Goal: Information Seeking & Learning: Learn about a topic

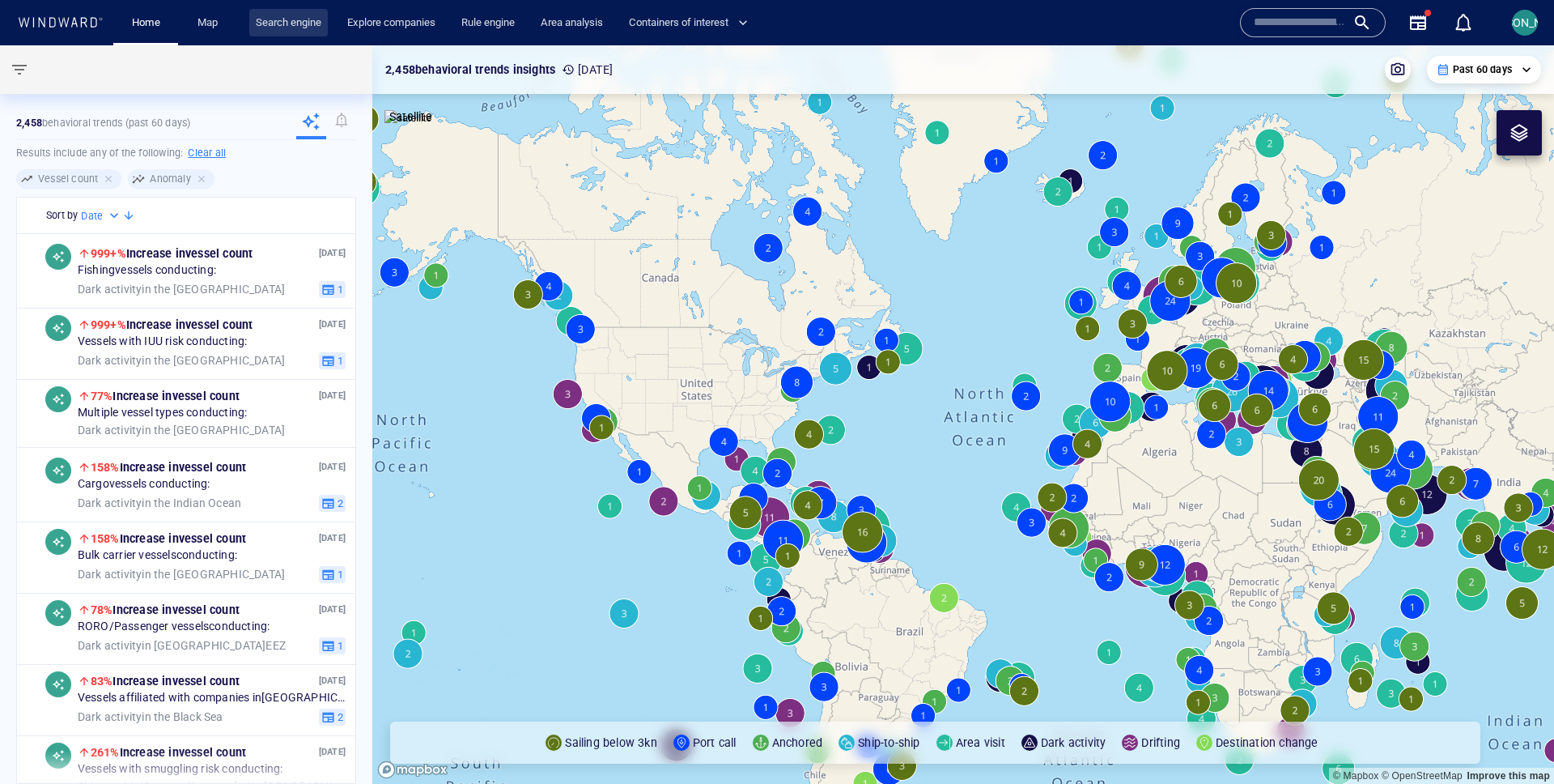
click at [274, 26] on link "Search engine" at bounding box center [288, 23] width 78 height 28
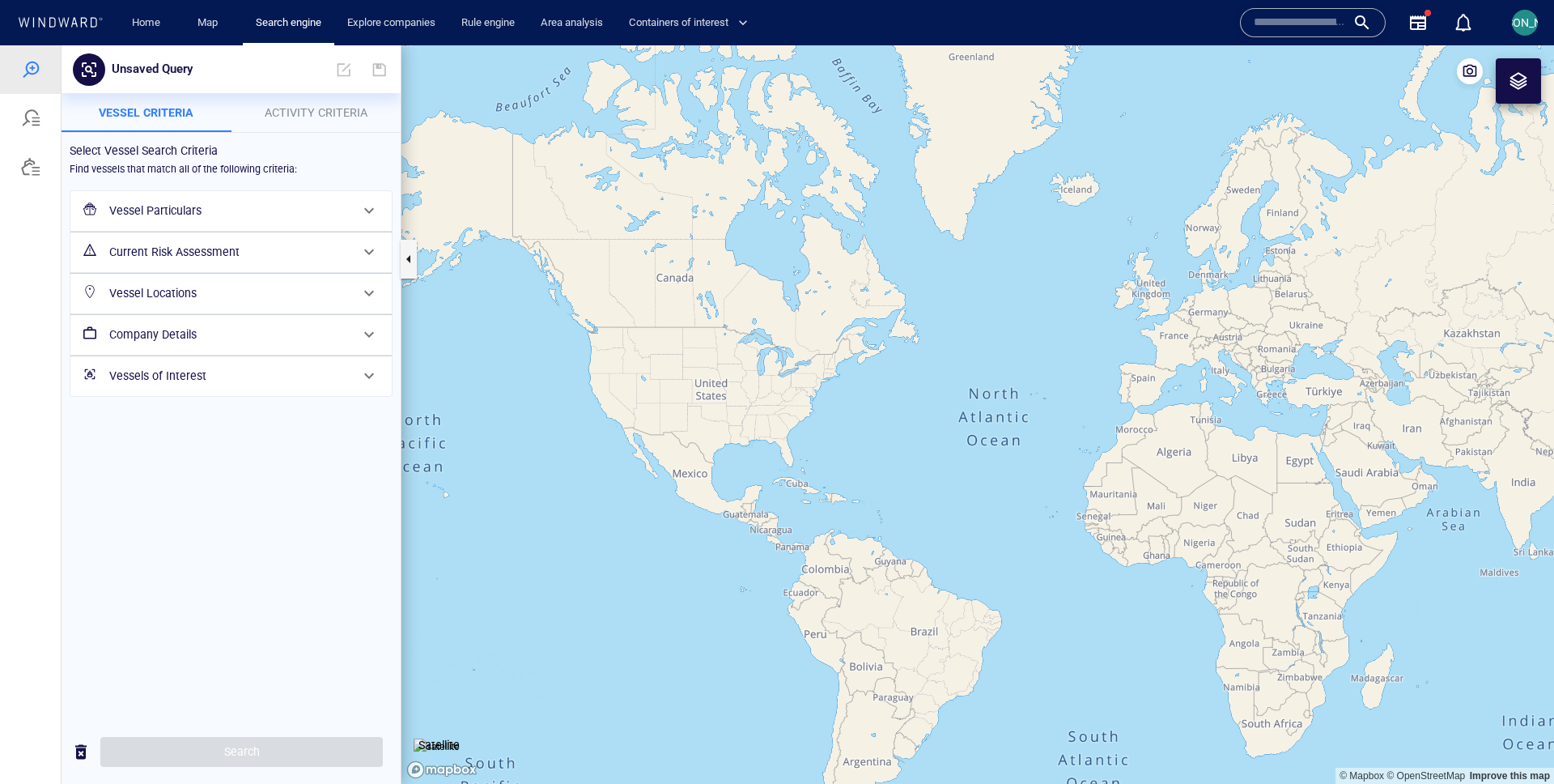
click at [164, 294] on h6 "Vessel Locations" at bounding box center [229, 293] width 240 height 20
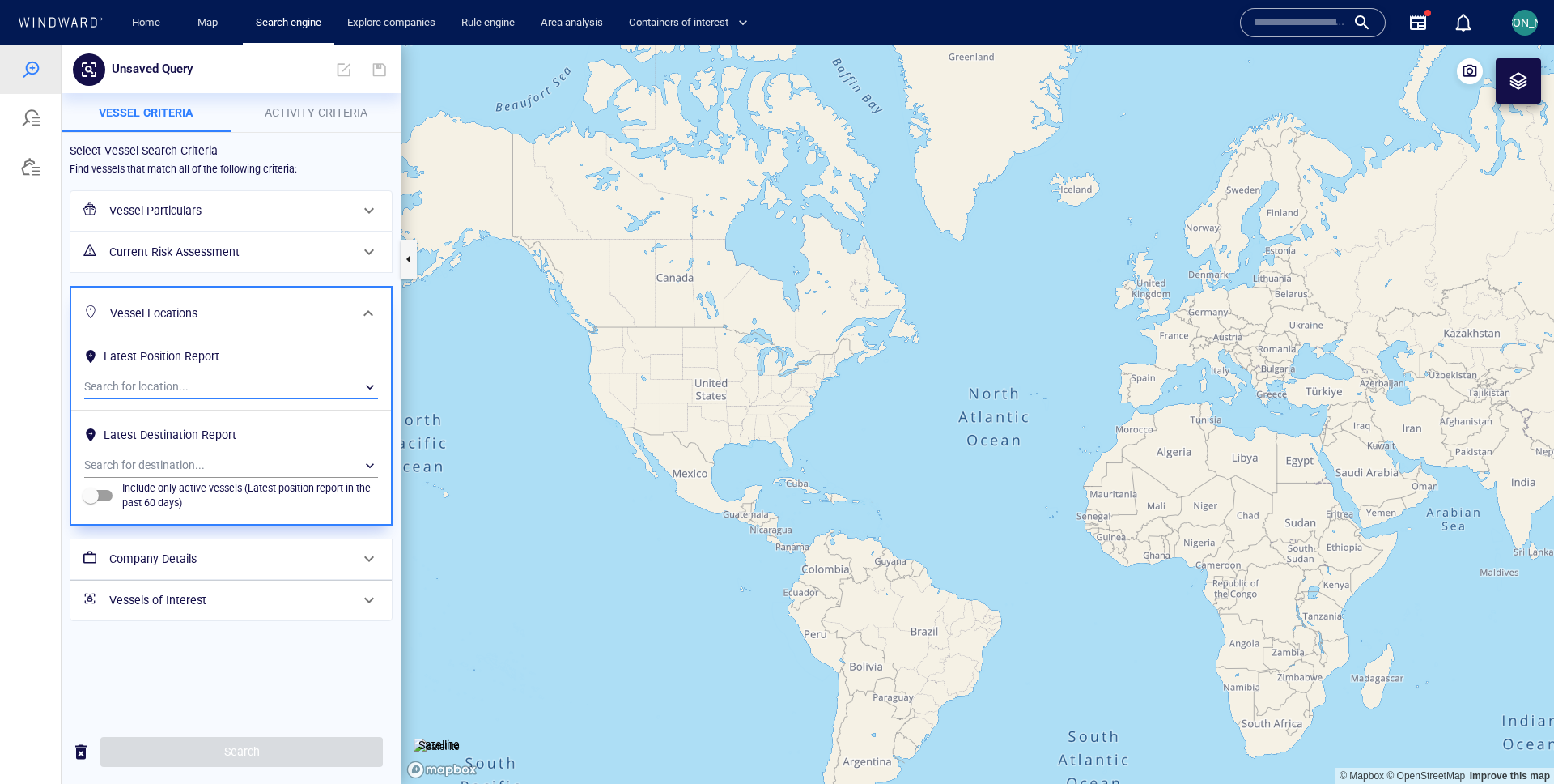
click at [173, 395] on div "​" at bounding box center [232, 387] width 294 height 25
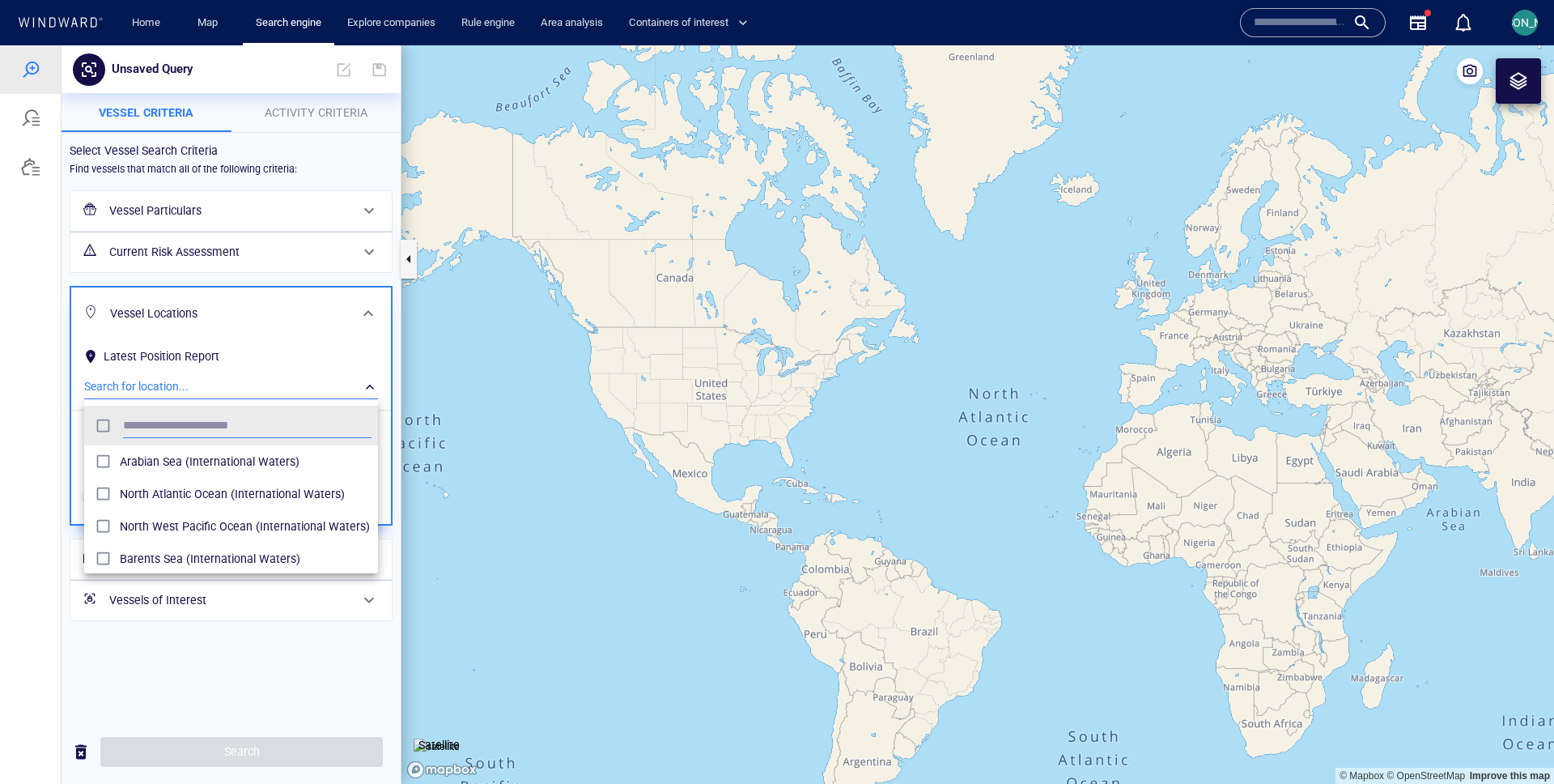
scroll to position [162, 294]
type input "*****"
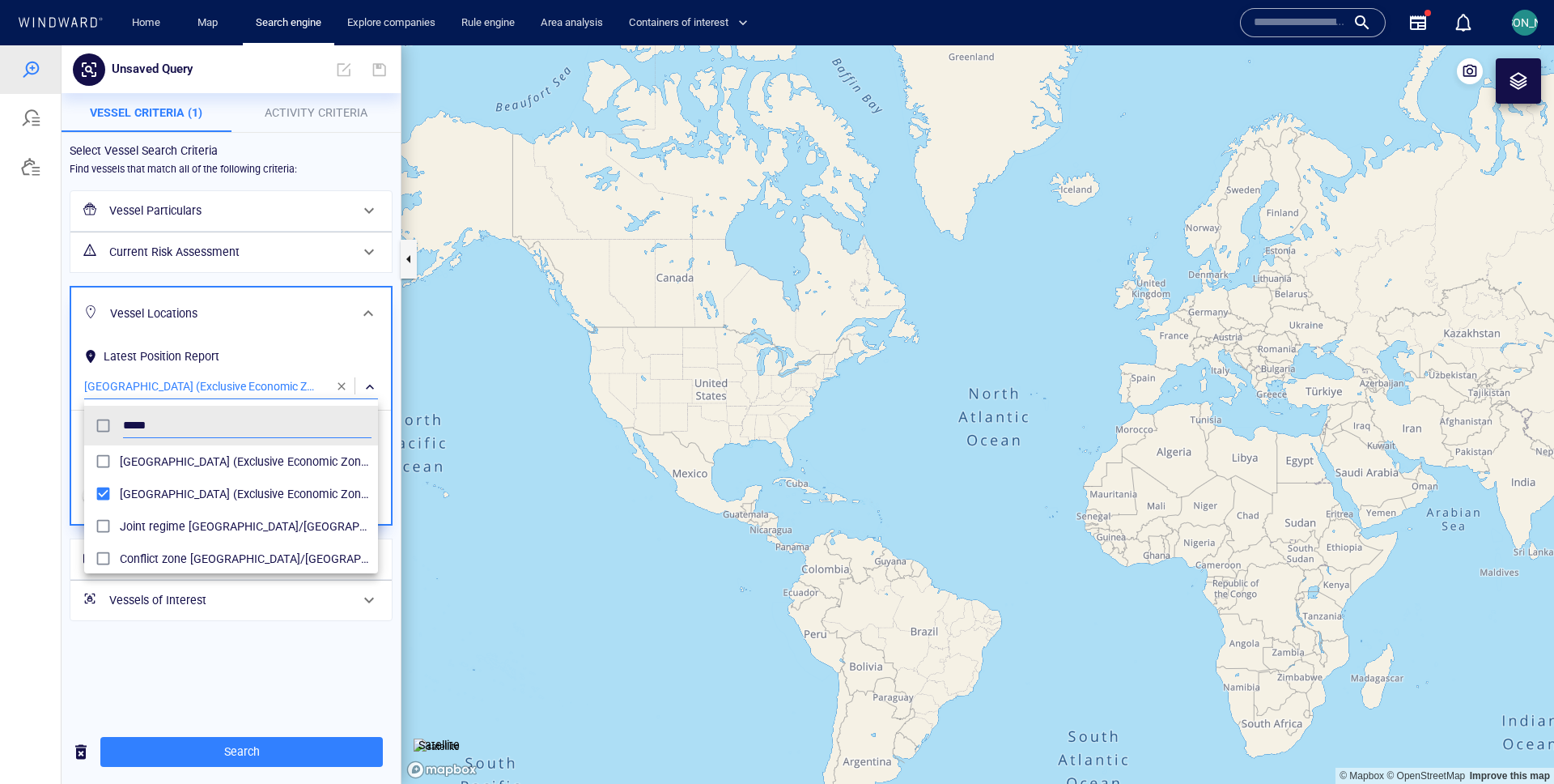
click at [56, 496] on div at bounding box center [777, 414] width 1554 height 738
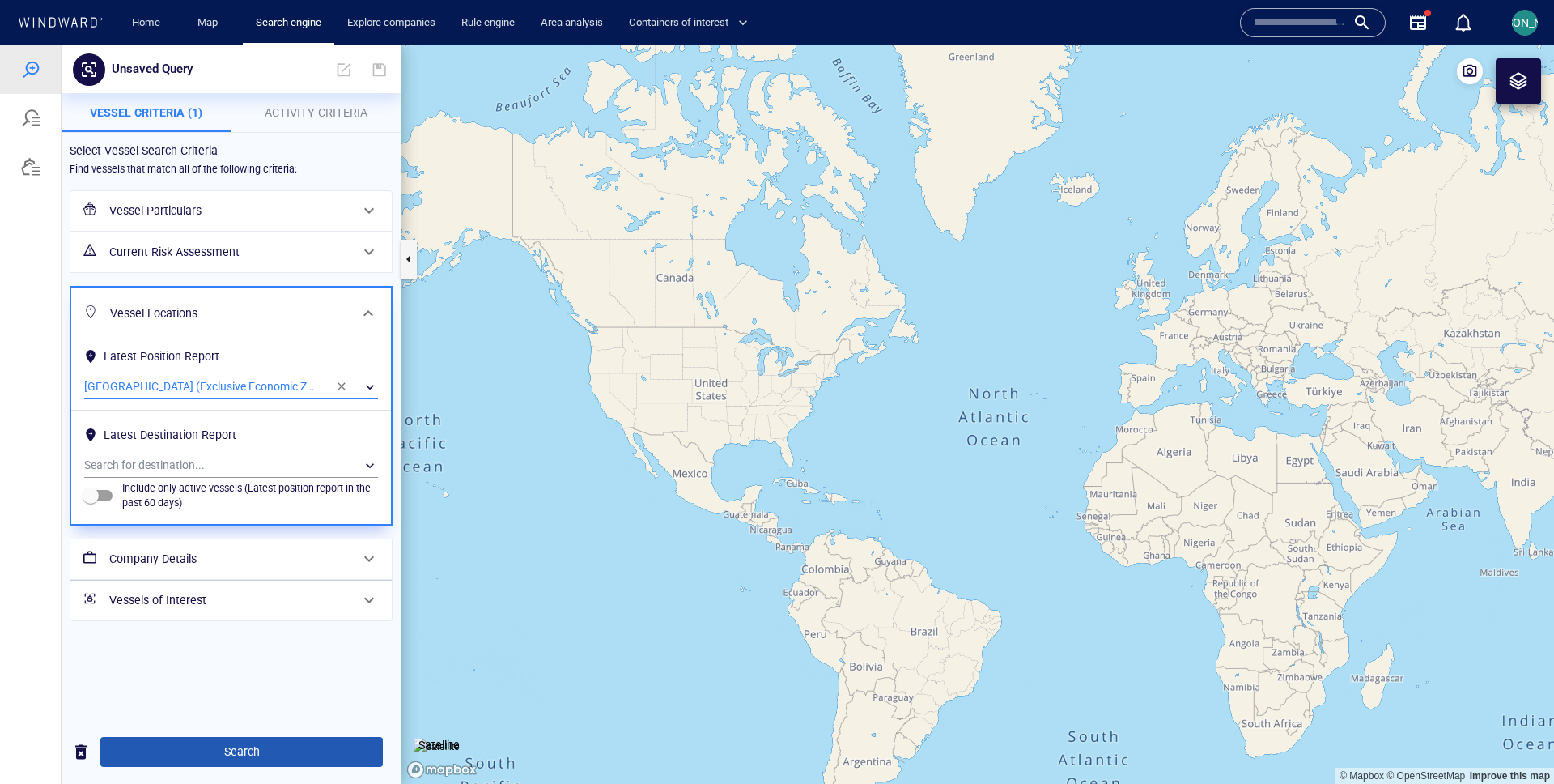
click at [197, 746] on span "Search" at bounding box center [241, 751] width 256 height 20
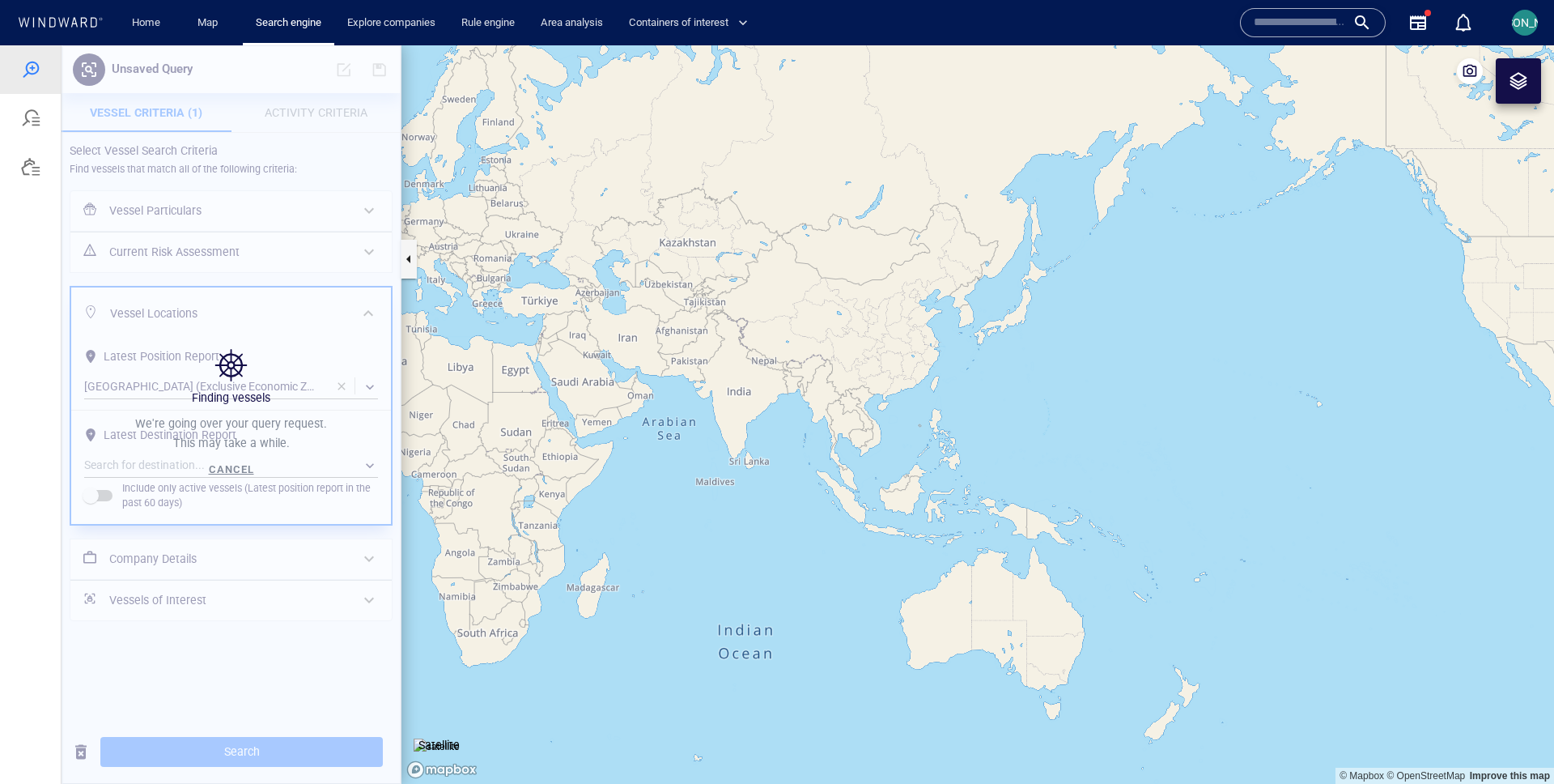
drag, startPoint x: 1239, startPoint y: 517, endPoint x: 454, endPoint y: 426, distance: 790.3
click at [454, 426] on canvas "Map" at bounding box center [978, 414] width 1153 height 738
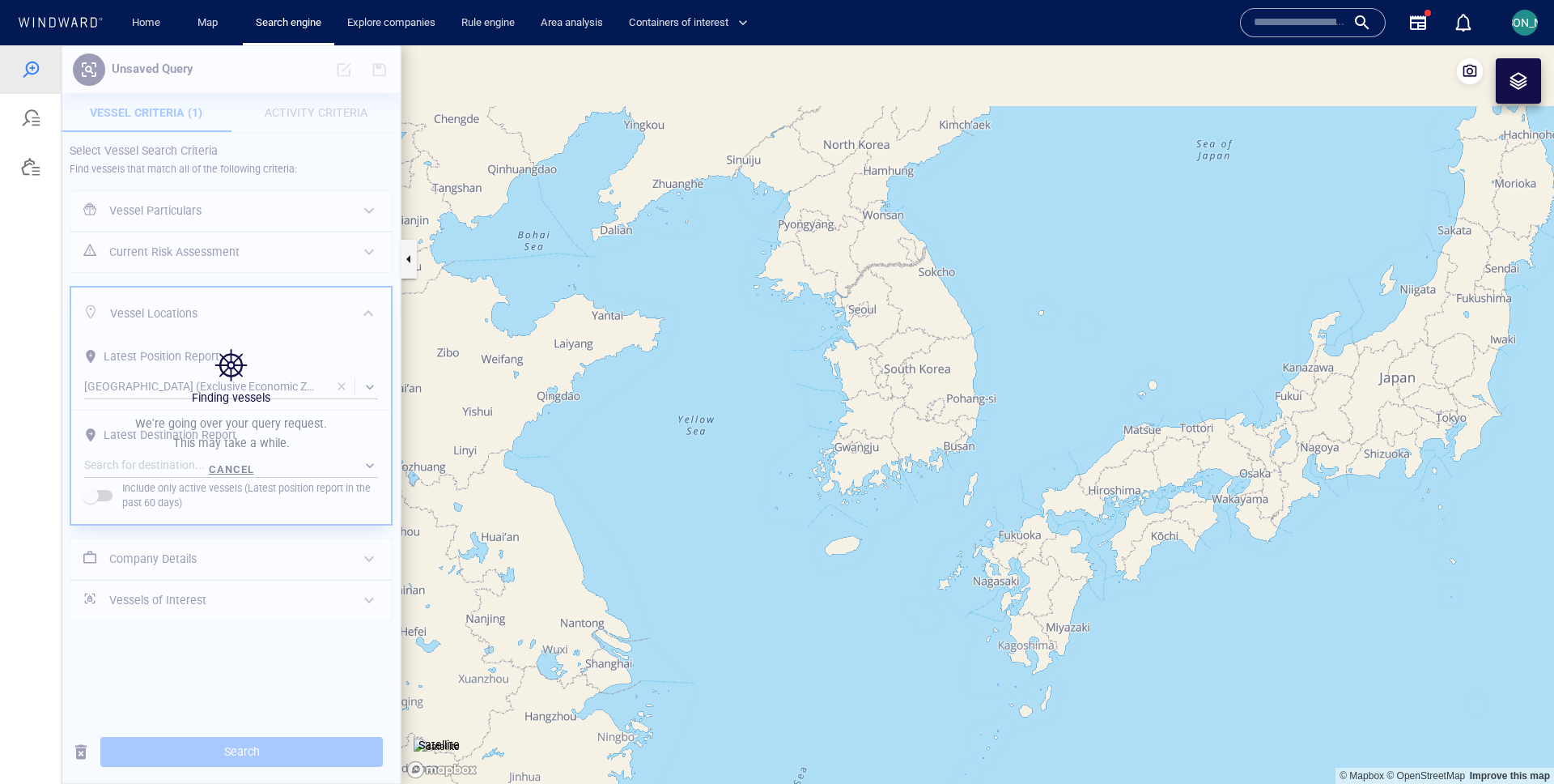
drag, startPoint x: 958, startPoint y: 321, endPoint x: 880, endPoint y: 425, distance: 130.0
click at [879, 425] on canvas "Map" at bounding box center [978, 414] width 1153 height 738
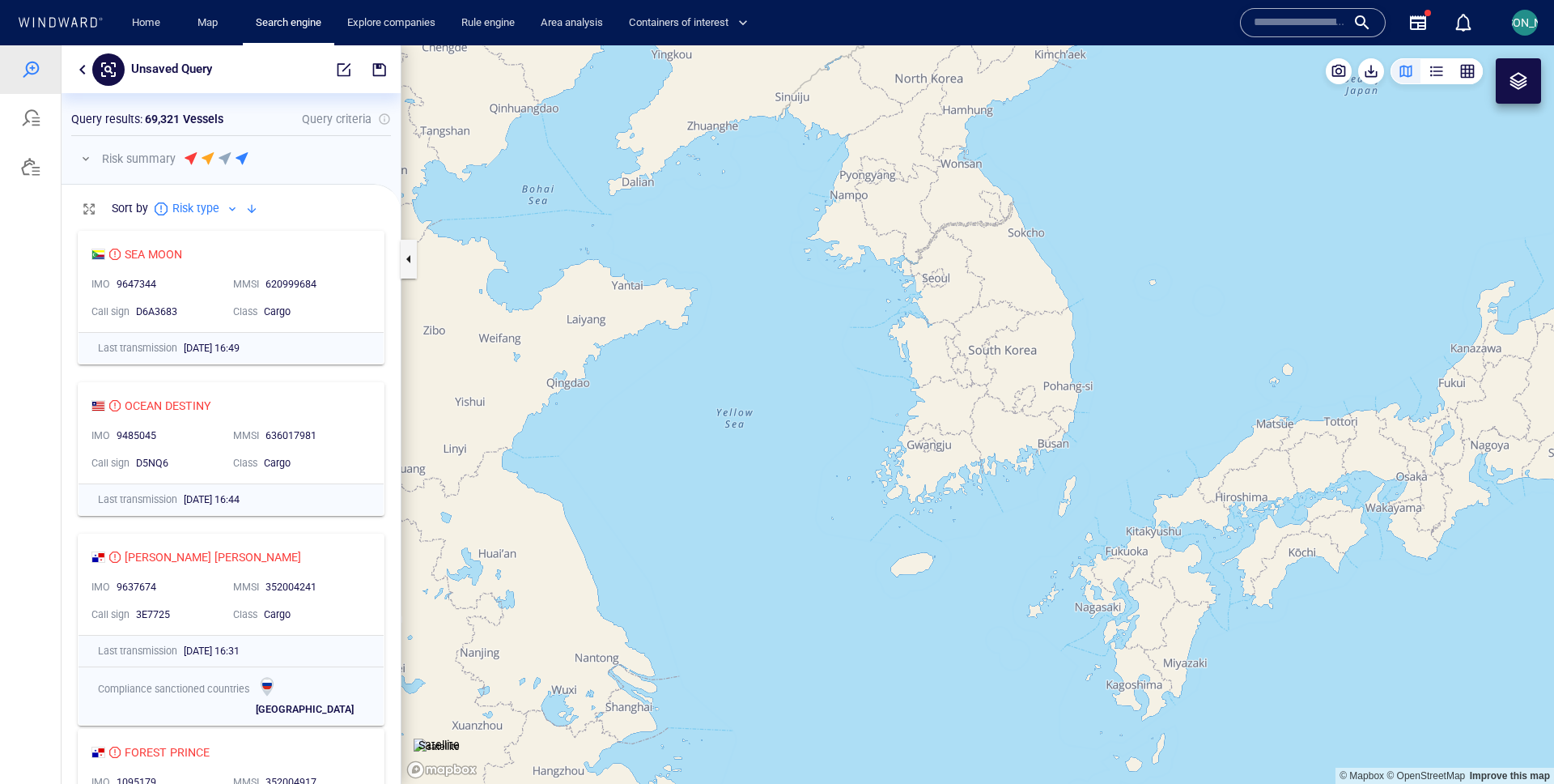
scroll to position [1, 1]
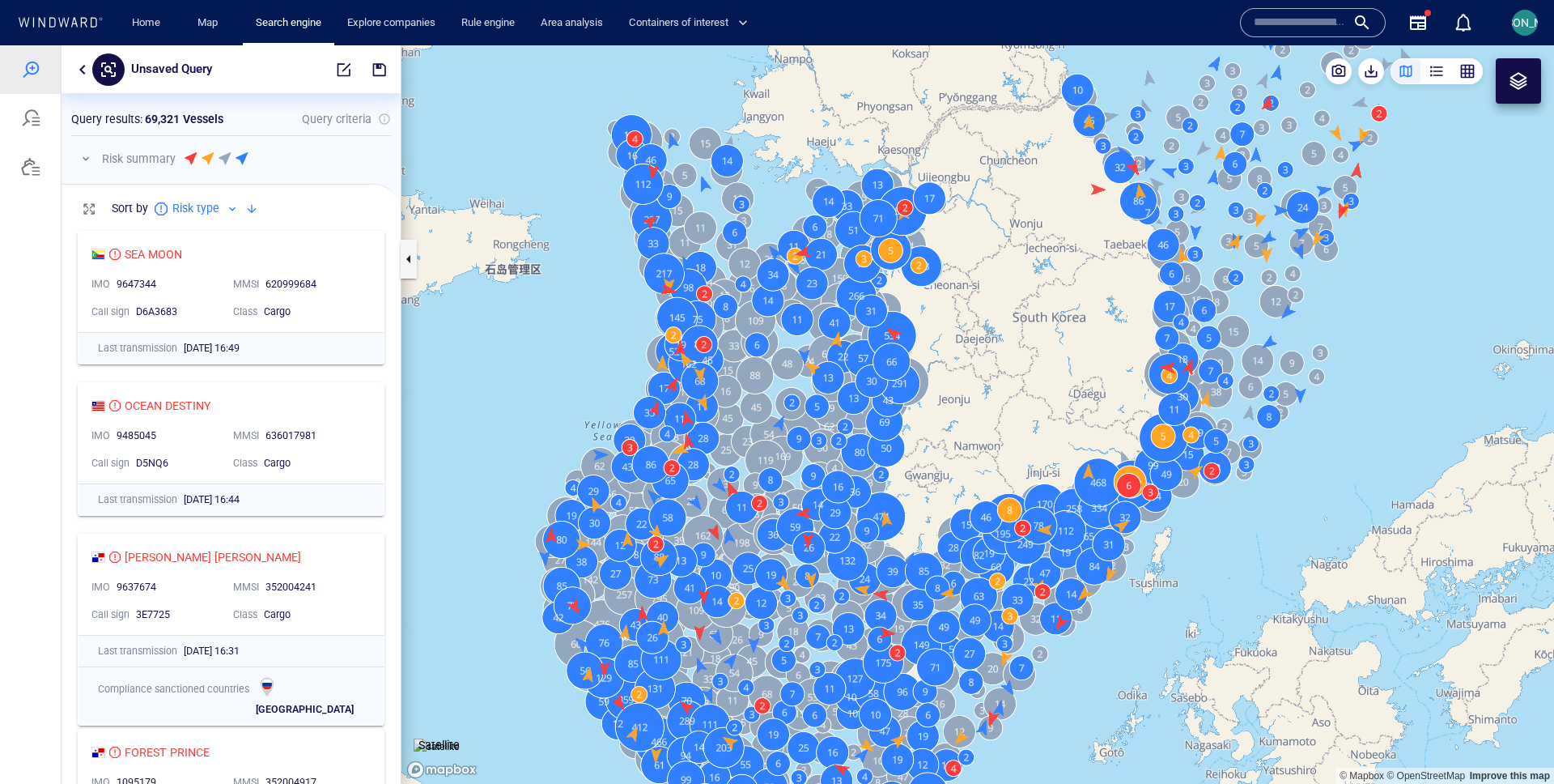
drag, startPoint x: 984, startPoint y: 324, endPoint x: 862, endPoint y: 285, distance: 128.1
click at [862, 285] on canvas "Map" at bounding box center [978, 414] width 1153 height 738
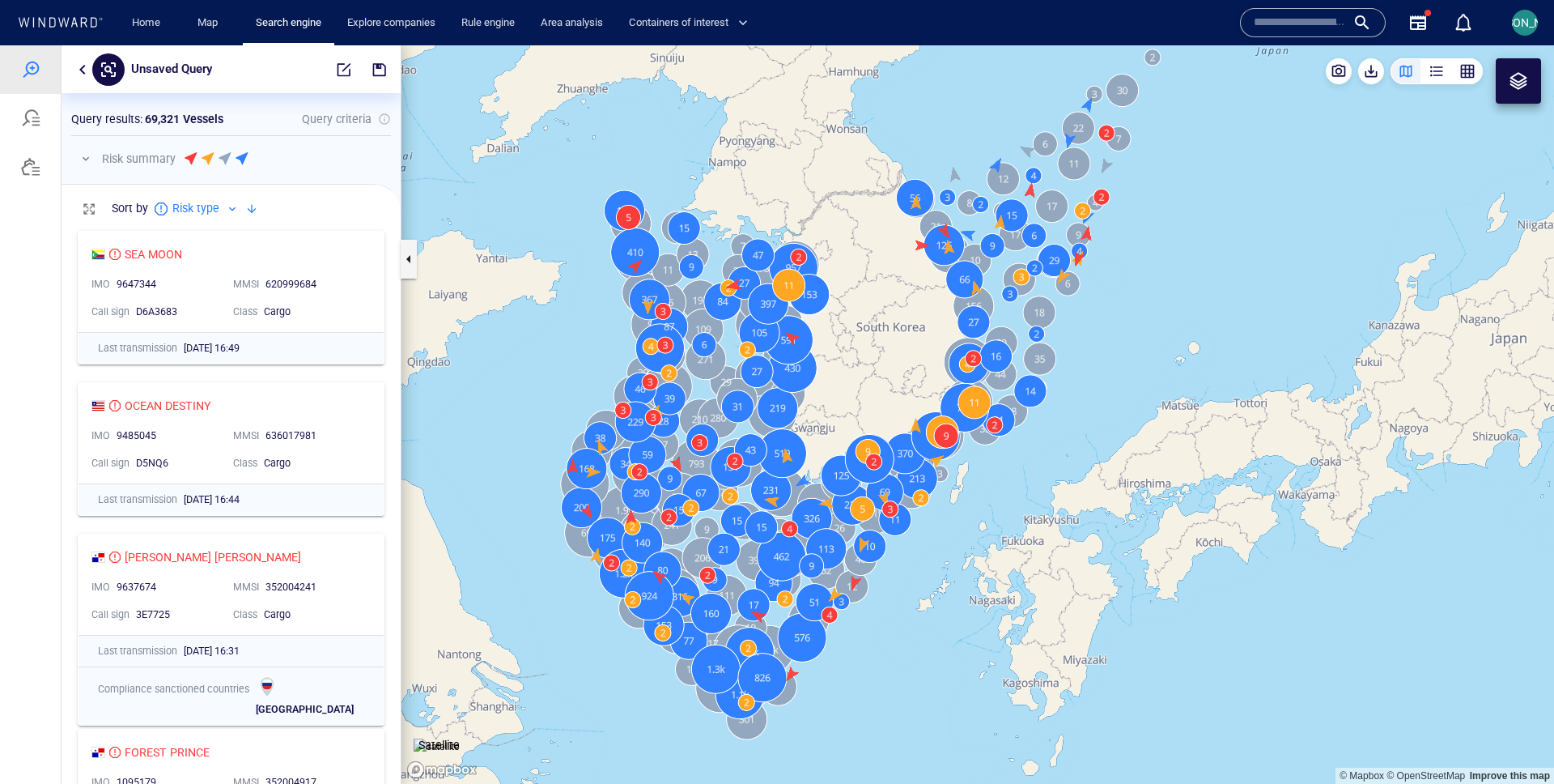
drag, startPoint x: 862, startPoint y: 285, endPoint x: 803, endPoint y: 343, distance: 82.7
click at [803, 343] on canvas "Map" at bounding box center [978, 414] width 1153 height 738
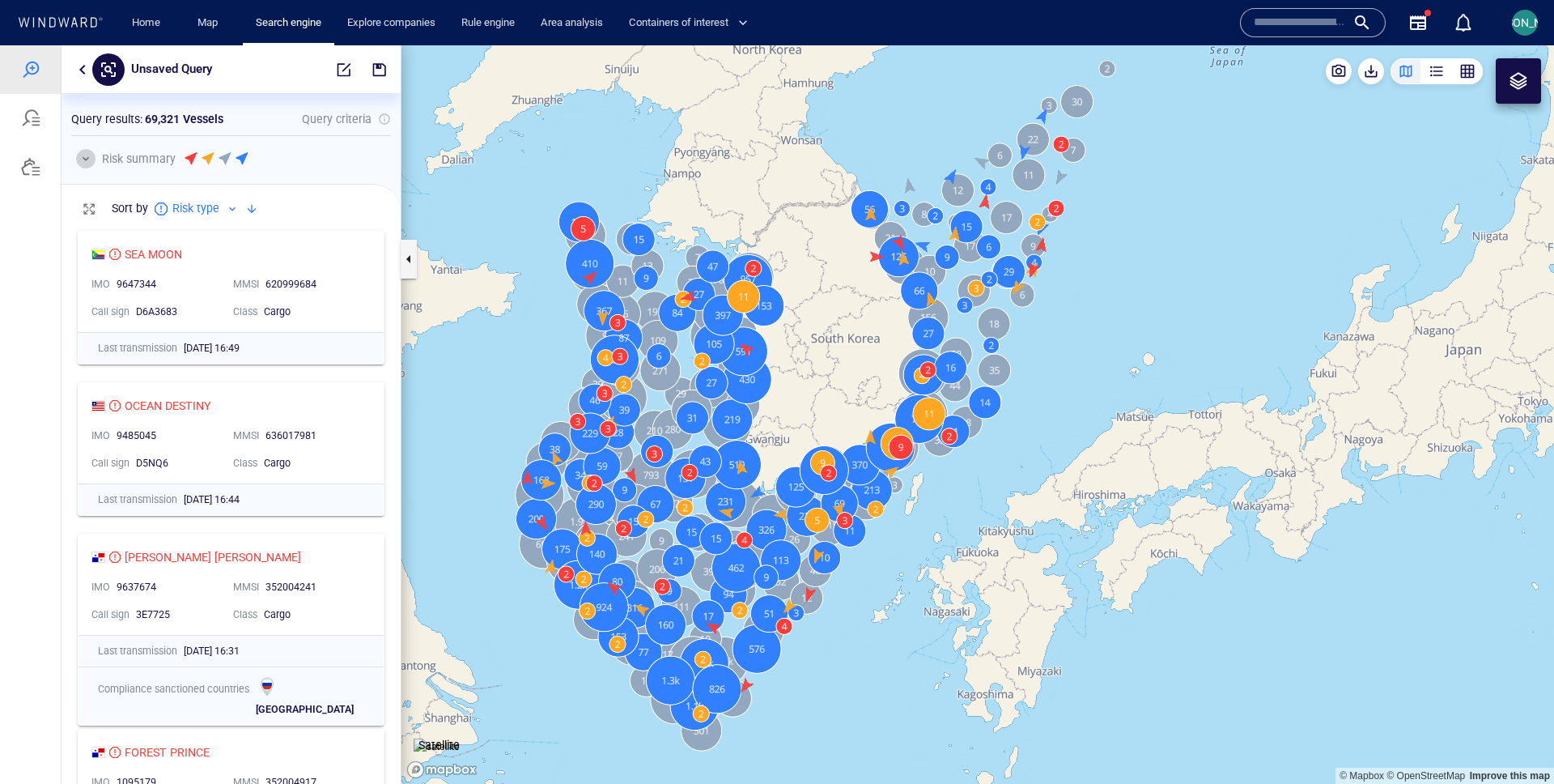
click at [91, 160] on button "button" at bounding box center [85, 159] width 19 height 19
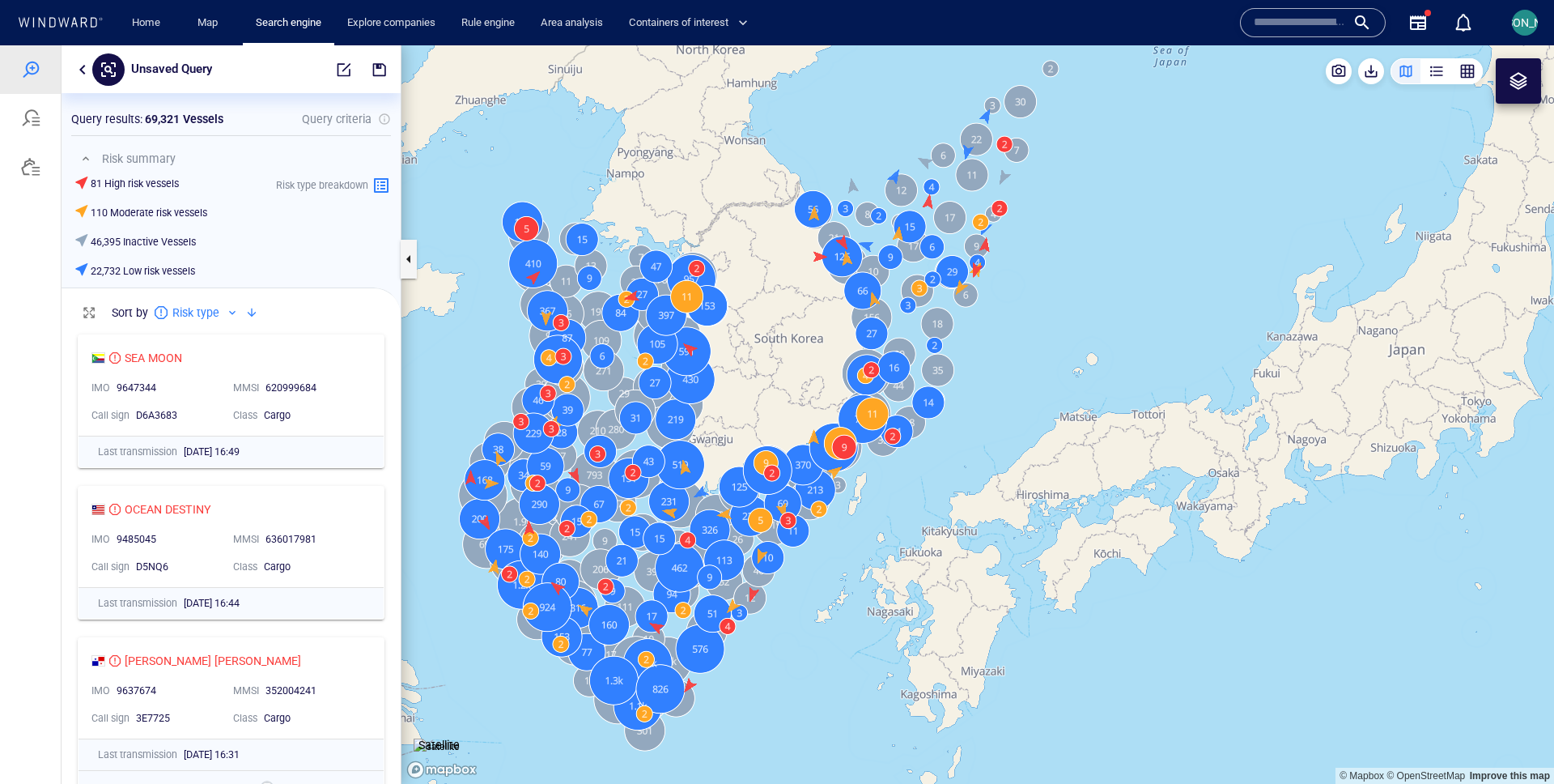
drag, startPoint x: 526, startPoint y: 307, endPoint x: 480, endPoint y: 312, distance: 46.3
click at [480, 312] on canvas "Map" at bounding box center [978, 414] width 1153 height 738
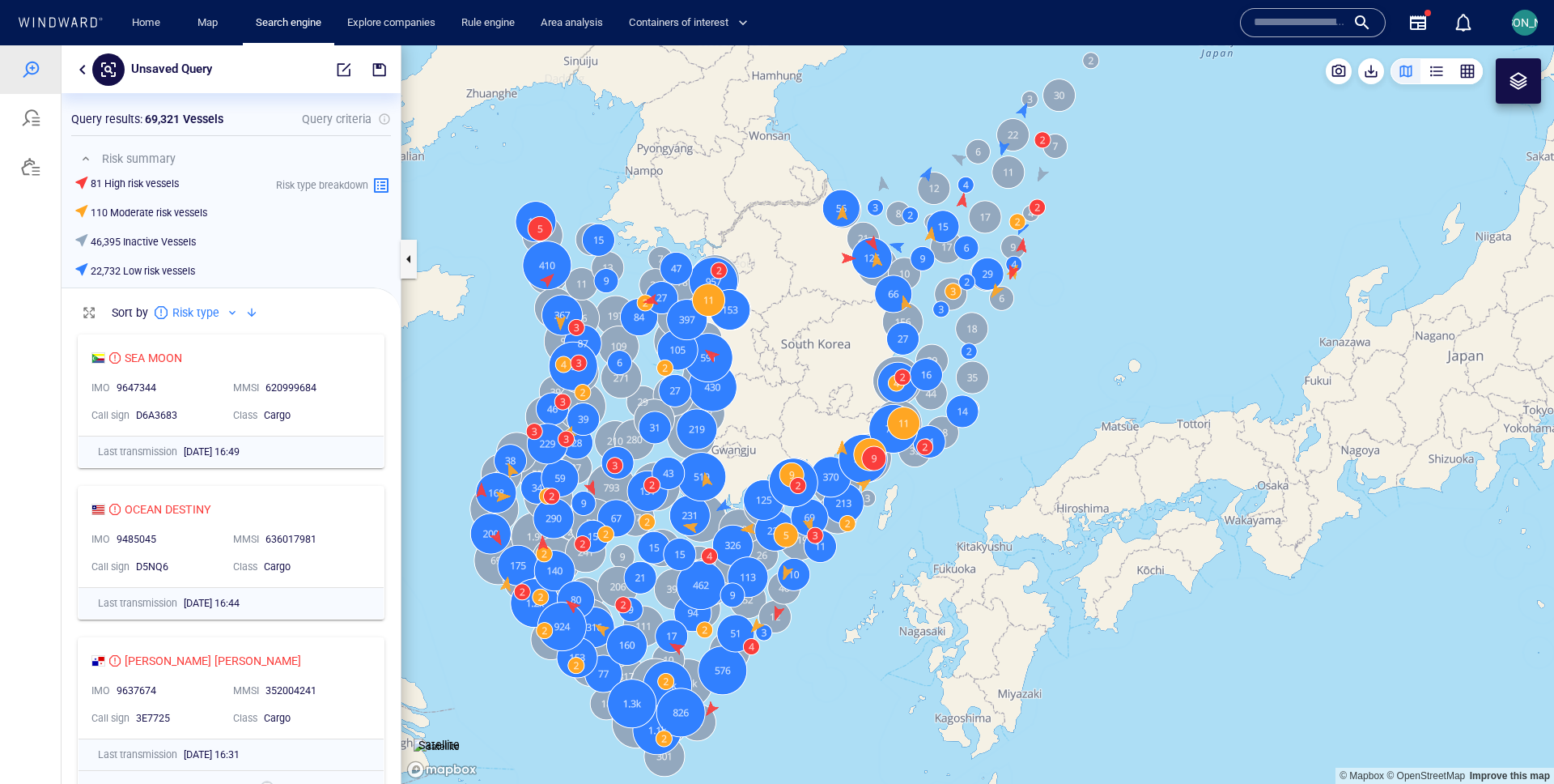
click at [480, 313] on canvas "Map" at bounding box center [978, 414] width 1153 height 738
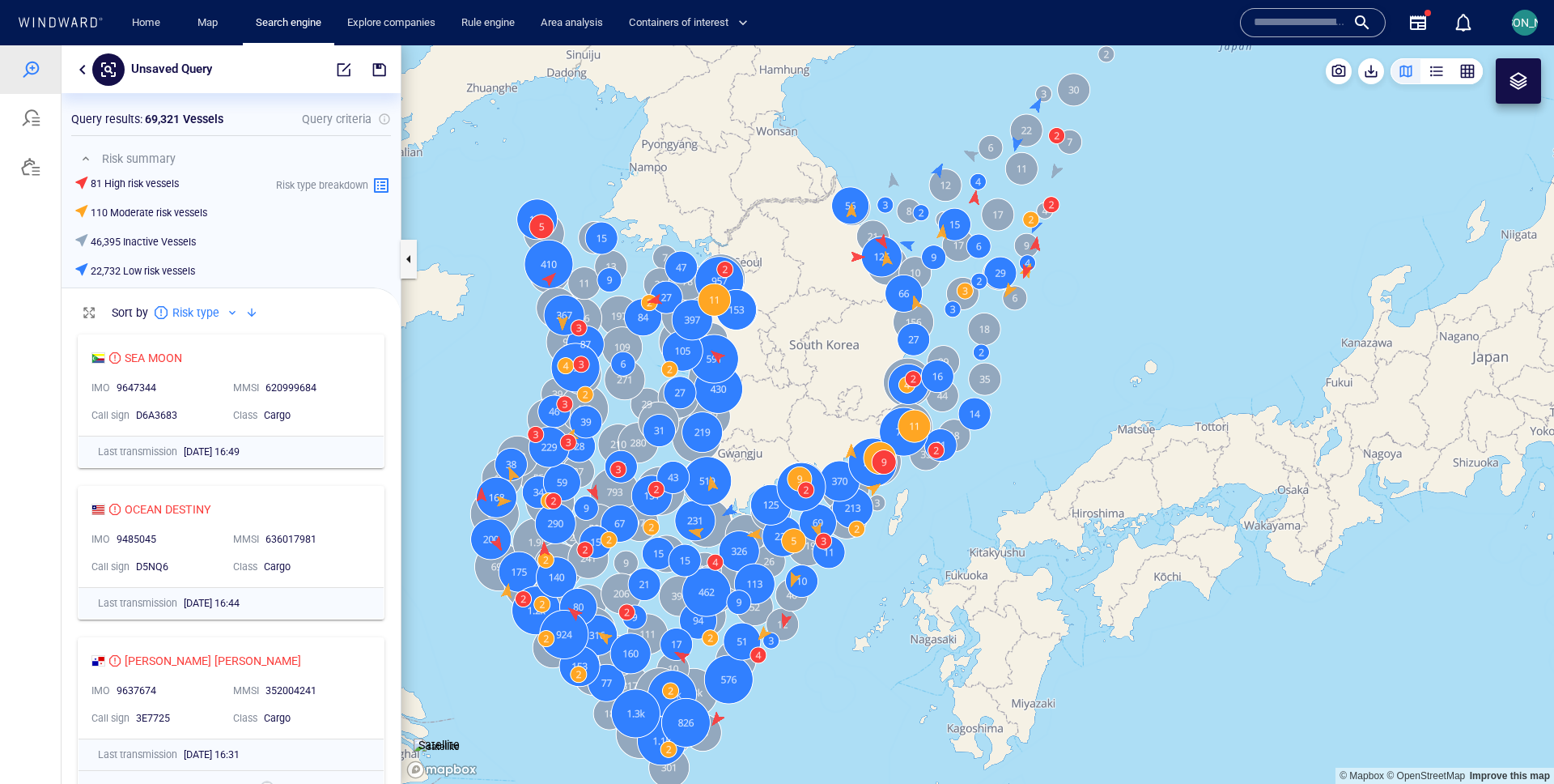
click at [472, 321] on canvas "Map" at bounding box center [978, 414] width 1153 height 738
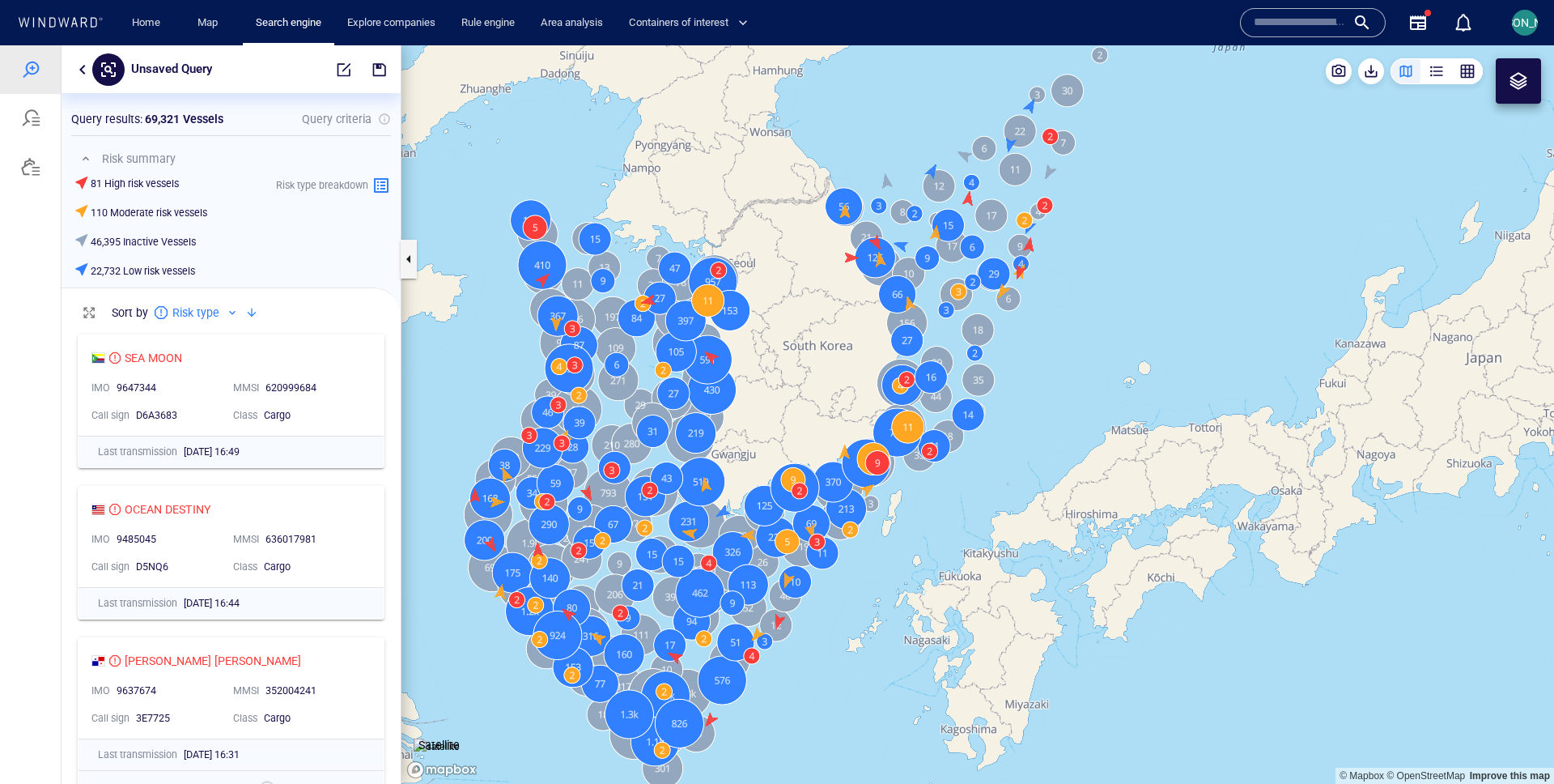
click at [70, 72] on div "Unsaved Query" at bounding box center [231, 69] width 339 height 48
click at [75, 72] on button "button" at bounding box center [83, 70] width 19 height 19
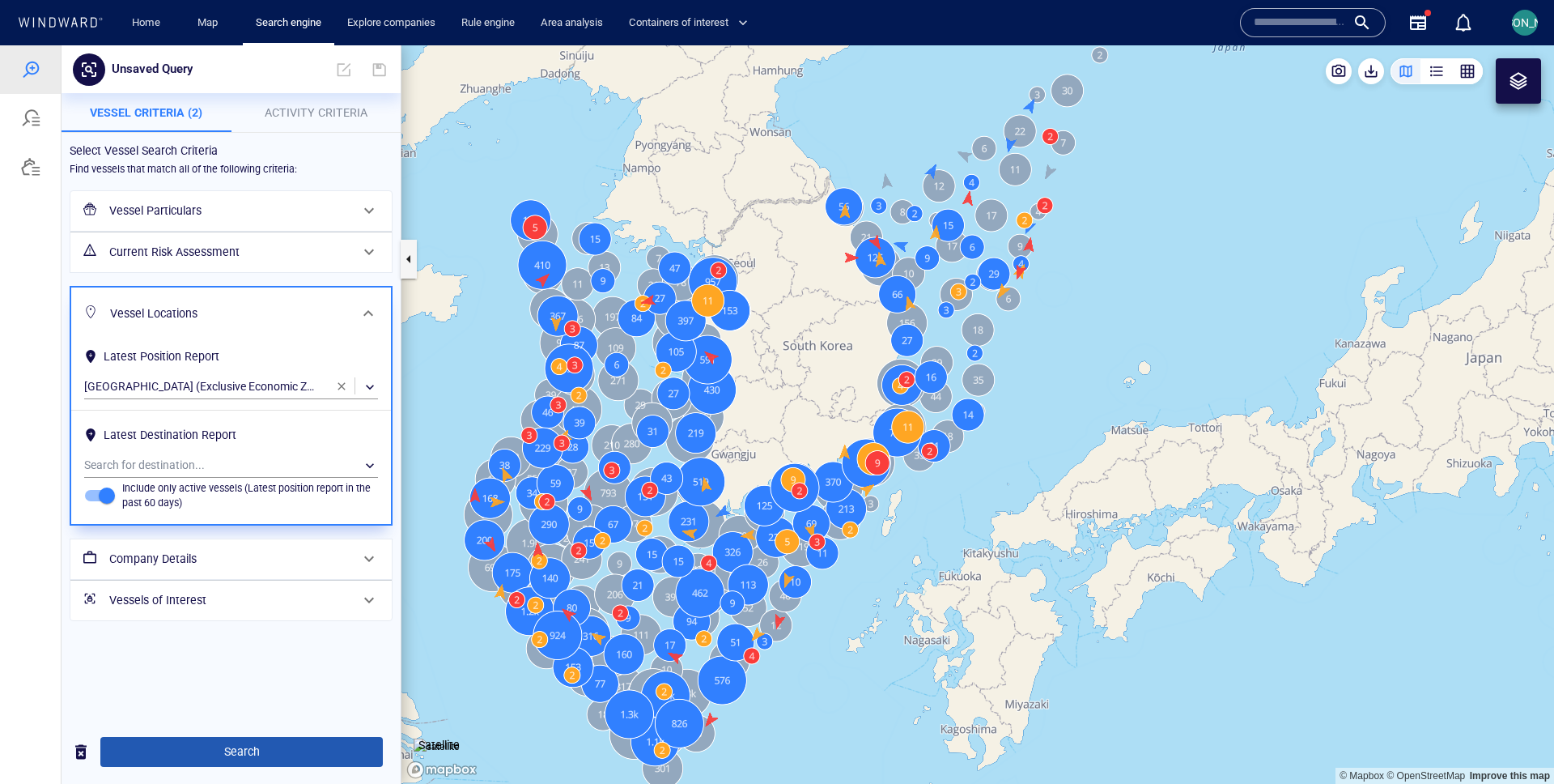
click at [208, 758] on span "Search" at bounding box center [241, 751] width 256 height 20
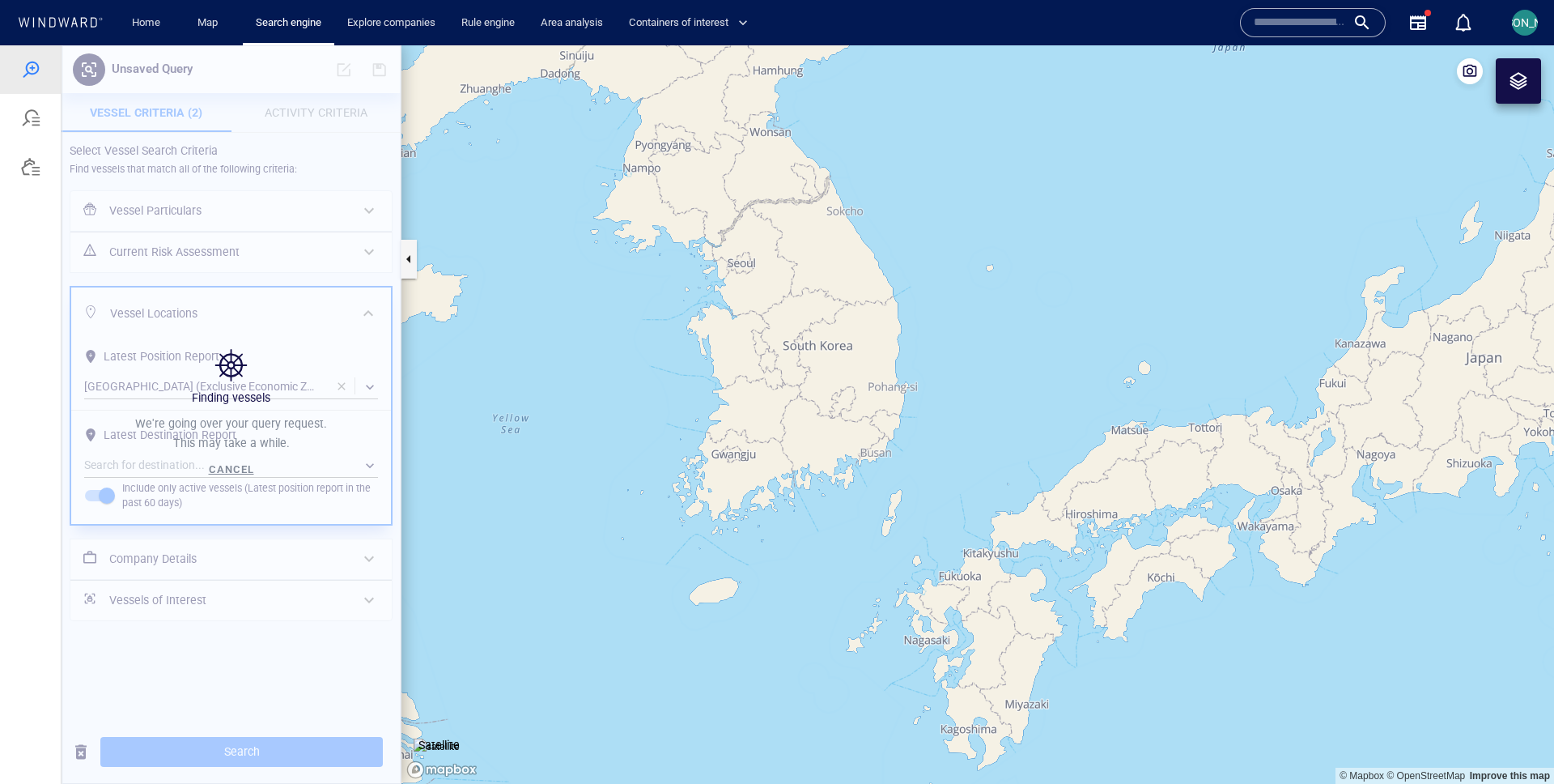
click at [471, 372] on canvas "Map" at bounding box center [978, 414] width 1153 height 738
click at [1513, 85] on div at bounding box center [1519, 81] width 19 height 19
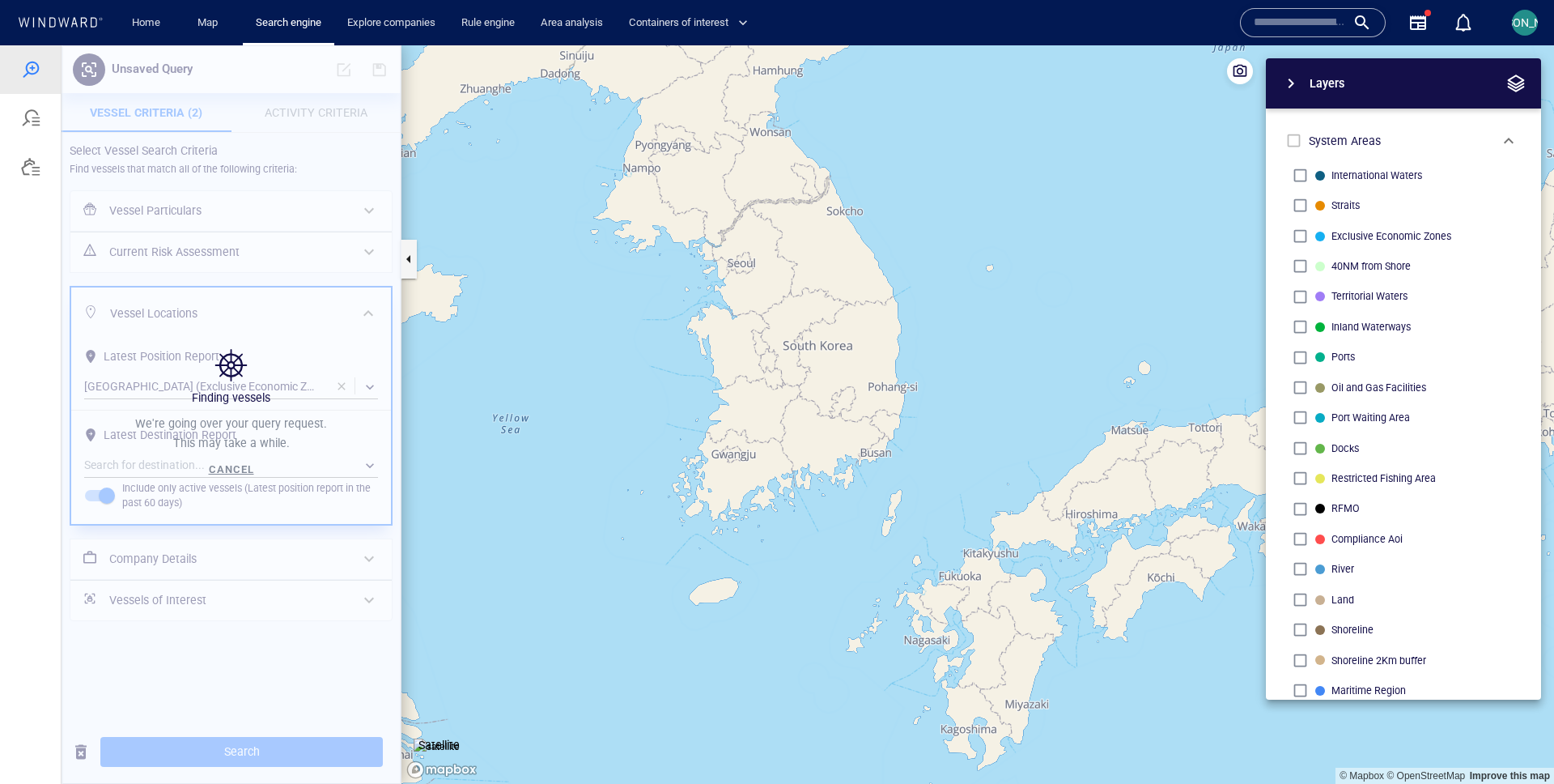
click at [989, 302] on canvas "Map" at bounding box center [978, 414] width 1153 height 738
click at [1512, 86] on span "button" at bounding box center [1516, 84] width 19 height 19
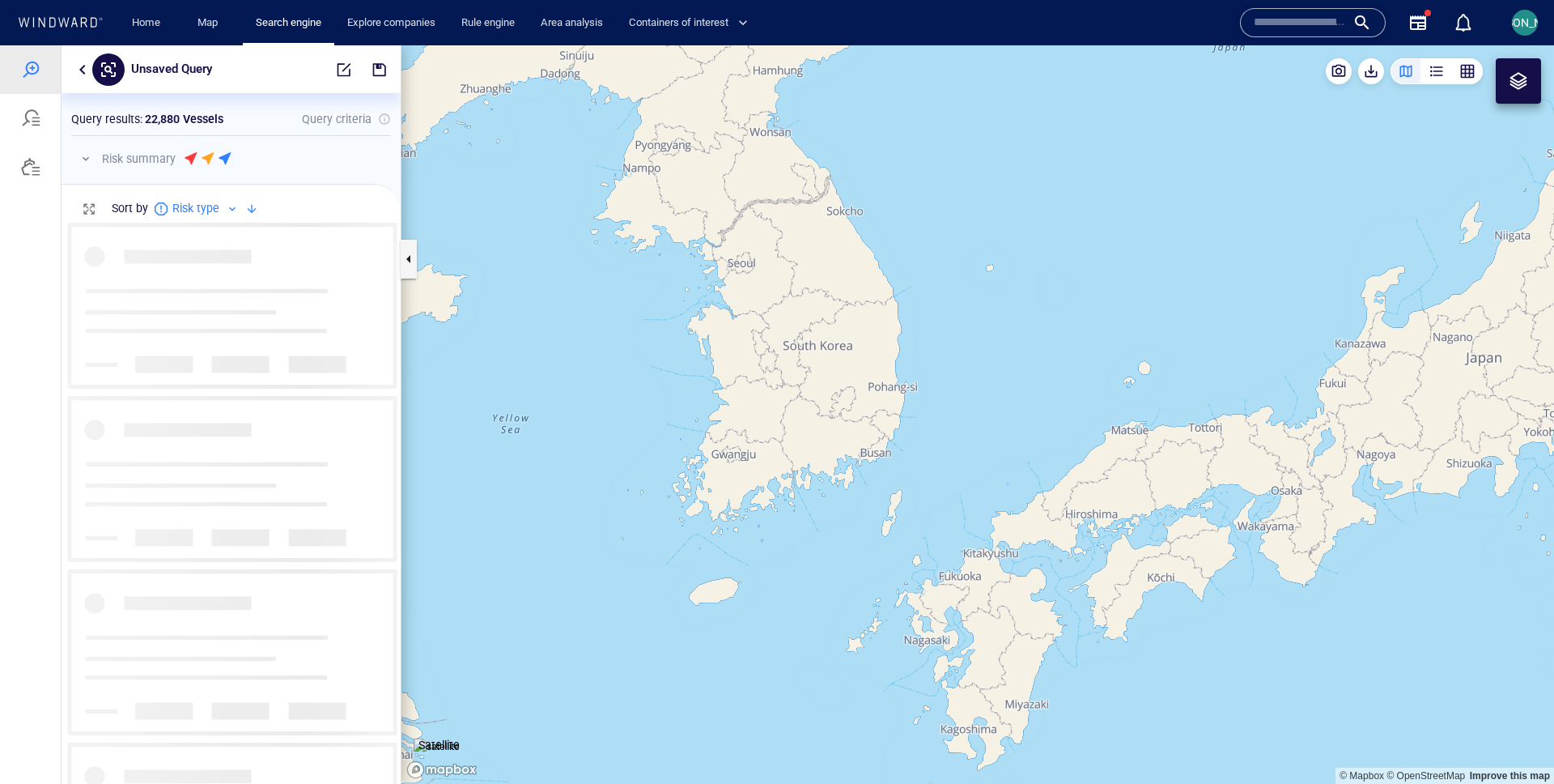
scroll to position [562, 339]
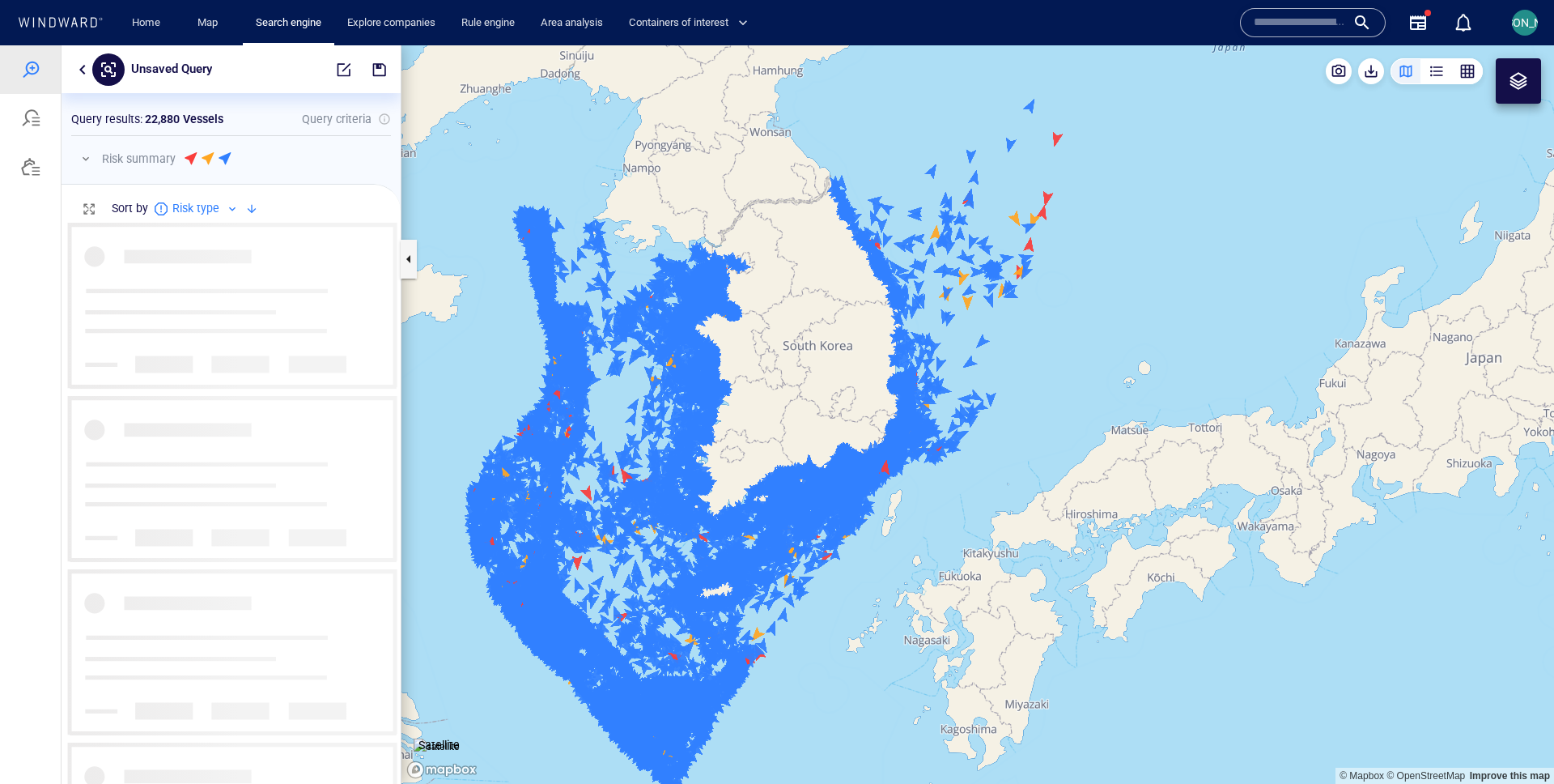
click at [491, 310] on canvas "Map" at bounding box center [978, 414] width 1153 height 738
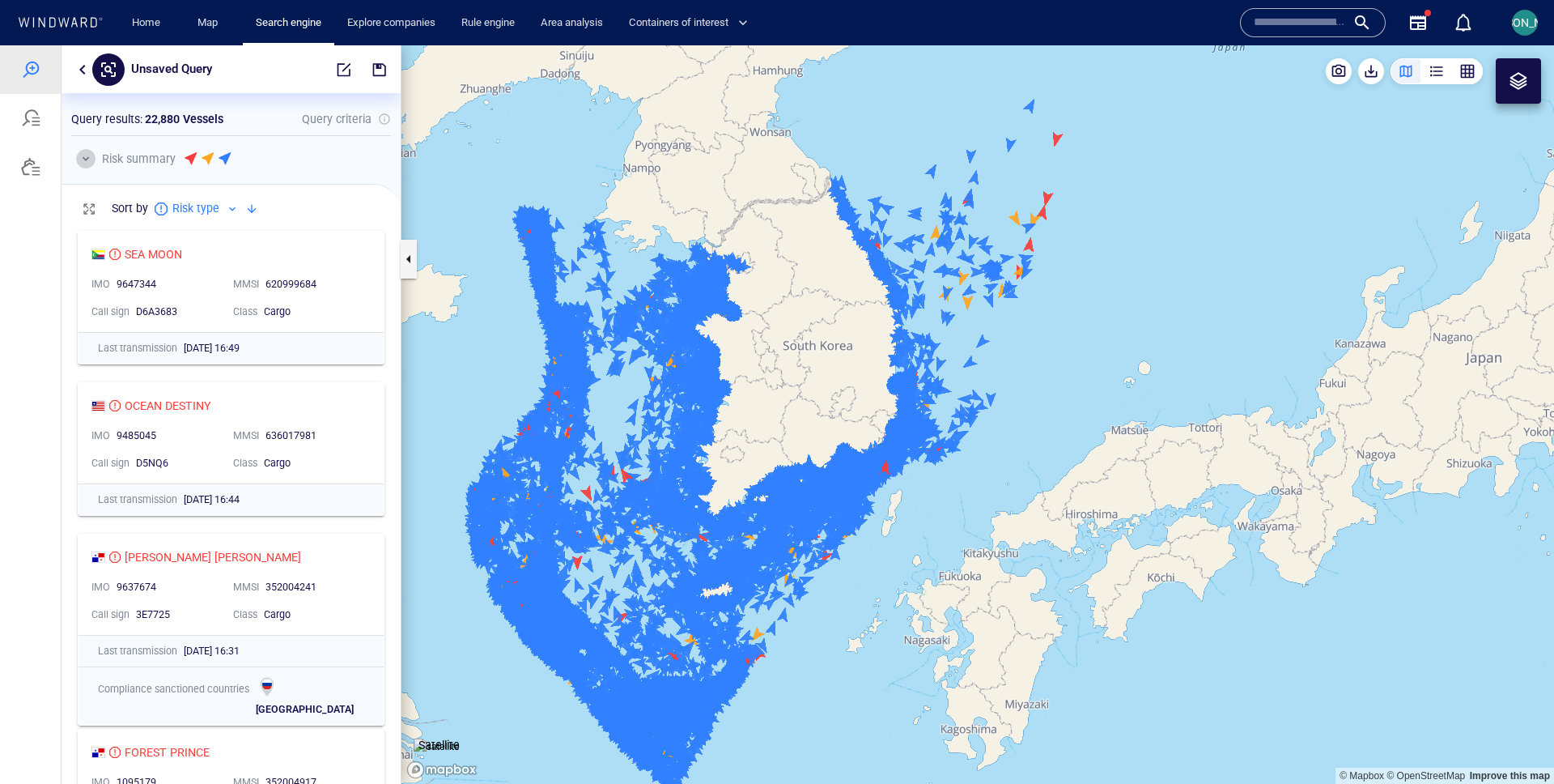
click at [82, 152] on button "button" at bounding box center [85, 159] width 19 height 19
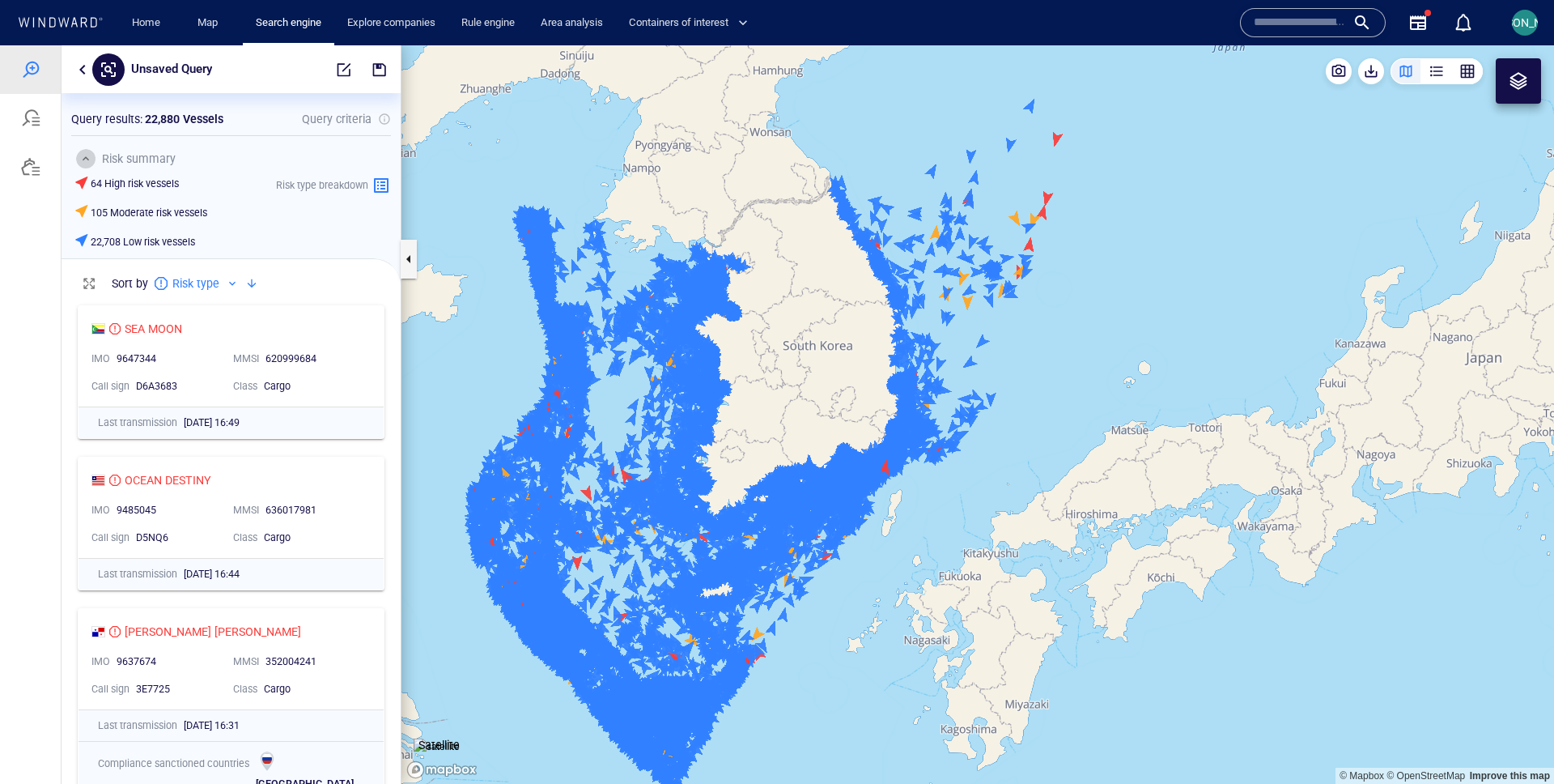
click at [83, 66] on button "button" at bounding box center [83, 70] width 19 height 19
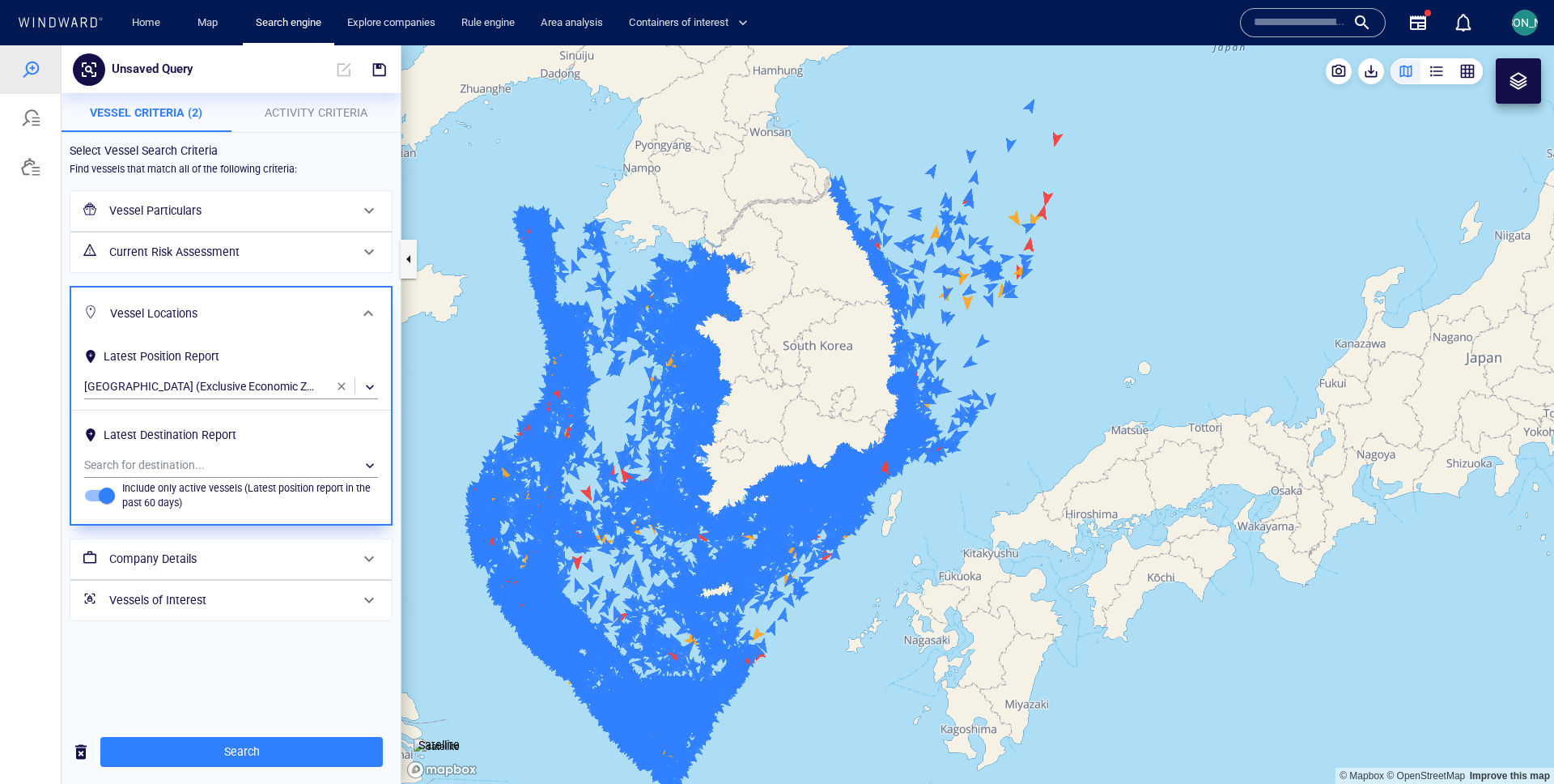
click at [159, 265] on div "Current Risk Assessment" at bounding box center [230, 252] width 254 height 33
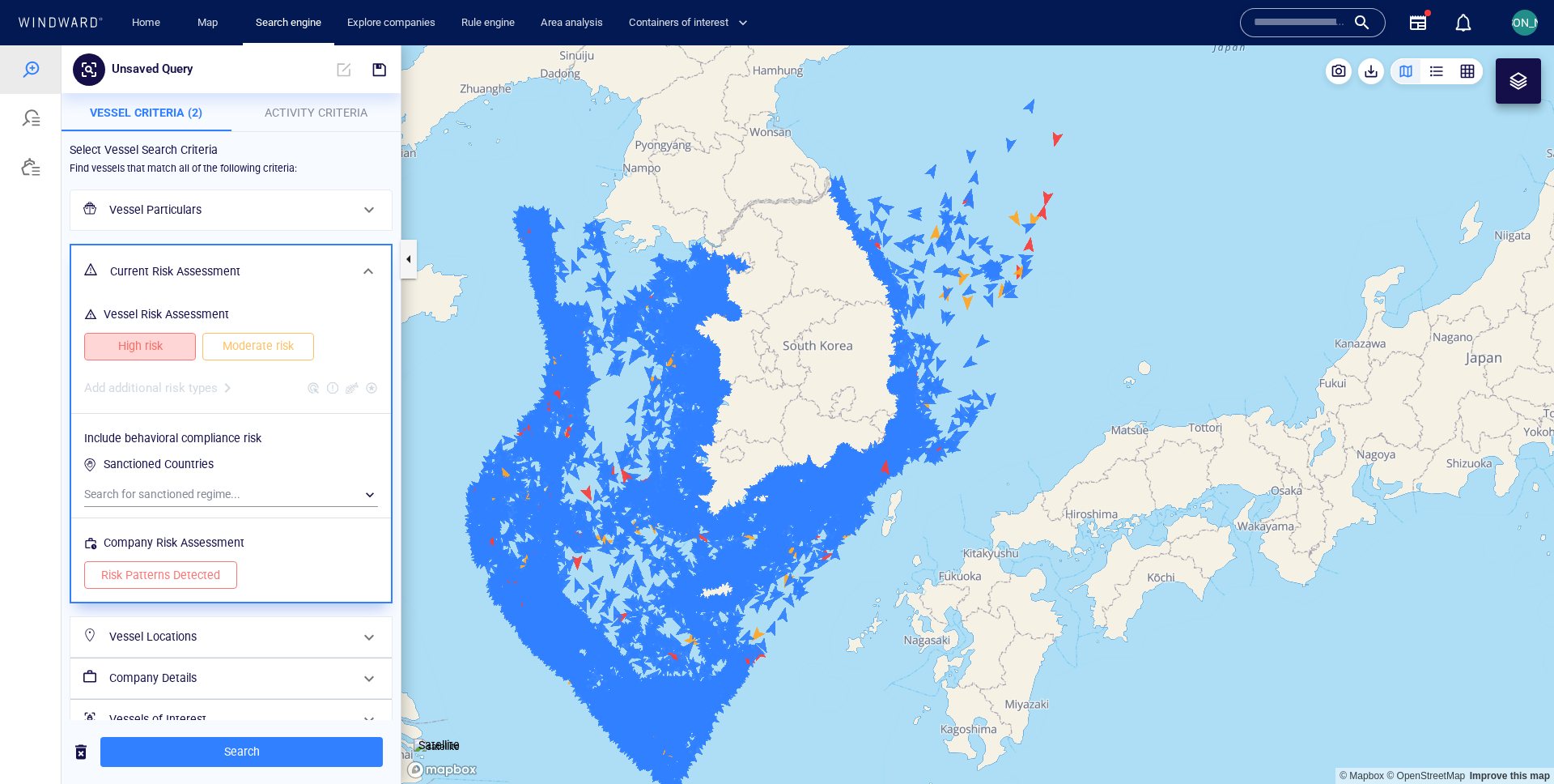
drag, startPoint x: 182, startPoint y: 341, endPoint x: 226, endPoint y: 345, distance: 44.2
click at [182, 341] on button "High risk" at bounding box center [140, 346] width 112 height 27
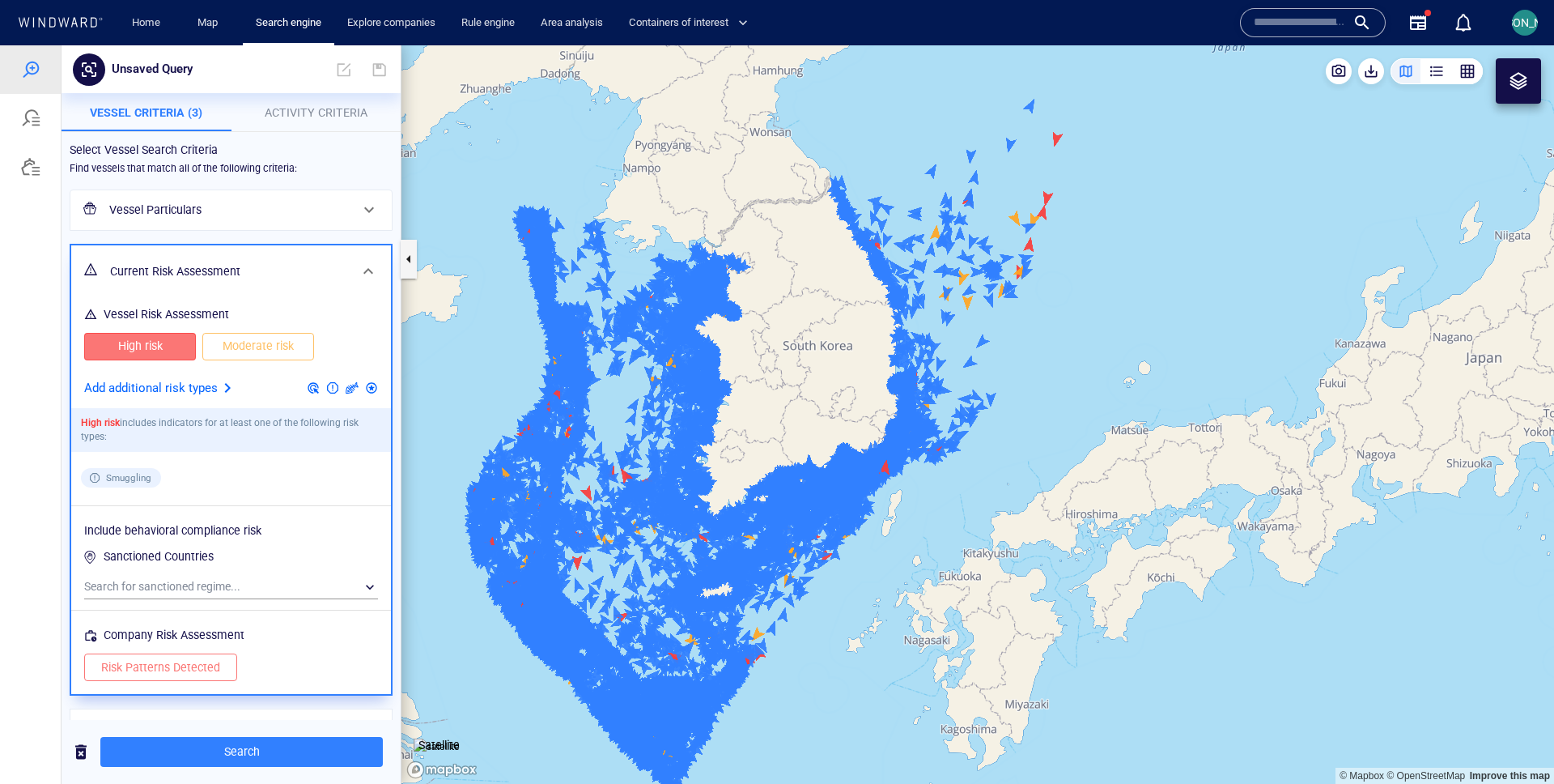
click at [248, 356] on button "Moderate risk" at bounding box center [258, 346] width 112 height 27
click at [227, 392] on div at bounding box center [227, 388] width 19 height 19
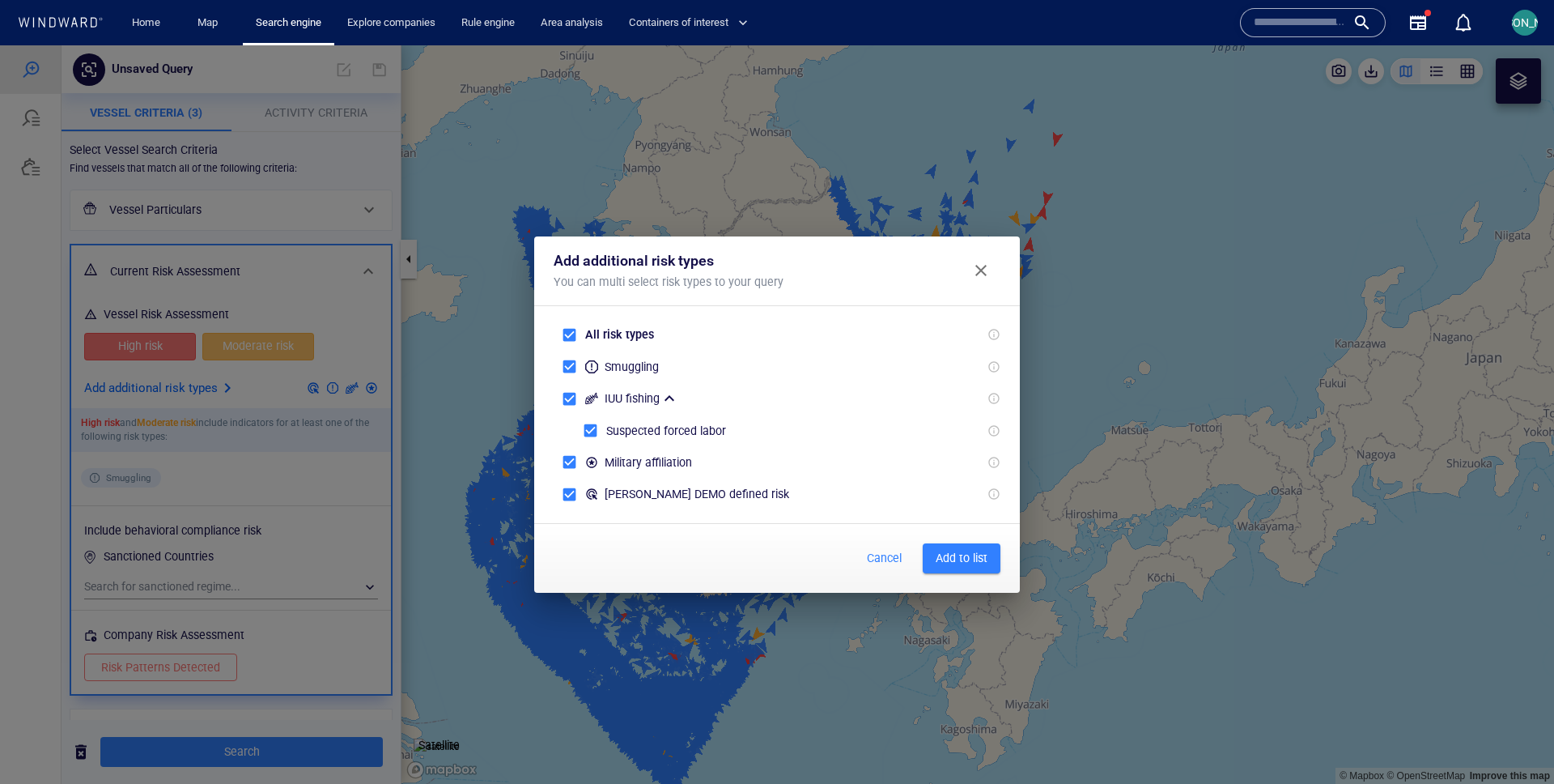
click at [992, 559] on button "Add to list" at bounding box center [962, 558] width 78 height 30
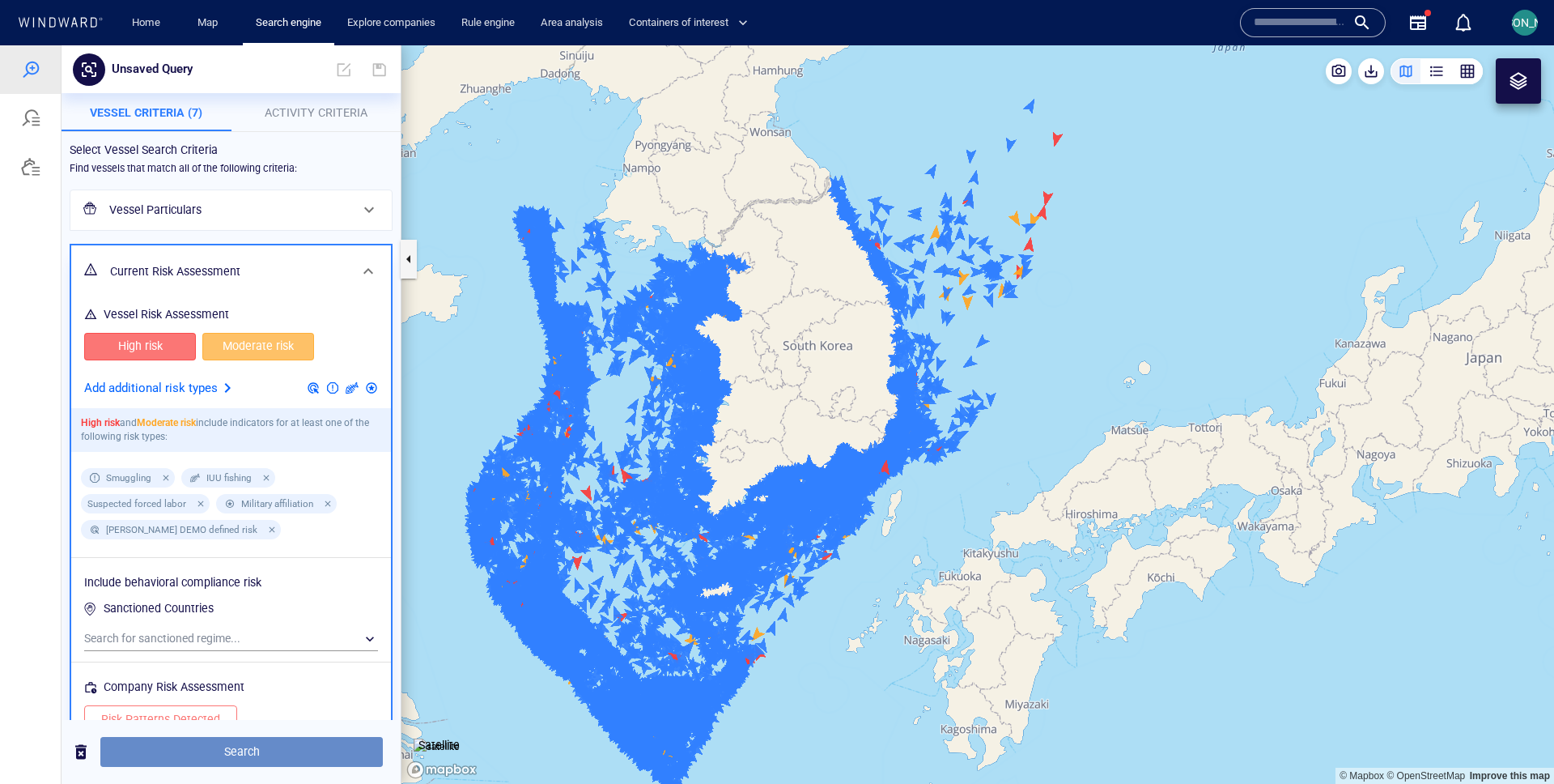
click at [280, 756] on span "Search" at bounding box center [241, 751] width 256 height 20
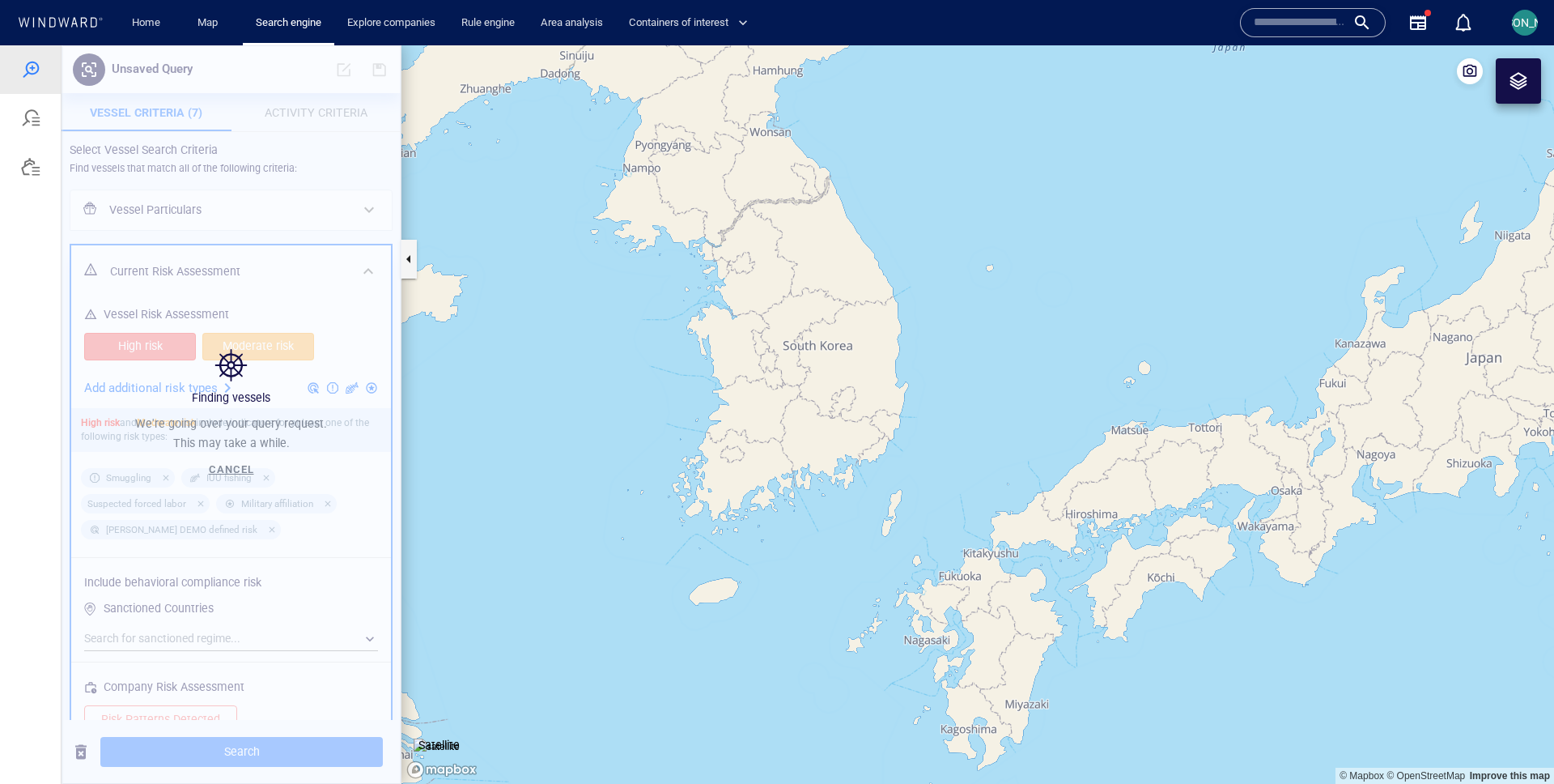
click at [598, 395] on canvas "Map" at bounding box center [978, 414] width 1153 height 738
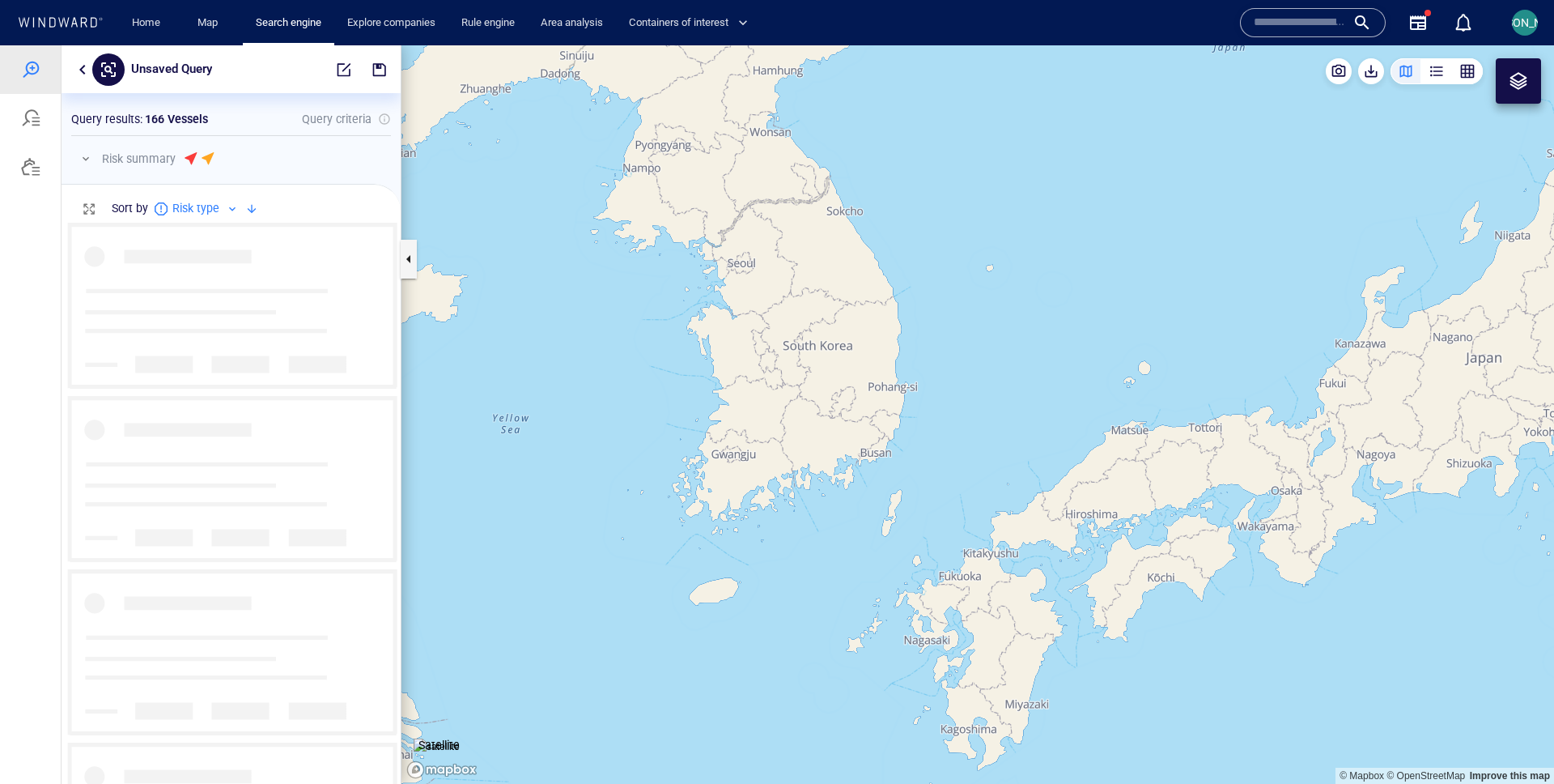
scroll to position [562, 339]
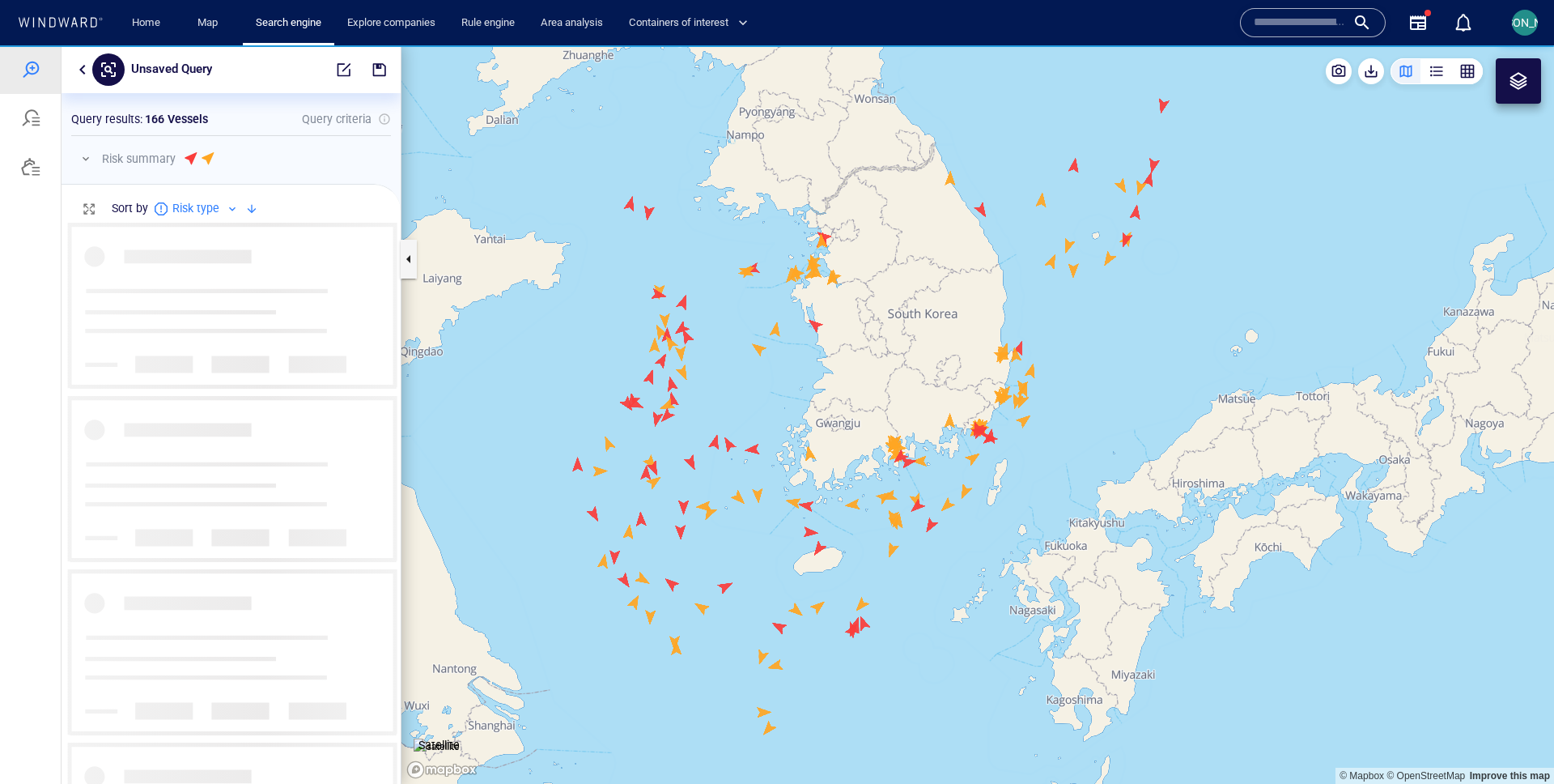
drag, startPoint x: 628, startPoint y: 270, endPoint x: 498, endPoint y: 275, distance: 130.1
click at [496, 275] on canvas "Map" at bounding box center [978, 414] width 1153 height 738
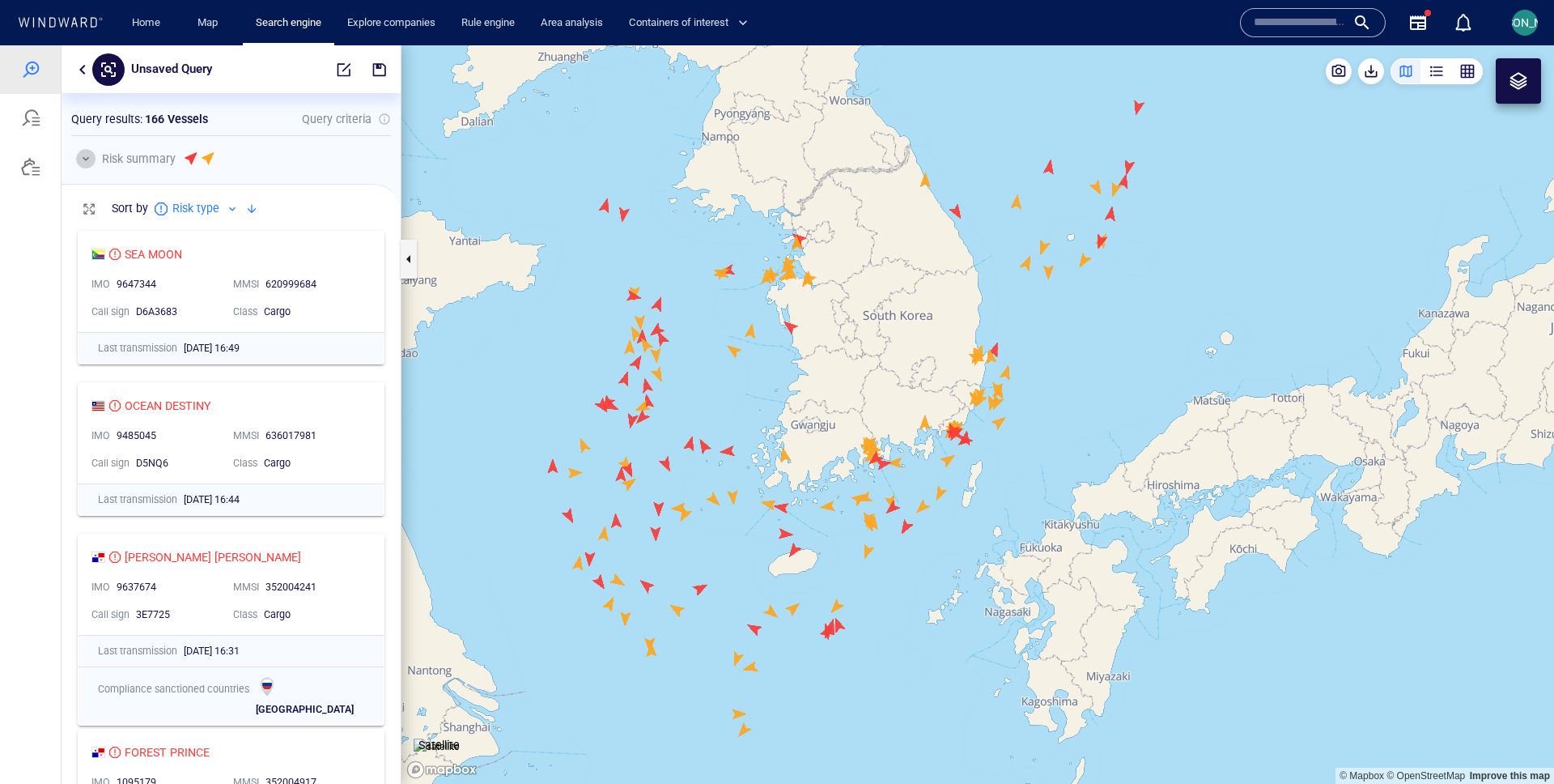
click at [92, 164] on button "button" at bounding box center [85, 159] width 19 height 19
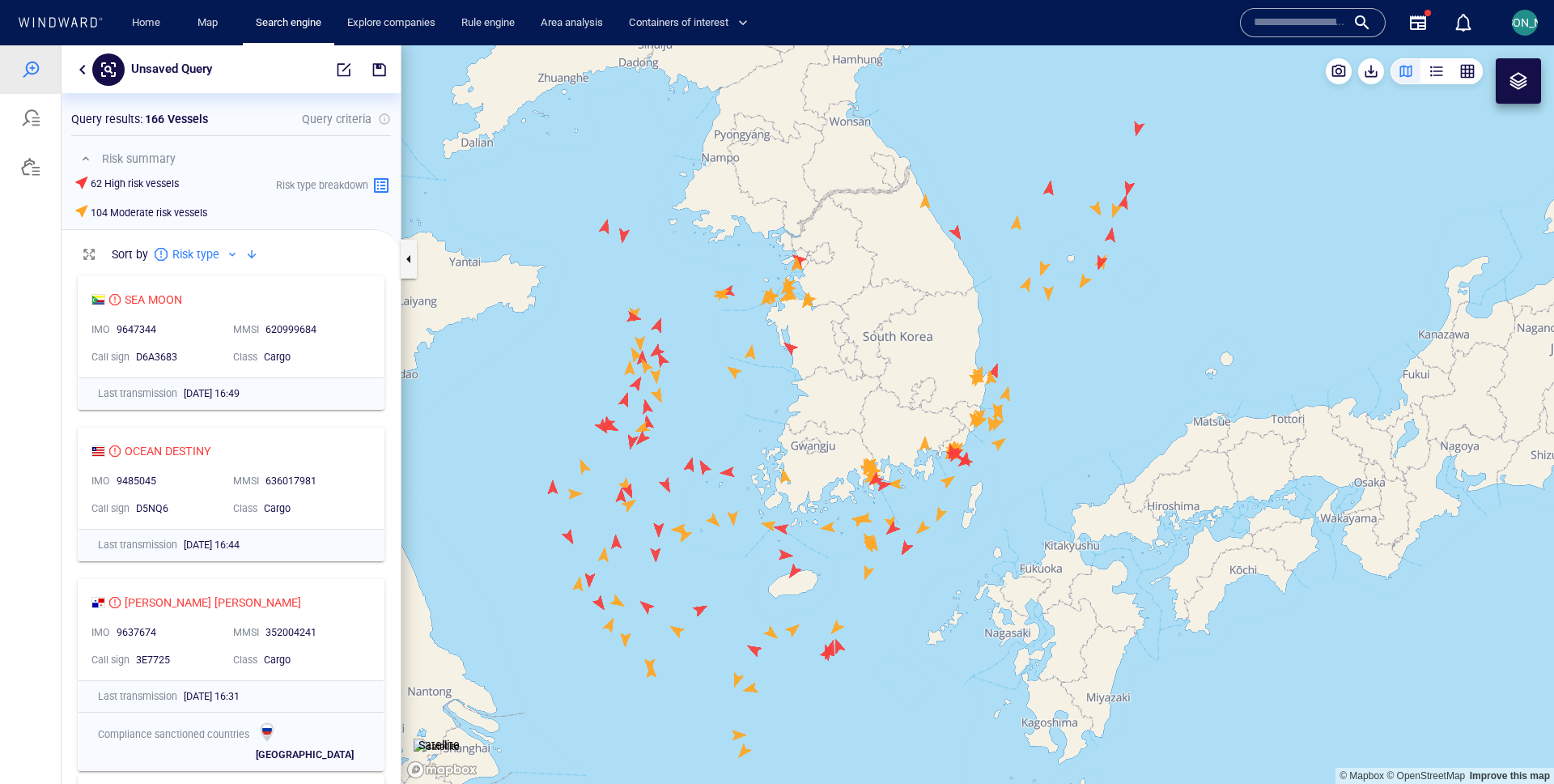
drag, startPoint x: 462, startPoint y: 344, endPoint x: 460, endPoint y: 382, distance: 38.1
click at [460, 382] on canvas "Map" at bounding box center [978, 414] width 1153 height 738
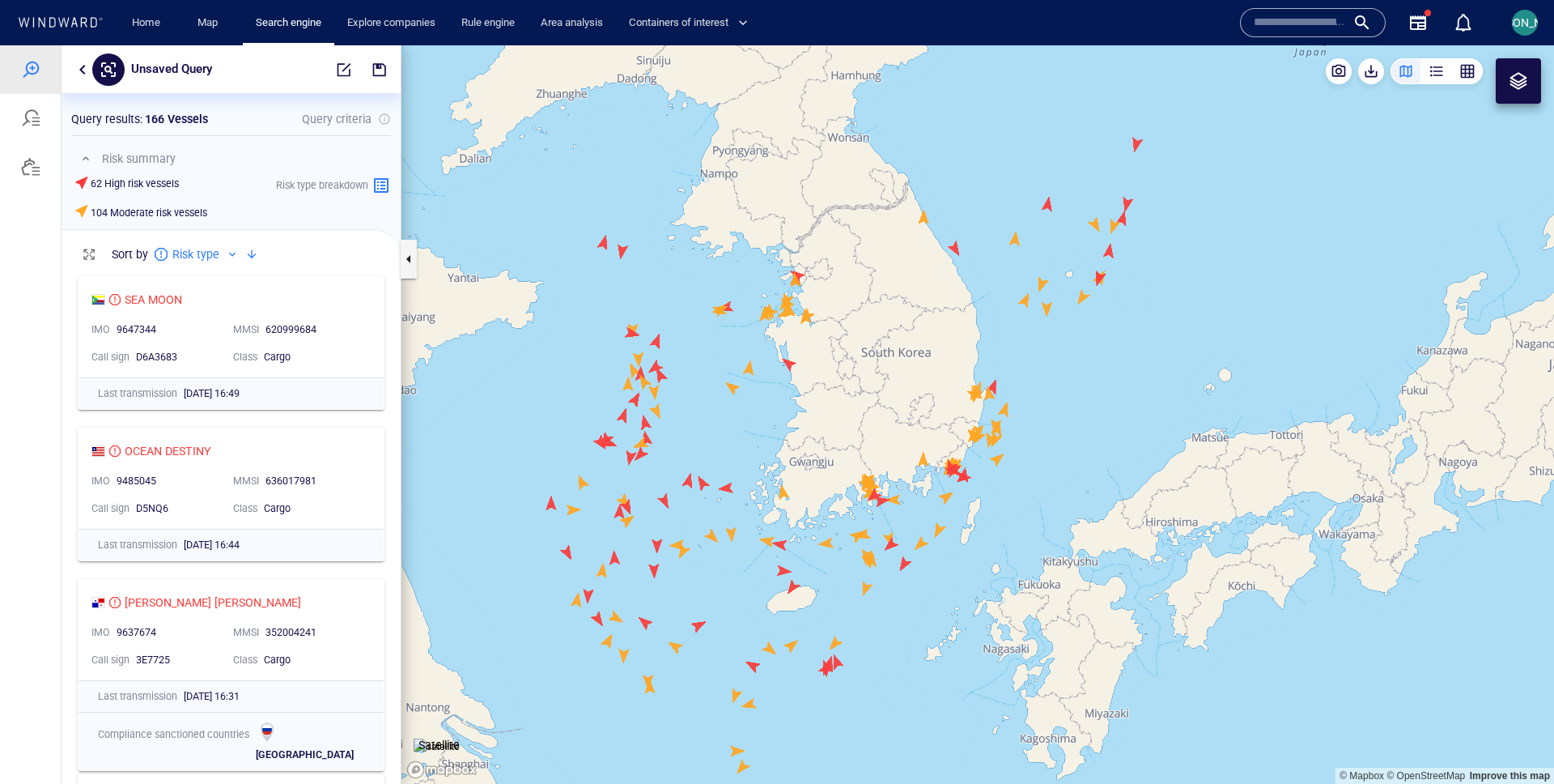
click at [789, 366] on canvas "Map" at bounding box center [978, 414] width 1153 height 738
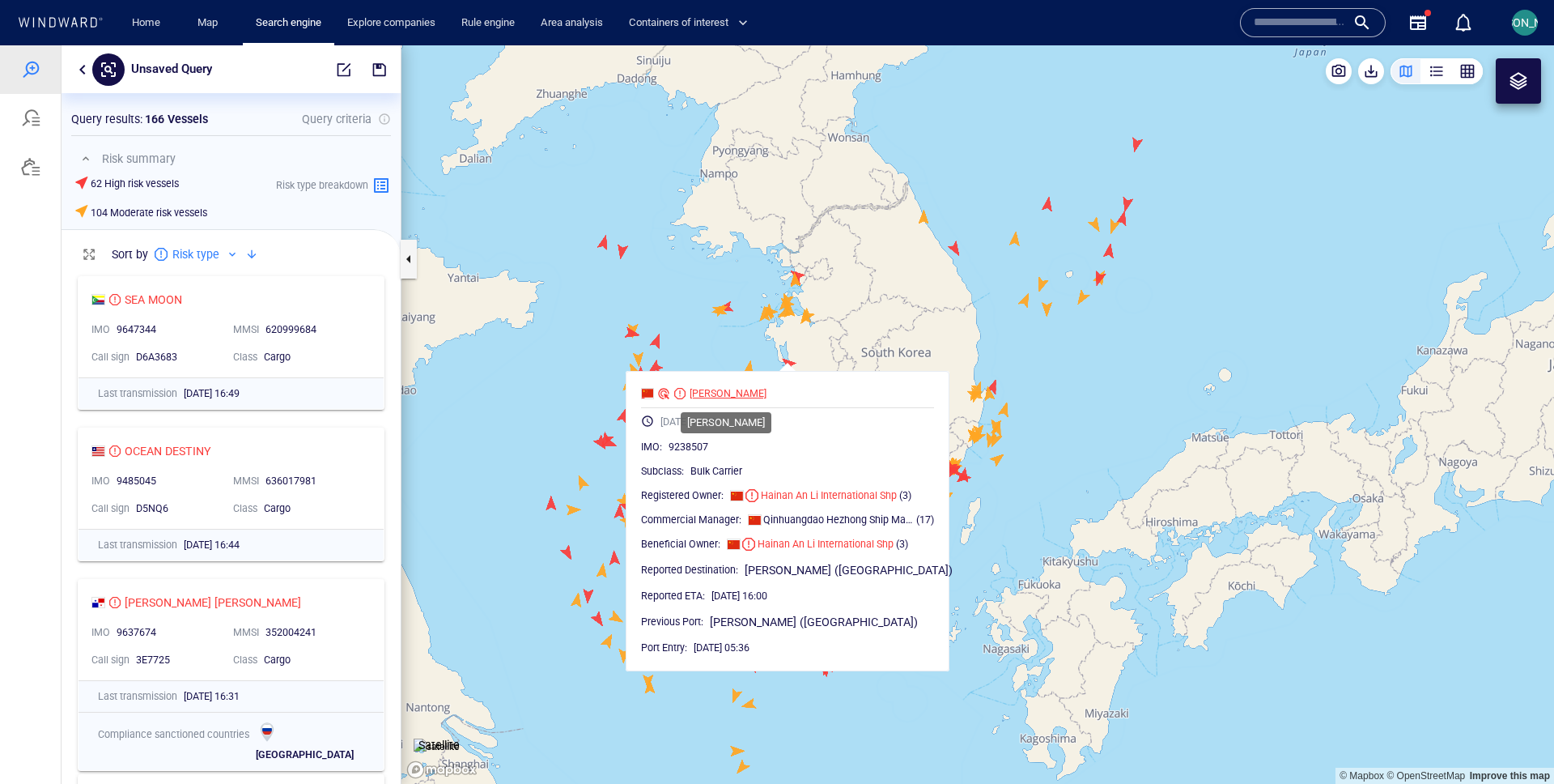
click at [733, 393] on div "LONG SHAN HU" at bounding box center [728, 393] width 77 height 15
click at [964, 255] on canvas "Map" at bounding box center [978, 414] width 1153 height 738
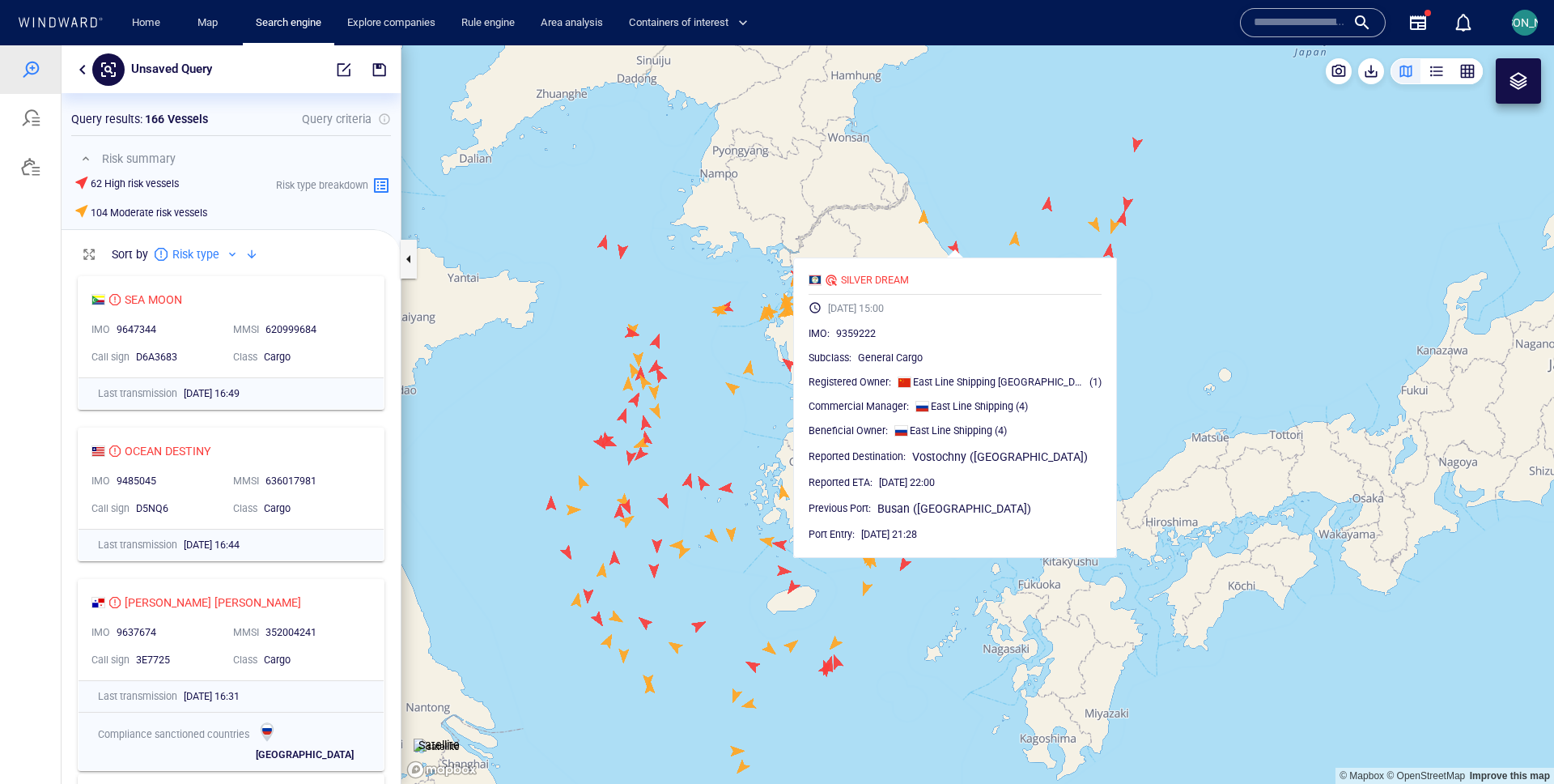
click at [864, 235] on canvas "Map" at bounding box center [978, 414] width 1153 height 738
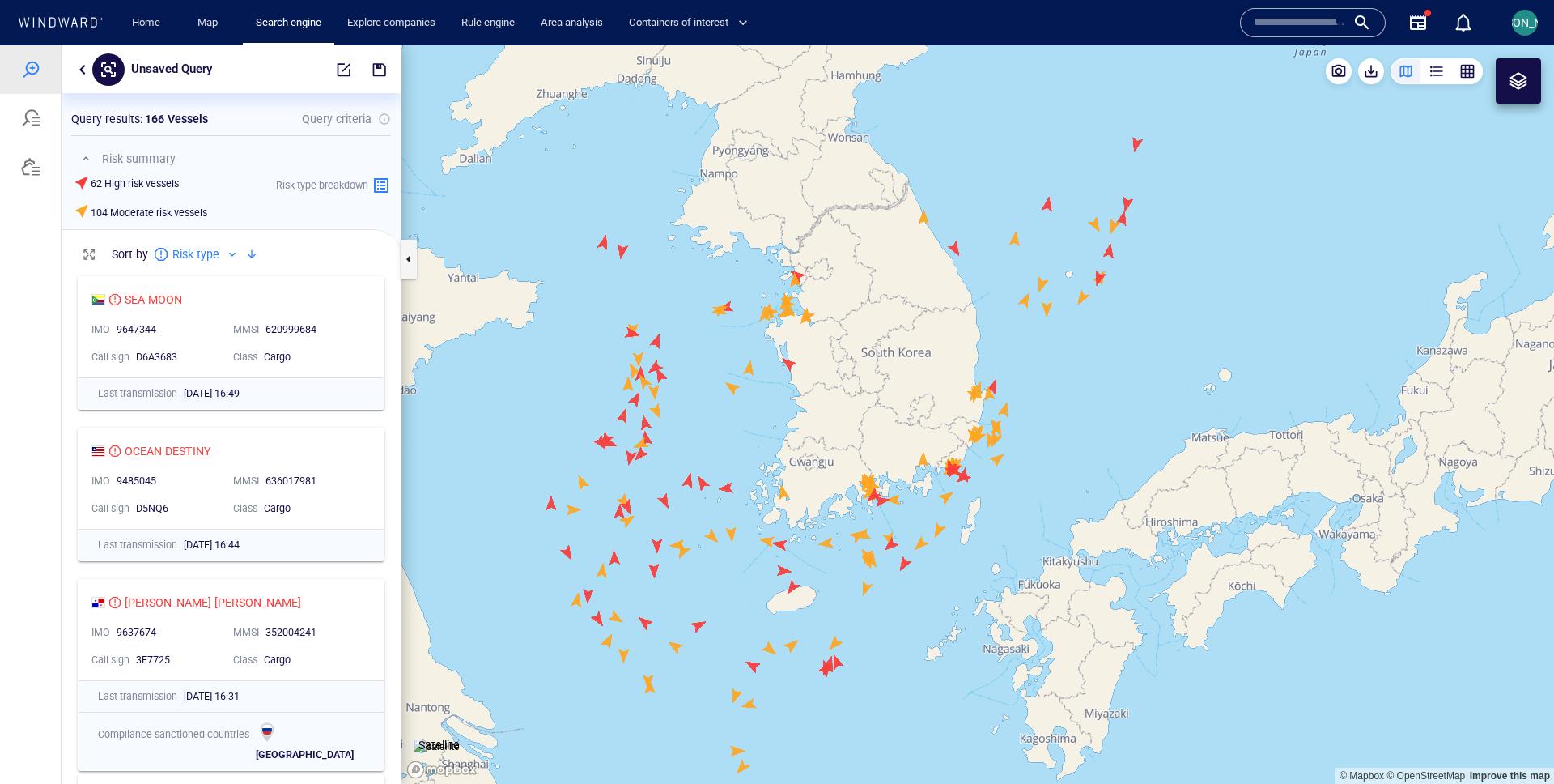
click at [996, 381] on canvas "Map" at bounding box center [978, 414] width 1153 height 738
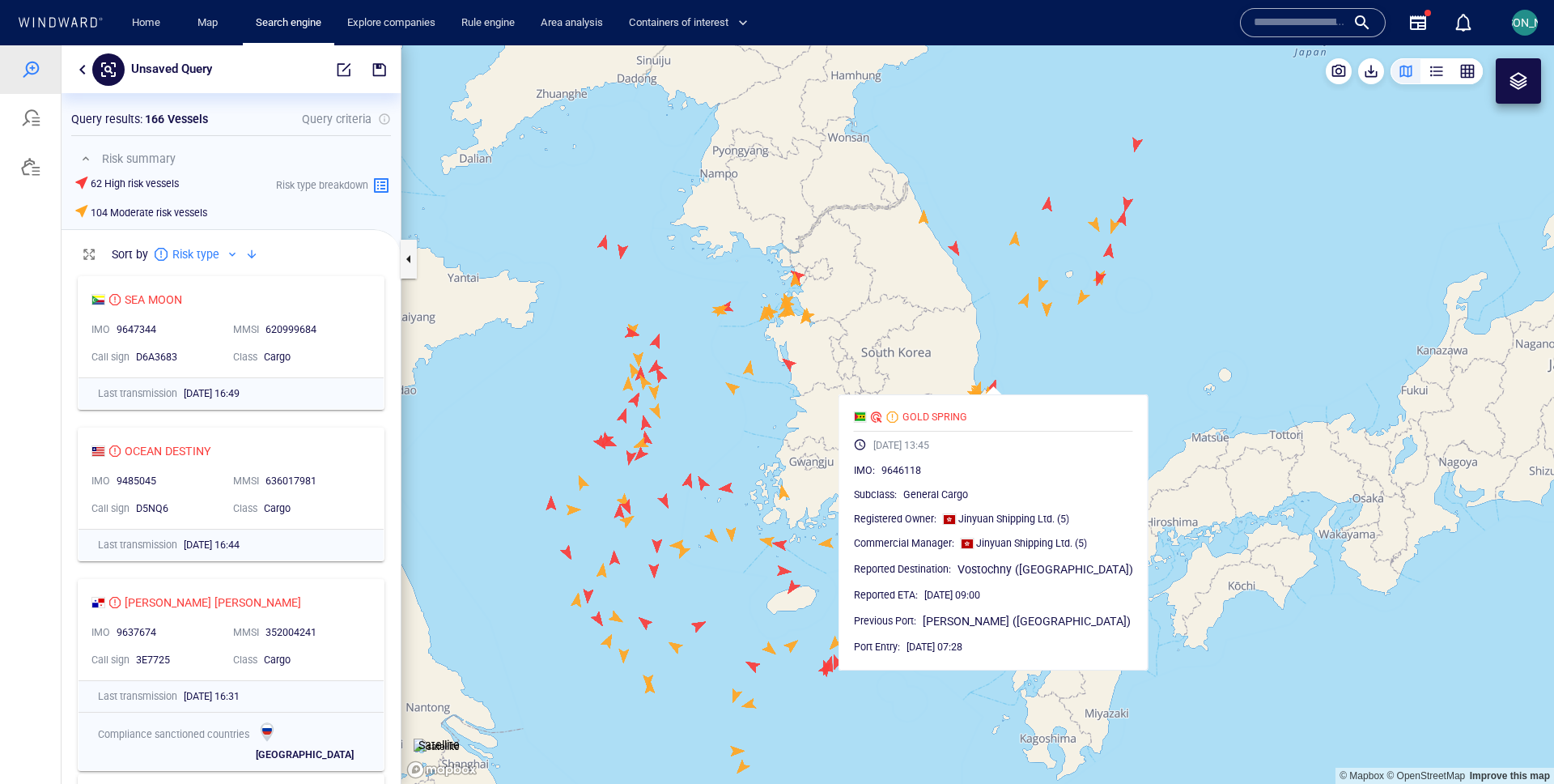
click at [1046, 366] on canvas "Map" at bounding box center [978, 414] width 1153 height 738
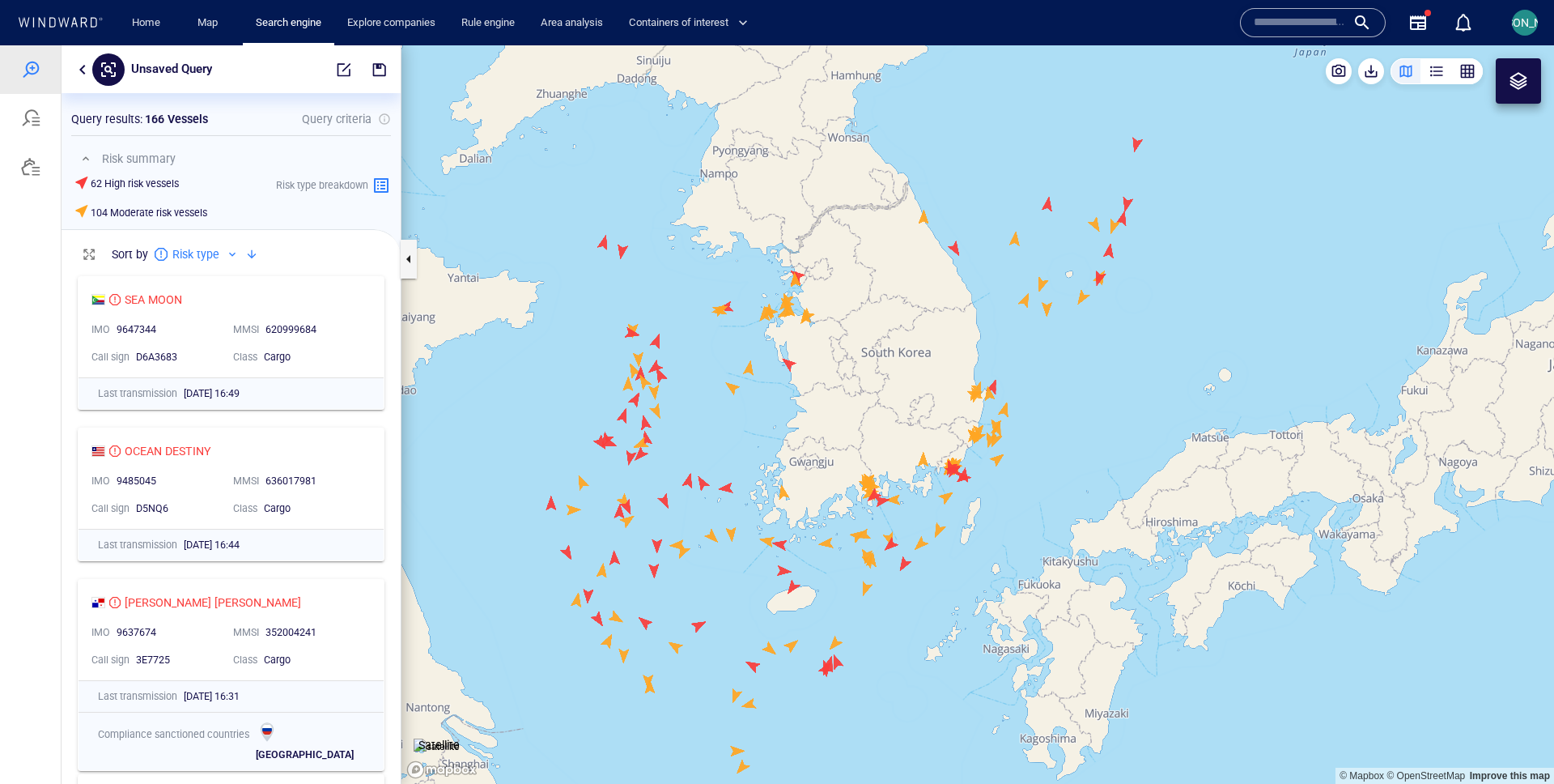
click at [781, 544] on canvas "Map" at bounding box center [978, 414] width 1153 height 738
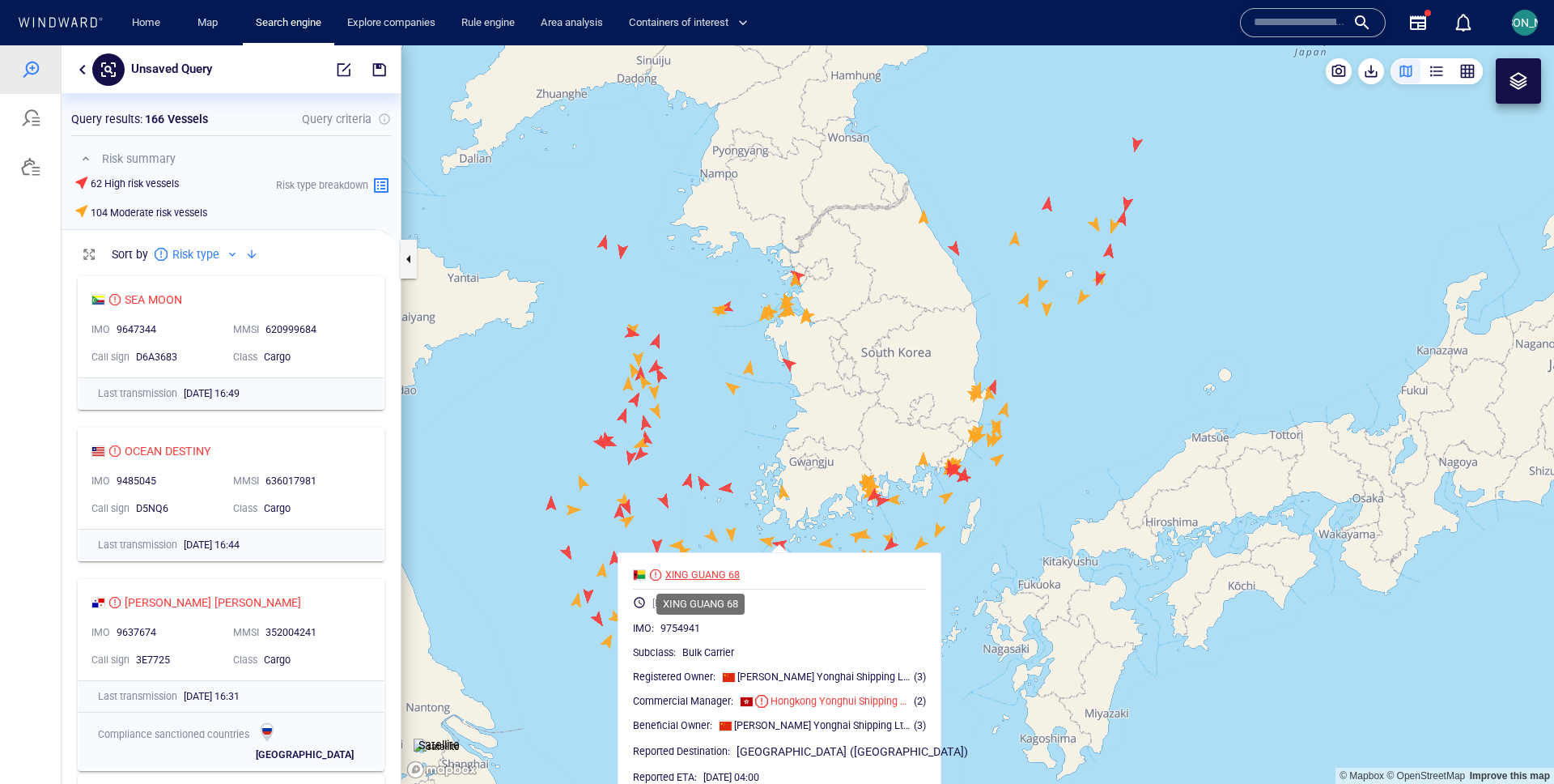
click at [719, 574] on div "XING GUANG 68" at bounding box center [702, 574] width 75 height 15
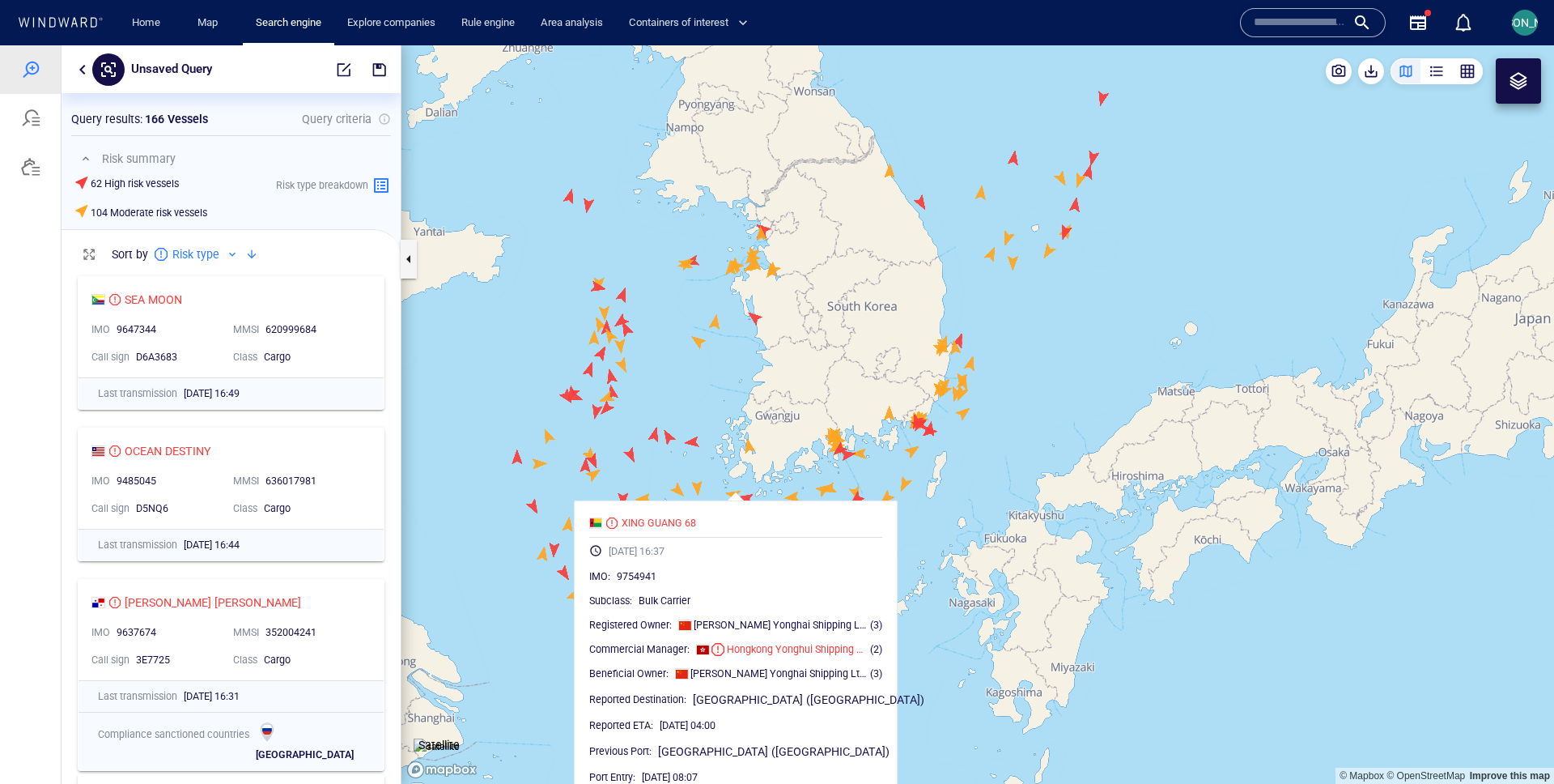
drag, startPoint x: 743, startPoint y: 447, endPoint x: 696, endPoint y: 395, distance: 70.1
click at [696, 395] on canvas "Map" at bounding box center [978, 414] width 1153 height 738
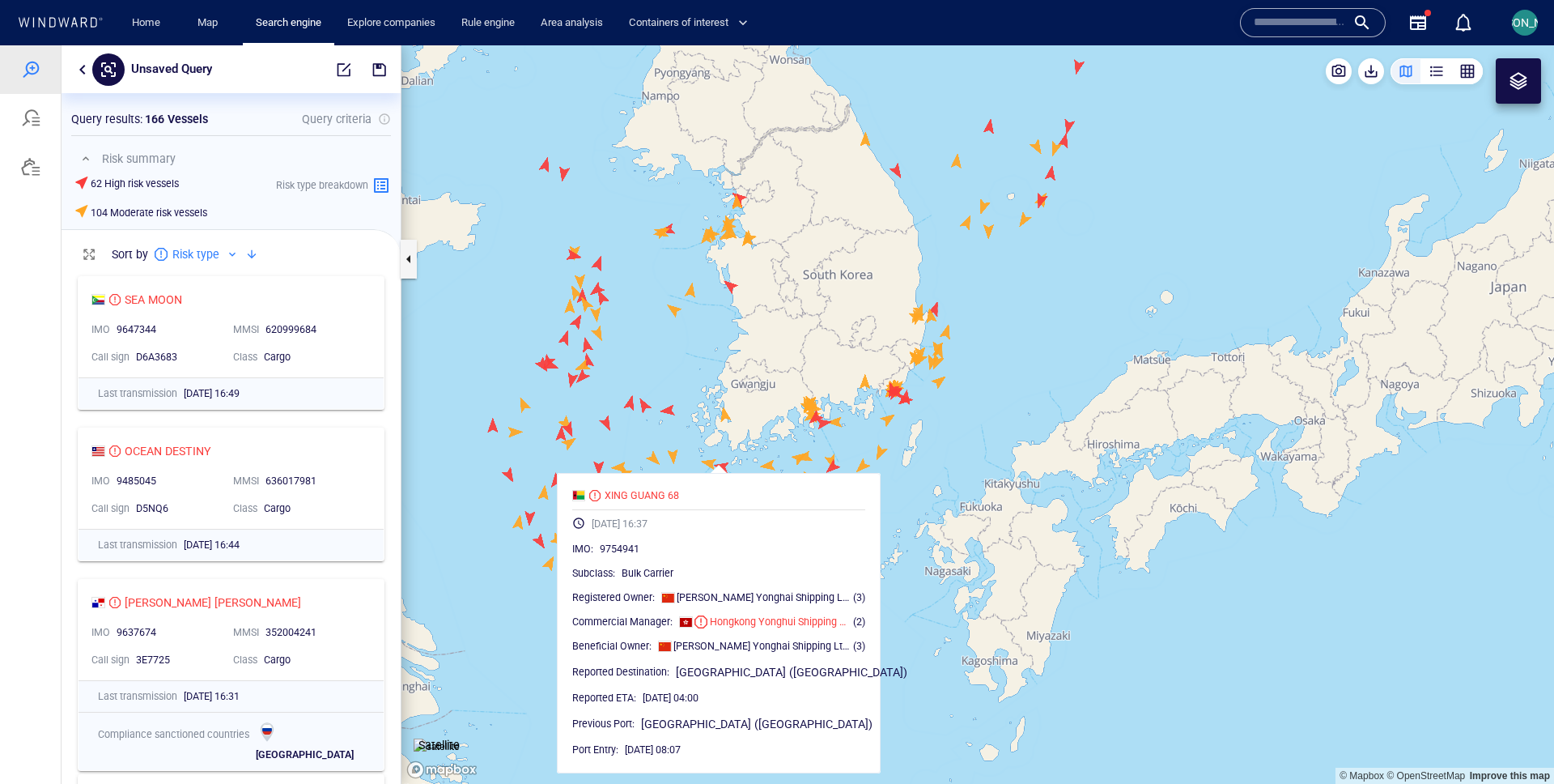
drag, startPoint x: 697, startPoint y: 395, endPoint x: 683, endPoint y: 370, distance: 28.7
click at [682, 370] on canvas "Map" at bounding box center [978, 414] width 1153 height 738
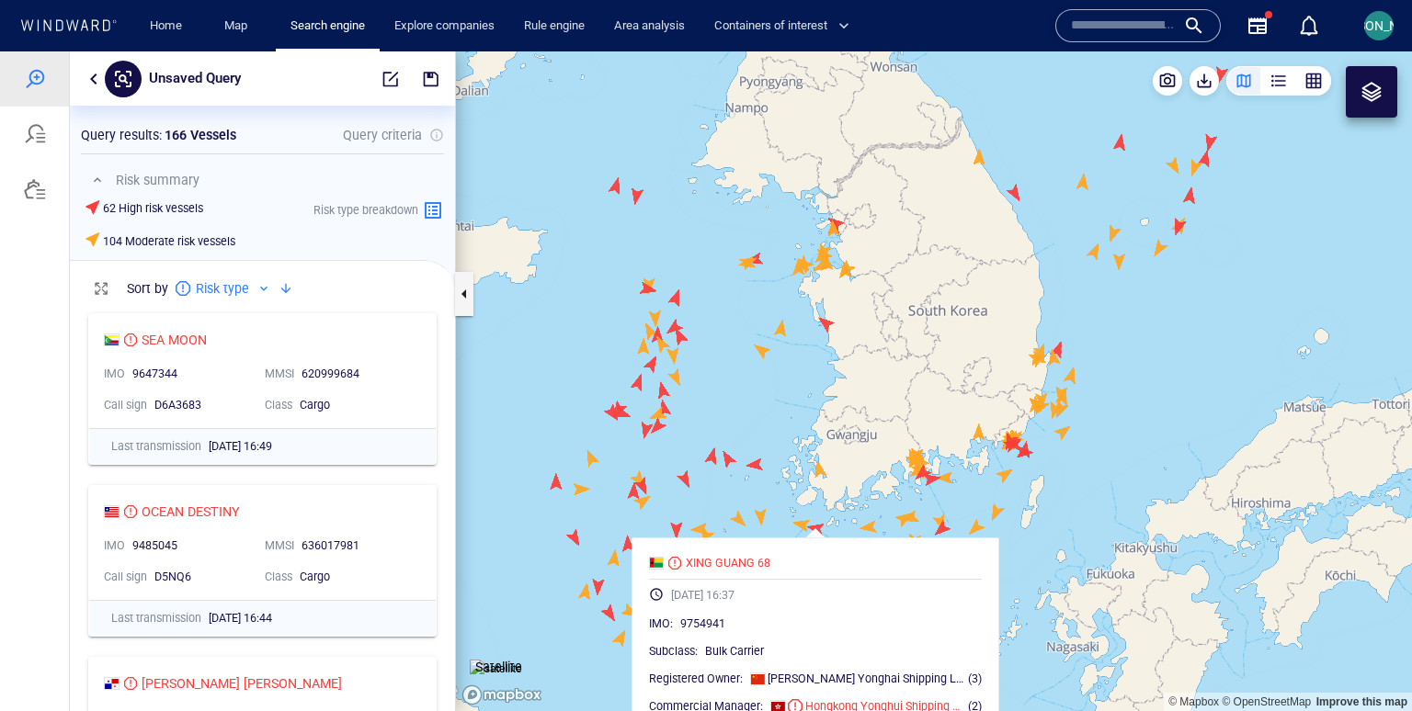
scroll to position [1, 0]
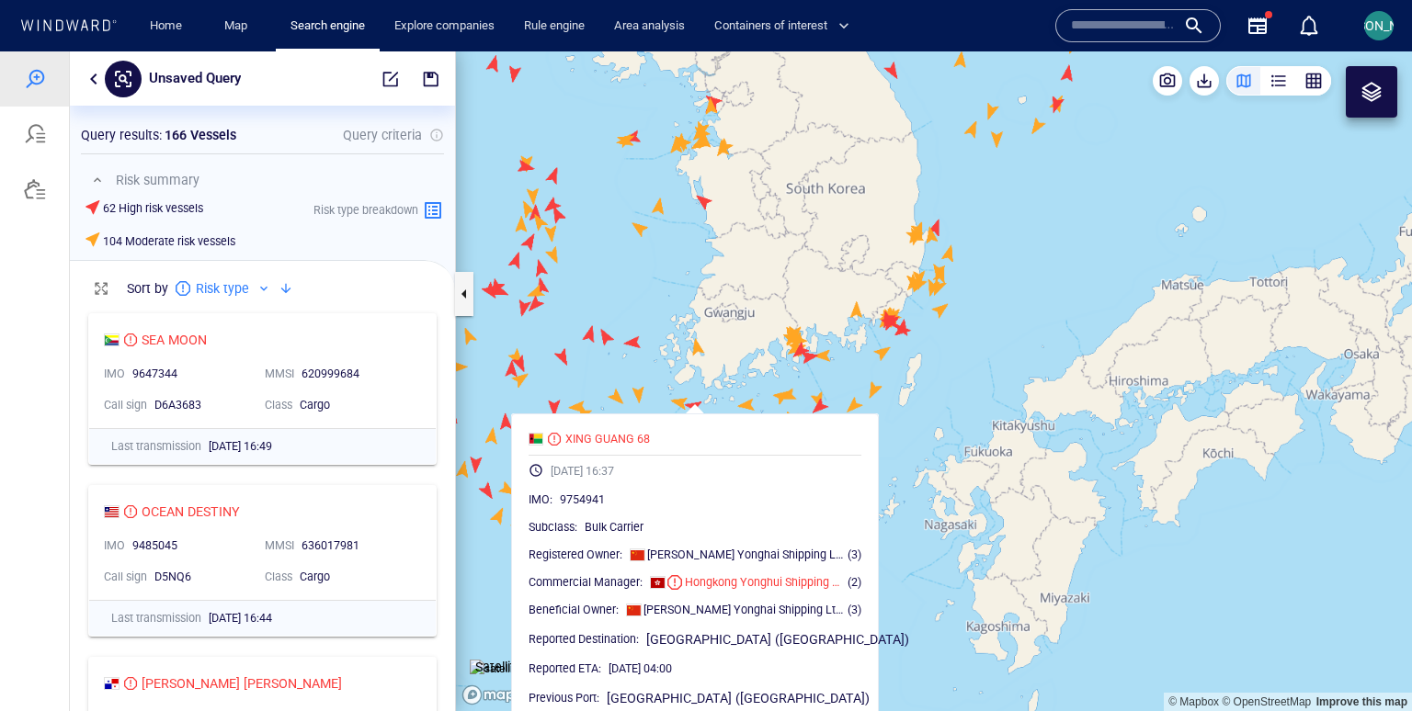
drag, startPoint x: 586, startPoint y: 218, endPoint x: 642, endPoint y: 183, distance: 66.0
click at [642, 183] on canvas "Map" at bounding box center [934, 381] width 956 height 660
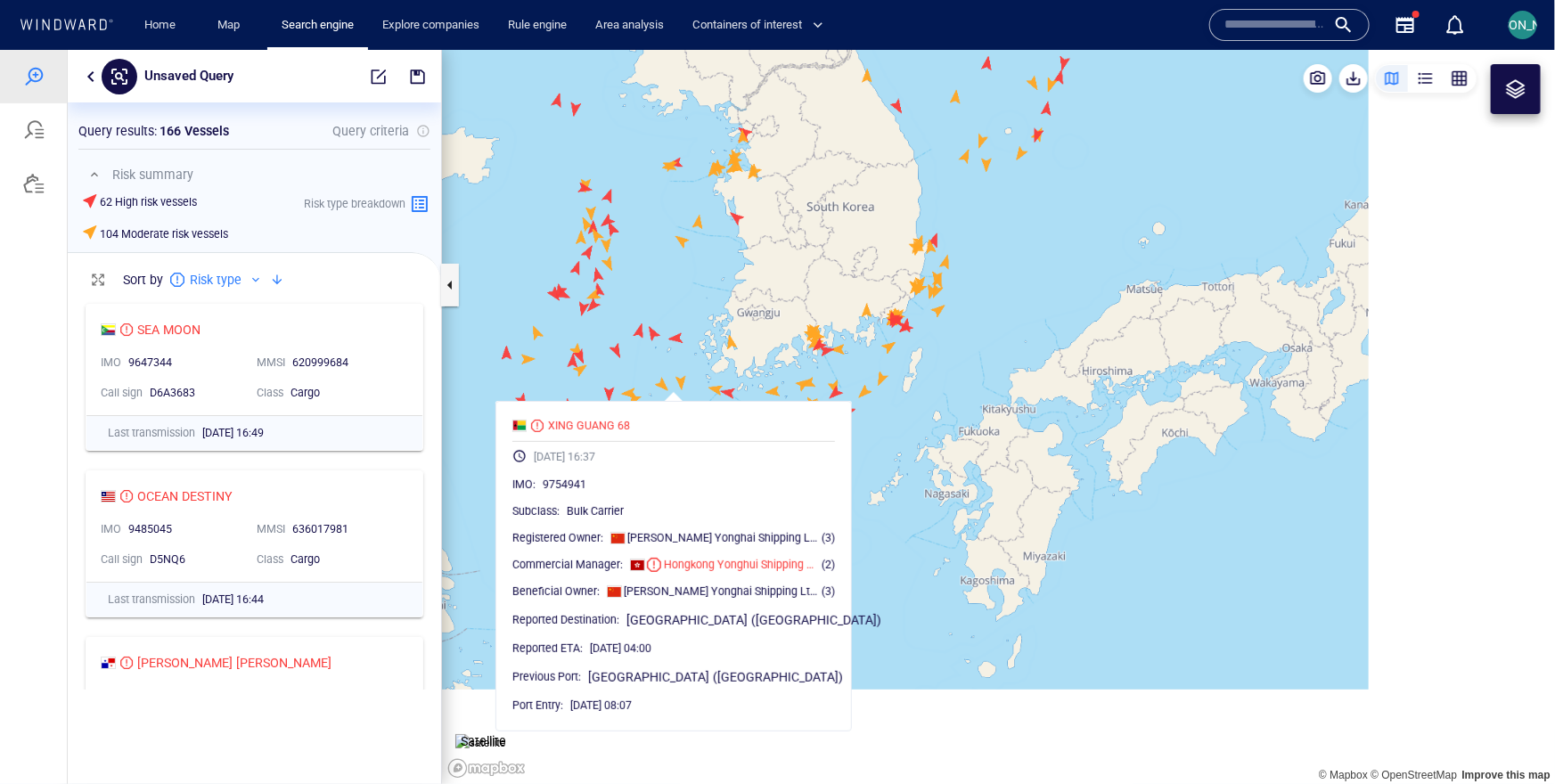
scroll to position [0, 0]
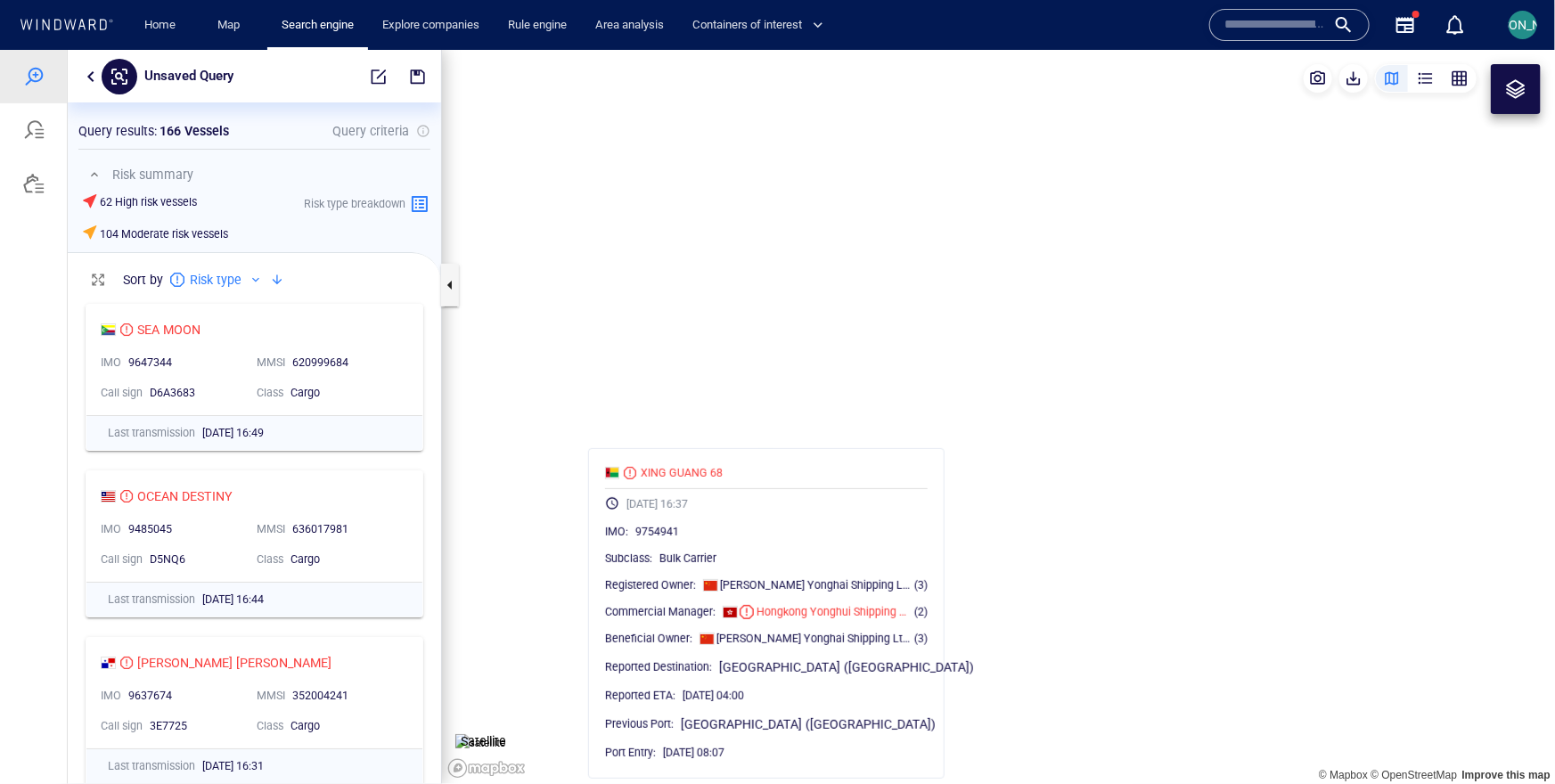
click at [680, 310] on canvas "Map" at bounding box center [999, 416] width 1113 height 734
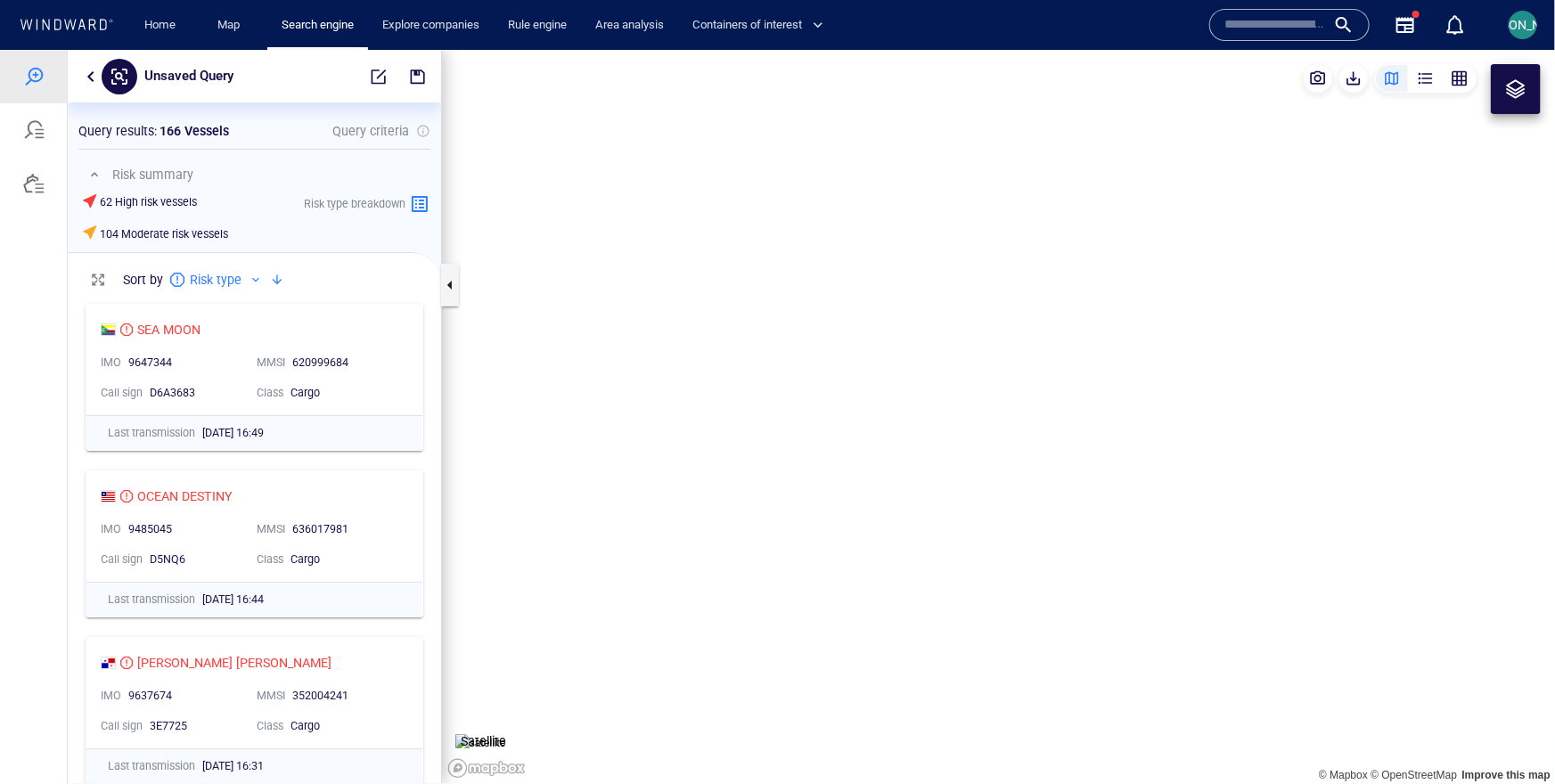
click at [641, 388] on canvas "Map" at bounding box center [999, 416] width 1113 height 734
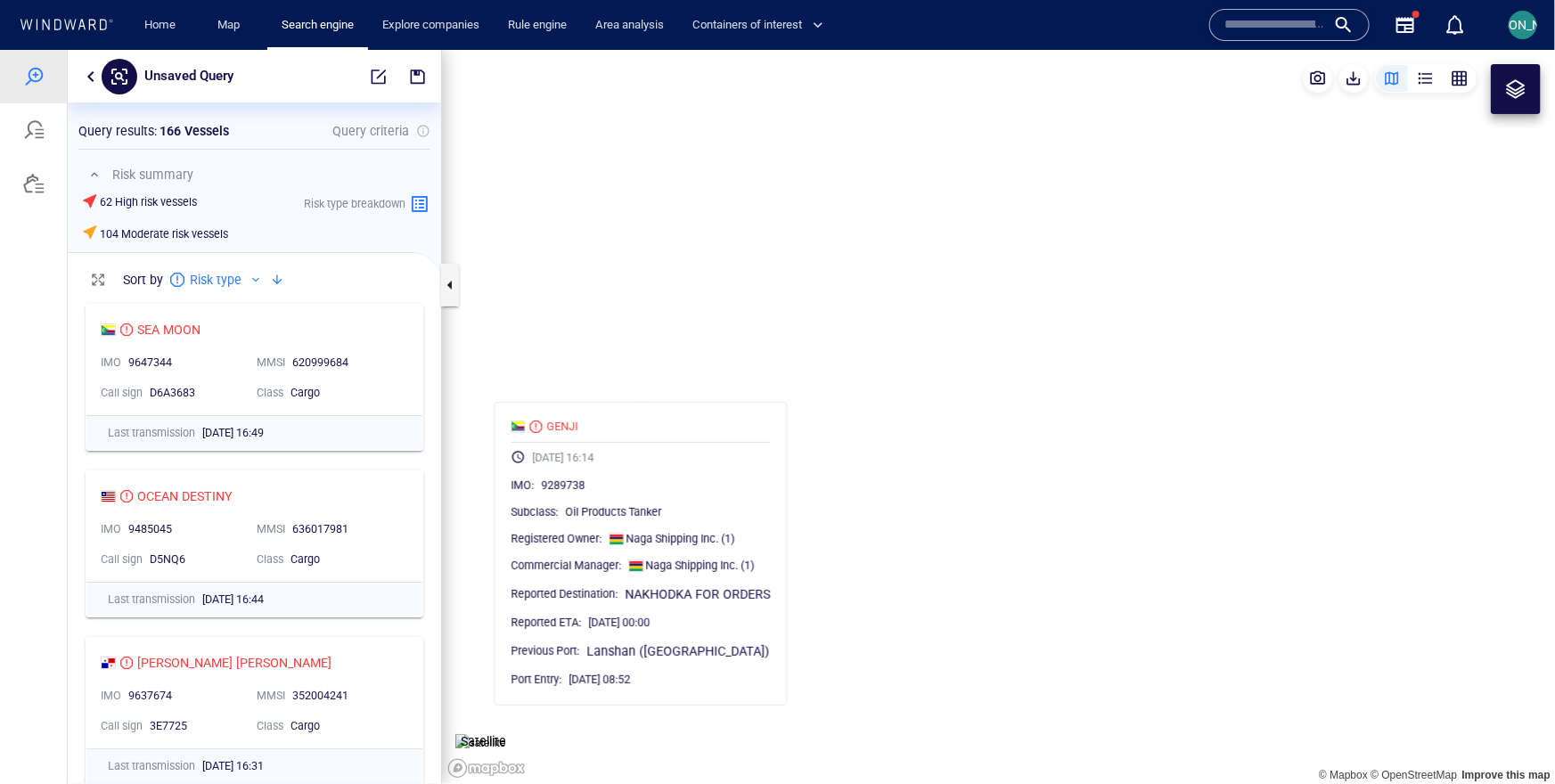
click at [714, 380] on canvas "Map" at bounding box center [999, 416] width 1113 height 734
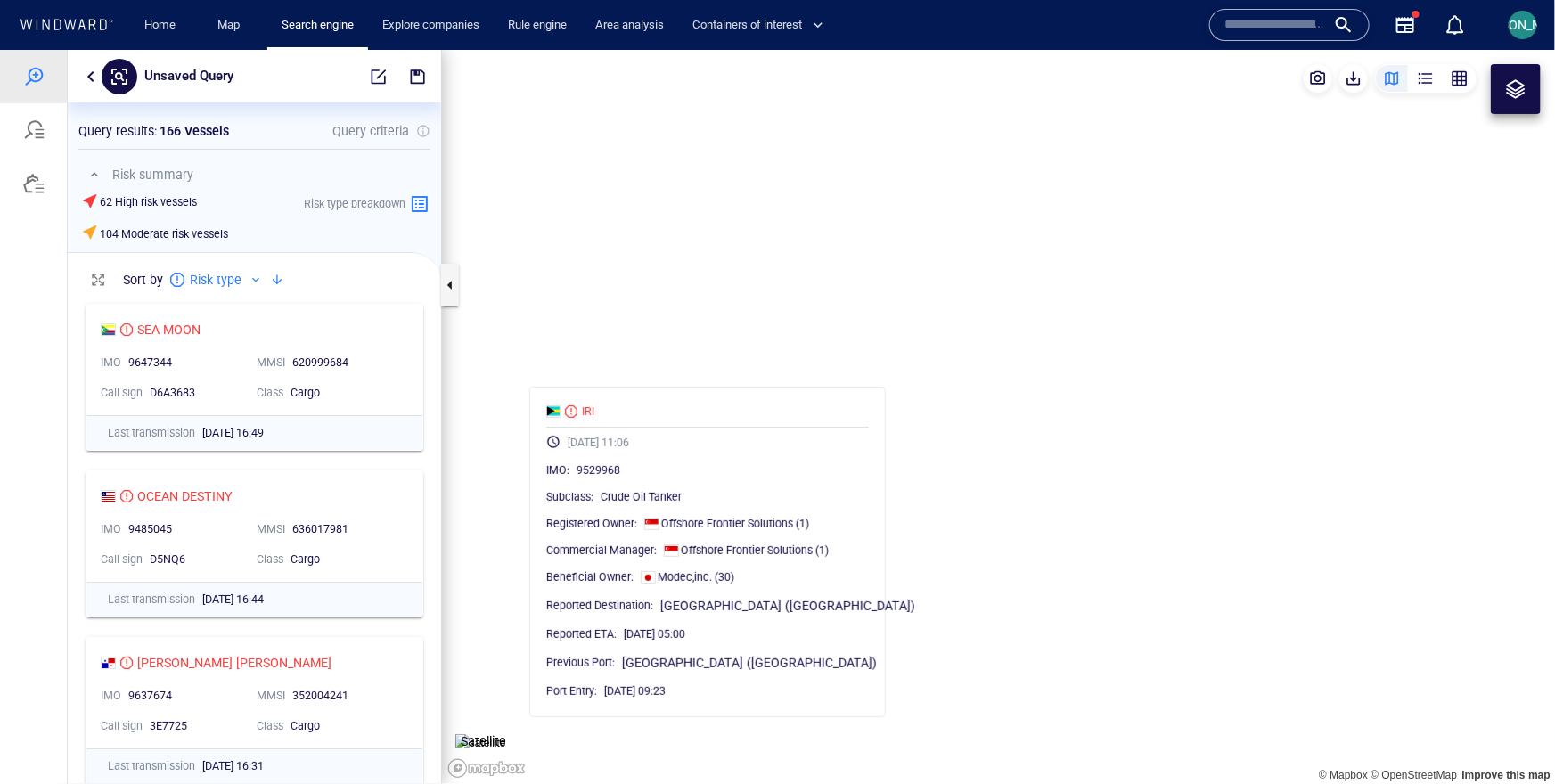
click at [687, 378] on canvas "Map" at bounding box center [999, 416] width 1113 height 734
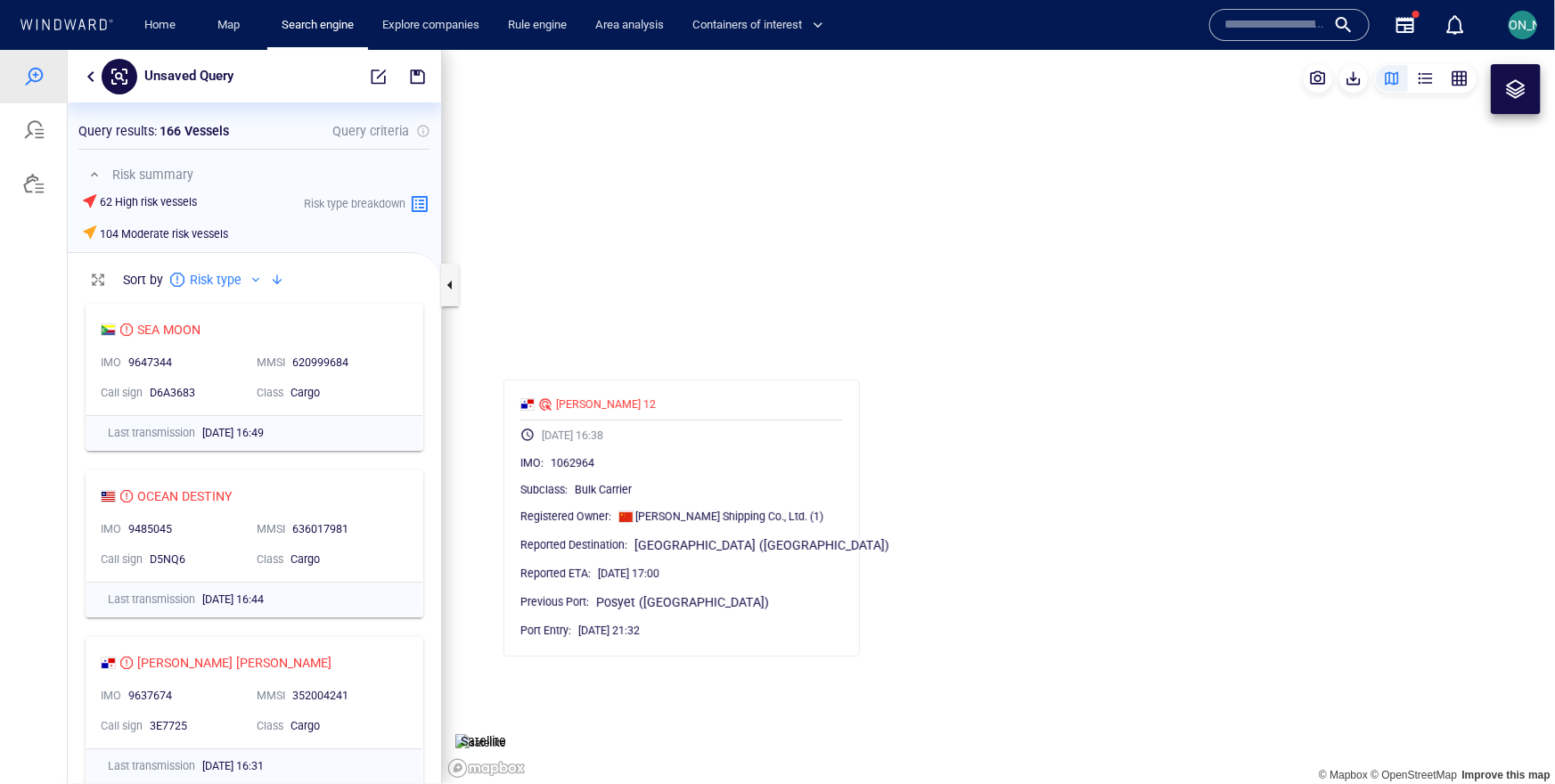
click at [668, 369] on canvas "Map" at bounding box center [999, 416] width 1113 height 734
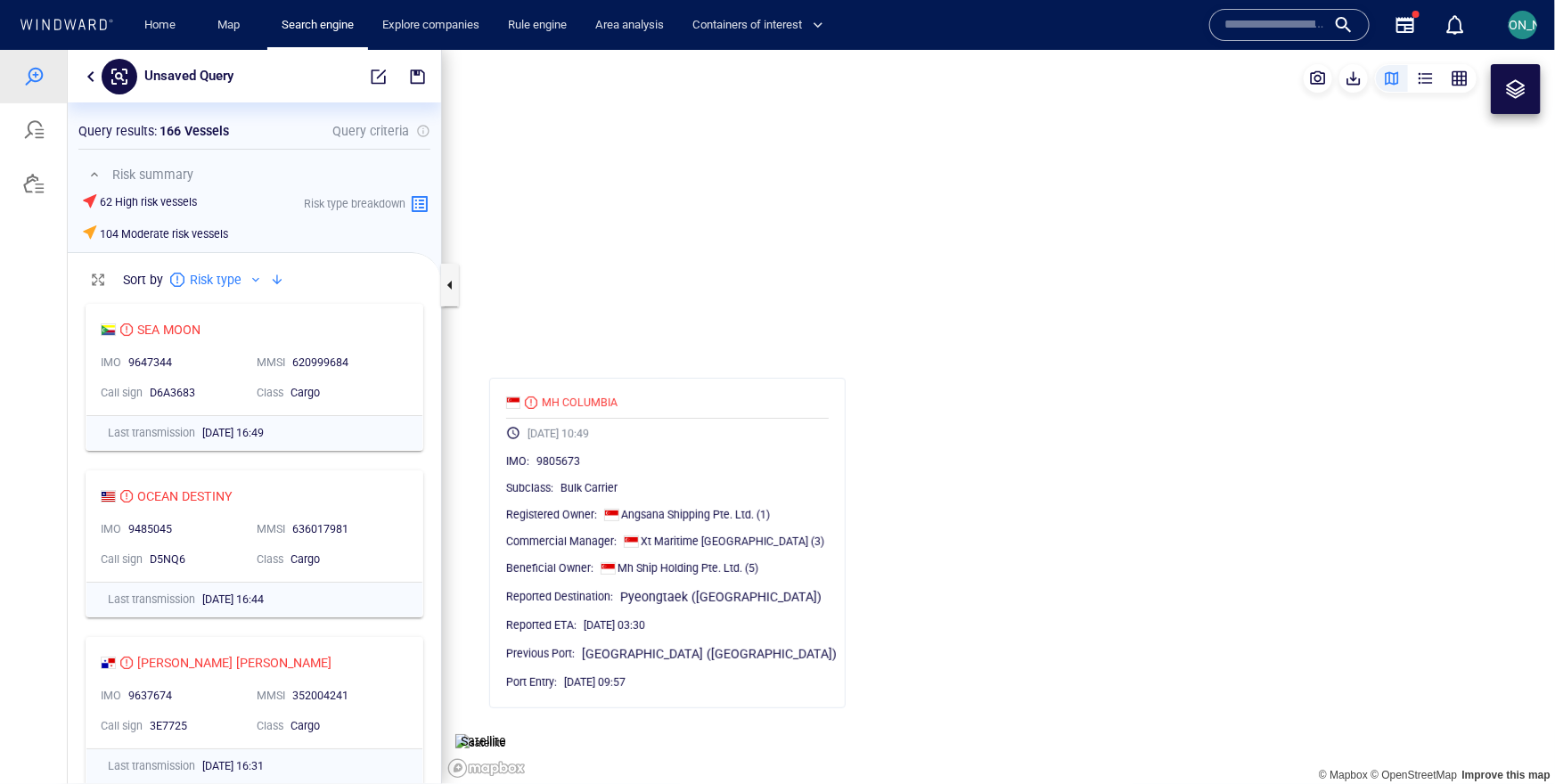
click at [598, 117] on canvas "Map" at bounding box center [999, 416] width 1113 height 734
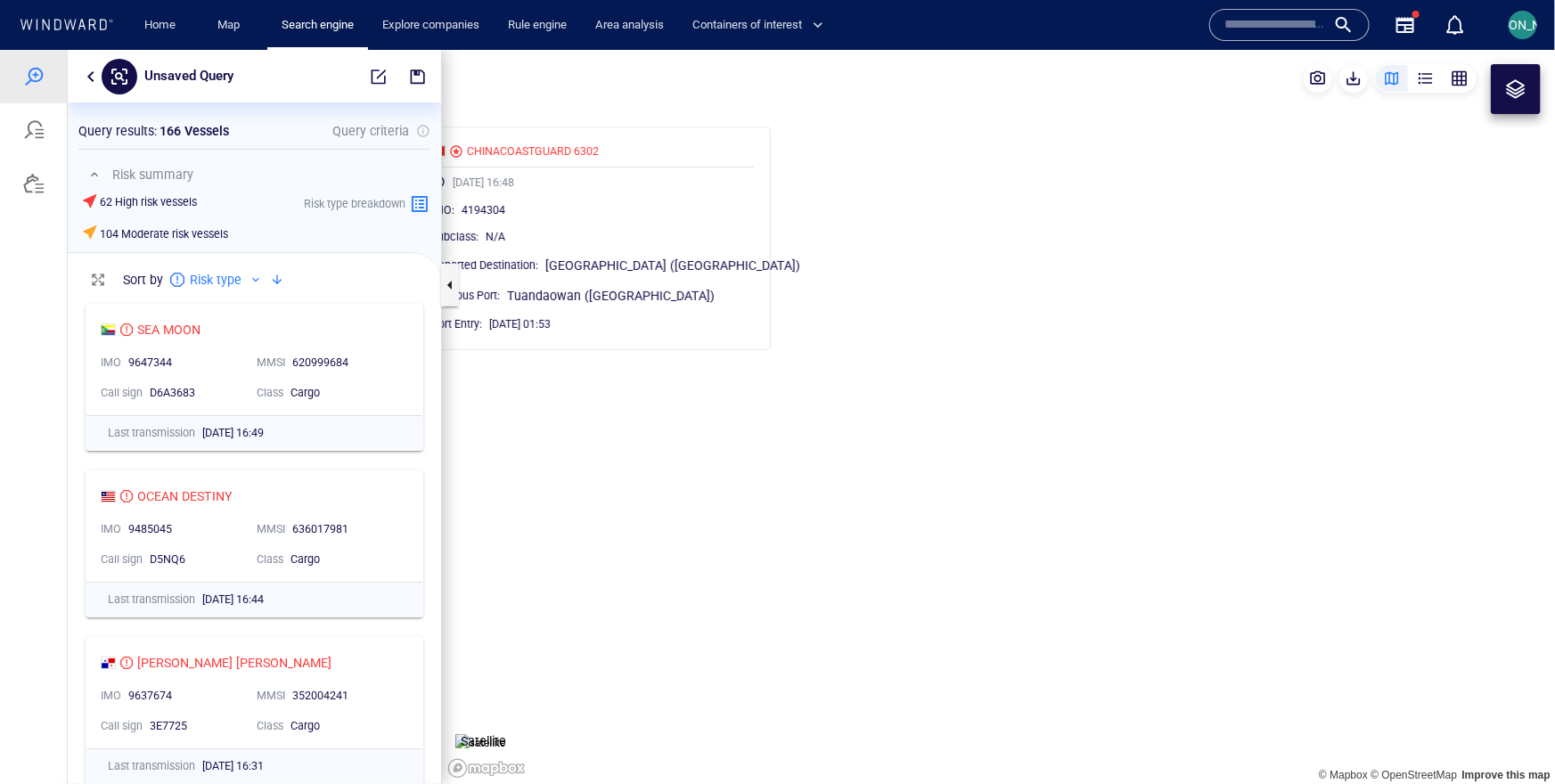
click at [587, 106] on canvas "Map" at bounding box center [999, 416] width 1113 height 734
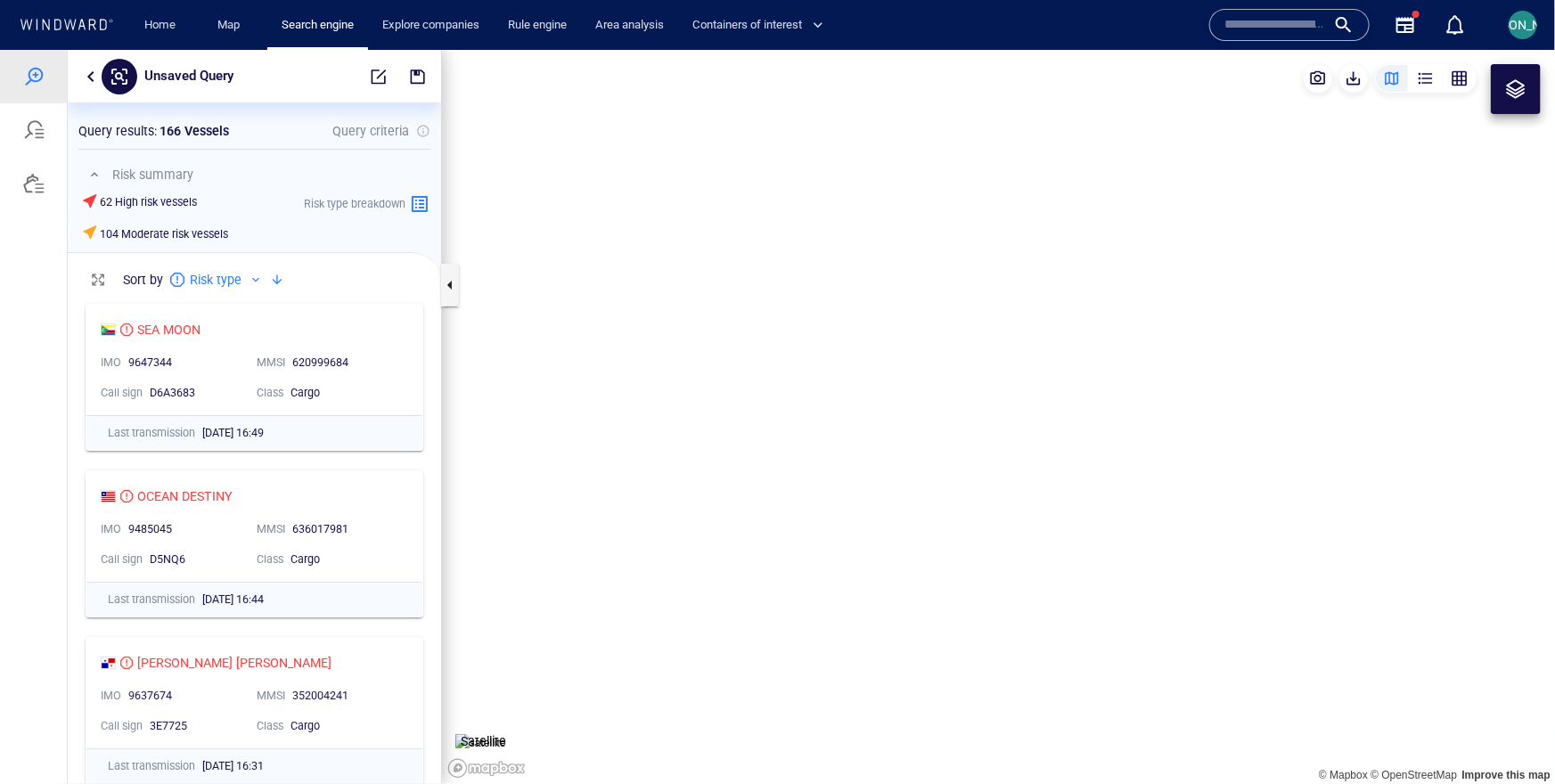
click at [576, 106] on canvas "Map" at bounding box center [999, 416] width 1113 height 734
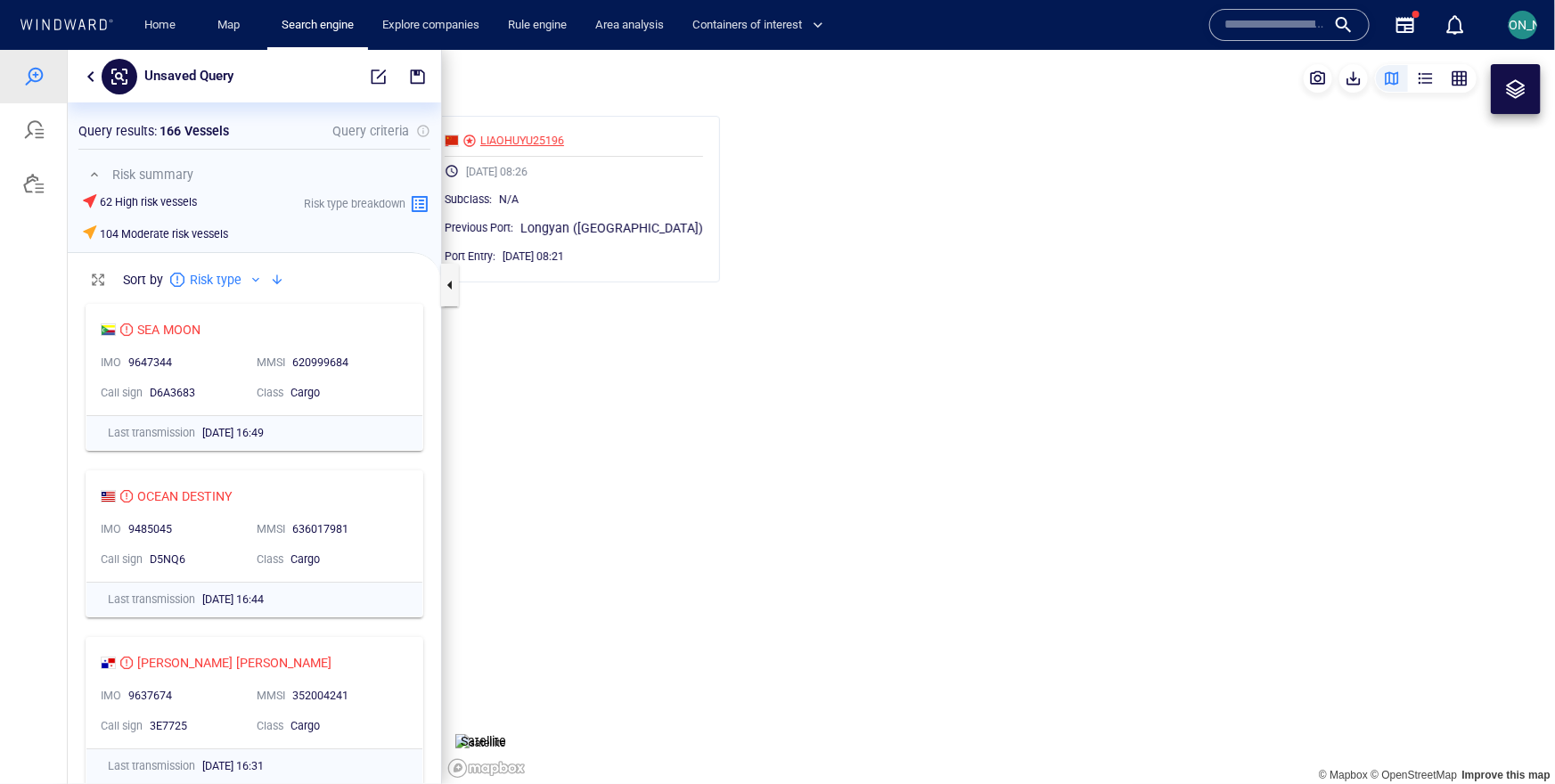
click at [564, 135] on div "LIAOHUYU25196" at bounding box center [522, 140] width 83 height 16
click at [534, 445] on canvas "Map" at bounding box center [999, 416] width 1113 height 734
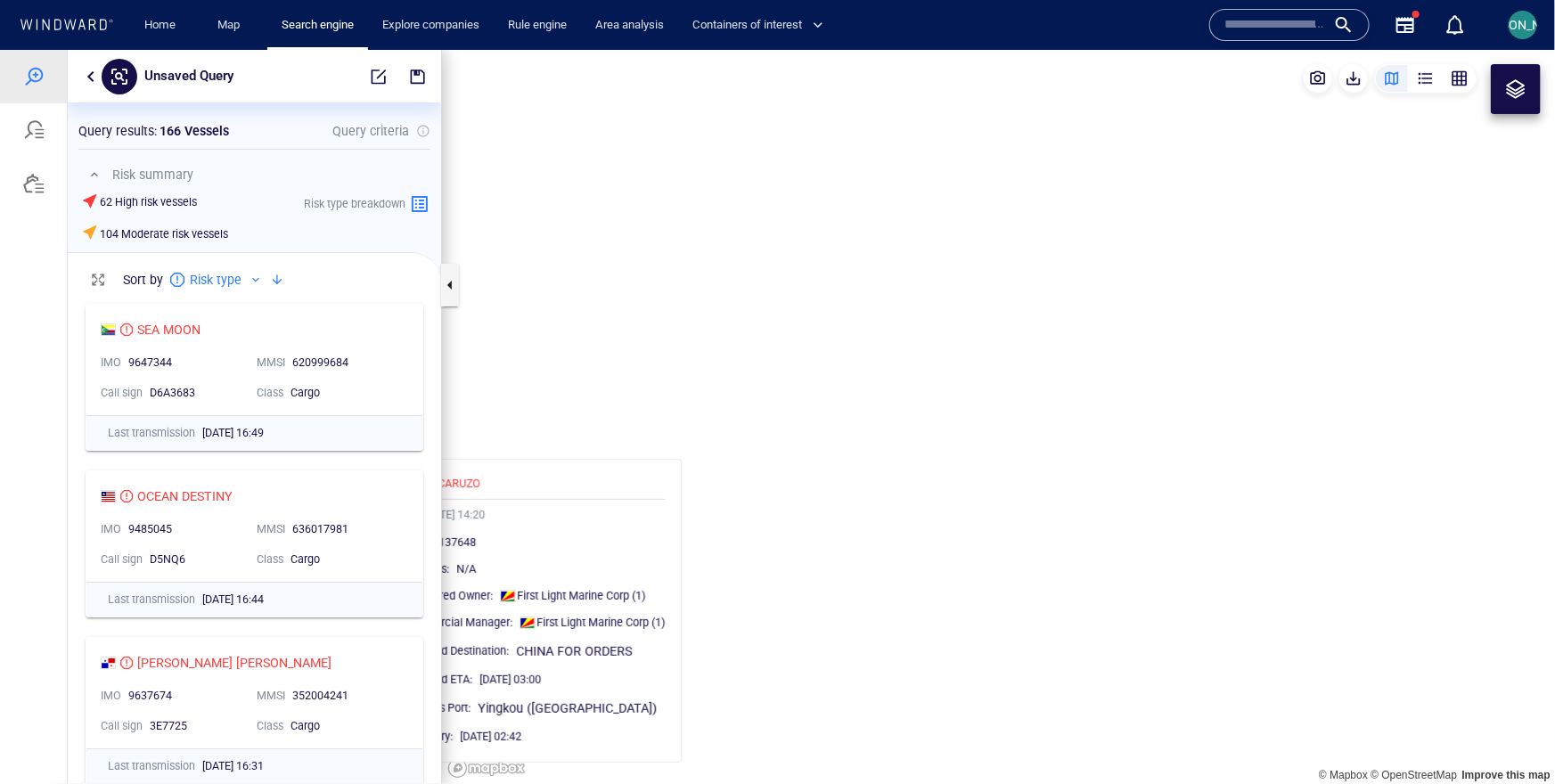
click at [585, 446] on canvas "Map" at bounding box center [999, 416] width 1113 height 734
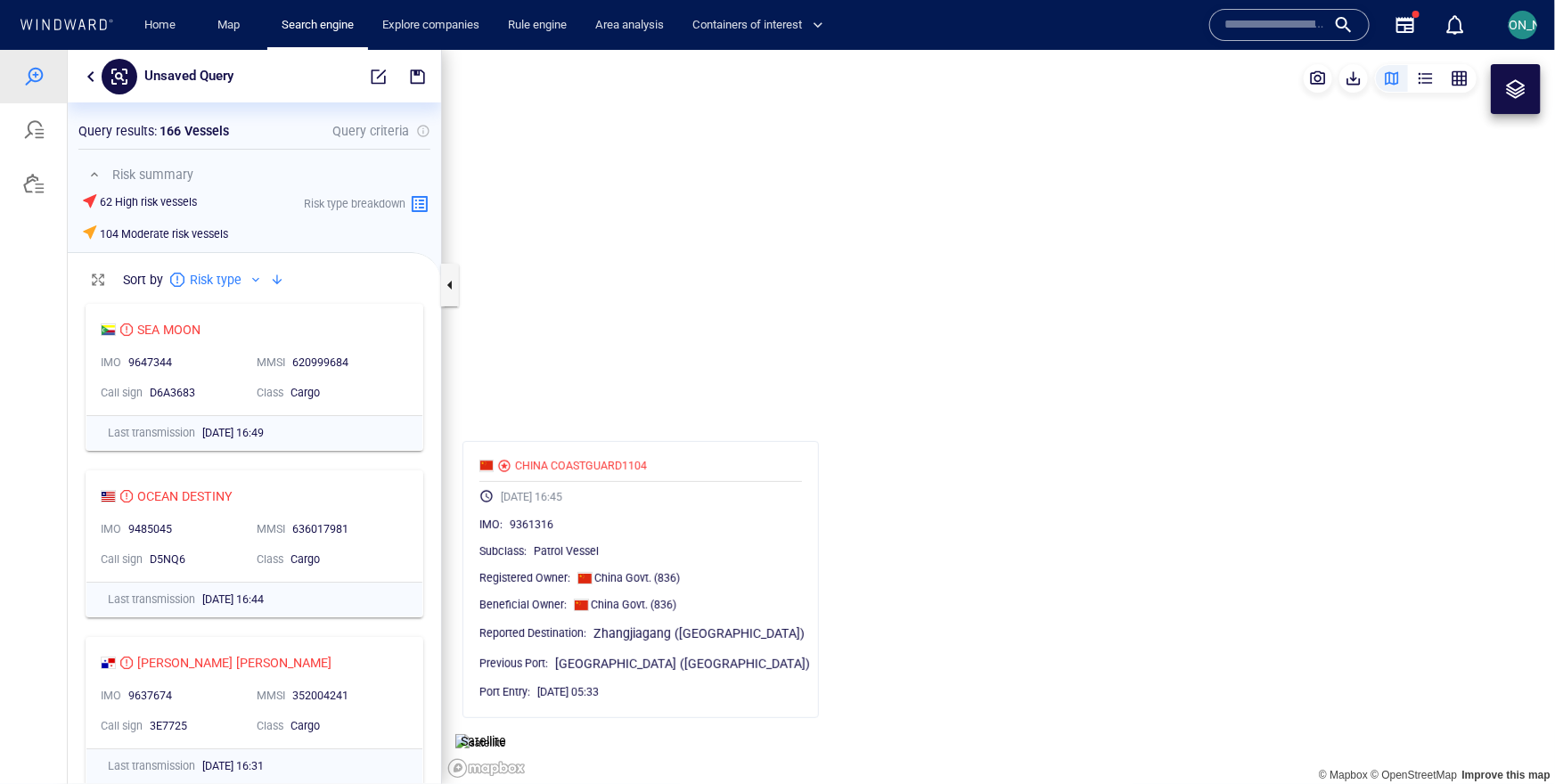
drag, startPoint x: 609, startPoint y: 437, endPoint x: 665, endPoint y: 416, distance: 59.8
click at [665, 416] on canvas "Map" at bounding box center [999, 416] width 1113 height 734
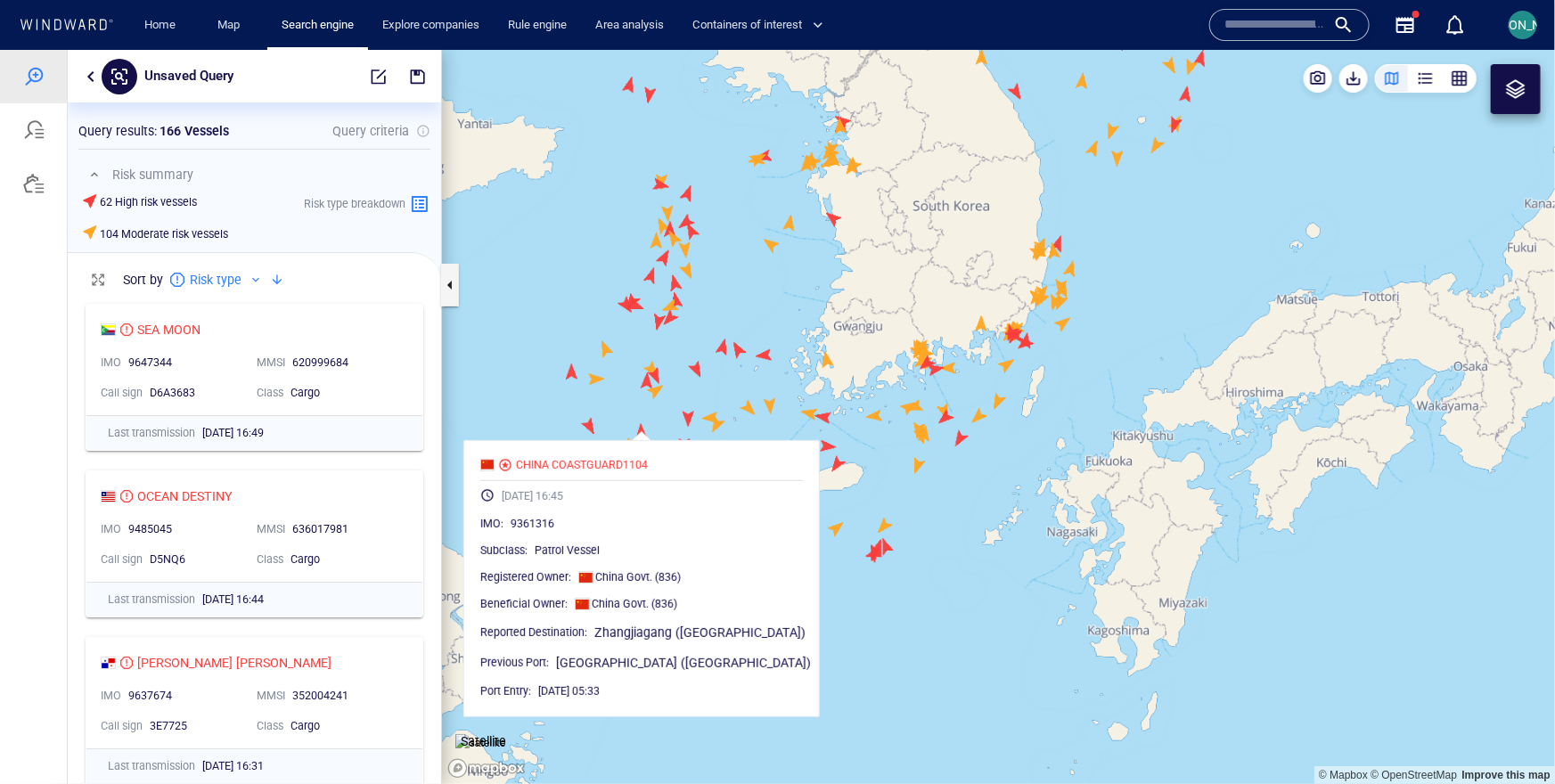
click at [683, 423] on canvas "Map" at bounding box center [999, 416] width 1113 height 734
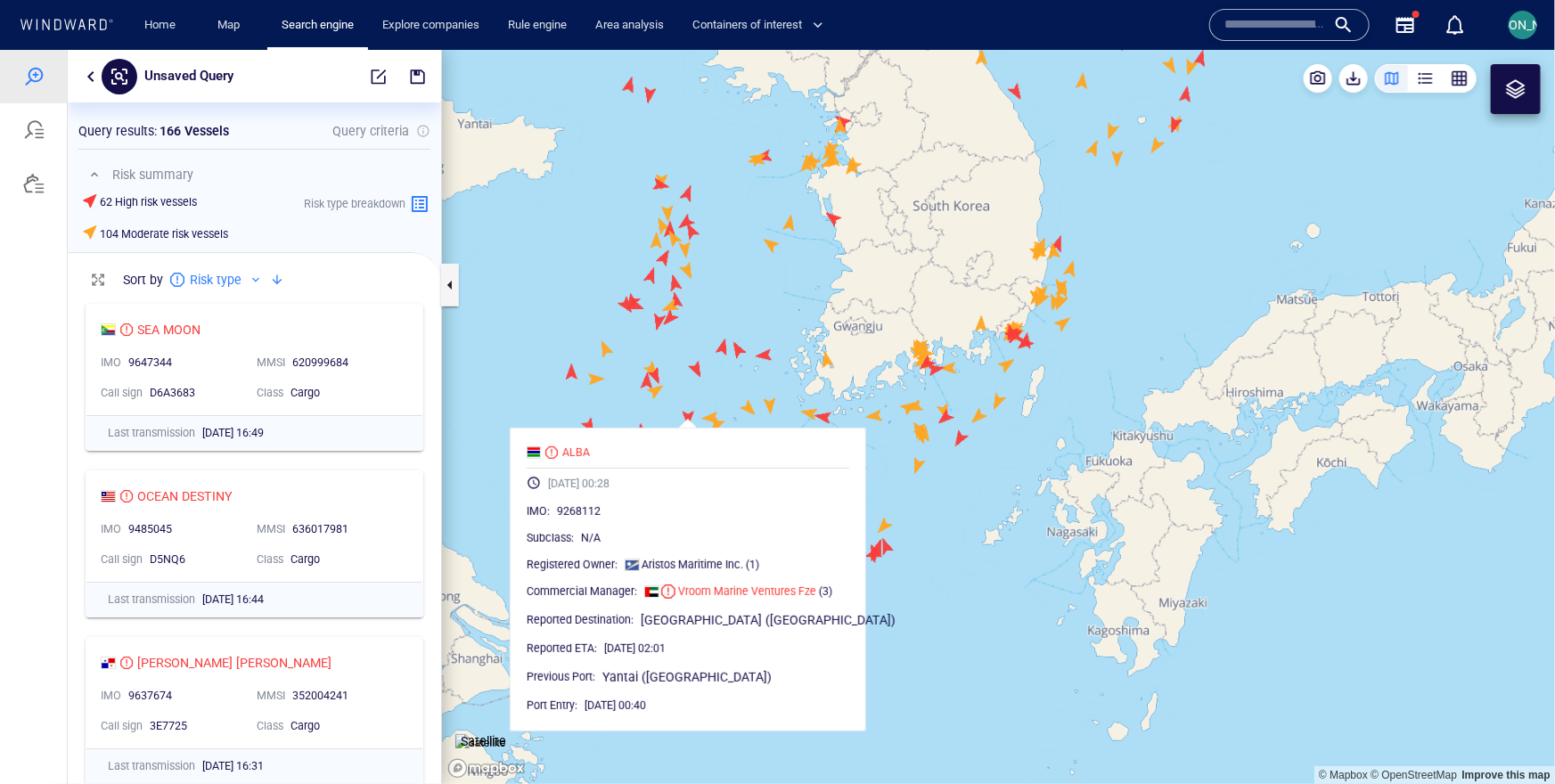
click at [701, 368] on canvas "Map" at bounding box center [999, 416] width 1113 height 734
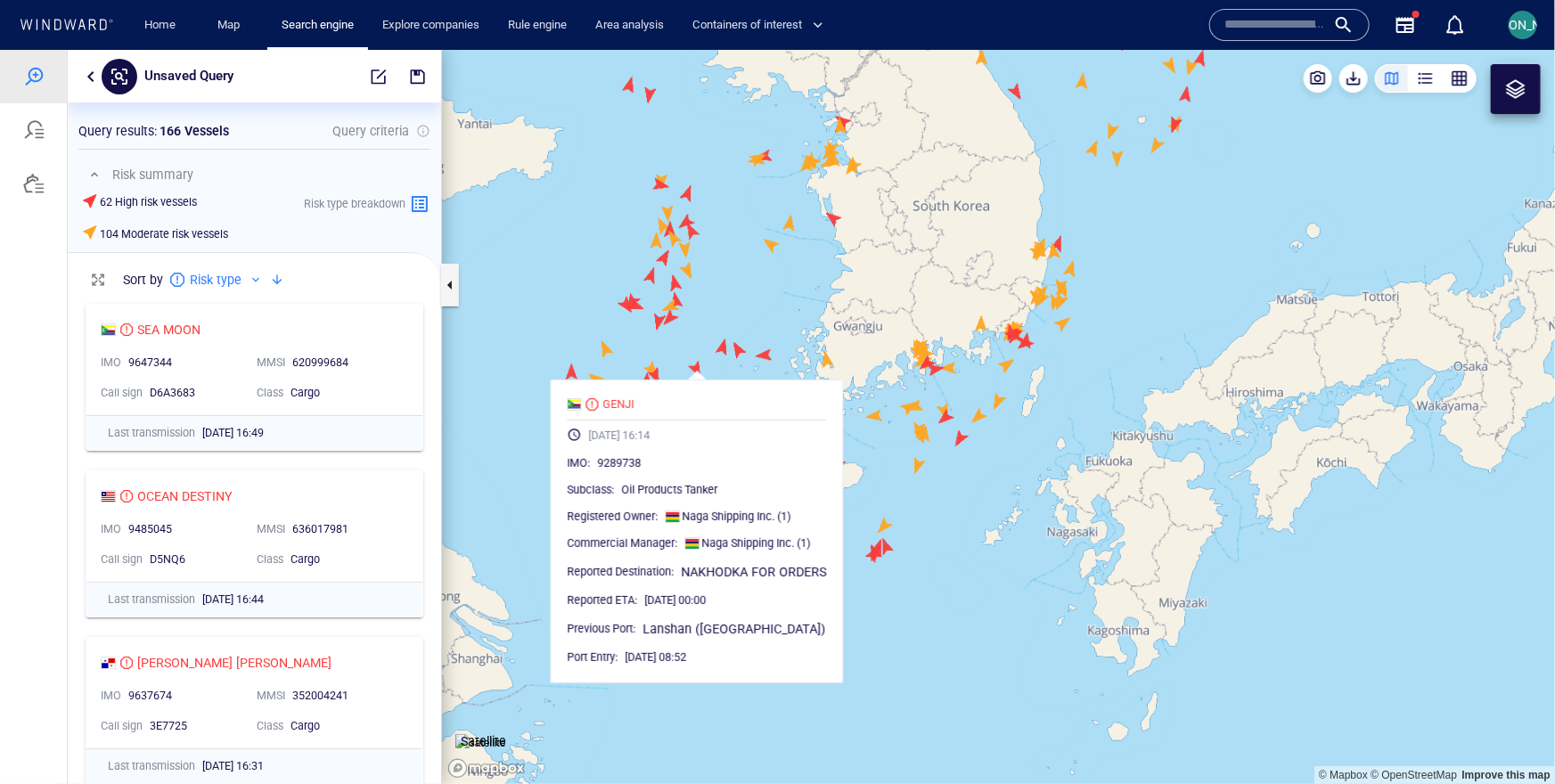
click at [695, 354] on canvas "Map" at bounding box center [999, 416] width 1113 height 734
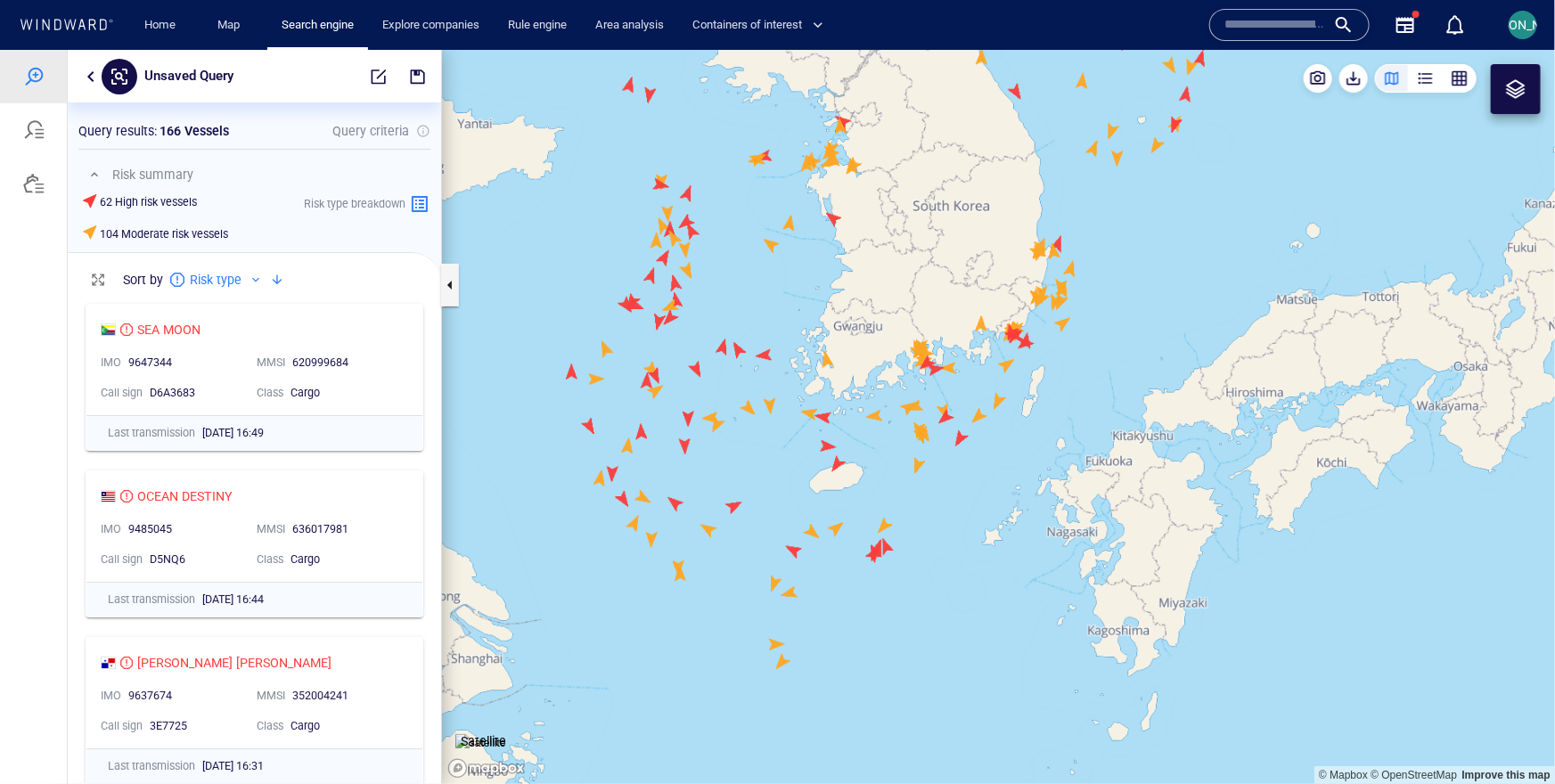
click at [681, 512] on canvas "Map" at bounding box center [999, 416] width 1113 height 734
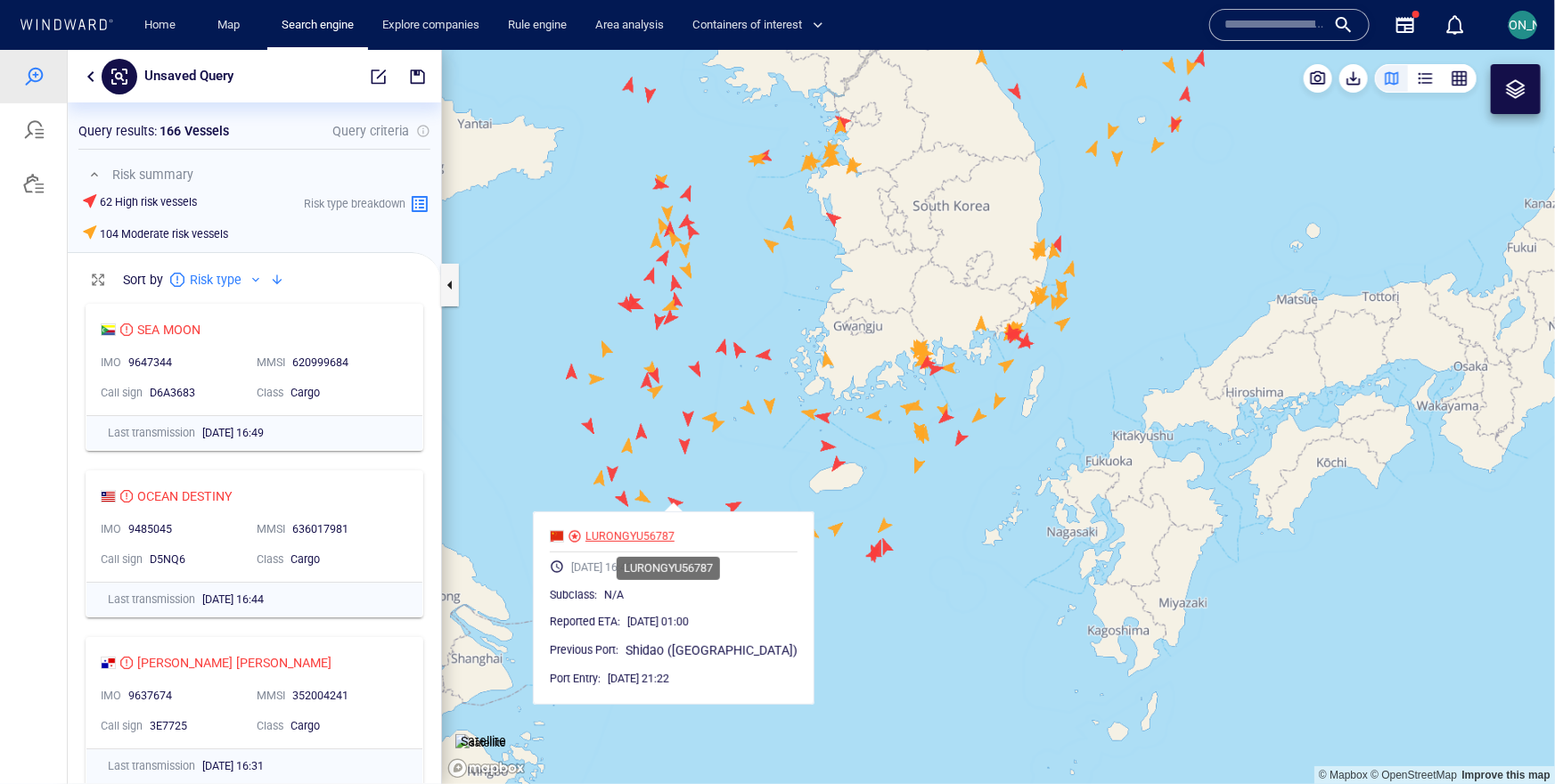
click at [675, 528] on div "LURONGYU56787" at bounding box center [630, 535] width 89 height 16
click at [731, 501] on canvas "Map" at bounding box center [999, 416] width 1113 height 734
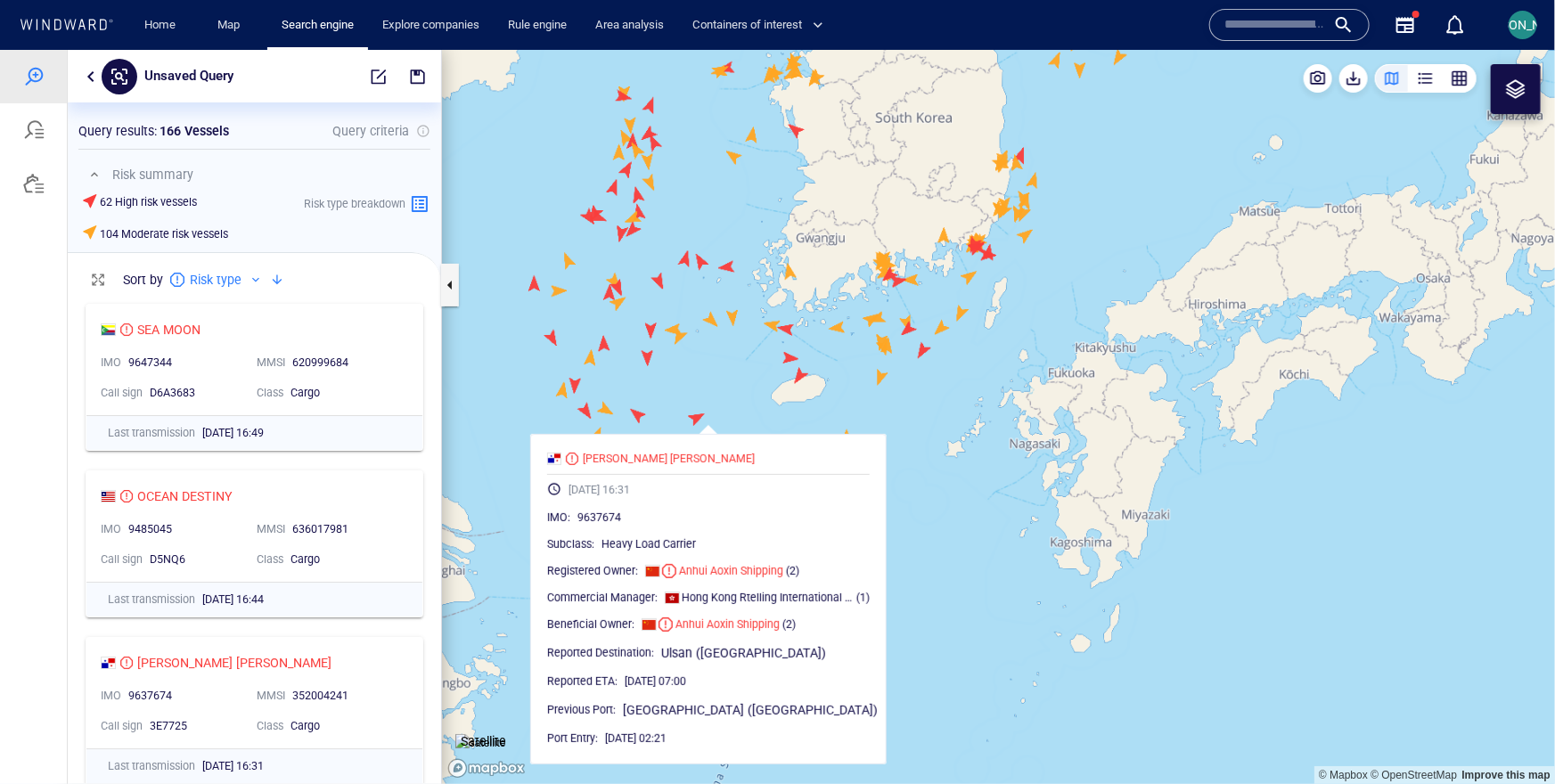
drag, startPoint x: 749, startPoint y: 463, endPoint x: 723, endPoint y: 382, distance: 85.1
click at [723, 382] on canvas "Map" at bounding box center [999, 416] width 1113 height 734
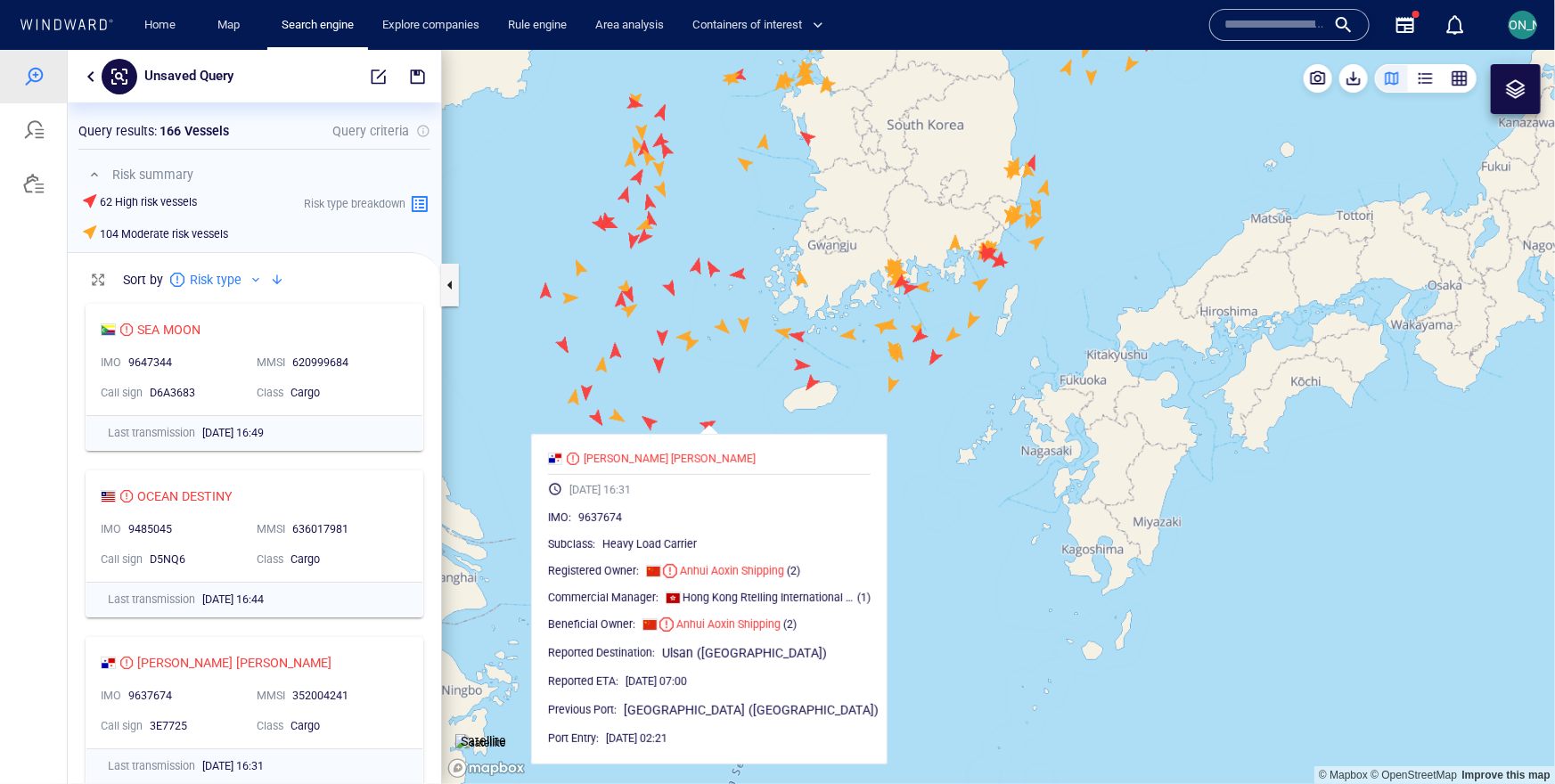
click at [814, 380] on canvas "Map" at bounding box center [999, 416] width 1113 height 734
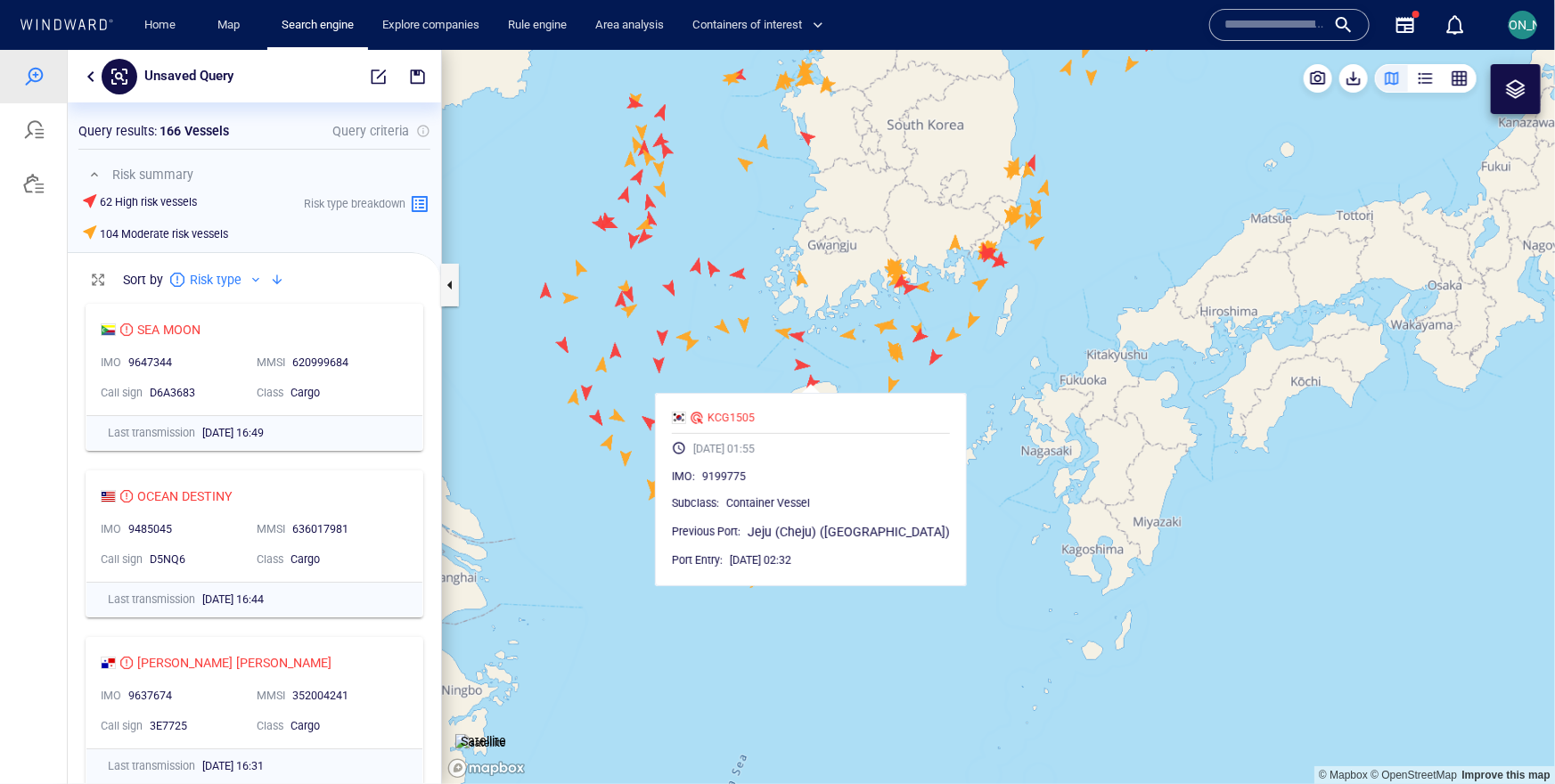
click at [797, 367] on canvas "Map" at bounding box center [999, 416] width 1113 height 734
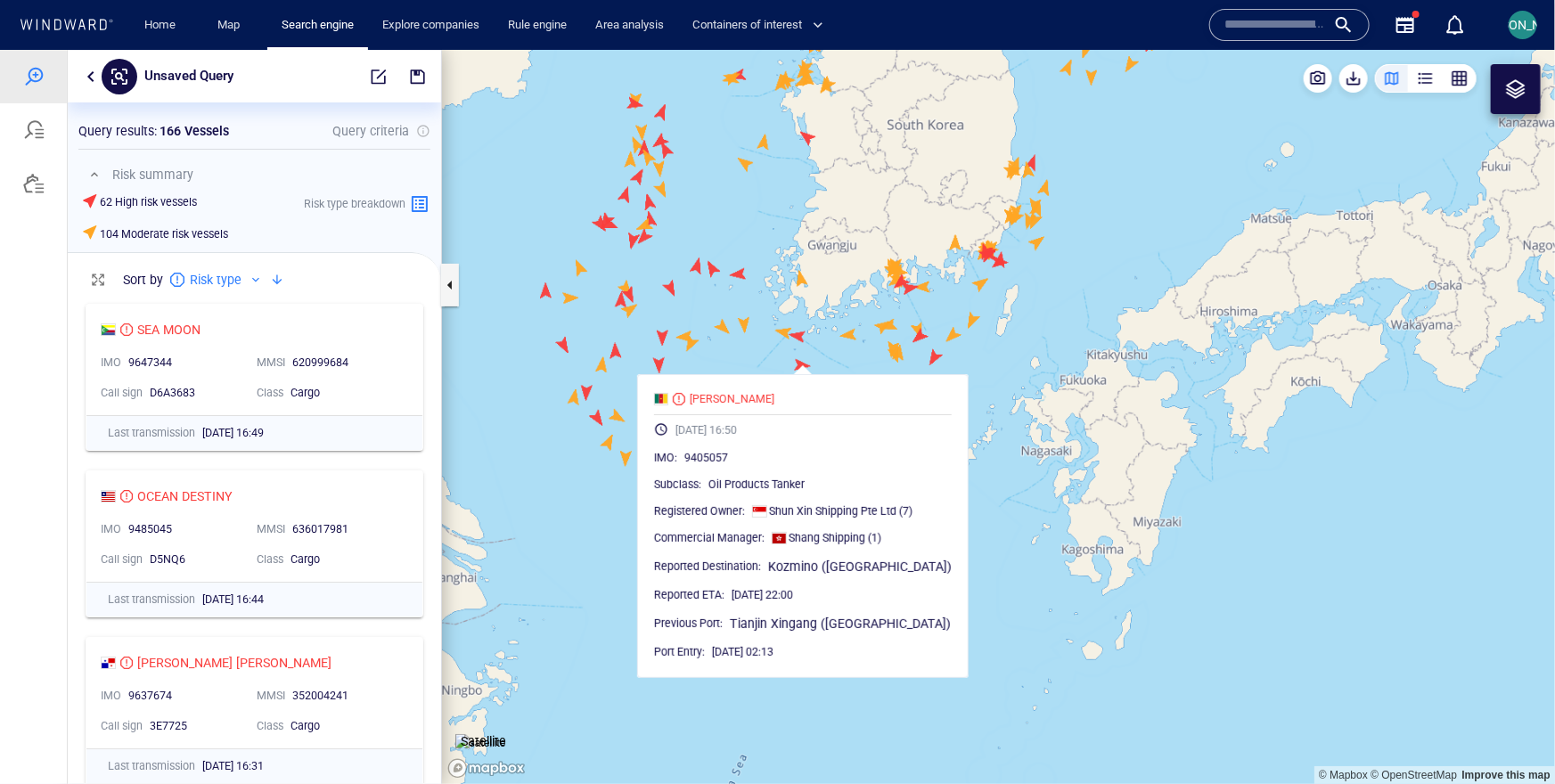
click at [846, 363] on canvas "Map" at bounding box center [999, 416] width 1113 height 734
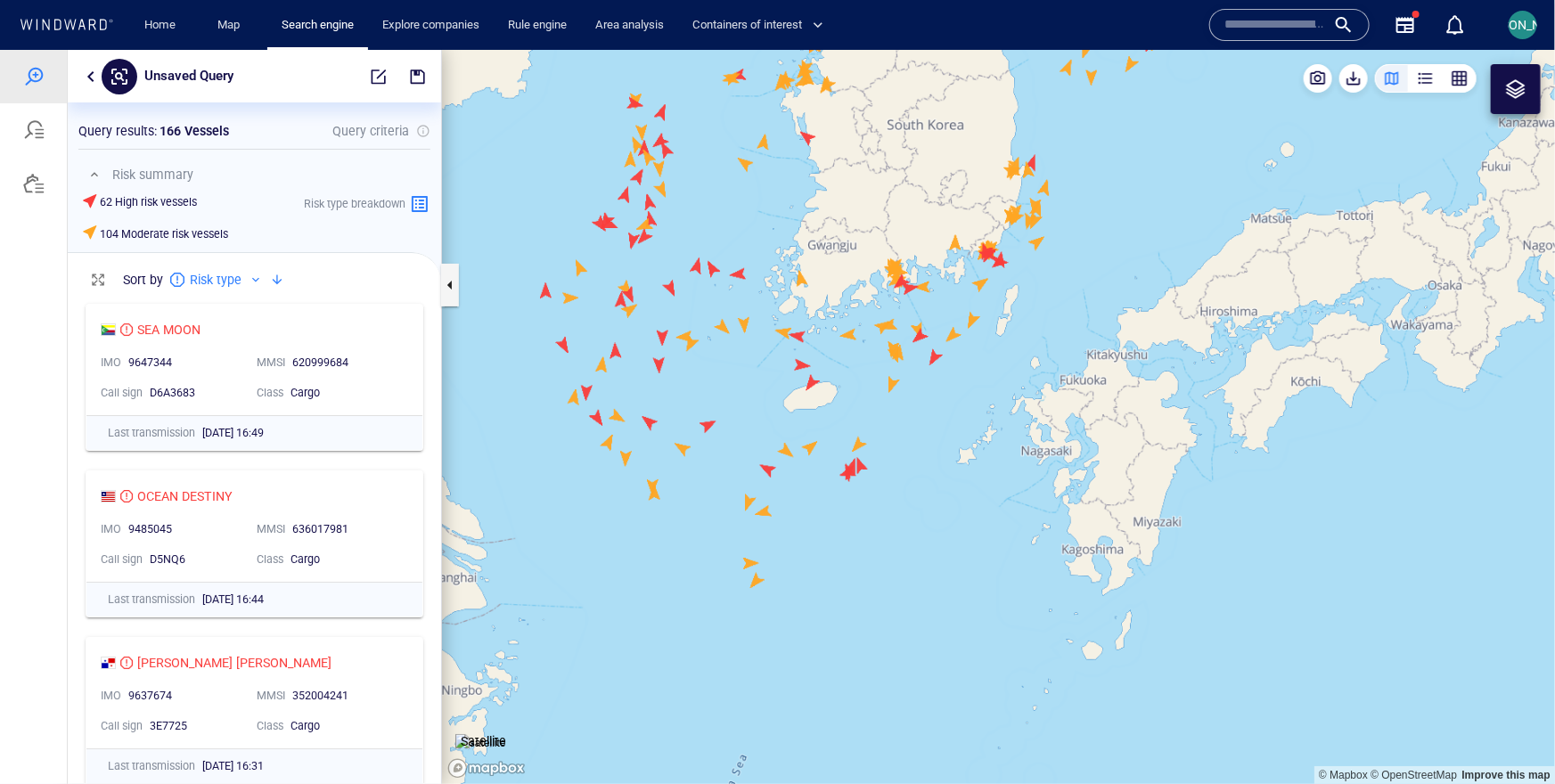
click at [935, 361] on canvas "Map" at bounding box center [999, 416] width 1113 height 734
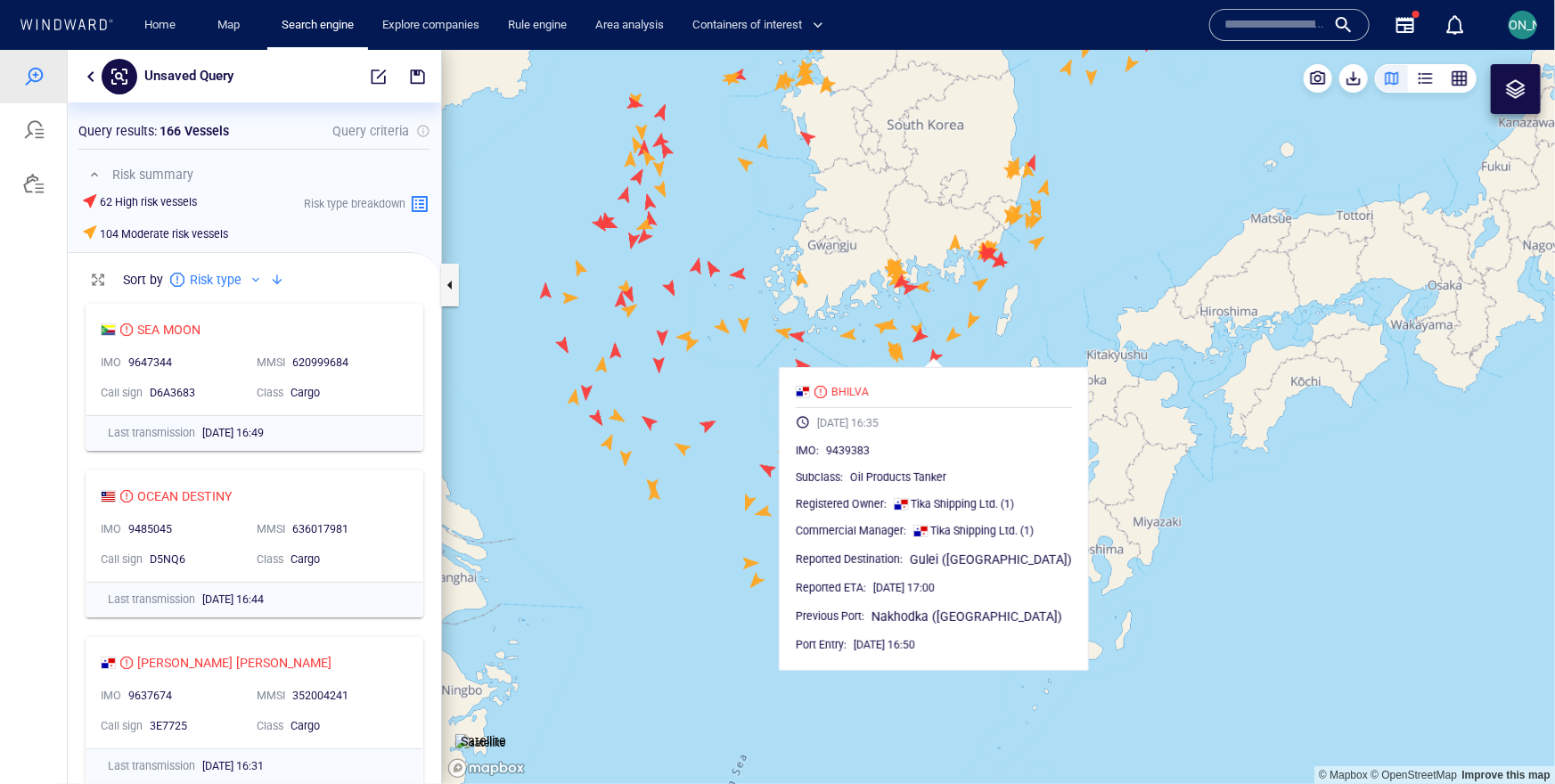
click at [1008, 259] on canvas "Map" at bounding box center [999, 416] width 1113 height 734
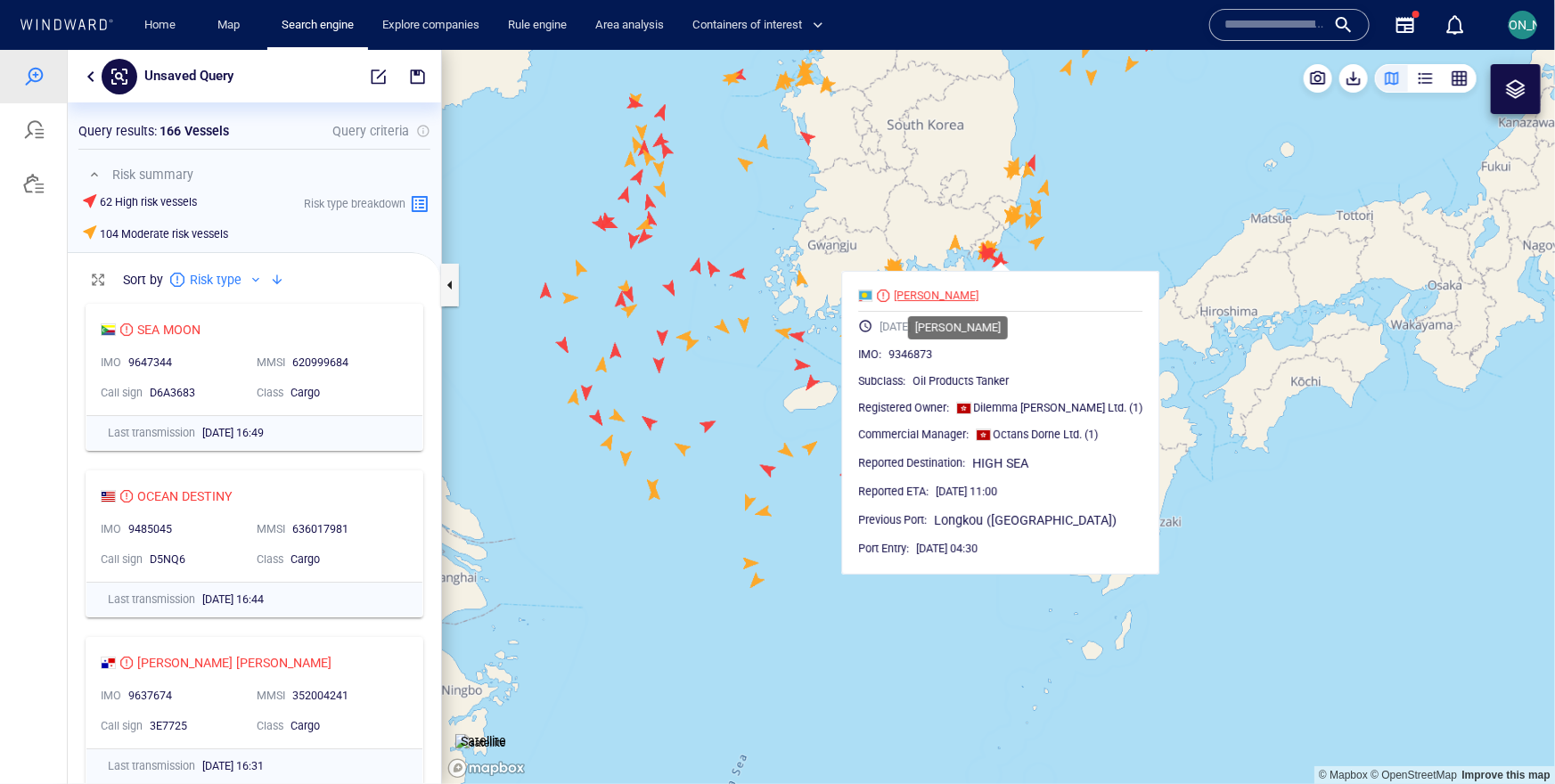
click at [951, 295] on div "ELODIE I" at bounding box center [936, 295] width 84 height 16
click at [582, 183] on canvas "Map" at bounding box center [999, 416] width 1113 height 734
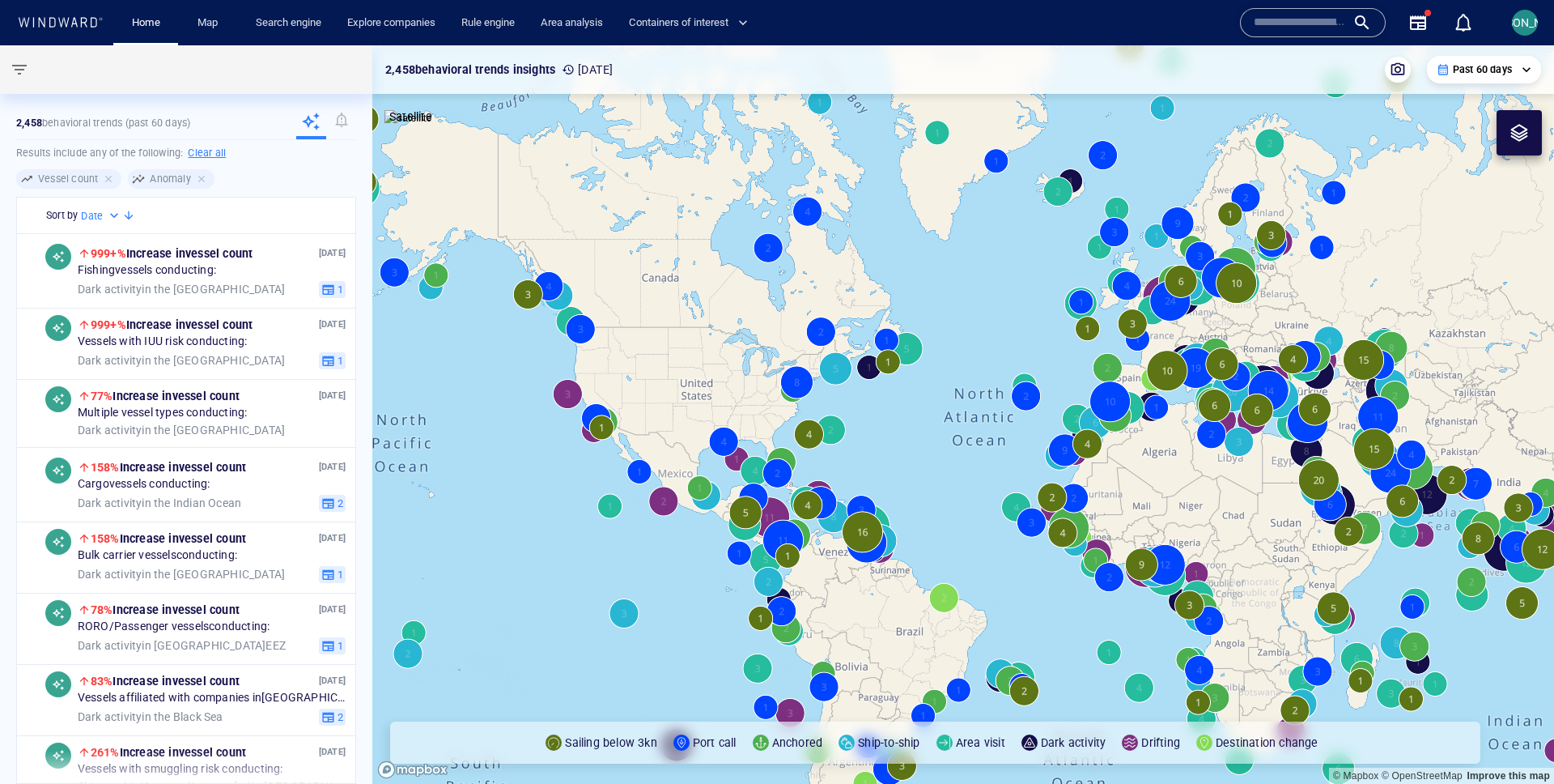
drag, startPoint x: 980, startPoint y: 384, endPoint x: 360, endPoint y: 319, distance: 623.4
click at [360, 319] on div "**********" at bounding box center [777, 414] width 1554 height 738
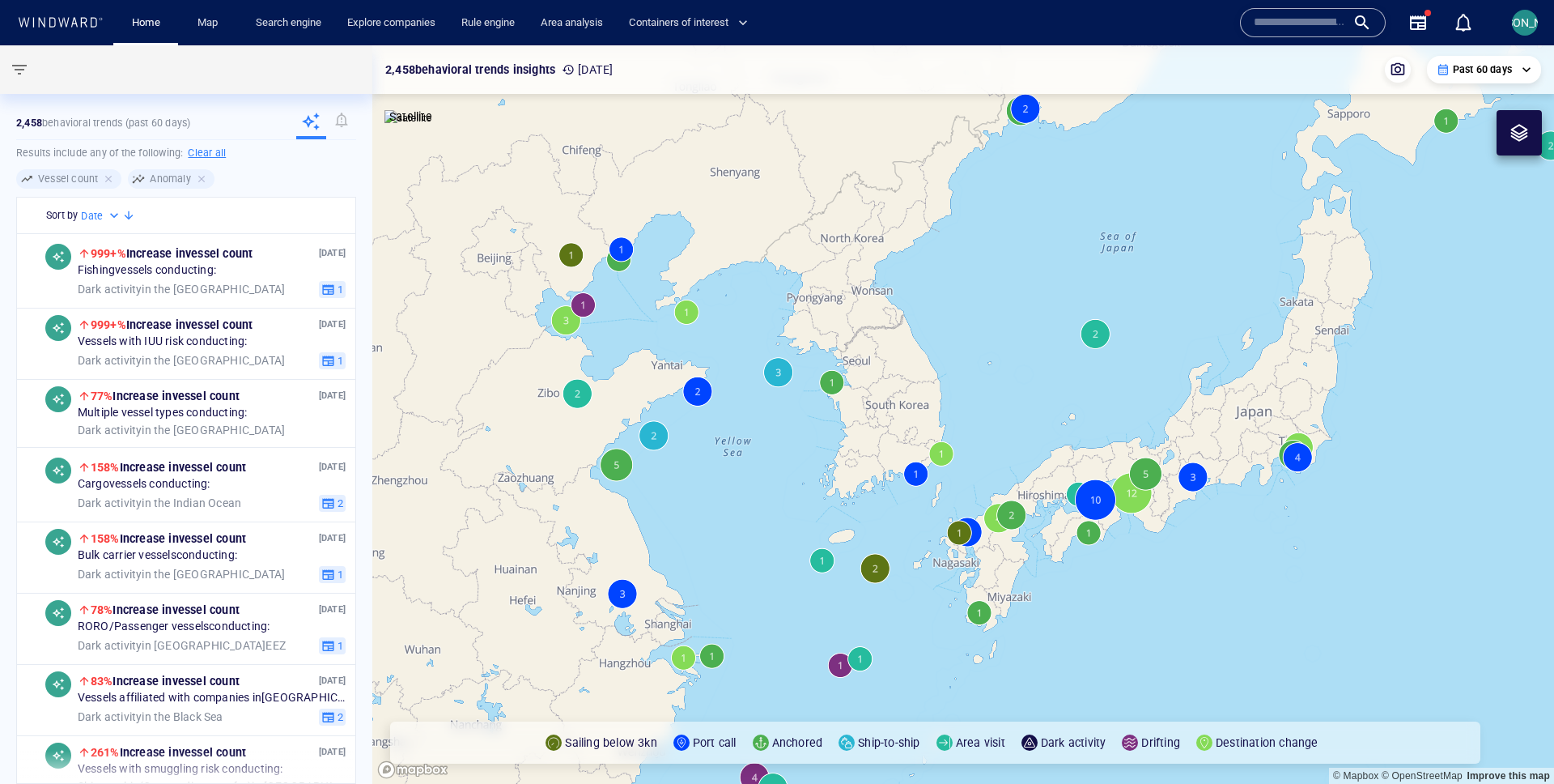
drag, startPoint x: 626, startPoint y: 304, endPoint x: 1024, endPoint y: 440, distance: 420.6
click at [1024, 440] on canvas "Map" at bounding box center [964, 414] width 1182 height 738
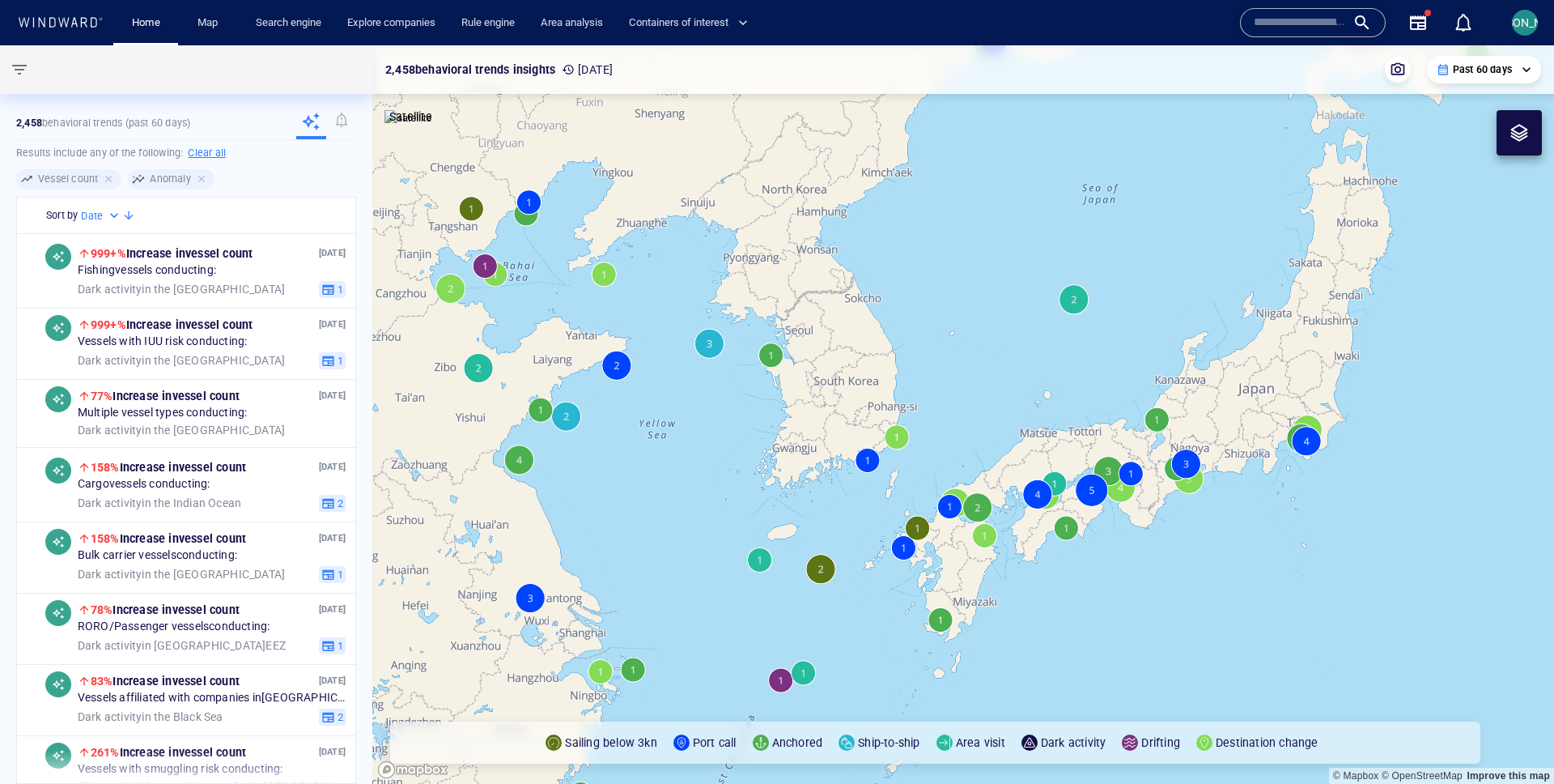
drag, startPoint x: 1024, startPoint y: 440, endPoint x: 994, endPoint y: 415, distance: 39.1
click at [994, 417] on canvas "Map" at bounding box center [964, 414] width 1182 height 738
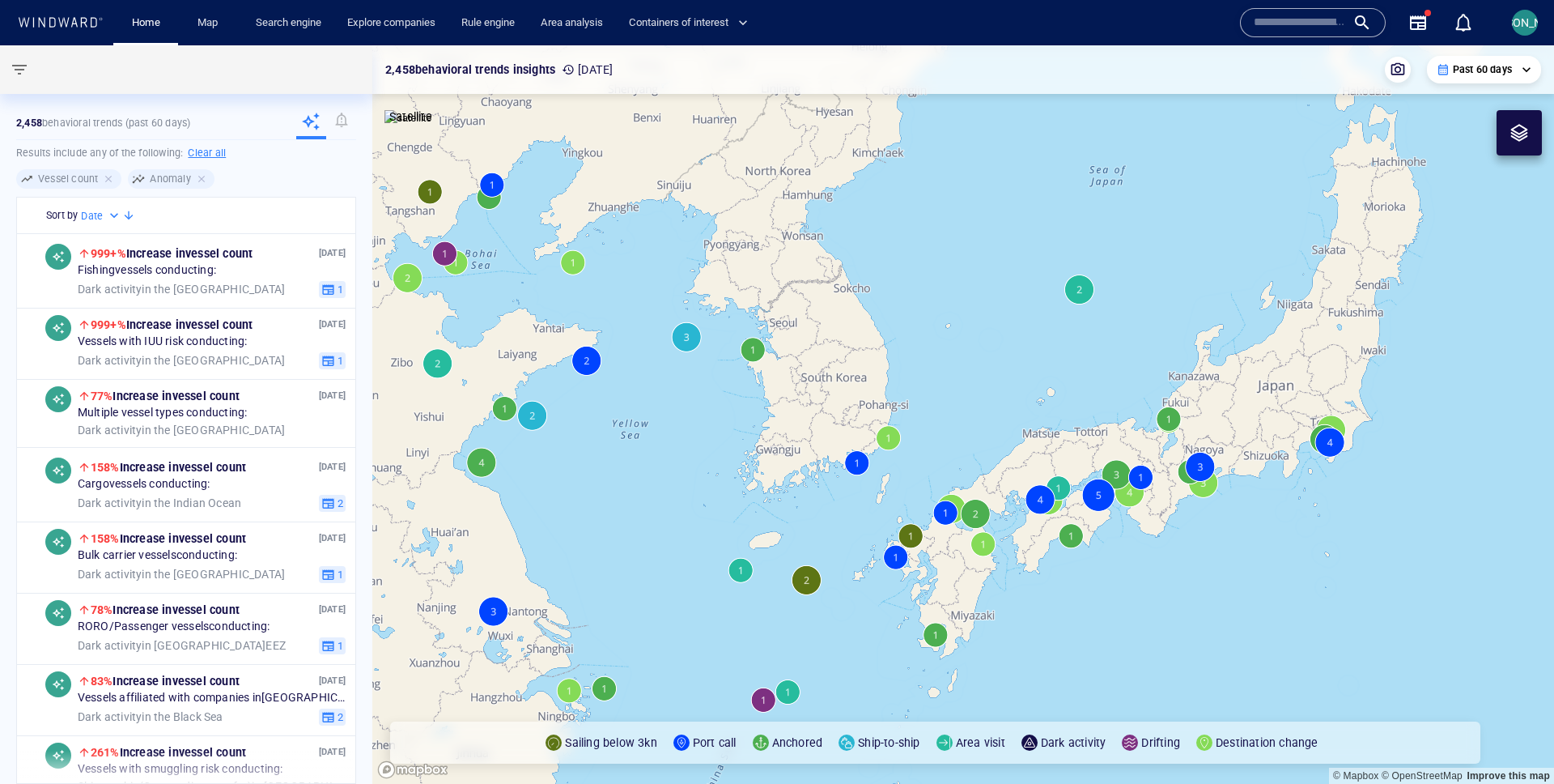
drag, startPoint x: 954, startPoint y: 411, endPoint x: 953, endPoint y: 399, distance: 12.0
click at [953, 399] on canvas "Map" at bounding box center [964, 414] width 1182 height 738
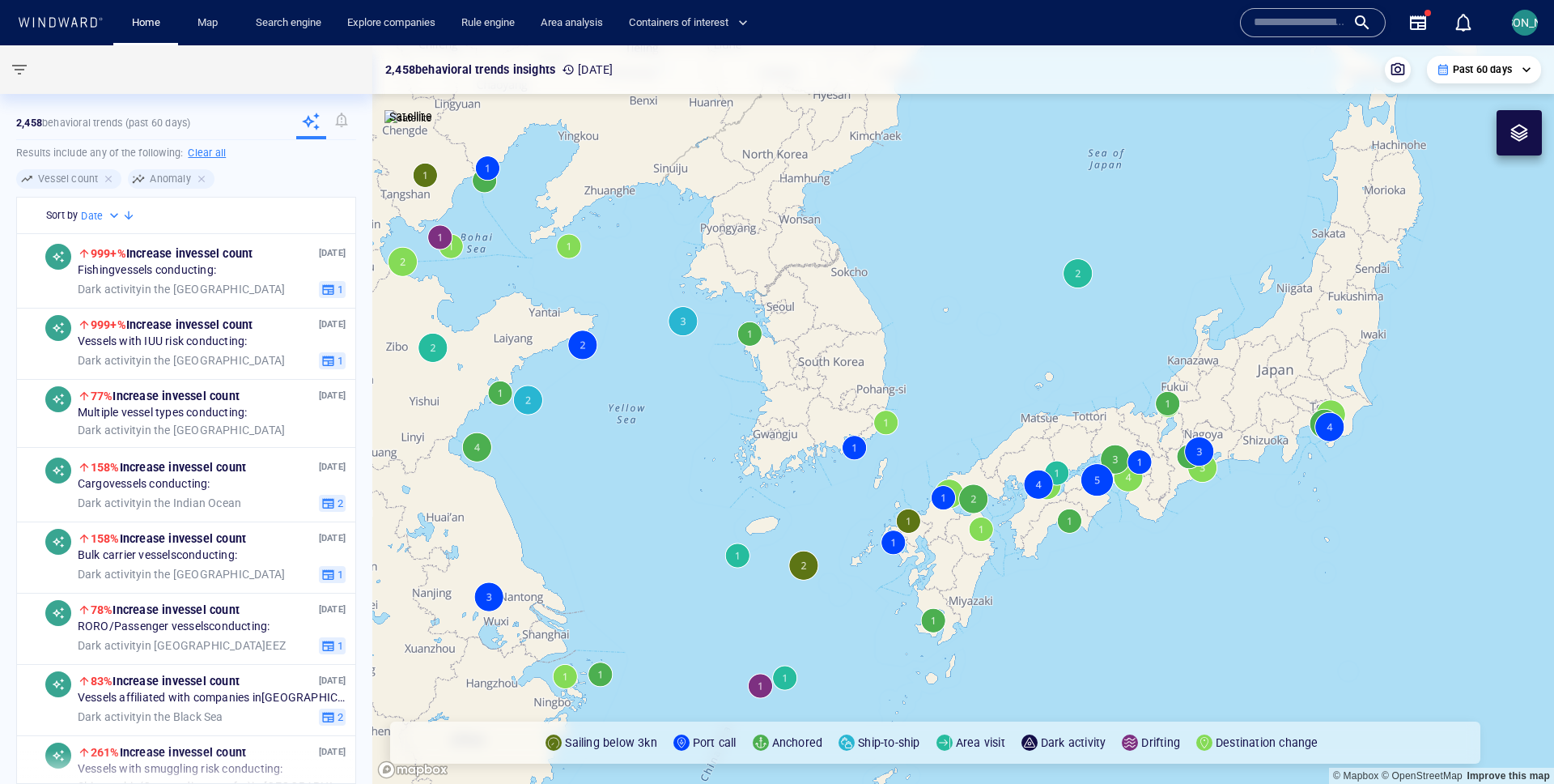
click at [1524, 77] on div "**********" at bounding box center [1484, 69] width 115 height 27
click at [686, 318] on canvas "Map" at bounding box center [964, 414] width 1182 height 738
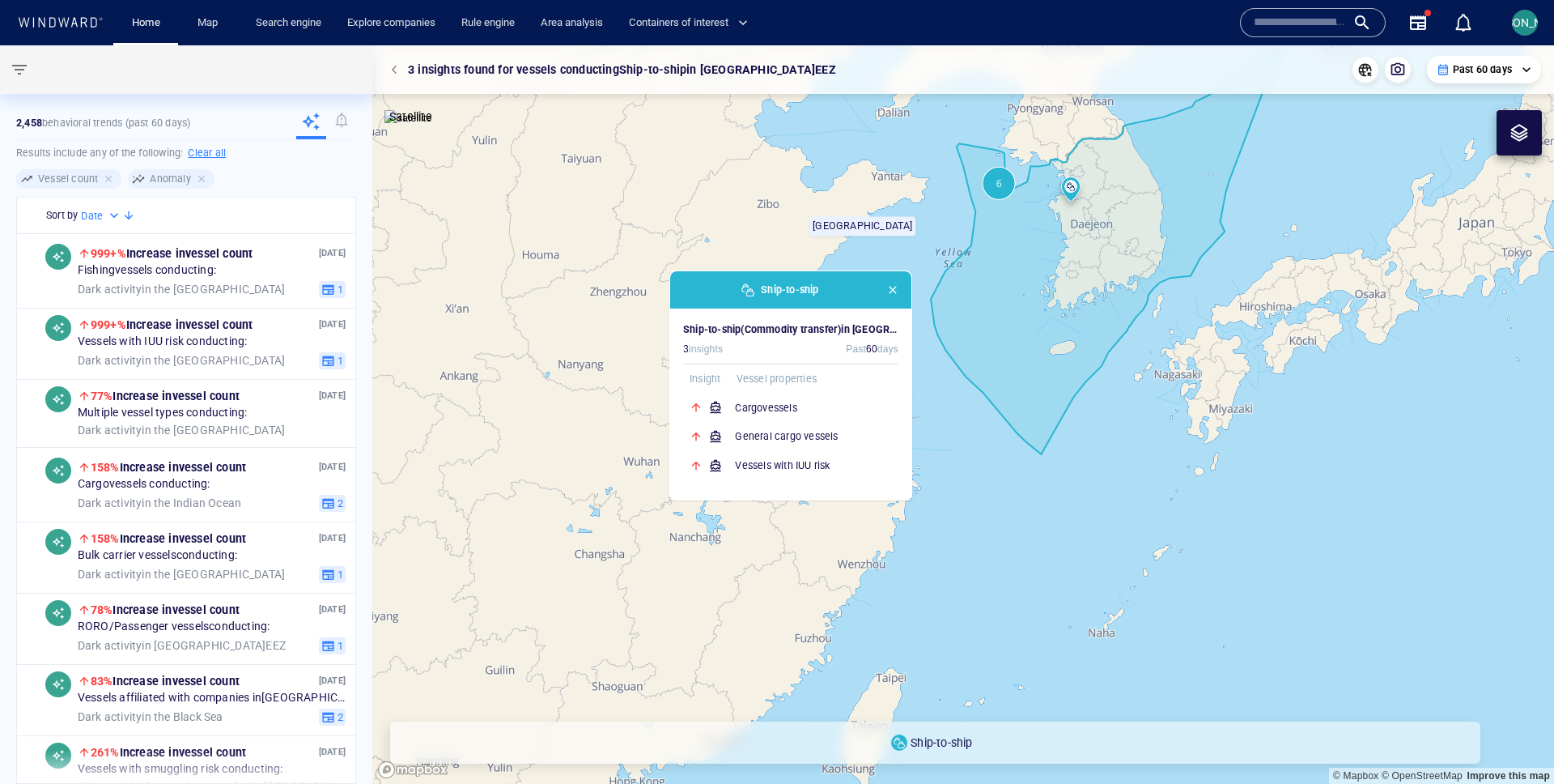
drag, startPoint x: 1181, startPoint y: 298, endPoint x: 936, endPoint y: 382, distance: 259.0
click at [936, 381] on canvas "Map" at bounding box center [964, 414] width 1182 height 738
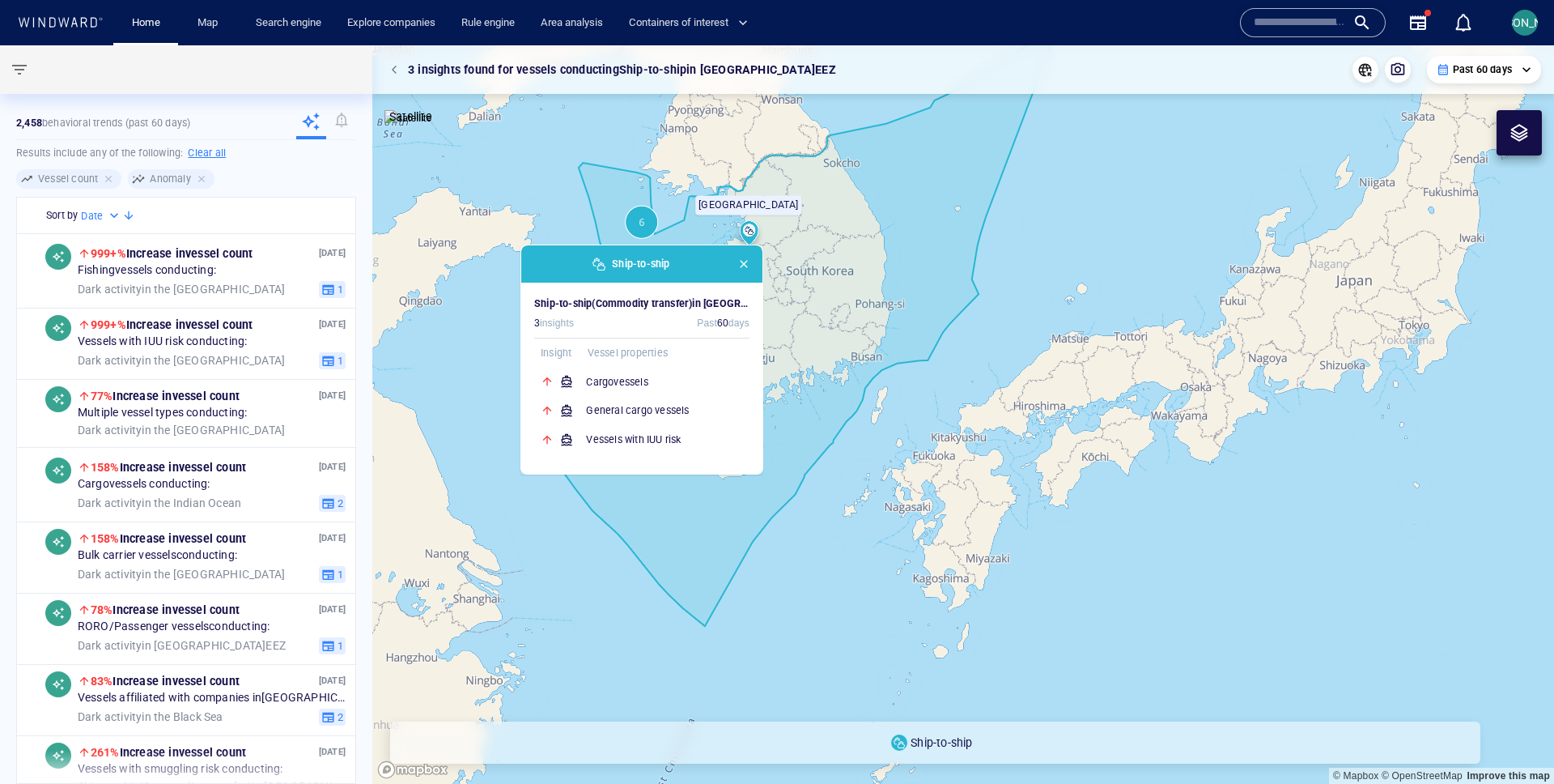
drag, startPoint x: 936, startPoint y: 382, endPoint x: 941, endPoint y: 418, distance: 36.3
click at [941, 418] on canvas "Map" at bounding box center [964, 414] width 1182 height 738
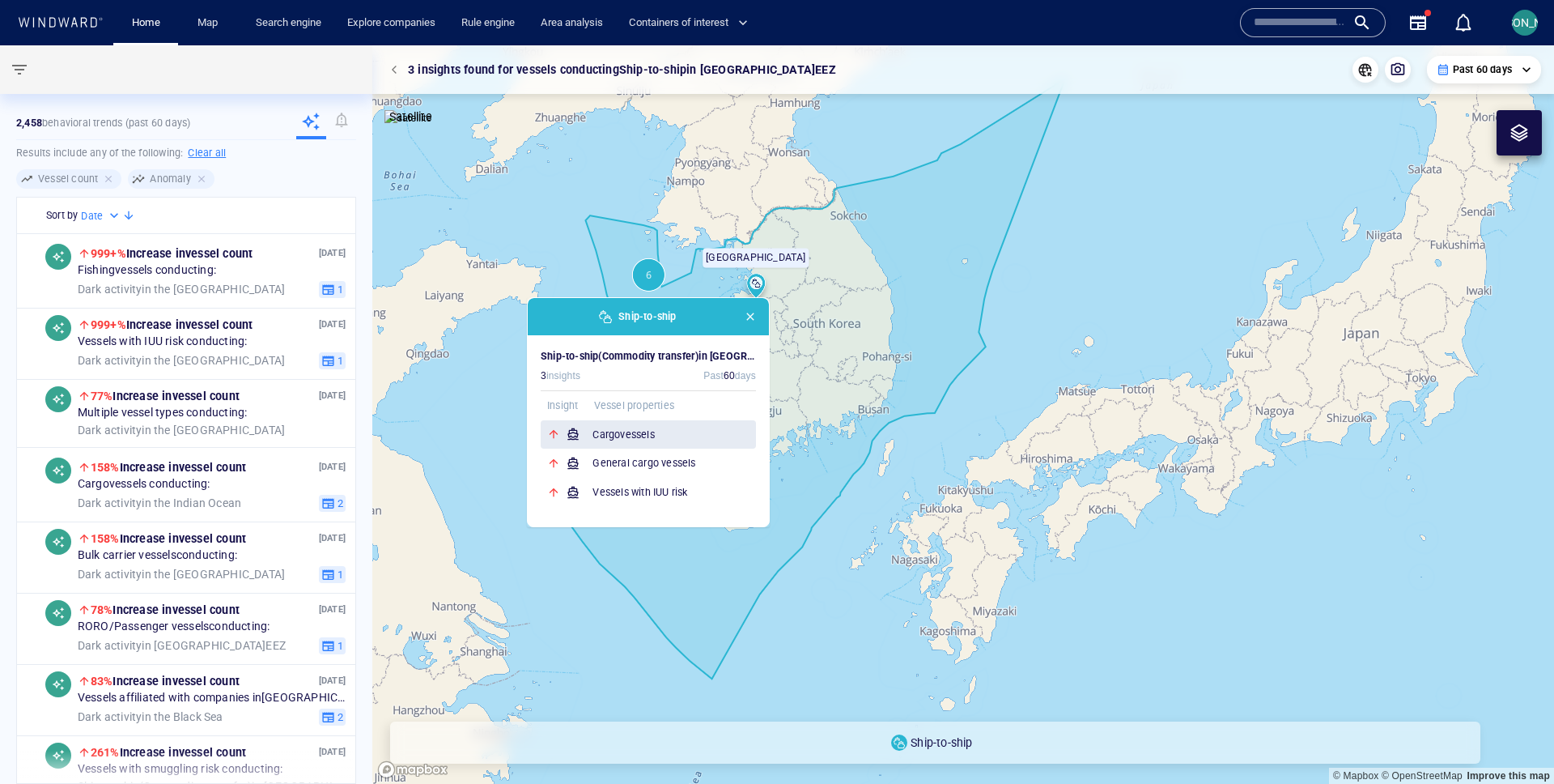
click at [717, 429] on h6 "Cargo vessels" at bounding box center [675, 434] width 164 height 16
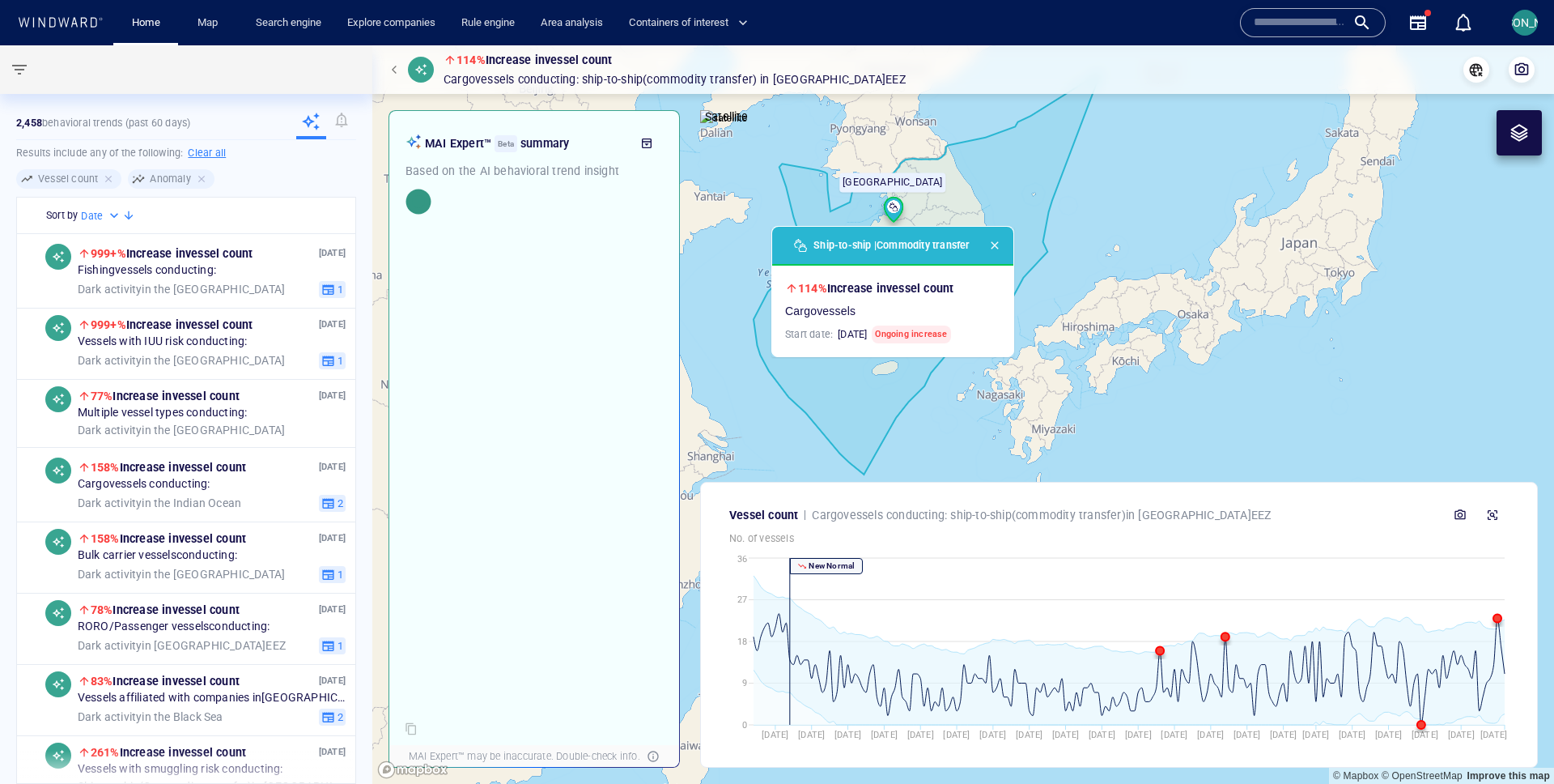
drag, startPoint x: 1114, startPoint y: 397, endPoint x: 936, endPoint y: 418, distance: 179.2
click at [936, 418] on canvas "Map" at bounding box center [964, 414] width 1182 height 738
drag, startPoint x: 936, startPoint y: 418, endPoint x: 927, endPoint y: 418, distance: 9.0
click at [927, 418] on canvas "Map" at bounding box center [964, 414] width 1182 height 738
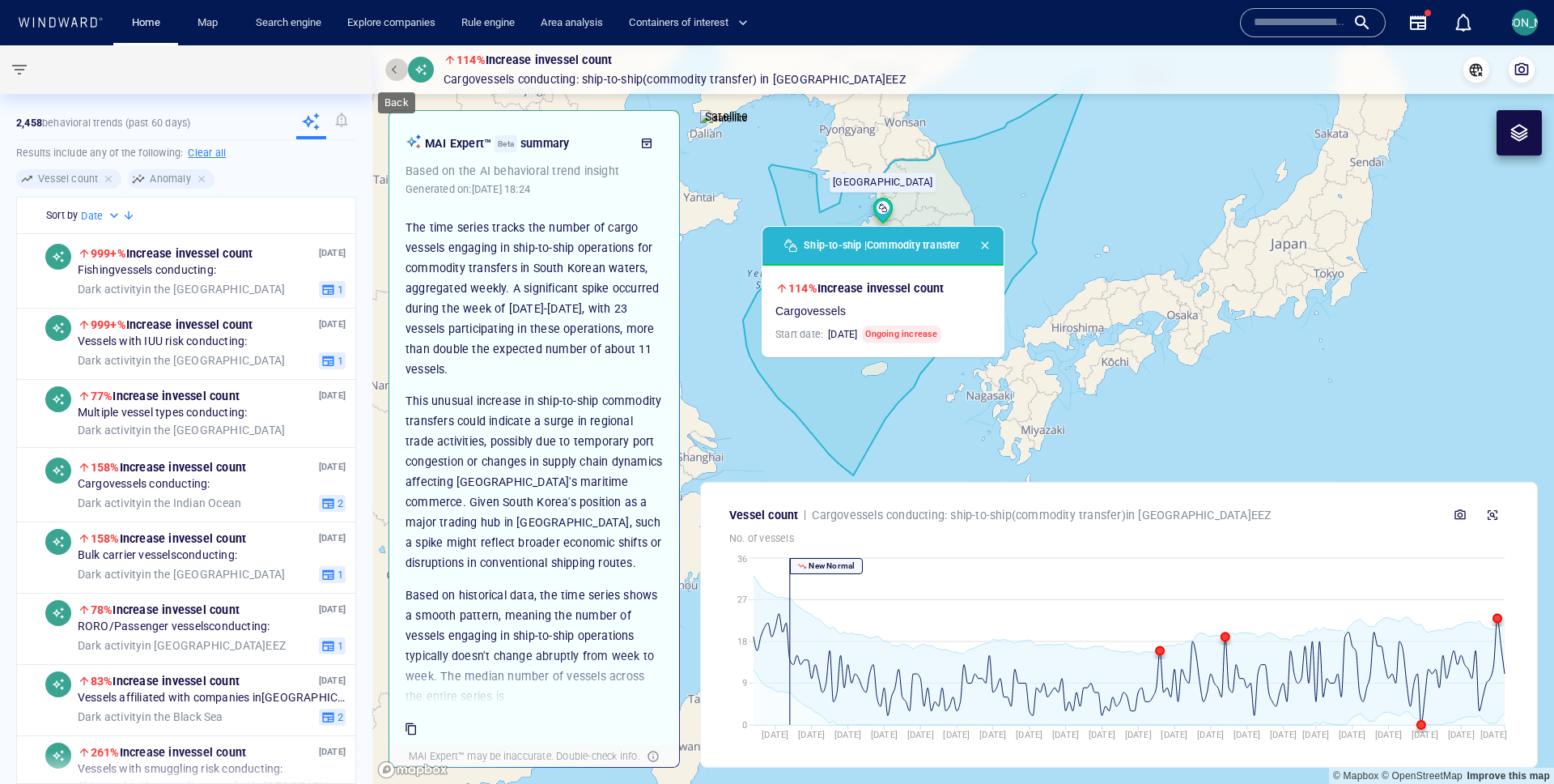
click at [395, 75] on button "button" at bounding box center [396, 70] width 23 height 23
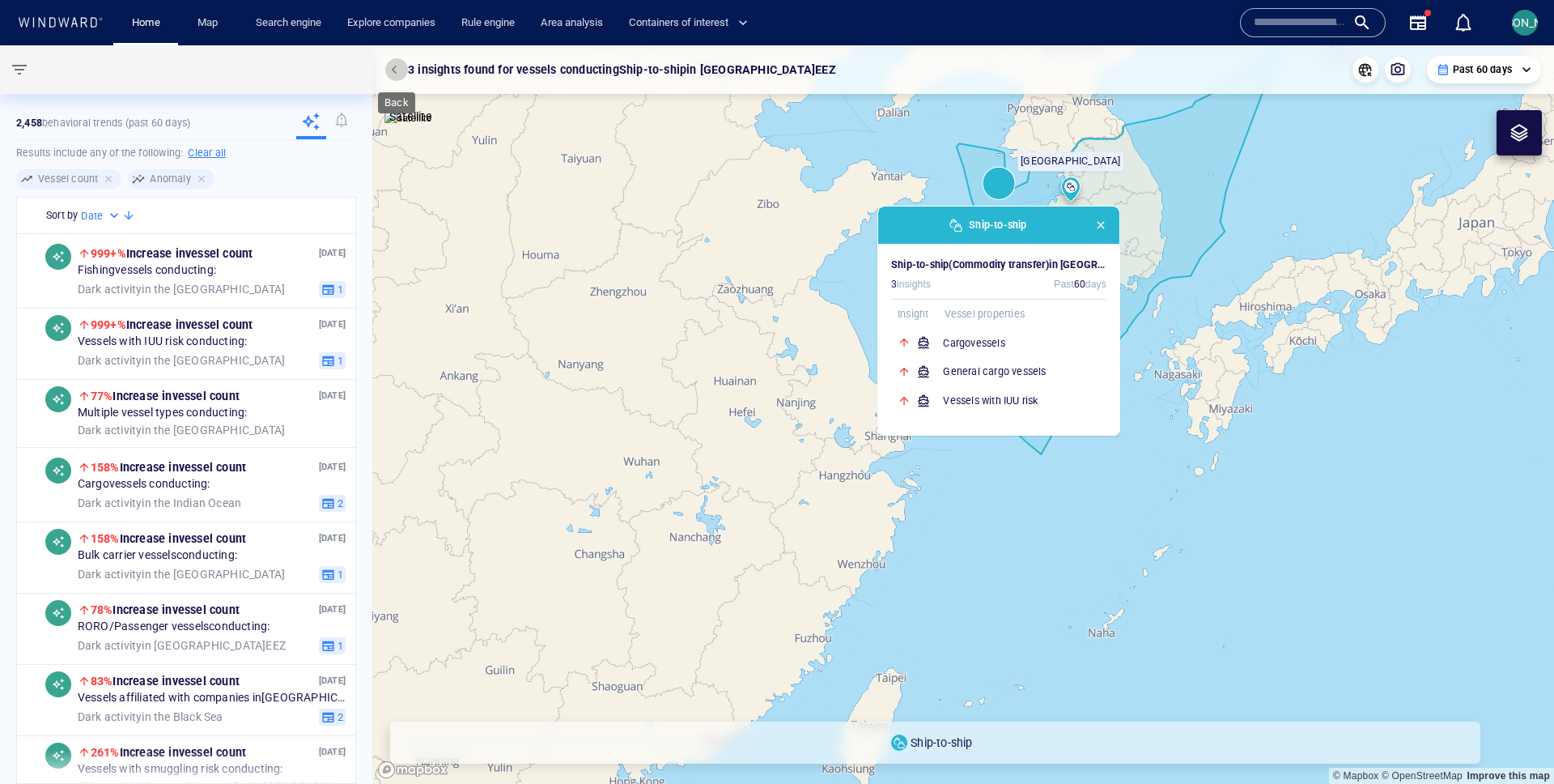
click at [395, 74] on span "button" at bounding box center [396, 70] width 10 height 10
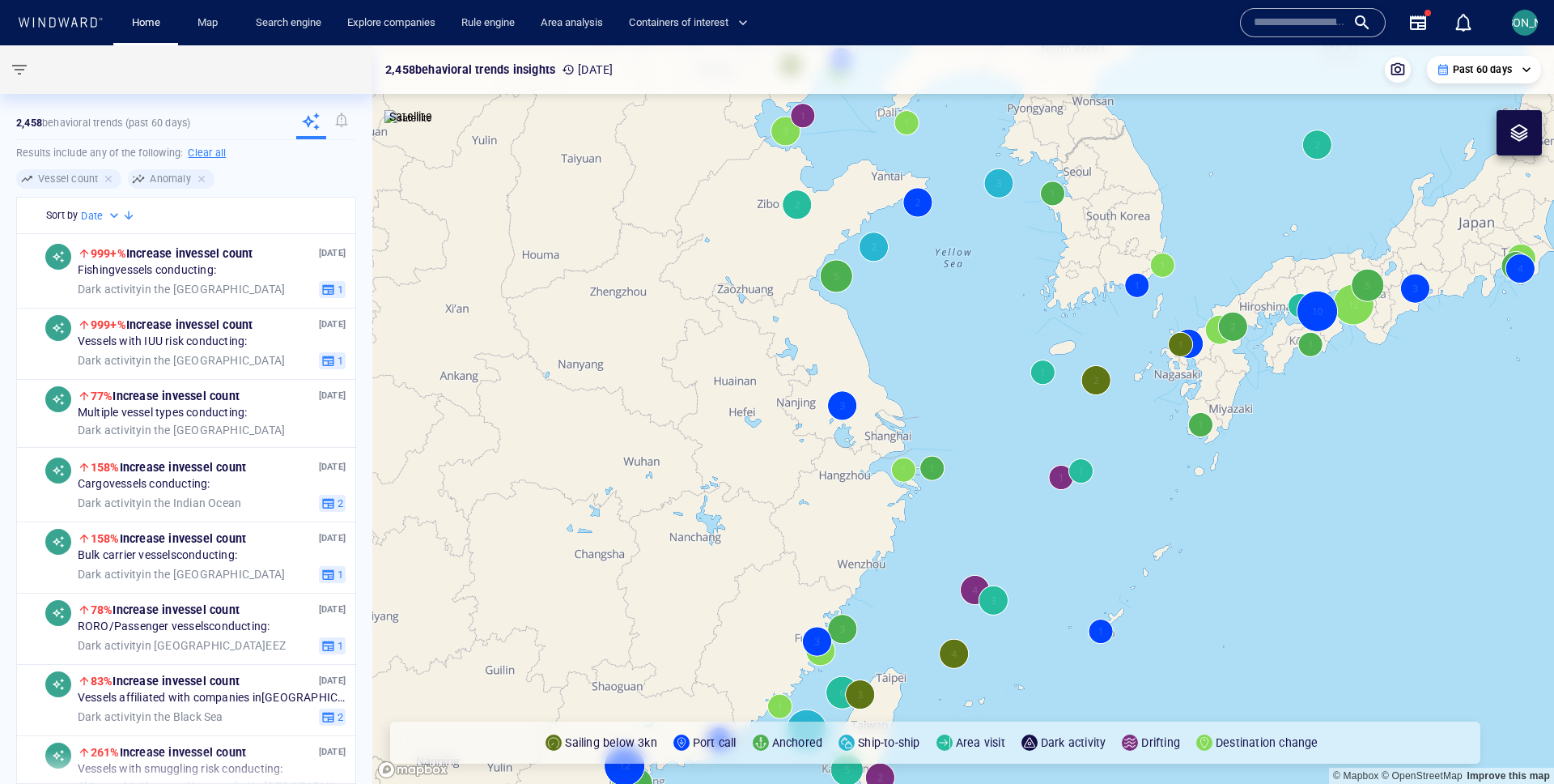
drag, startPoint x: 1031, startPoint y: 335, endPoint x: 888, endPoint y: 399, distance: 156.7
click at [885, 399] on canvas "Map" at bounding box center [964, 414] width 1182 height 738
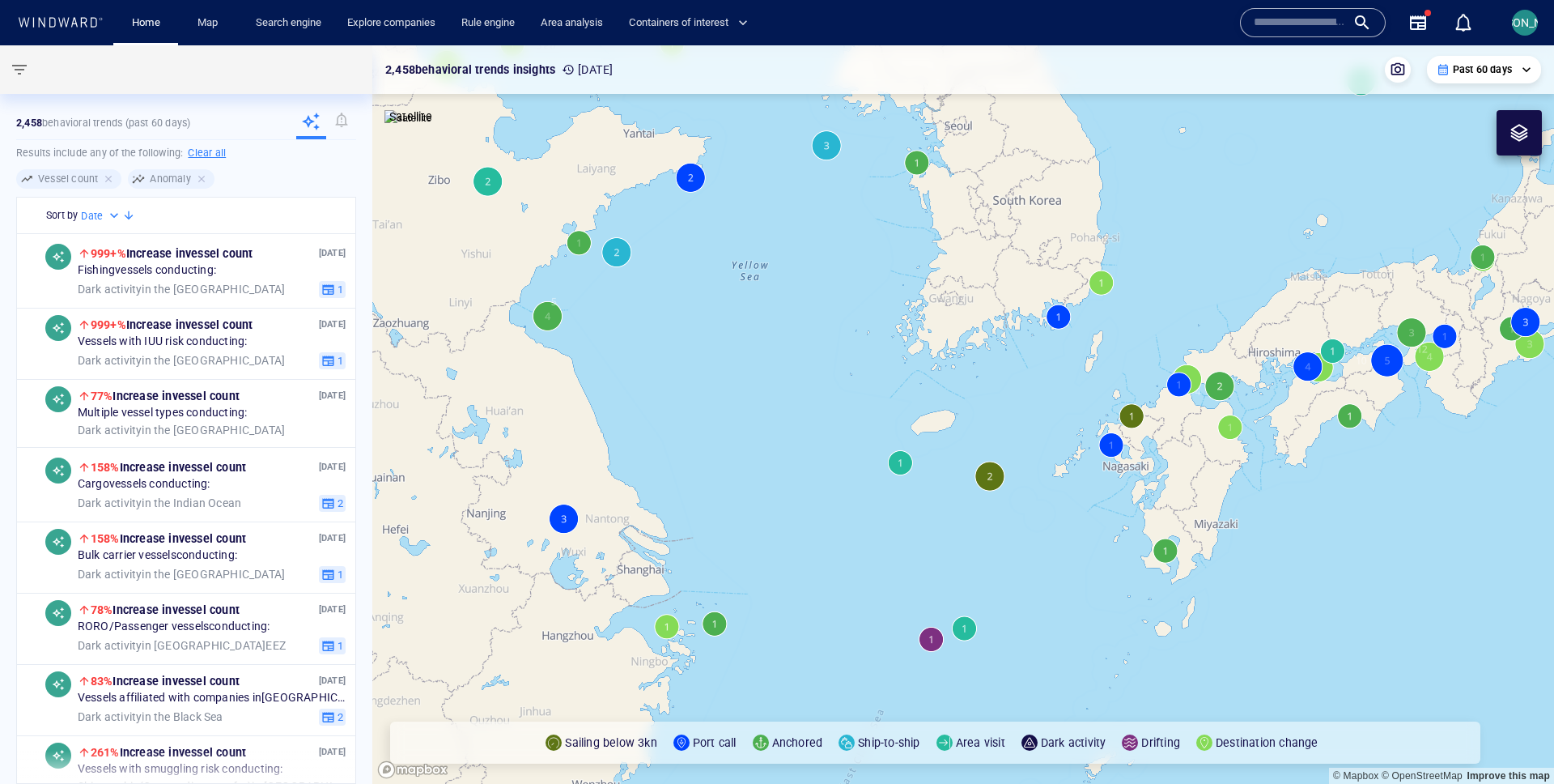
drag, startPoint x: 888, startPoint y: 399, endPoint x: 789, endPoint y: 562, distance: 190.7
click at [789, 562] on canvas "Map" at bounding box center [964, 414] width 1182 height 738
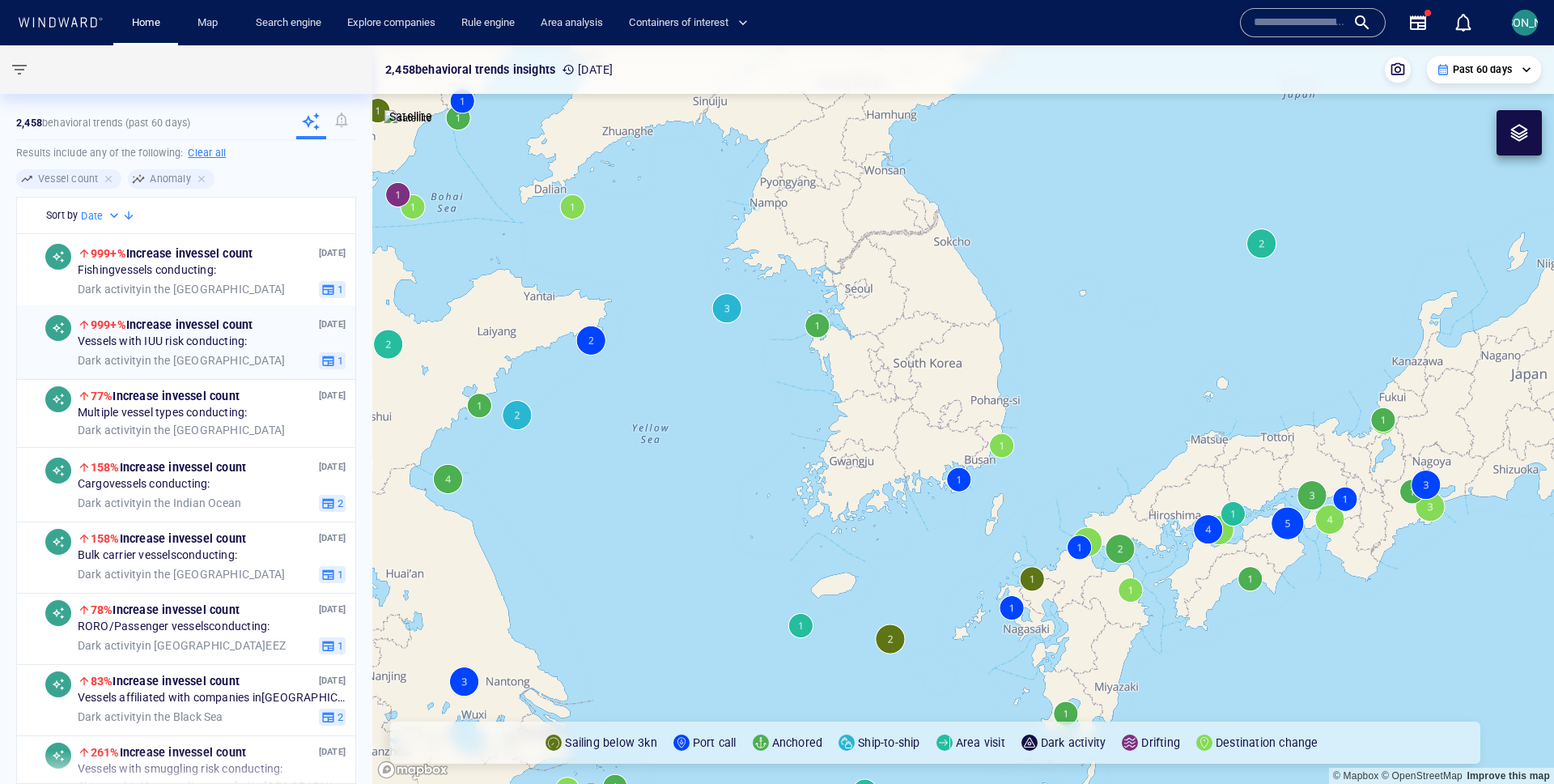
click at [287, 365] on div "Dark activity in the India West Coast" at bounding box center [195, 361] width 235 height 15
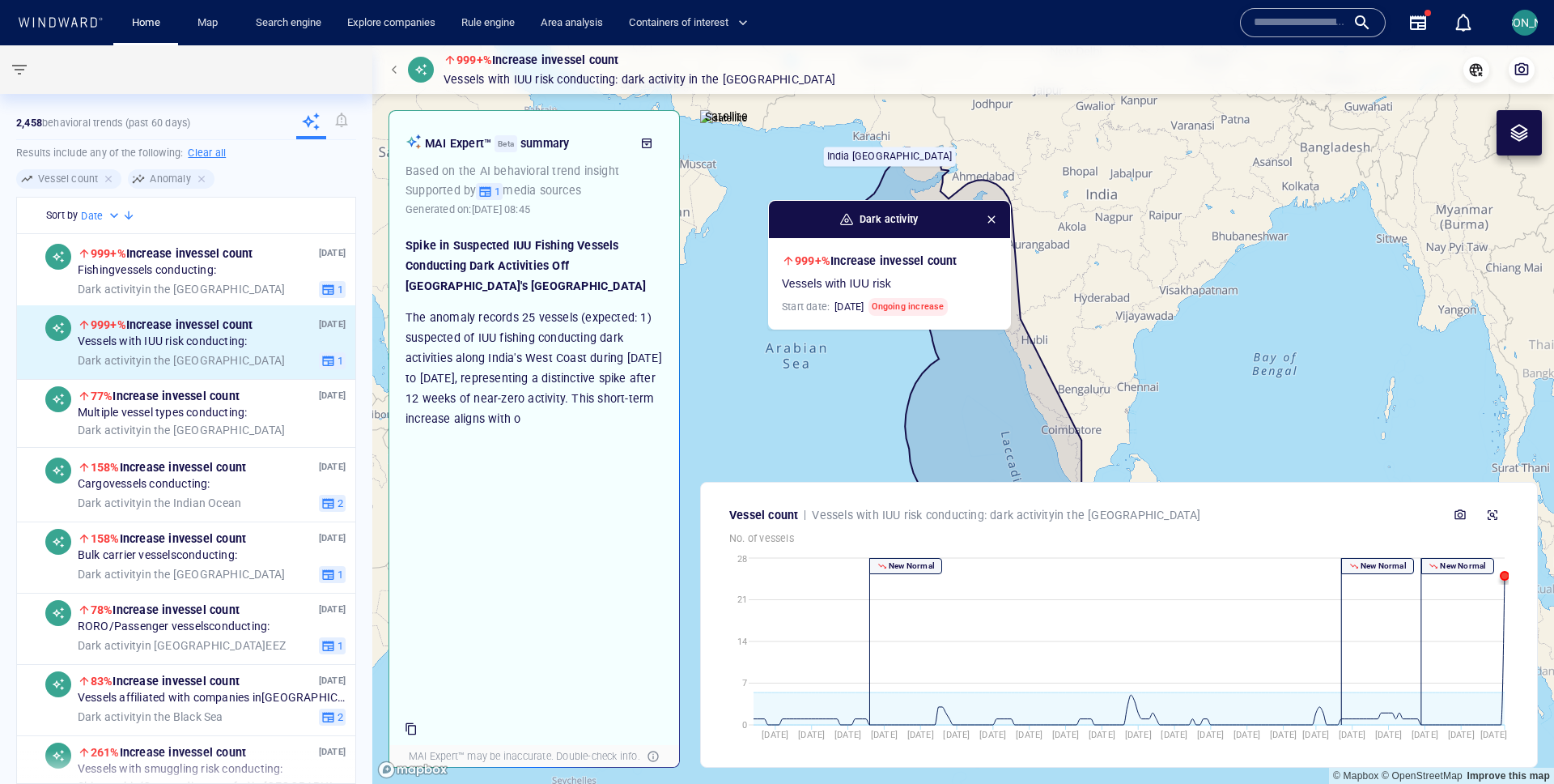
drag, startPoint x: 964, startPoint y: 285, endPoint x: 776, endPoint y: 344, distance: 197.0
click at [776, 344] on canvas "Map" at bounding box center [964, 414] width 1182 height 738
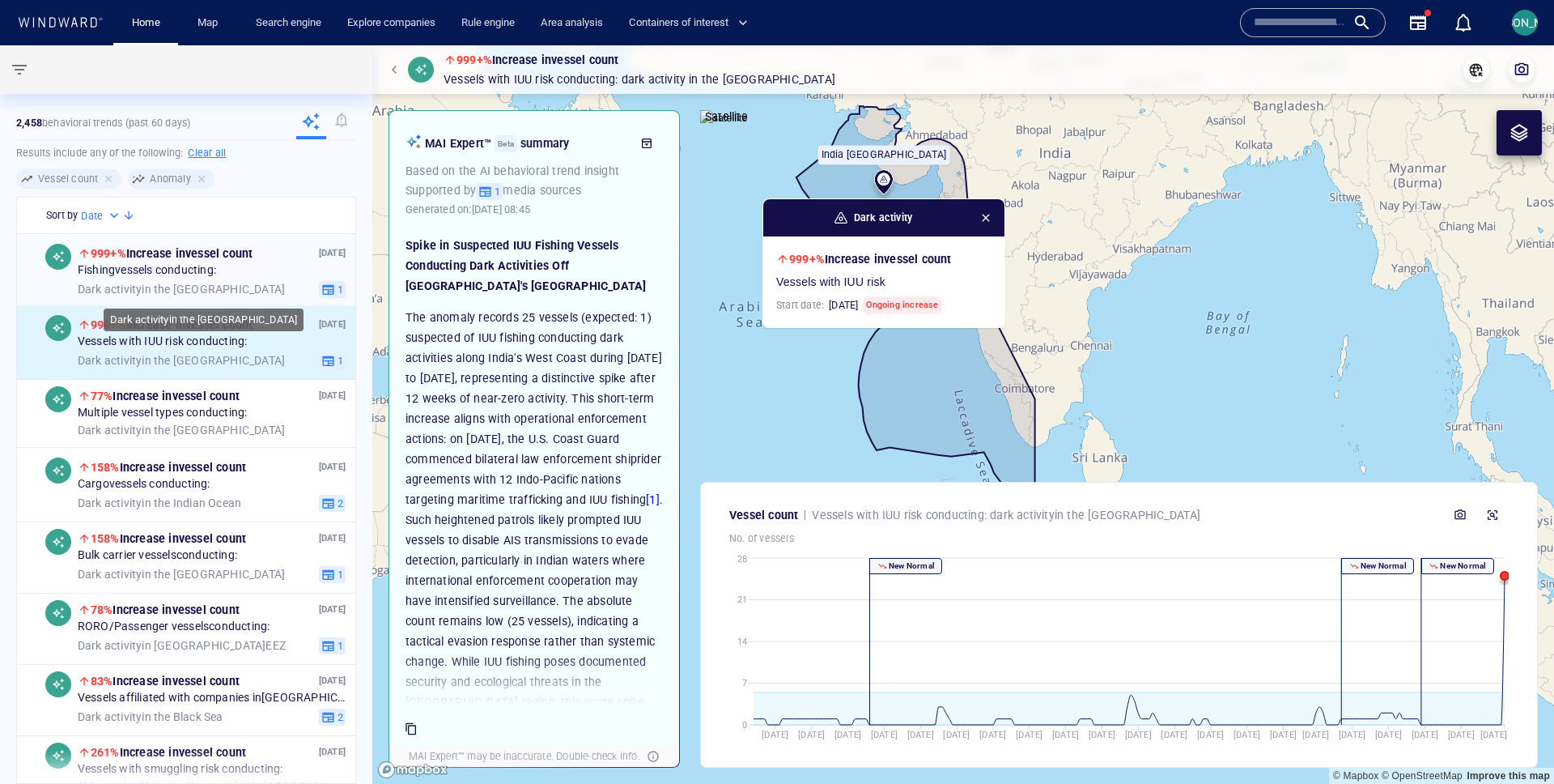
click at [266, 292] on div "Dark activity in the India West Coast" at bounding box center [195, 290] width 235 height 15
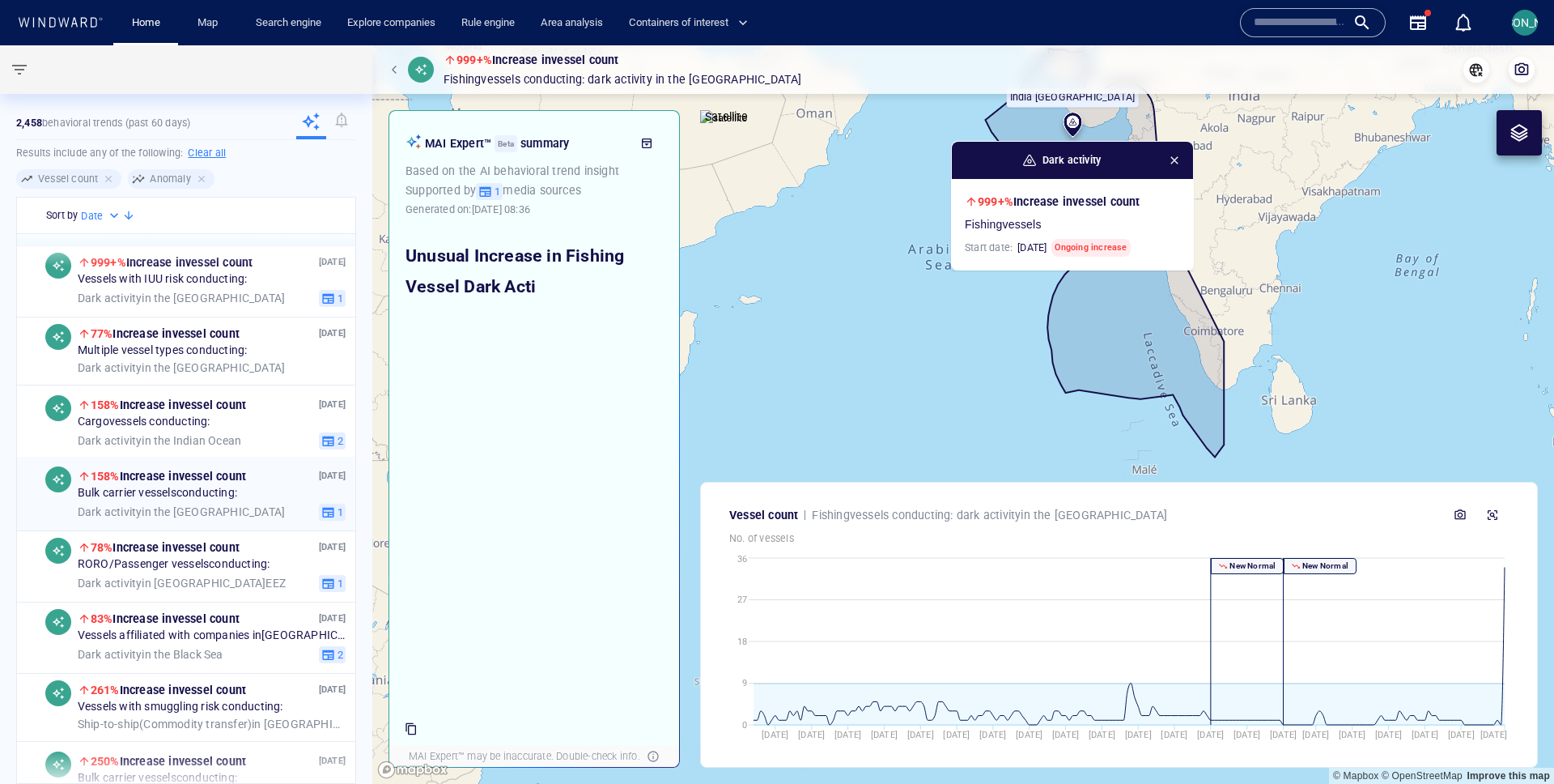
scroll to position [78, 0]
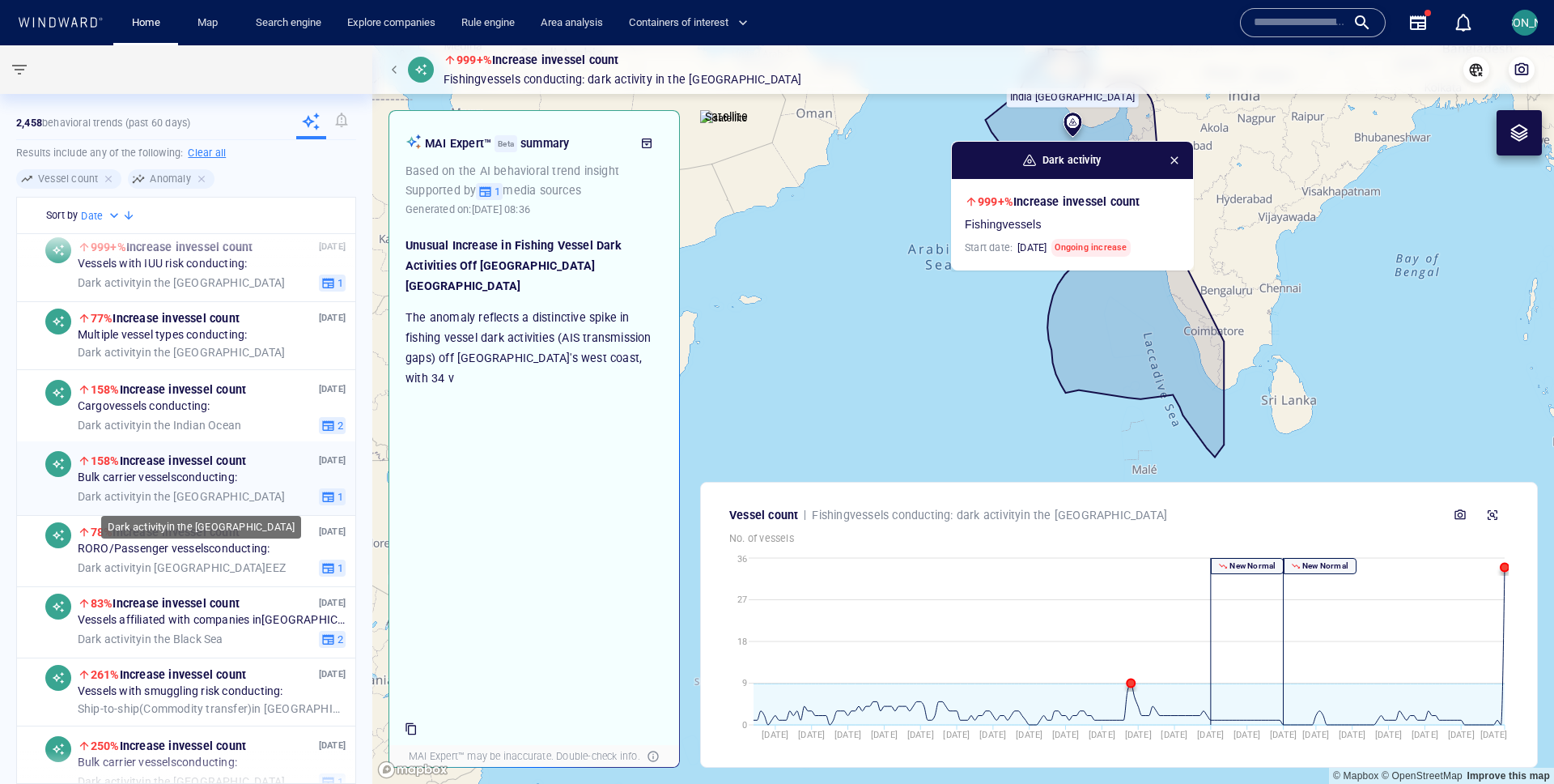
click at [265, 491] on span "Dark activity in the Russia East Coast" at bounding box center [181, 497] width 207 height 15
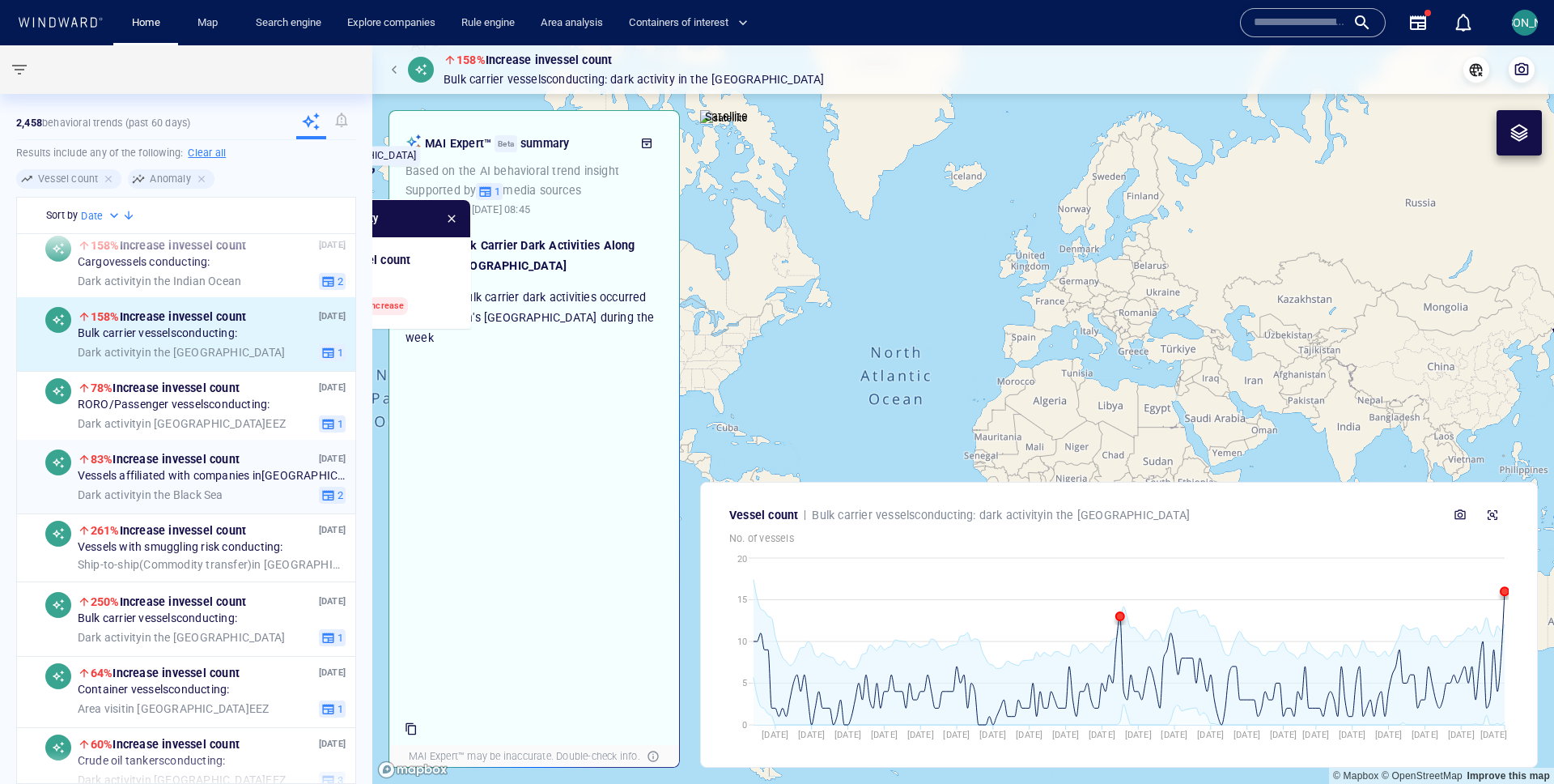
scroll to position [226, 0]
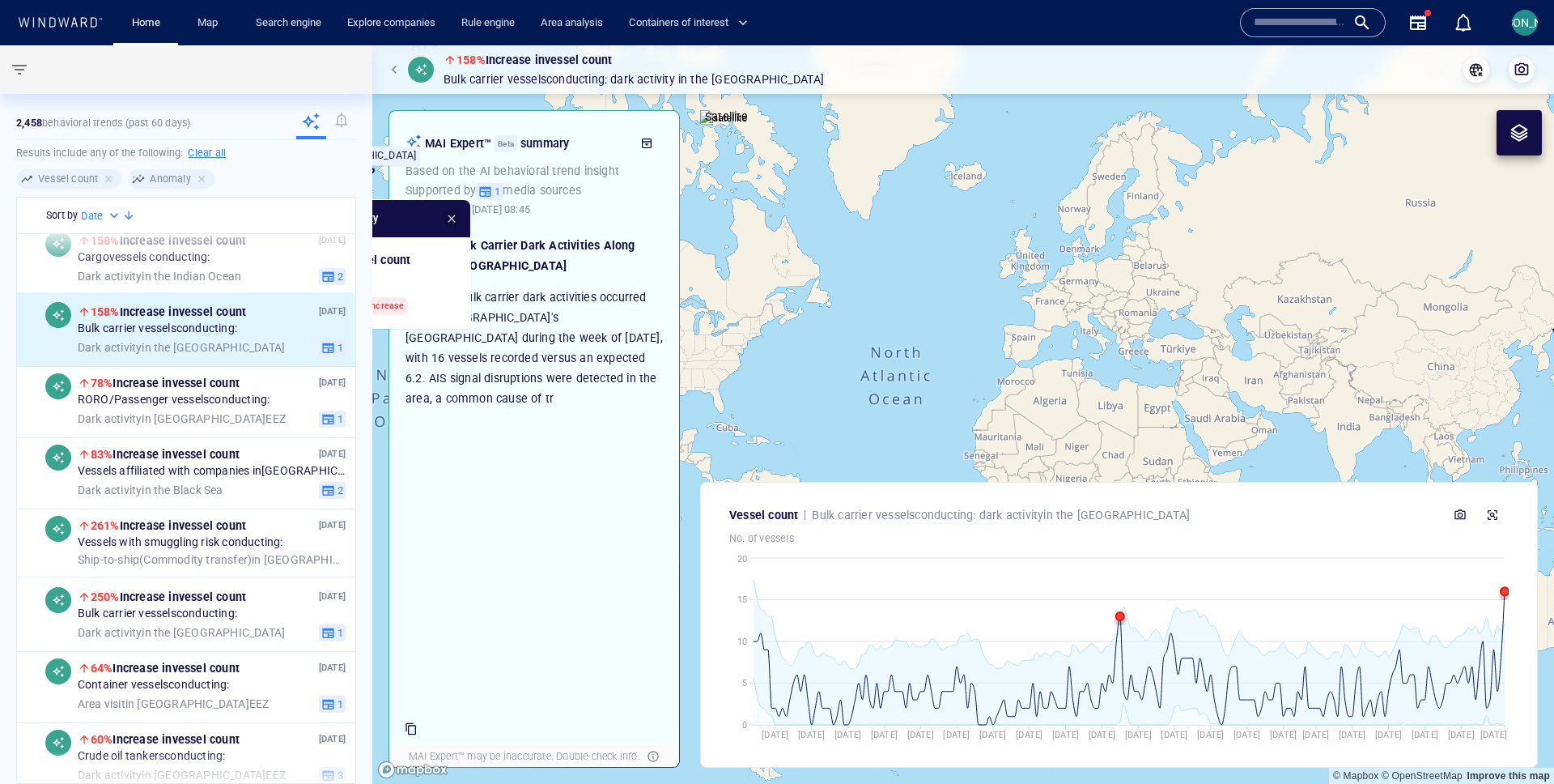
click at [453, 218] on span "button" at bounding box center [451, 218] width 13 height 13
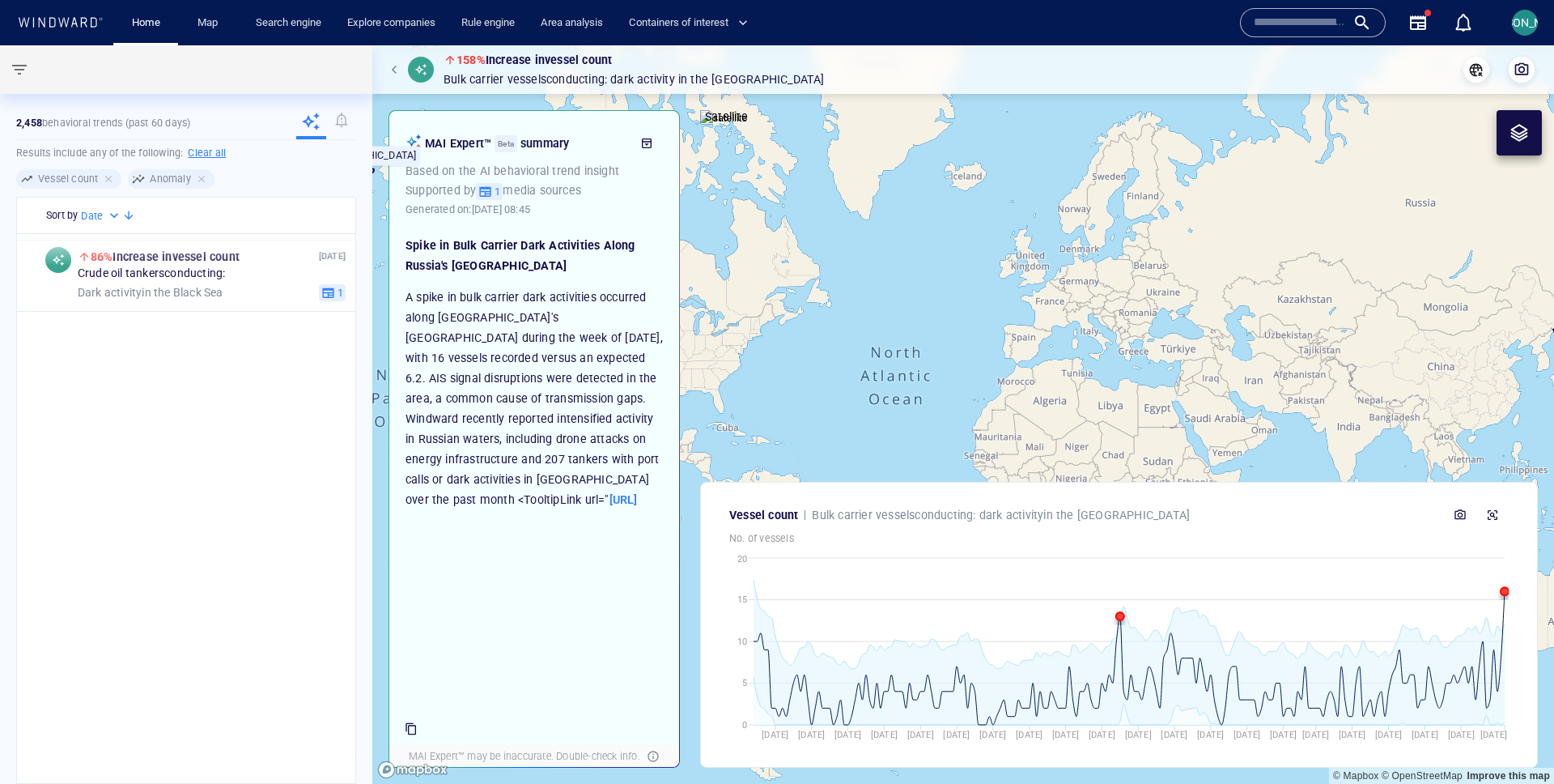
scroll to position [0, 0]
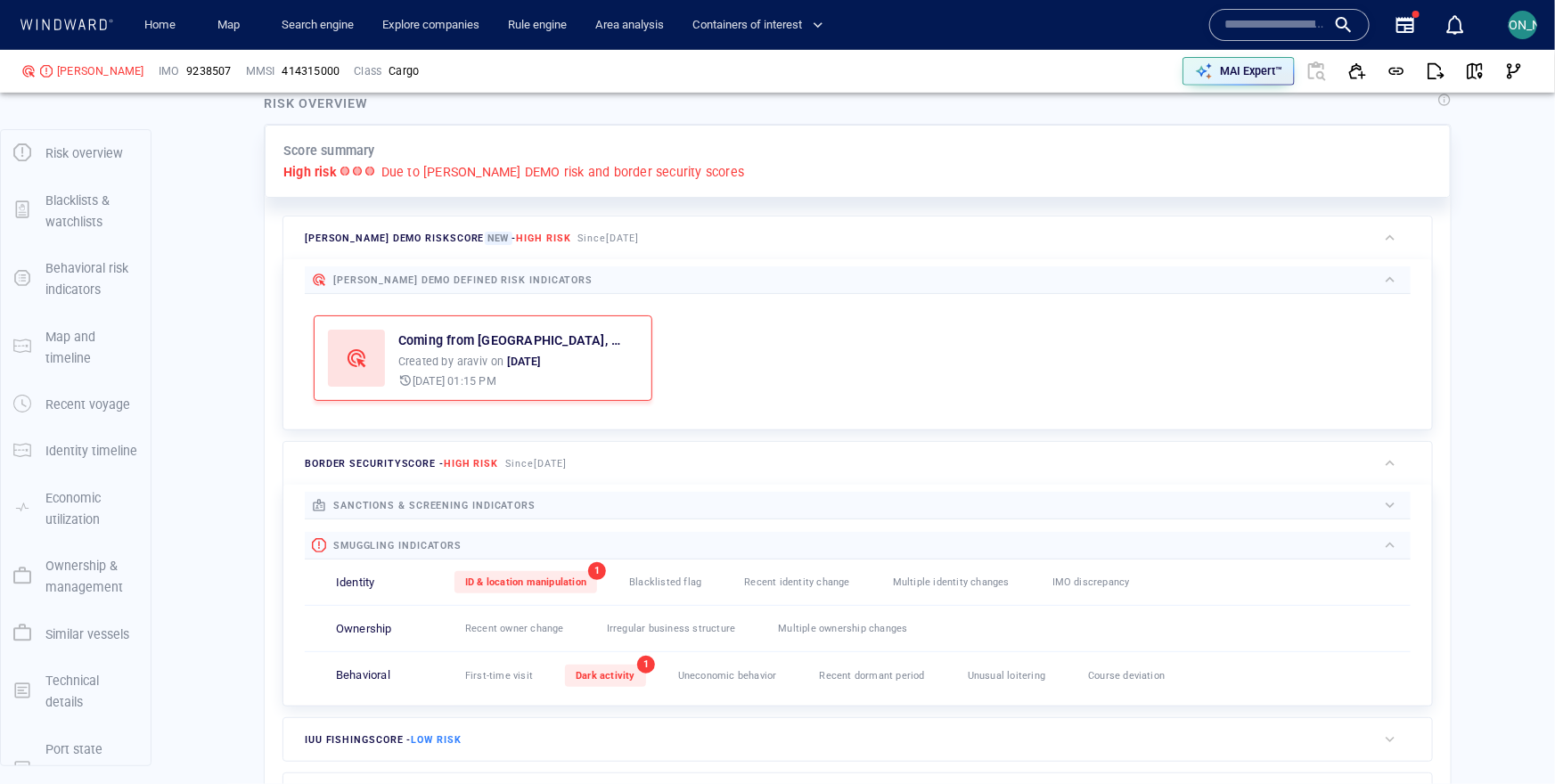
scroll to position [301, 0]
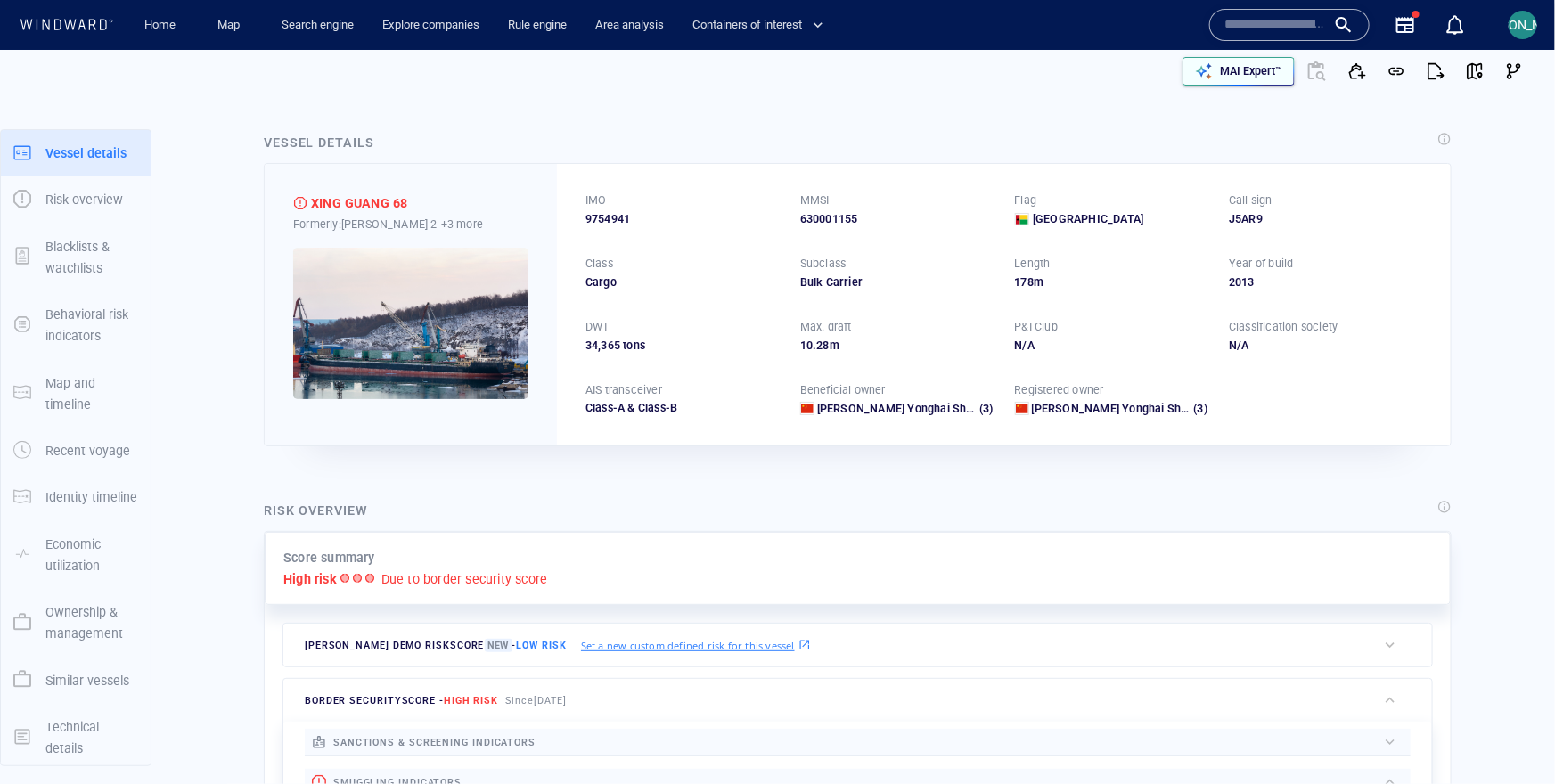
click at [1277, 75] on p "MAI Expert™" at bounding box center [1251, 71] width 62 height 16
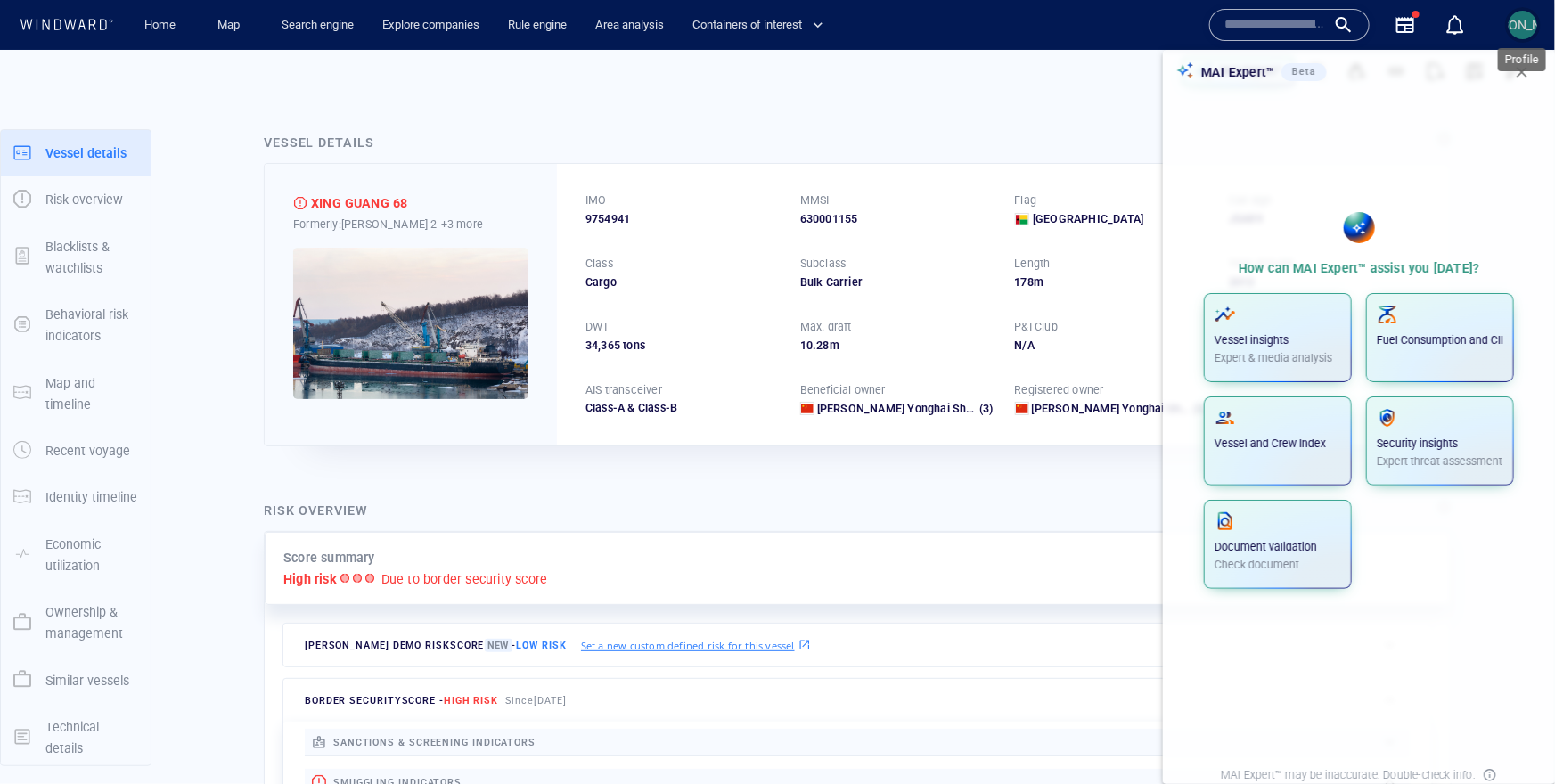
click at [1528, 31] on span "[PERSON_NAME]" at bounding box center [1523, 24] width 95 height 15
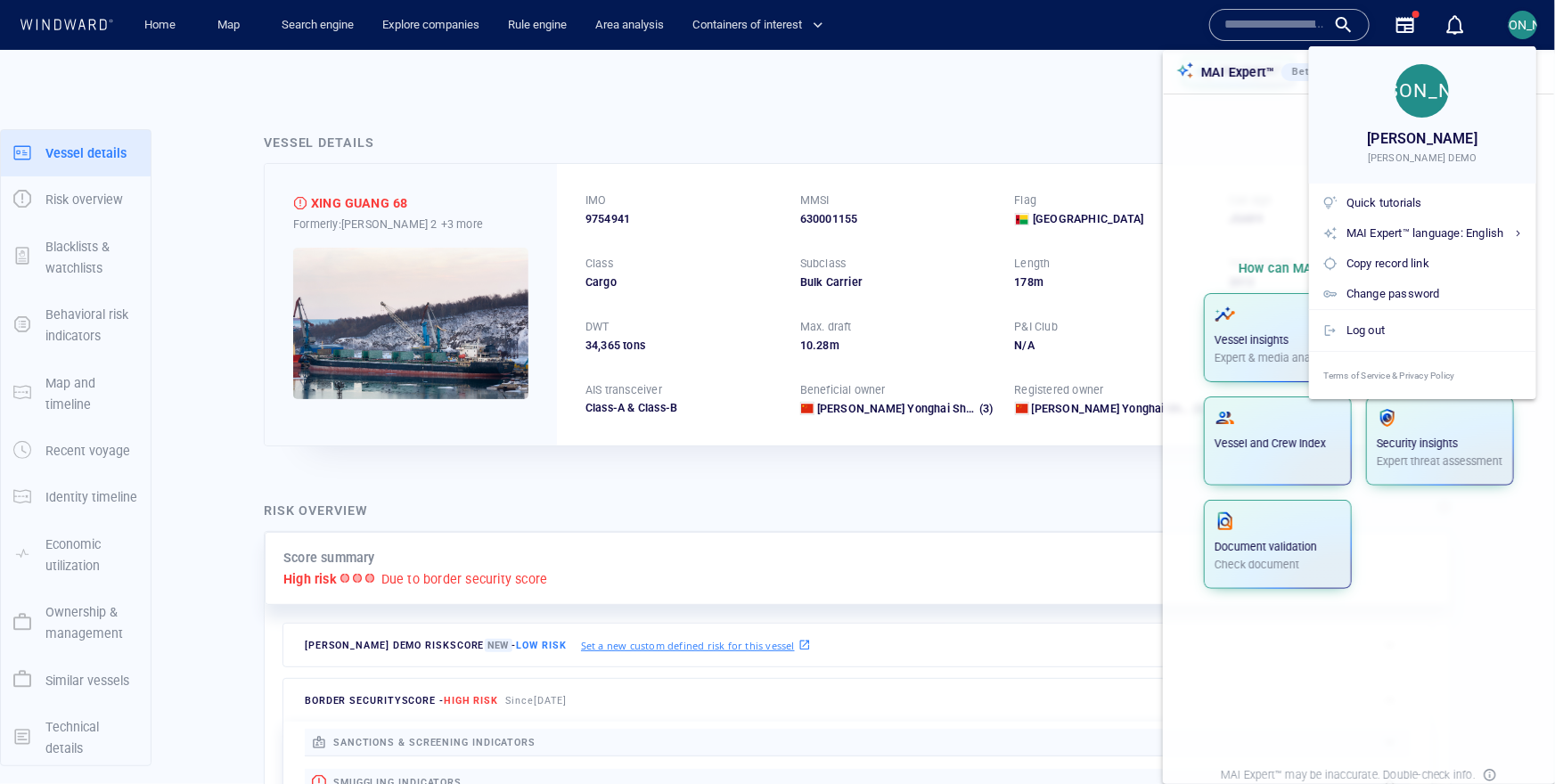
click at [1314, 82] on div "JO Johnb Windward JOHN WWIS DEMO" at bounding box center [1422, 115] width 227 height 138
click at [1279, 107] on div at bounding box center [778, 392] width 1555 height 784
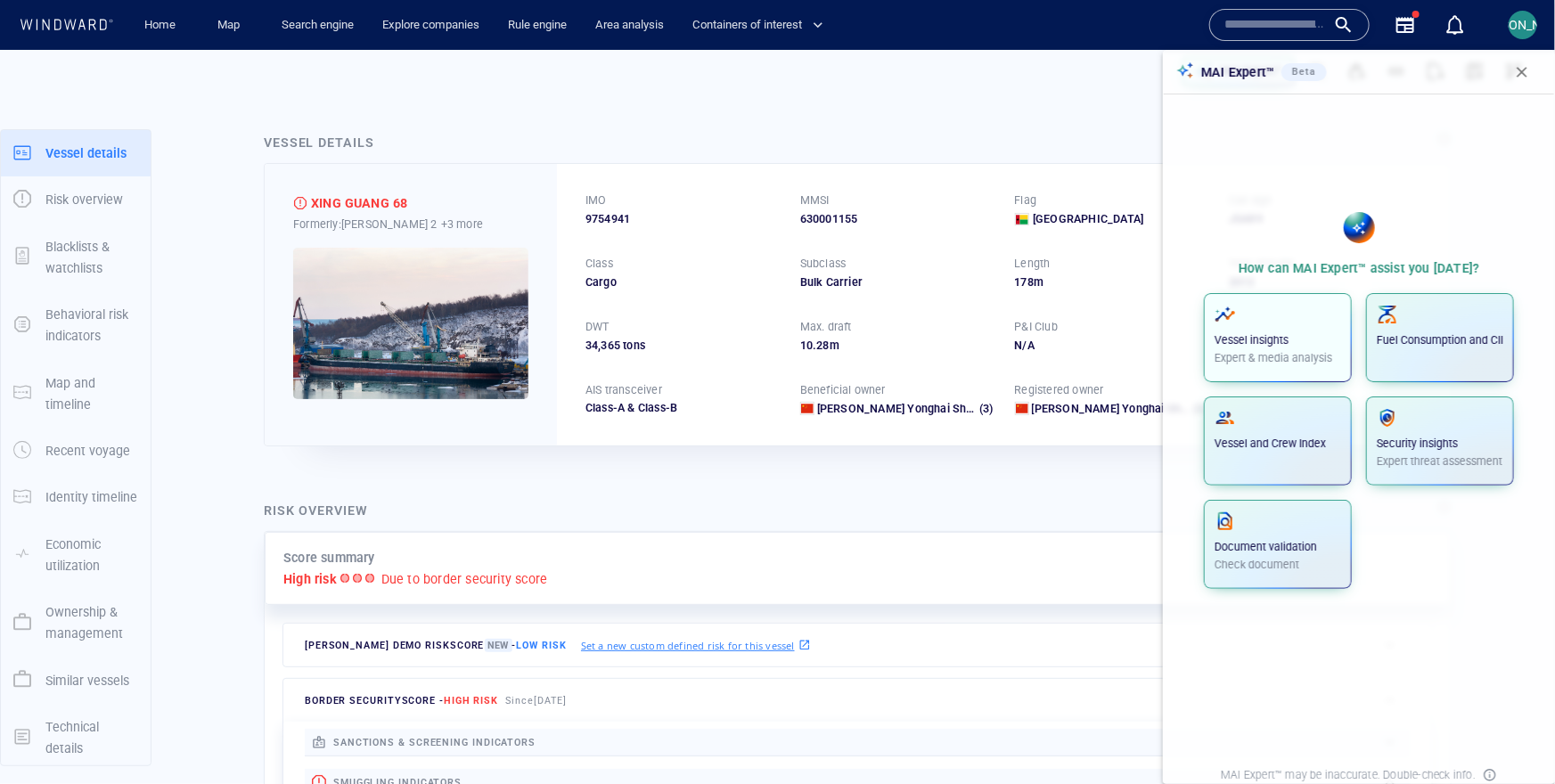
click at [1313, 357] on p "Expert & media analysis" at bounding box center [1278, 358] width 126 height 16
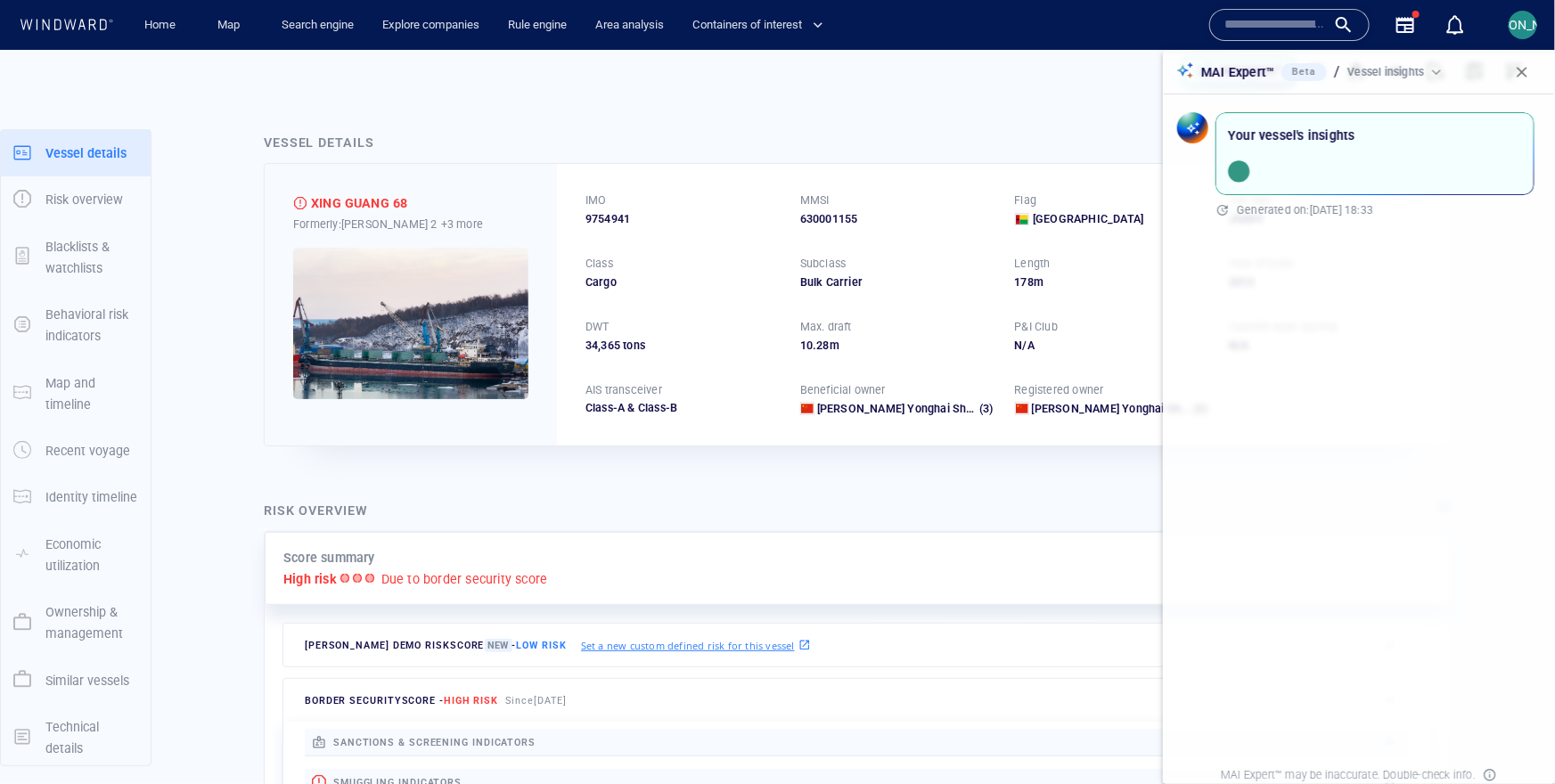
click at [1513, 22] on span "[PERSON_NAME]" at bounding box center [1523, 24] width 95 height 15
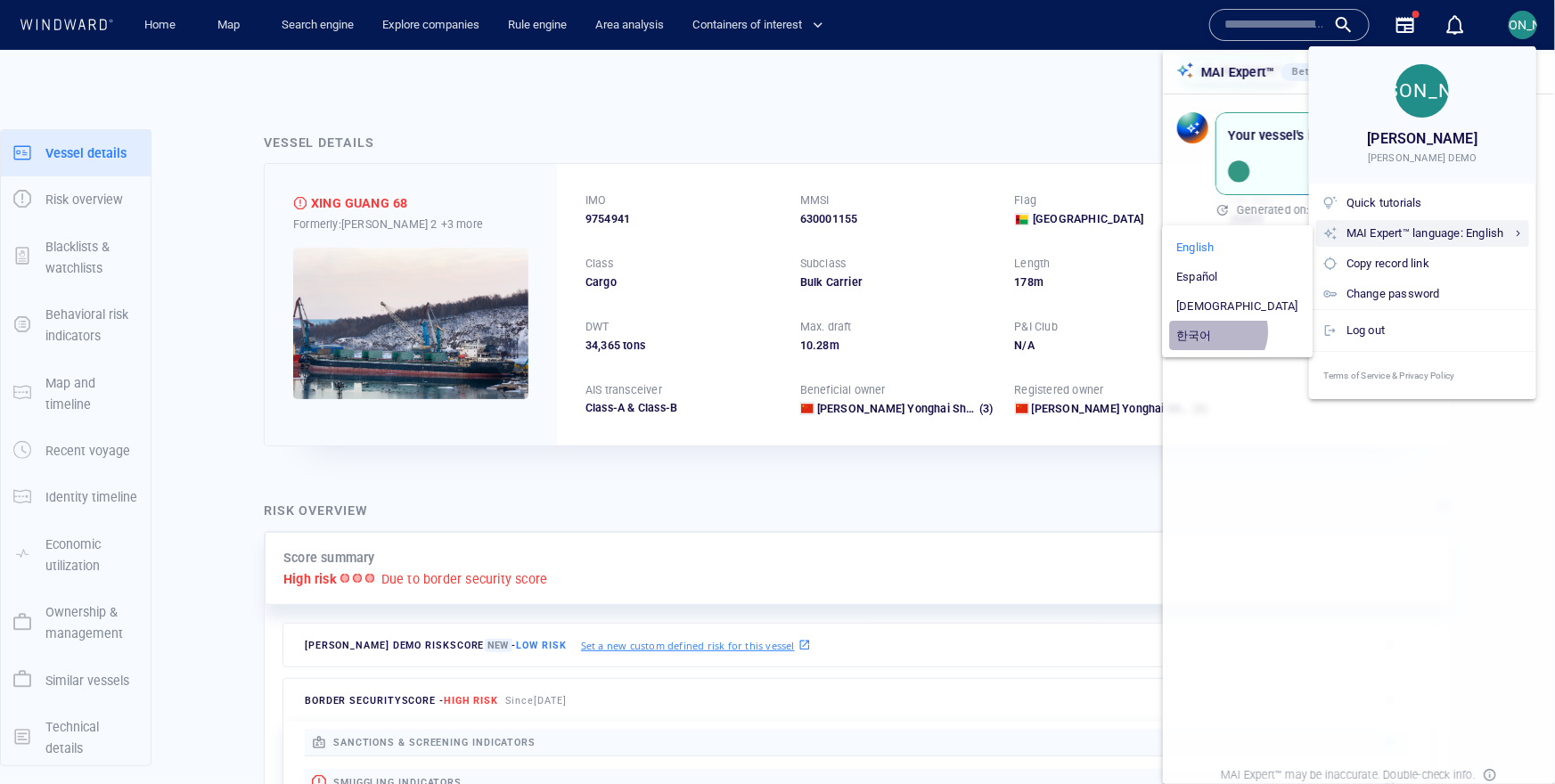
click at [1295, 331] on li "한국어" at bounding box center [1237, 335] width 137 height 29
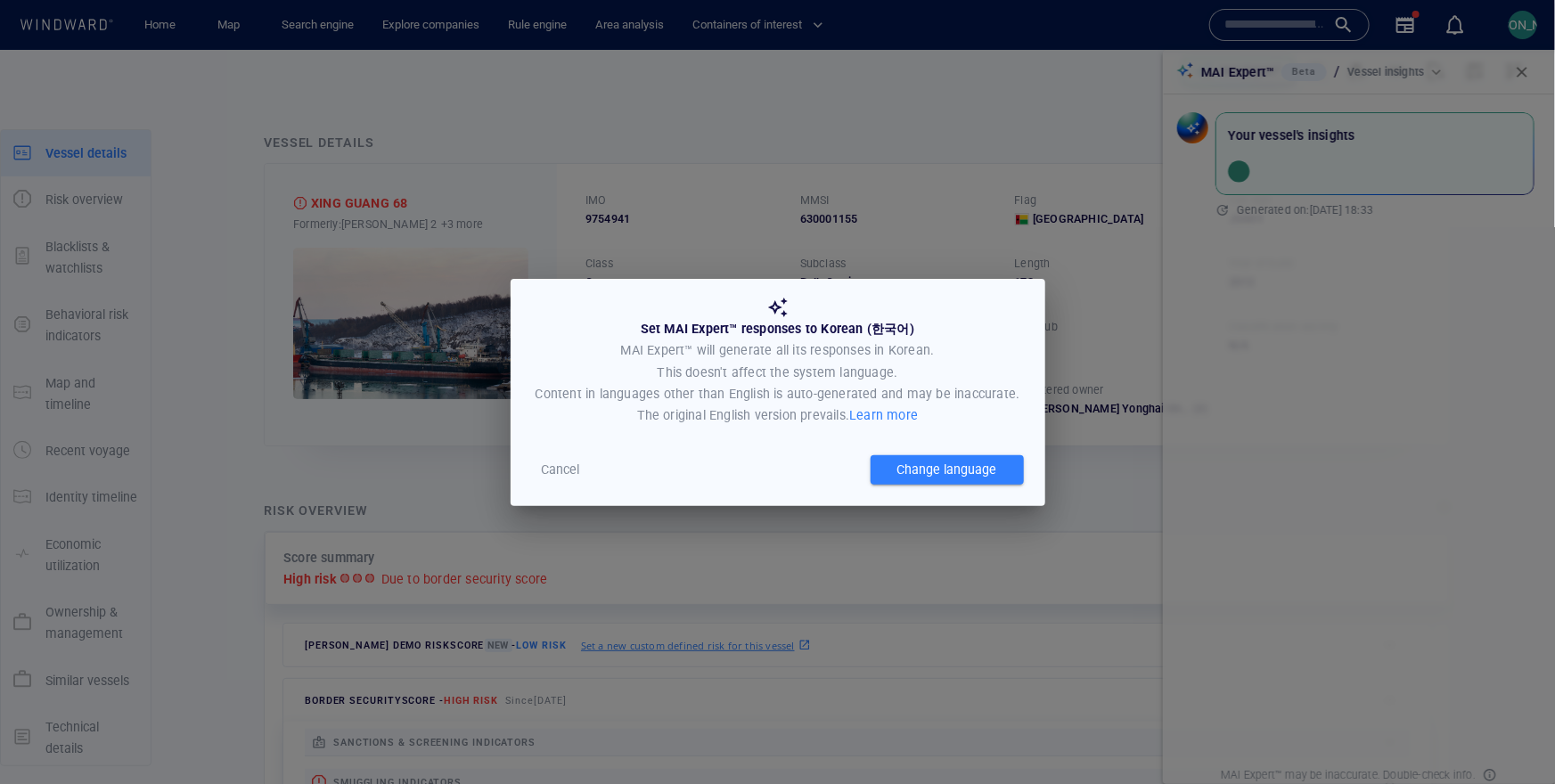
click at [991, 474] on span "Change language" at bounding box center [946, 469] width 100 height 15
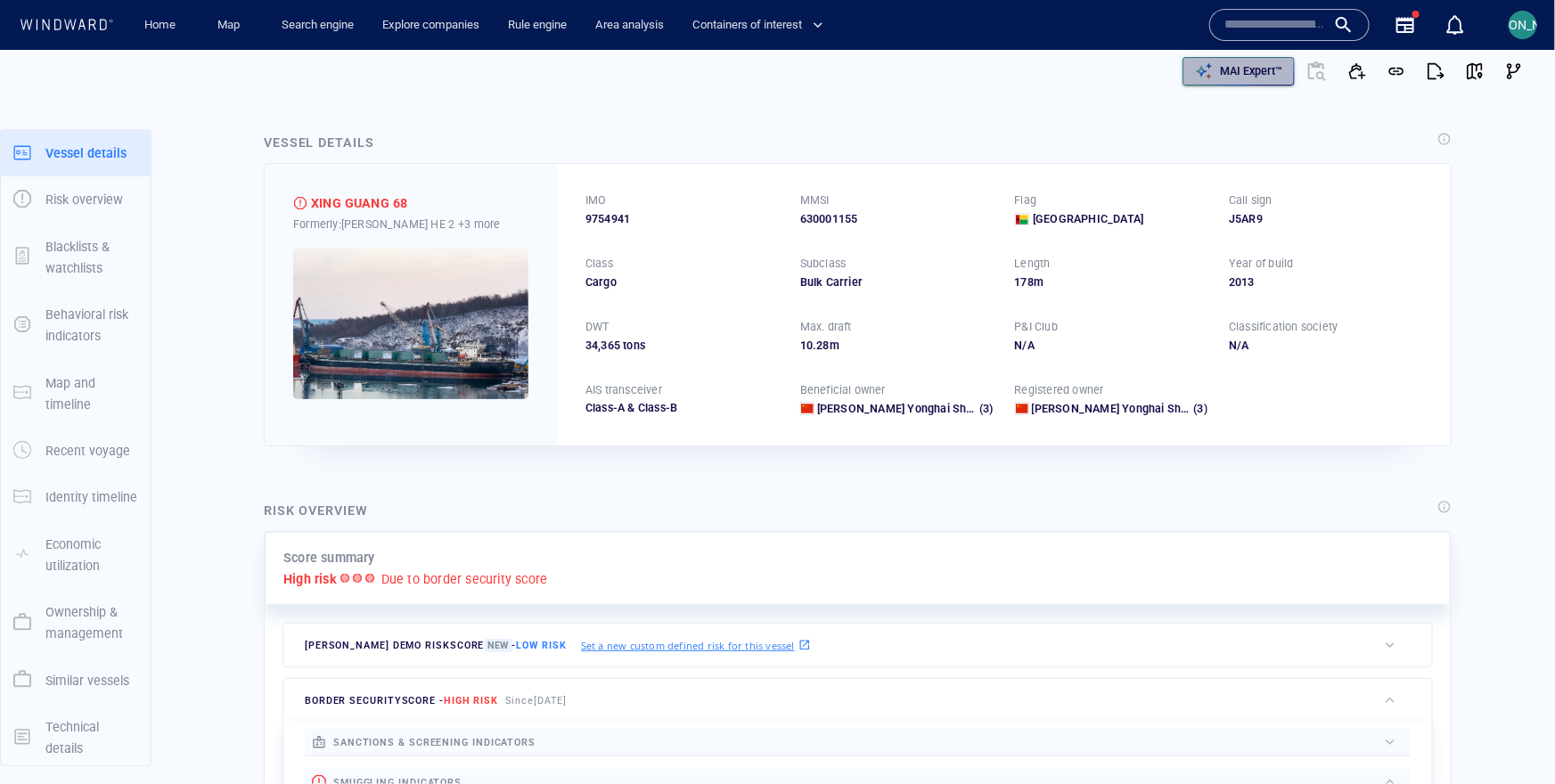
click at [1261, 78] on p "MAI Expert™" at bounding box center [1251, 71] width 62 height 16
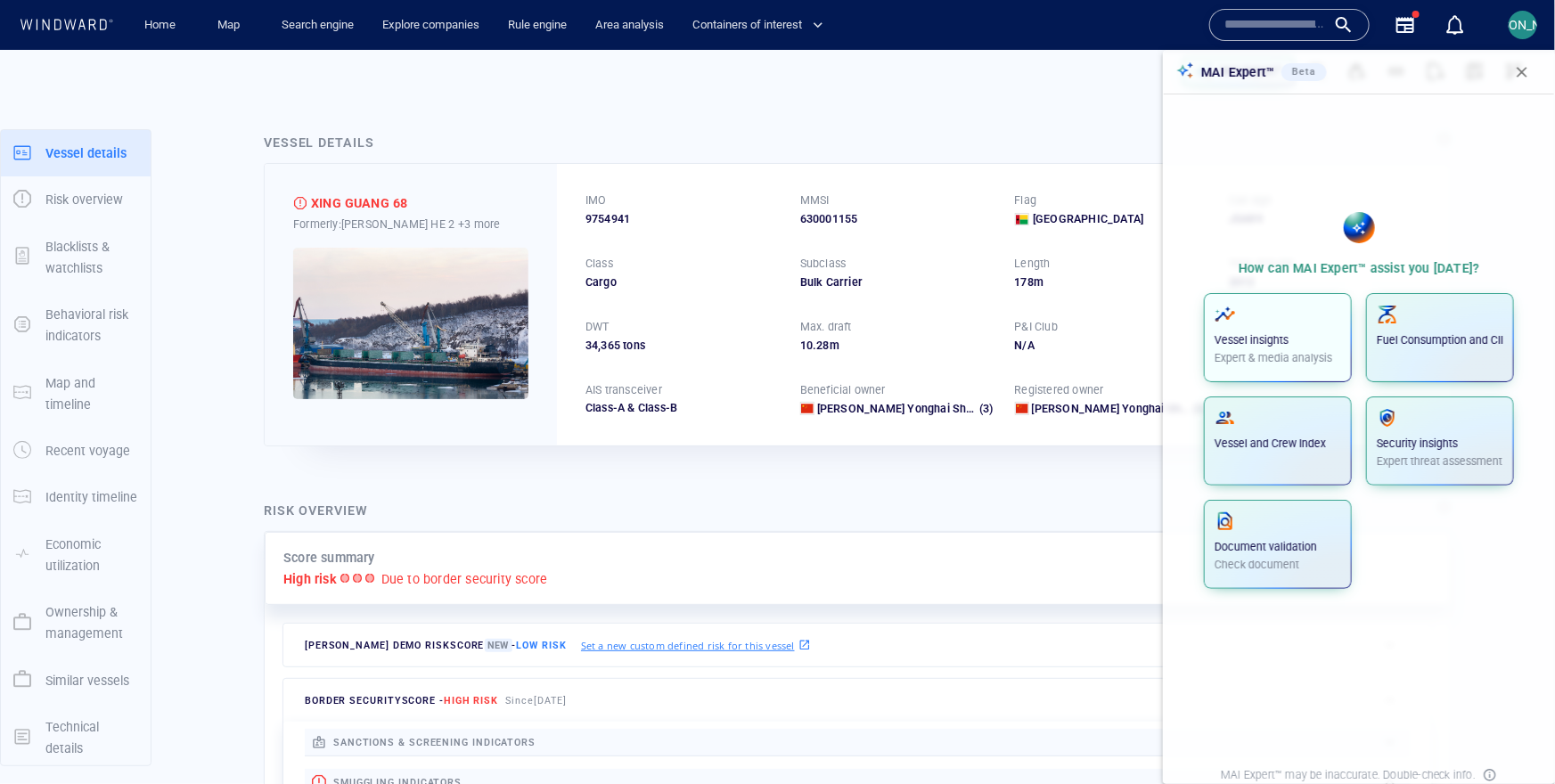
click at [1315, 351] on p "Expert & media analysis" at bounding box center [1278, 358] width 126 height 16
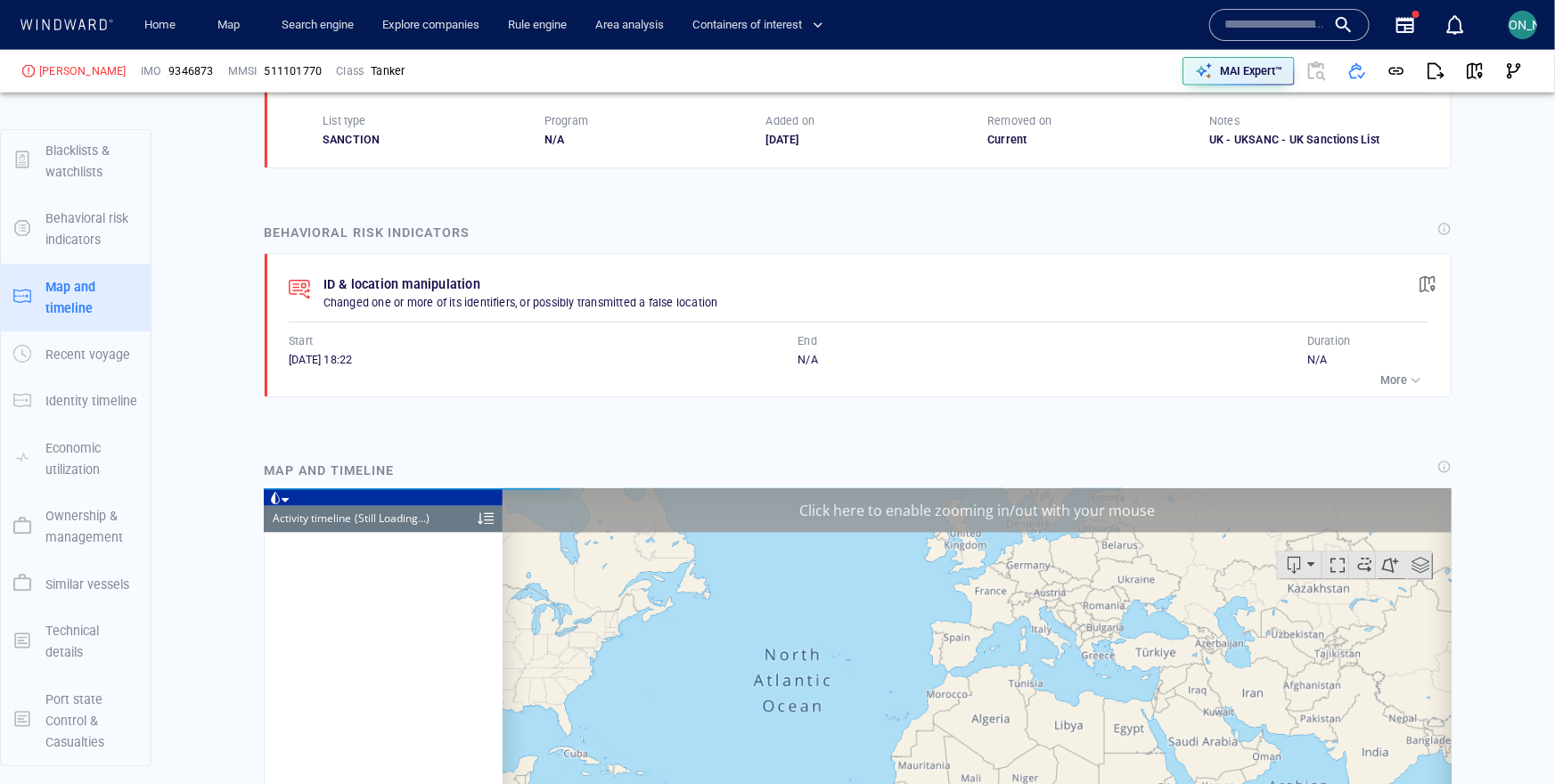
scroll to position [1654, 0]
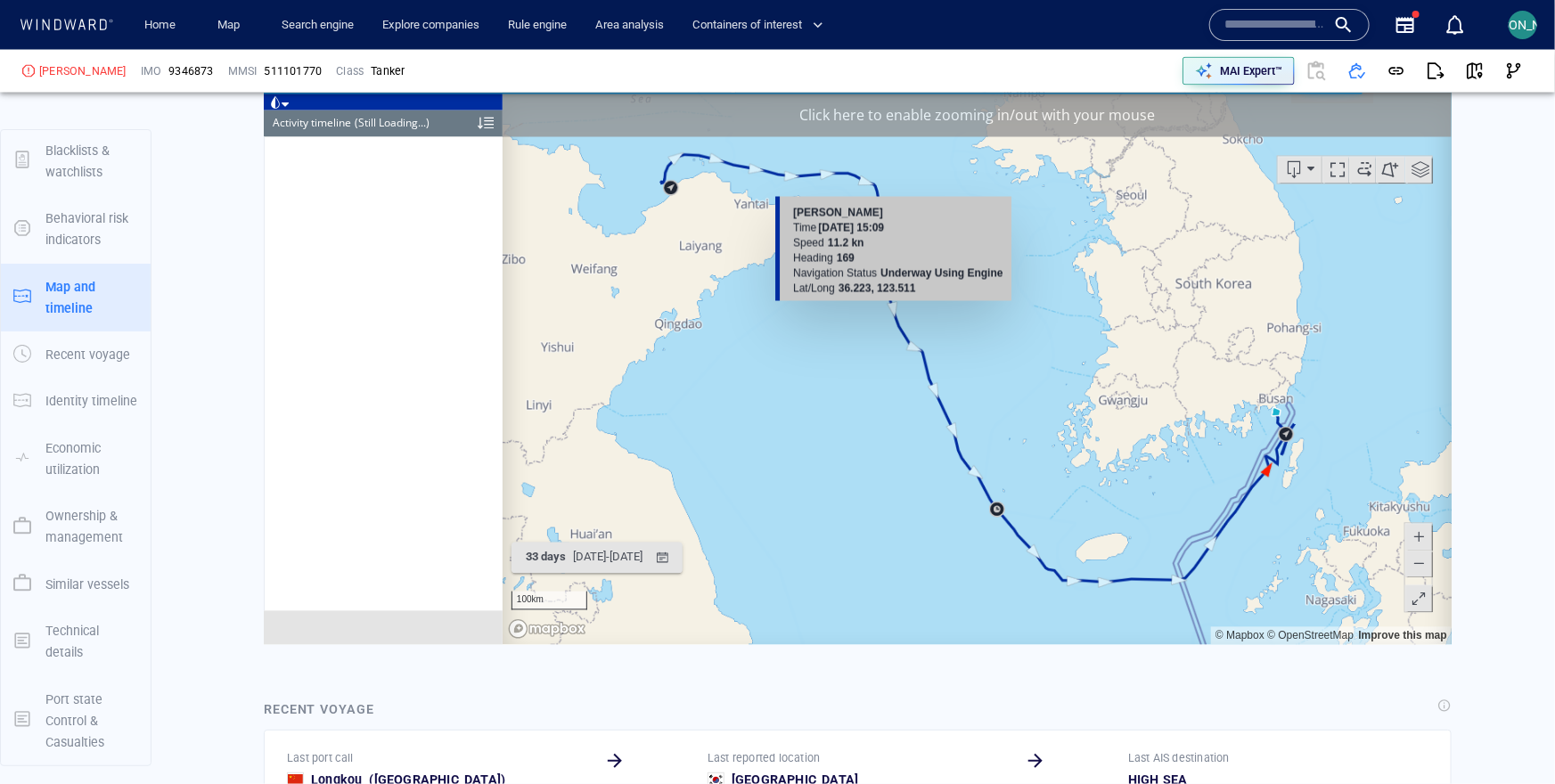
scroll to position [1635, 0]
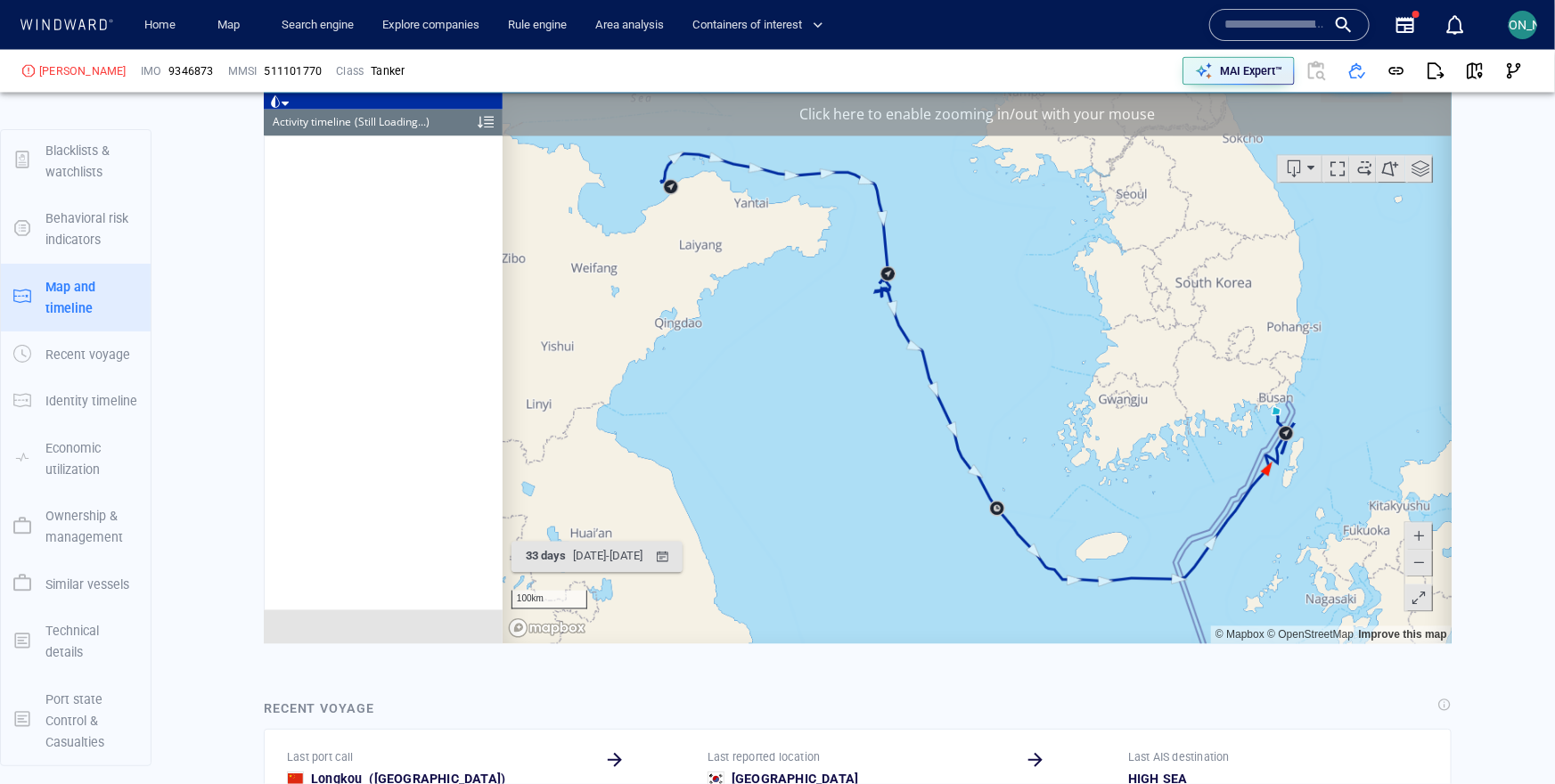
click at [916, 114] on div "Click here to enable zooming in/out with your mouse" at bounding box center [975, 113] width 949 height 45
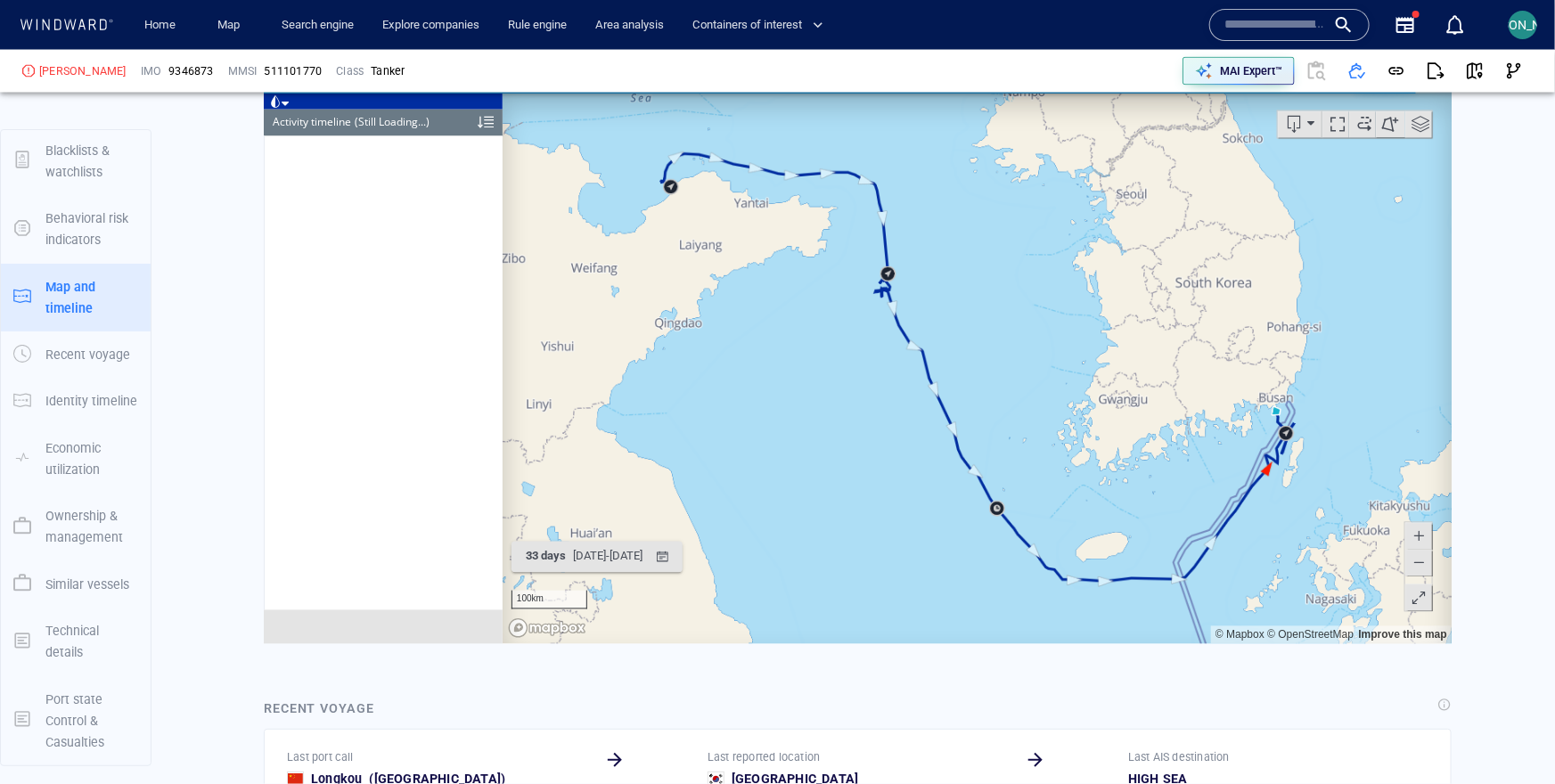
click at [864, 300] on canvas "Map" at bounding box center [976, 367] width 950 height 552
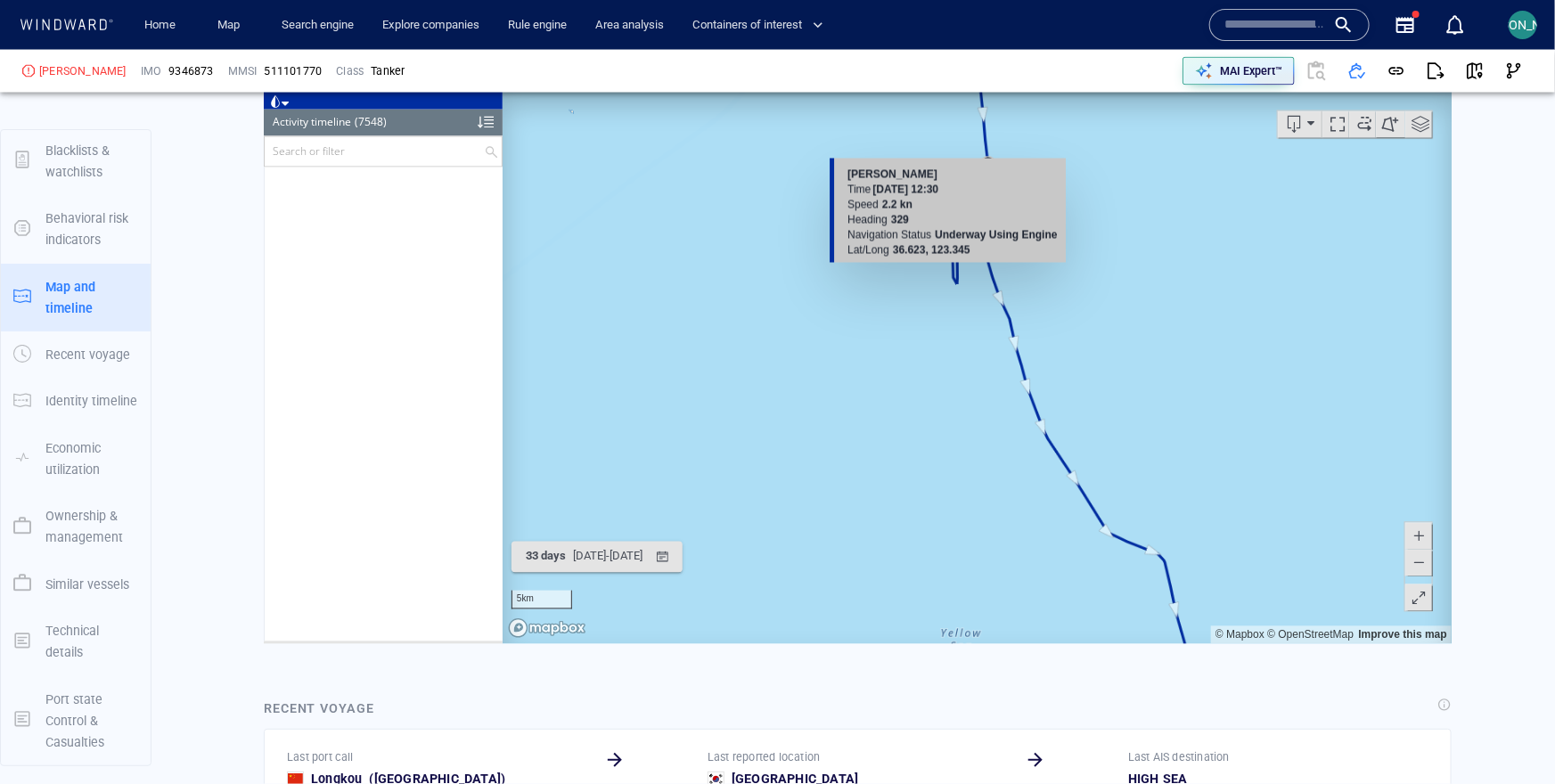
scroll to position [1636, 0]
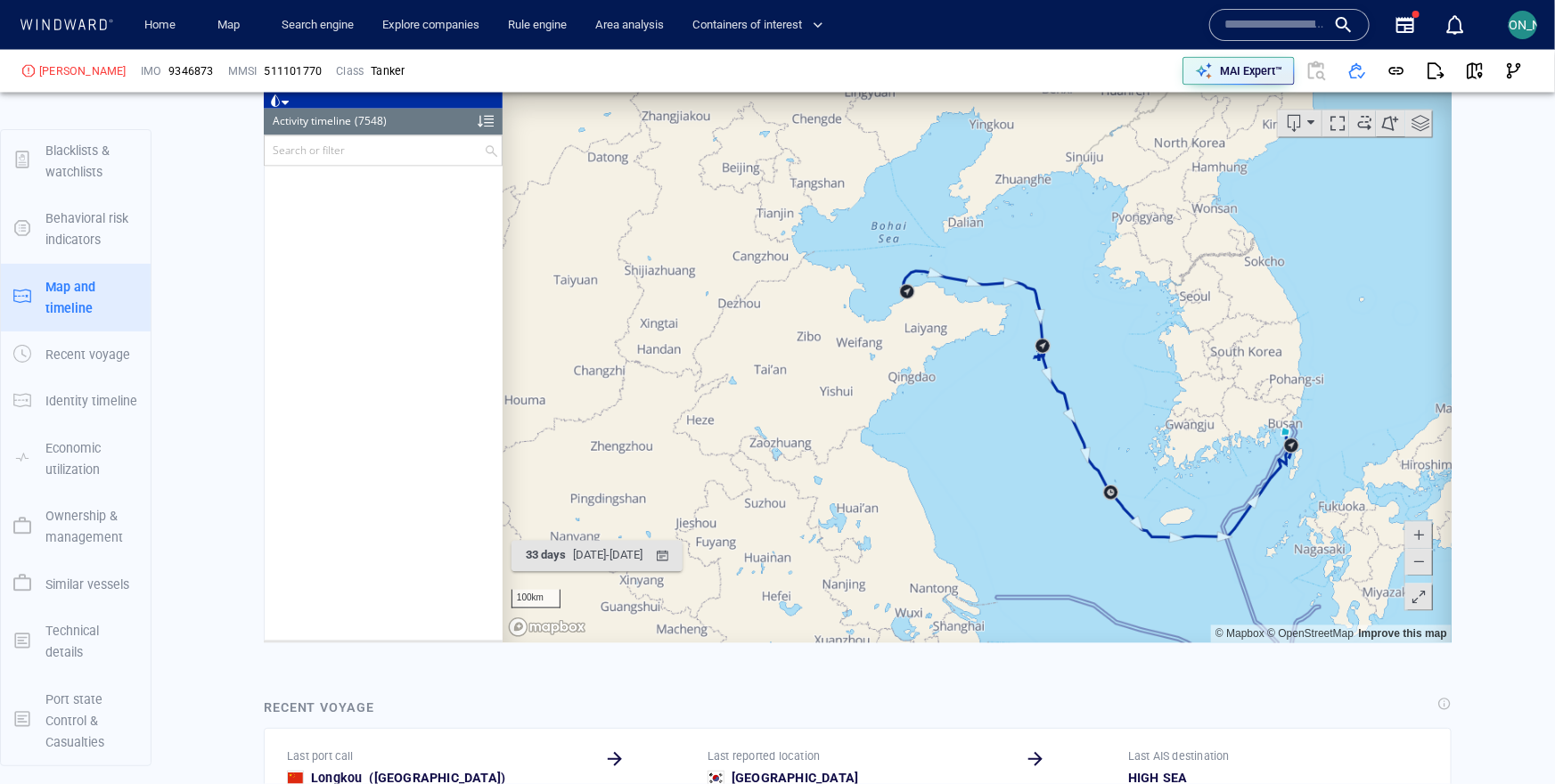
drag, startPoint x: 1128, startPoint y: 391, endPoint x: 942, endPoint y: 336, distance: 194.0
click at [941, 336] on canvas "Map" at bounding box center [976, 366] width 950 height 552
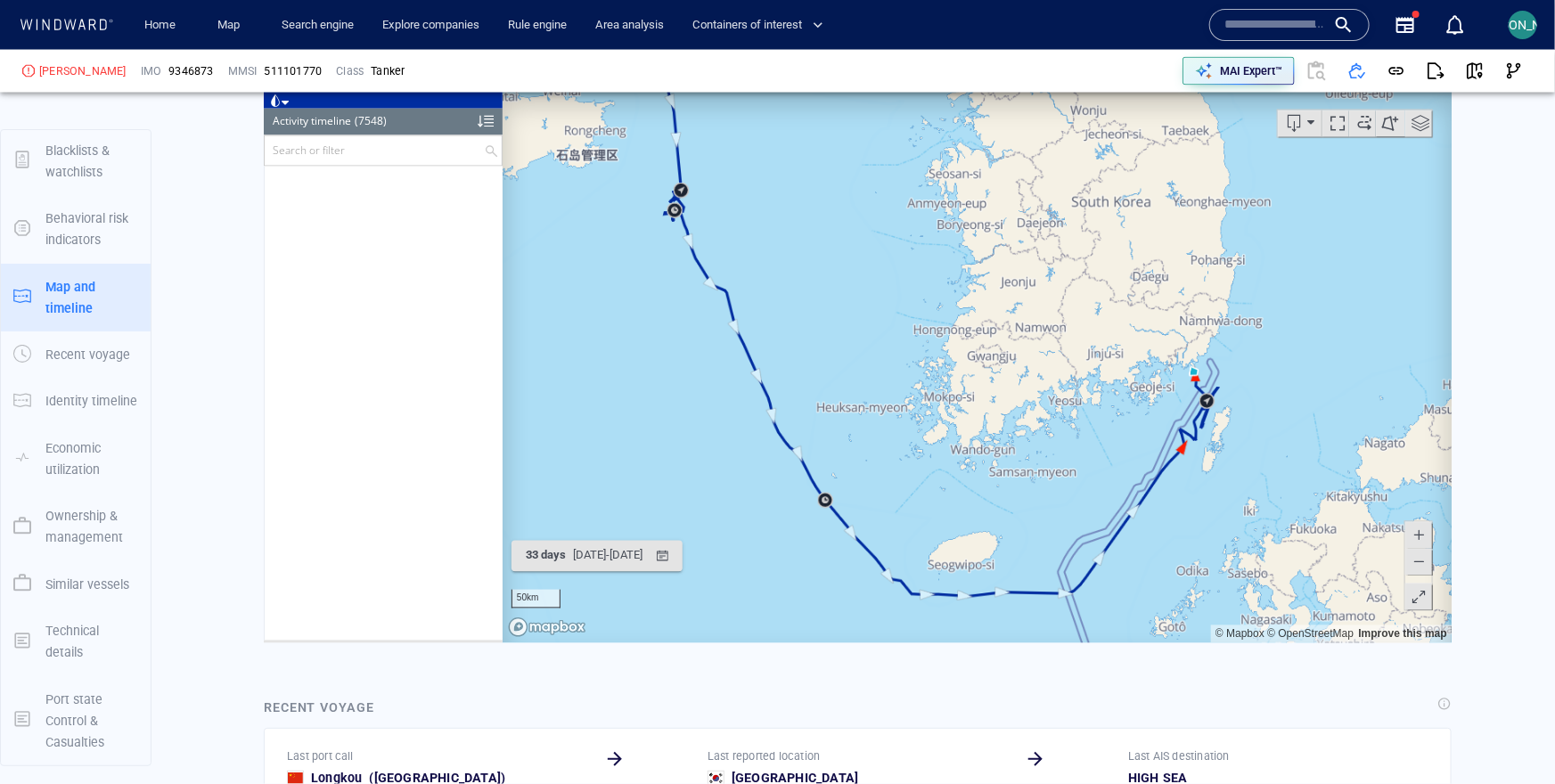
drag, startPoint x: 1038, startPoint y: 446, endPoint x: 838, endPoint y: 229, distance: 295.1
click at [837, 227] on canvas "Map" at bounding box center [976, 366] width 950 height 552
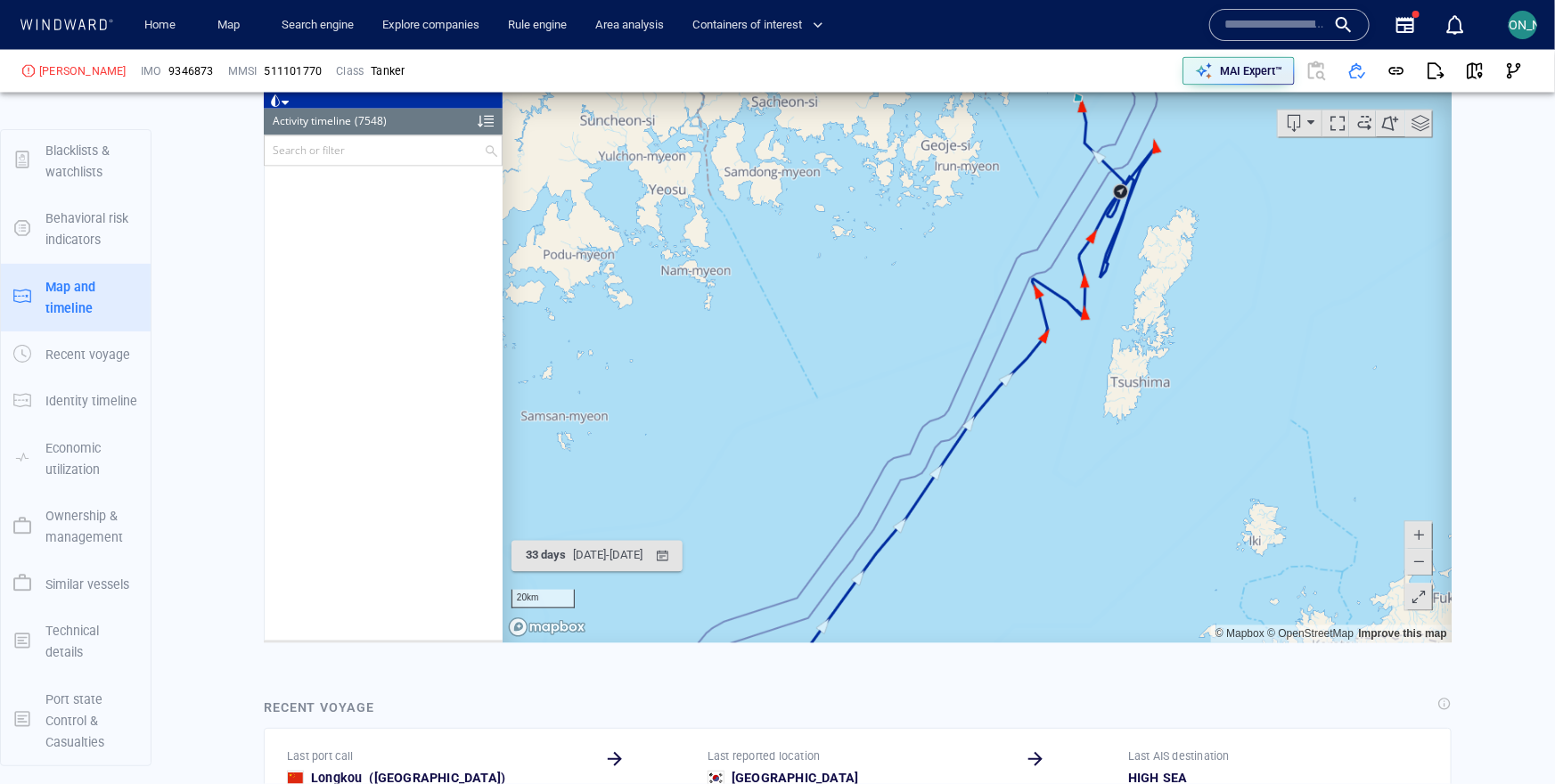
drag, startPoint x: 987, startPoint y: 191, endPoint x: 947, endPoint y: 375, distance: 188.3
click at [947, 375] on canvas "Map" at bounding box center [976, 366] width 950 height 552
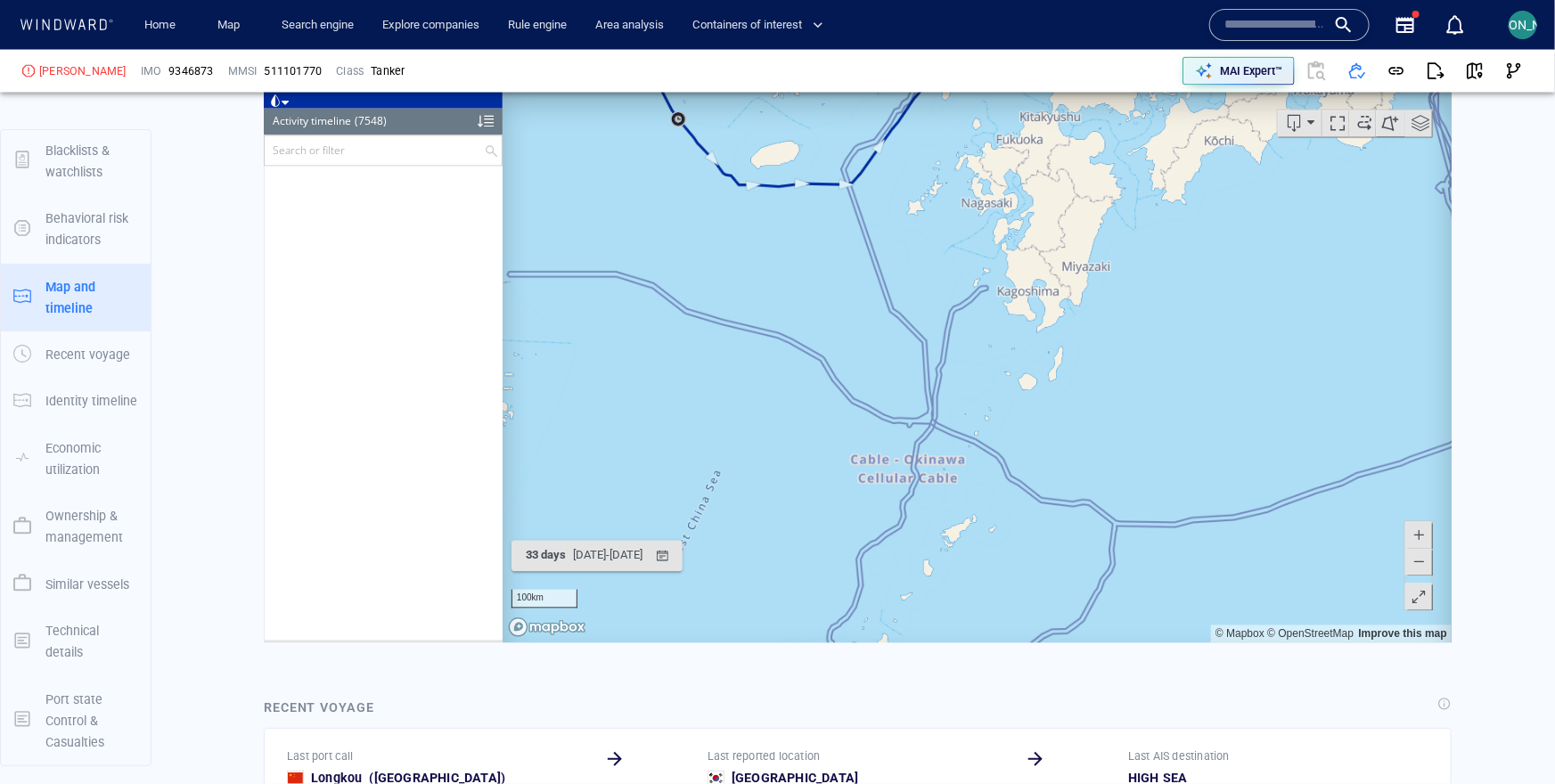
drag, startPoint x: 936, startPoint y: 546, endPoint x: 904, endPoint y: 220, distance: 327.6
click at [904, 220] on canvas "Map" at bounding box center [976, 366] width 950 height 552
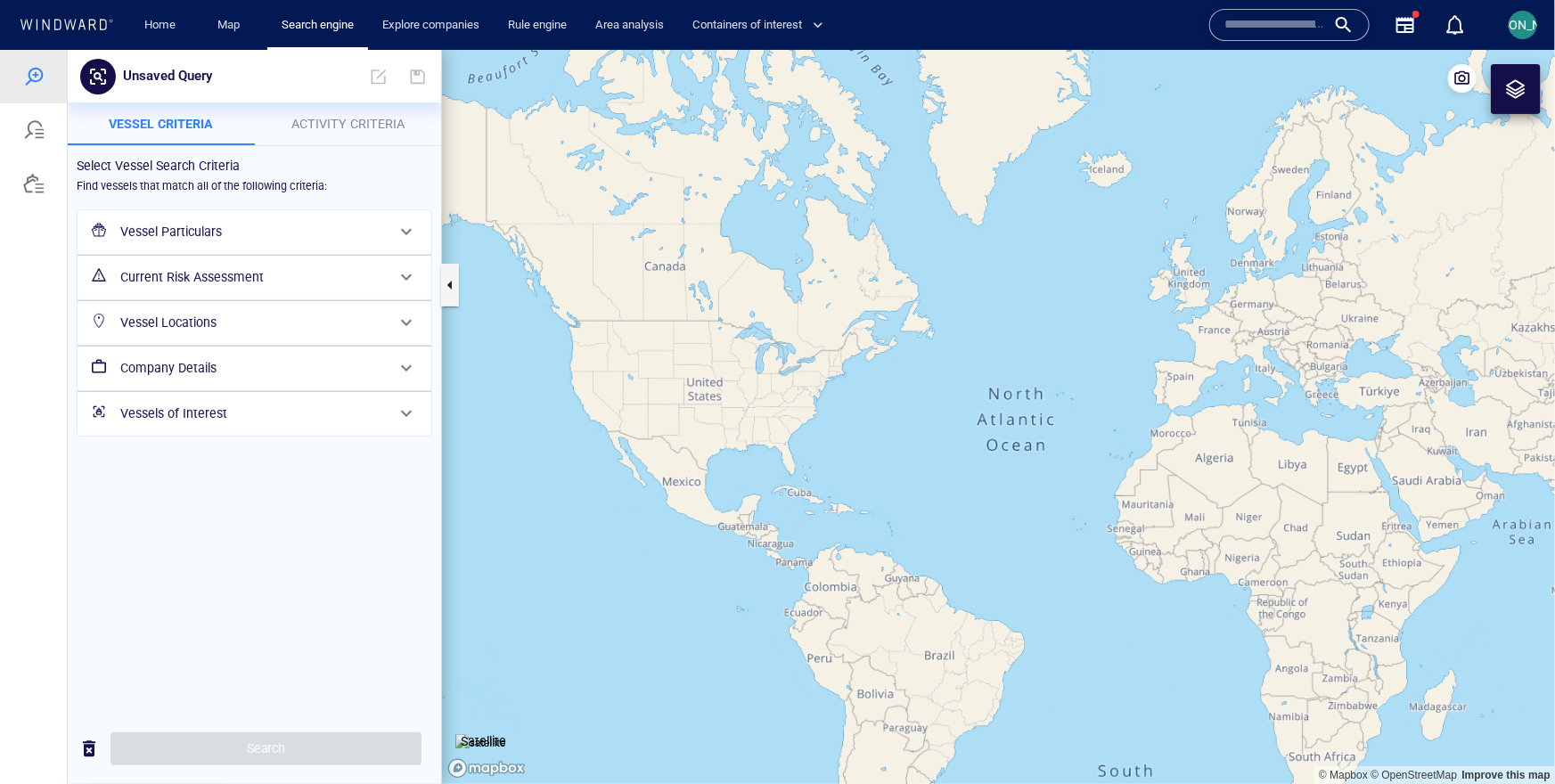
drag, startPoint x: 1267, startPoint y: 414, endPoint x: 768, endPoint y: 325, distance: 506.9
click at [766, 328] on canvas "Map" at bounding box center [999, 416] width 1113 height 734
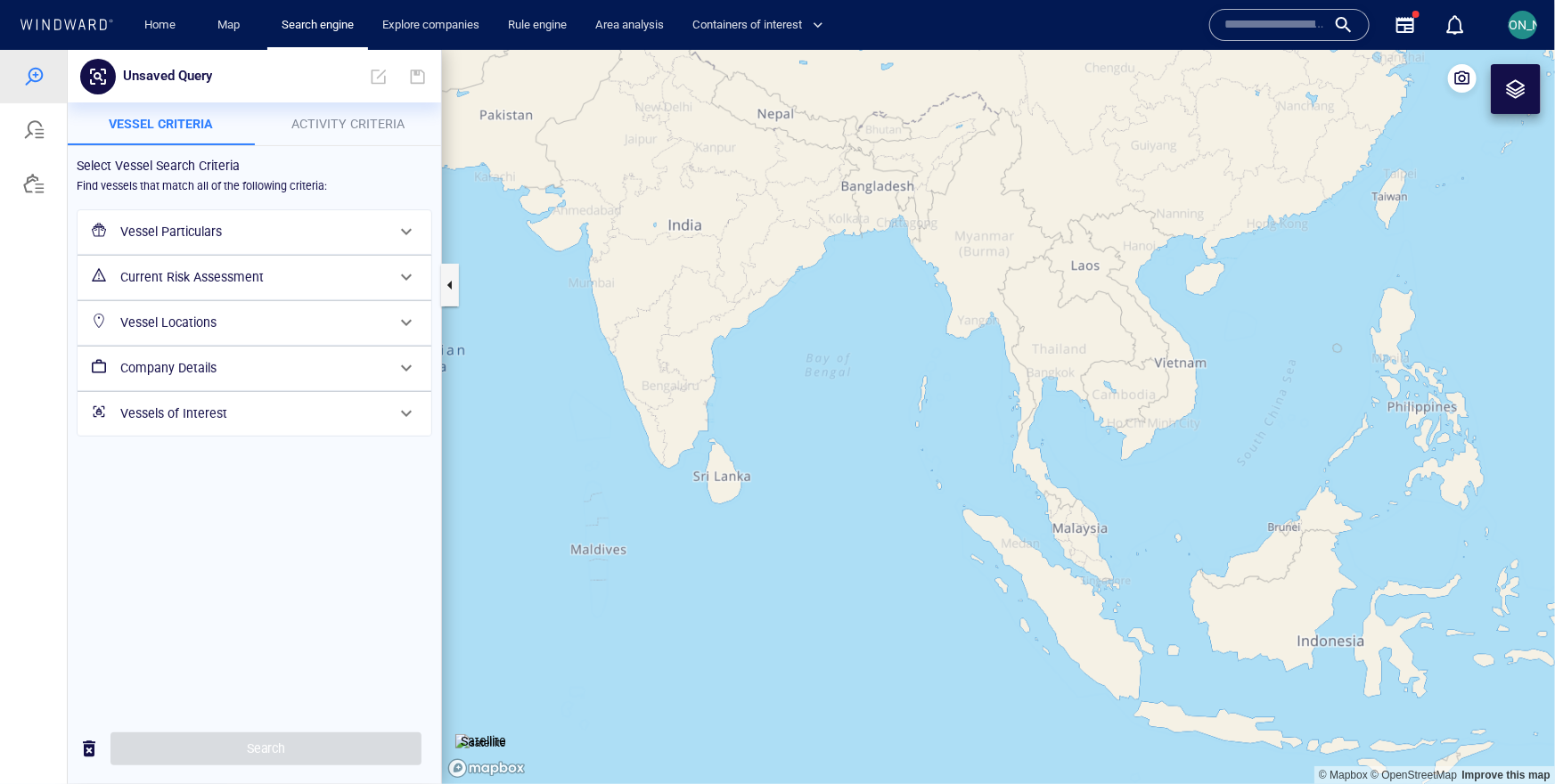
drag, startPoint x: 1400, startPoint y: 147, endPoint x: 1093, endPoint y: 543, distance: 501.1
click at [1089, 558] on canvas "Map" at bounding box center [999, 416] width 1113 height 734
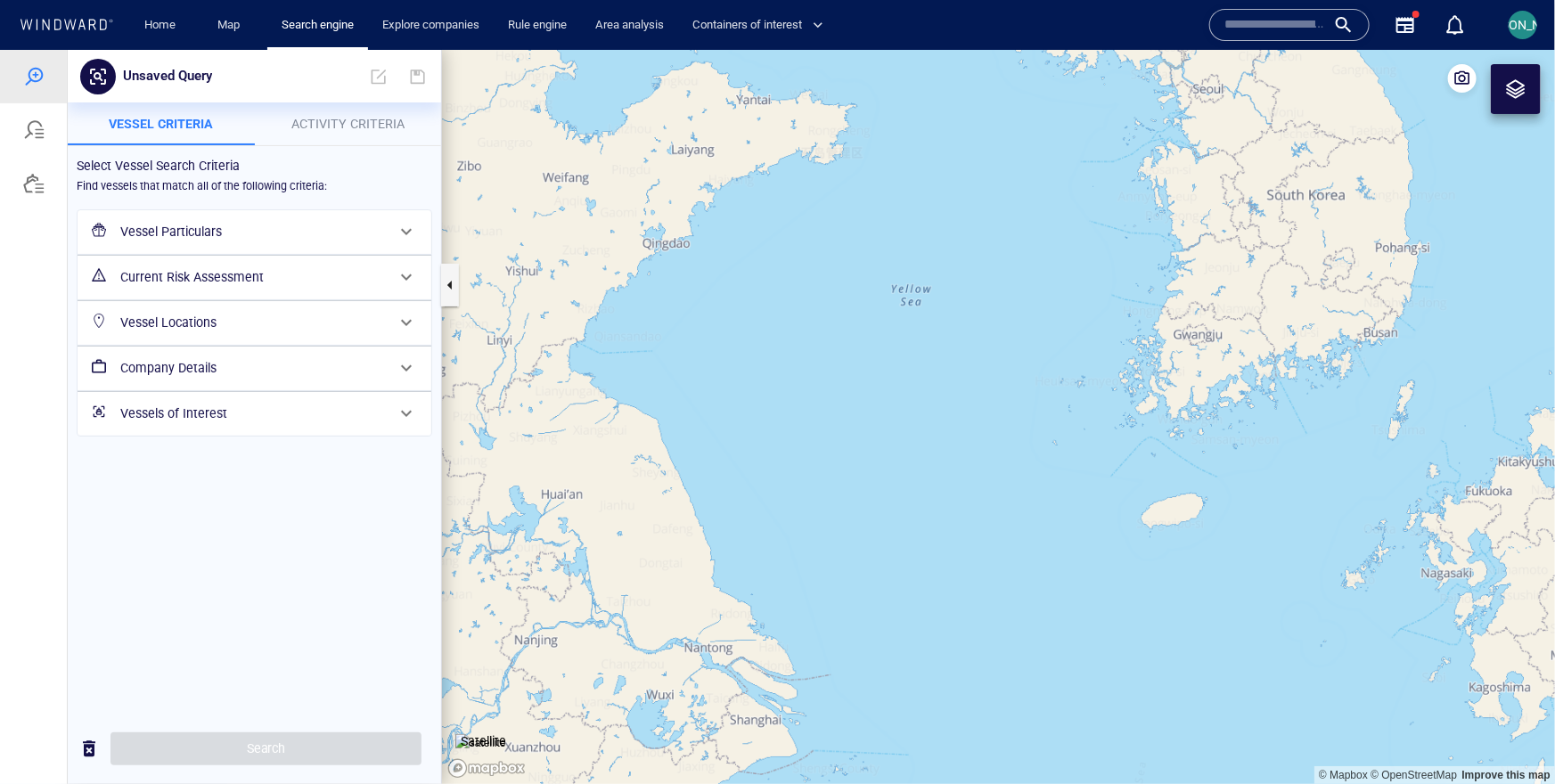
click at [1517, 87] on div at bounding box center [1515, 88] width 21 height 21
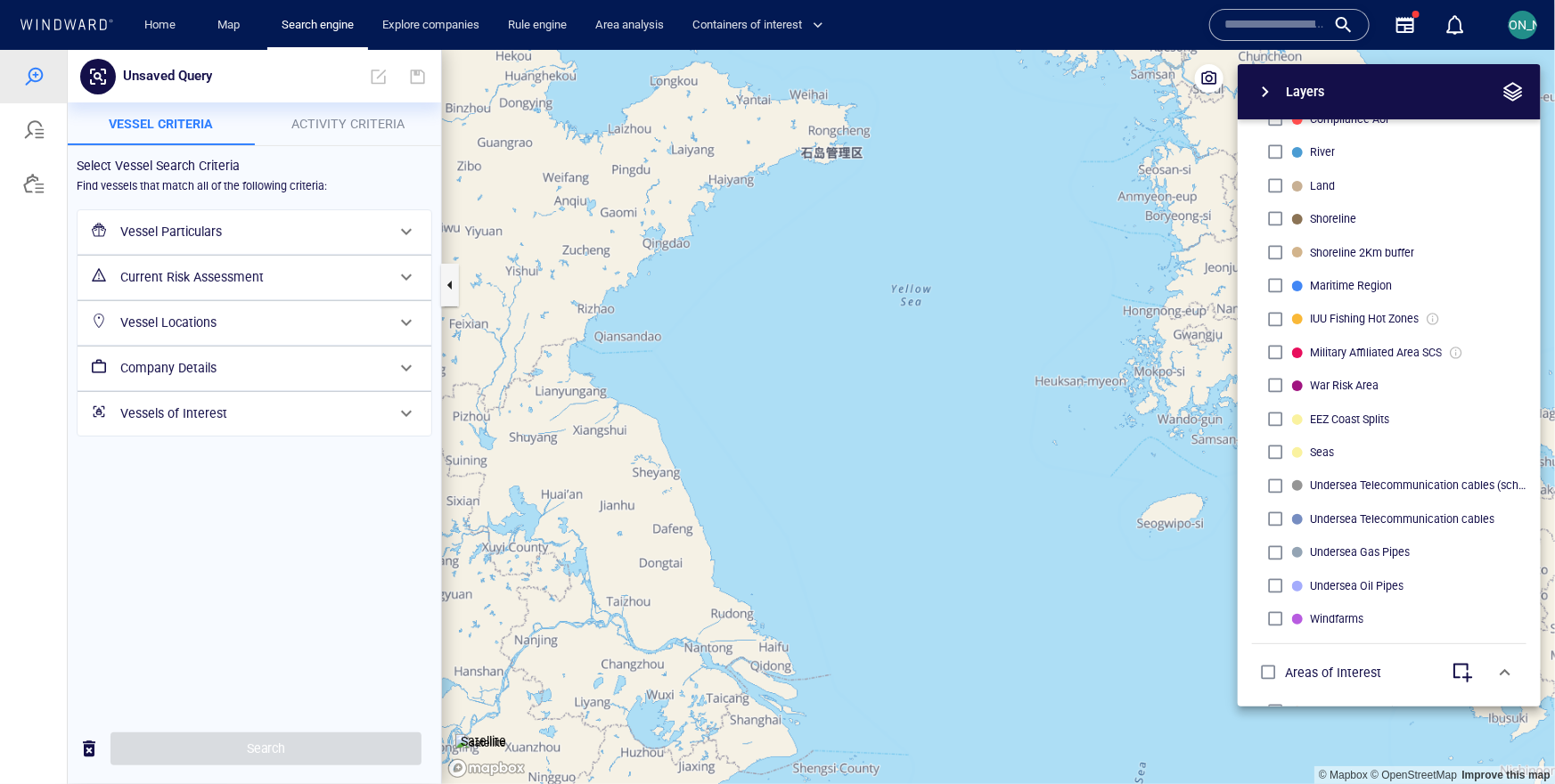
scroll to position [476, 0]
drag, startPoint x: 1175, startPoint y: 526, endPoint x: 852, endPoint y: 466, distance: 328.5
click at [852, 466] on canvas "Map" at bounding box center [999, 416] width 1113 height 734
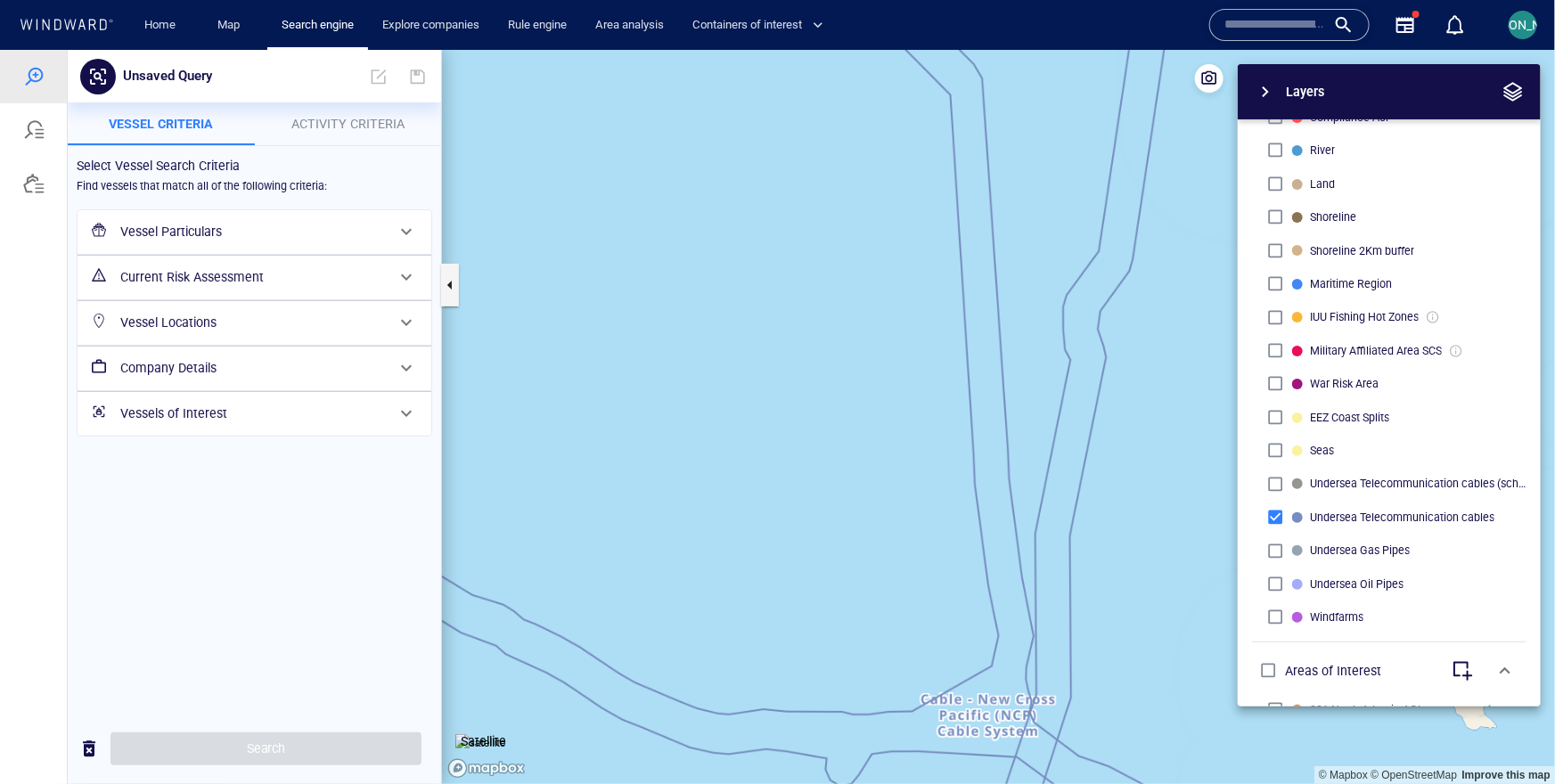
drag, startPoint x: 989, startPoint y: 630, endPoint x: 984, endPoint y: 576, distance: 54.2
click at [984, 576] on canvas "Map" at bounding box center [999, 416] width 1113 height 734
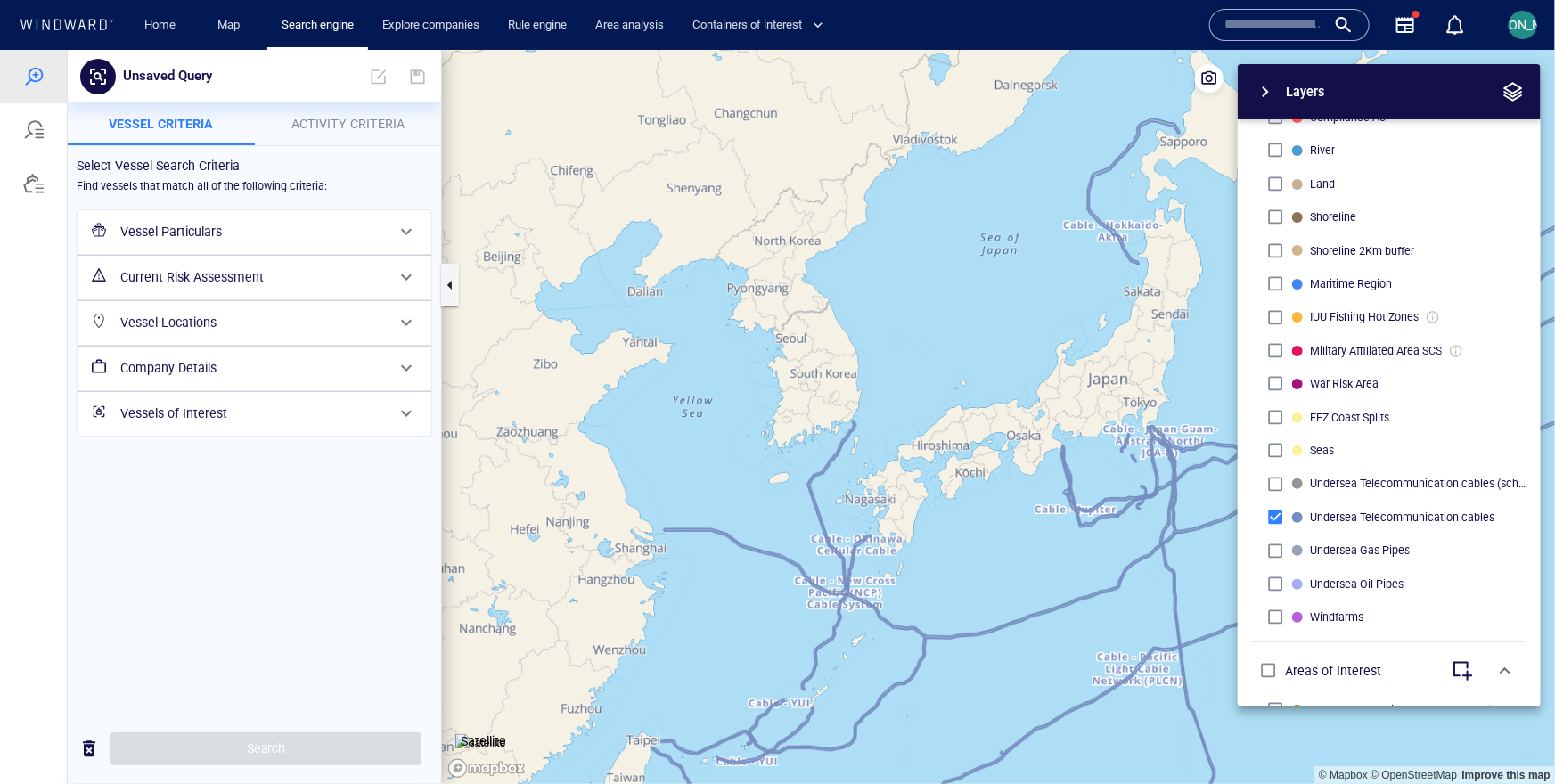
drag, startPoint x: 984, startPoint y: 576, endPoint x: 847, endPoint y: 610, distance: 141.2
click at [847, 610] on canvas "Map" at bounding box center [999, 416] width 1113 height 734
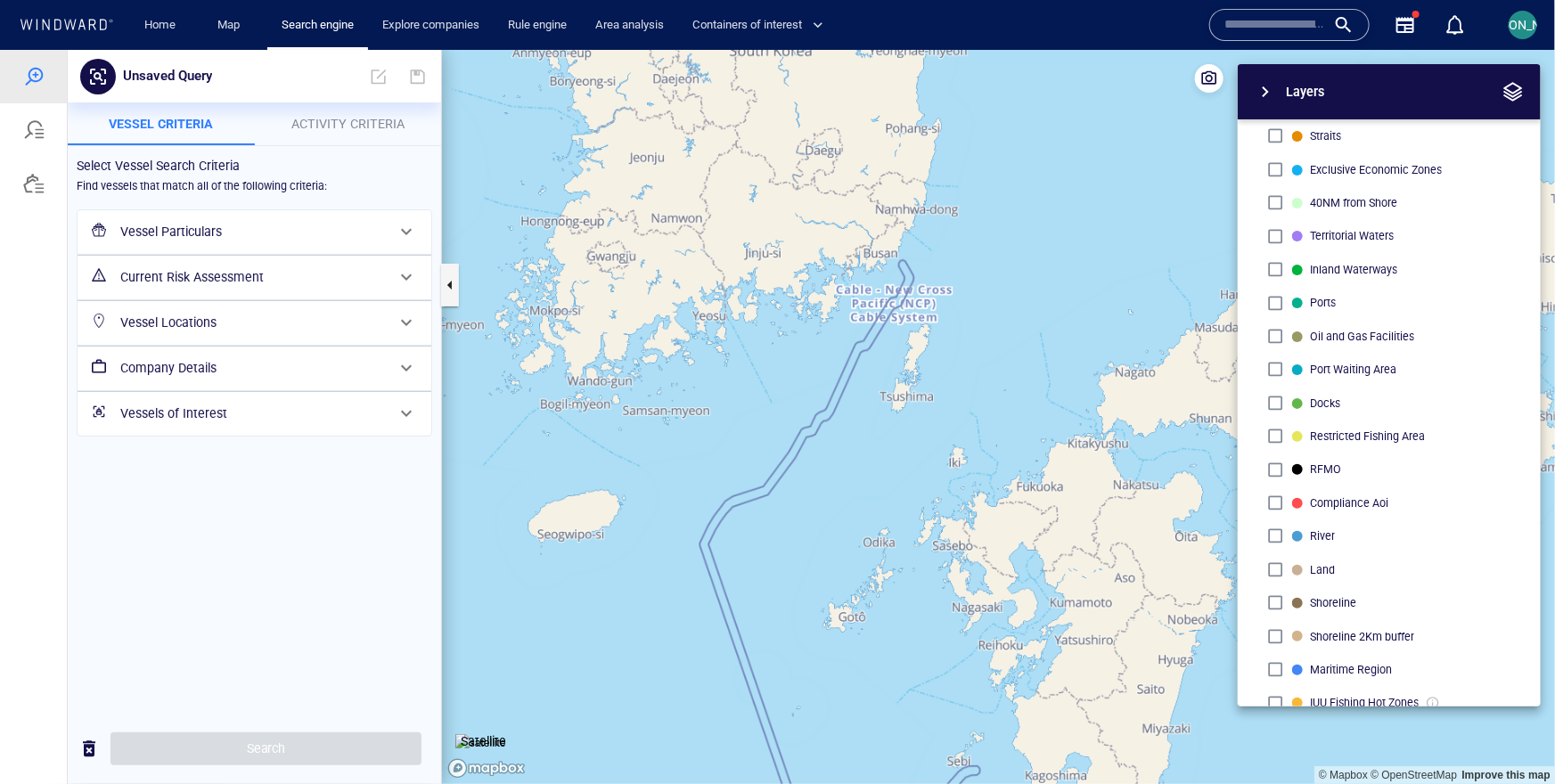
scroll to position [0, 0]
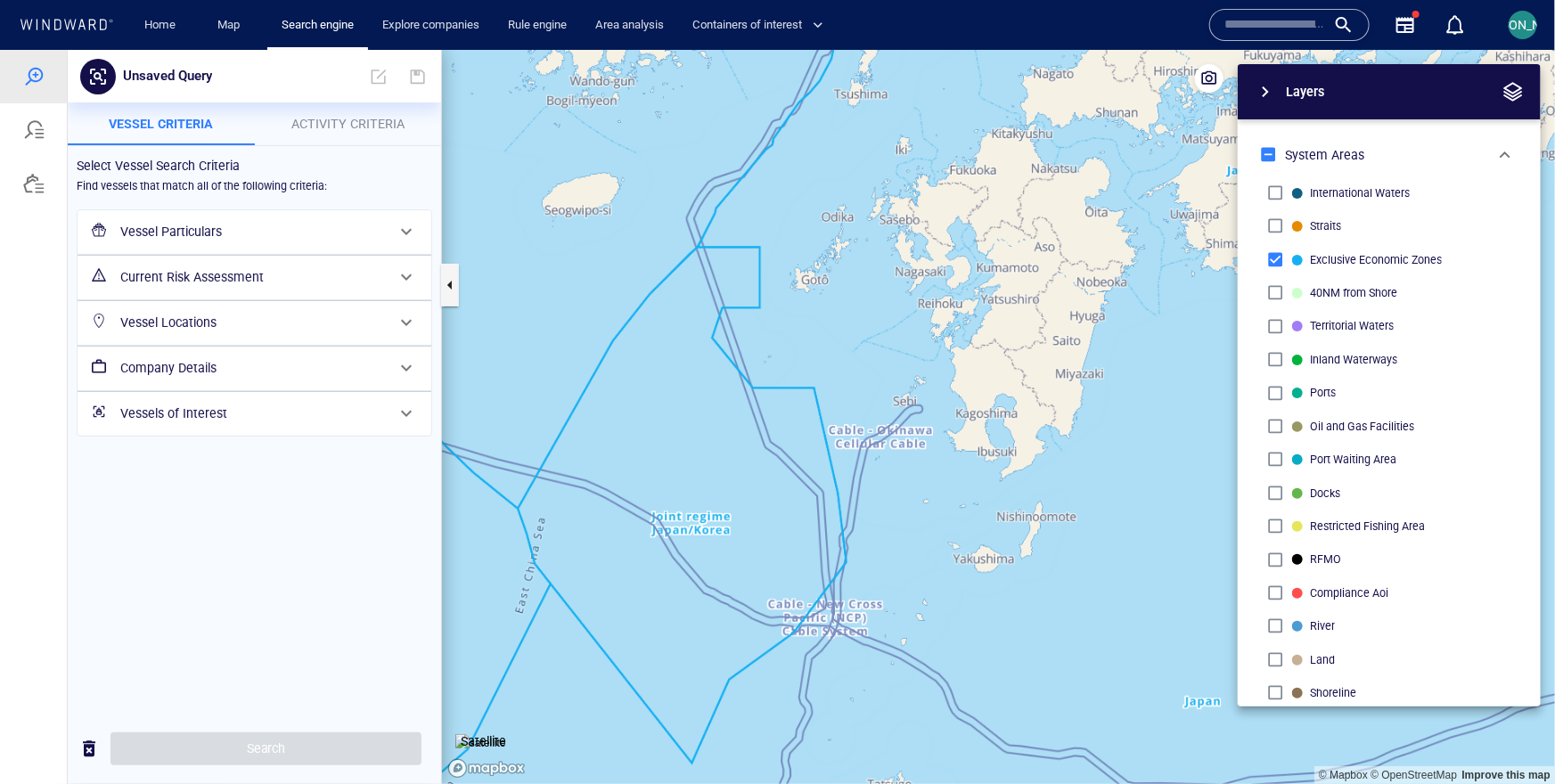
drag, startPoint x: 837, startPoint y: 423, endPoint x: 813, endPoint y: 121, distance: 303.0
click at [813, 121] on canvas "Map" at bounding box center [999, 416] width 1113 height 734
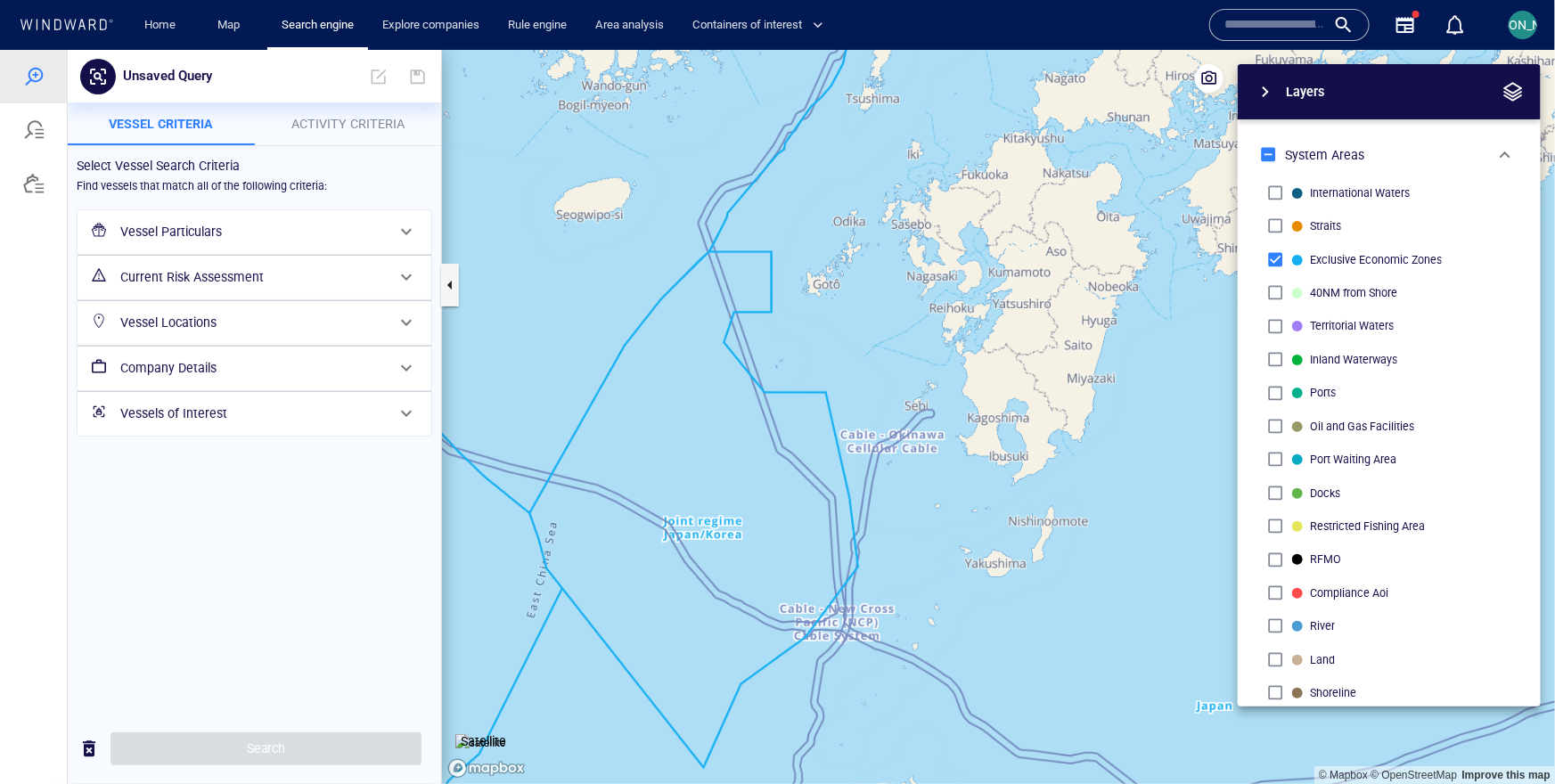
drag, startPoint x: 751, startPoint y: 143, endPoint x: 703, endPoint y: 345, distance: 207.6
click at [703, 345] on canvas "Map" at bounding box center [999, 416] width 1113 height 734
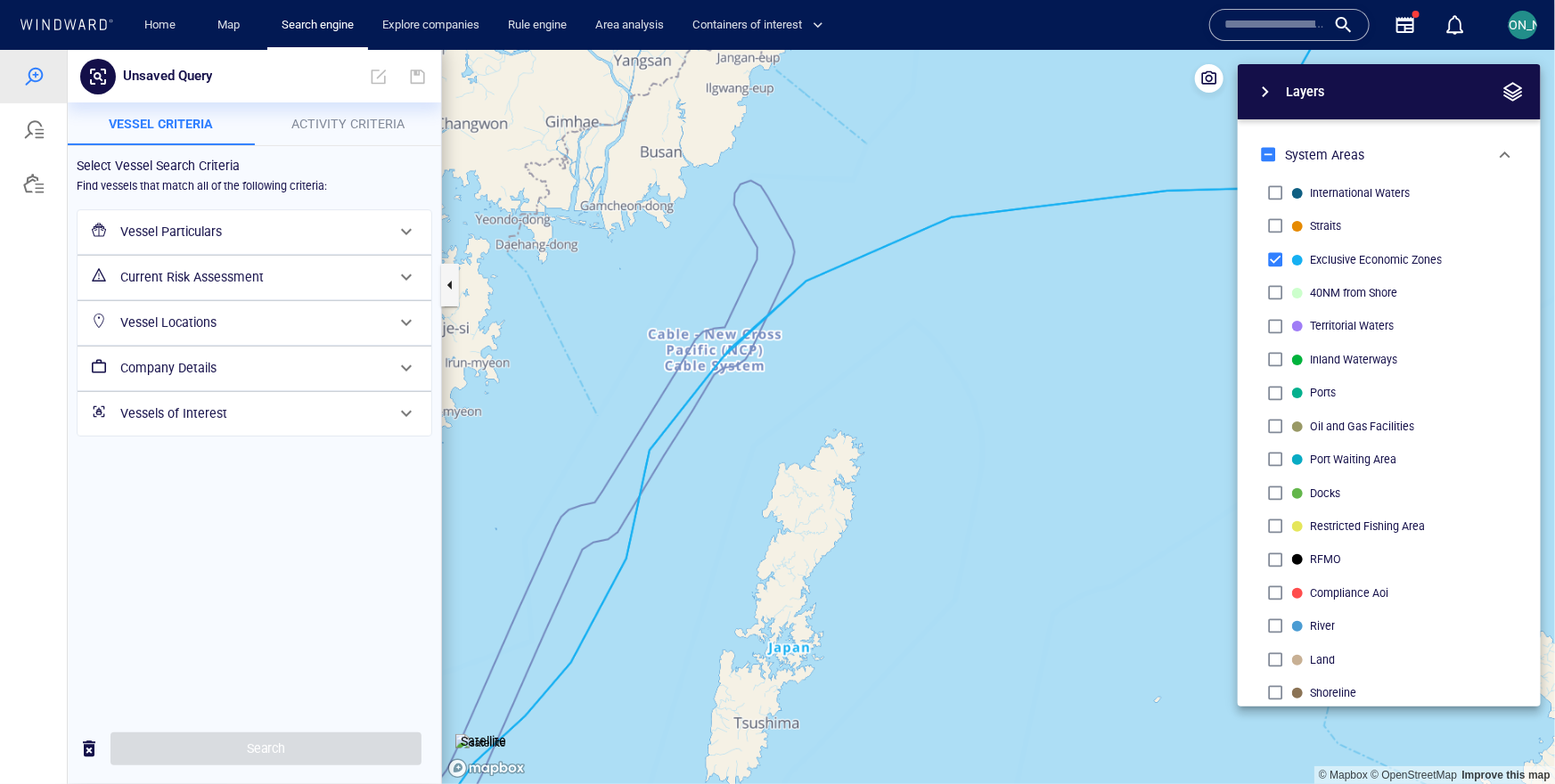
drag, startPoint x: 748, startPoint y: 377, endPoint x: 792, endPoint y: 361, distance: 46.8
click at [792, 361] on canvas "Map" at bounding box center [999, 416] width 1113 height 734
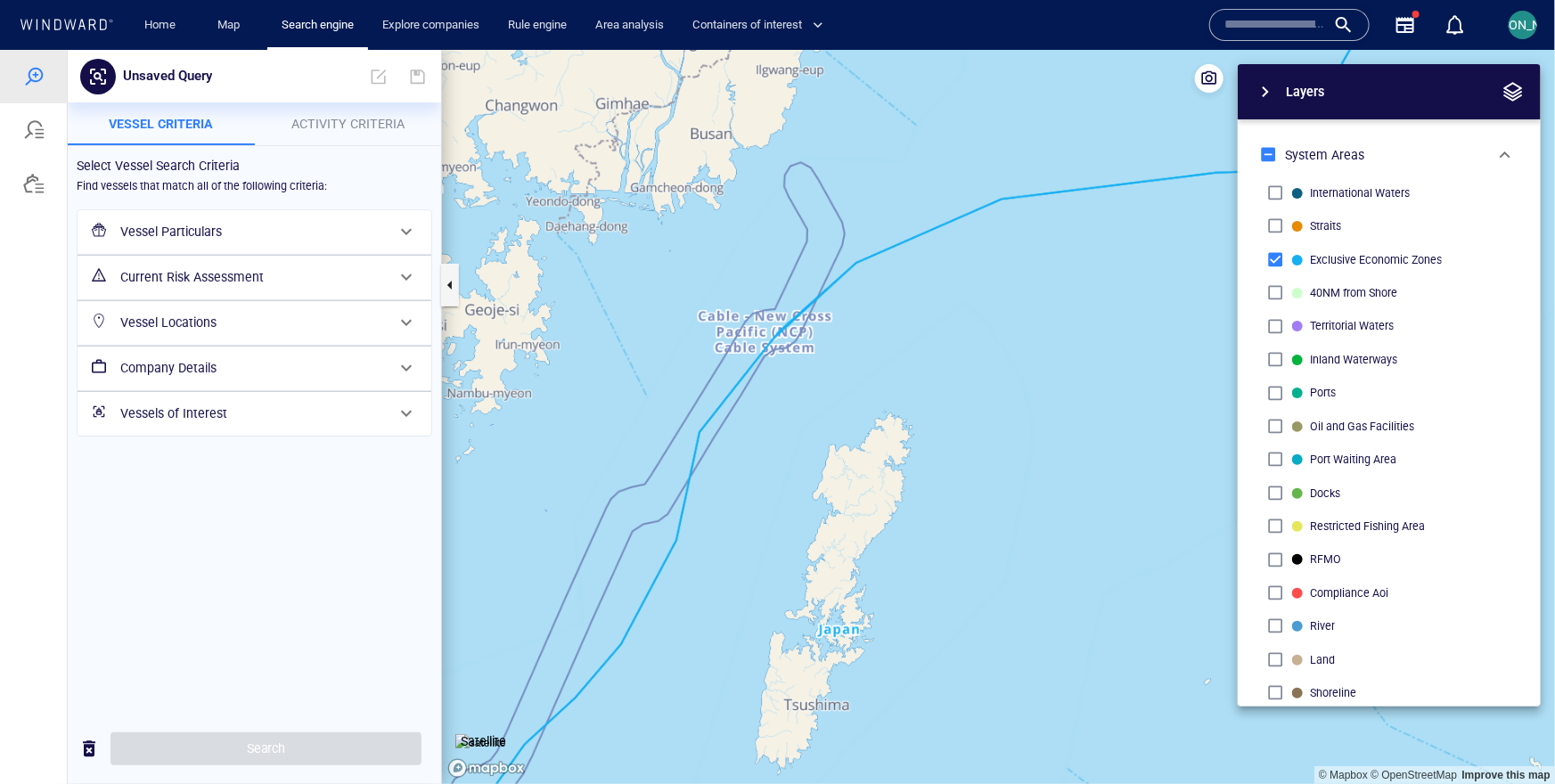
drag, startPoint x: 714, startPoint y: 425, endPoint x: 776, endPoint y: 346, distance: 100.4
click at [776, 346] on canvas "Map" at bounding box center [999, 416] width 1113 height 734
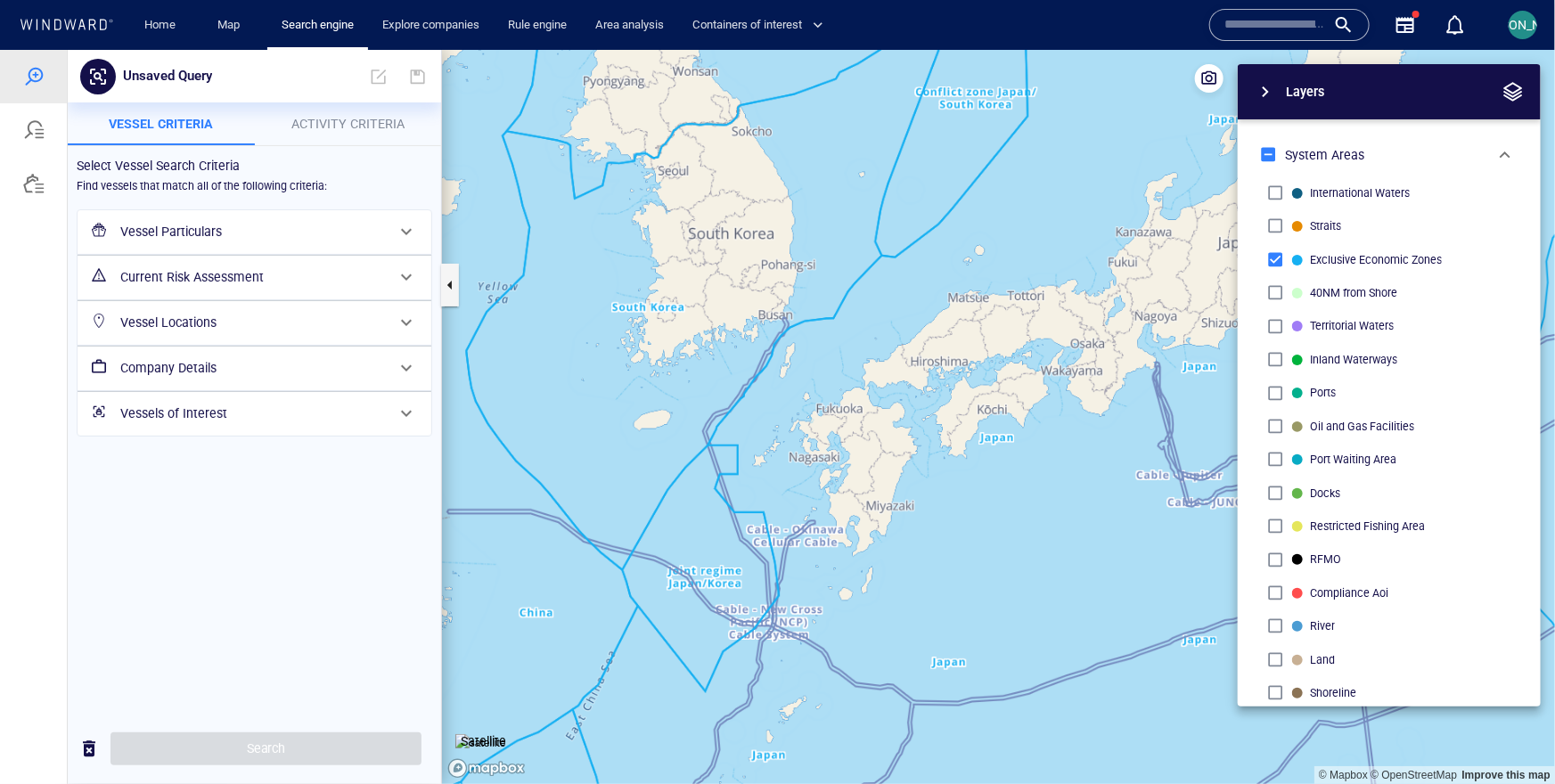
drag, startPoint x: 797, startPoint y: 276, endPoint x: 797, endPoint y: 350, distance: 74.0
click at [797, 351] on canvas "Map" at bounding box center [999, 416] width 1113 height 734
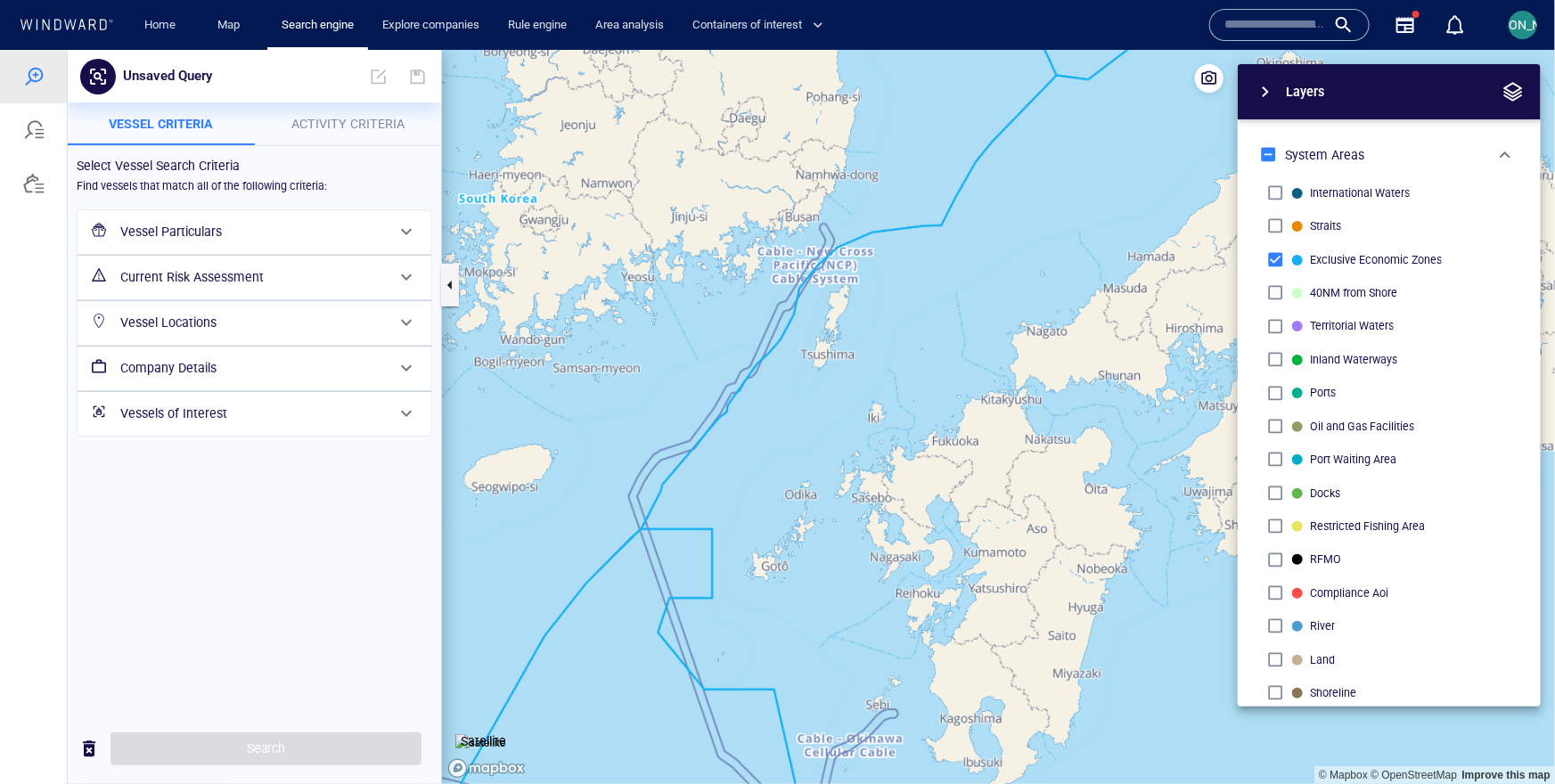
drag, startPoint x: 757, startPoint y: 603, endPoint x: 743, endPoint y: 243, distance: 360.3
click at [743, 243] on canvas "Map" at bounding box center [999, 416] width 1113 height 734
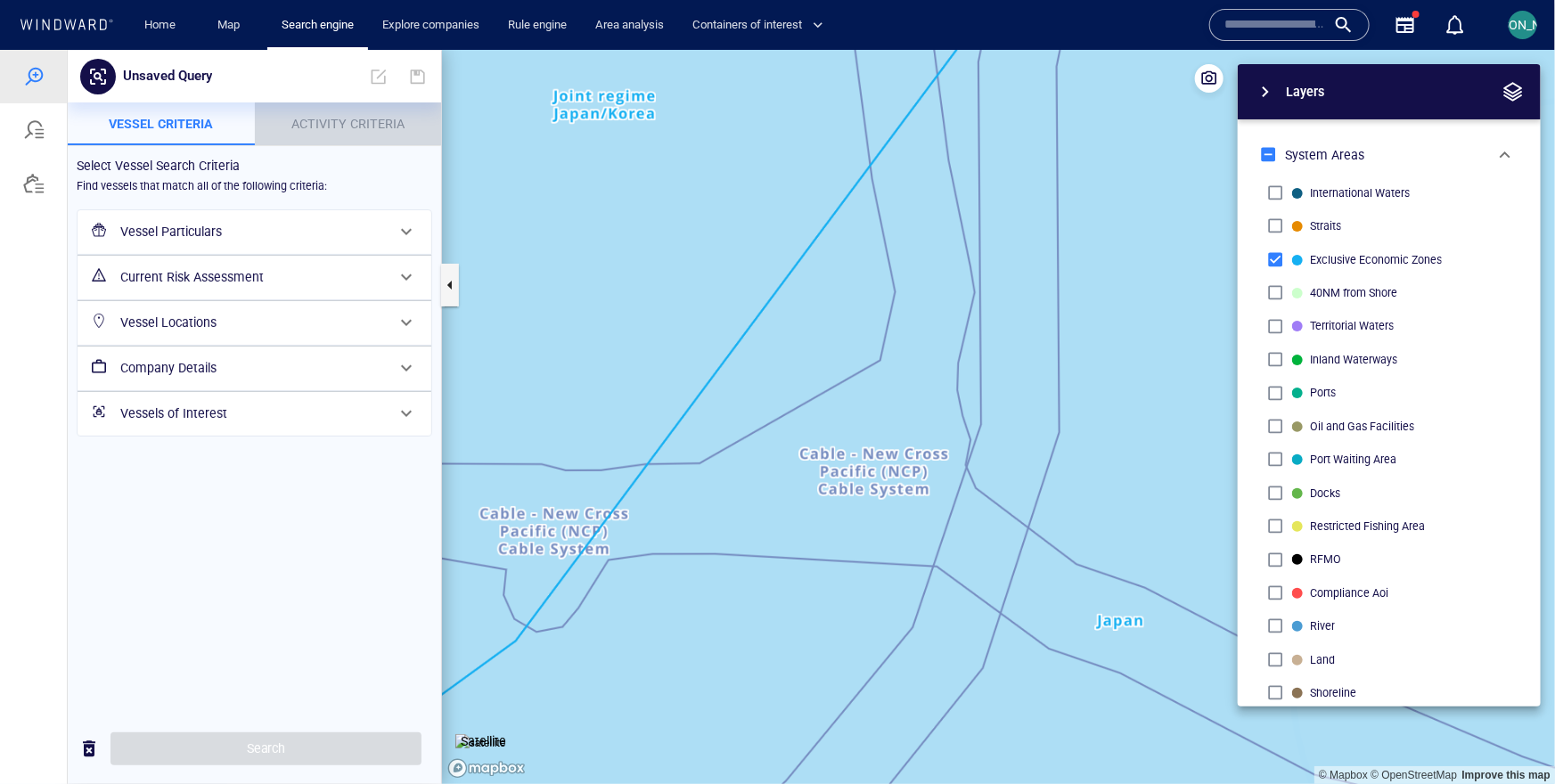
click at [401, 130] on p "Activity Criteria" at bounding box center [348, 123] width 166 height 21
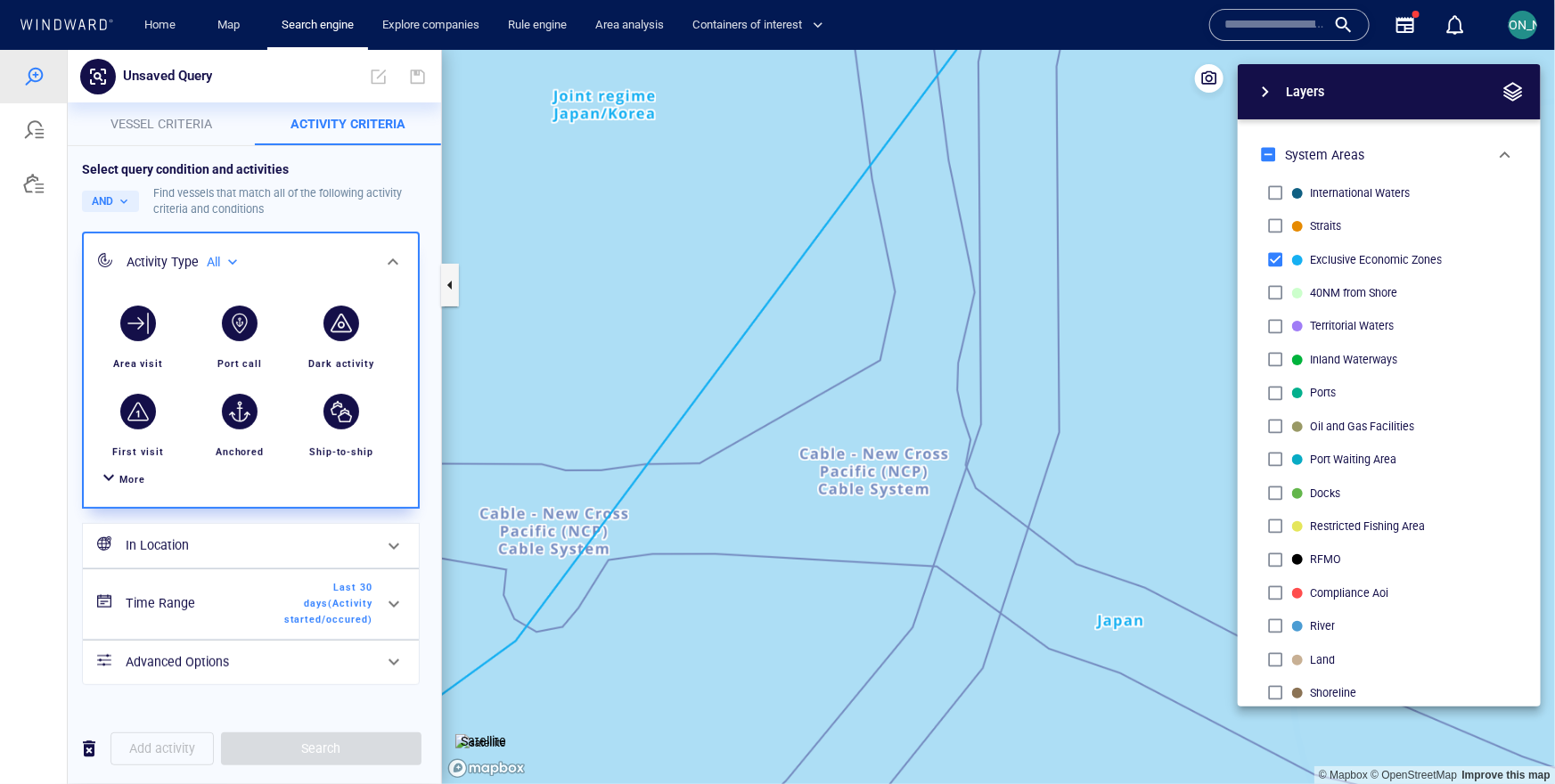
click at [131, 488] on div "More" at bounding box center [250, 479] width 313 height 33
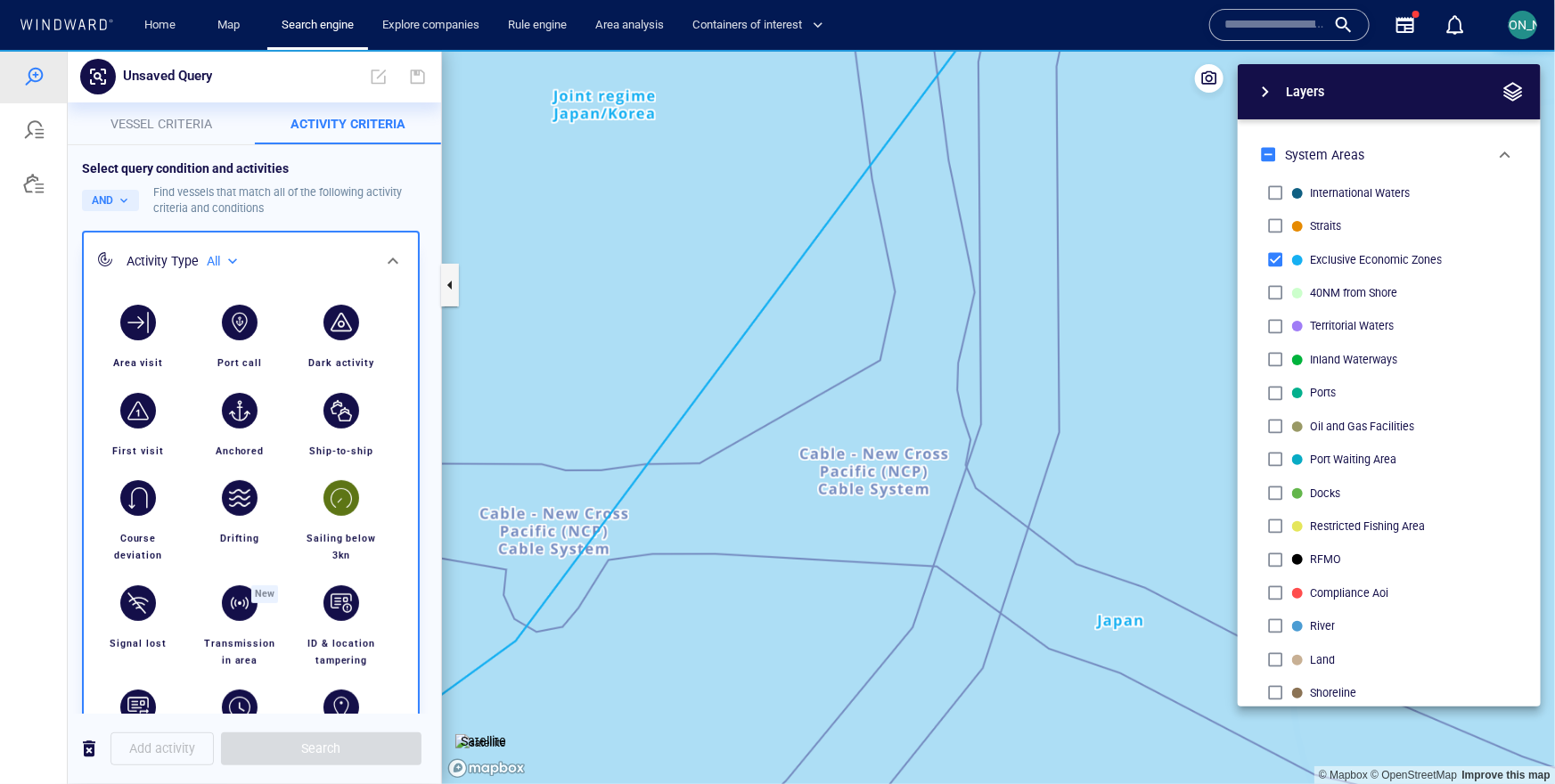
click at [337, 503] on div "button" at bounding box center [341, 496] width 36 height 36
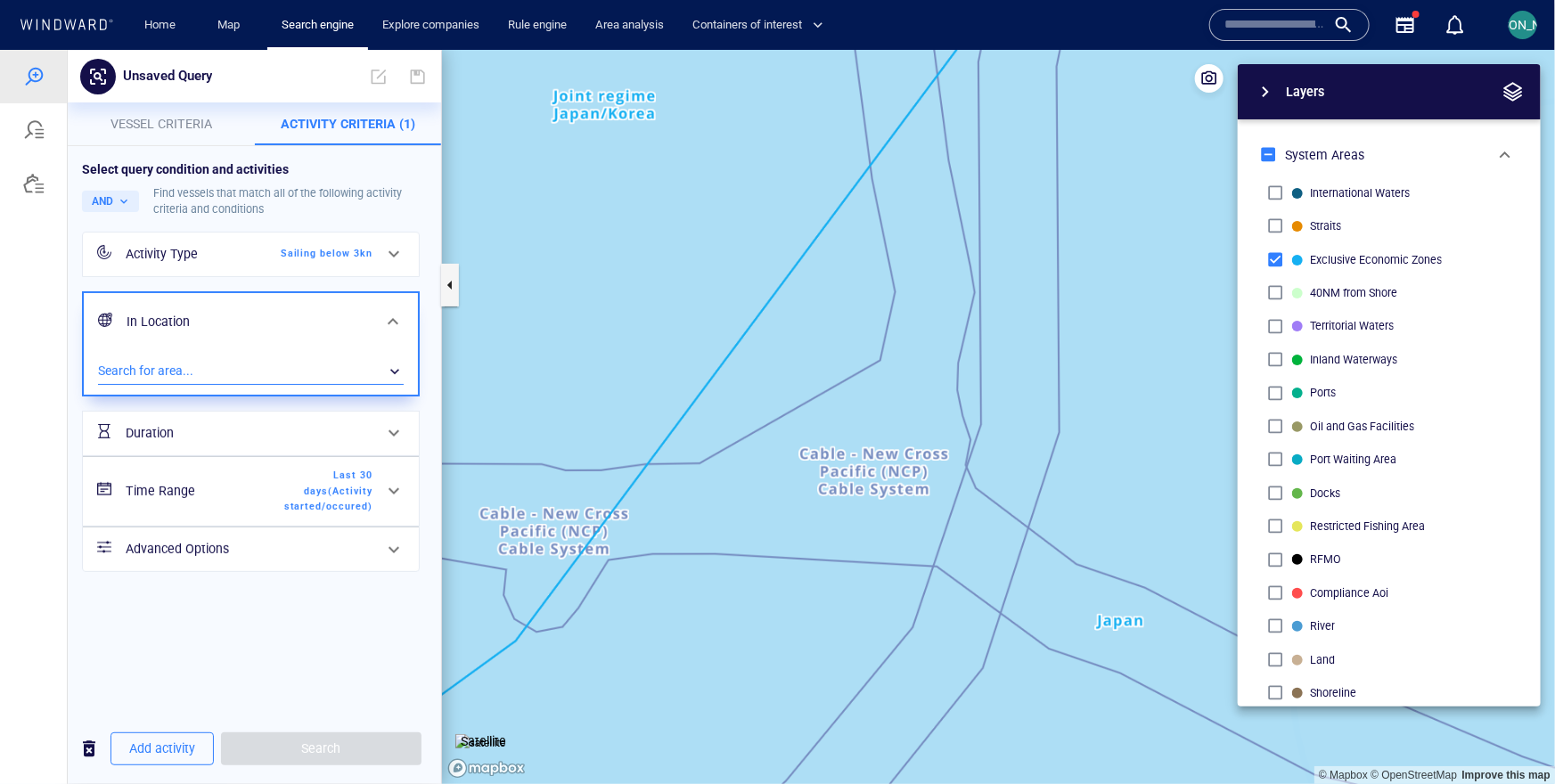
click at [266, 376] on div "​" at bounding box center [250, 371] width 305 height 27
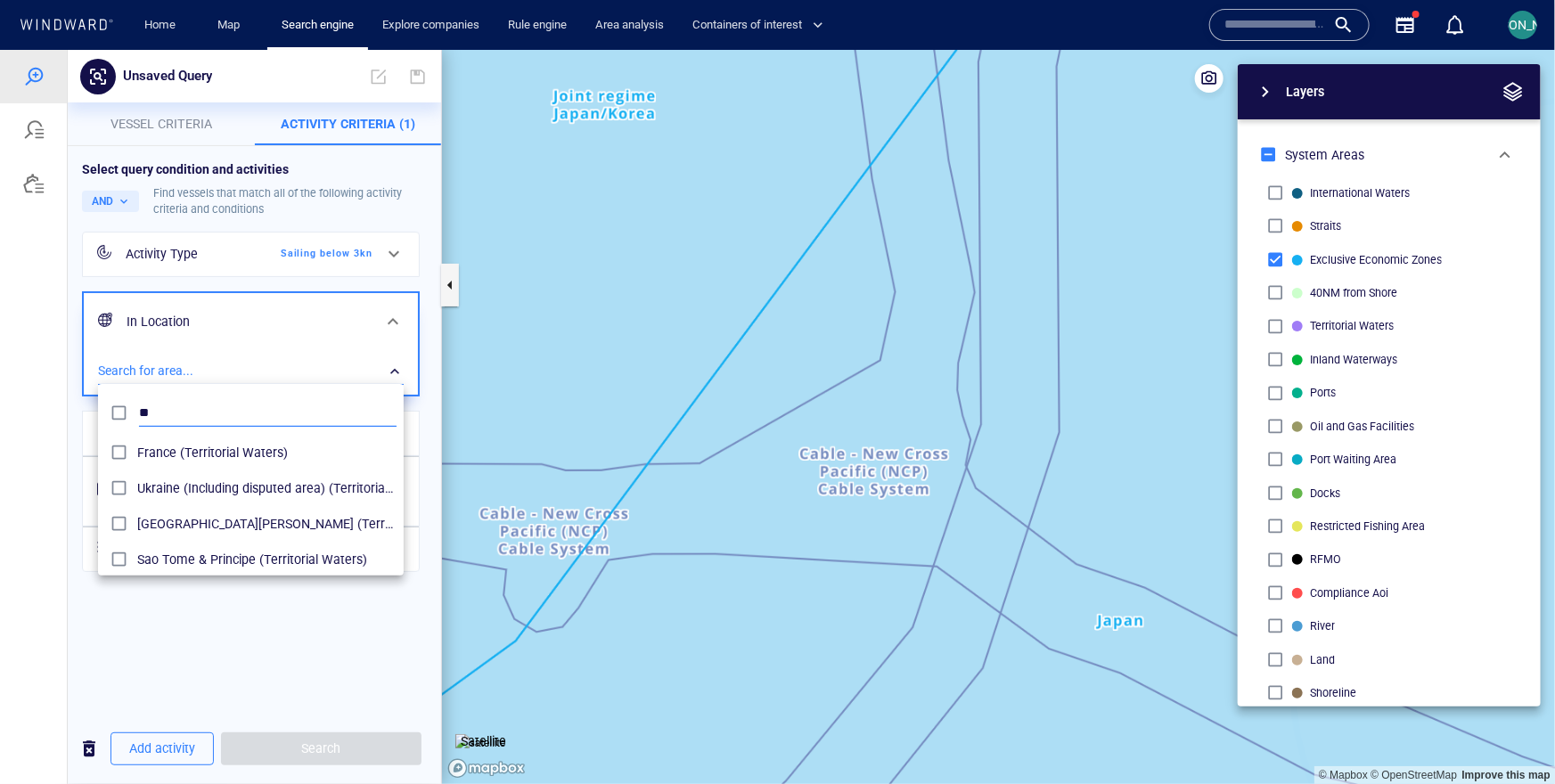
scroll to position [178, 305]
type input "*"
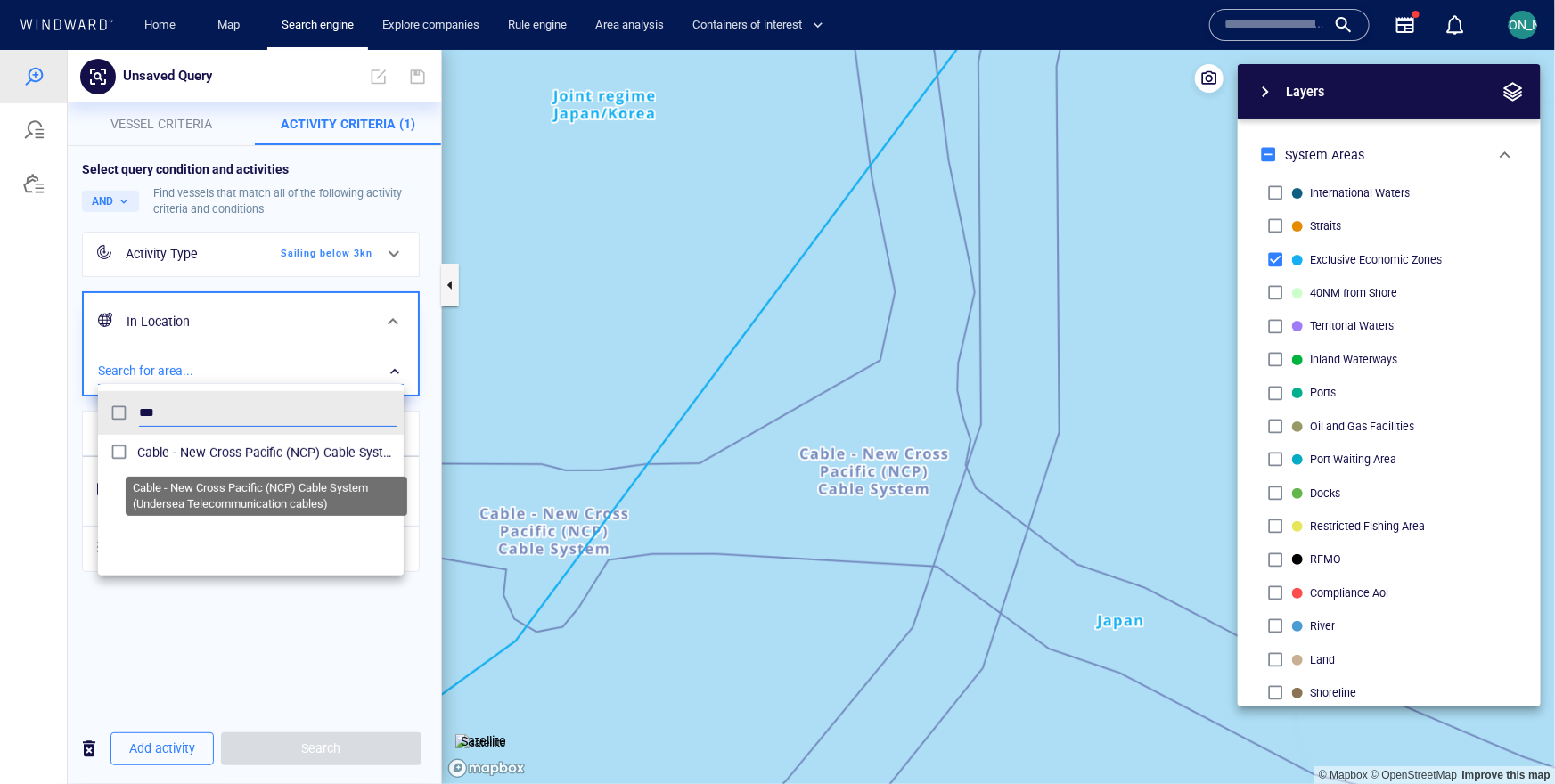
type input "***"
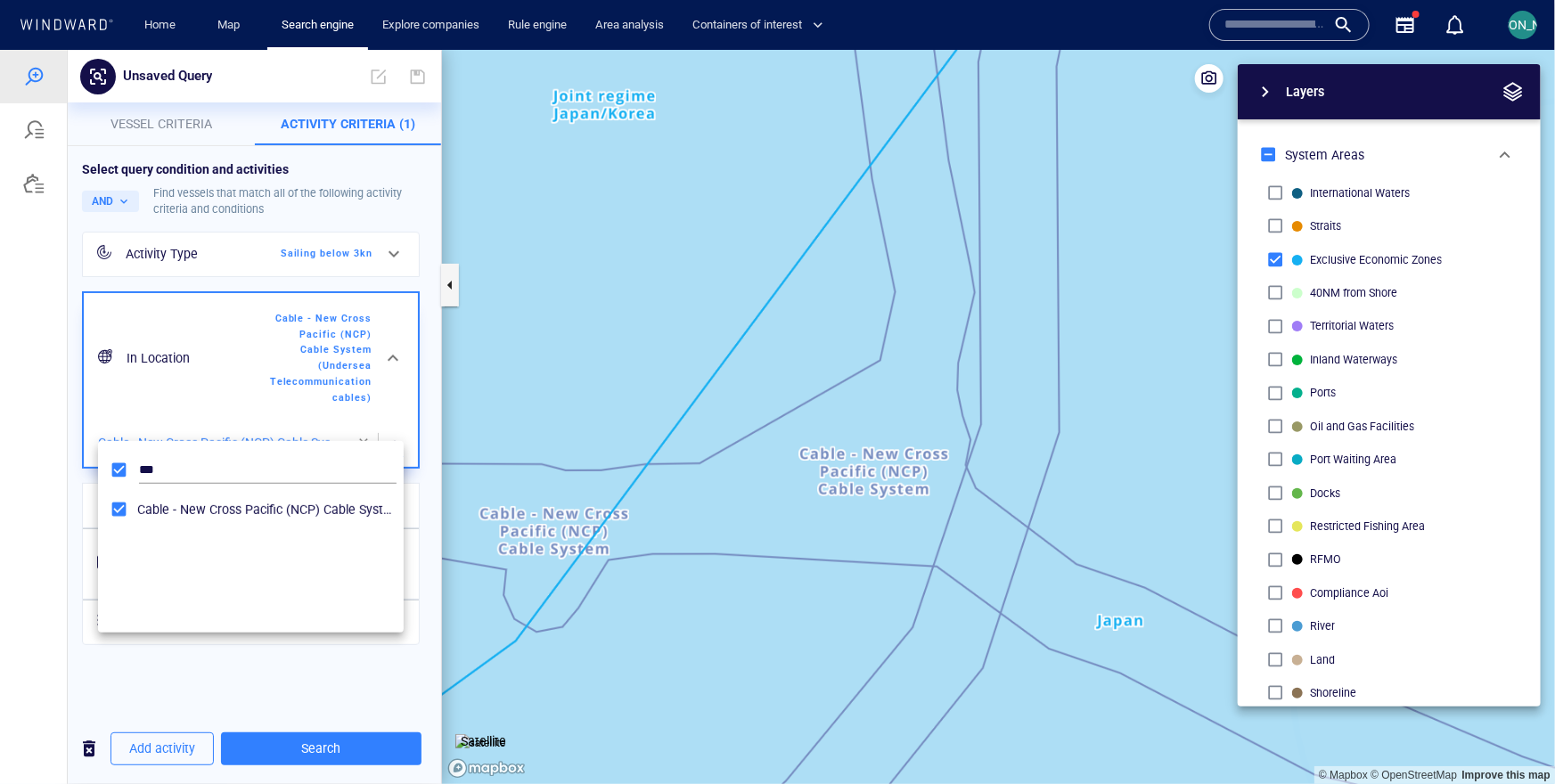
click at [440, 567] on div at bounding box center [778, 416] width 1555 height 734
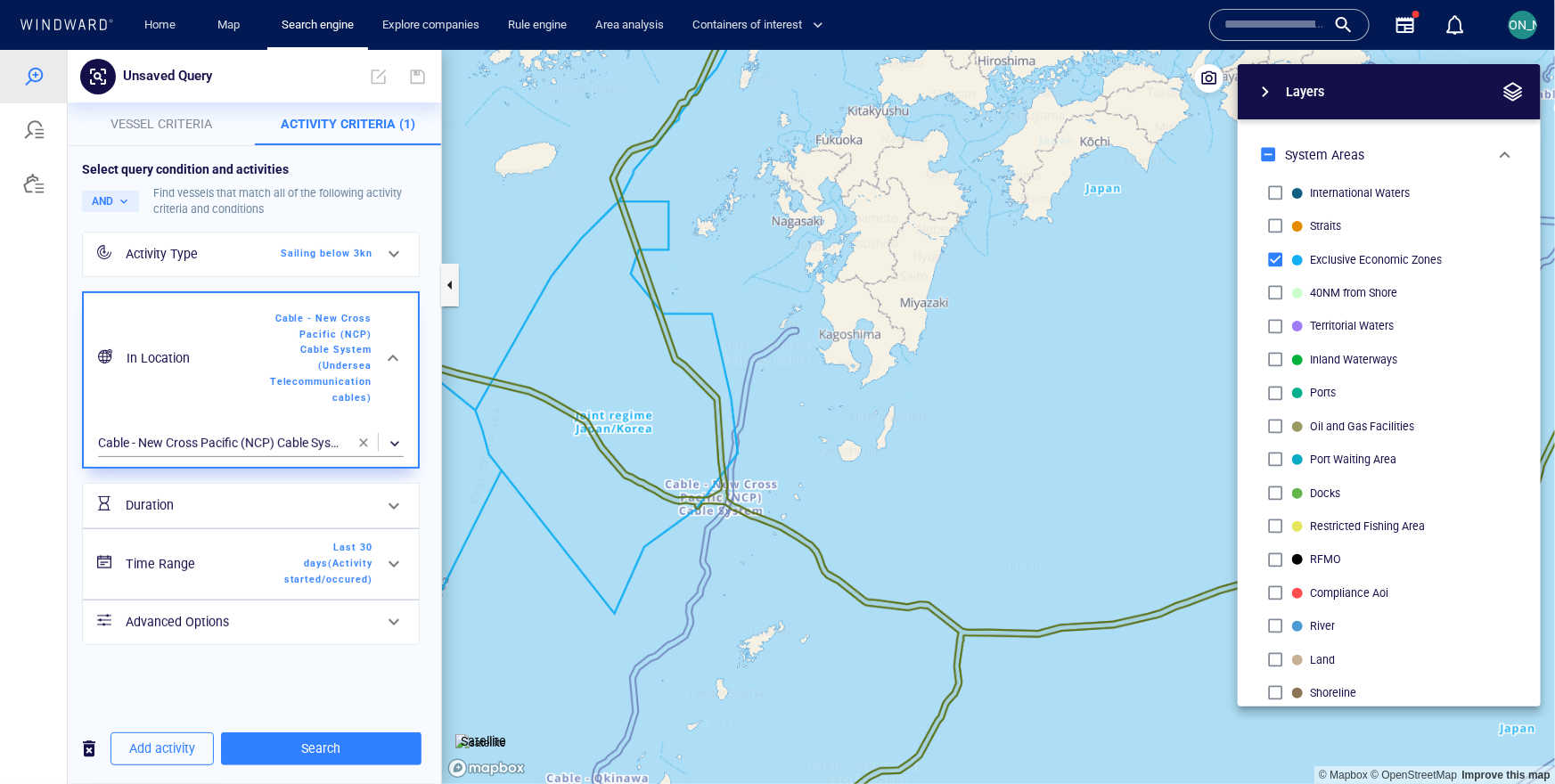
drag, startPoint x: 630, startPoint y: 394, endPoint x: 676, endPoint y: 467, distance: 86.3
click at [676, 467] on canvas "Map" at bounding box center [999, 416] width 1113 height 734
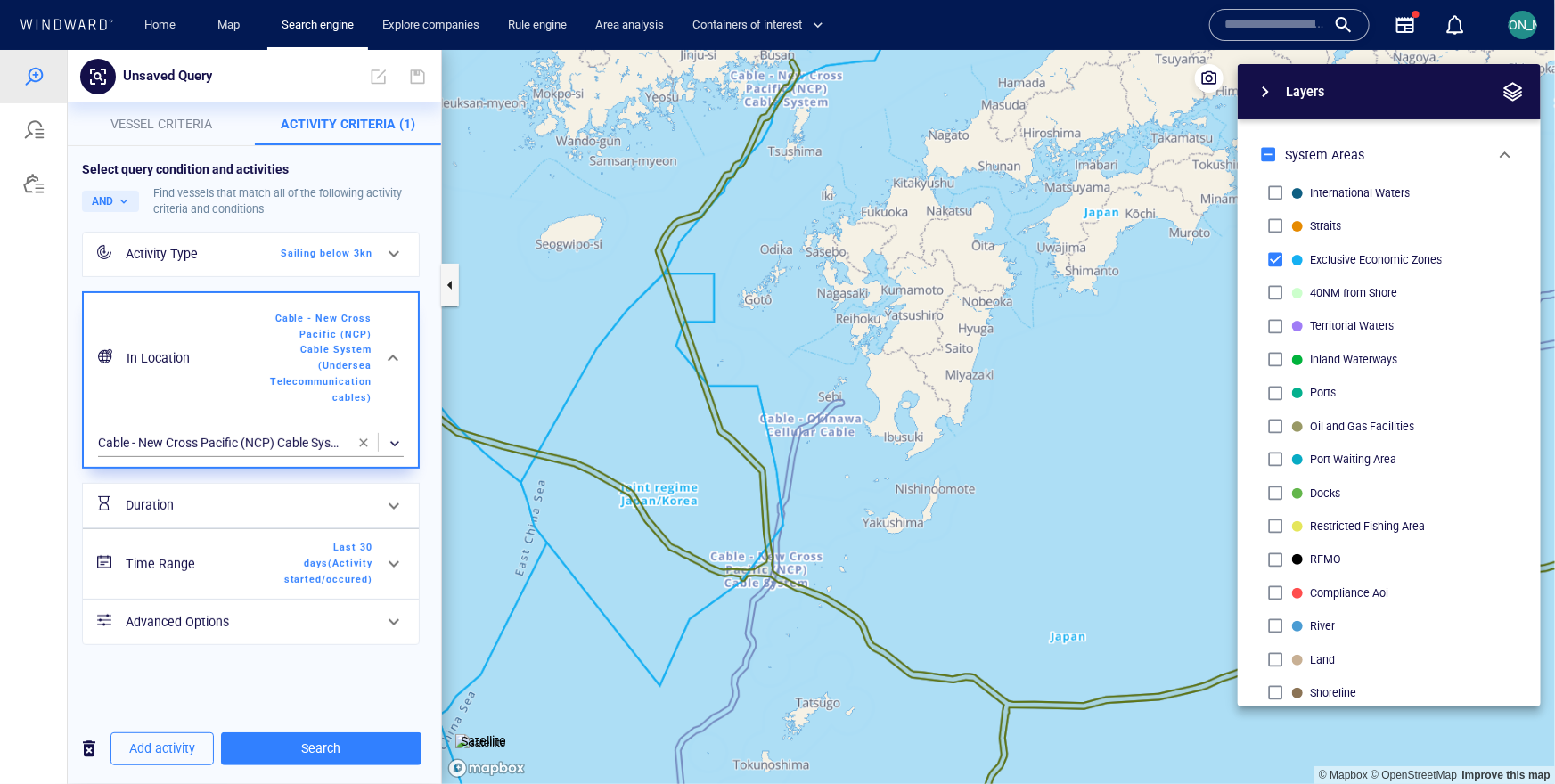
drag, startPoint x: 667, startPoint y: 460, endPoint x: 729, endPoint y: 457, distance: 62.1
click at [730, 458] on canvas "Map" at bounding box center [999, 416] width 1113 height 734
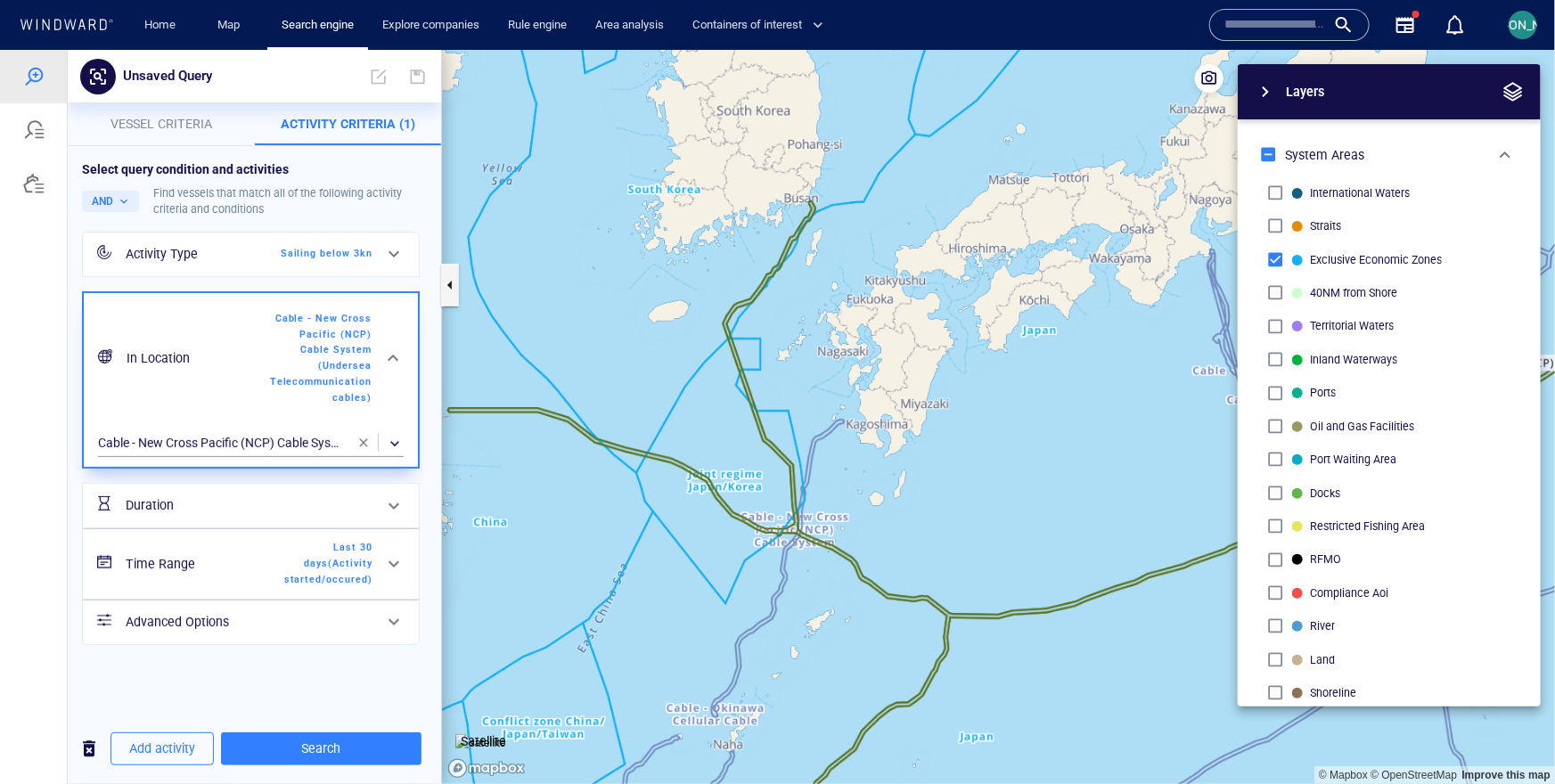
drag, startPoint x: 729, startPoint y: 457, endPoint x: 801, endPoint y: 424, distance: 79.2
click at [801, 424] on canvas "Map" at bounding box center [999, 416] width 1113 height 734
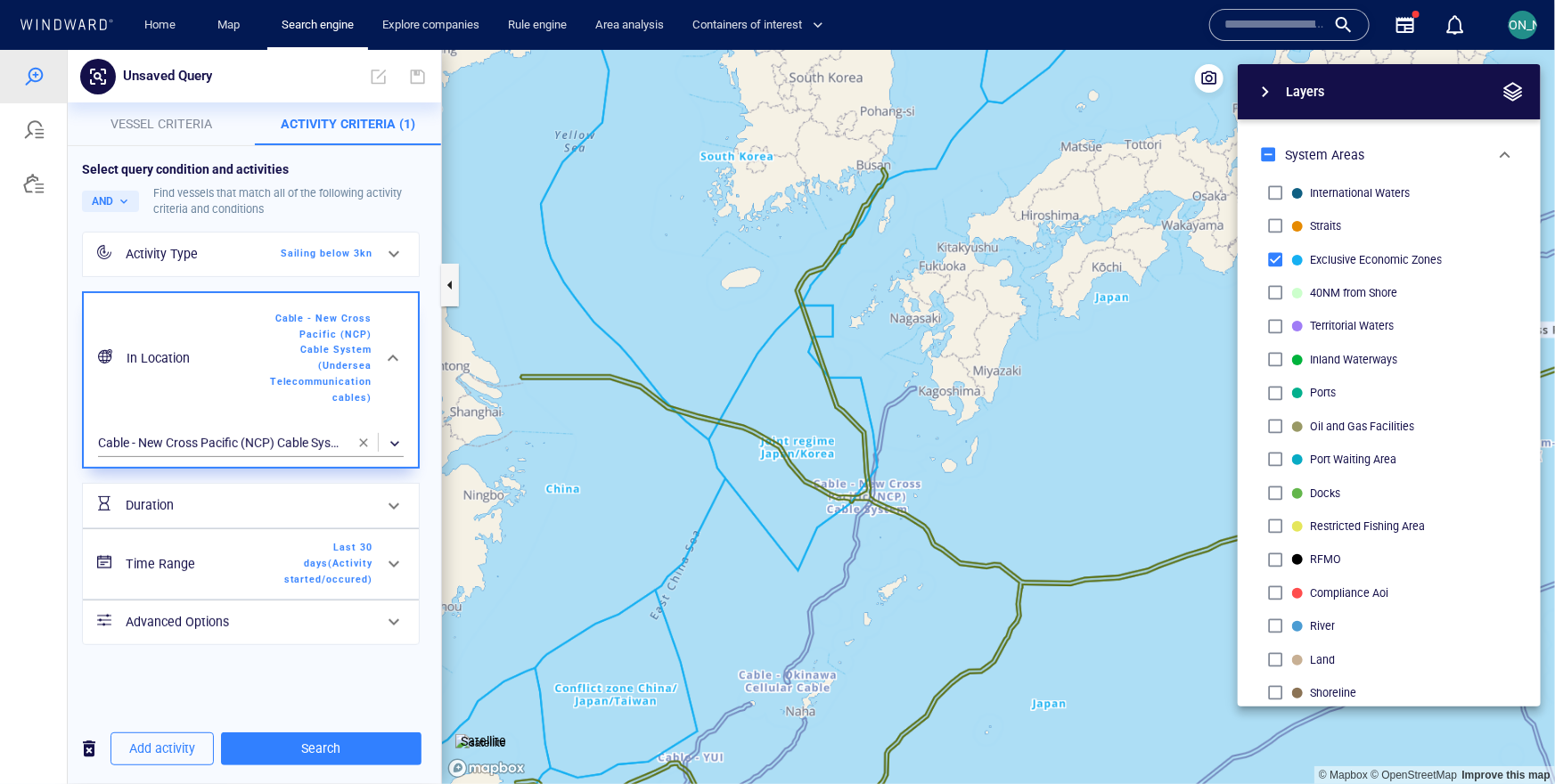
click at [367, 437] on button "button" at bounding box center [364, 441] width 36 height 36
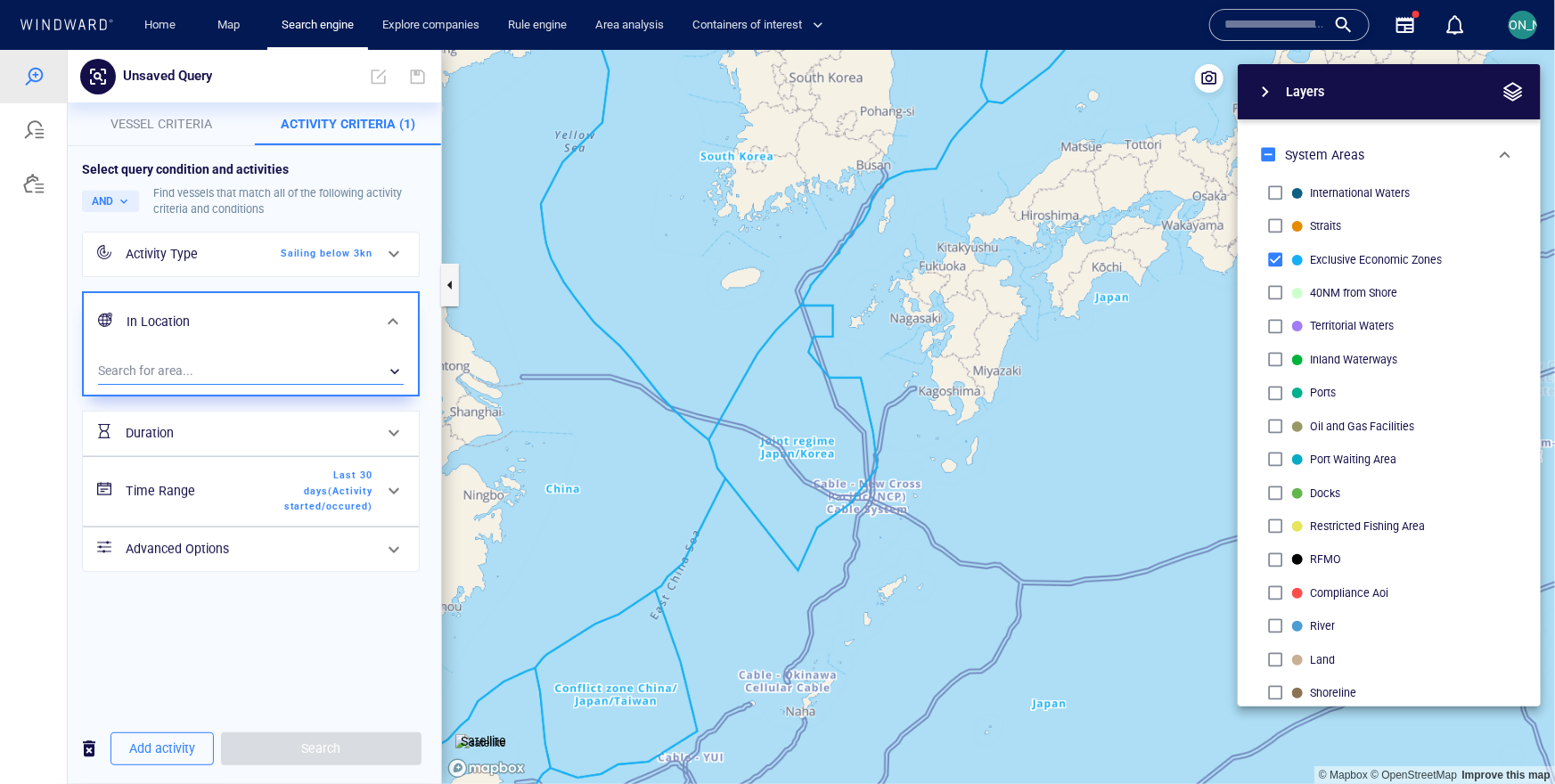
click at [274, 371] on div "​" at bounding box center [250, 371] width 305 height 27
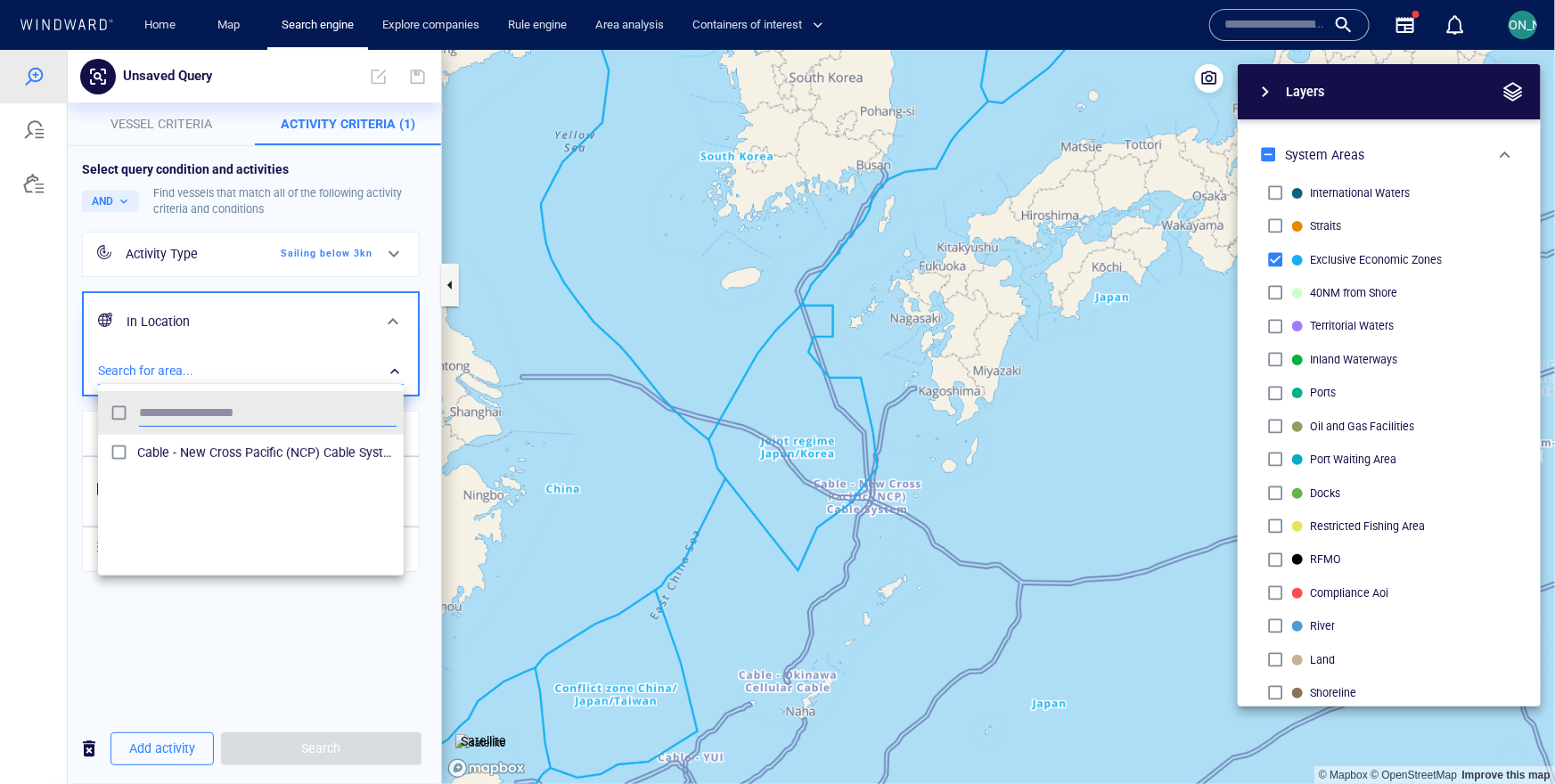
scroll to position [178, 305]
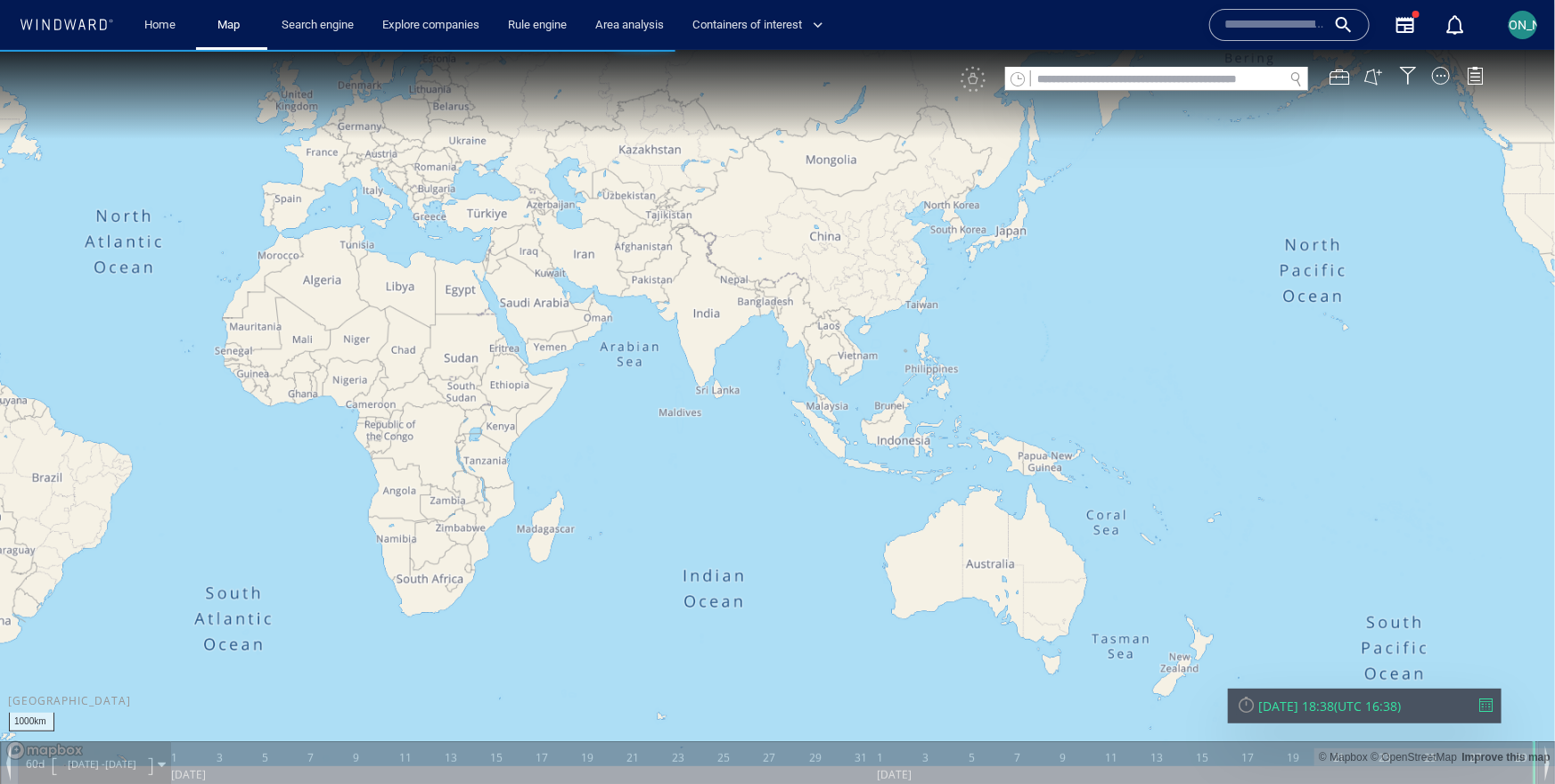
drag, startPoint x: 1252, startPoint y: 420, endPoint x: 783, endPoint y: 335, distance: 476.6
click at [781, 336] on canvas "Map" at bounding box center [778, 407] width 1555 height 716
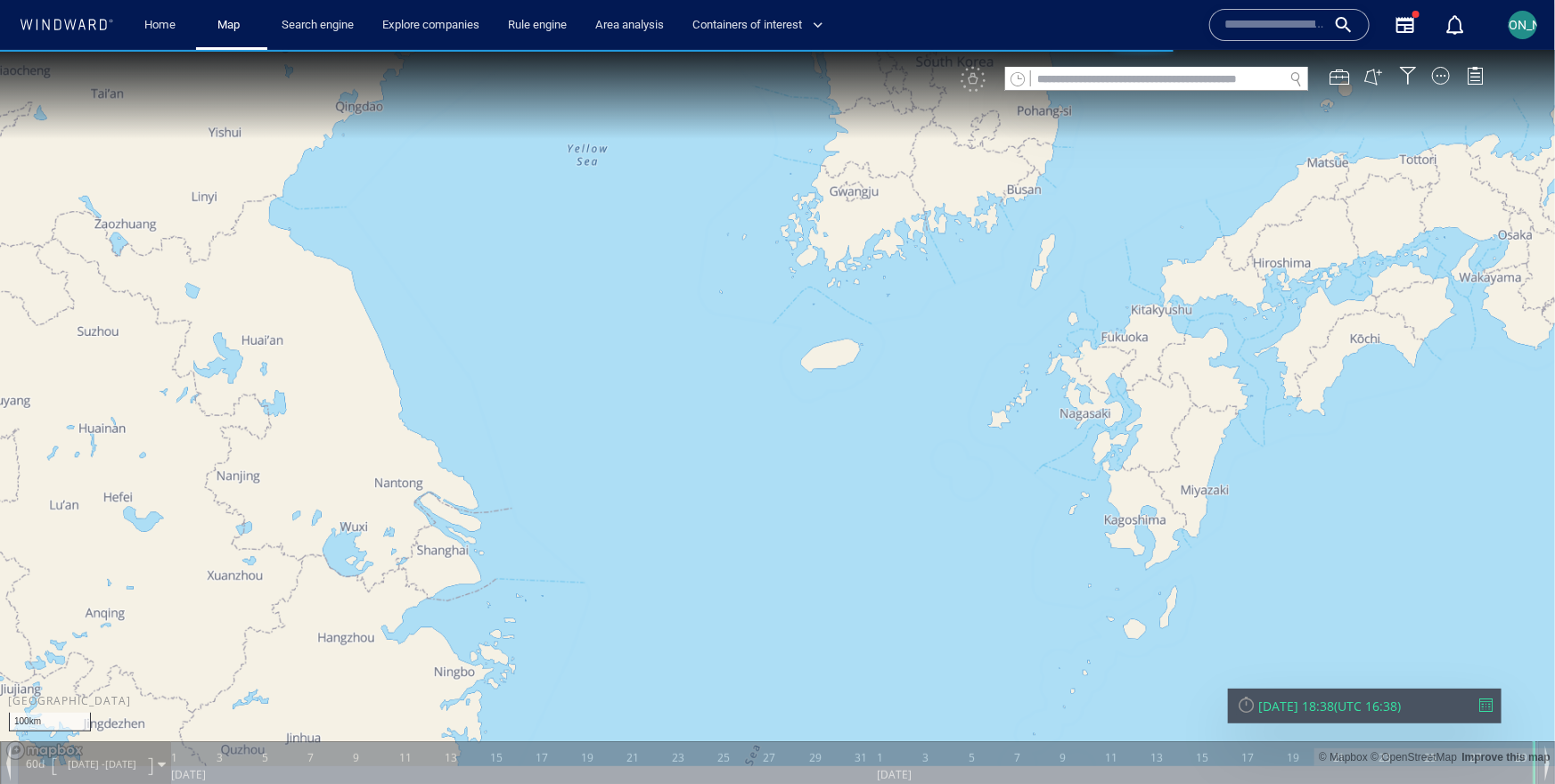
click at [1450, 79] on div "VM" at bounding box center [1231, 78] width 541 height 25
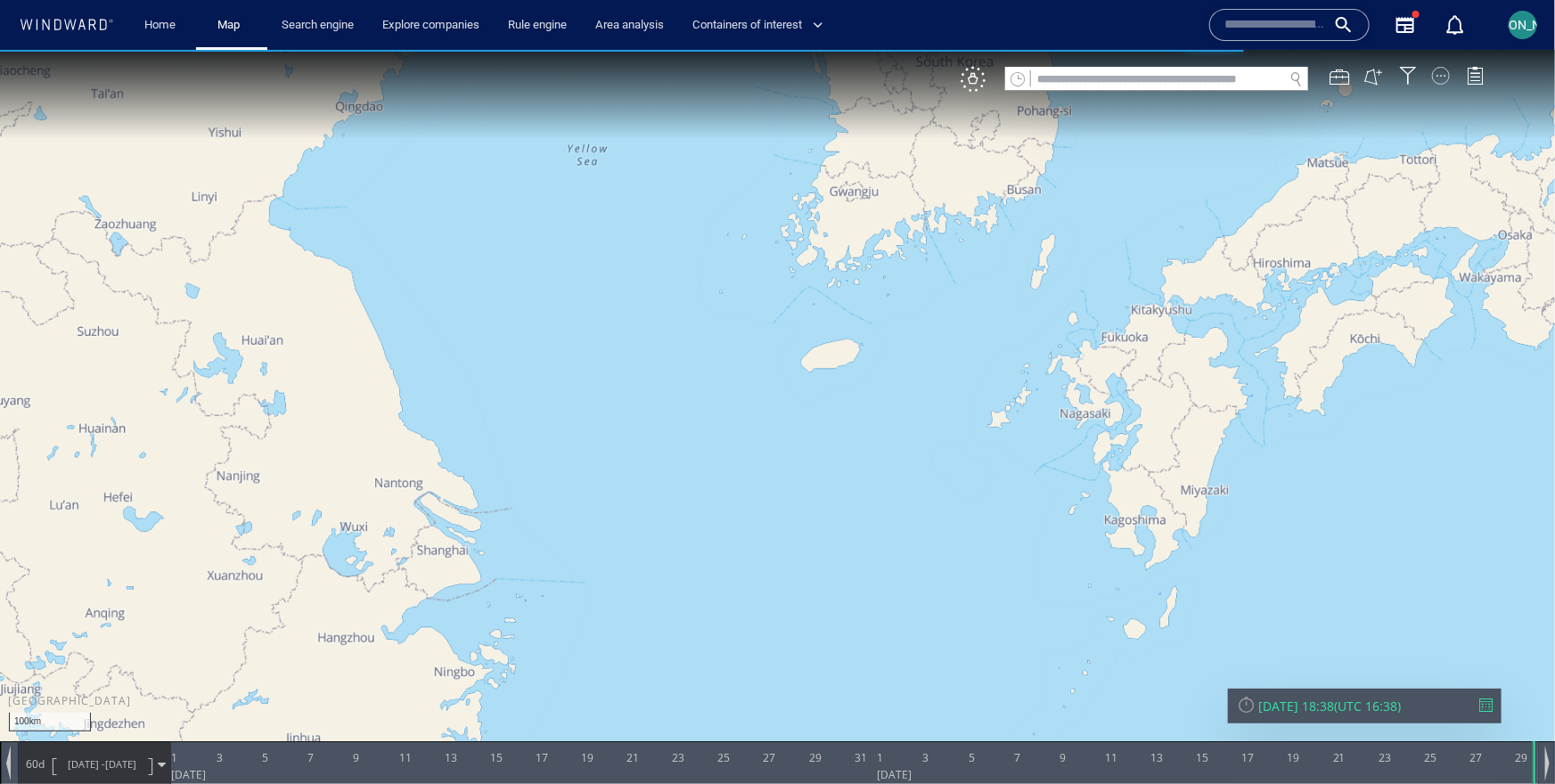
click at [1444, 76] on div at bounding box center [1441, 75] width 17 height 17
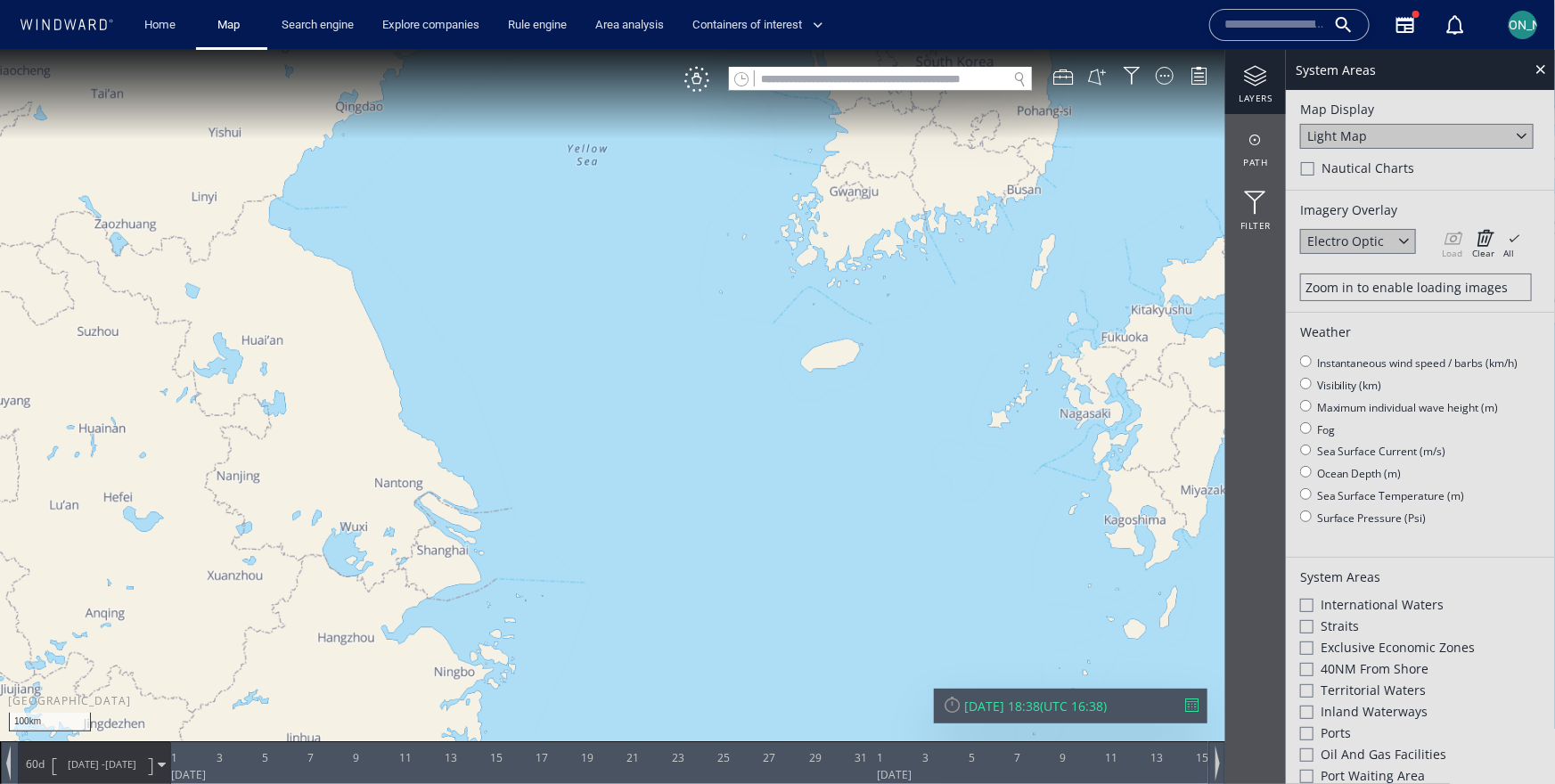
scroll to position [246, 0]
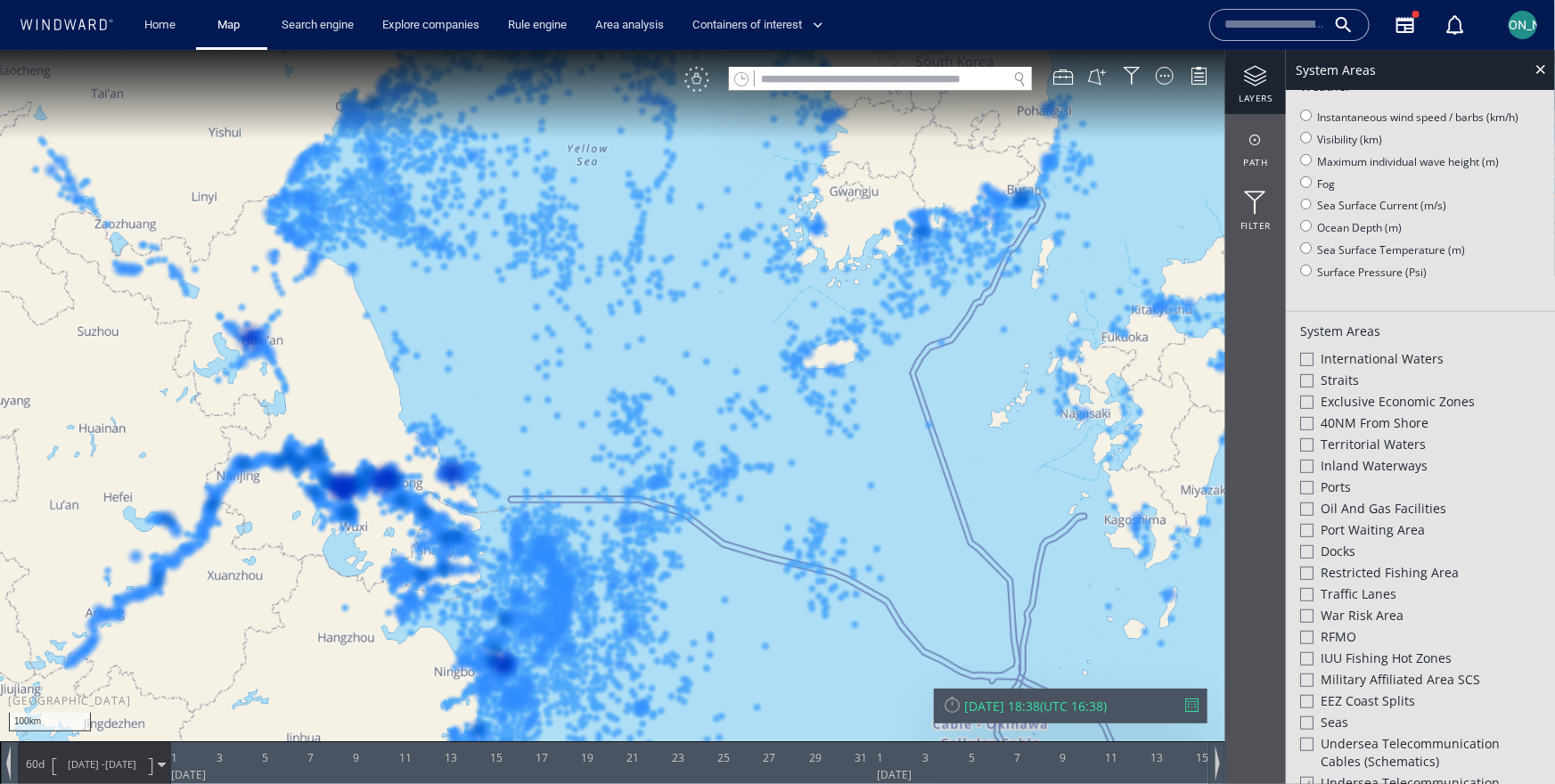
click at [698, 70] on div "VM" at bounding box center [697, 78] width 25 height 25
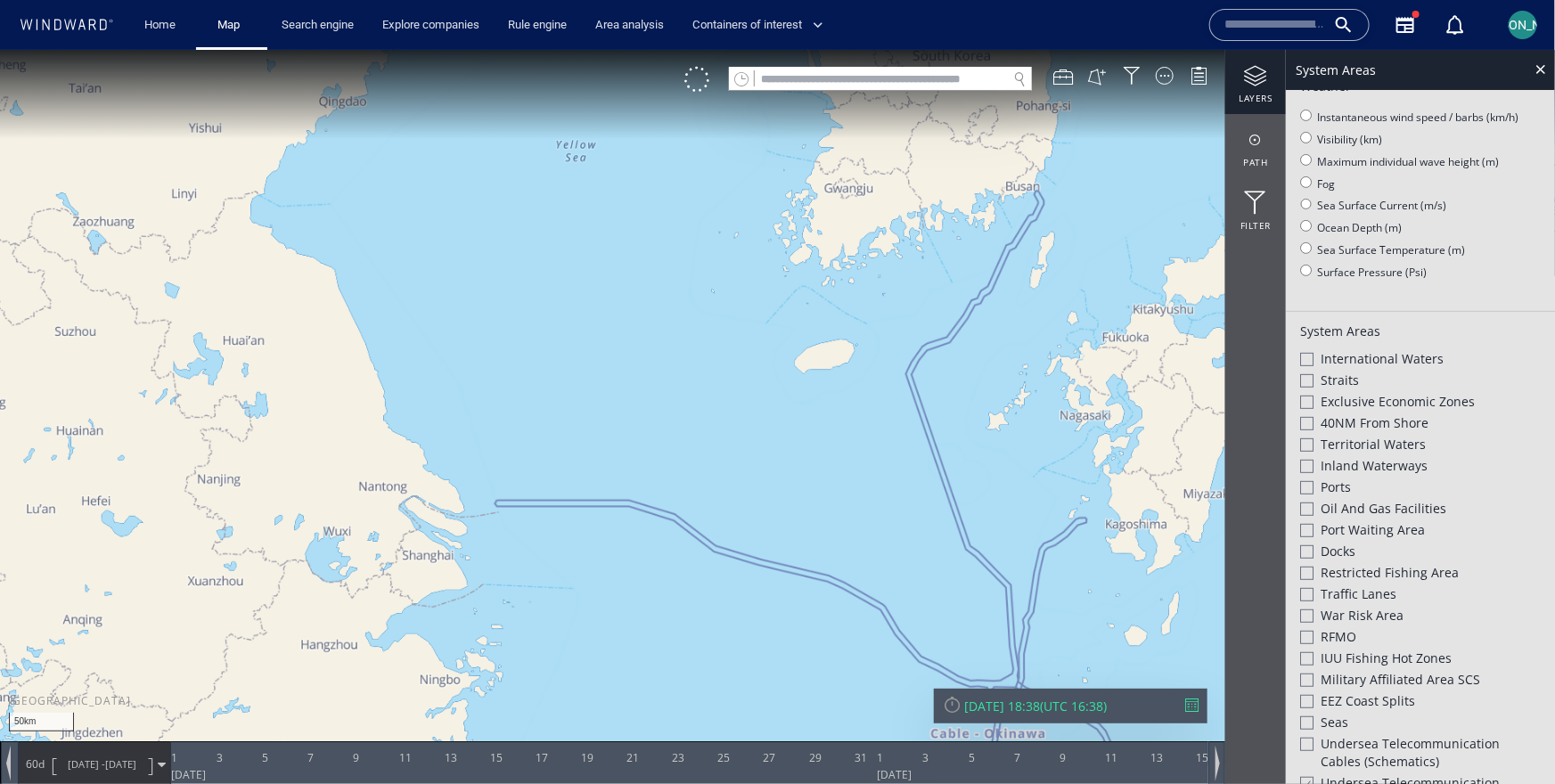
drag, startPoint x: 1028, startPoint y: 162, endPoint x: 959, endPoint y: 423, distance: 270.0
click at [959, 425] on canvas "Map" at bounding box center [778, 407] width 1555 height 716
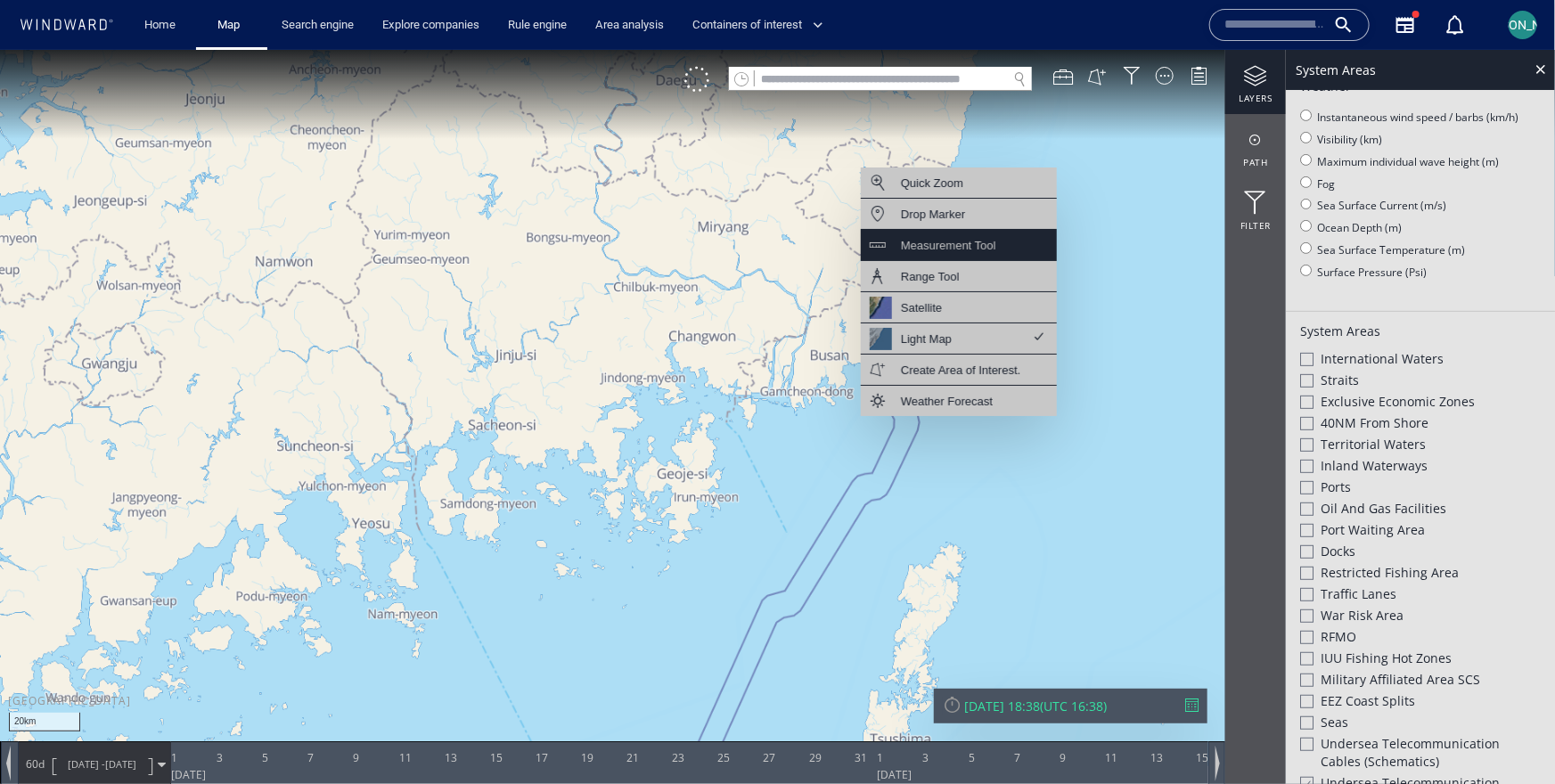
click at [942, 248] on div "Measurement Tool" at bounding box center [948, 244] width 95 height 22
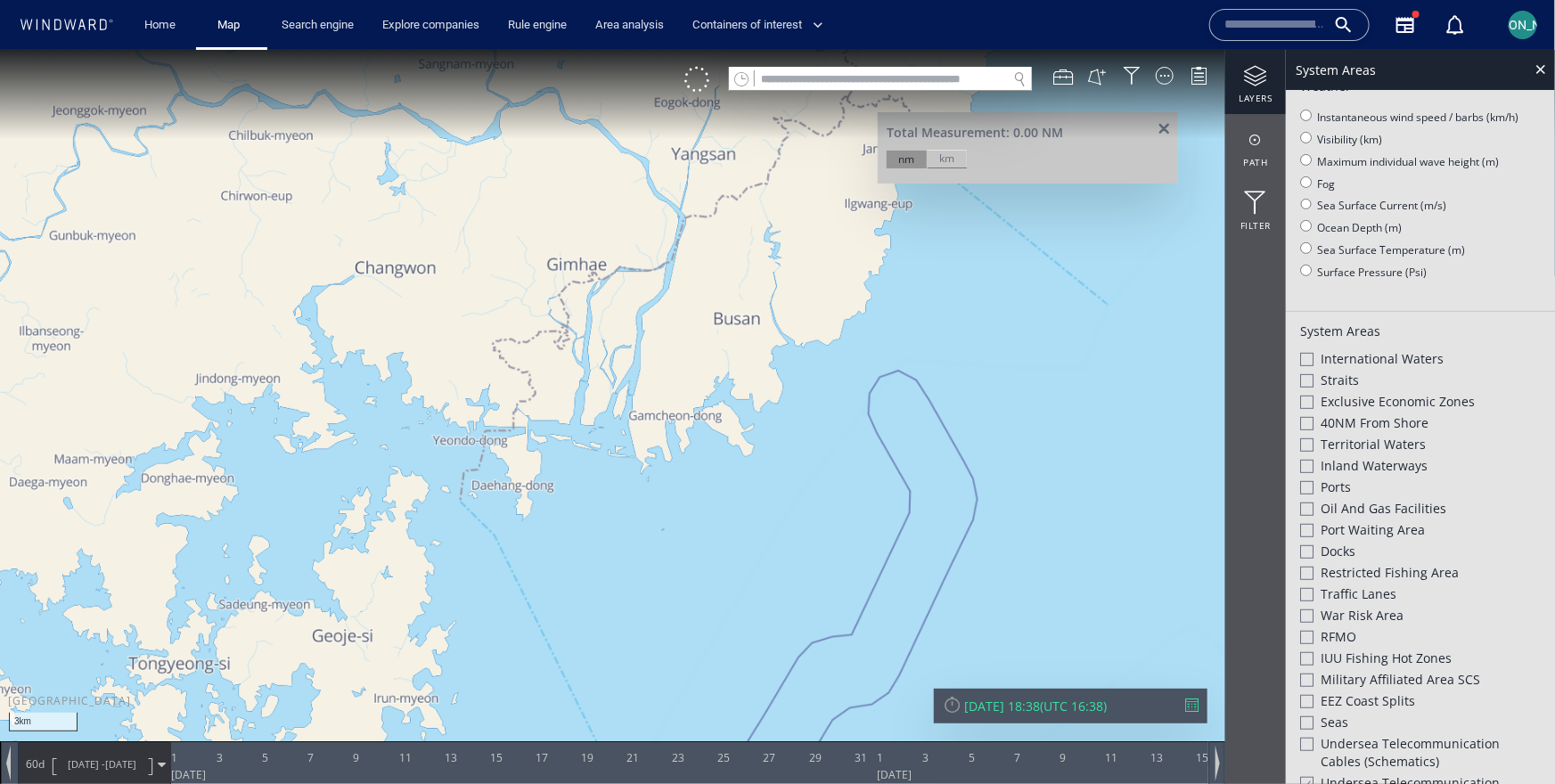
scroll to position [218, 0]
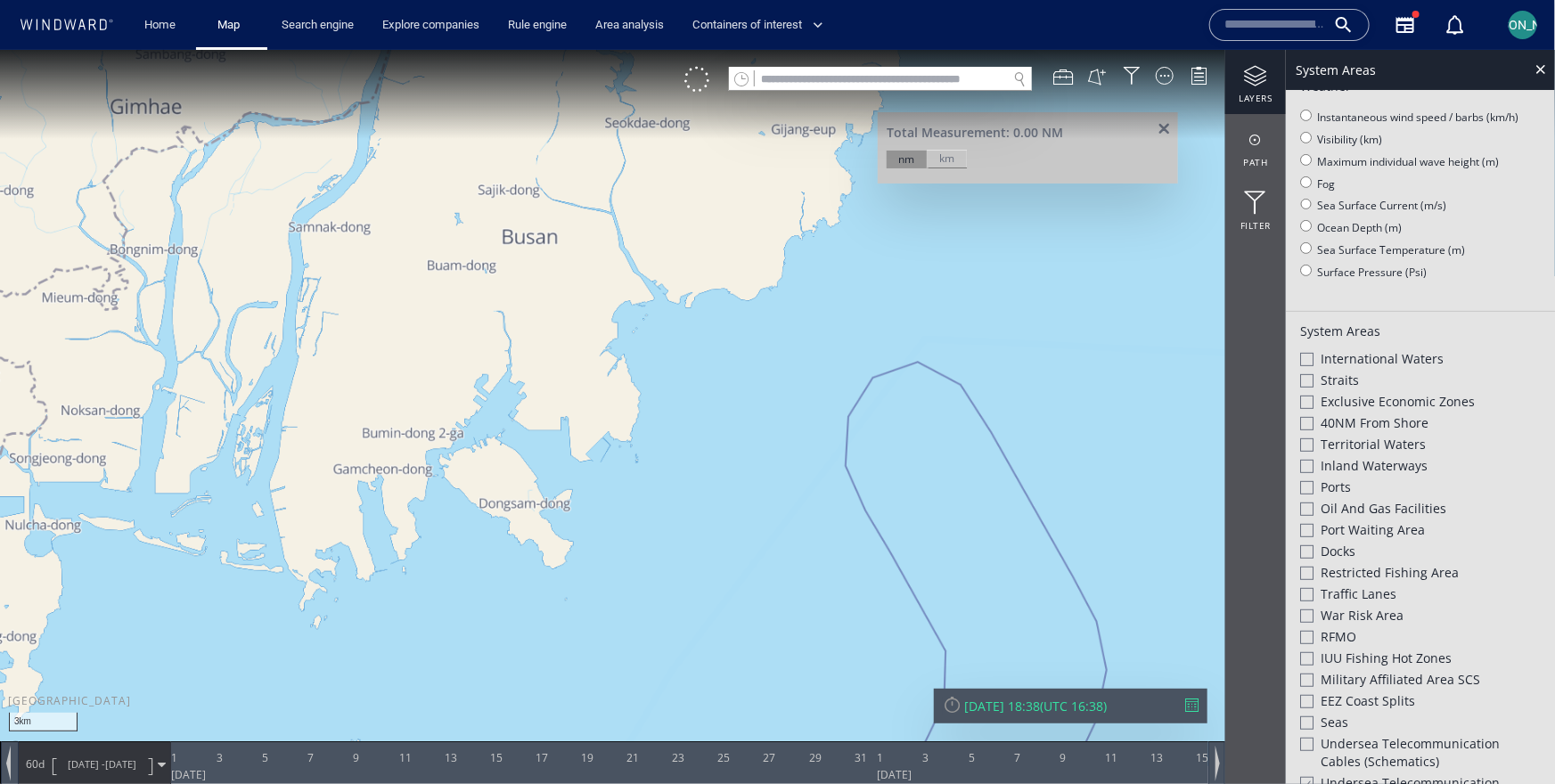
click at [842, 480] on canvas "Map" at bounding box center [778, 407] width 1555 height 716
click at [842, 411] on canvas "Map" at bounding box center [778, 407] width 1555 height 716
click at [876, 368] on canvas "Map" at bounding box center [778, 407] width 1555 height 716
click at [924, 352] on canvas "Map" at bounding box center [778, 407] width 1555 height 716
click at [975, 393] on canvas "Map" at bounding box center [778, 407] width 1555 height 716
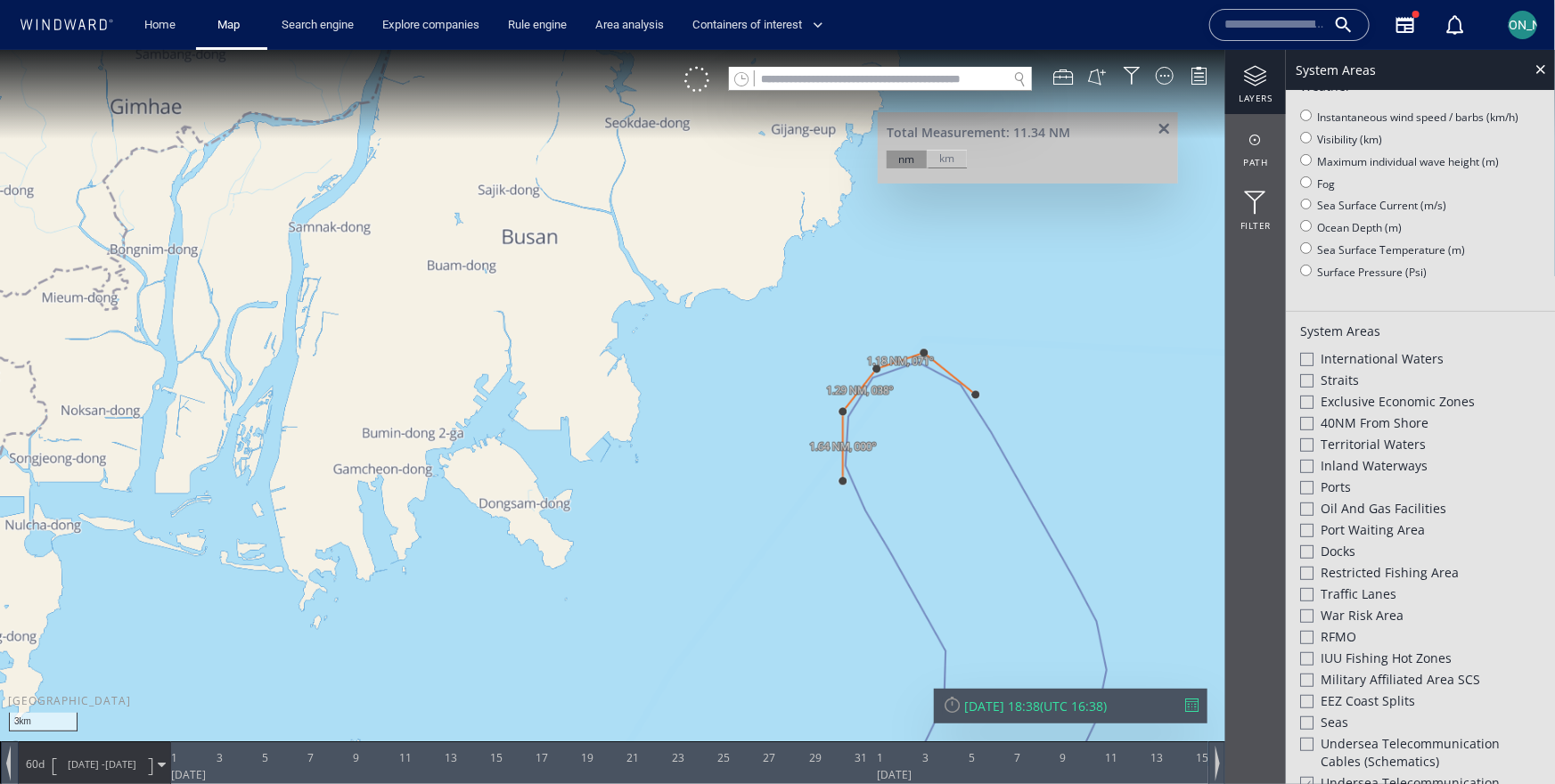
drag, startPoint x: 1102, startPoint y: 599, endPoint x: 962, endPoint y: 341, distance: 293.5
click at [962, 341] on canvas "Map" at bounding box center [778, 407] width 1555 height 716
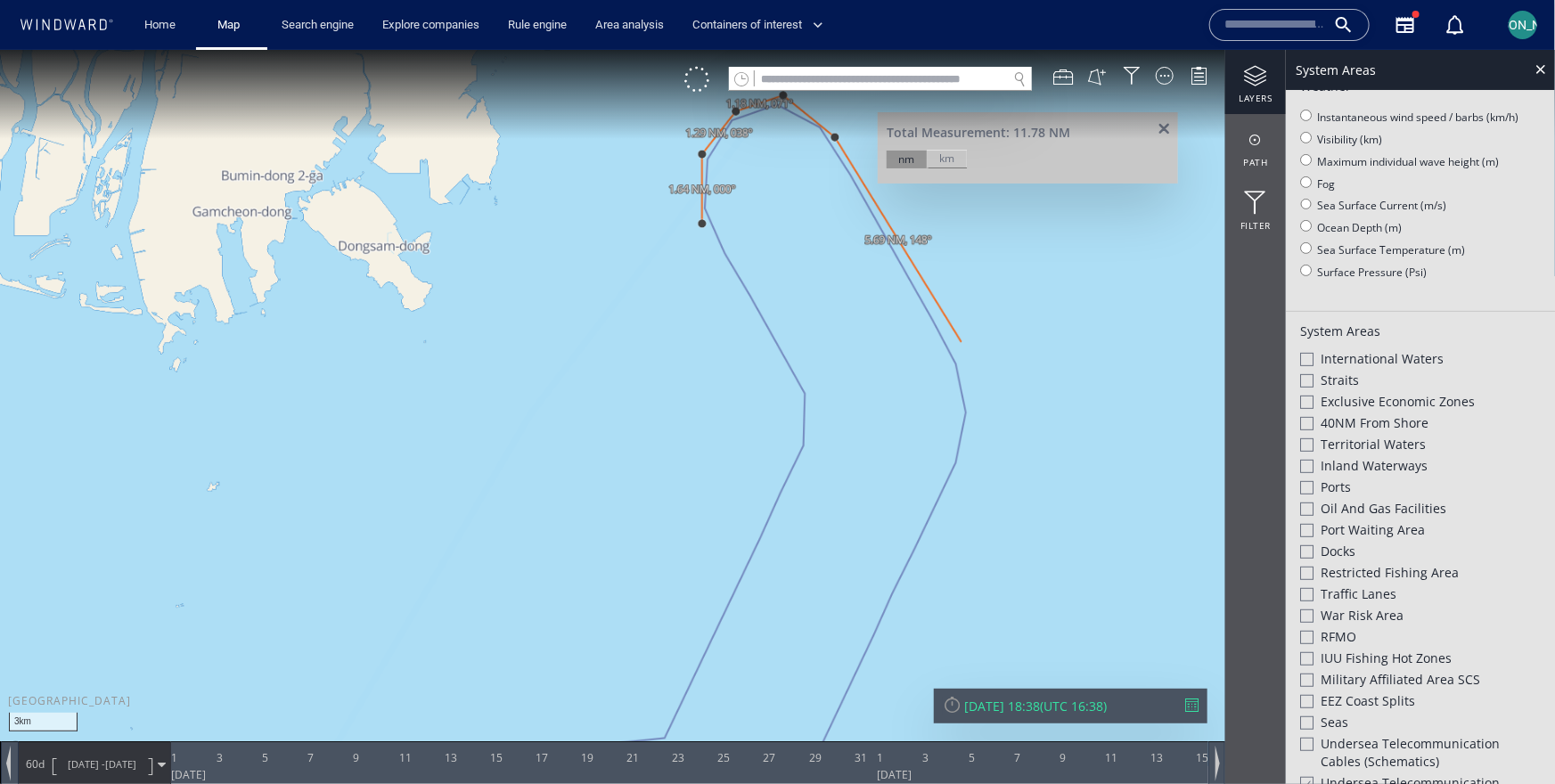
click at [957, 363] on canvas "Map" at bounding box center [778, 407] width 1555 height 716
click at [966, 423] on canvas "Map" at bounding box center [778, 407] width 1555 height 716
click at [949, 483] on canvas "Map" at bounding box center [778, 407] width 1555 height 716
drag, startPoint x: 863, startPoint y: 667, endPoint x: 888, endPoint y: 319, distance: 348.9
click at [887, 320] on canvas "Map" at bounding box center [778, 407] width 1555 height 716
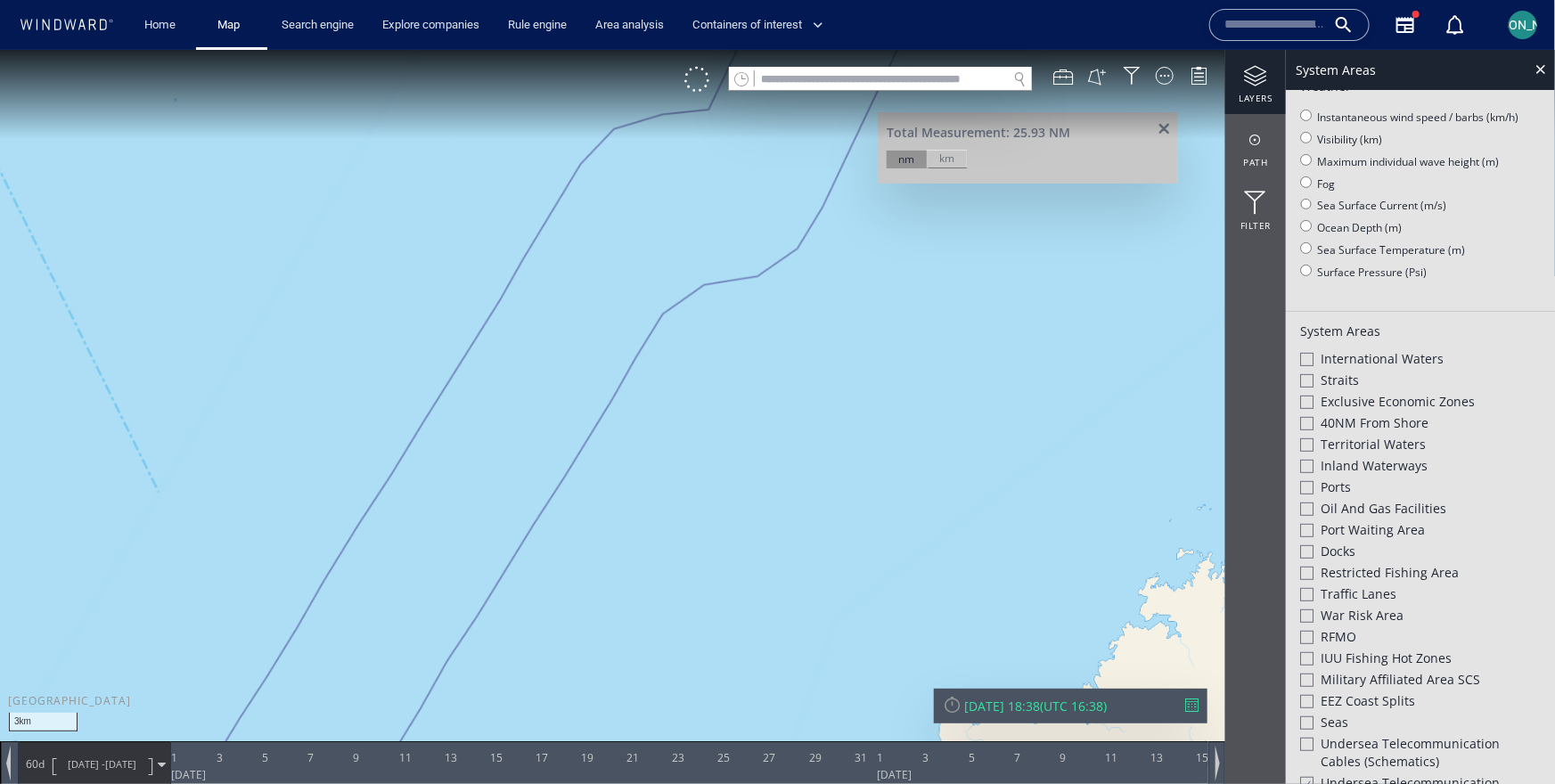
drag, startPoint x: 888, startPoint y: 319, endPoint x: 856, endPoint y: 426, distance: 111.7
click at [855, 427] on canvas "Map" at bounding box center [778, 407] width 1555 height 716
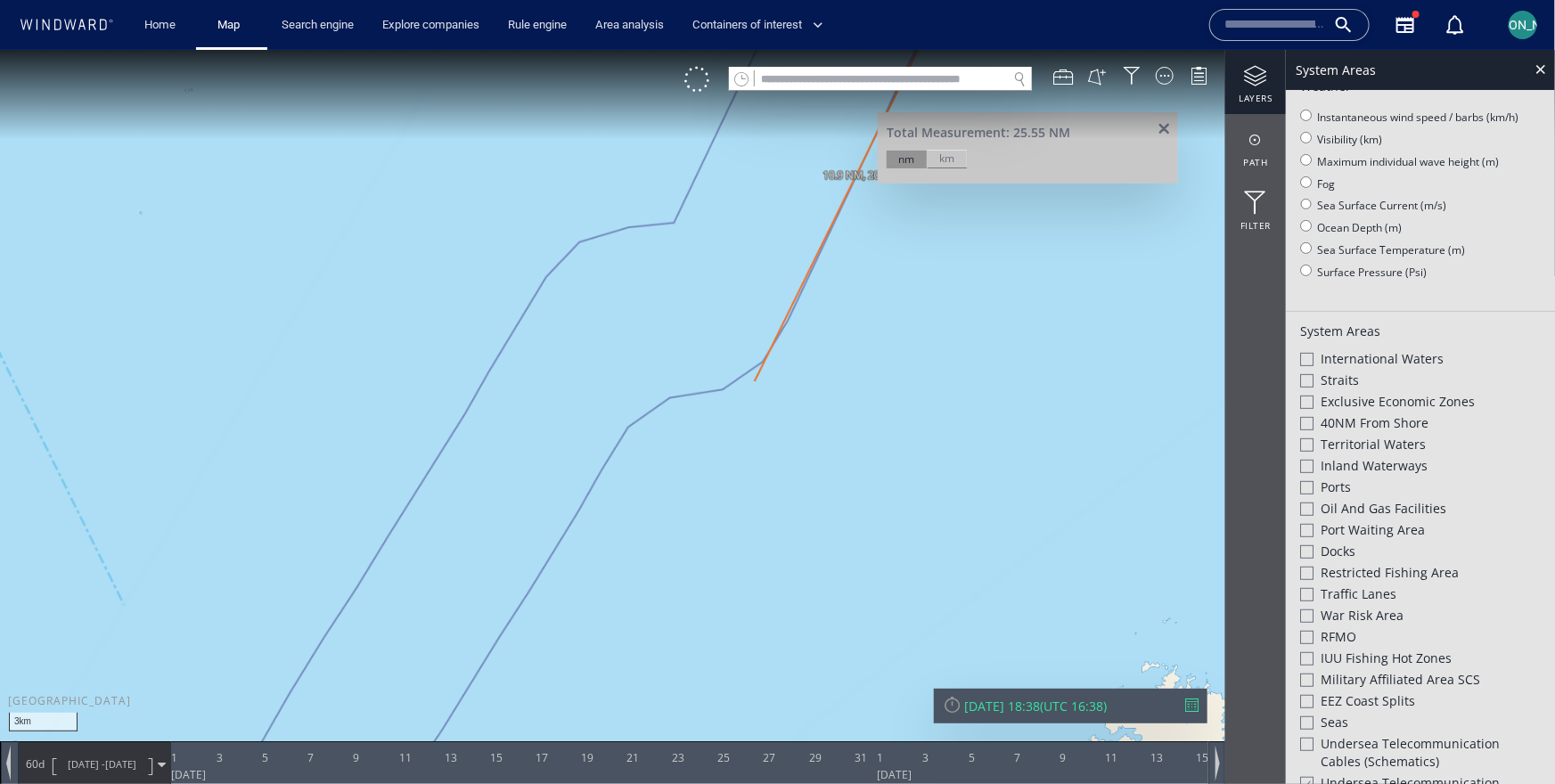
click at [755, 380] on canvas "Map" at bounding box center [778, 407] width 1555 height 716
click at [627, 439] on canvas "Map" at bounding box center [778, 407] width 1555 height 716
drag, startPoint x: 521, startPoint y: 570, endPoint x: 610, endPoint y: 423, distance: 171.8
click at [605, 428] on canvas "Map" at bounding box center [778, 407] width 1555 height 716
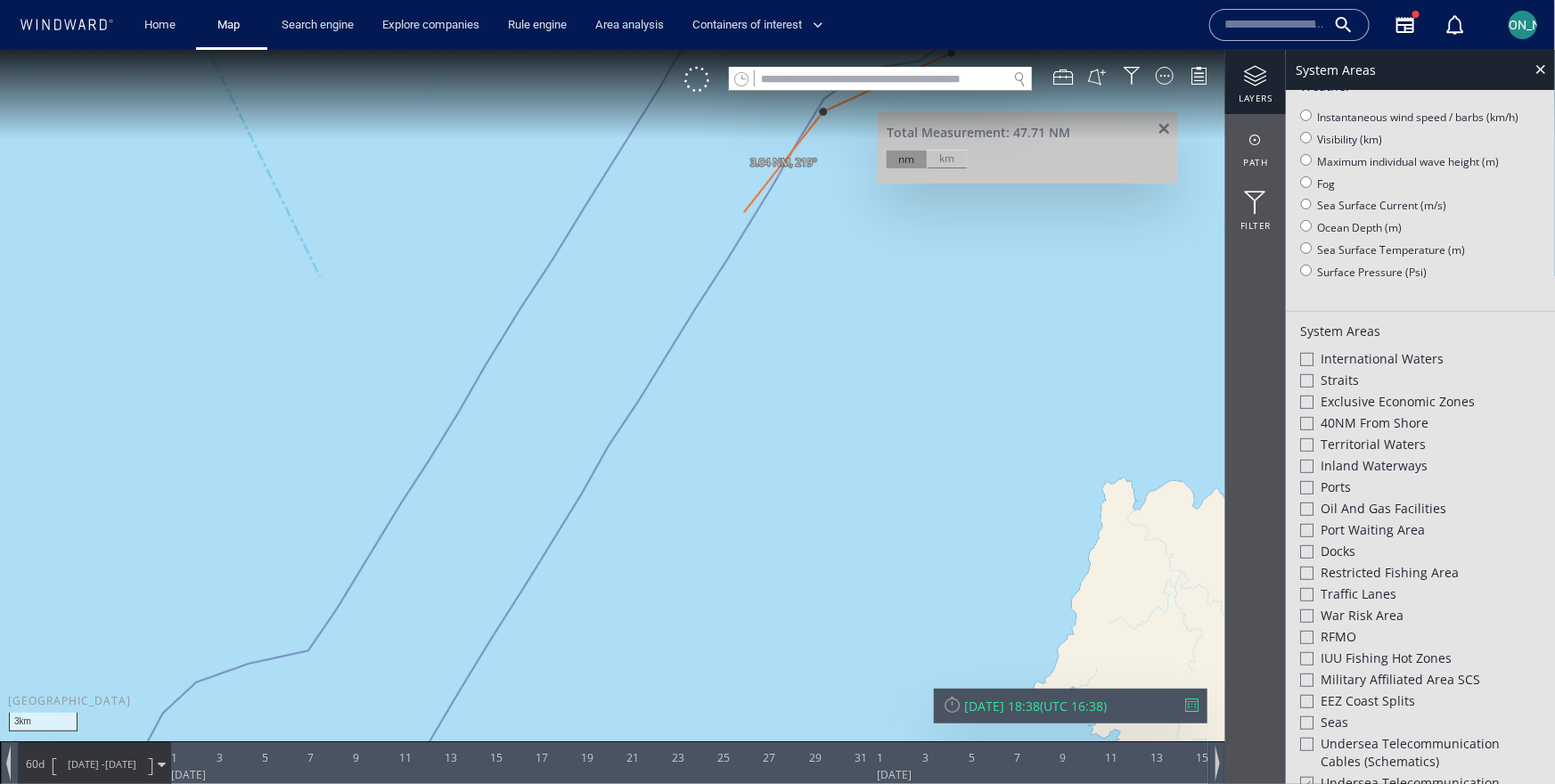
drag, startPoint x: 420, startPoint y: 693, endPoint x: 452, endPoint y: 582, distance: 115.5
click at [428, 646] on canvas "Map" at bounding box center [778, 407] width 1555 height 716
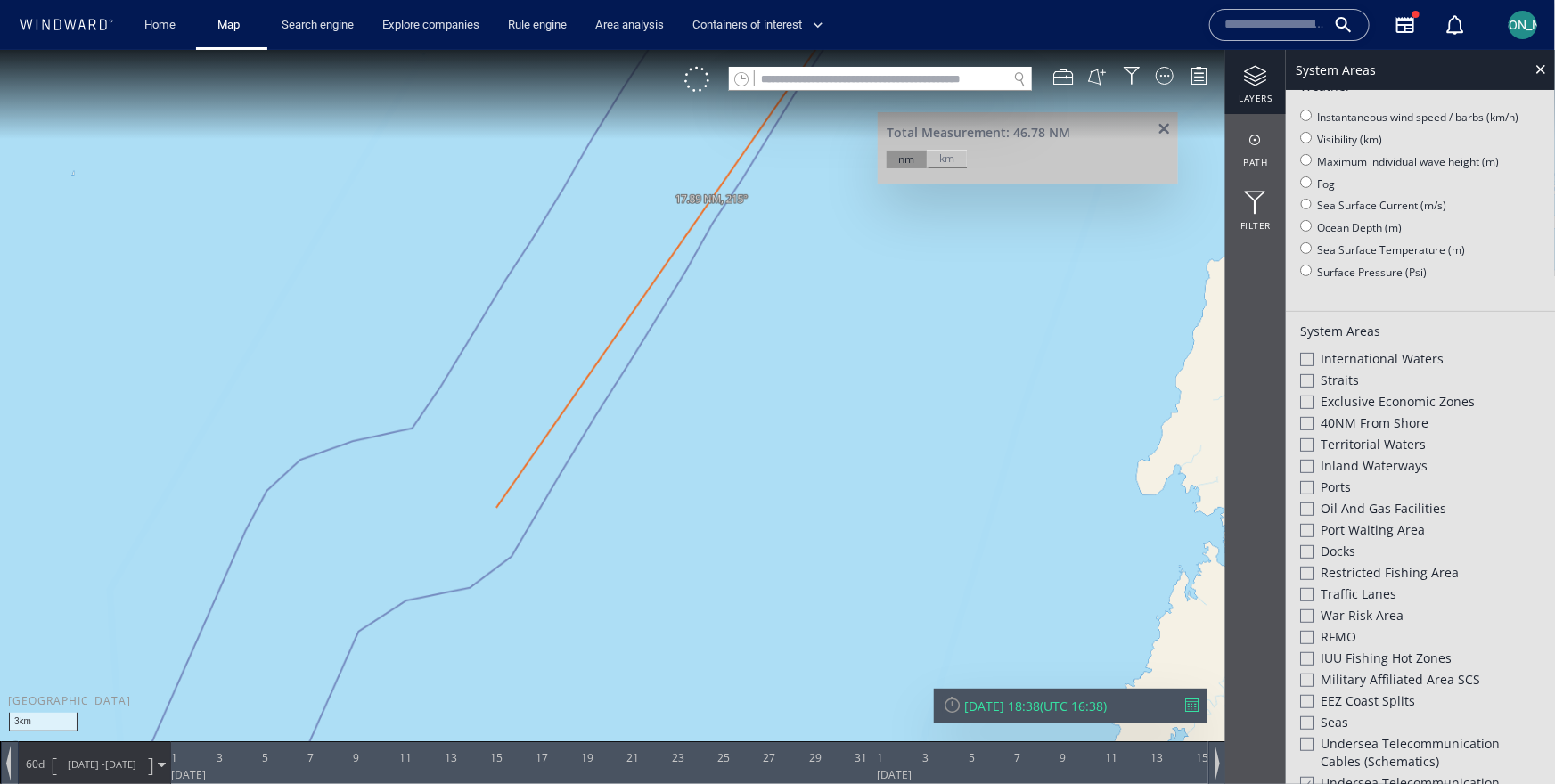
drag, startPoint x: 452, startPoint y: 582, endPoint x: 527, endPoint y: 458, distance: 144.9
click at [527, 457] on canvas "Map" at bounding box center [778, 407] width 1555 height 716
click at [555, 517] on canvas "Map" at bounding box center [778, 407] width 1555 height 716
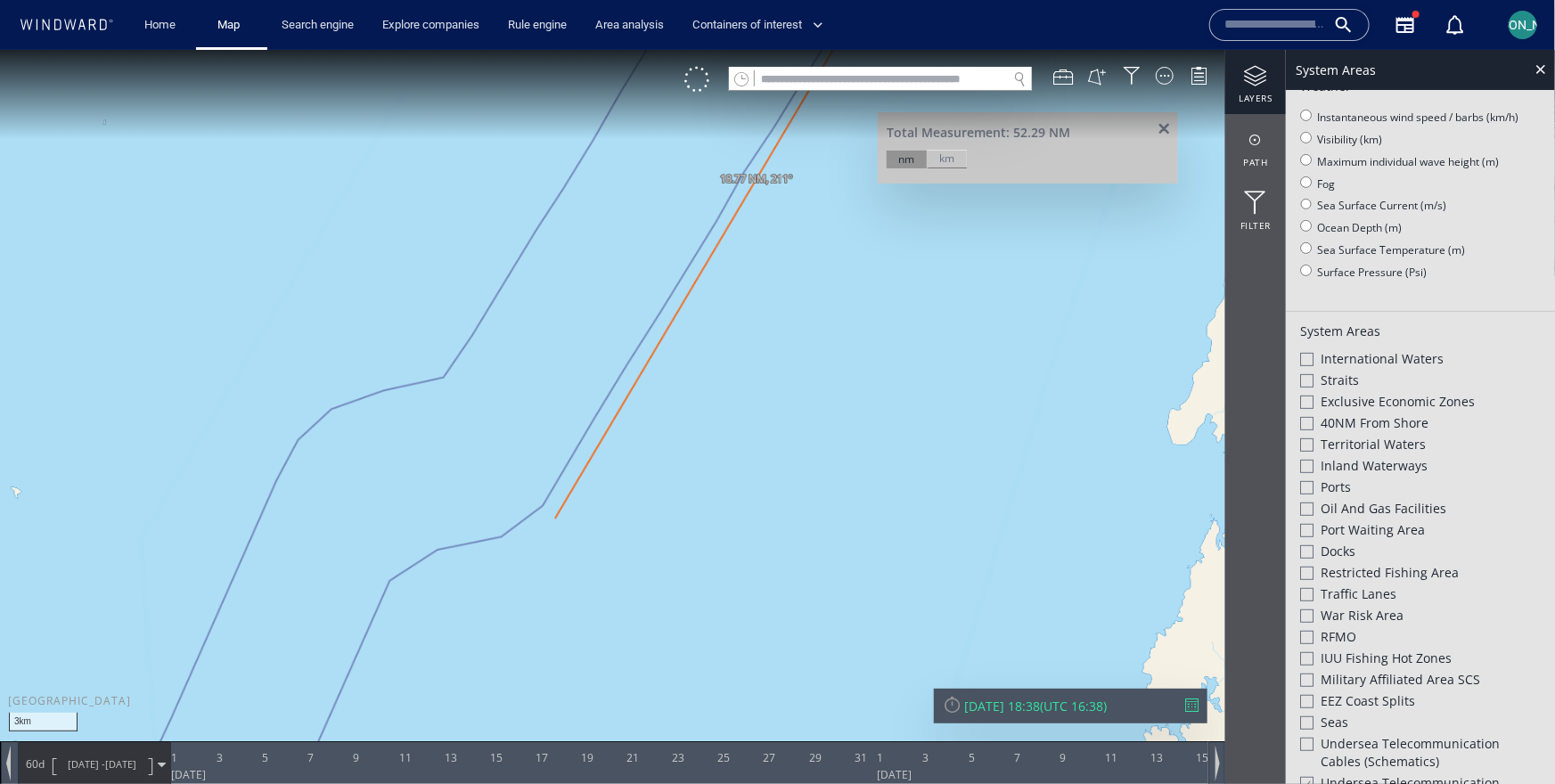
click at [381, 582] on canvas "Map" at bounding box center [778, 407] width 1555 height 716
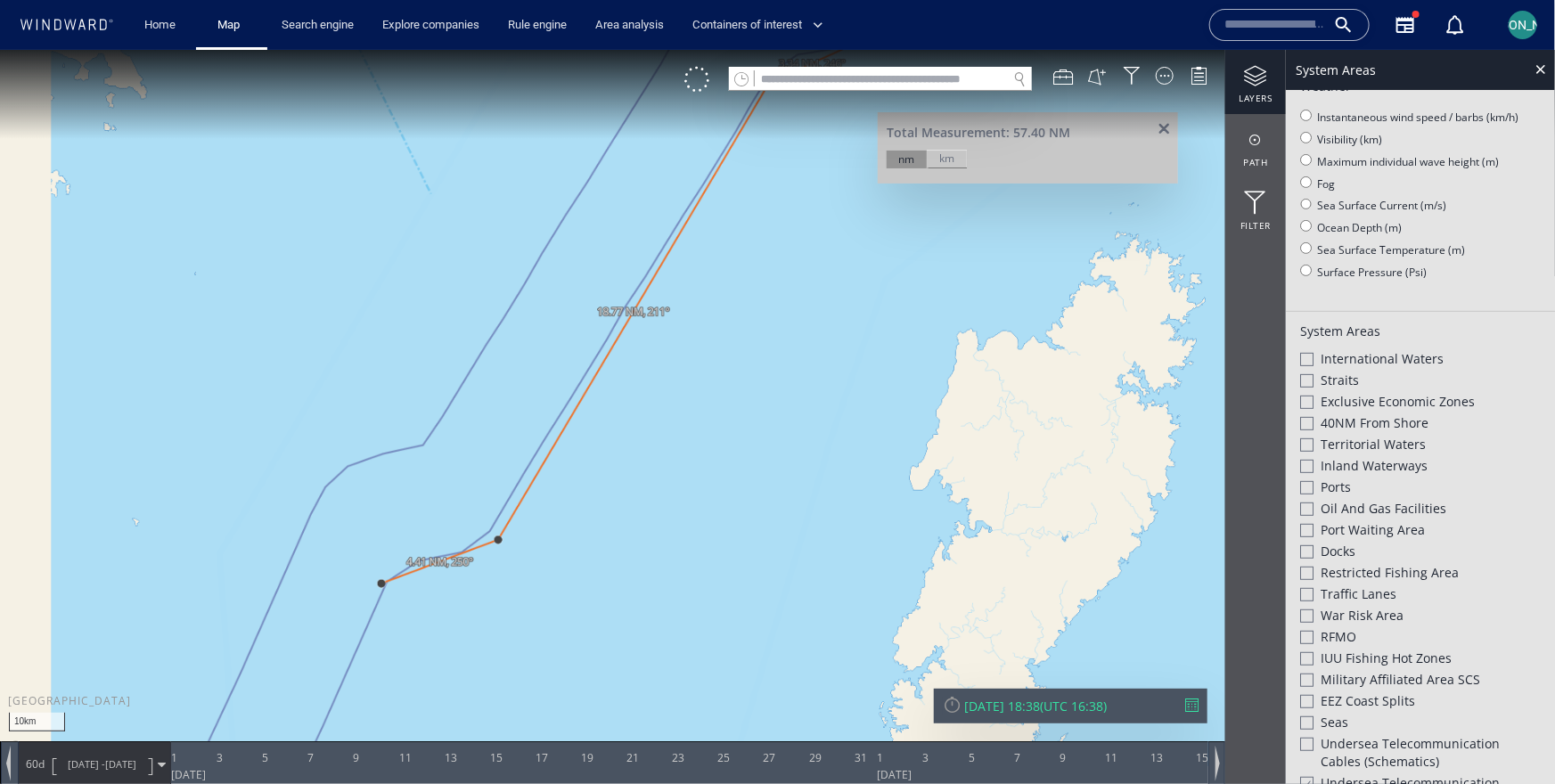
drag, startPoint x: 353, startPoint y: 630, endPoint x: 409, endPoint y: 278, distance: 356.4
click at [409, 278] on canvas "Map" at bounding box center [778, 407] width 1555 height 716
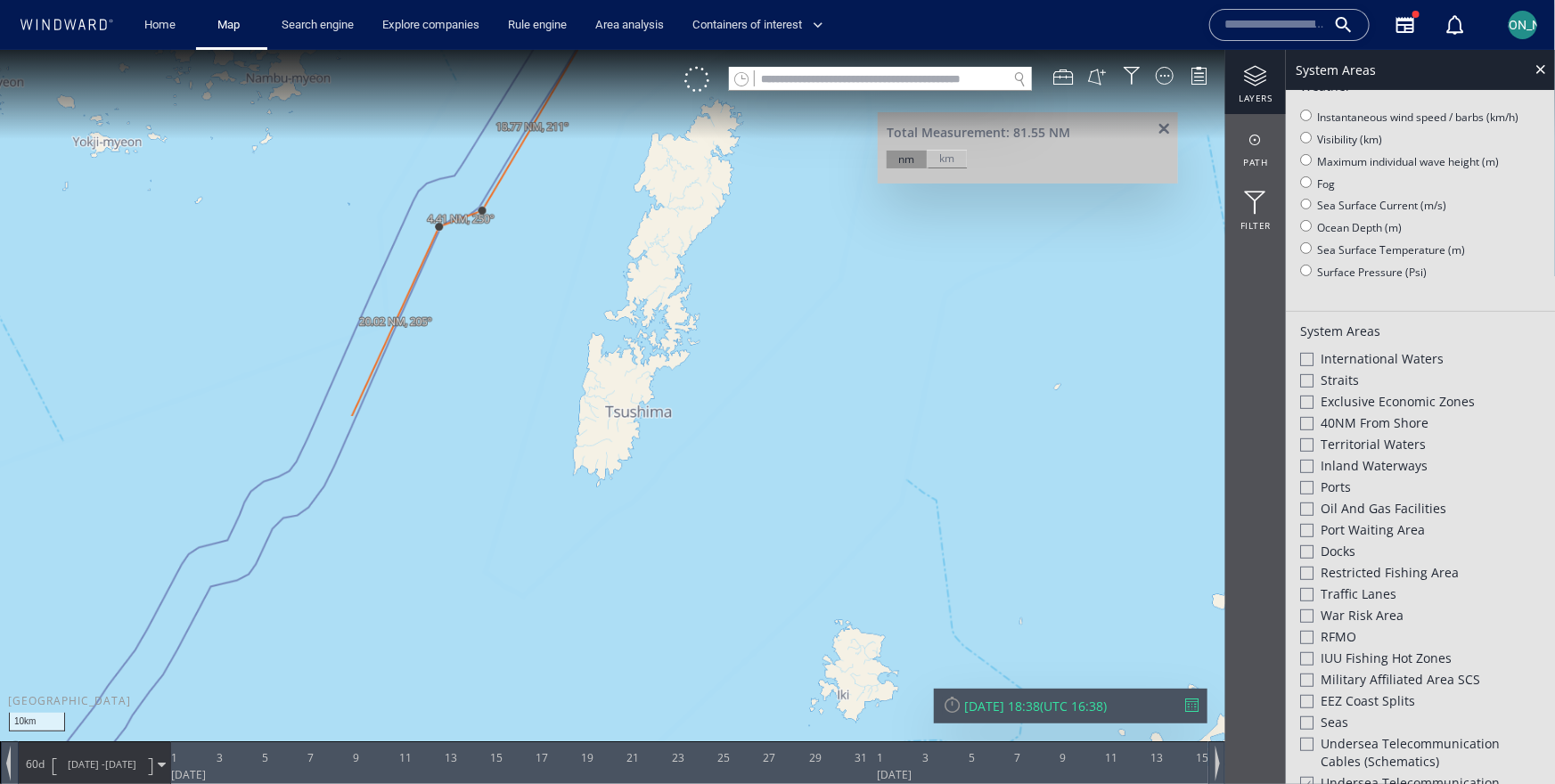
click at [314, 506] on canvas "Map" at bounding box center [778, 407] width 1555 height 716
click at [288, 522] on canvas "Map" at bounding box center [778, 407] width 1555 height 716
click at [250, 570] on canvas "Map" at bounding box center [778, 407] width 1555 height 716
click at [205, 603] on canvas "Map" at bounding box center [778, 407] width 1555 height 716
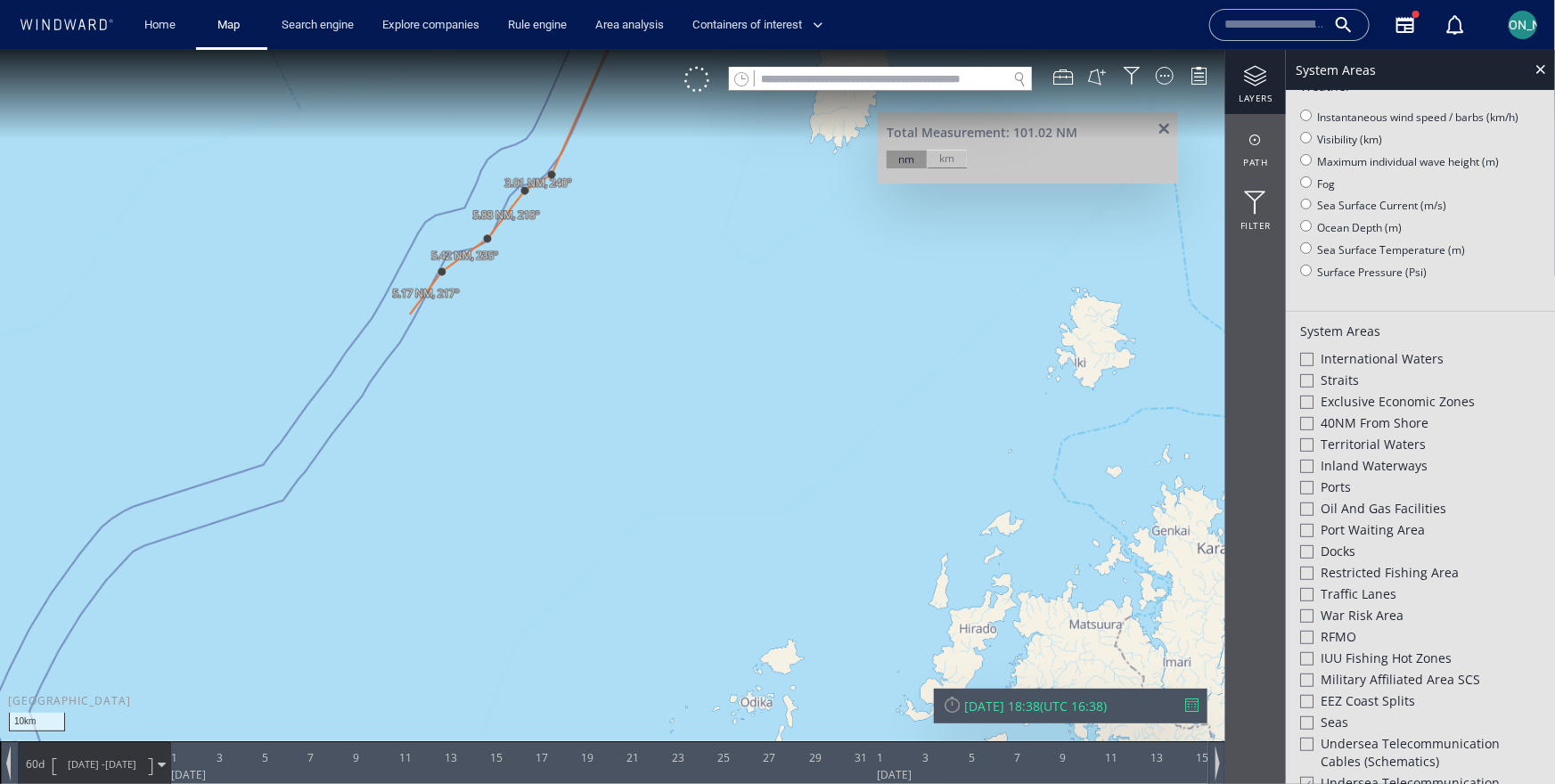
drag, startPoint x: 174, startPoint y: 638, endPoint x: 424, endPoint y: 304, distance: 417.2
click at [422, 305] on canvas "Map" at bounding box center [778, 407] width 1555 height 716
click at [302, 485] on canvas "Map" at bounding box center [778, 407] width 1555 height 716
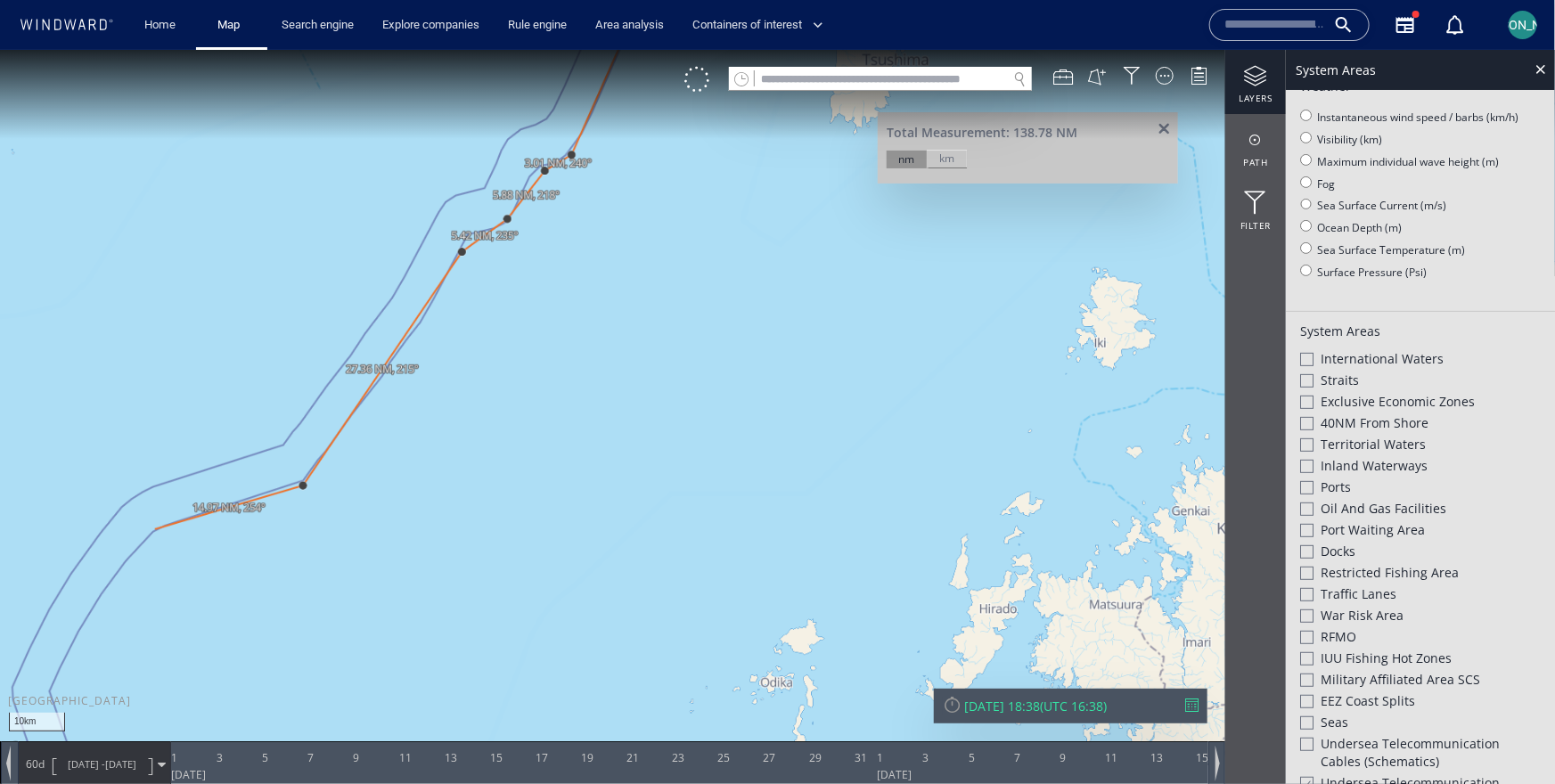
click at [149, 533] on canvas "Map" at bounding box center [778, 407] width 1555 height 716
click at [57, 674] on canvas "Map" at bounding box center [778, 407] width 1555 height 716
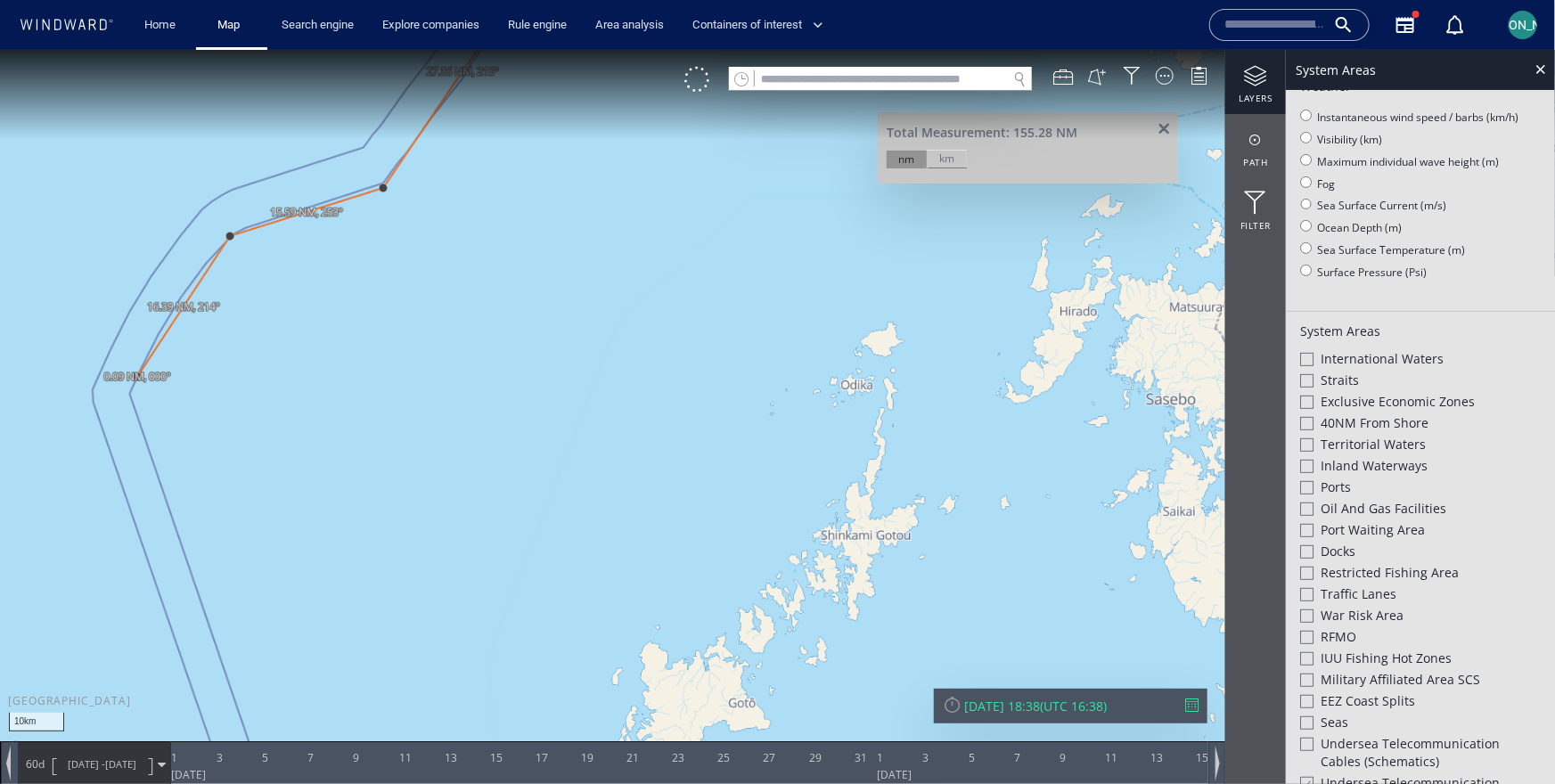
drag, startPoint x: 57, startPoint y: 674, endPoint x: 151, endPoint y: 346, distance: 341.2
click at [151, 346] on canvas "Map" at bounding box center [778, 407] width 1555 height 716
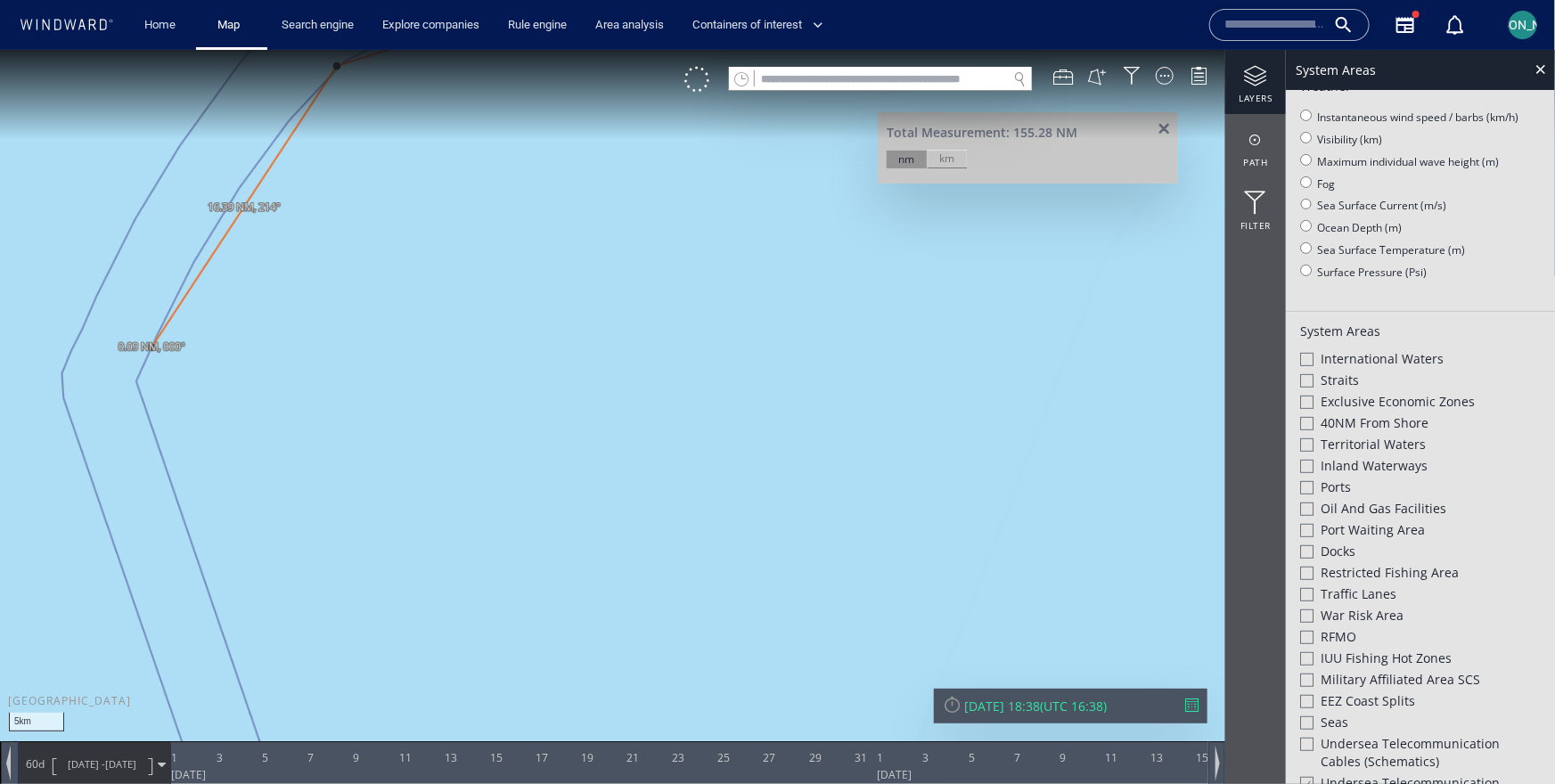
click at [154, 379] on canvas "Map" at bounding box center [778, 407] width 1555 height 716
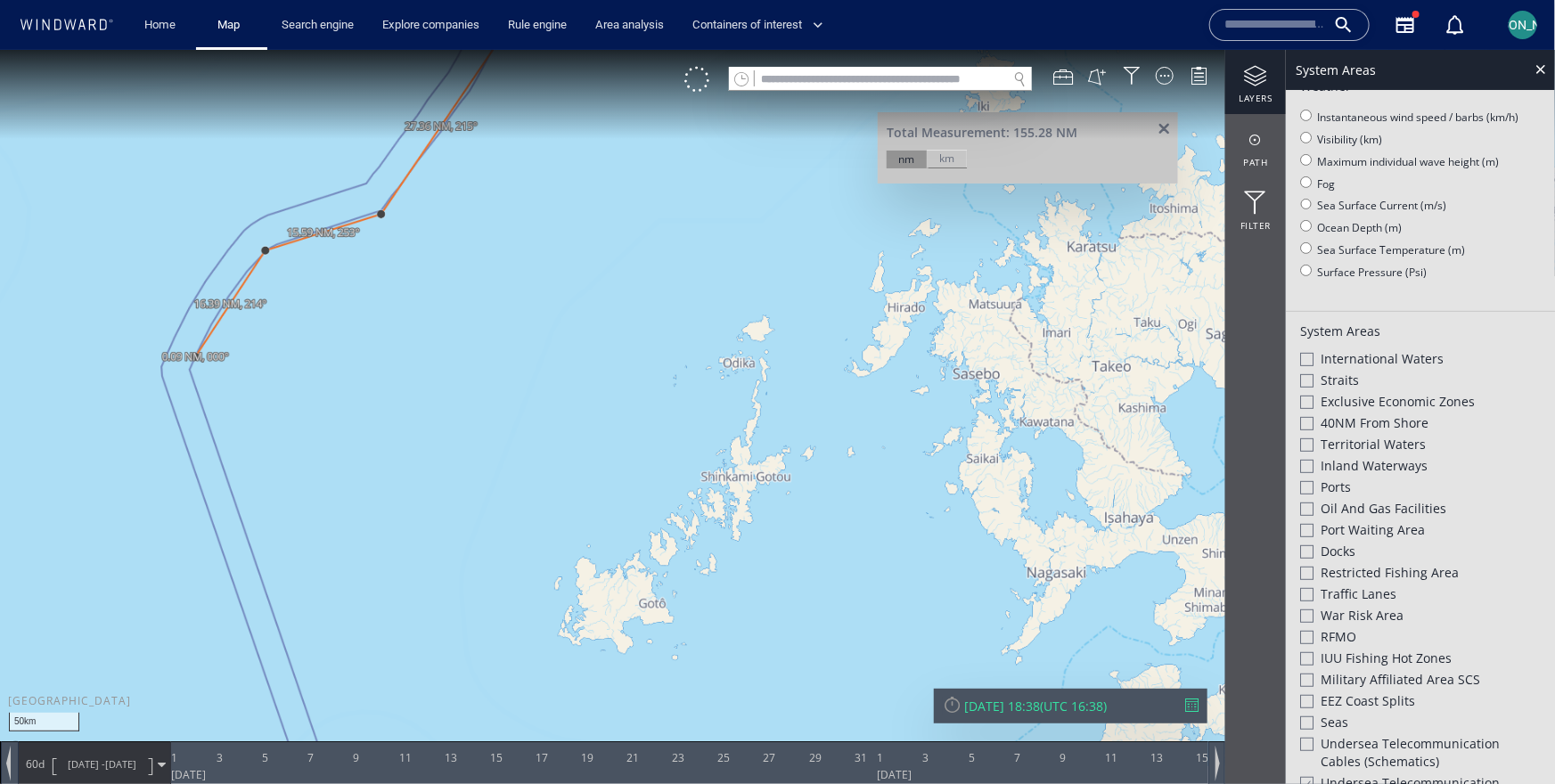
scroll to position [246, 0]
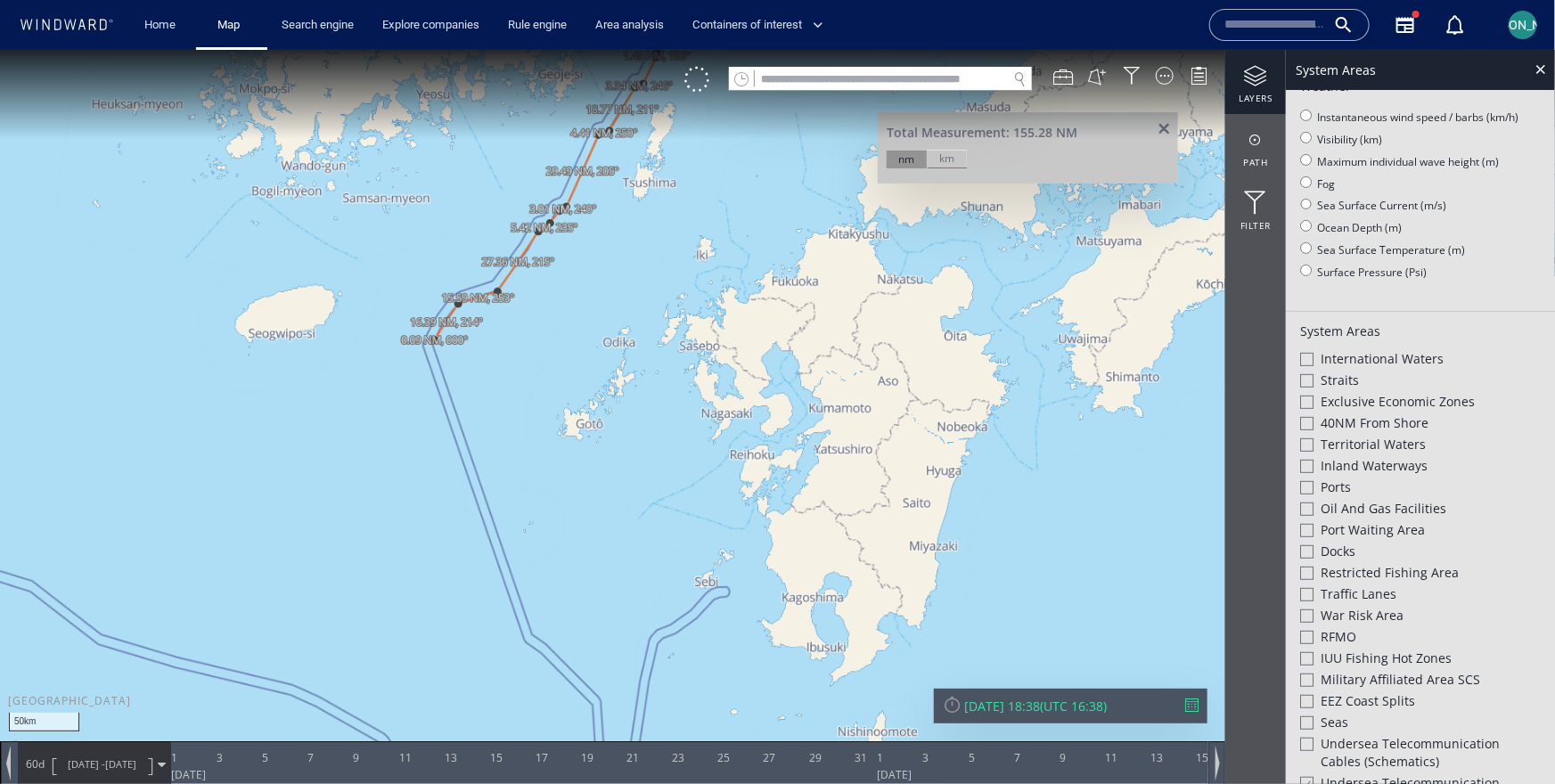
drag, startPoint x: 296, startPoint y: 300, endPoint x: 500, endPoint y: 328, distance: 205.9
click at [500, 328] on canvas "Map" at bounding box center [778, 407] width 1555 height 716
drag, startPoint x: 566, startPoint y: 281, endPoint x: 566, endPoint y: 401, distance: 120.0
click at [566, 401] on canvas "Map" at bounding box center [778, 407] width 1555 height 716
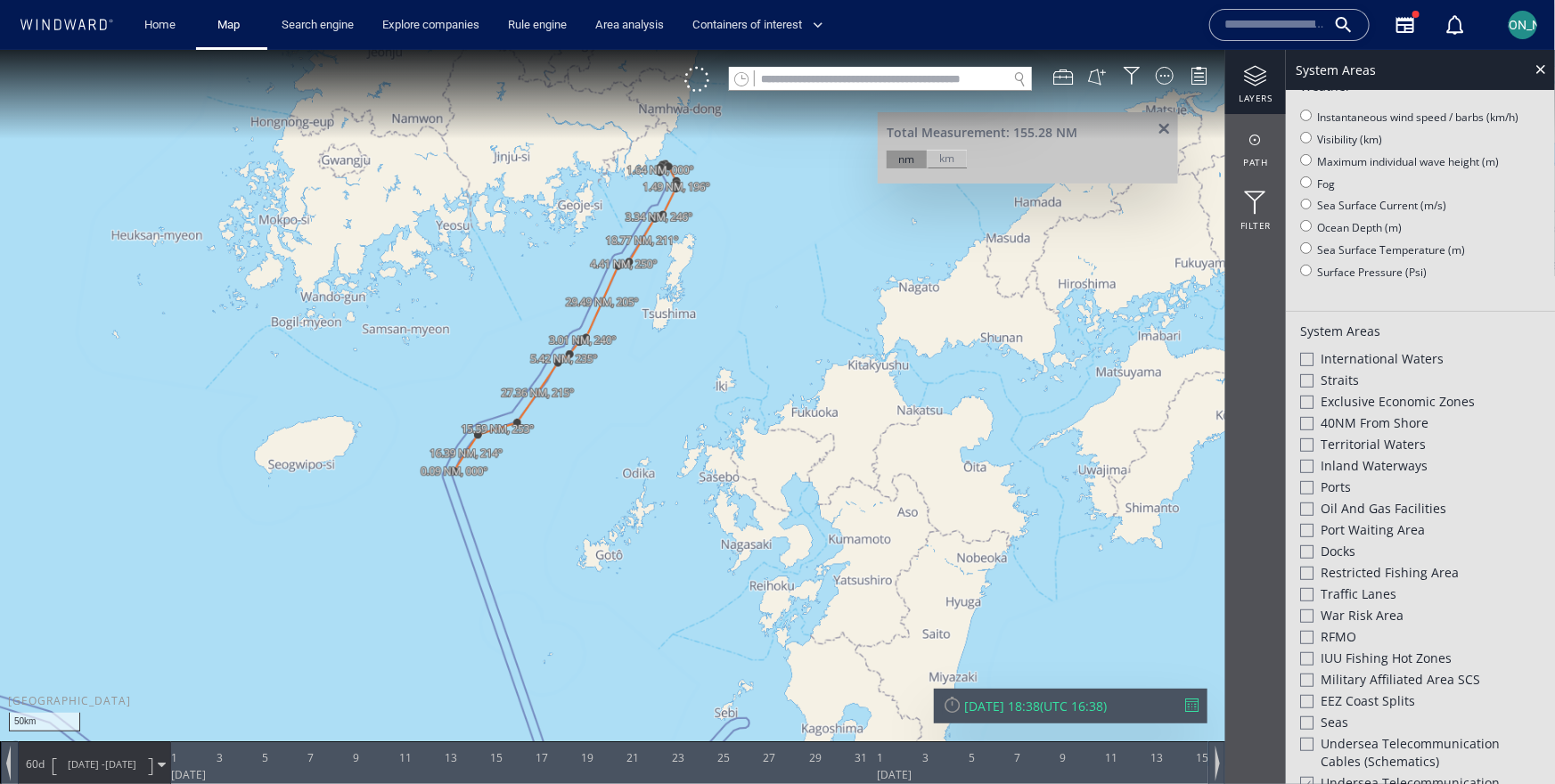
click at [1169, 124] on span at bounding box center [1163, 129] width 22 height 14
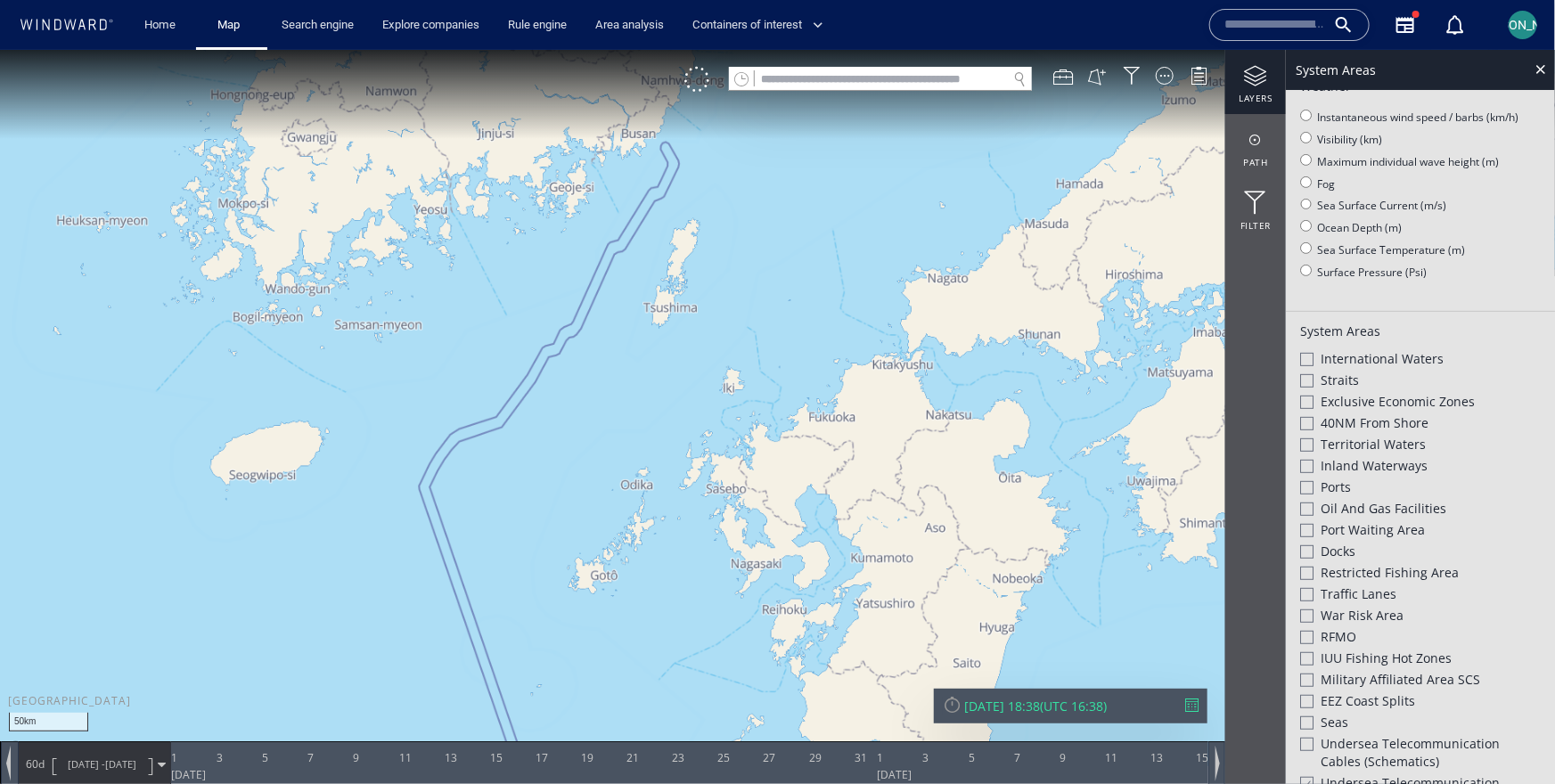
click at [1317, 400] on div "Exclusive Economic Zones" at bounding box center [1420, 402] width 240 height 21
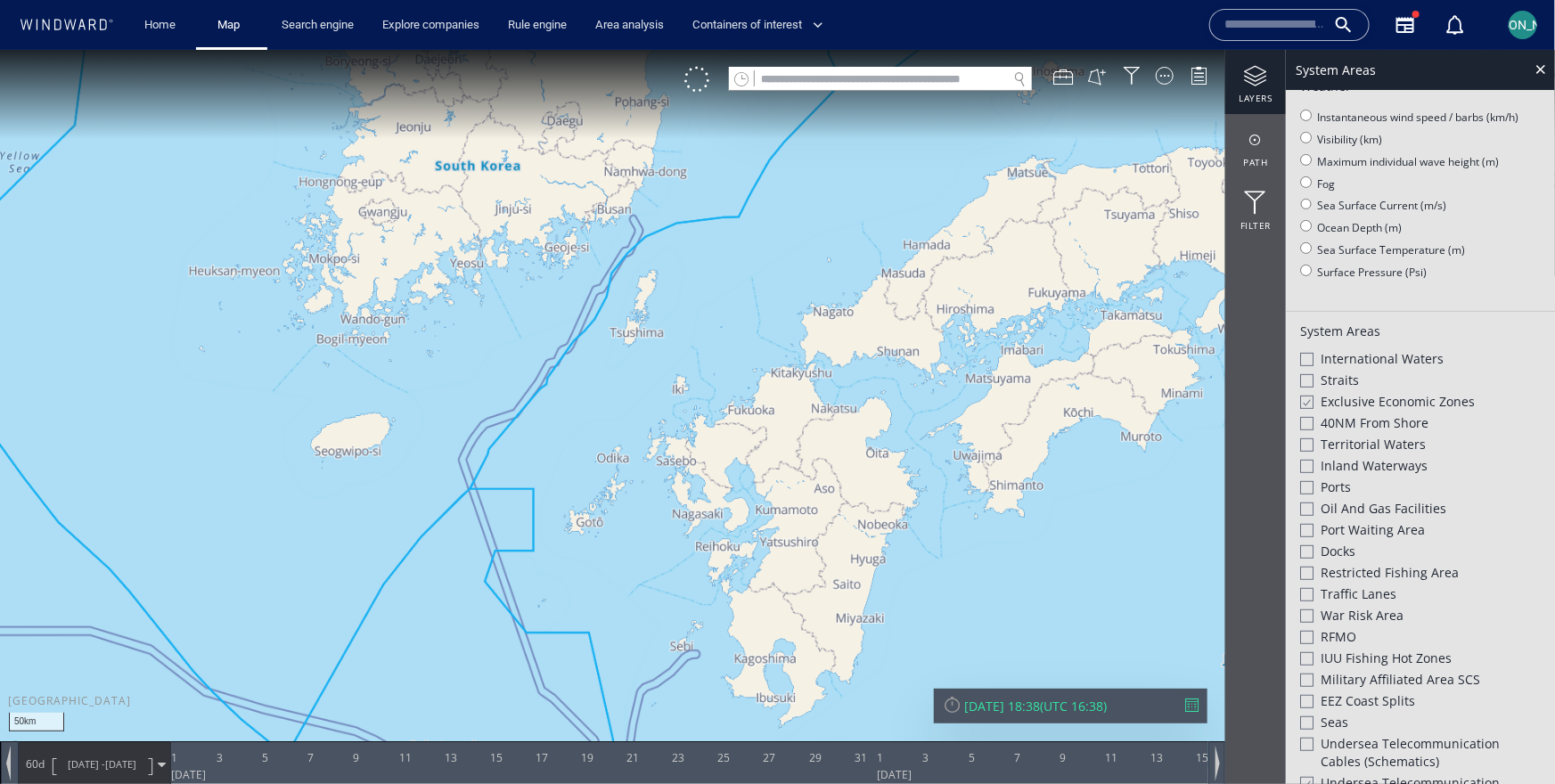
drag, startPoint x: 563, startPoint y: 448, endPoint x: 561, endPoint y: 259, distance: 189.0
click at [562, 255] on canvas "Map" at bounding box center [778, 407] width 1555 height 716
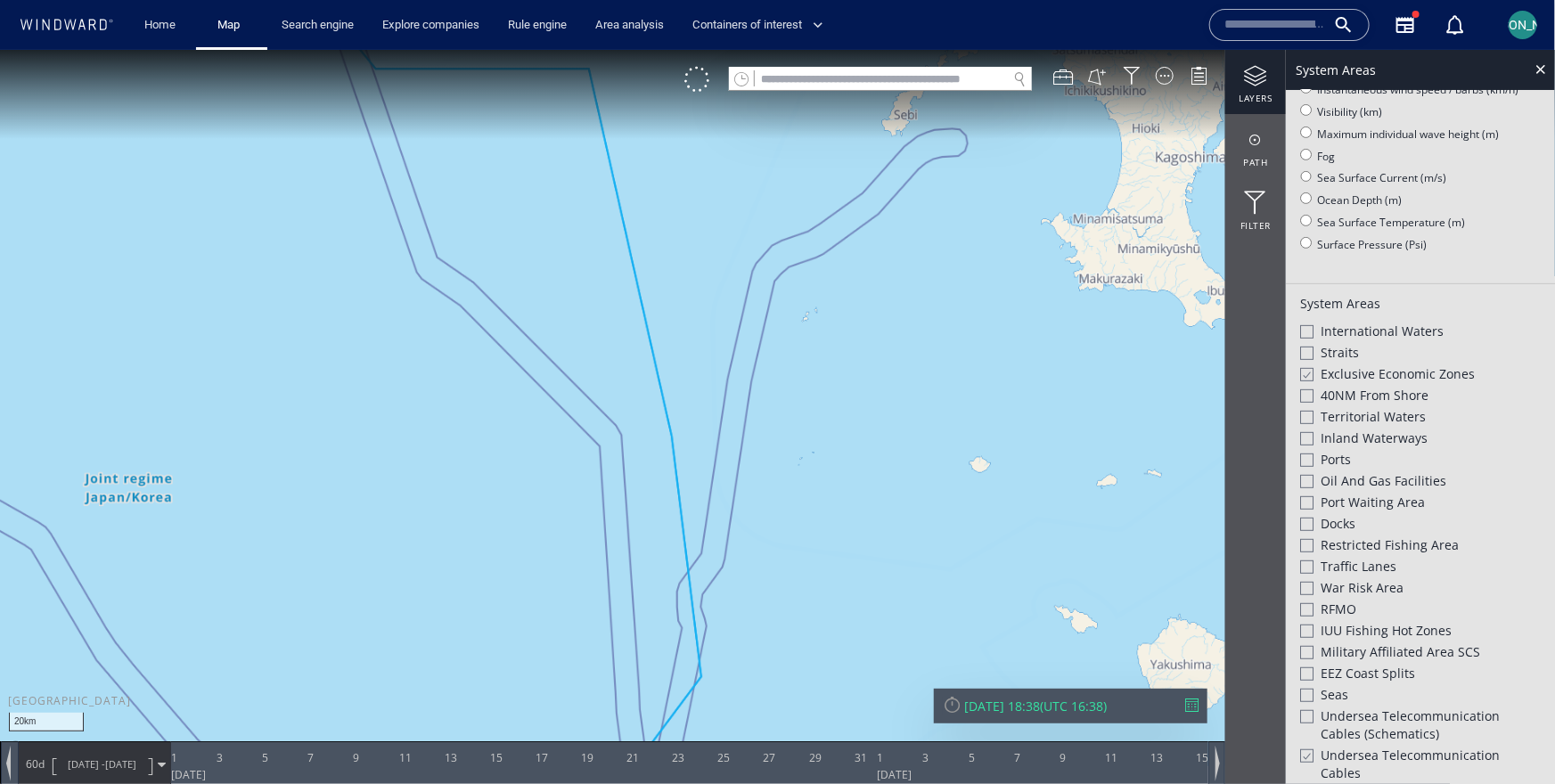
scroll to position [218, 0]
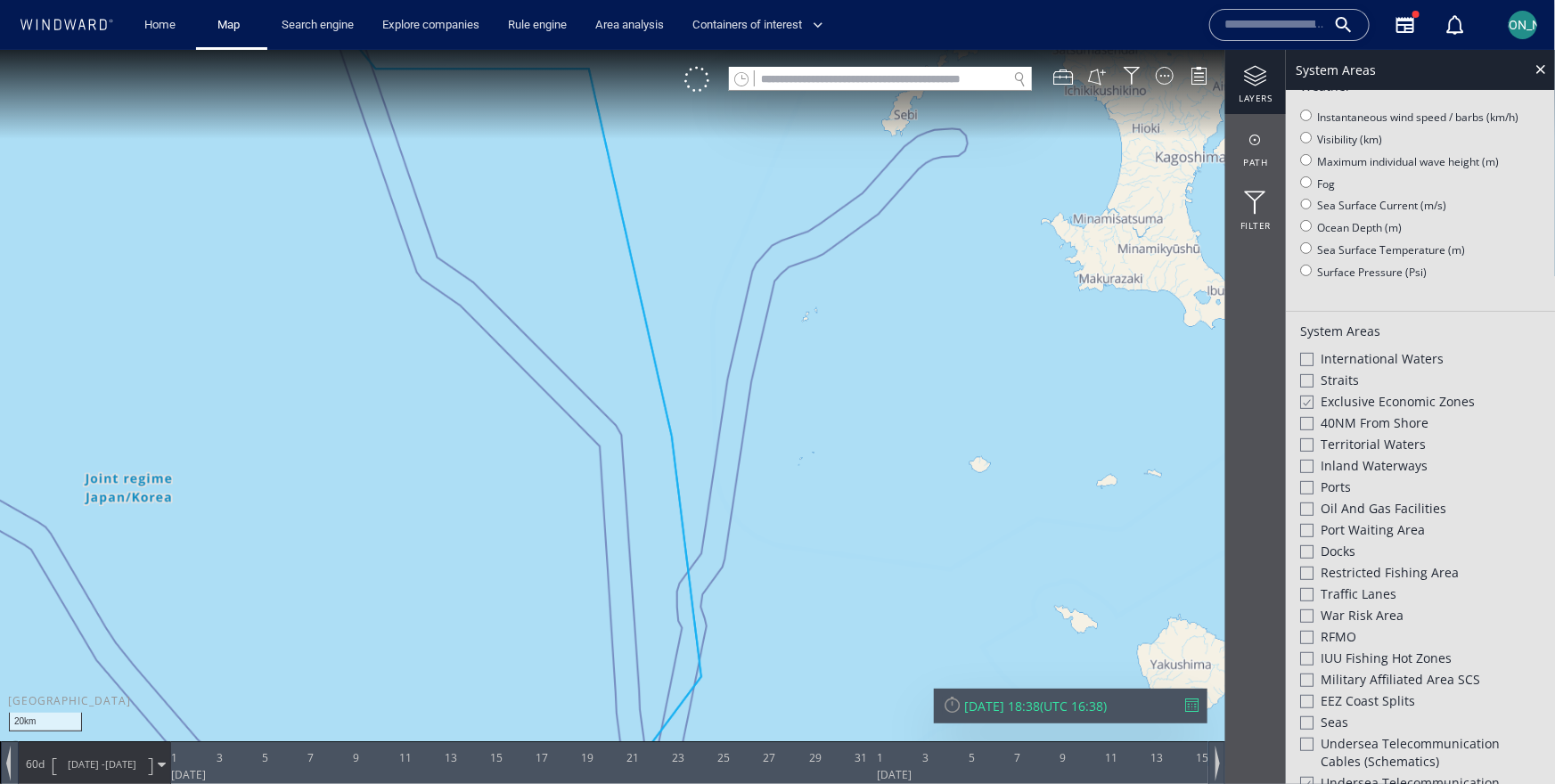
drag, startPoint x: 581, startPoint y: 657, endPoint x: 563, endPoint y: 113, distance: 544.3
click at [562, 113] on canvas "Map" at bounding box center [778, 407] width 1555 height 716
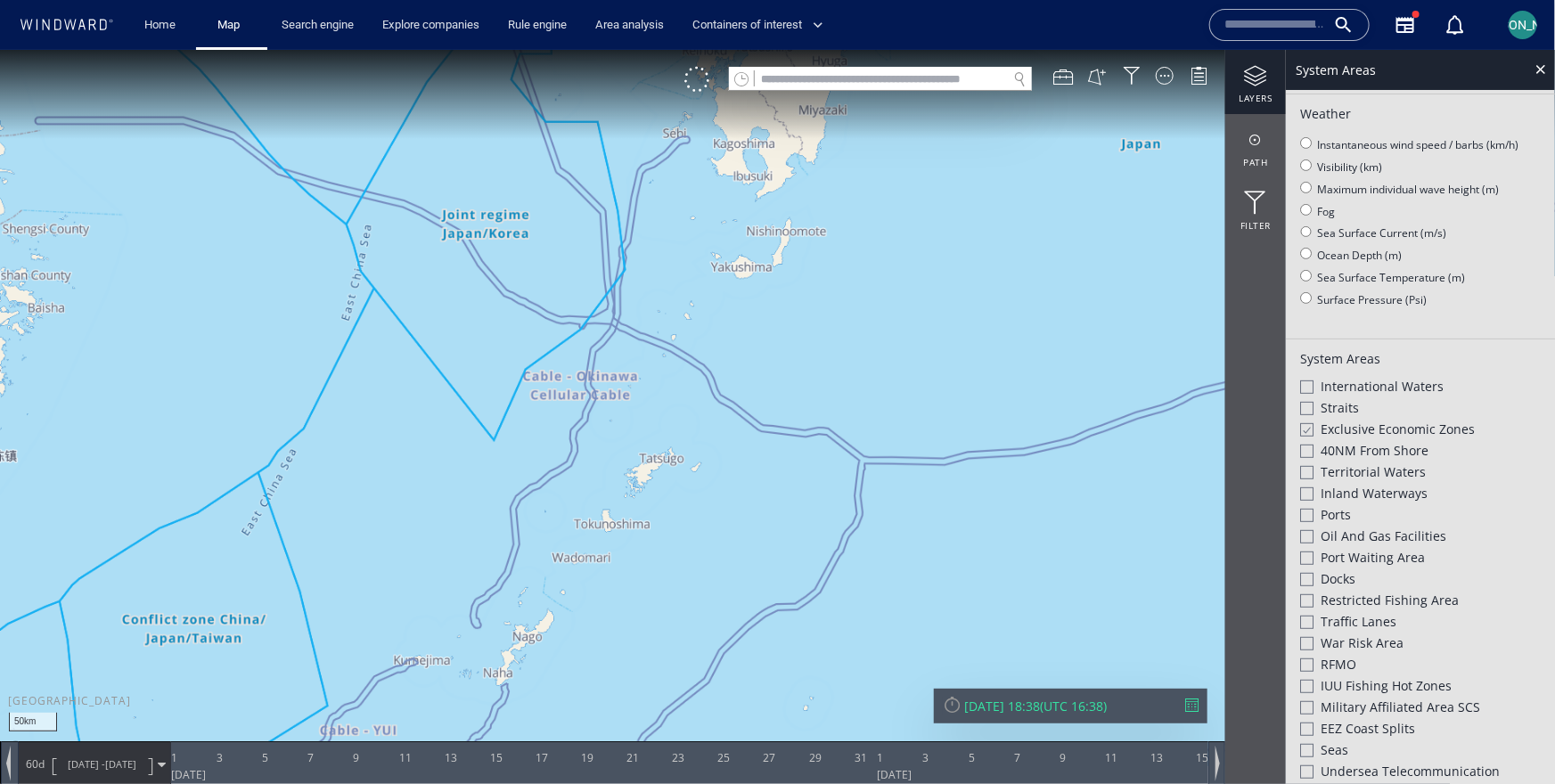
scroll to position [246, 0]
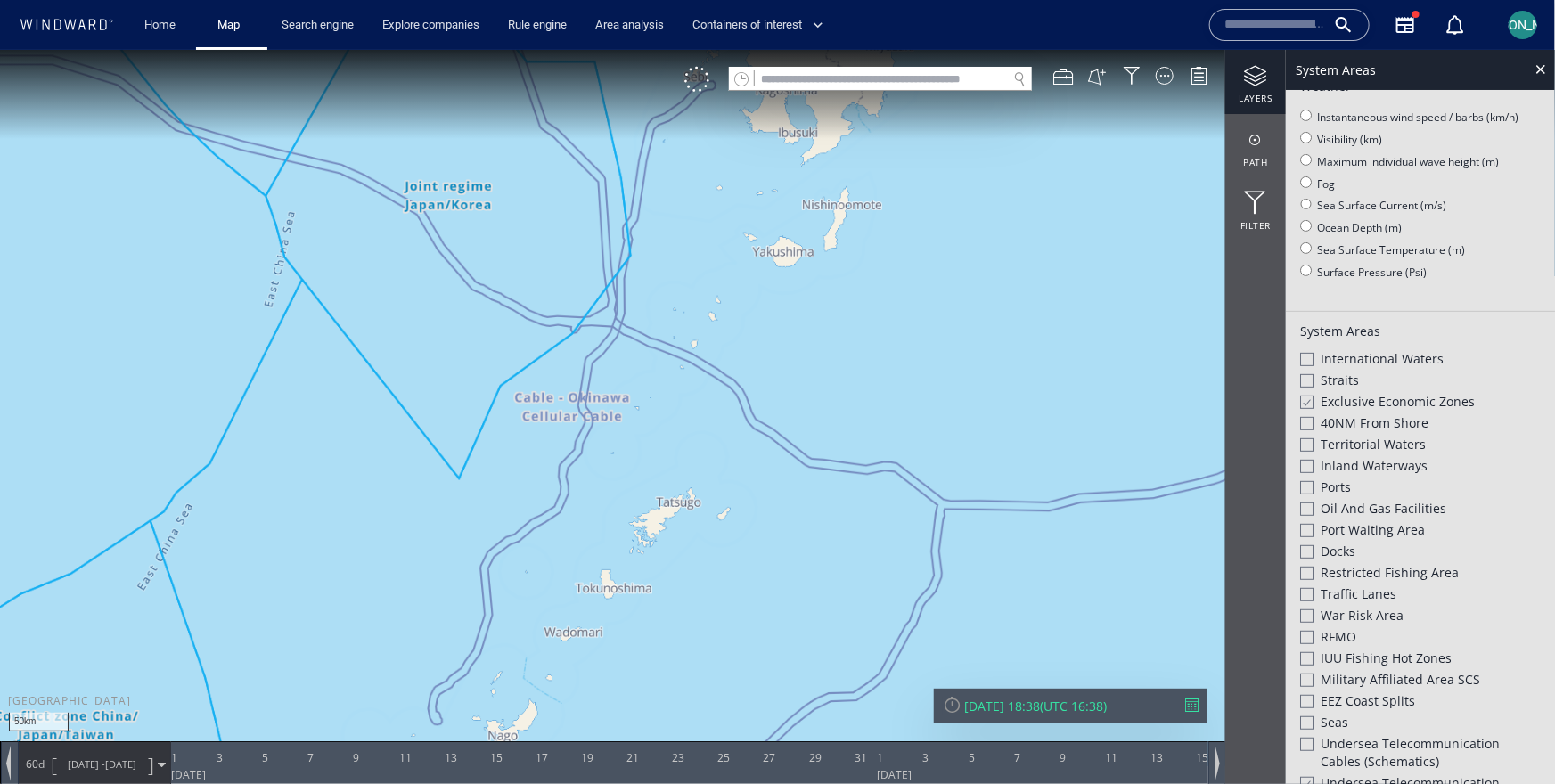
drag, startPoint x: 501, startPoint y: 234, endPoint x: 534, endPoint y: 500, distance: 268.0
click at [533, 500] on canvas "Map" at bounding box center [778, 407] width 1555 height 716
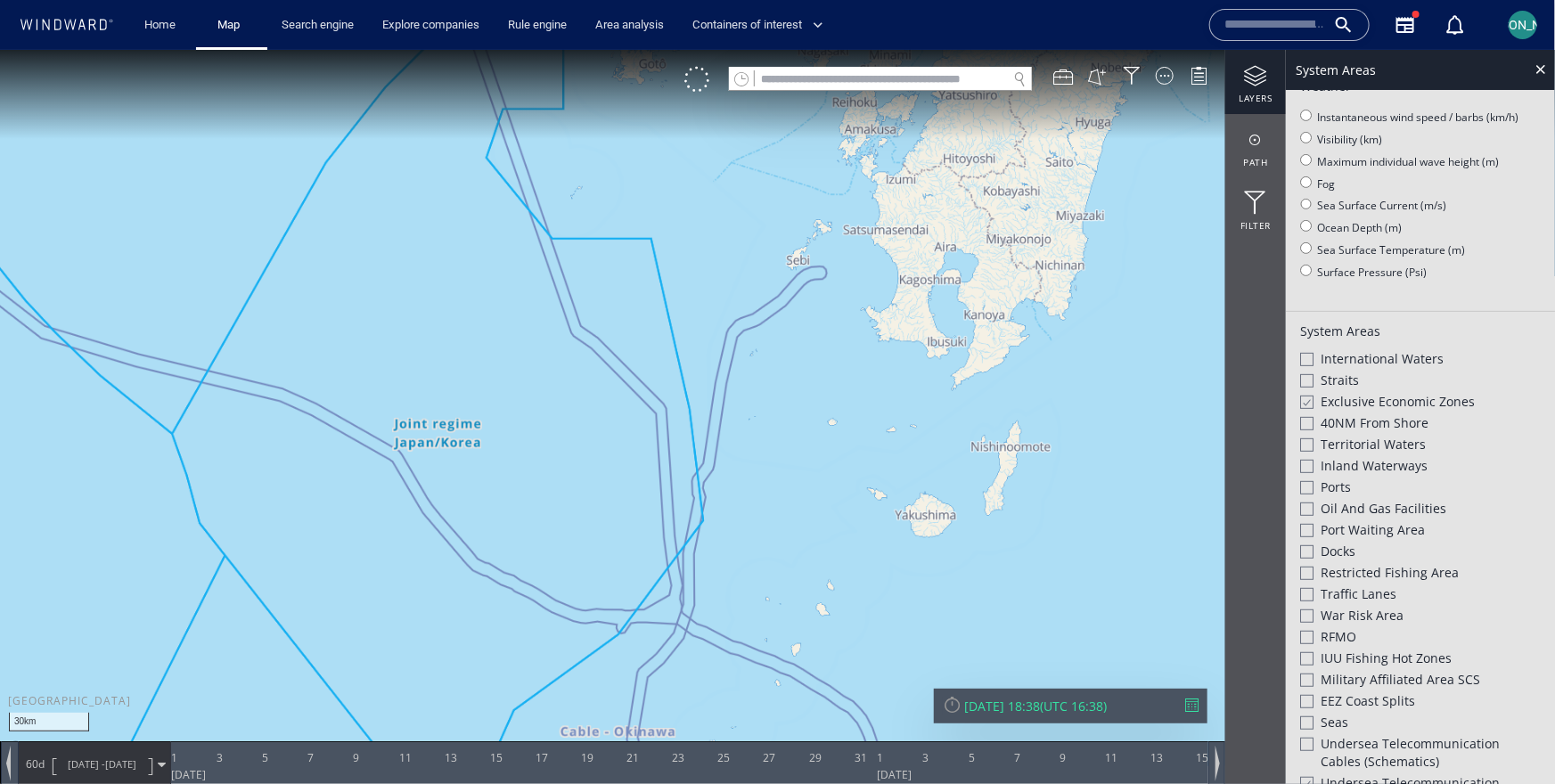
drag, startPoint x: 594, startPoint y: 540, endPoint x: 498, endPoint y: 536, distance: 96.1
click at [495, 536] on canvas "Map" at bounding box center [778, 407] width 1555 height 716
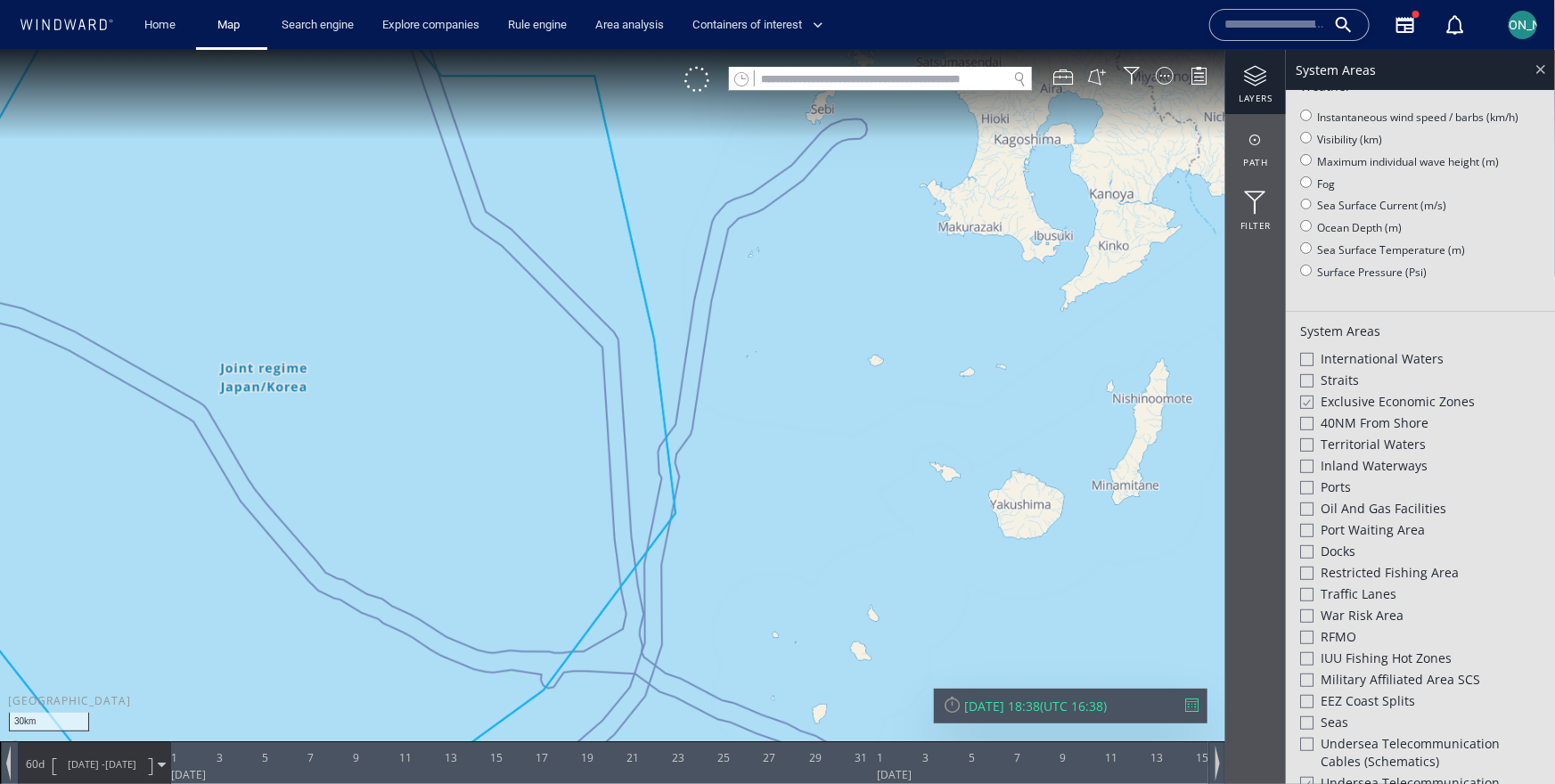
click at [1540, 67] on div at bounding box center [1539, 68] width 20 height 20
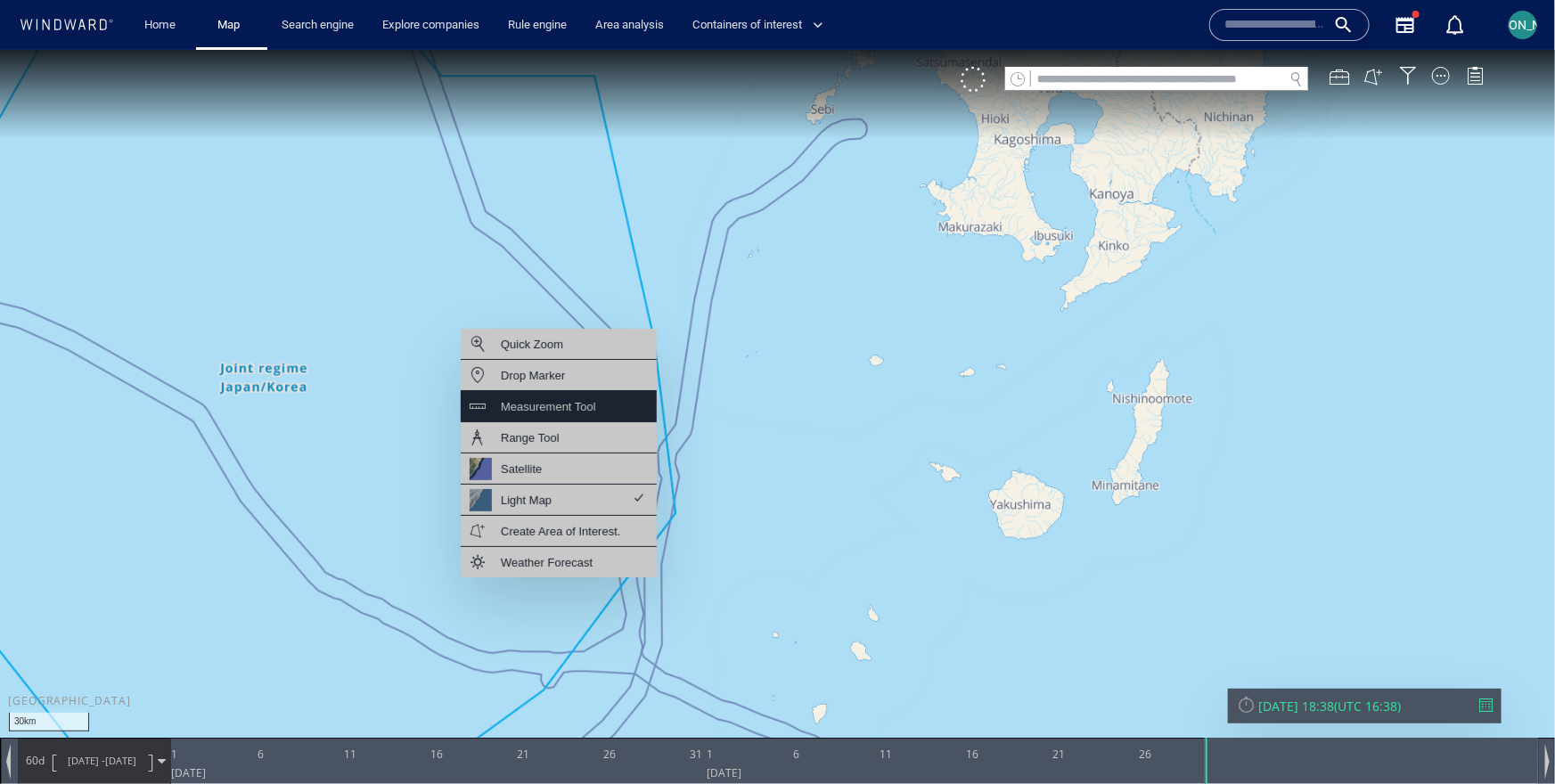
click at [545, 401] on div "Measurement Tool" at bounding box center [548, 405] width 95 height 22
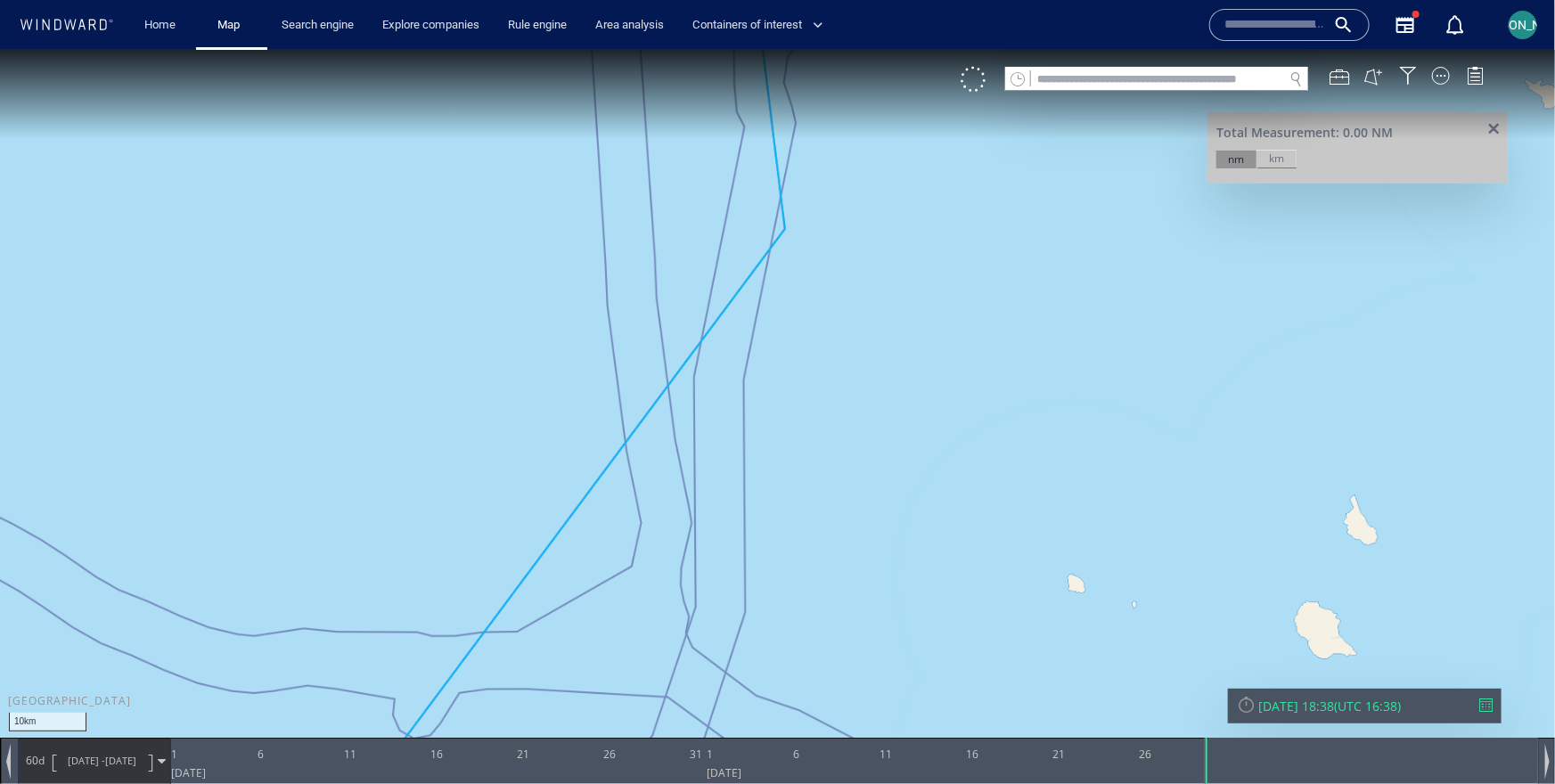
drag, startPoint x: 619, startPoint y: 661, endPoint x: 614, endPoint y: 555, distance: 106.1
click at [614, 555] on canvas "Map" at bounding box center [778, 407] width 1555 height 716
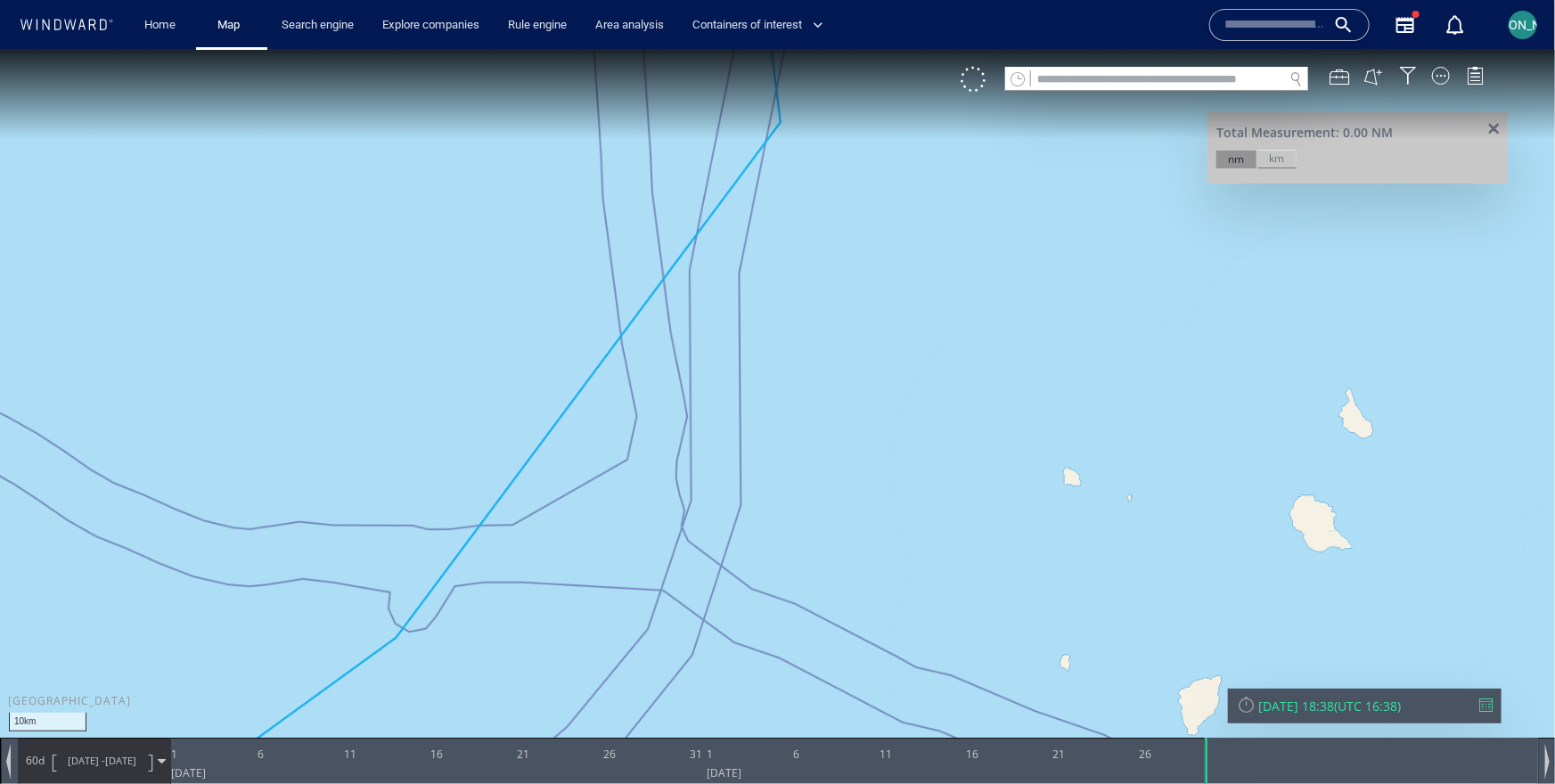
click at [616, 335] on canvas "Map" at bounding box center [778, 407] width 1555 height 716
click at [630, 413] on canvas "Map" at bounding box center [778, 407] width 1555 height 716
click at [629, 460] on canvas "Map" at bounding box center [778, 407] width 1555 height 716
click at [517, 522] on canvas "Map" at bounding box center [778, 407] width 1555 height 716
click at [424, 530] on canvas "Map" at bounding box center [778, 407] width 1555 height 716
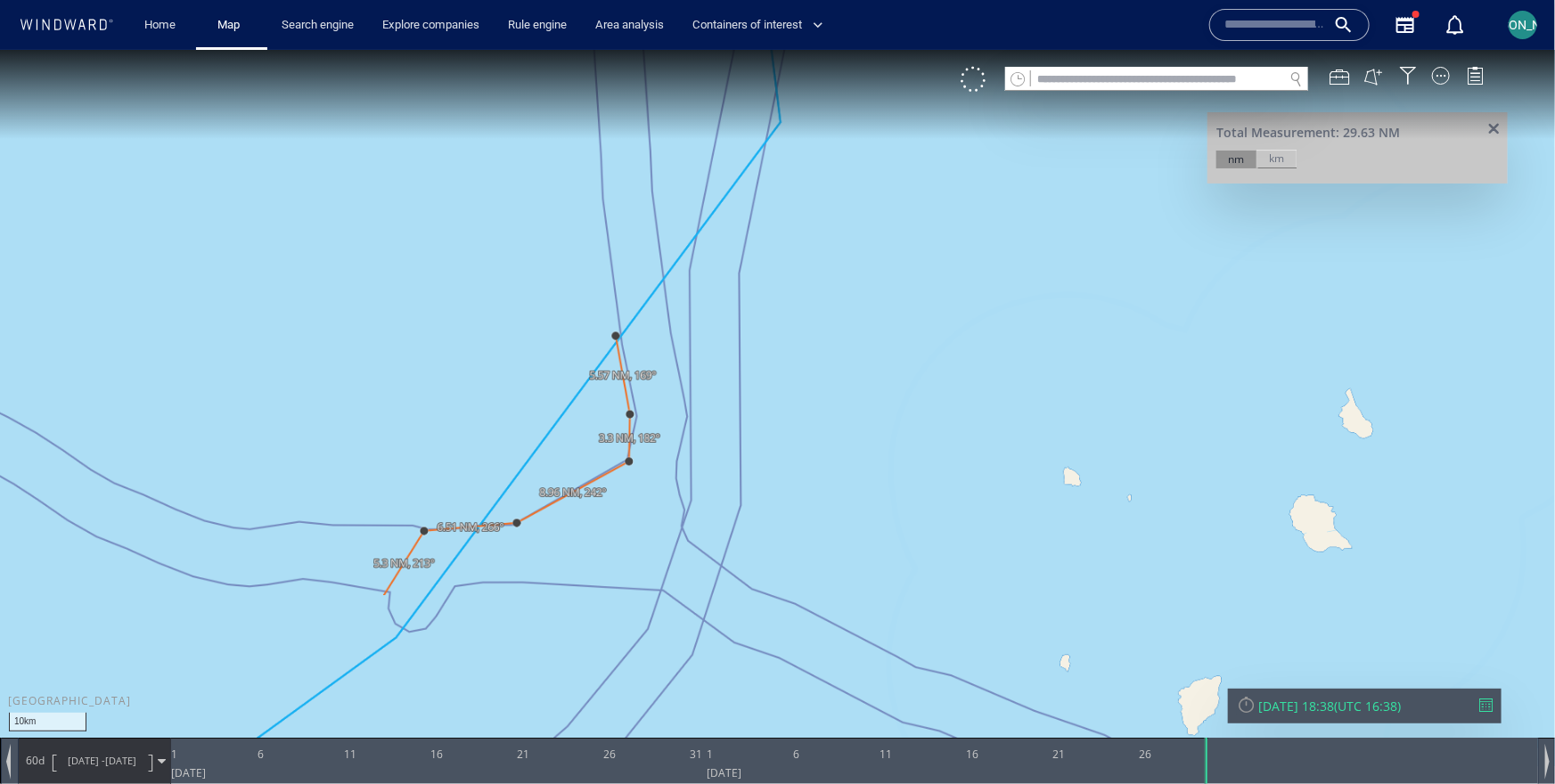
click at [384, 594] on canvas "Map" at bounding box center [778, 407] width 1555 height 716
click at [392, 623] on canvas "Map" at bounding box center [778, 407] width 1555 height 716
click at [414, 634] on canvas "Map" at bounding box center [778, 407] width 1555 height 716
click at [453, 585] on canvas "Map" at bounding box center [778, 407] width 1555 height 716
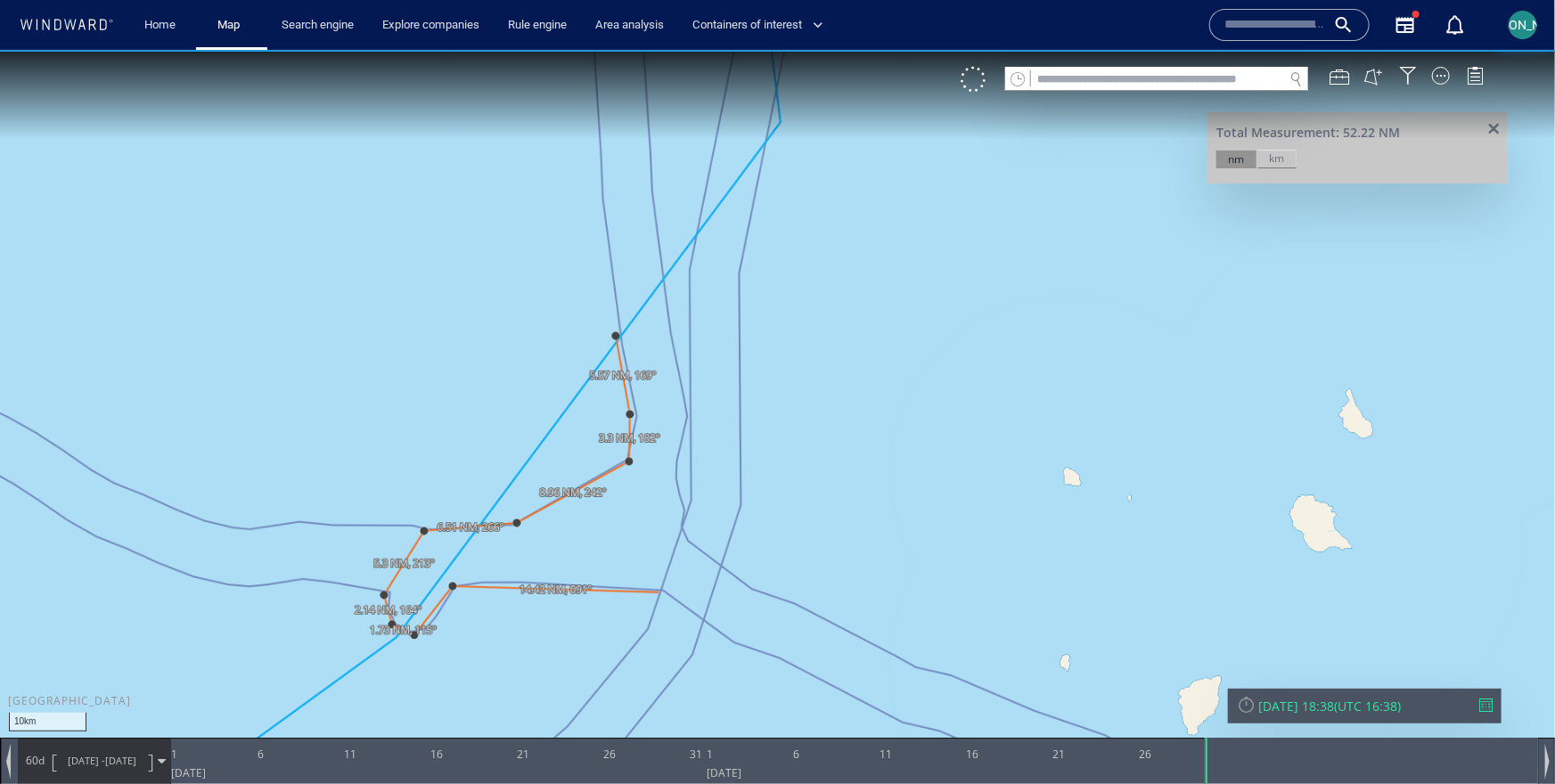
click at [657, 589] on canvas "Map" at bounding box center [778, 407] width 1555 height 716
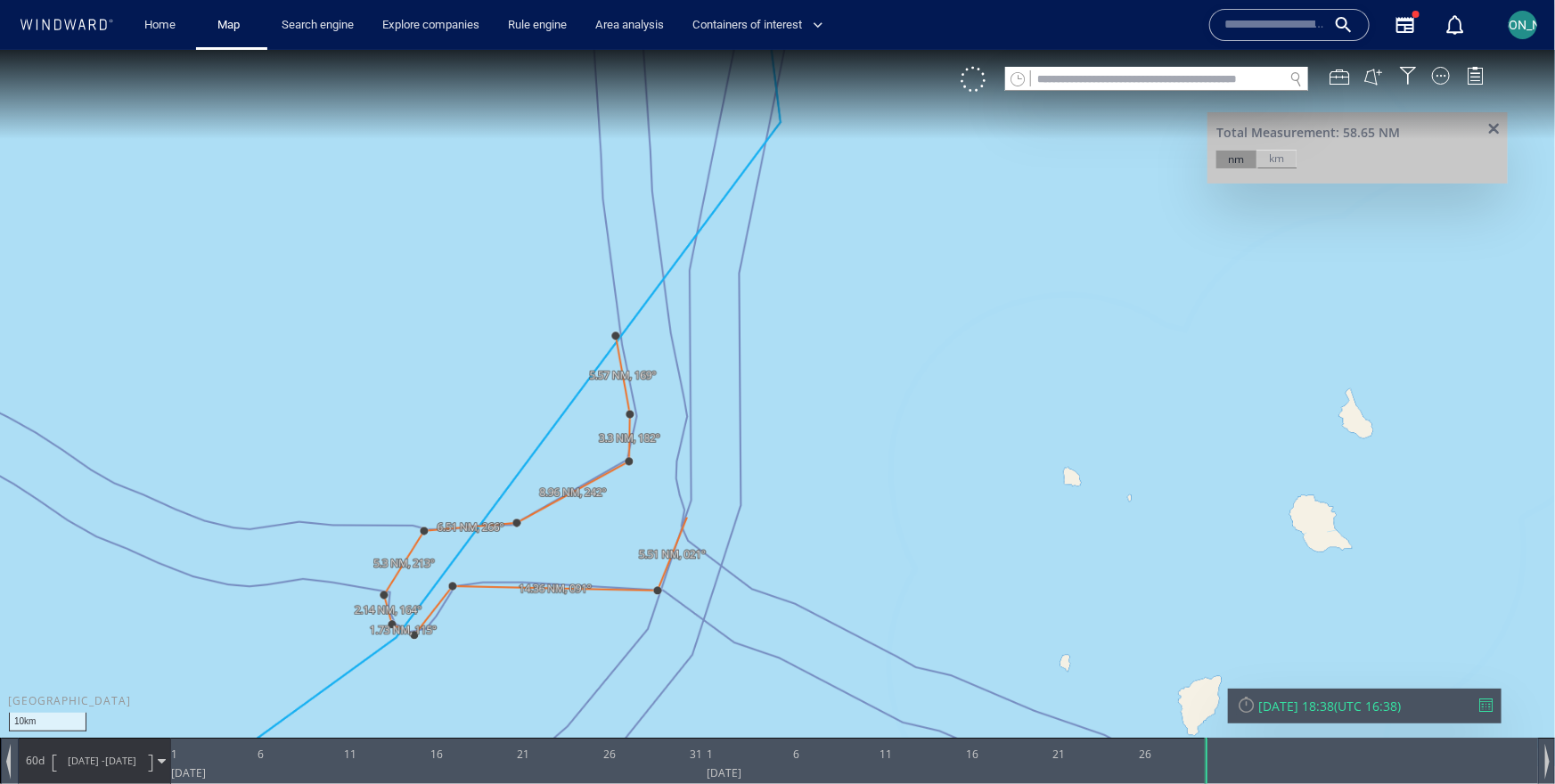
click at [693, 505] on canvas "Map" at bounding box center [778, 407] width 1555 height 716
click at [691, 392] on canvas "Map" at bounding box center [778, 407] width 1555 height 716
click at [664, 265] on canvas "Map" at bounding box center [778, 407] width 1555 height 716
drag, startPoint x: 660, startPoint y: 116, endPoint x: 642, endPoint y: 514, distance: 398.4
click at [642, 514] on canvas "Map" at bounding box center [778, 407] width 1555 height 716
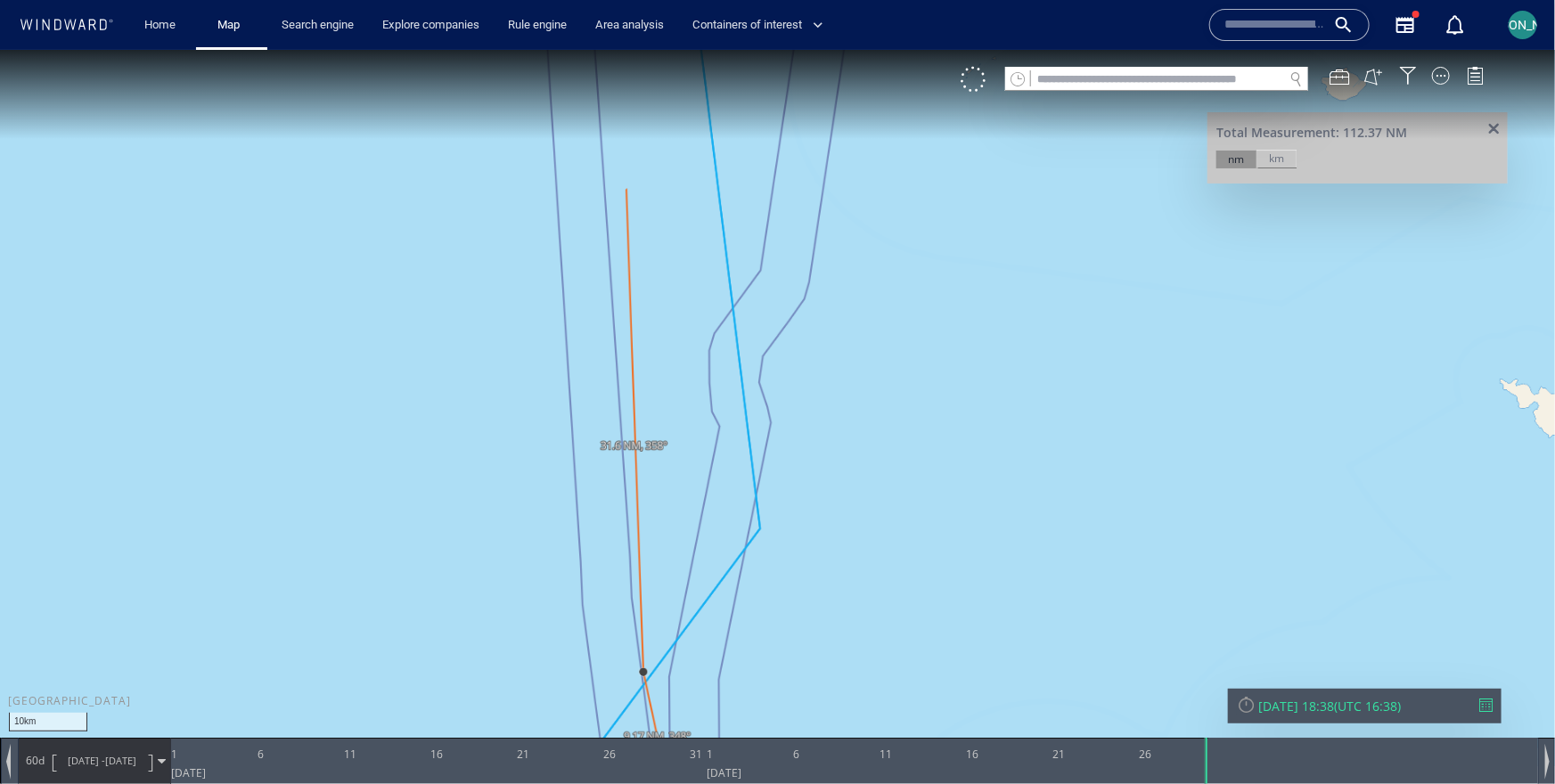
drag, startPoint x: 642, startPoint y: 143, endPoint x: 610, endPoint y: 517, distance: 375.4
click at [610, 517] on canvas "Map" at bounding box center [778, 407] width 1555 height 716
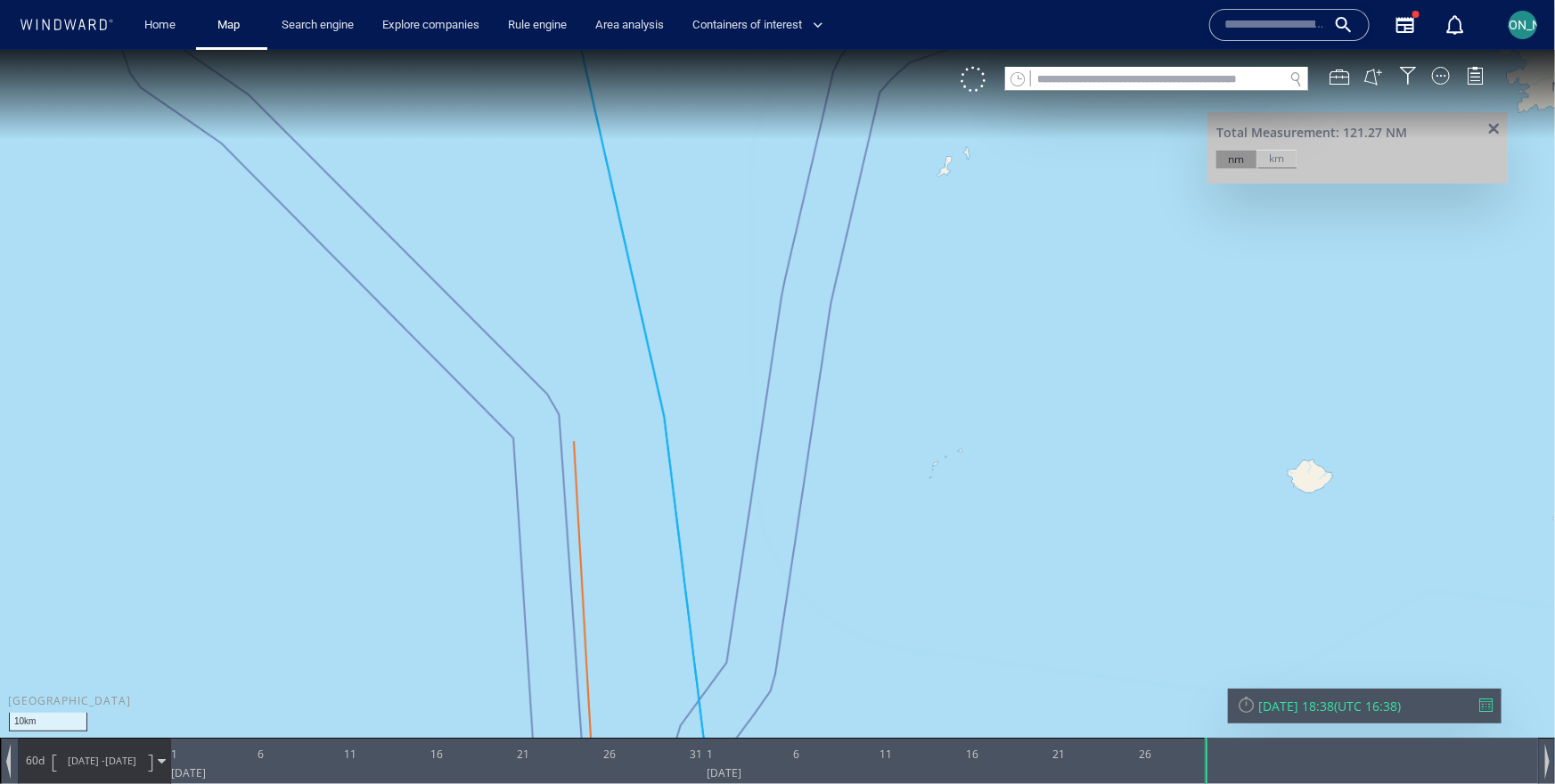
click at [562, 408] on canvas "Map" at bounding box center [778, 407] width 1555 height 716
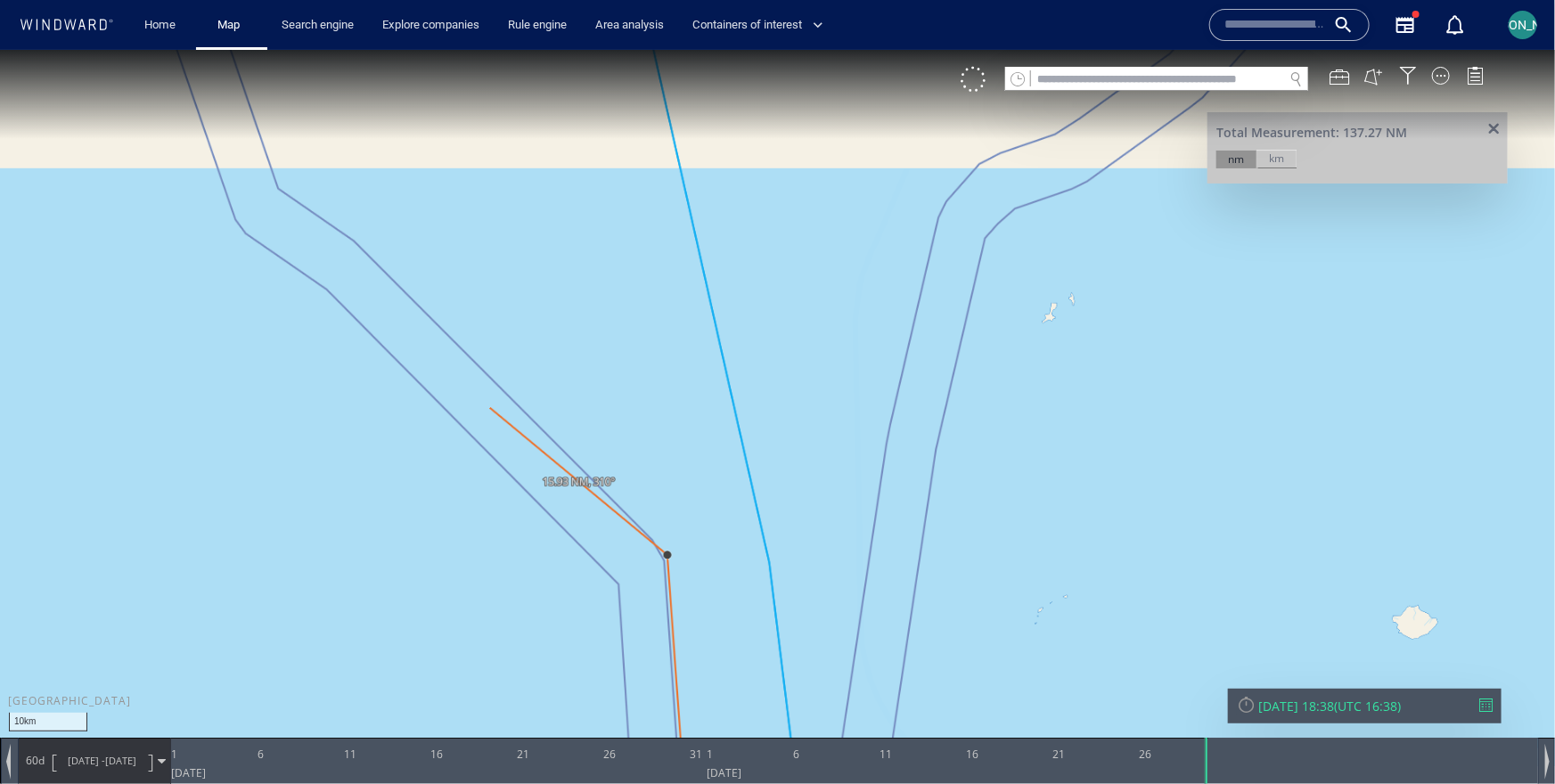
drag, startPoint x: 384, startPoint y: 261, endPoint x: 567, endPoint y: 545, distance: 337.9
click at [568, 546] on canvas "Map" at bounding box center [778, 407] width 1555 height 716
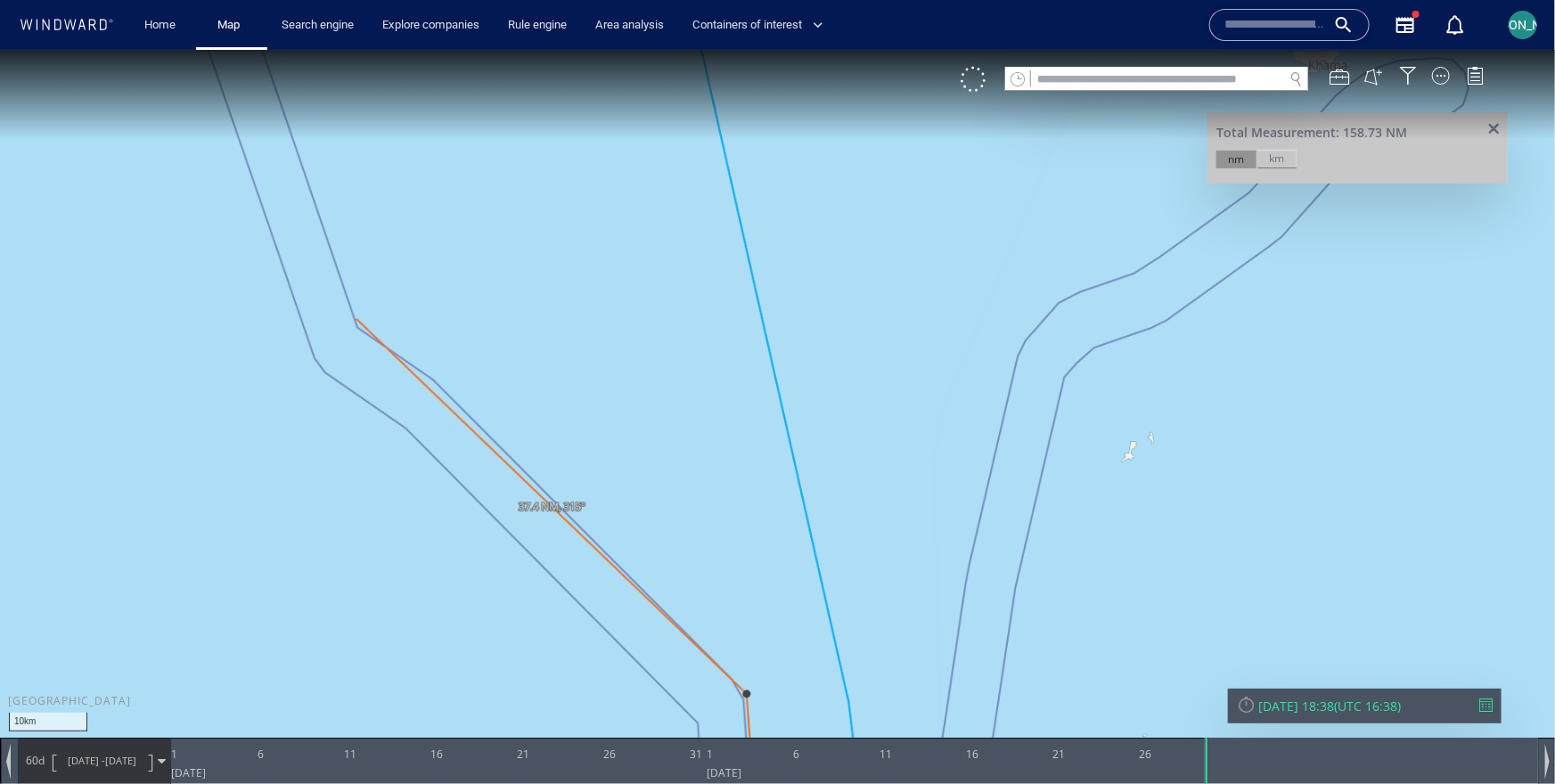
click at [357, 318] on canvas "Map" at bounding box center [778, 407] width 1555 height 716
drag, startPoint x: 358, startPoint y: 235, endPoint x: 451, endPoint y: 601, distance: 377.6
click at [451, 602] on canvas "Map" at bounding box center [778, 407] width 1555 height 716
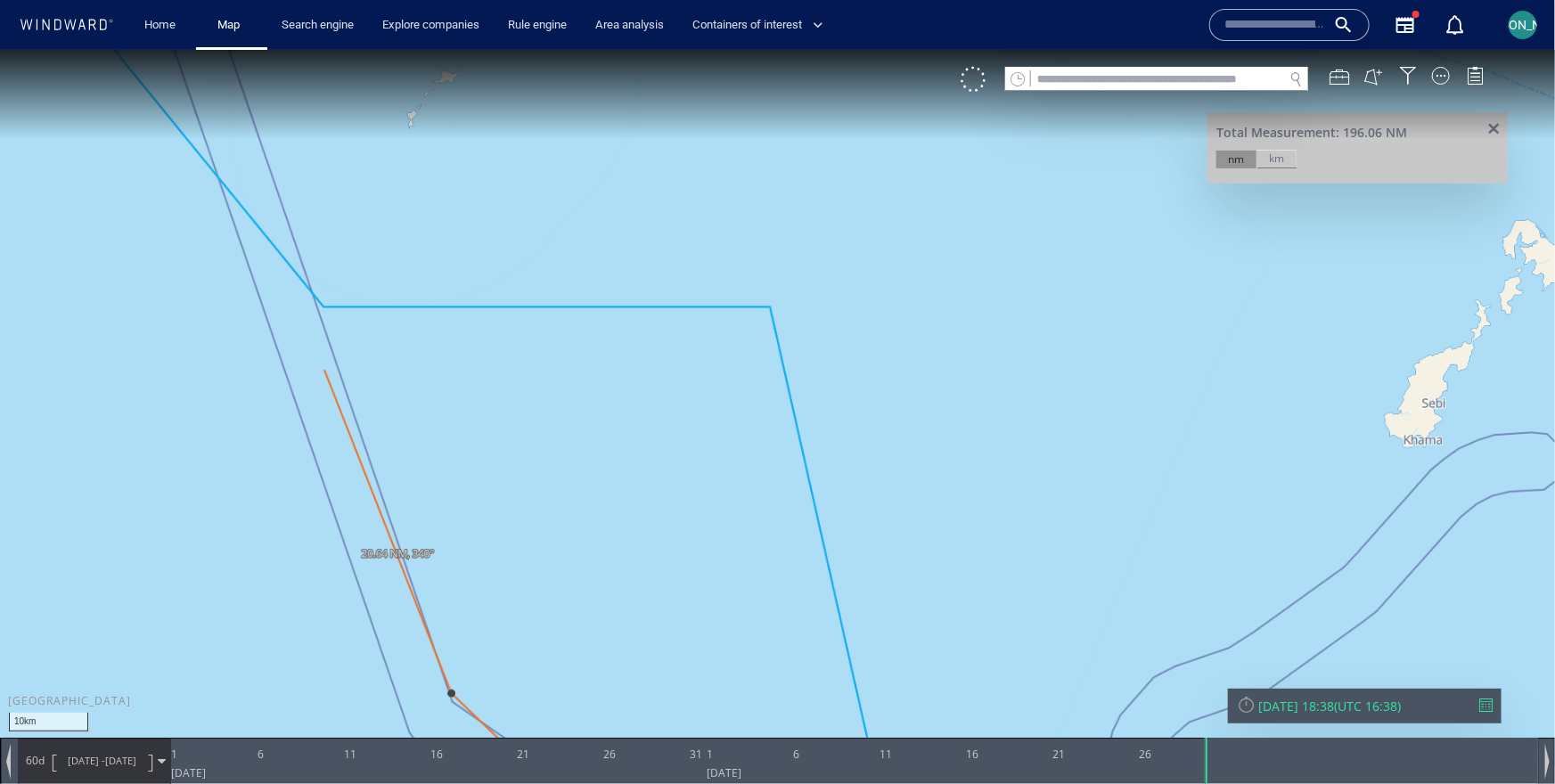
drag, startPoint x: 288, startPoint y: 173, endPoint x: 457, endPoint y: 562, distance: 424.1
click at [457, 562] on canvas "Map" at bounding box center [778, 407] width 1555 height 716
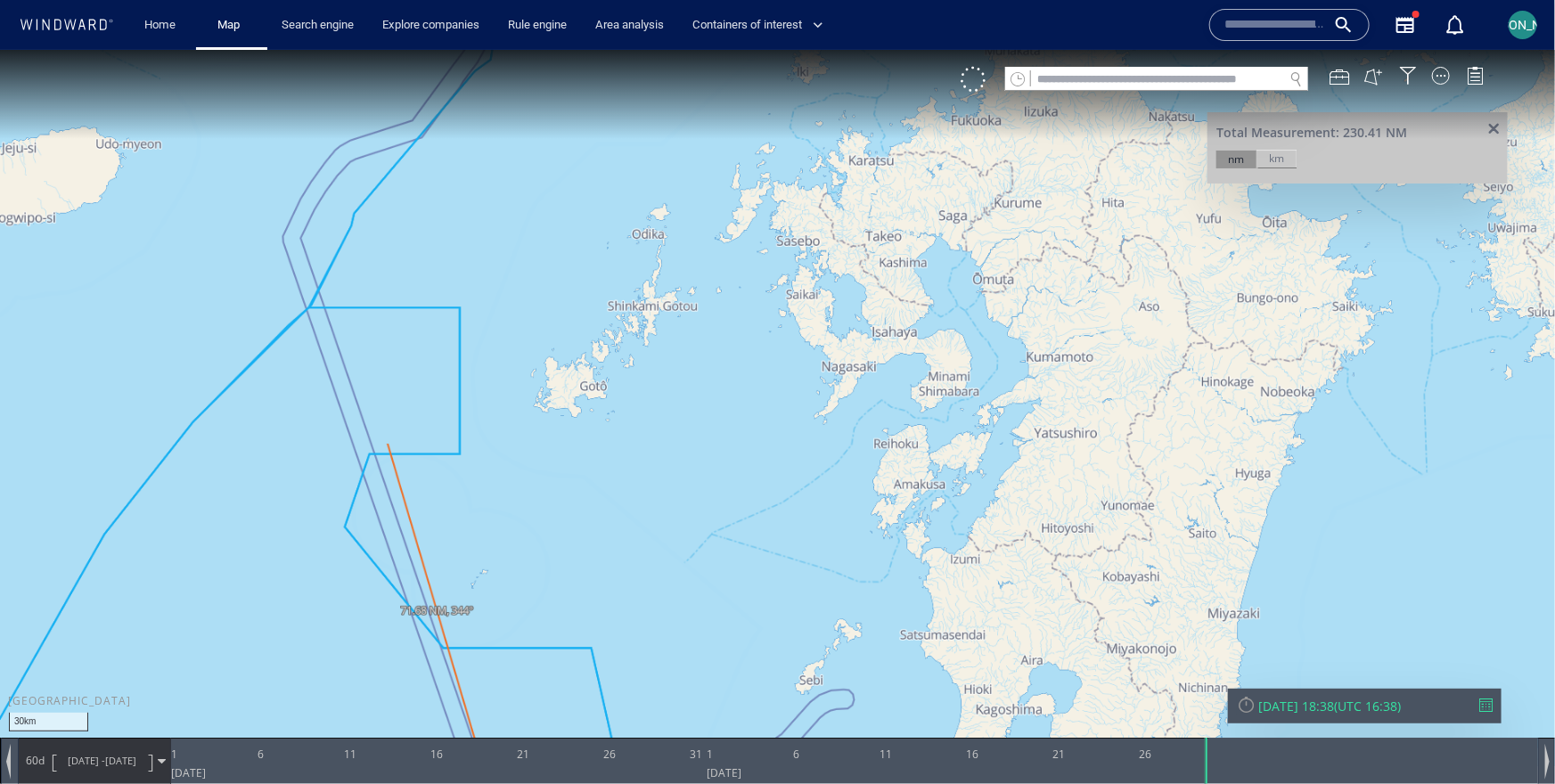
drag, startPoint x: 334, startPoint y: 171, endPoint x: 396, endPoint y: 487, distance: 322.0
click at [396, 487] on canvas "Map" at bounding box center [778, 407] width 1555 height 716
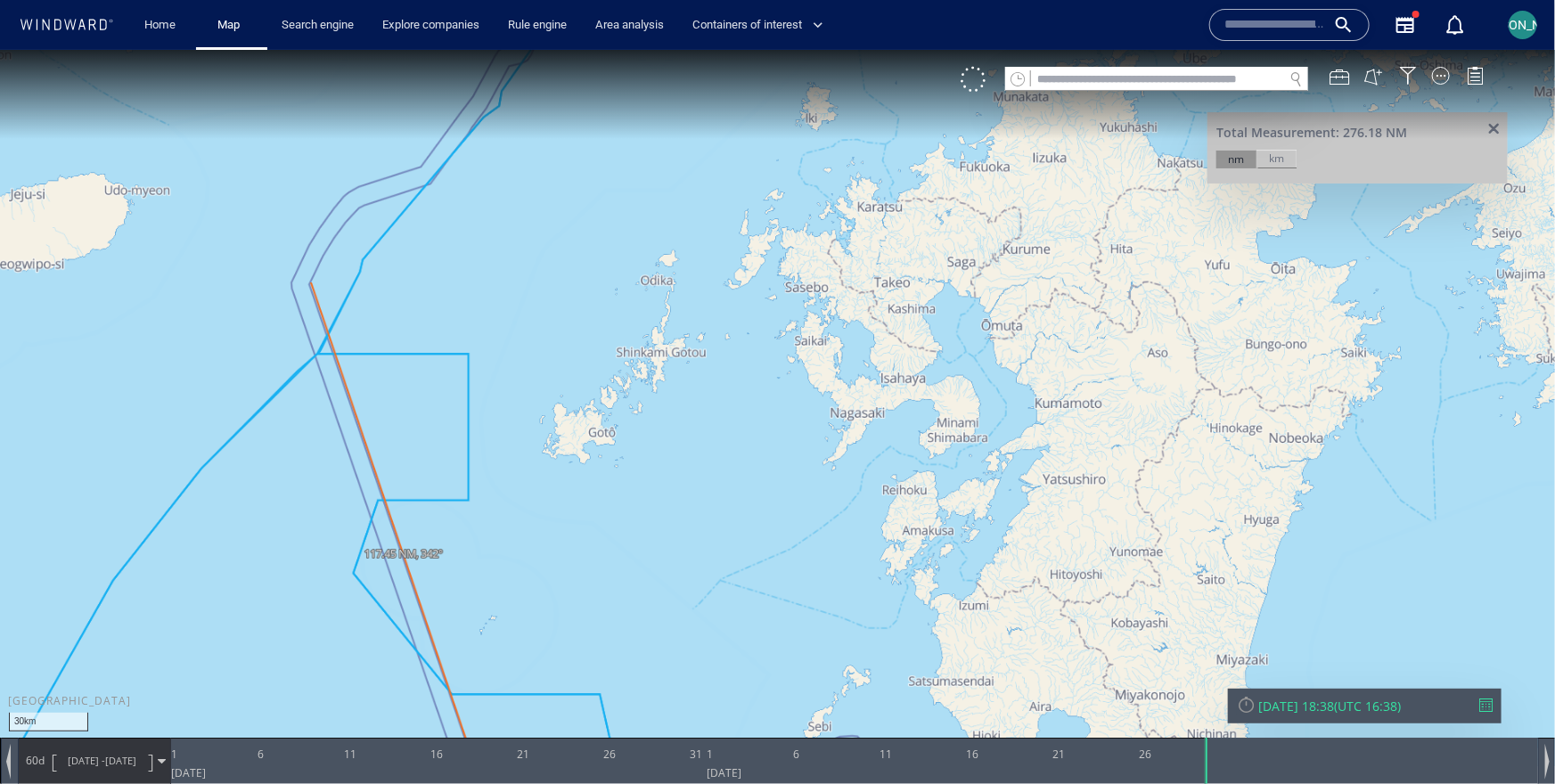
click at [311, 281] on canvas "Map" at bounding box center [778, 407] width 1555 height 716
click at [358, 205] on canvas "Map" at bounding box center [778, 407] width 1555 height 716
click at [432, 181] on canvas "Map" at bounding box center [778, 407] width 1555 height 716
drag, startPoint x: 530, startPoint y: 89, endPoint x: 451, endPoint y: 369, distance: 290.9
click at [451, 370] on canvas "Map" at bounding box center [778, 407] width 1555 height 716
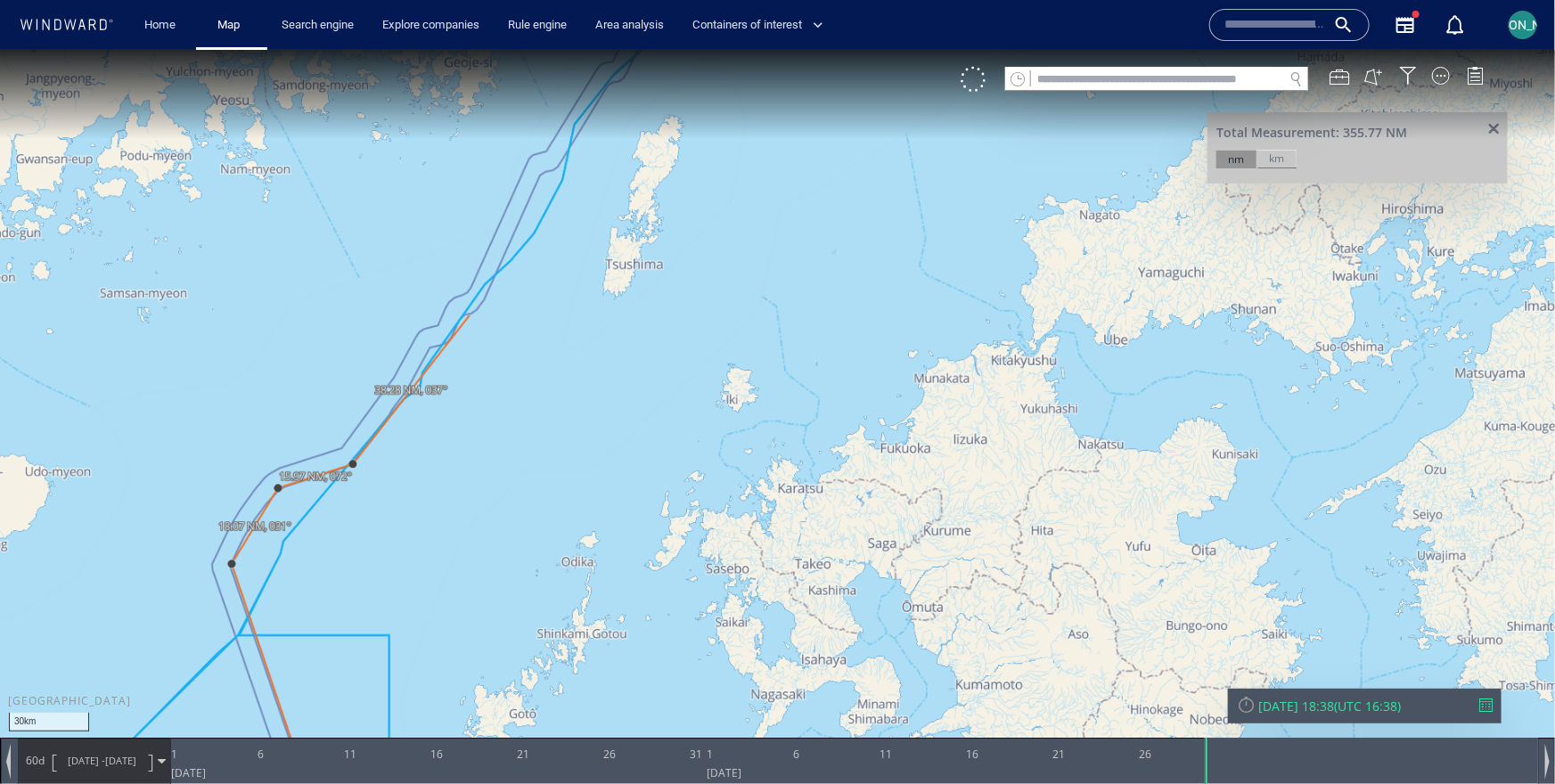
click at [492, 287] on canvas "Map" at bounding box center [778, 407] width 1555 height 716
click at [541, 176] on canvas "Map" at bounding box center [778, 407] width 1555 height 716
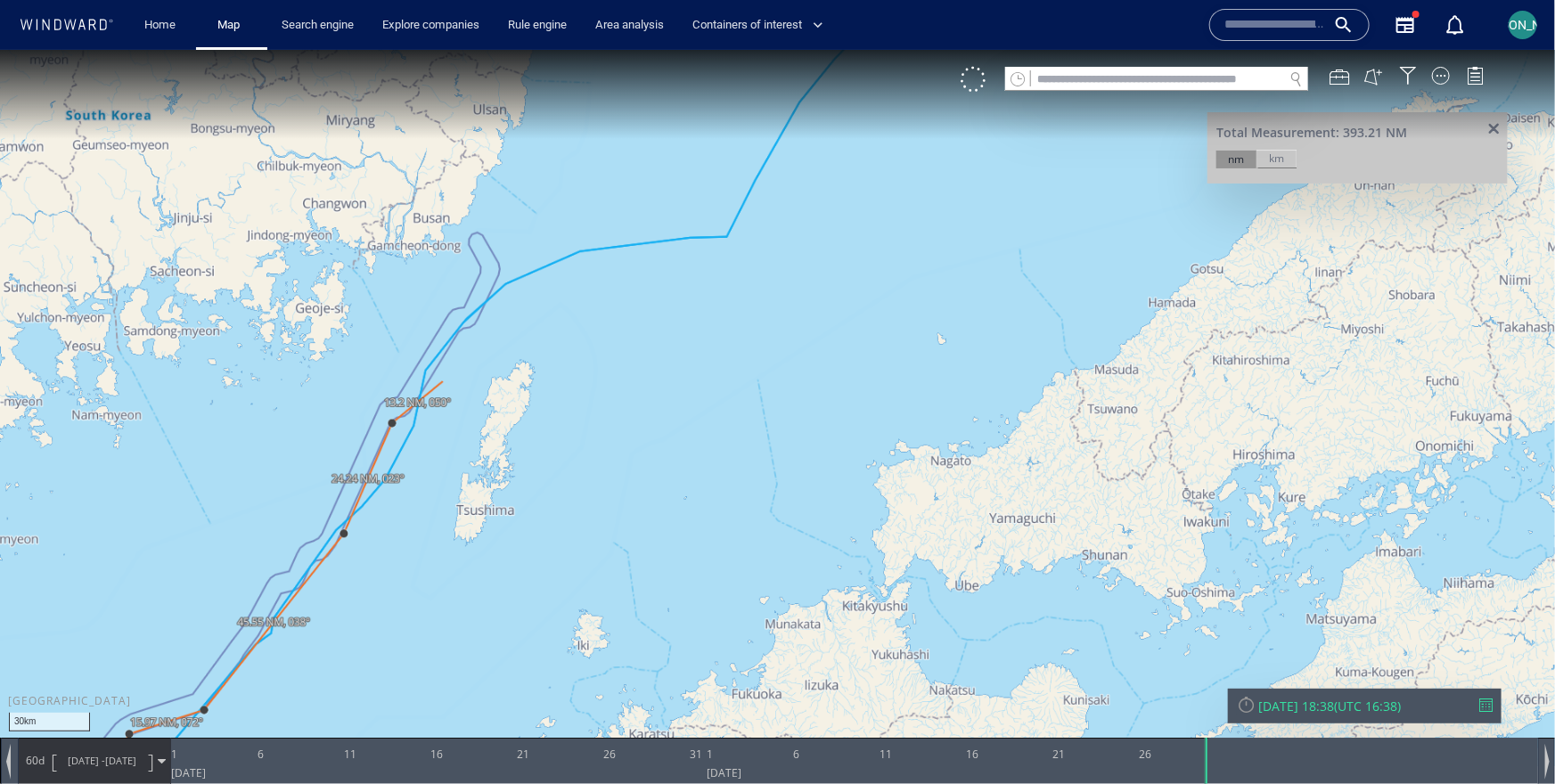
drag, startPoint x: 591, startPoint y: 135, endPoint x: 441, endPoint y: 385, distance: 291.5
click at [441, 385] on canvas "Map" at bounding box center [778, 407] width 1555 height 716
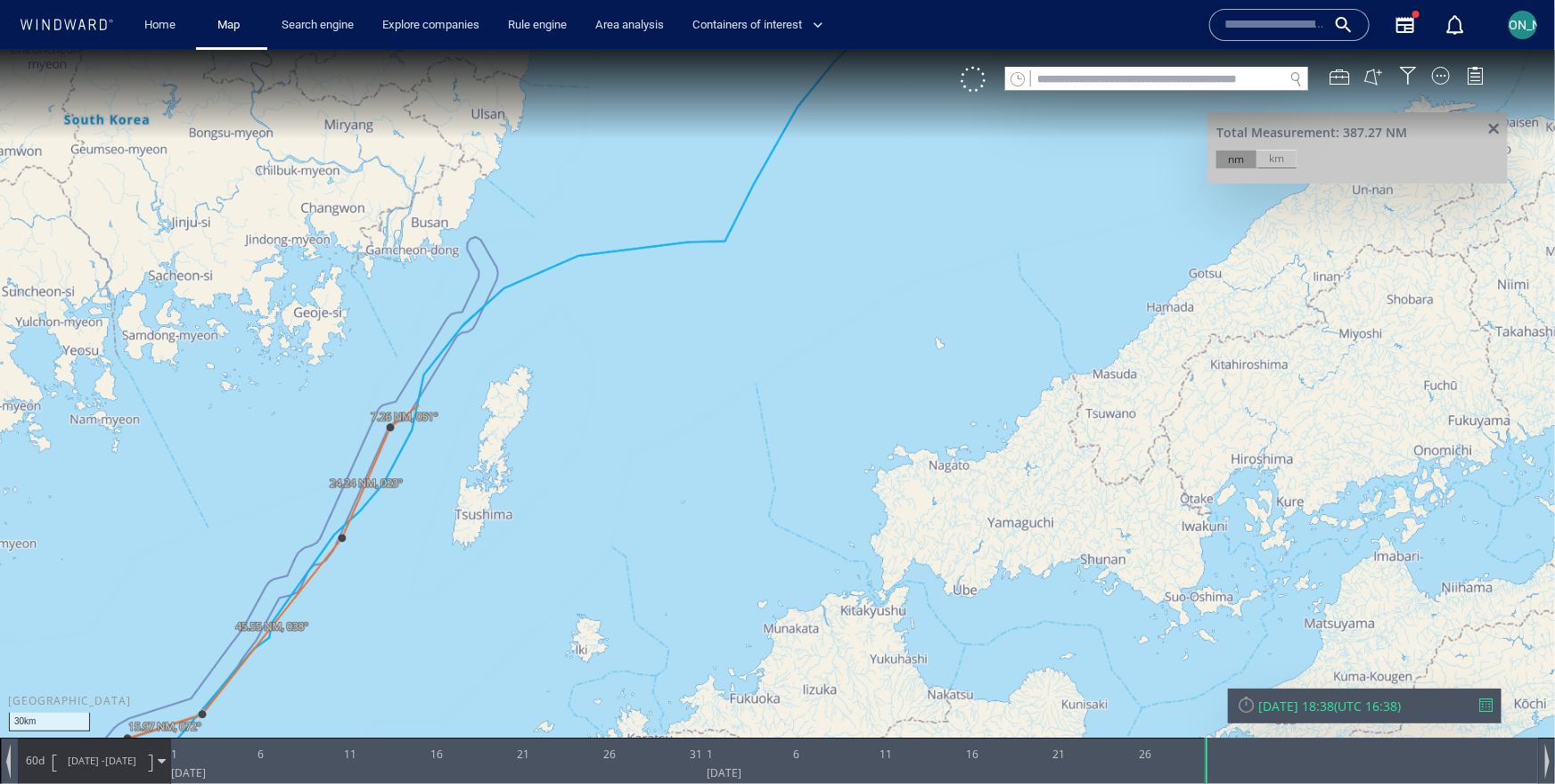
click at [419, 404] on canvas "Map" at bounding box center [778, 407] width 1555 height 716
click at [495, 289] on canvas "Map" at bounding box center [778, 407] width 1555 height 716
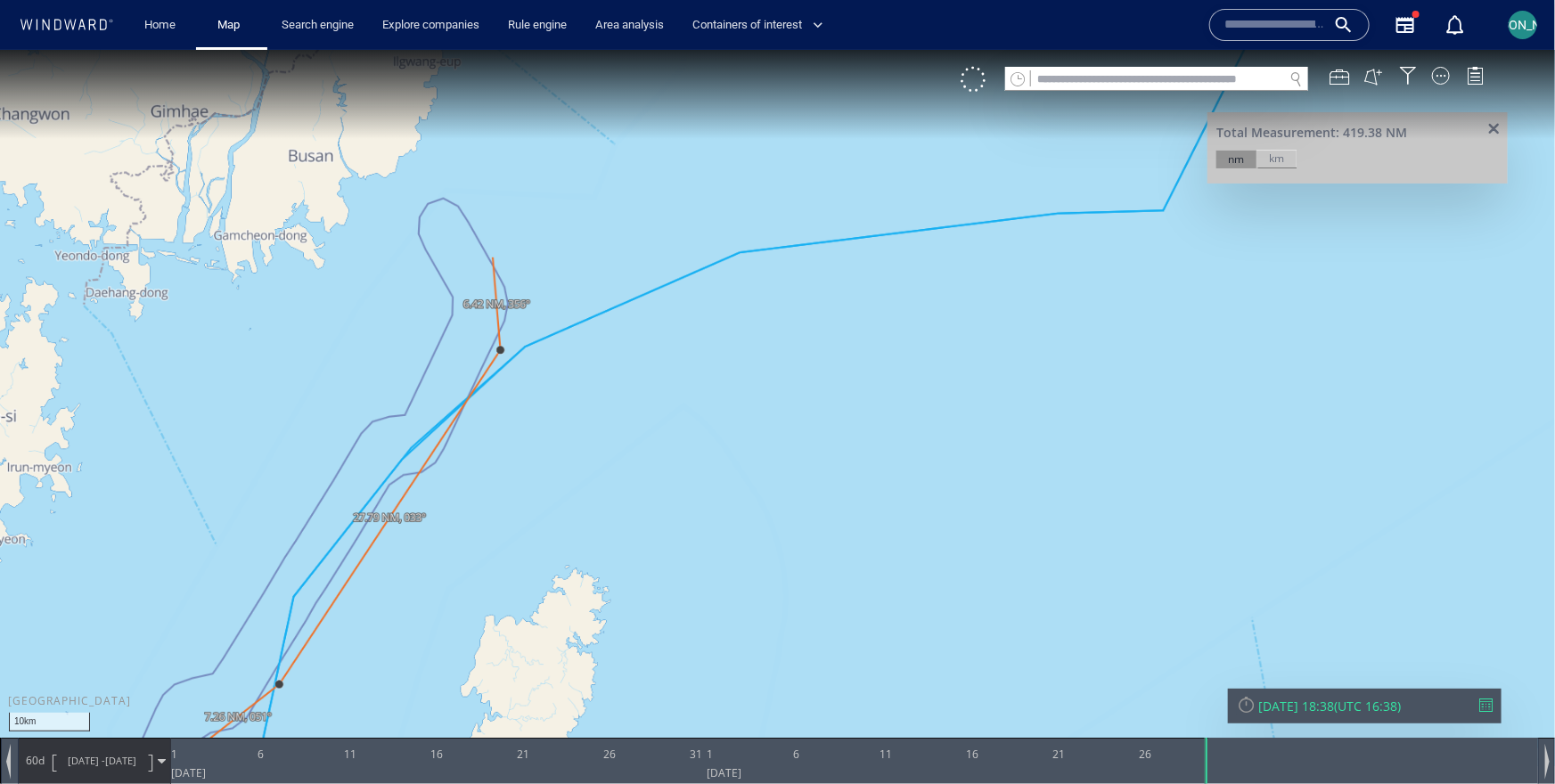
click at [512, 289] on canvas "Map" at bounding box center [778, 407] width 1555 height 716
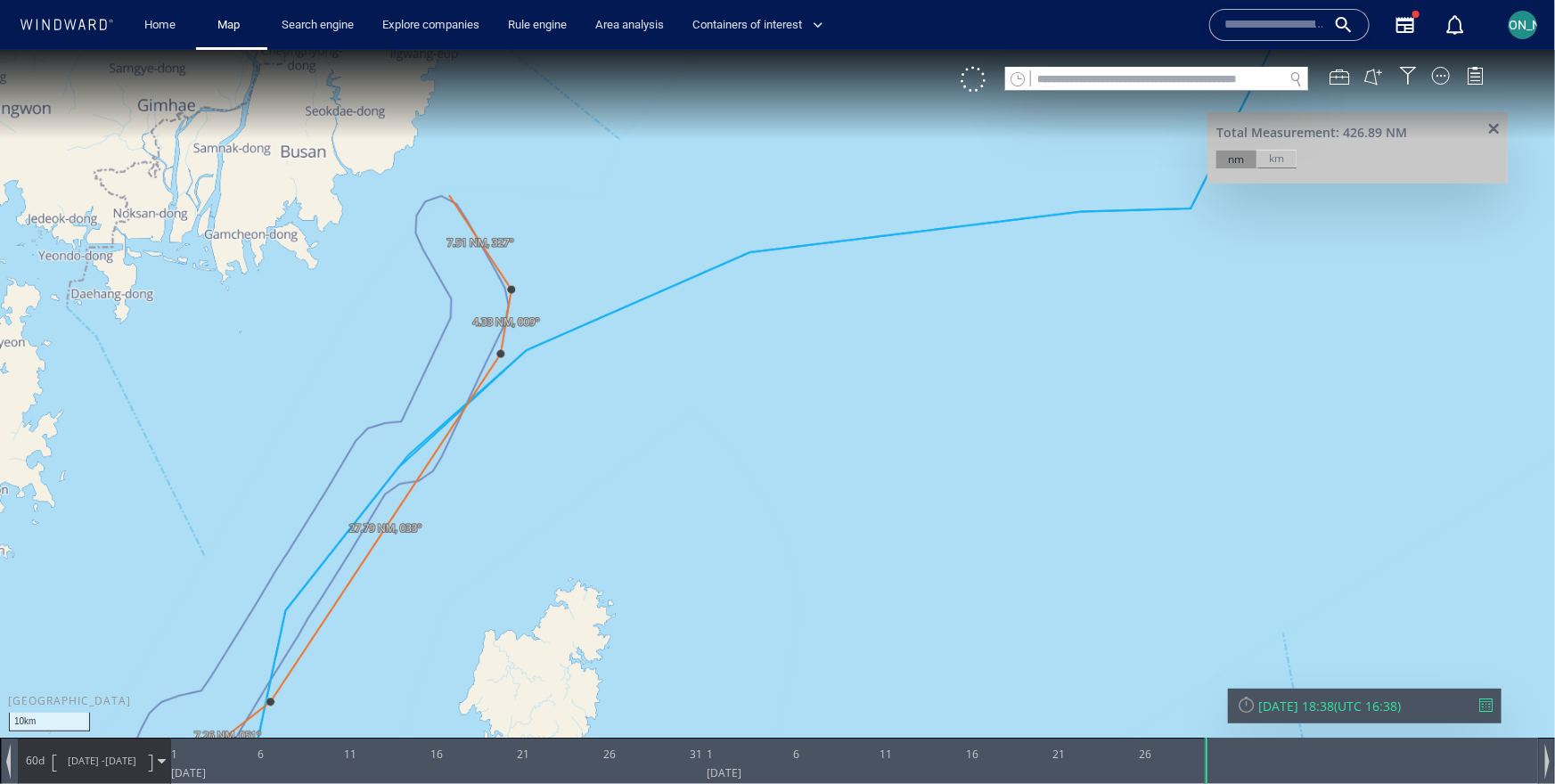
click at [449, 194] on canvas "Map" at bounding box center [778, 407] width 1555 height 716
click at [425, 197] on canvas "Map" at bounding box center [778, 407] width 1555 height 716
click at [415, 213] on canvas "Map" at bounding box center [778, 407] width 1555 height 716
click at [415, 245] on canvas "Map" at bounding box center [778, 407] width 1555 height 716
click at [451, 303] on canvas "Map" at bounding box center [778, 407] width 1555 height 716
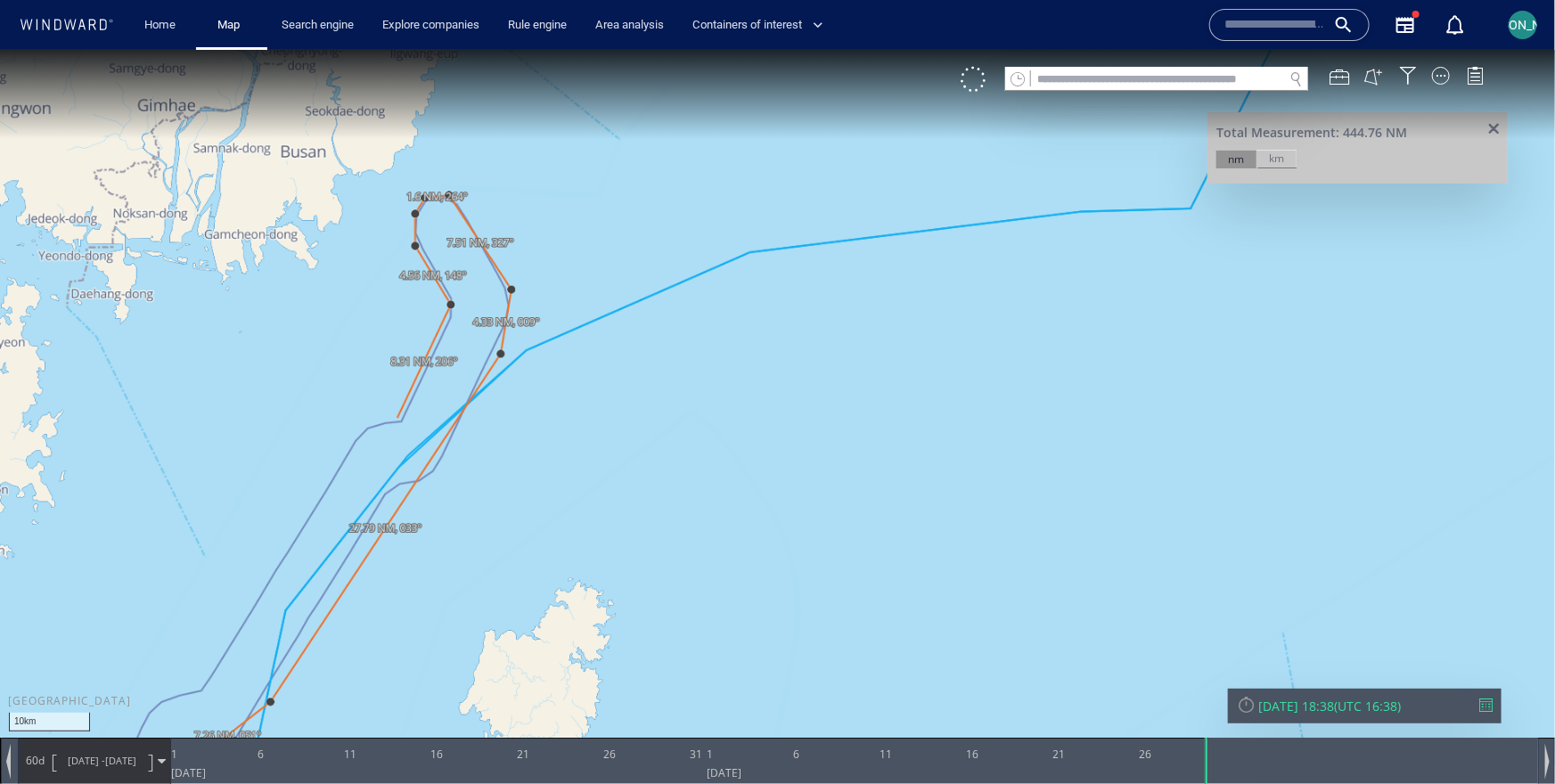
click at [397, 417] on canvas "Map" at bounding box center [778, 407] width 1555 height 716
click at [358, 431] on canvas "Map" at bounding box center [778, 407] width 1555 height 716
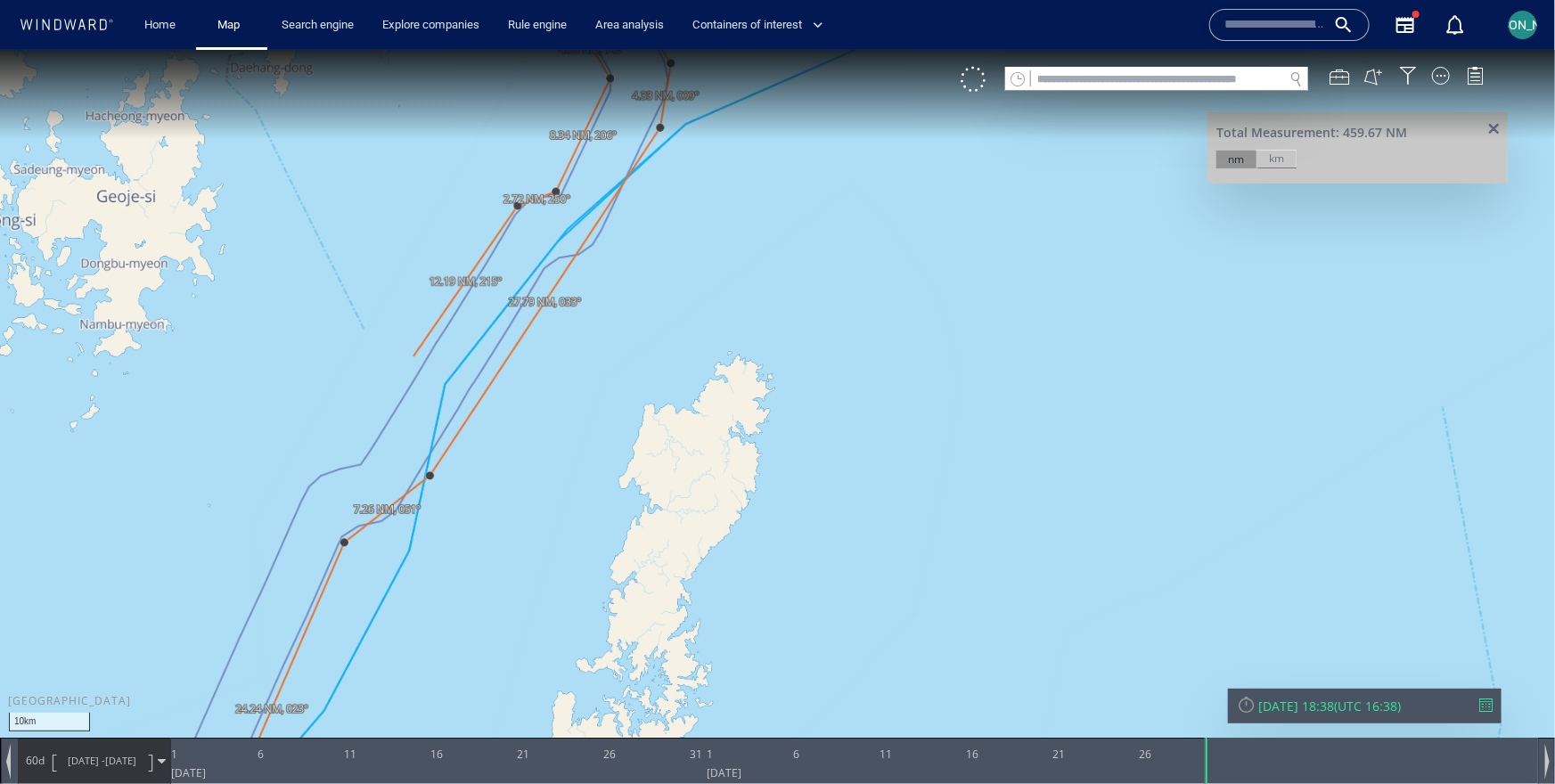
drag, startPoint x: 254, startPoint y: 582, endPoint x: 413, endPoint y: 357, distance: 275.5
click at [413, 357] on canvas "Map" at bounding box center [778, 407] width 1555 height 716
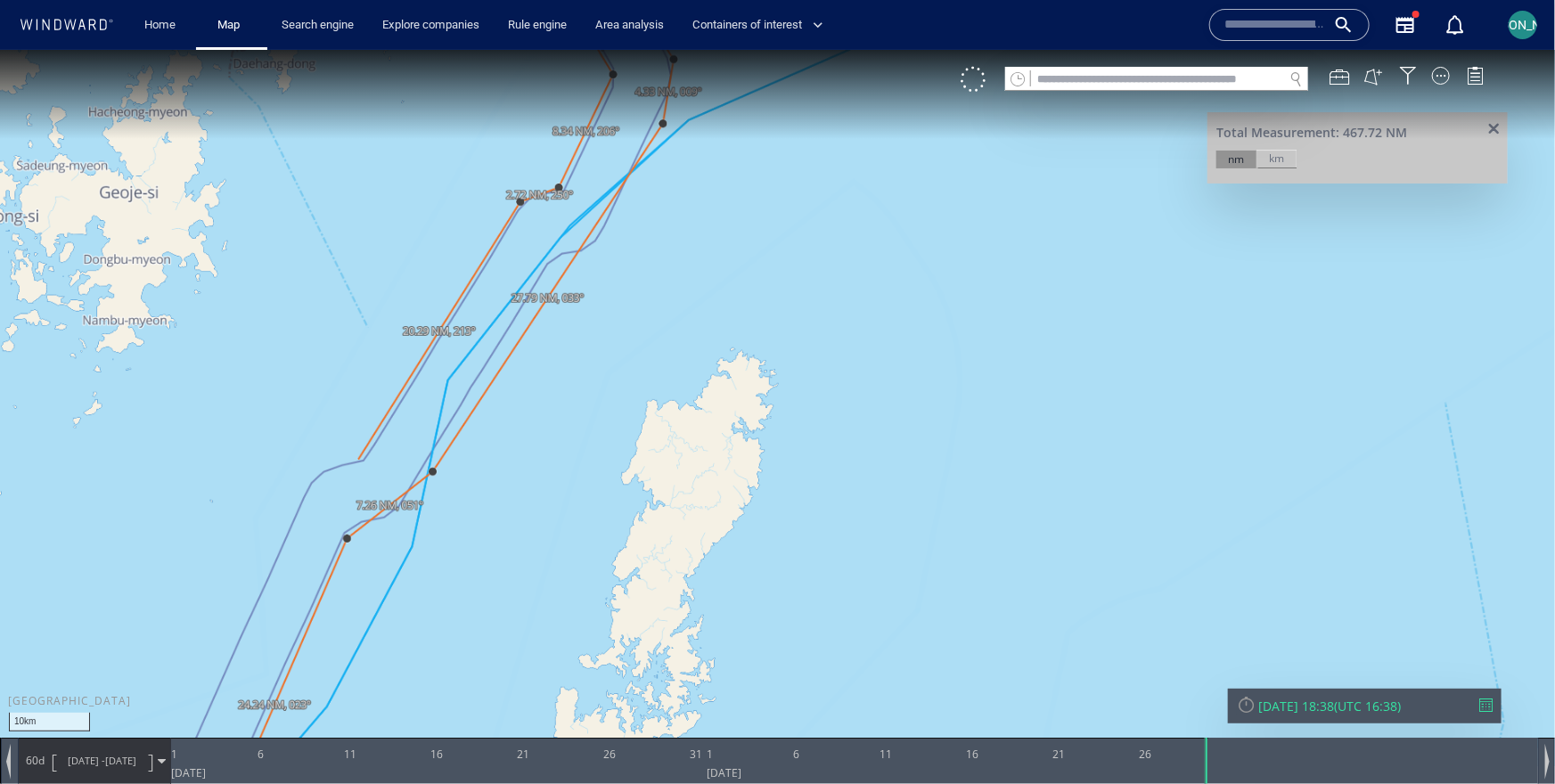
click at [358, 456] on canvas "Map" at bounding box center [778, 407] width 1555 height 716
click at [313, 475] on canvas "Map" at bounding box center [778, 407] width 1555 height 716
drag, startPoint x: 257, startPoint y: 589, endPoint x: 476, endPoint y: 125, distance: 513.1
click at [476, 125] on canvas "Map" at bounding box center [778, 407] width 1555 height 716
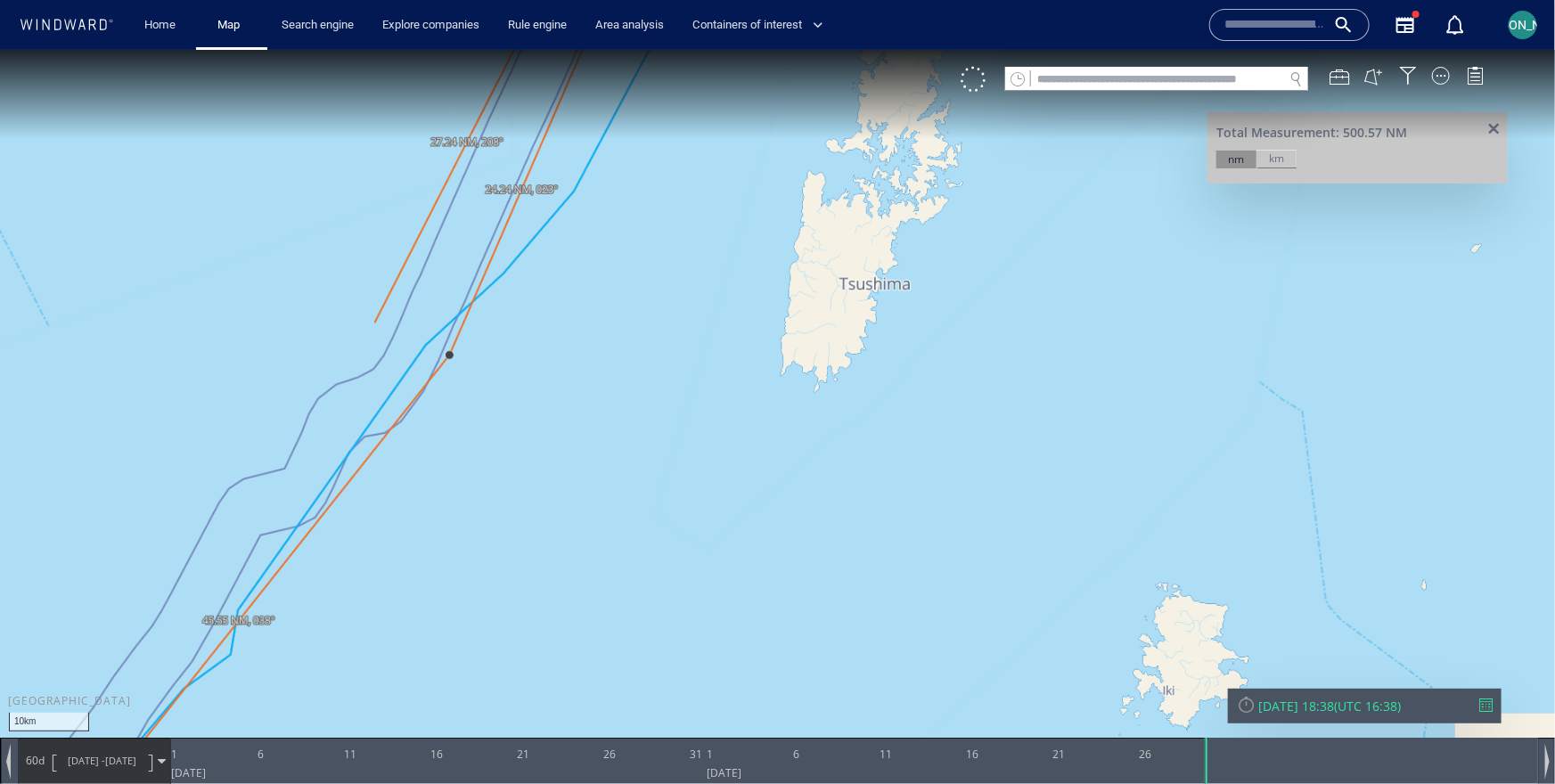
click at [377, 357] on canvas "Map" at bounding box center [778, 407] width 1555 height 716
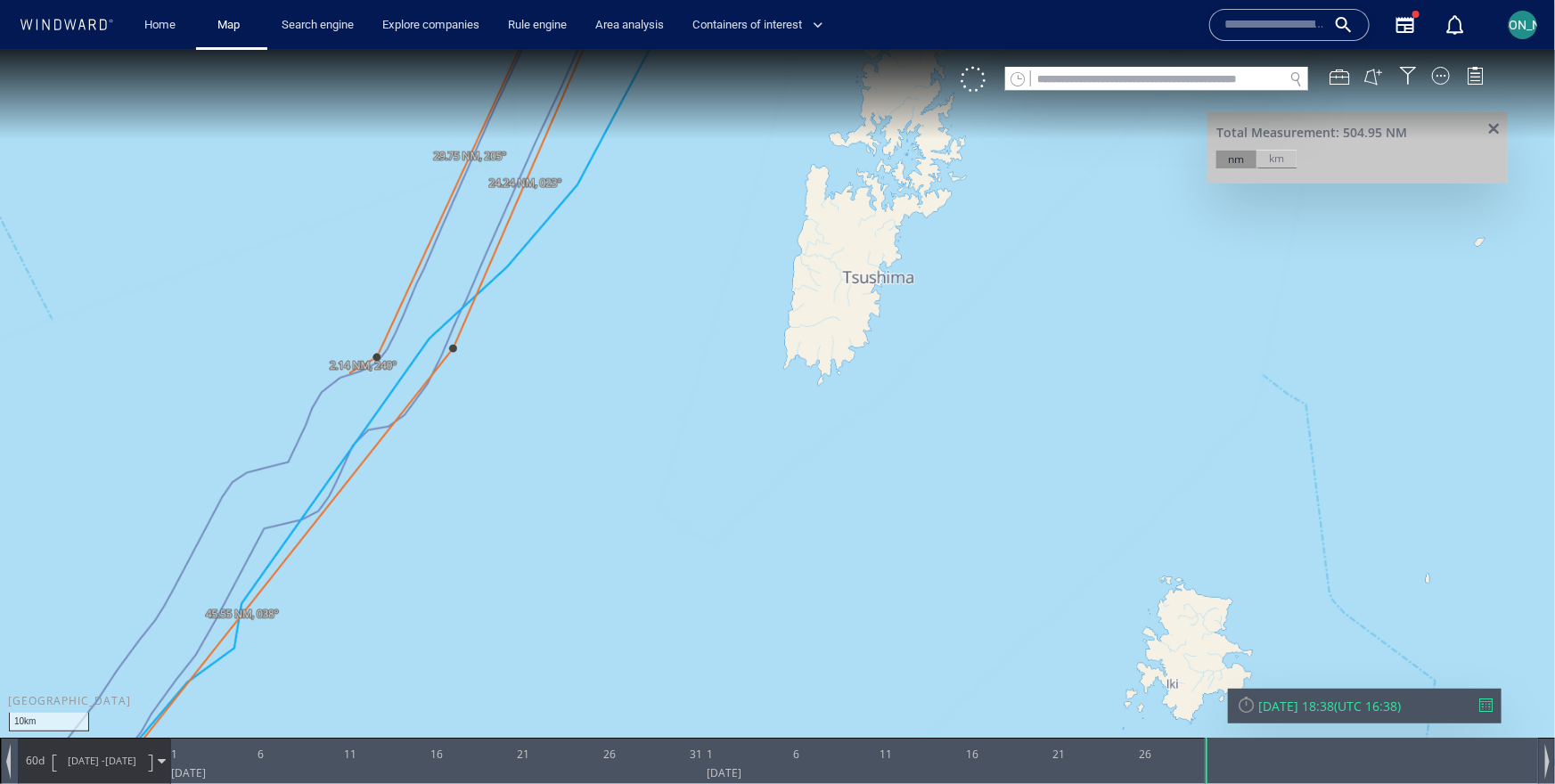
click at [315, 392] on canvas "Map" at bounding box center [778, 407] width 1555 height 716
click at [282, 460] on canvas "Map" at bounding box center [778, 407] width 1555 height 716
click at [224, 480] on canvas "Map" at bounding box center [778, 407] width 1555 height 716
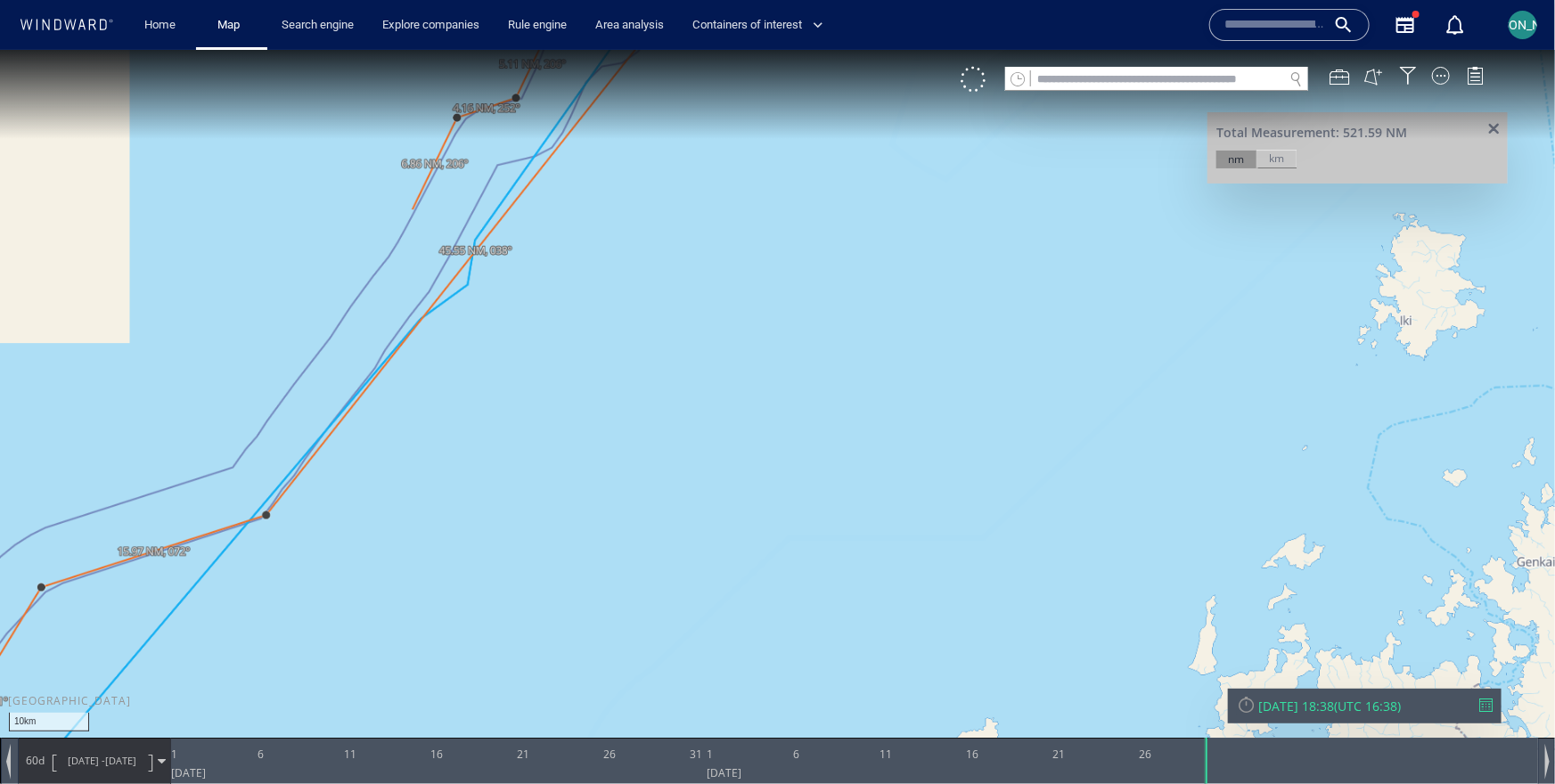
drag, startPoint x: 200, startPoint y: 504, endPoint x: 412, endPoint y: 209, distance: 363.3
click at [412, 209] on canvas "Map" at bounding box center [778, 407] width 1555 height 716
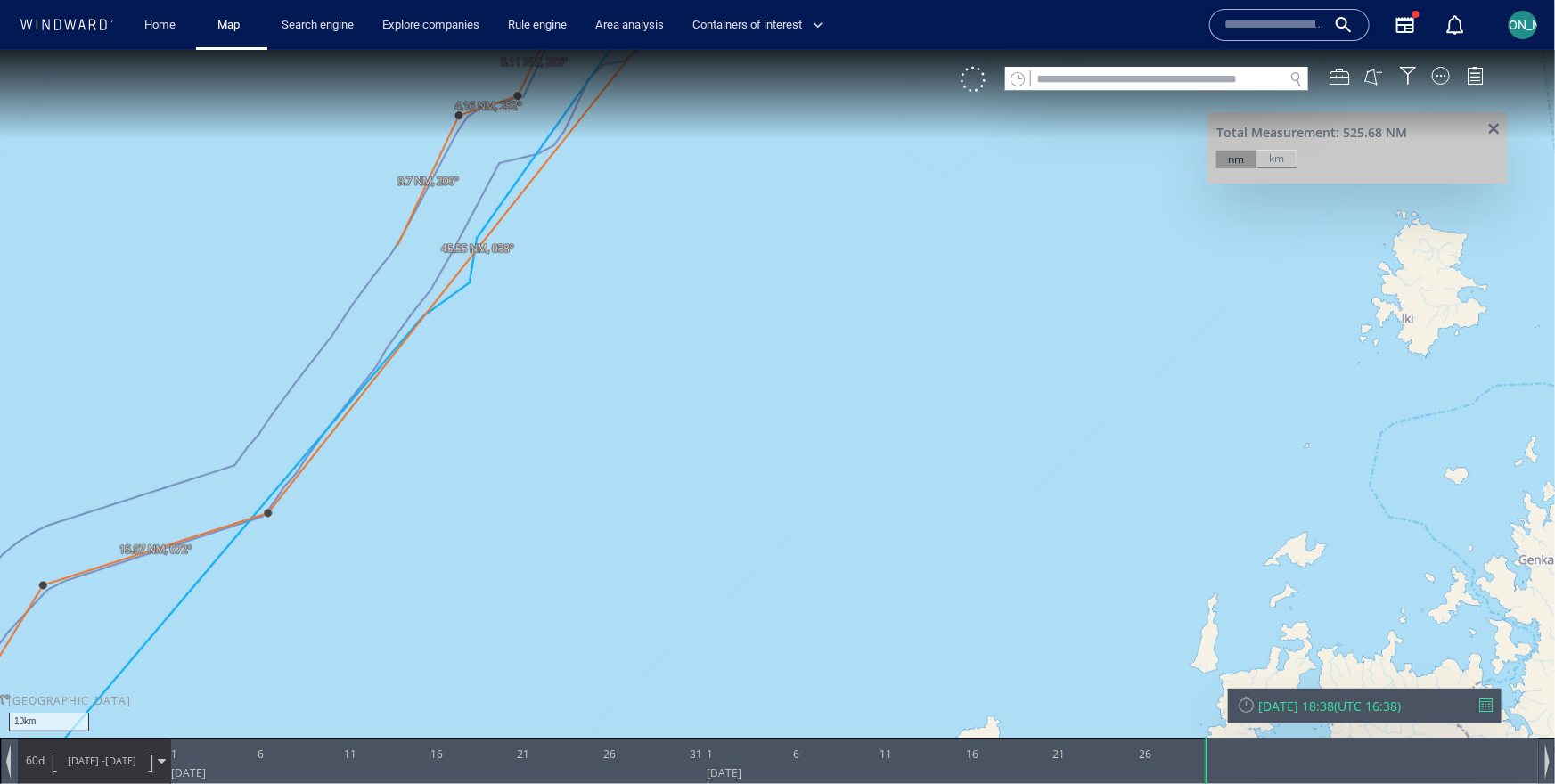
click at [385, 261] on canvas "Map" at bounding box center [778, 407] width 1555 height 716
click at [228, 460] on canvas "Map" at bounding box center [778, 407] width 1555 height 716
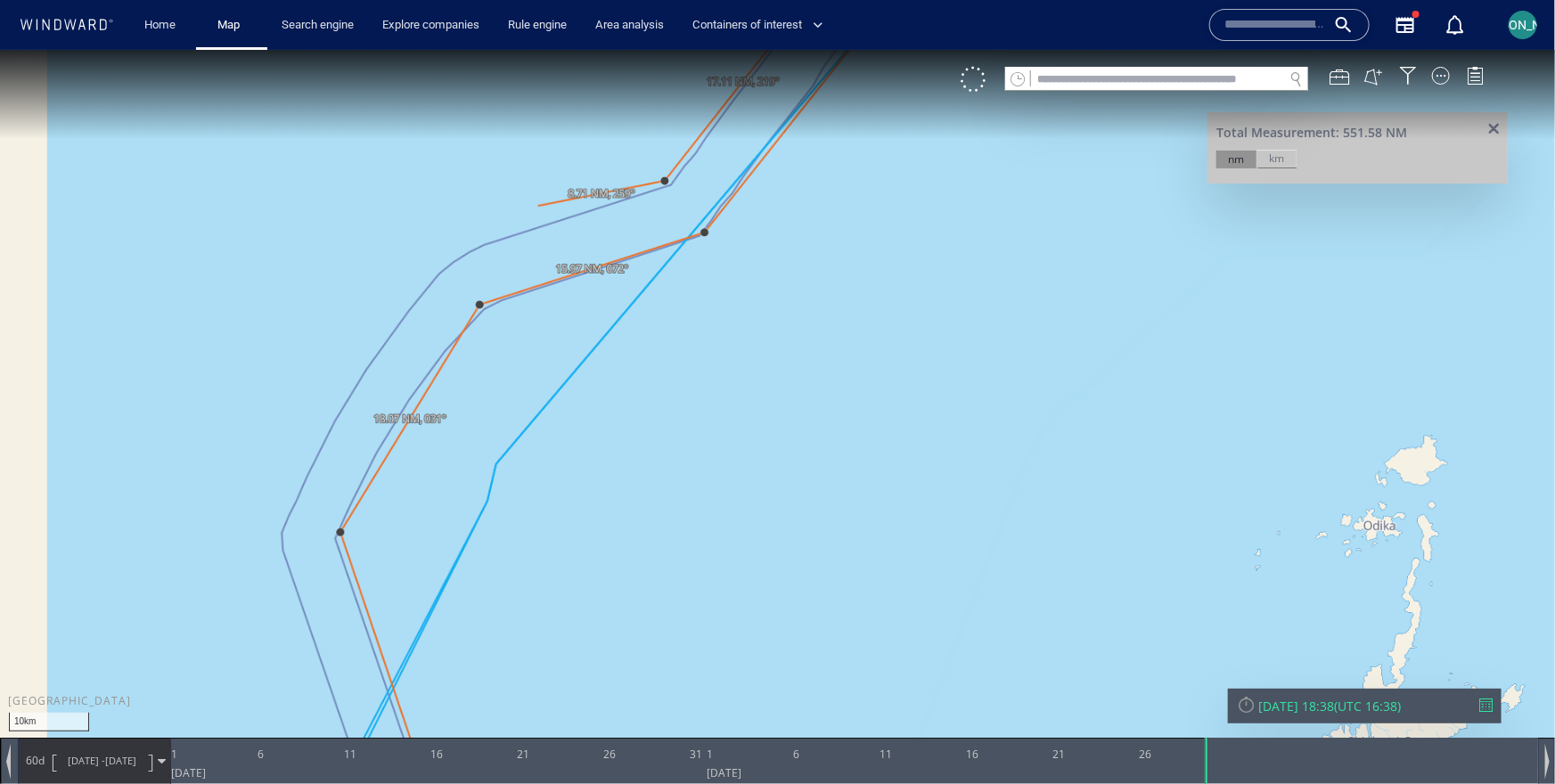
drag, startPoint x: 102, startPoint y: 486, endPoint x: 541, endPoint y: 203, distance: 522.3
click at [541, 204] on canvas "Map" at bounding box center [778, 407] width 1555 height 716
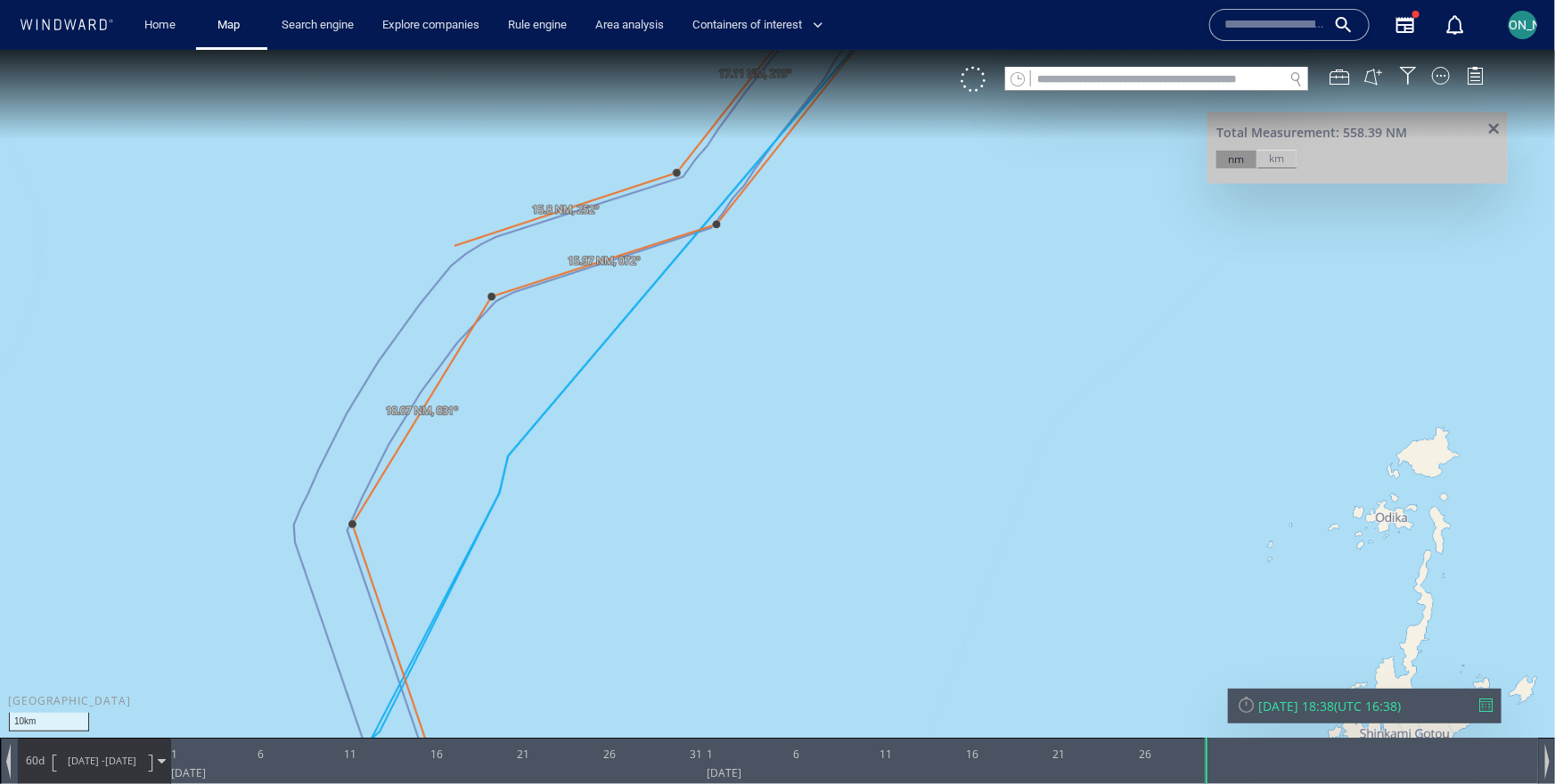
click at [460, 247] on canvas "Map" at bounding box center [778, 407] width 1555 height 716
click at [350, 395] on canvas "Map" at bounding box center [778, 407] width 1555 height 716
click at [287, 528] on canvas "Map" at bounding box center [778, 407] width 1555 height 716
drag, startPoint x: 305, startPoint y: 618, endPoint x: 270, endPoint y: 247, distance: 372.6
click at [270, 247] on canvas "Map" at bounding box center [778, 407] width 1555 height 716
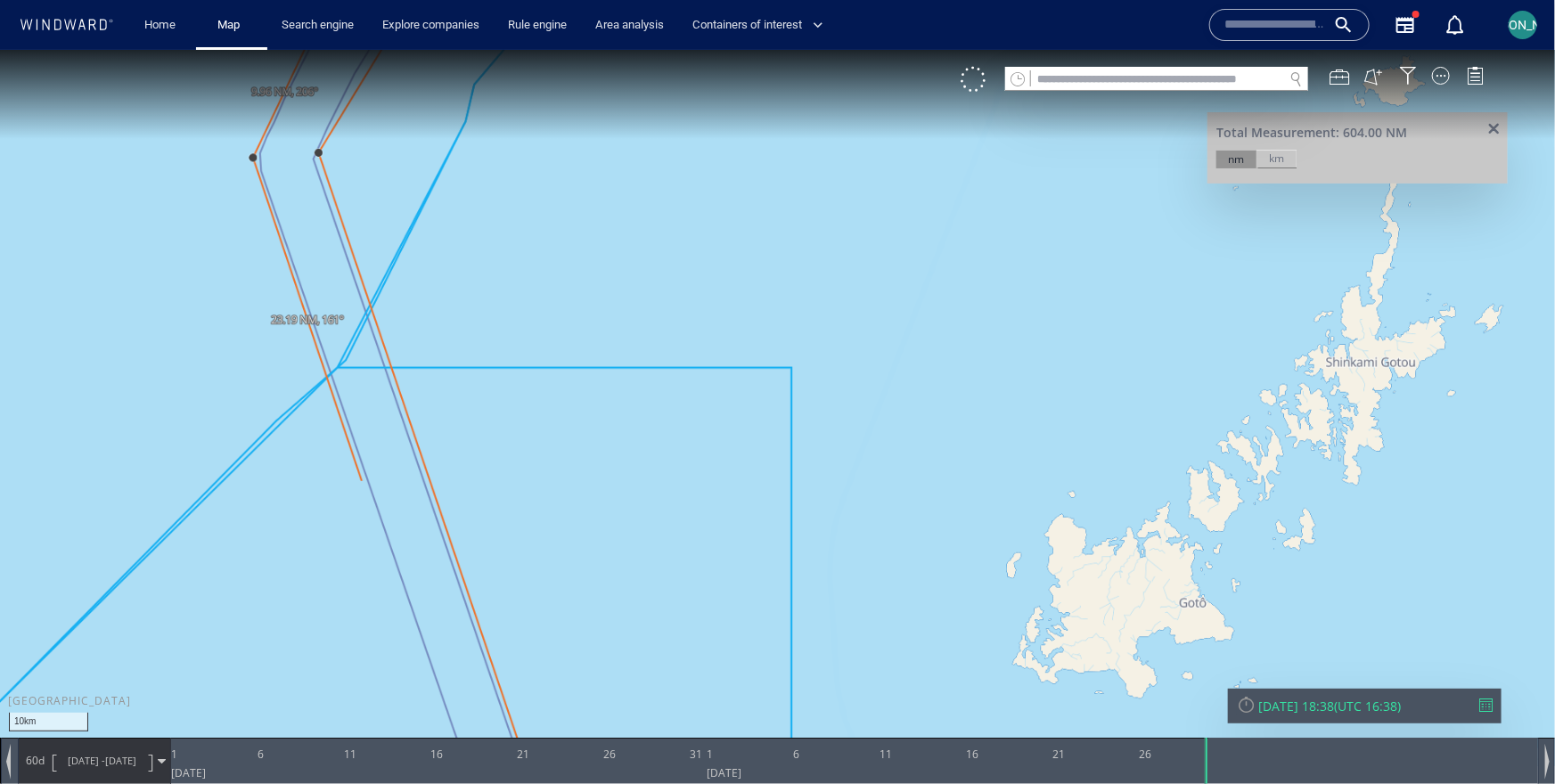
click at [365, 479] on canvas "Map" at bounding box center [778, 407] width 1555 height 716
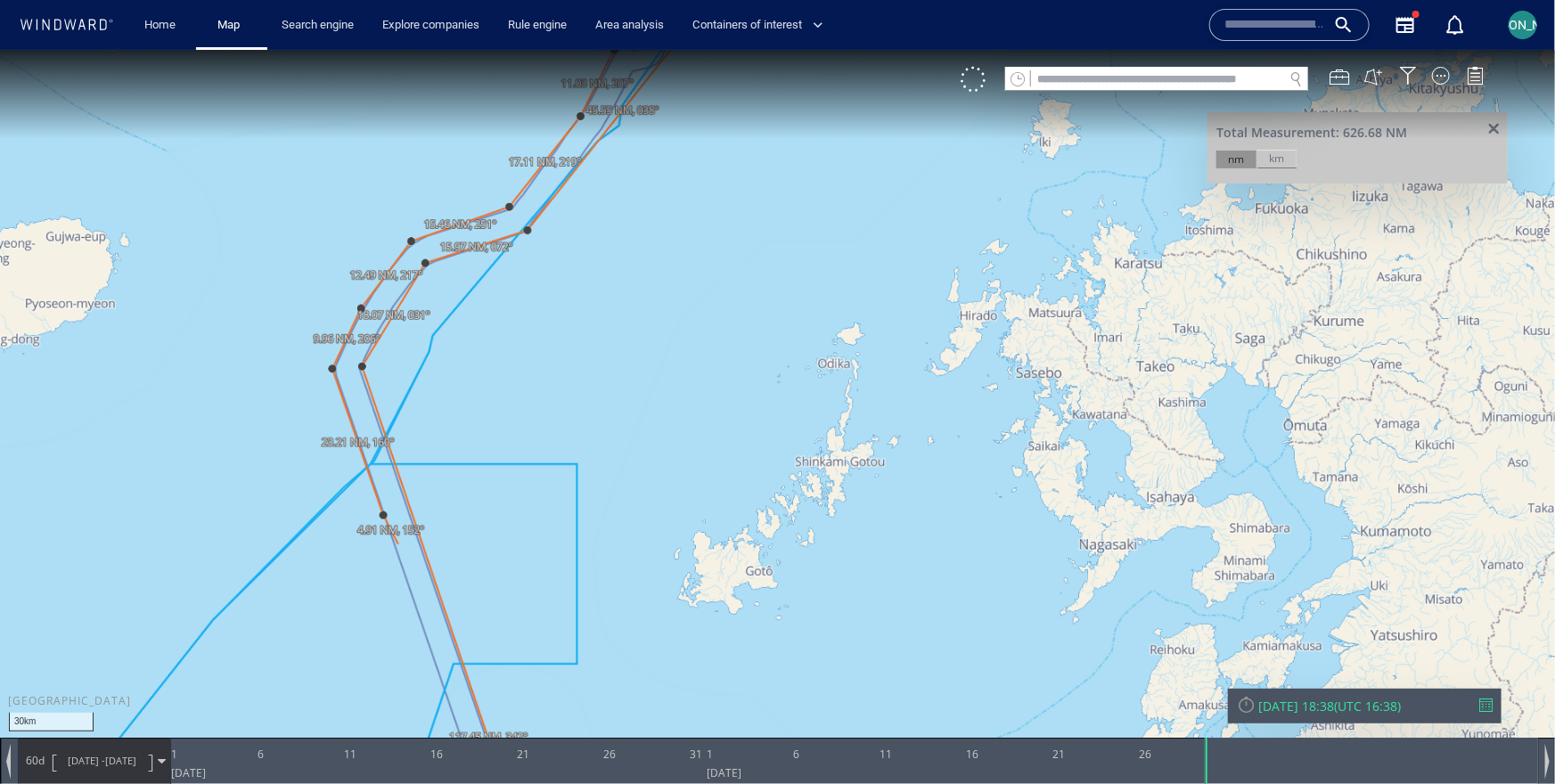
drag, startPoint x: 398, startPoint y: 639, endPoint x: 381, endPoint y: 372, distance: 267.5
click at [381, 372] on canvas "Map" at bounding box center [778, 407] width 1555 height 716
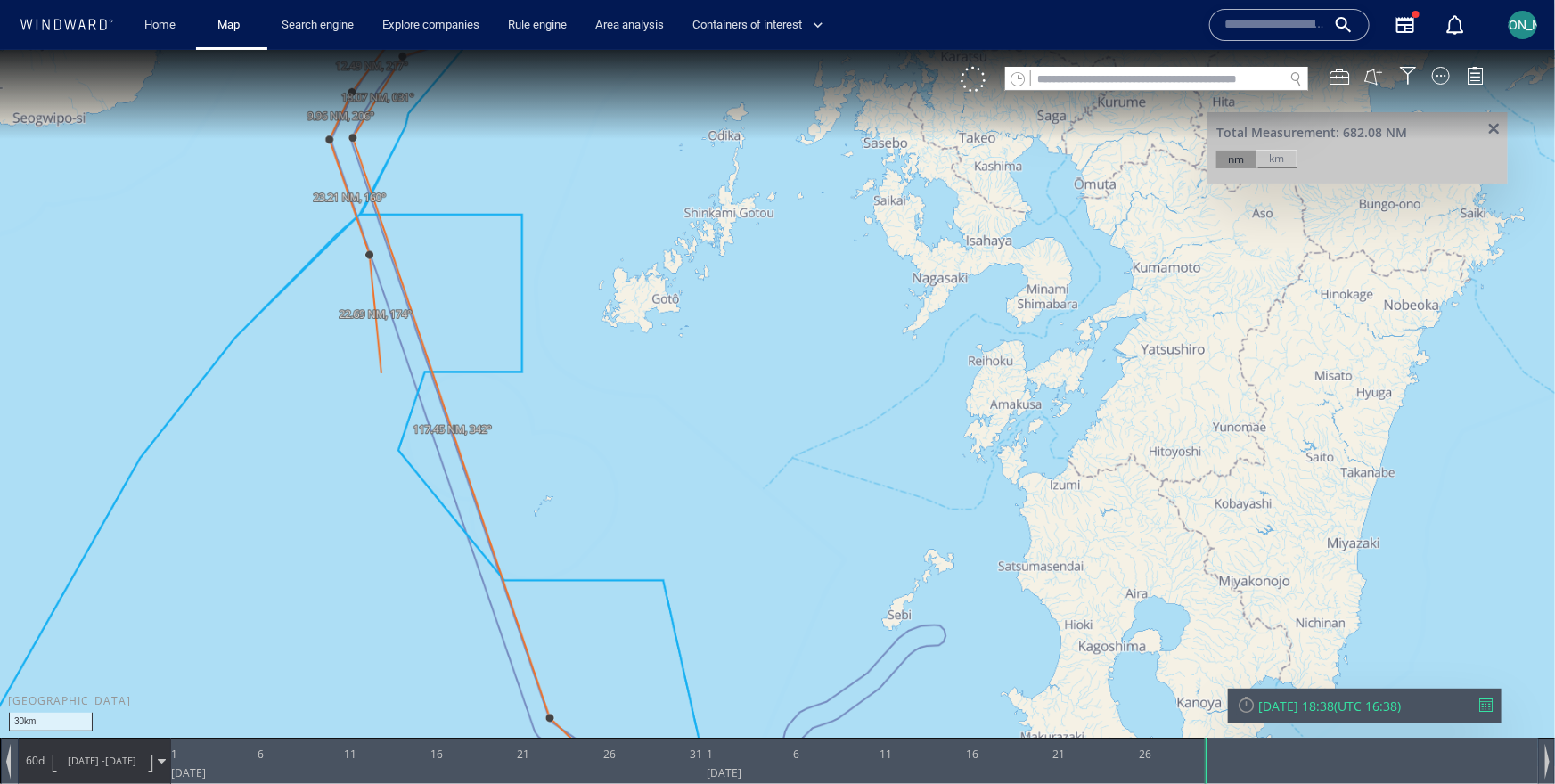
drag, startPoint x: 497, startPoint y: 642, endPoint x: 453, endPoint y: 341, distance: 304.2
click at [453, 341] on canvas "Map" at bounding box center [778, 407] width 1555 height 716
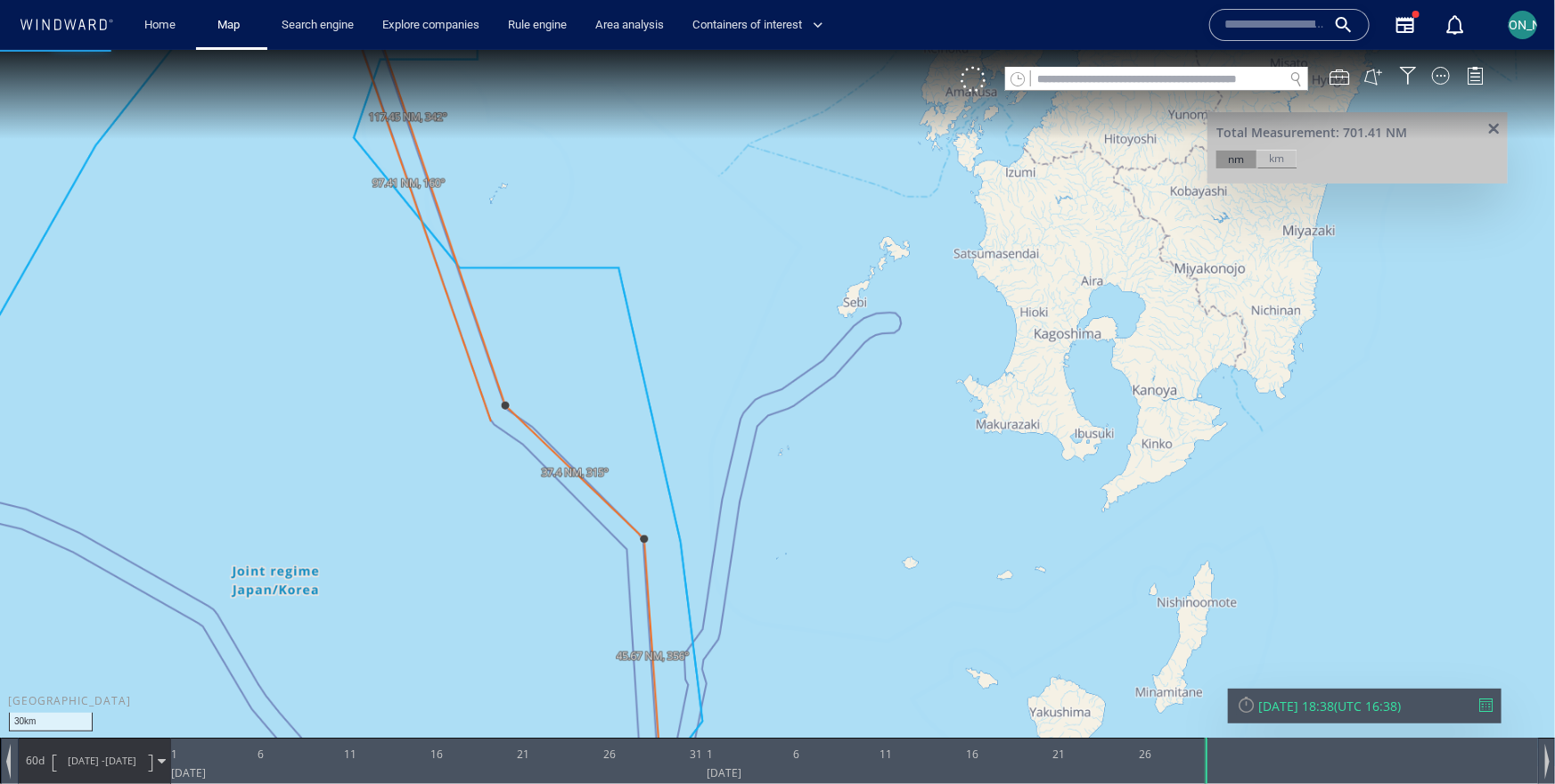
click at [491, 421] on canvas "Map" at bounding box center [778, 407] width 1555 height 716
click at [526, 453] on canvas "Map" at bounding box center [778, 407] width 1555 height 716
click at [624, 547] on canvas "Map" at bounding box center [778, 407] width 1555 height 716
drag, startPoint x: 627, startPoint y: 580, endPoint x: 621, endPoint y: 313, distance: 267.1
click at [621, 313] on canvas "Map" at bounding box center [778, 407] width 1555 height 716
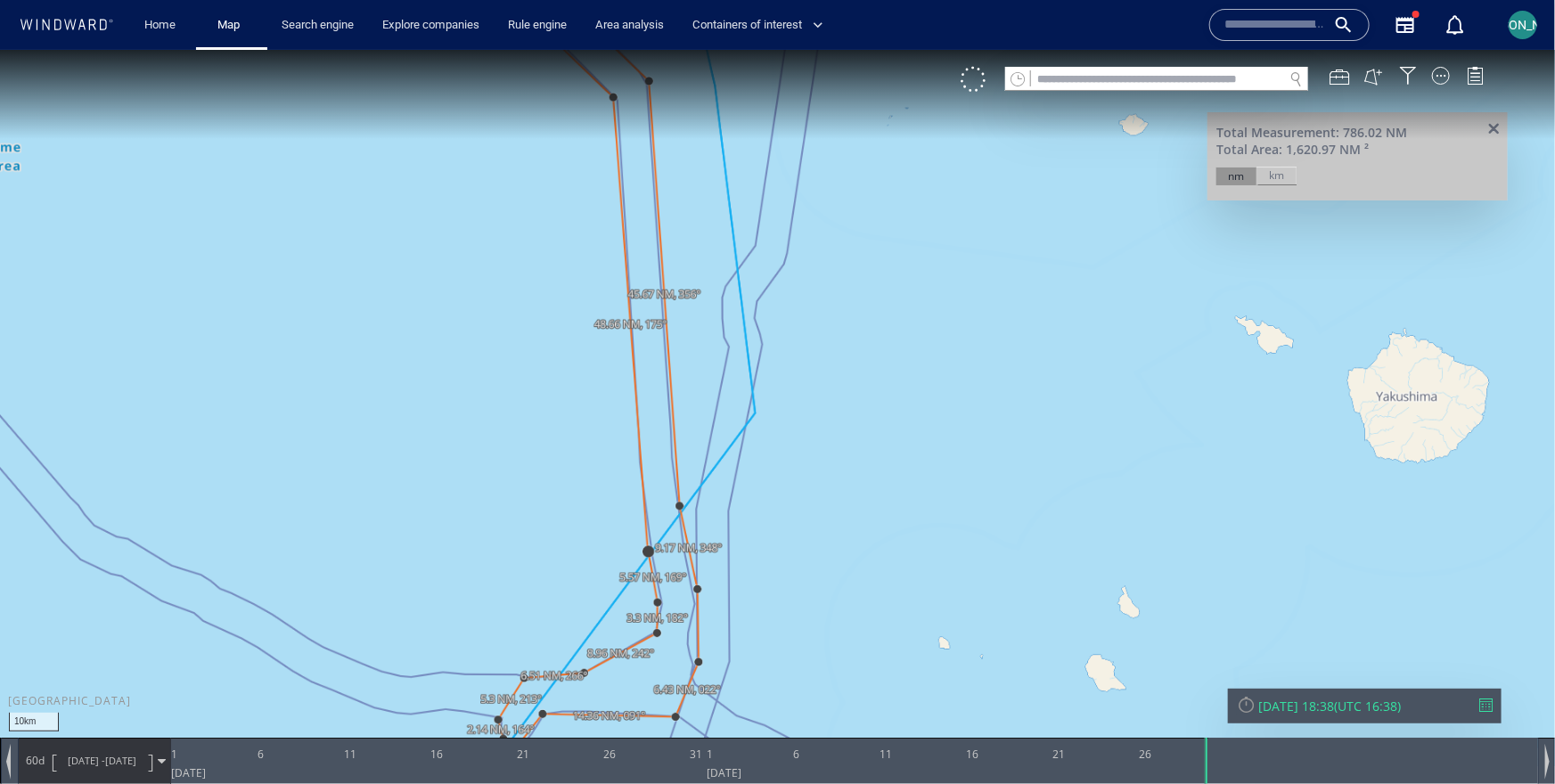
click at [648, 547] on canvas "Map" at bounding box center [778, 407] width 1555 height 716
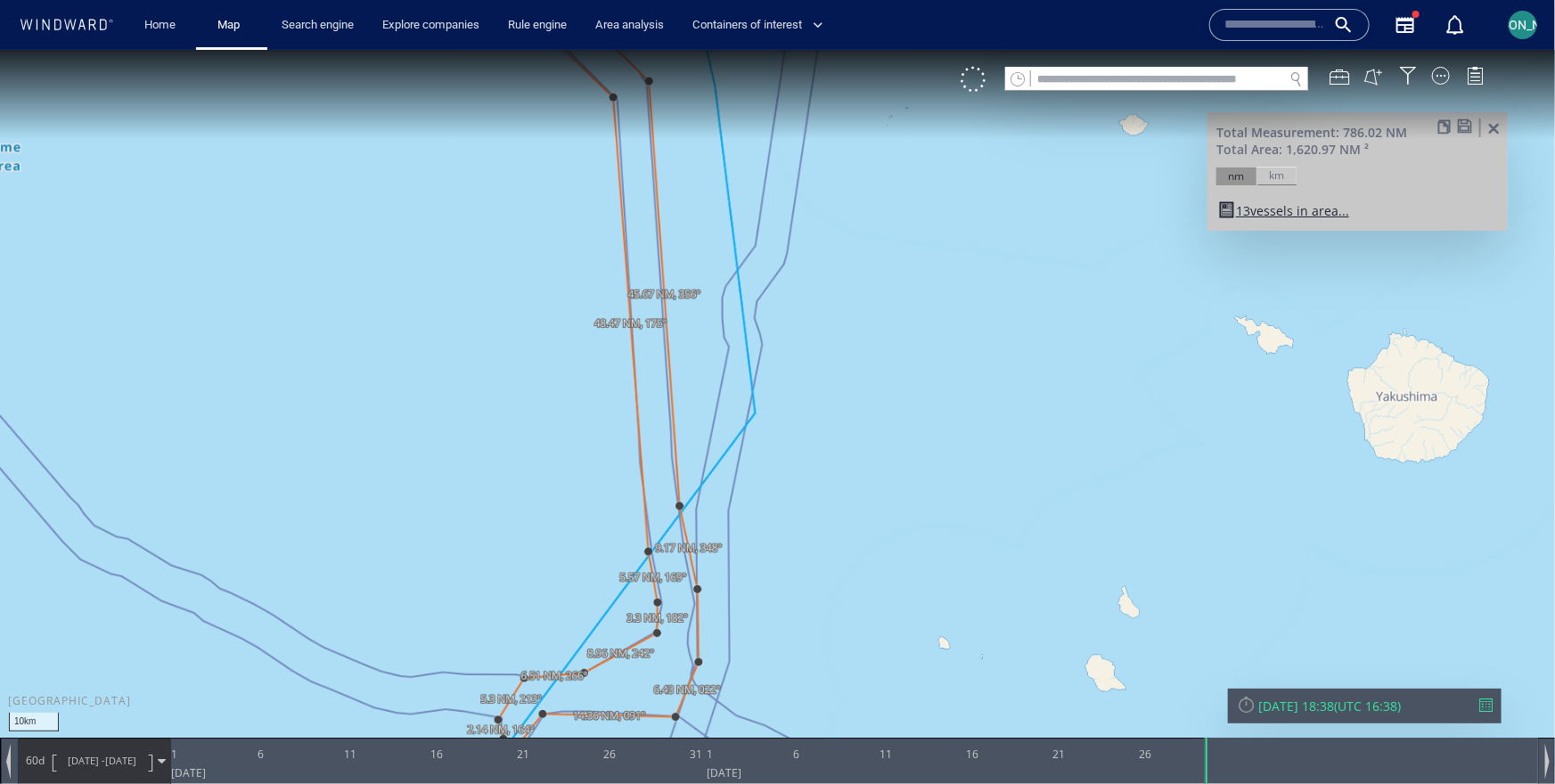
click at [1459, 122] on span at bounding box center [1465, 125] width 16 height 14
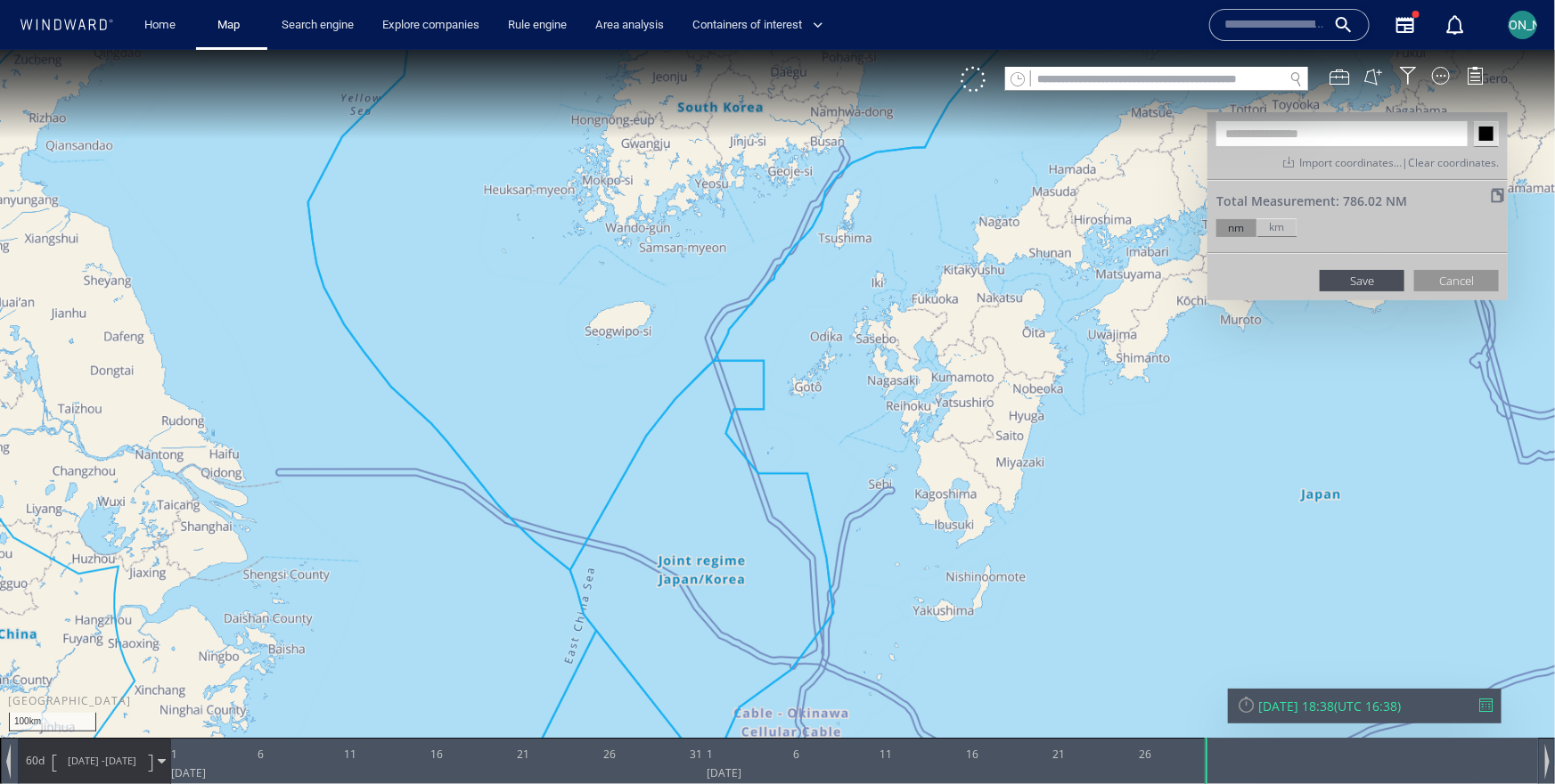
click at [1279, 138] on input "text" at bounding box center [1341, 133] width 251 height 25
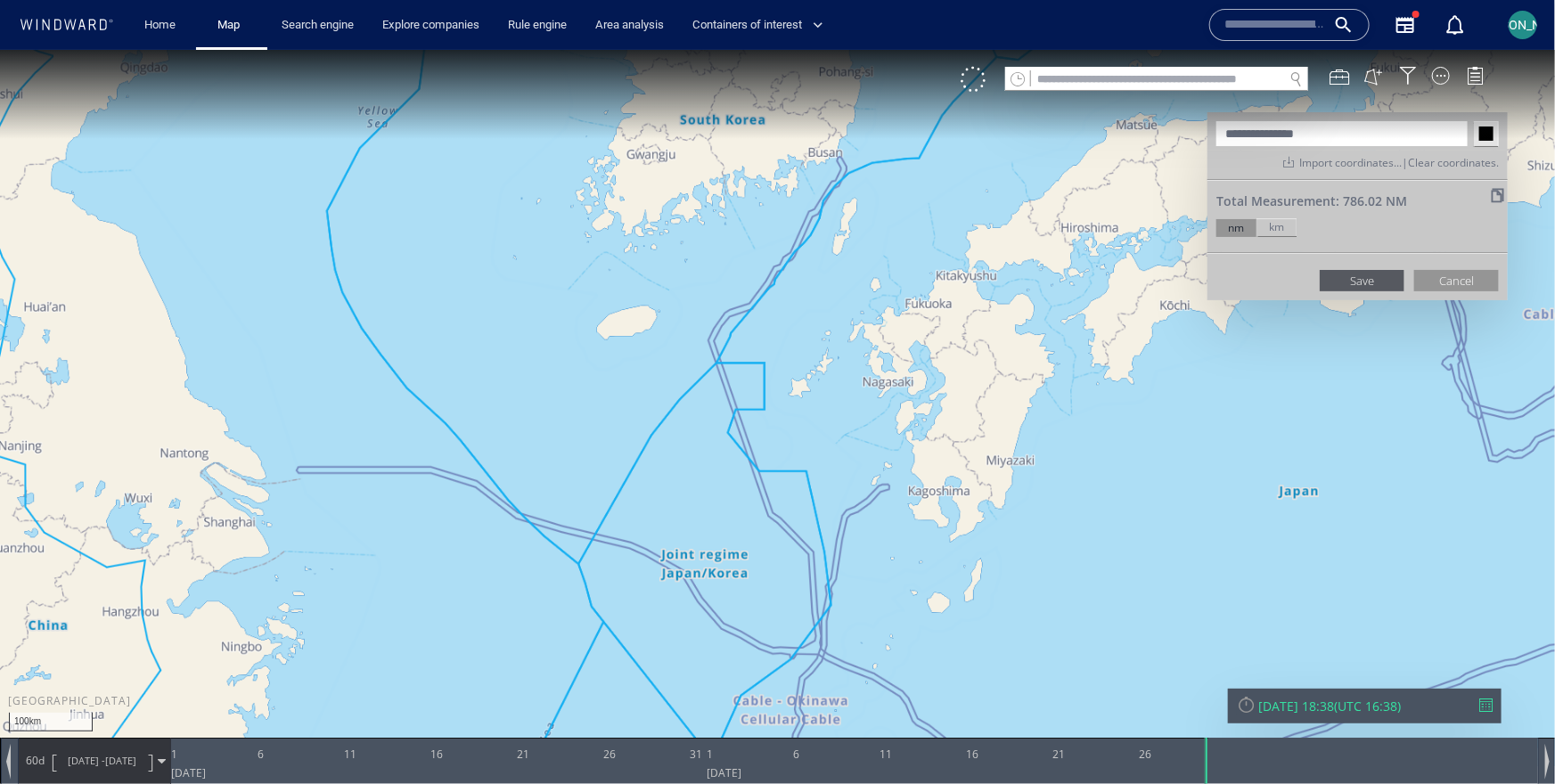
type input "**********"
click at [1366, 281] on button "Save" at bounding box center [1361, 280] width 84 height 21
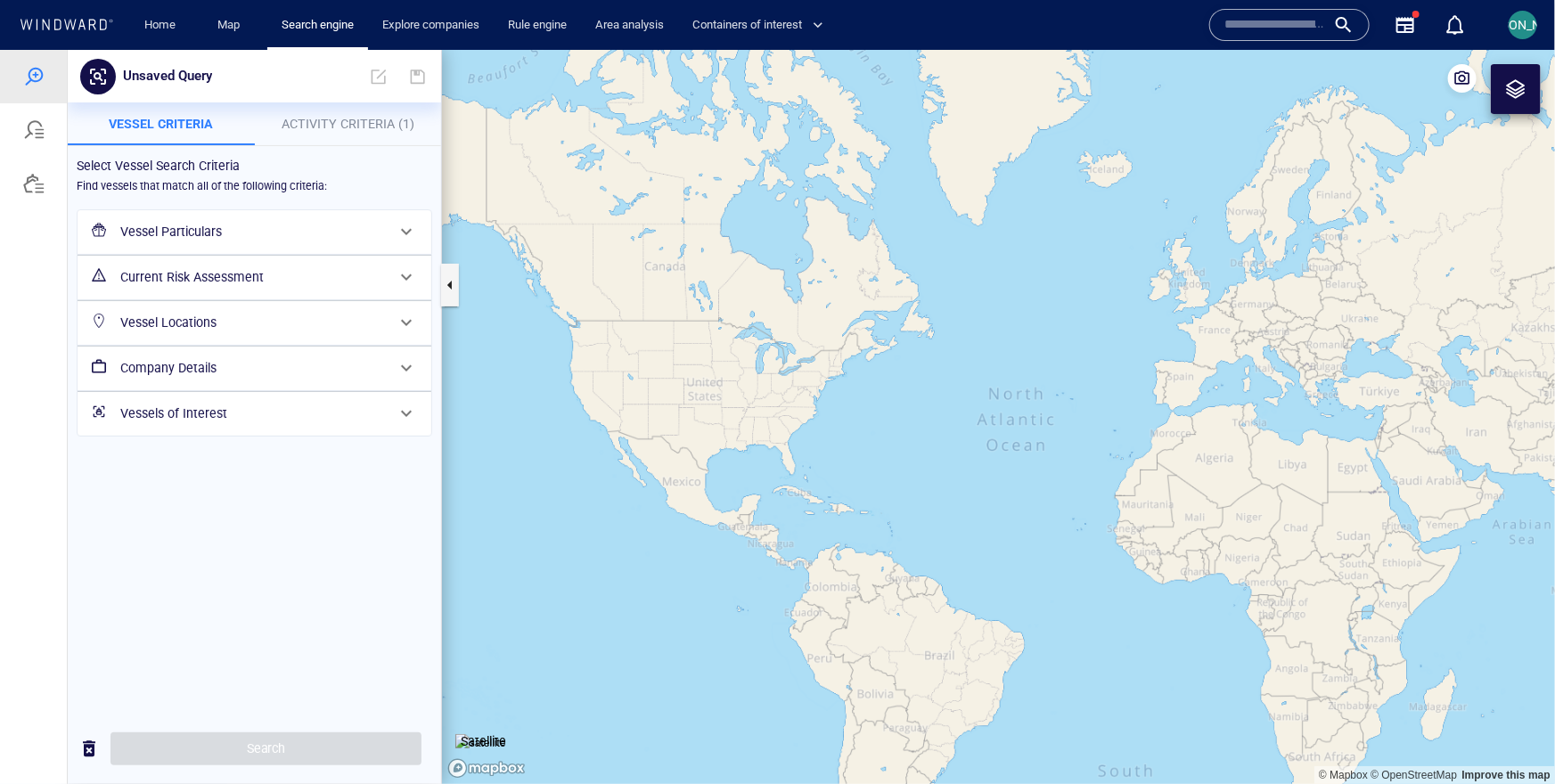
click at [376, 143] on button "Activity Criteria (1)" at bounding box center [348, 123] width 187 height 43
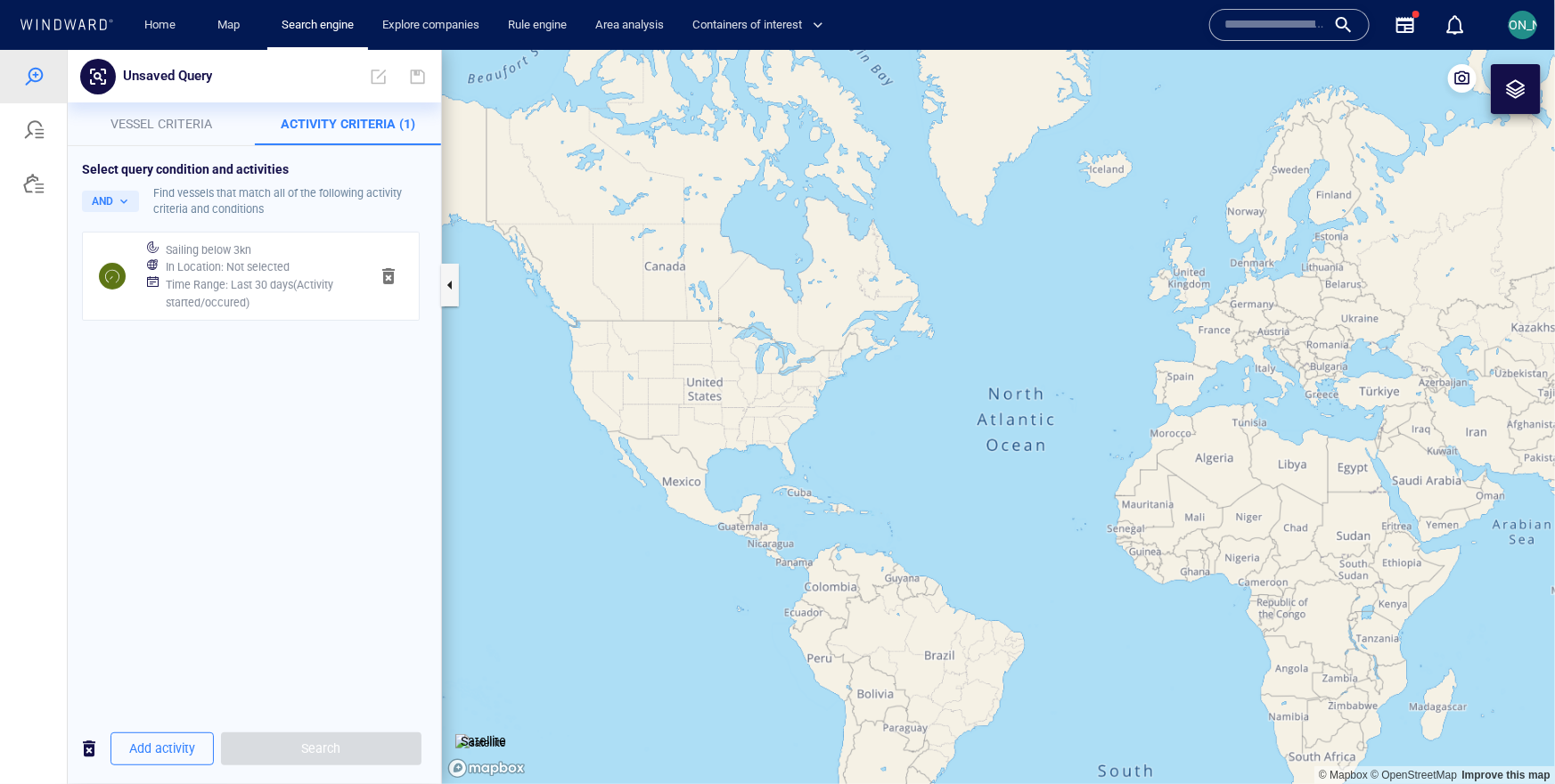
click at [307, 284] on h6 "Time Range : Last 30 days ( Activity started/occured )" at bounding box center [260, 293] width 189 height 35
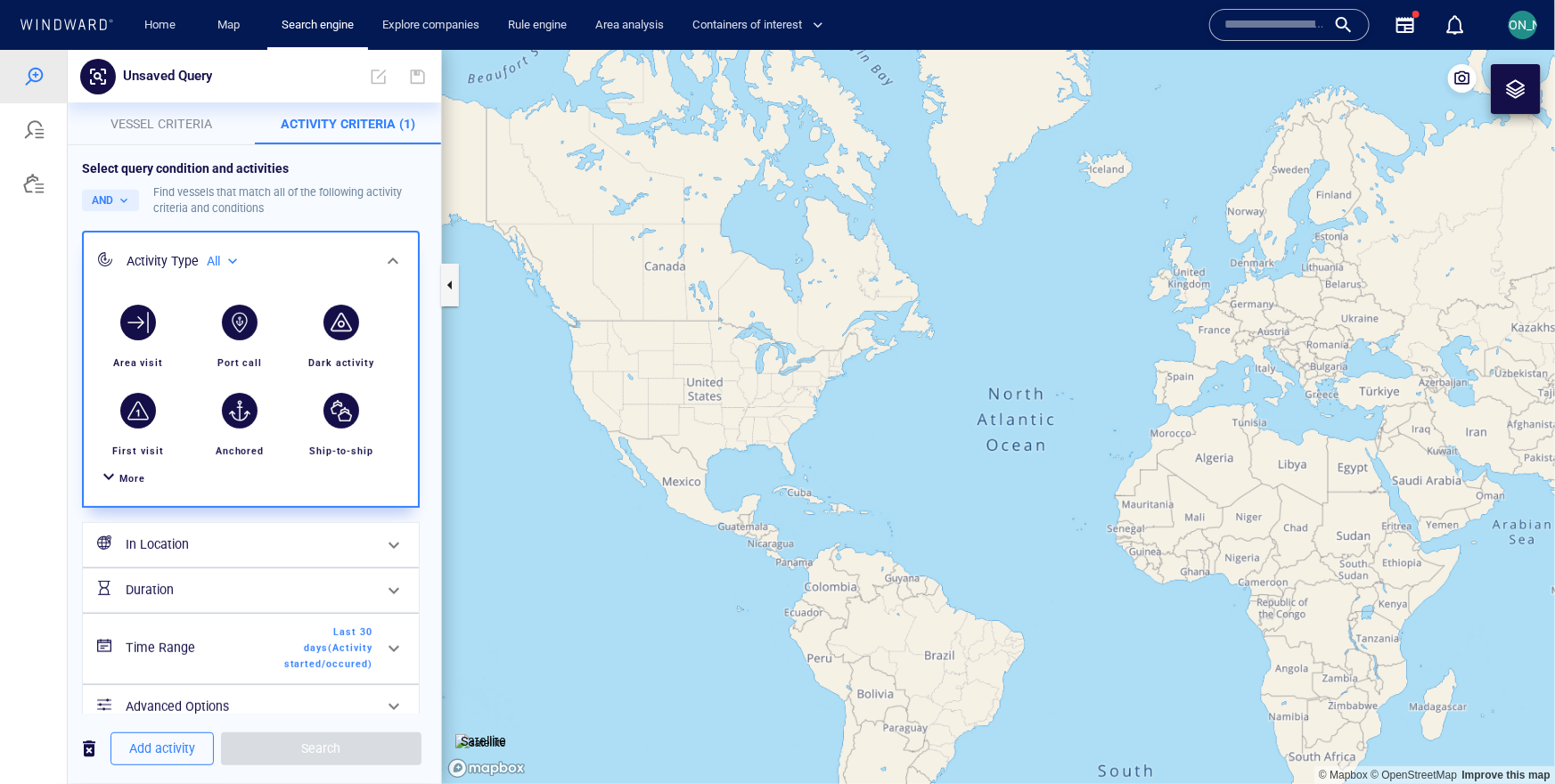
click at [202, 649] on h6 "Time Range" at bounding box center [198, 646] width 144 height 22
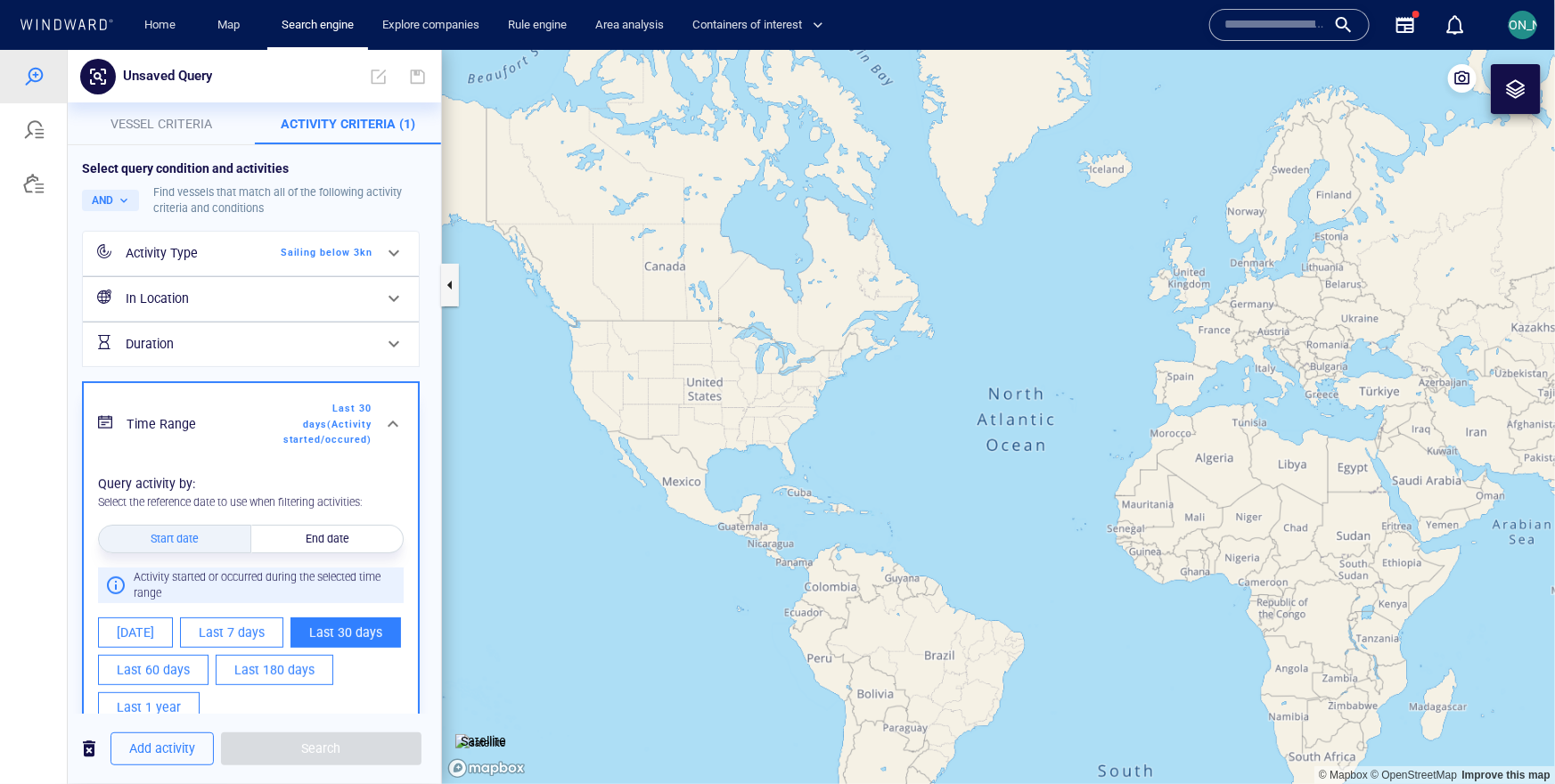
click at [249, 304] on h6 "In Location" at bounding box center [249, 298] width 247 height 22
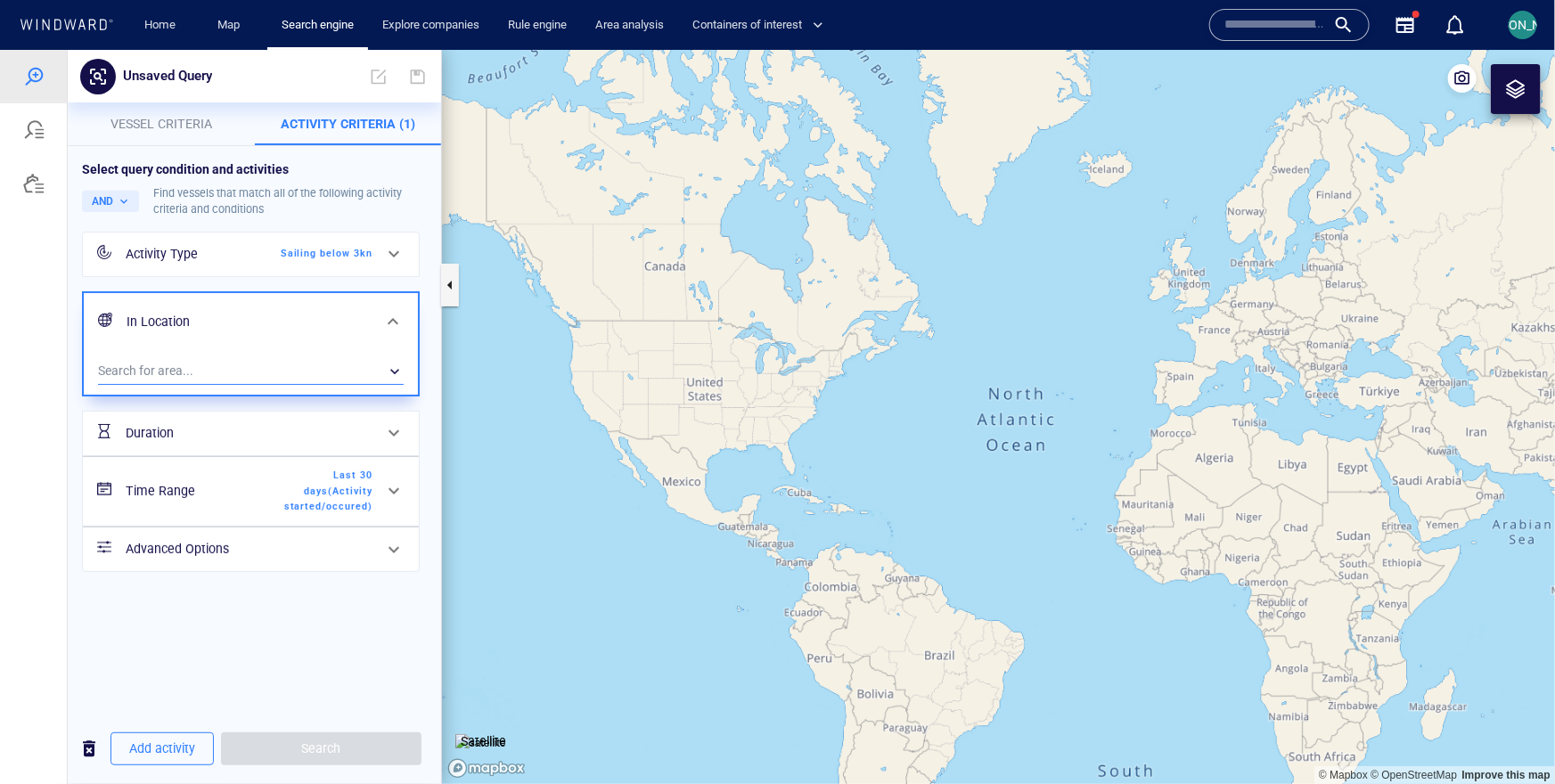
click at [232, 380] on div "​" at bounding box center [250, 371] width 305 height 27
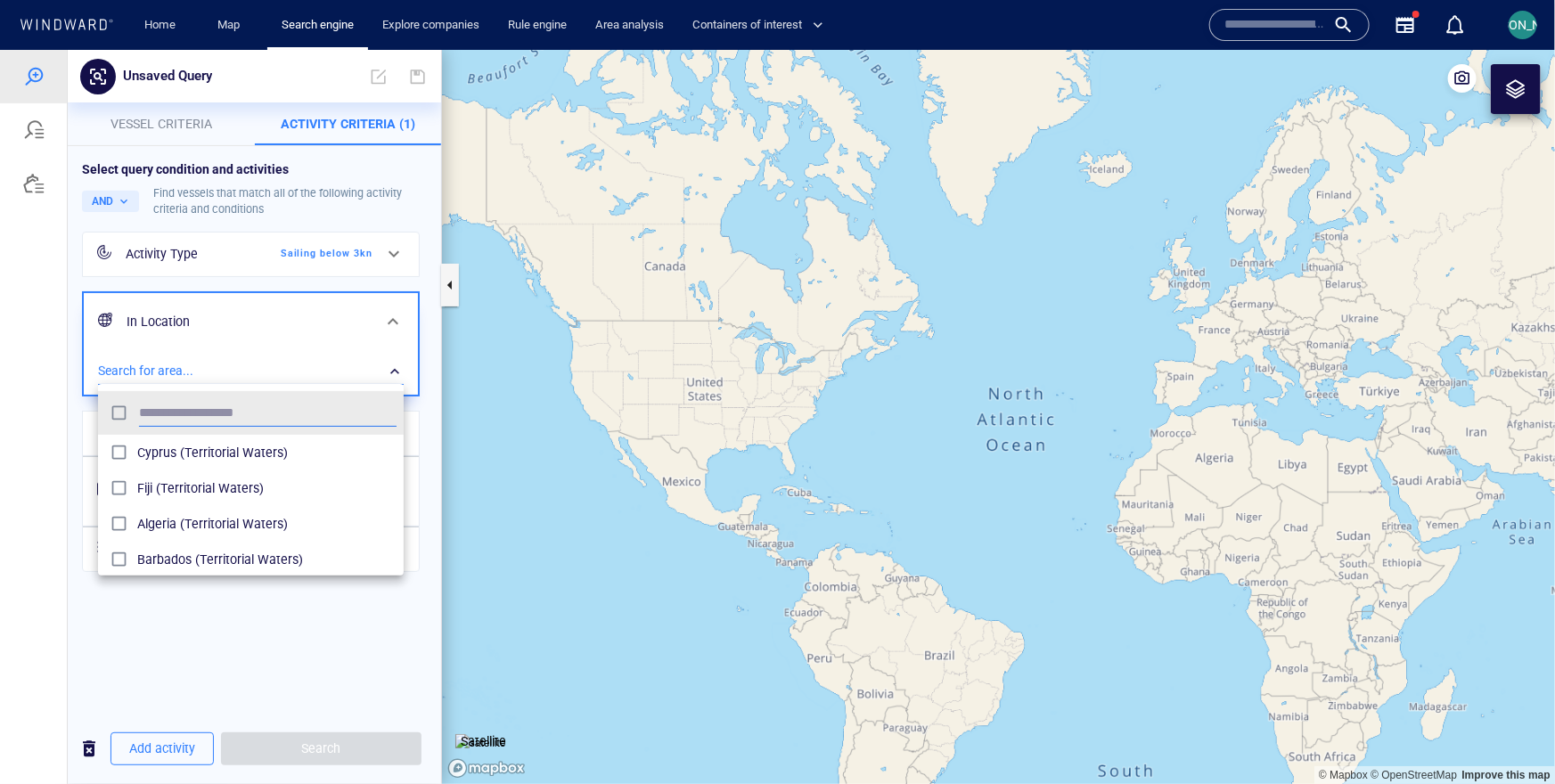
scroll to position [178, 305]
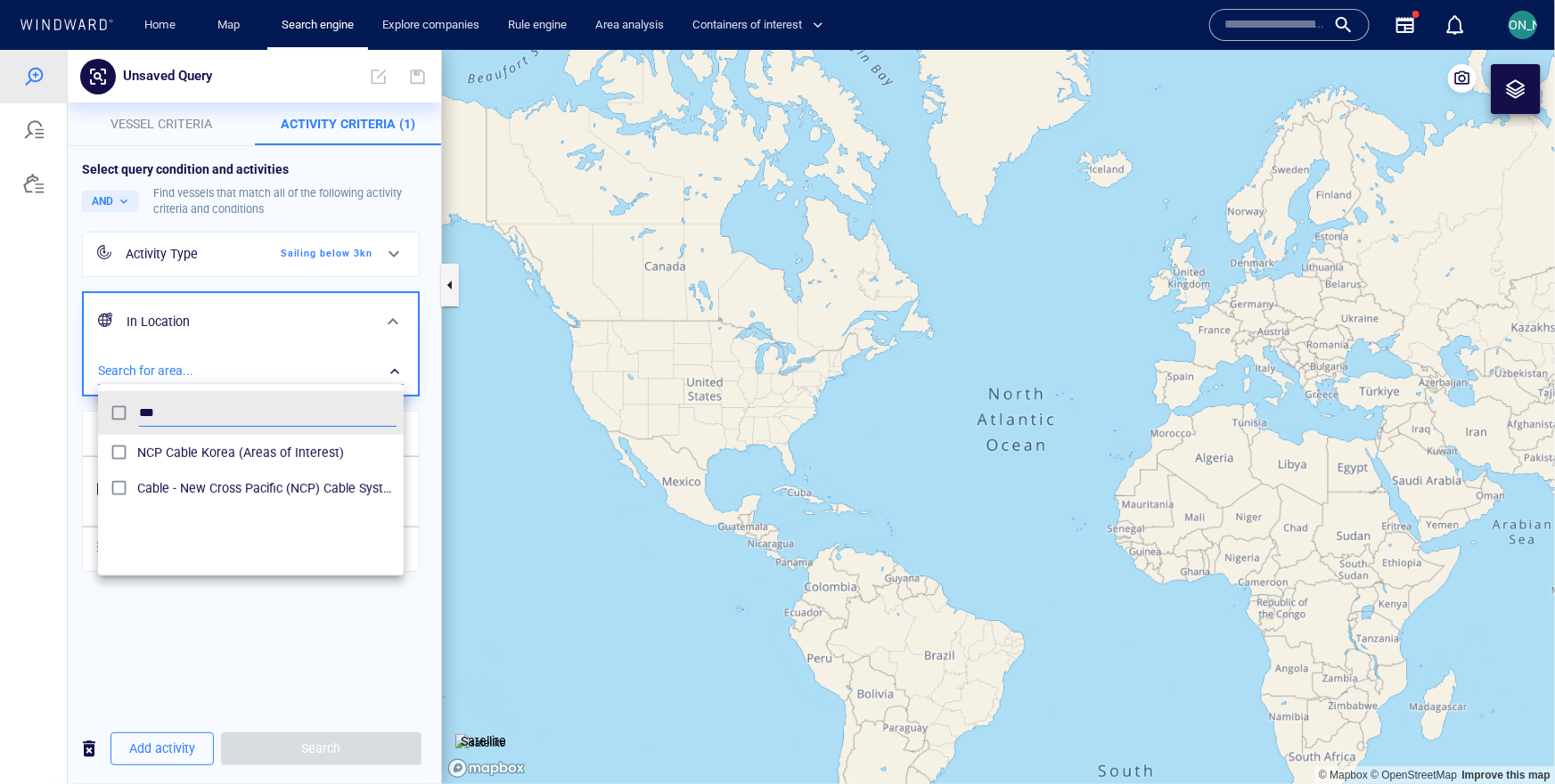
type input "***"
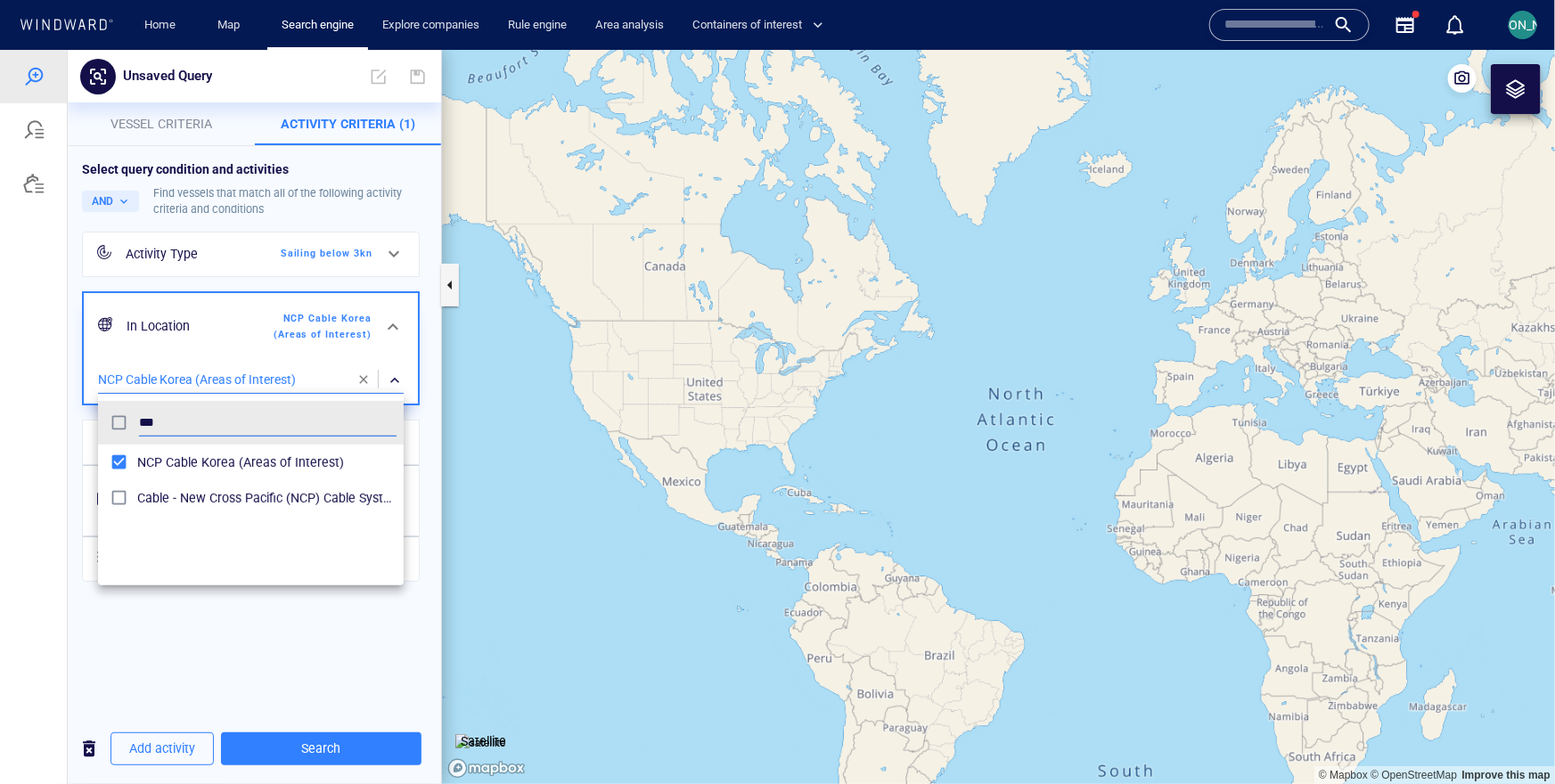
click at [68, 648] on div at bounding box center [778, 416] width 1555 height 734
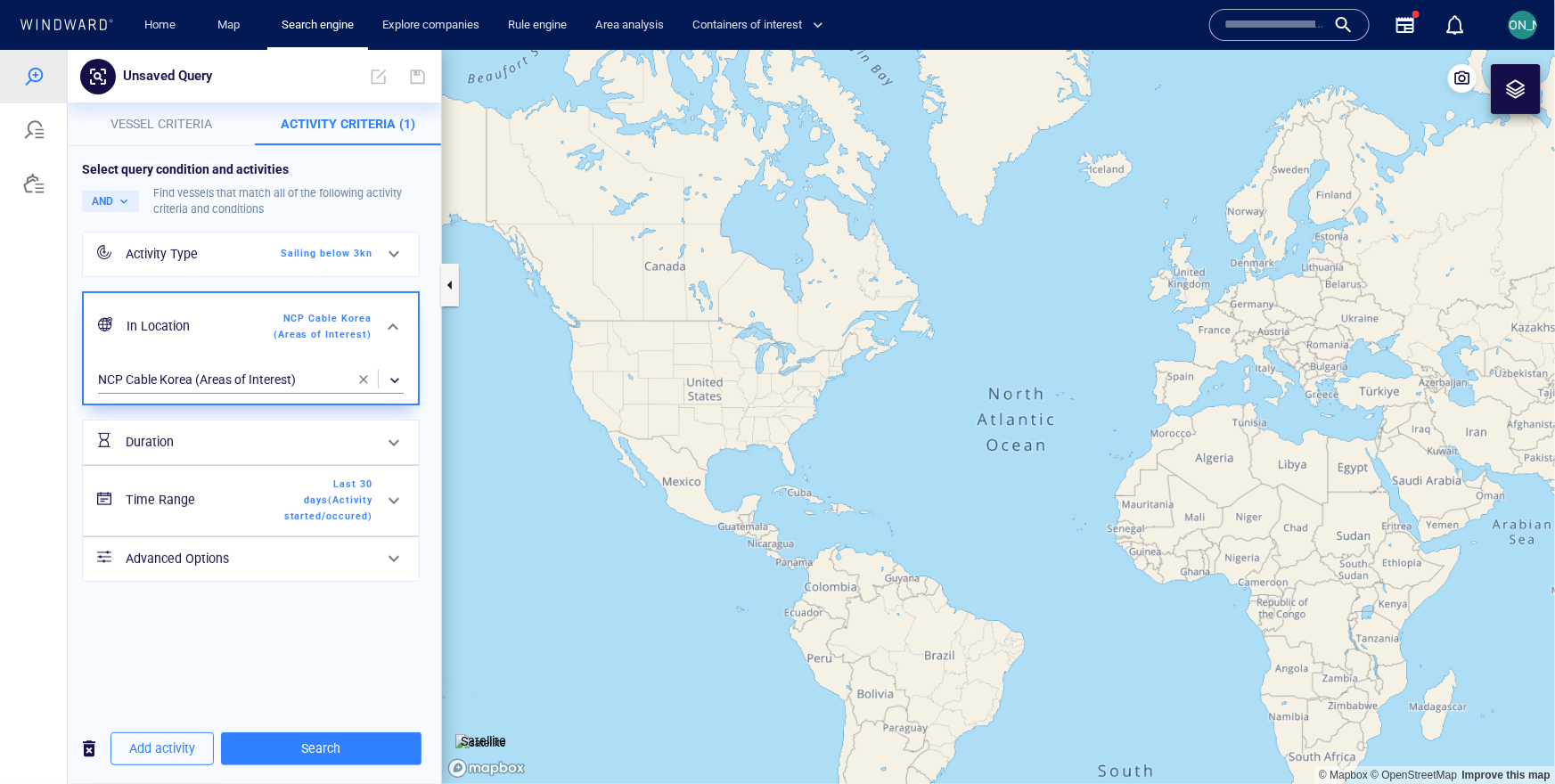
drag, startPoint x: 1314, startPoint y: 362, endPoint x: 563, endPoint y: 248, distance: 759.6
click at [562, 248] on canvas "Map" at bounding box center [999, 416] width 1113 height 734
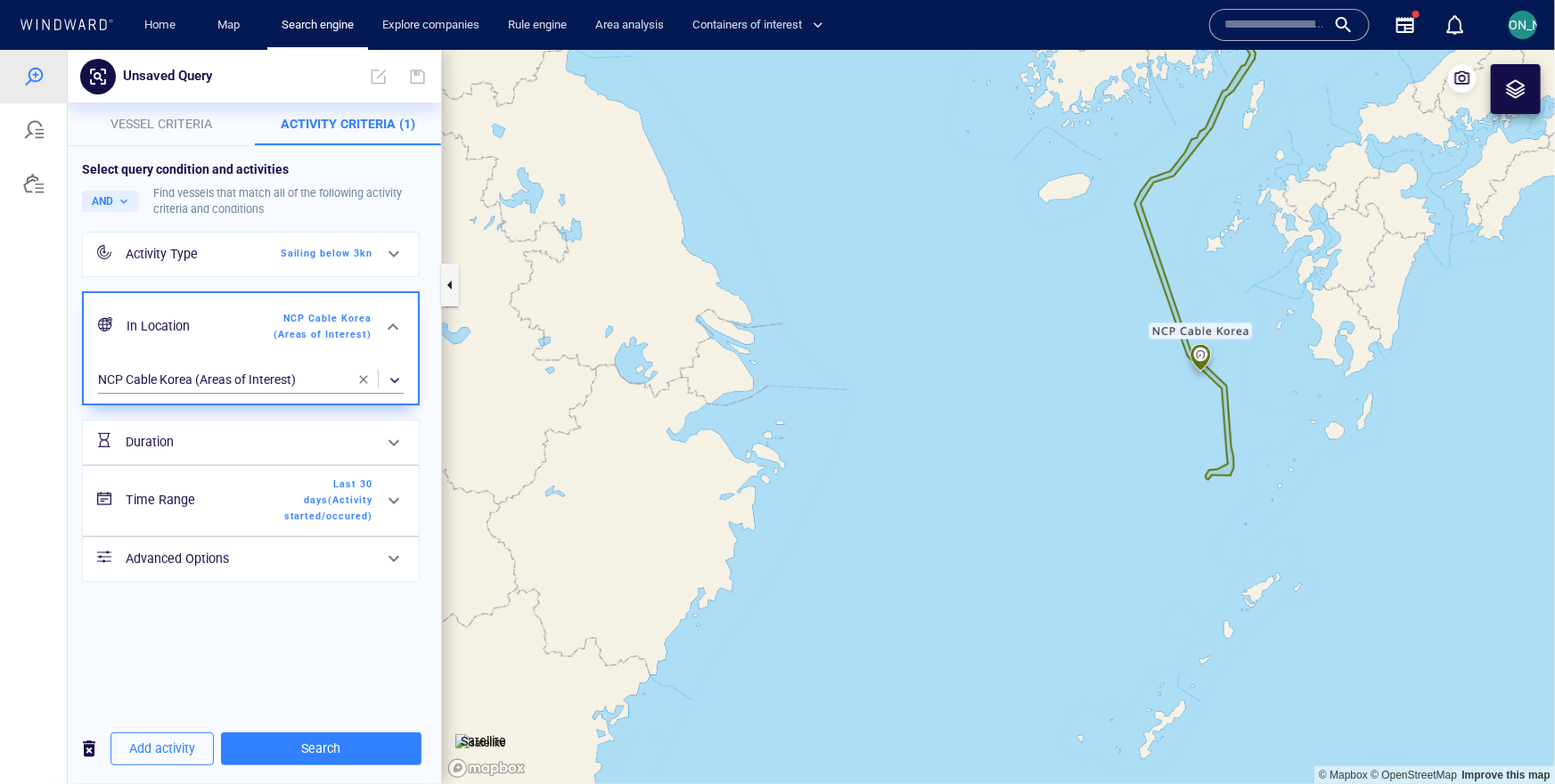
drag, startPoint x: 1122, startPoint y: 291, endPoint x: 822, endPoint y: 489, distance: 359.4
click at [821, 489] on canvas "Map" at bounding box center [999, 416] width 1113 height 734
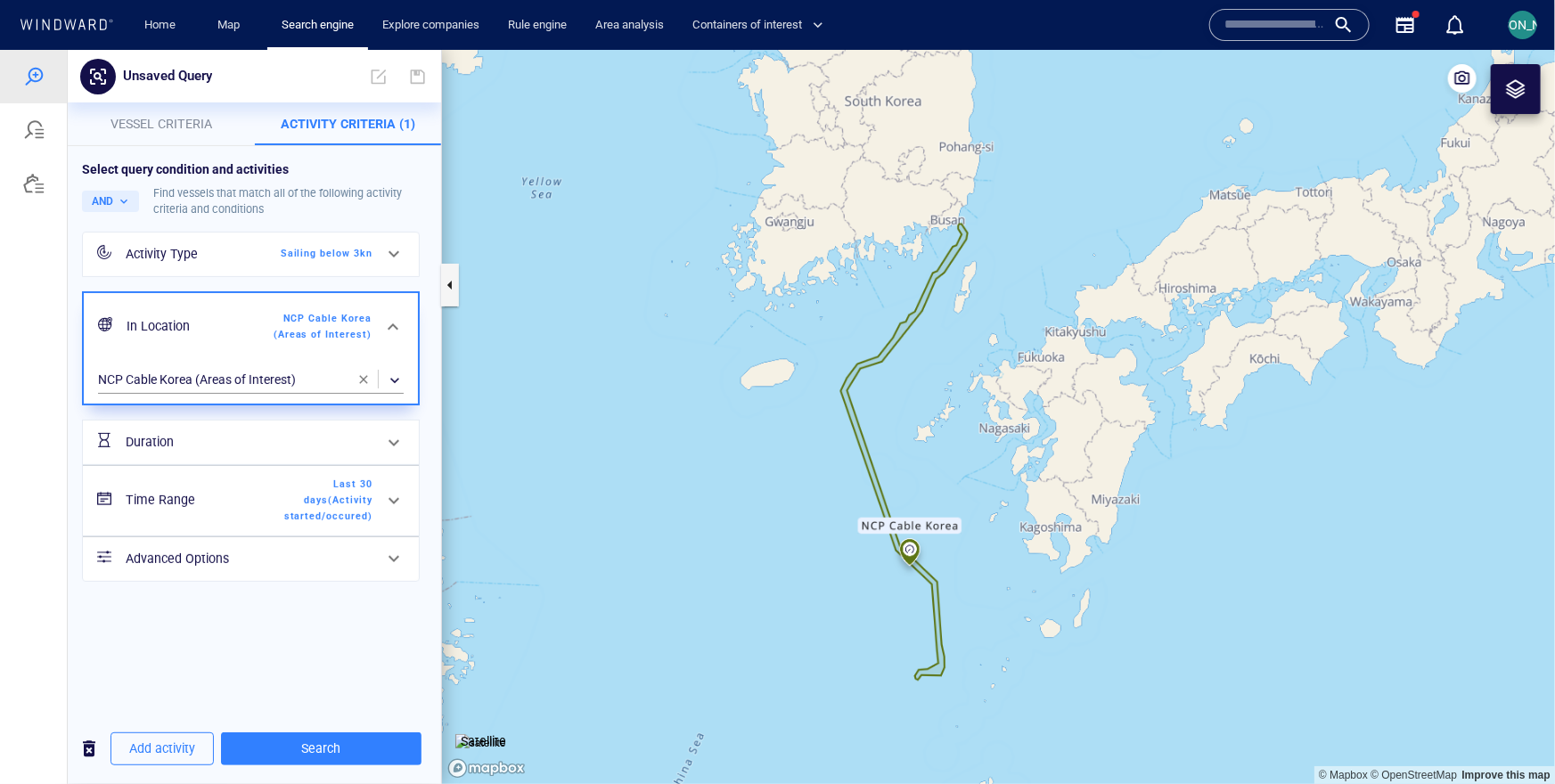
click at [375, 517] on div "Time Range Last 30 days ( Activity started/occured )" at bounding box center [248, 498] width 261 height 61
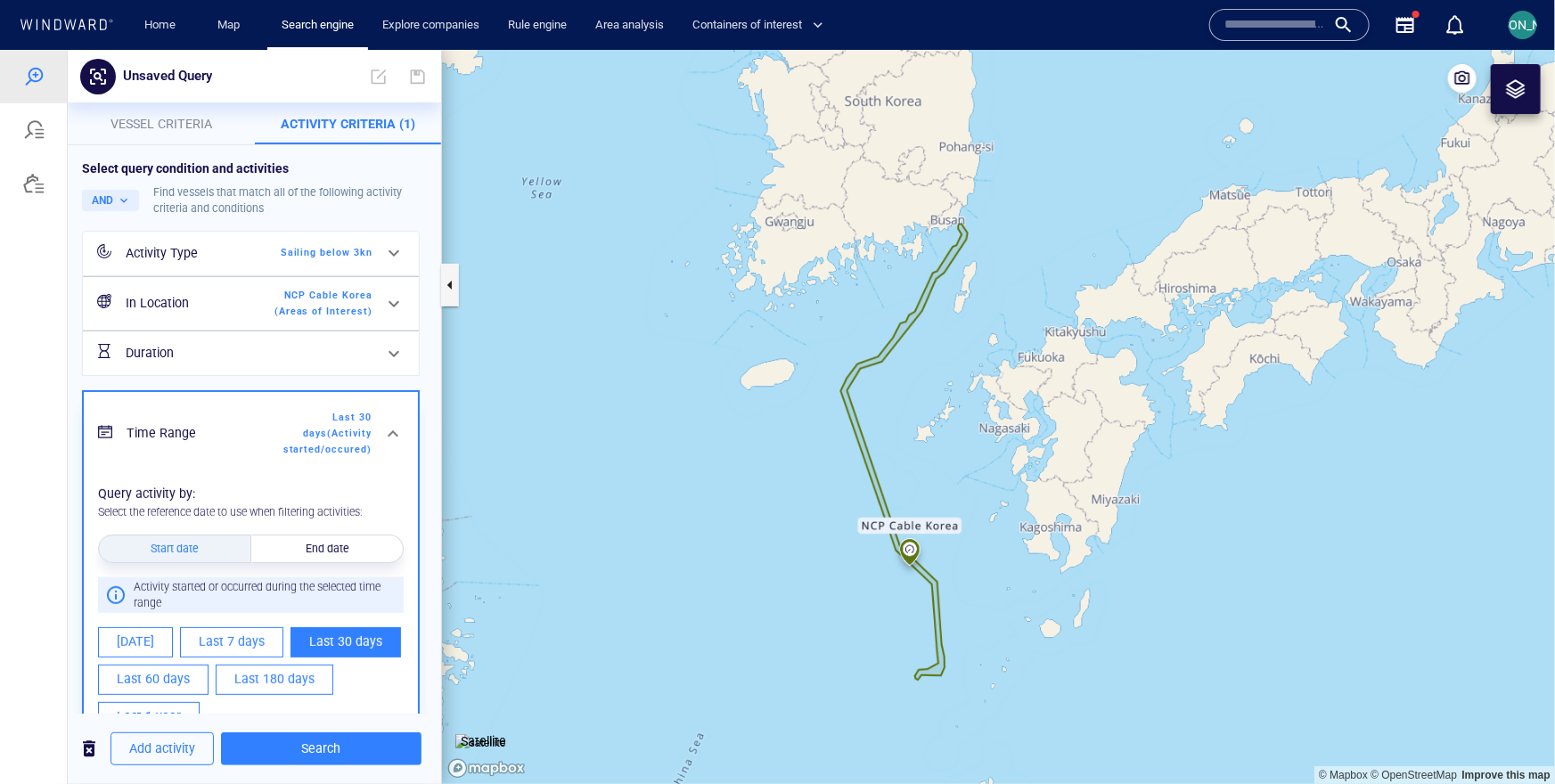
click at [189, 681] on button "Last 60 days" at bounding box center [153, 678] width 111 height 30
type input "**********"
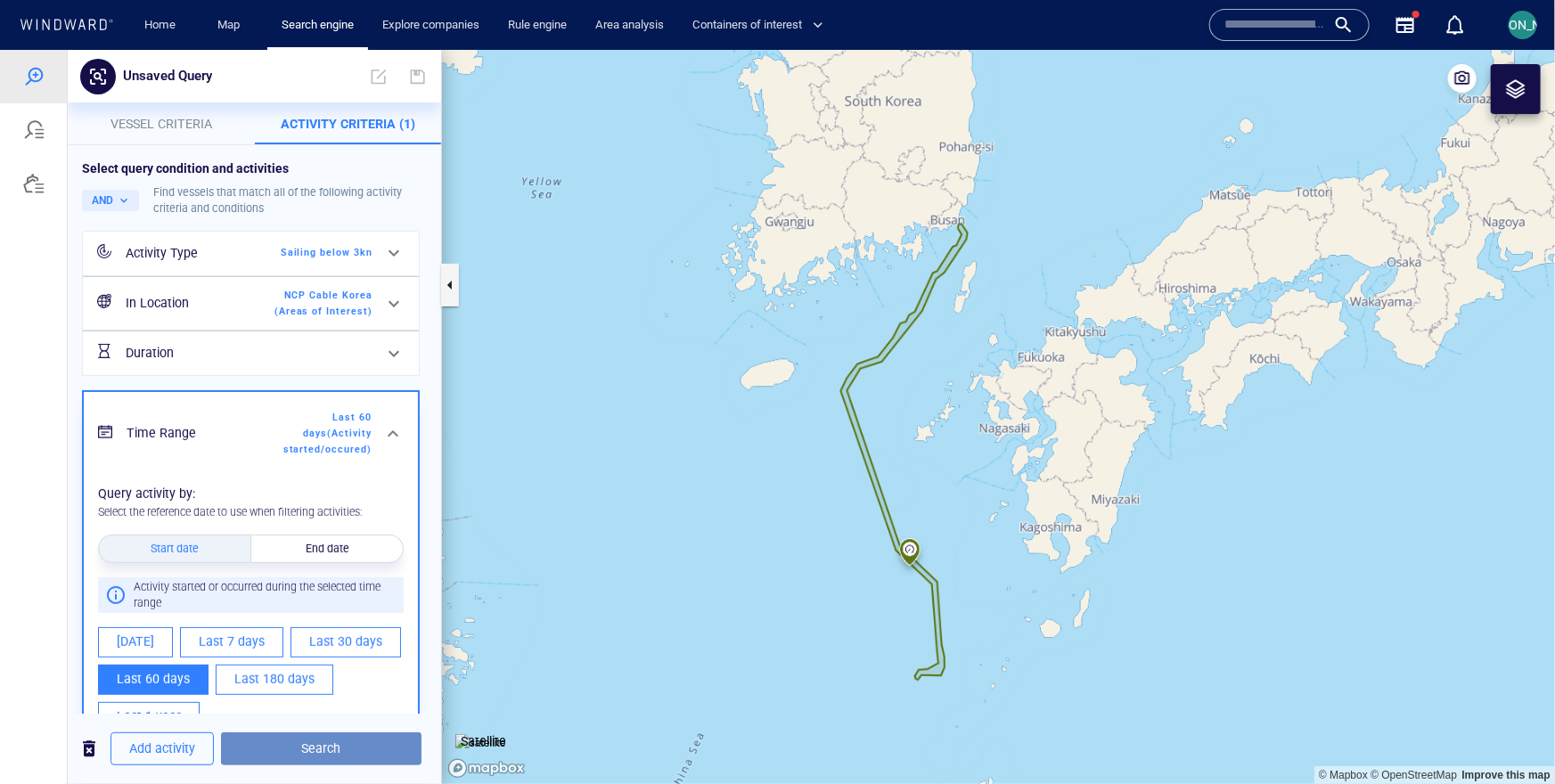
click at [254, 737] on span "Search" at bounding box center [321, 747] width 172 height 22
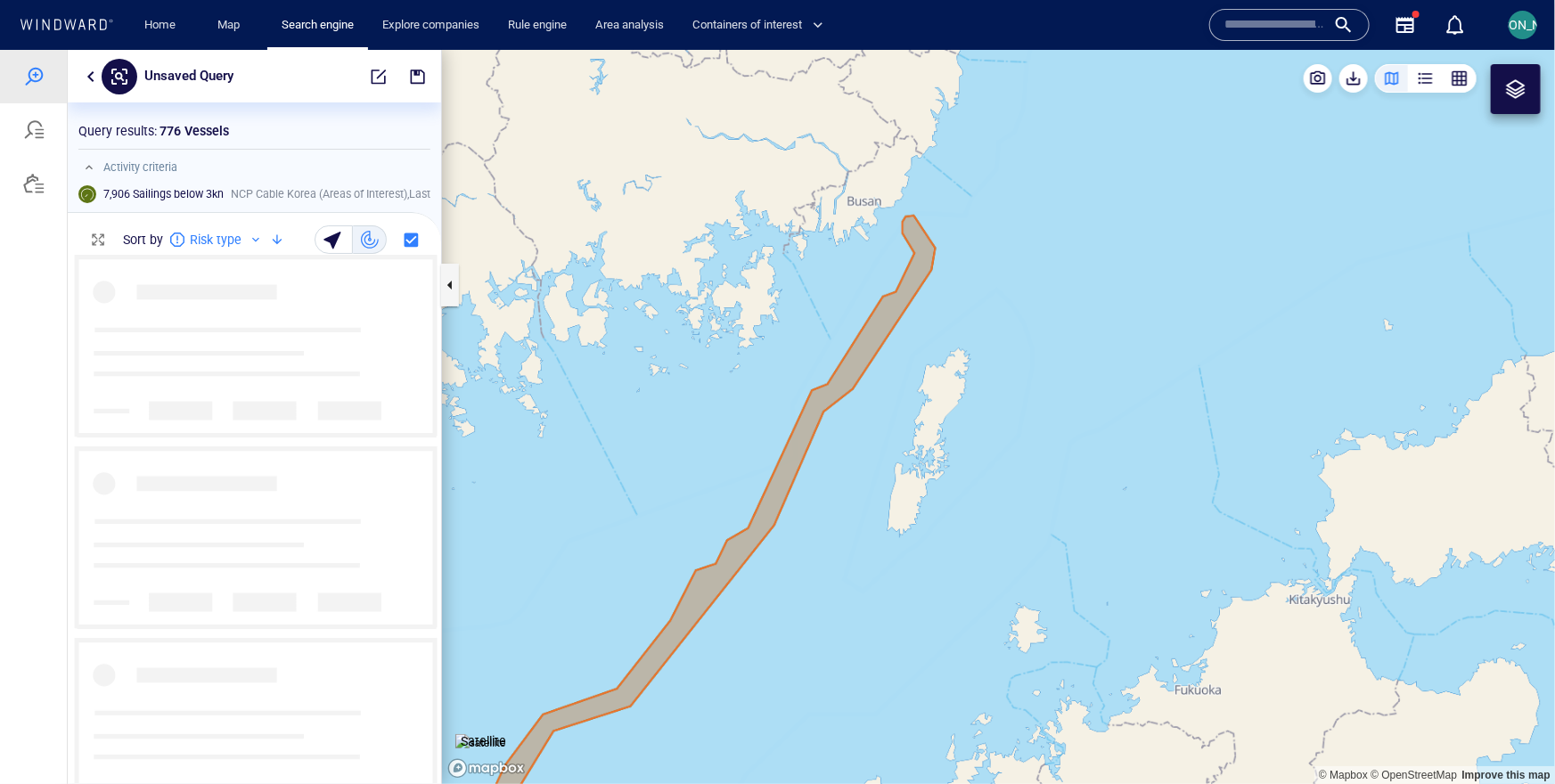
scroll to position [527, 373]
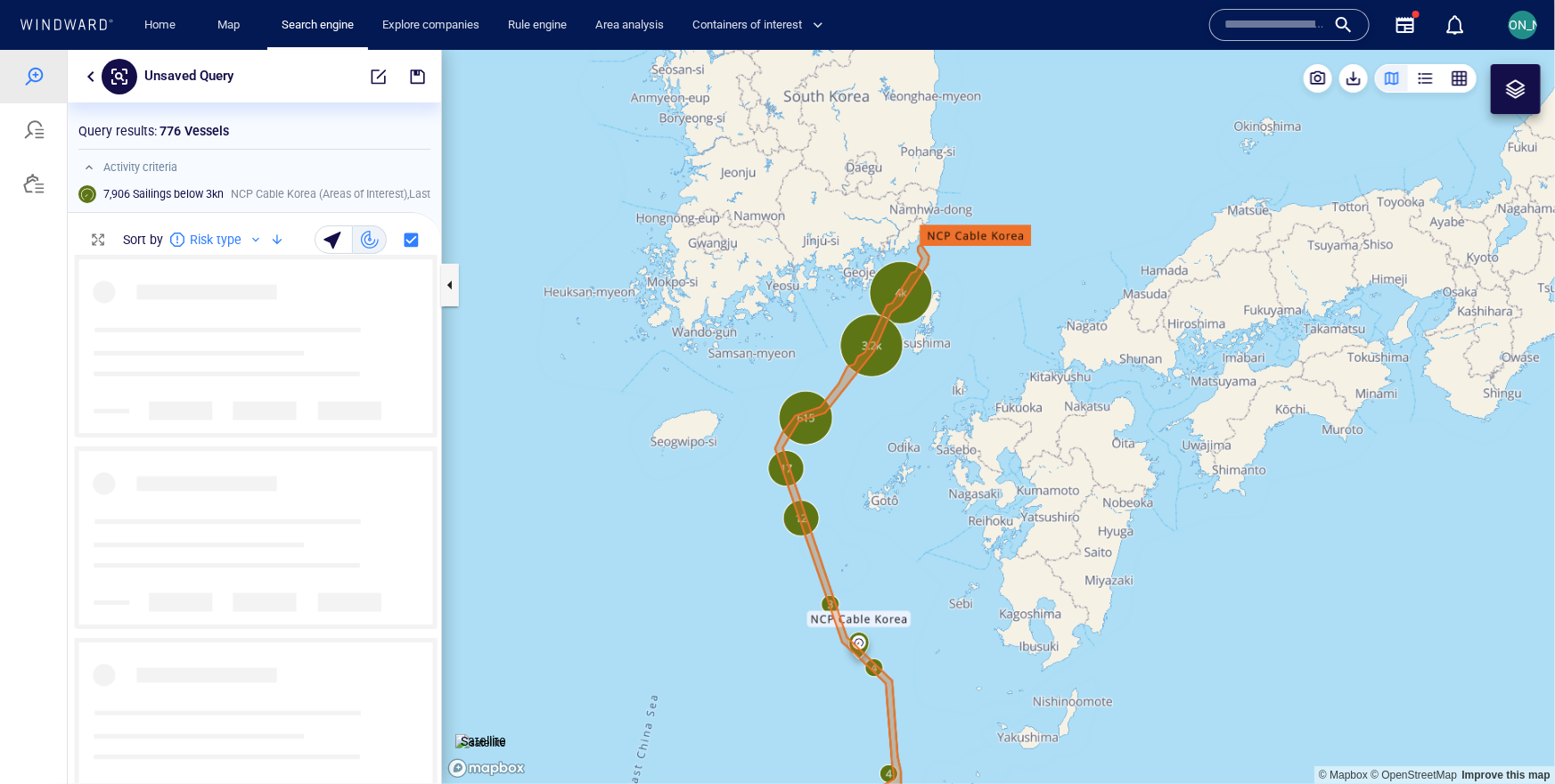
drag, startPoint x: 866, startPoint y: 494, endPoint x: 777, endPoint y: 259, distance: 251.3
click at [777, 259] on canvas "Map" at bounding box center [999, 416] width 1113 height 734
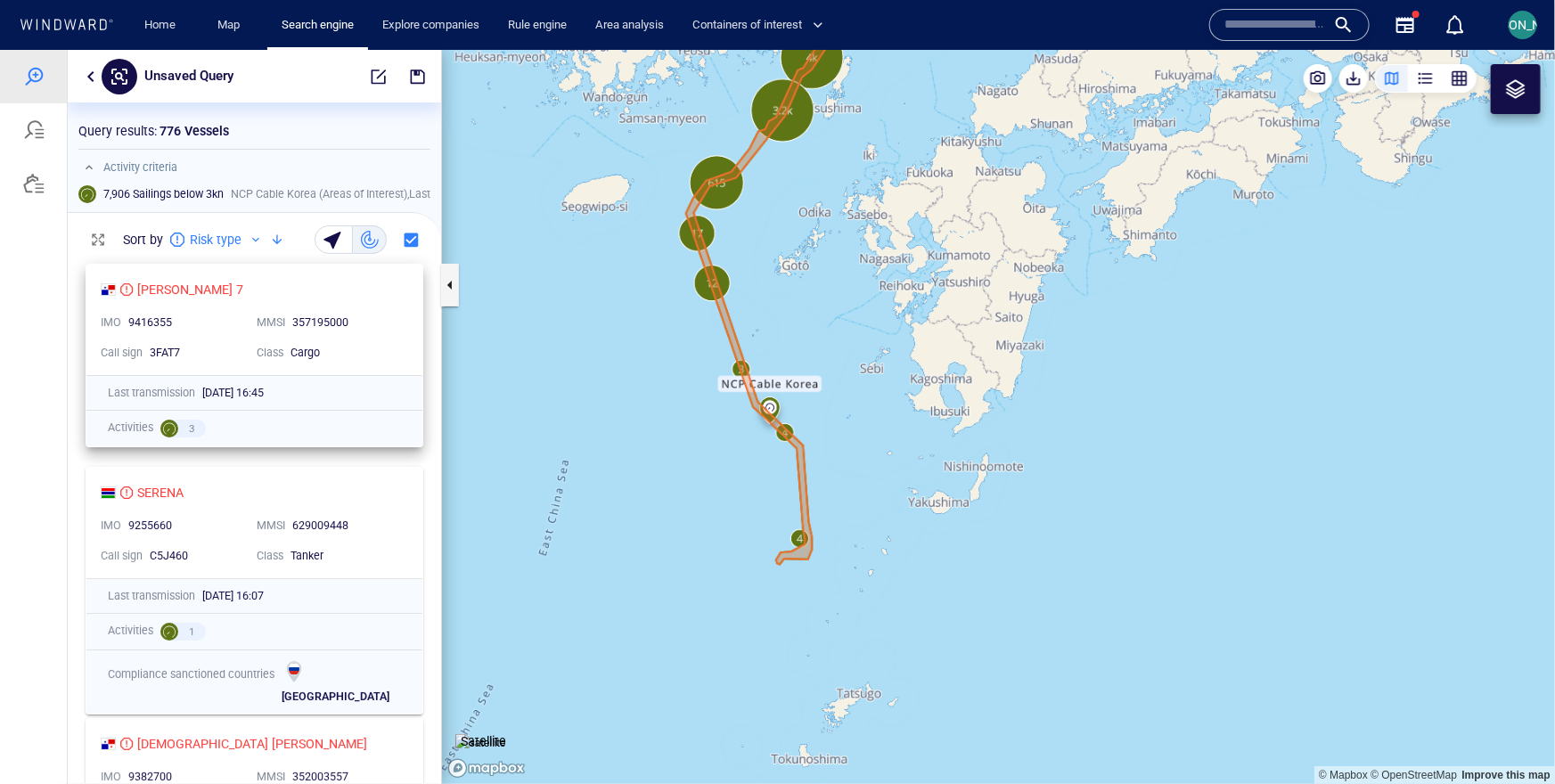
click at [380, 320] on div "357195000" at bounding box center [344, 322] width 106 height 16
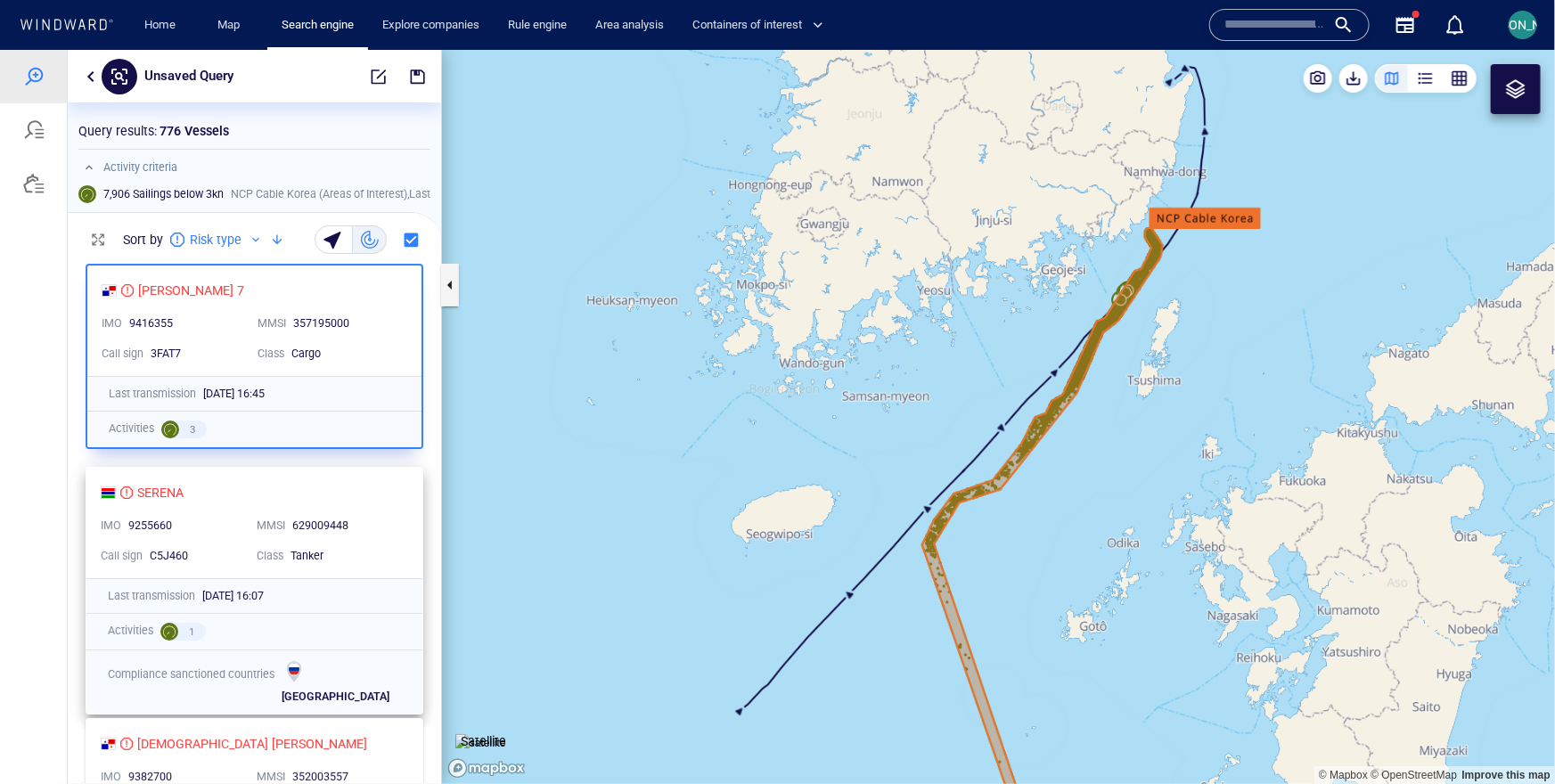
click at [413, 541] on div "SERENA IMO 9255660 MMSI 629009448 Call sign C5J460 Class Tanker" at bounding box center [254, 522] width 335 height 110
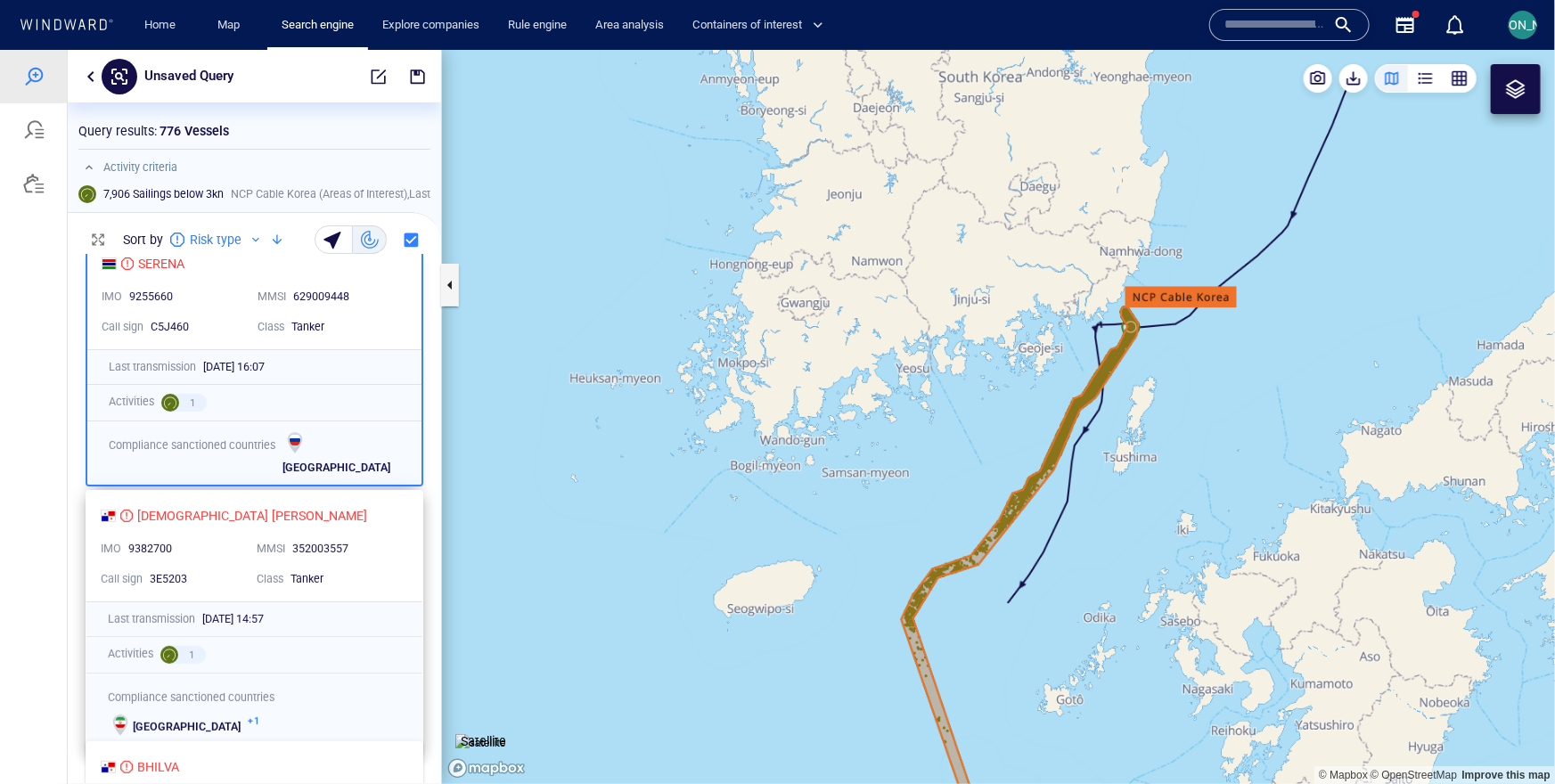
click at [405, 566] on div "LADY URSULA IMO 9382700 MMSI 352003557 Call sign 3E5203 Class Tanker" at bounding box center [254, 545] width 335 height 110
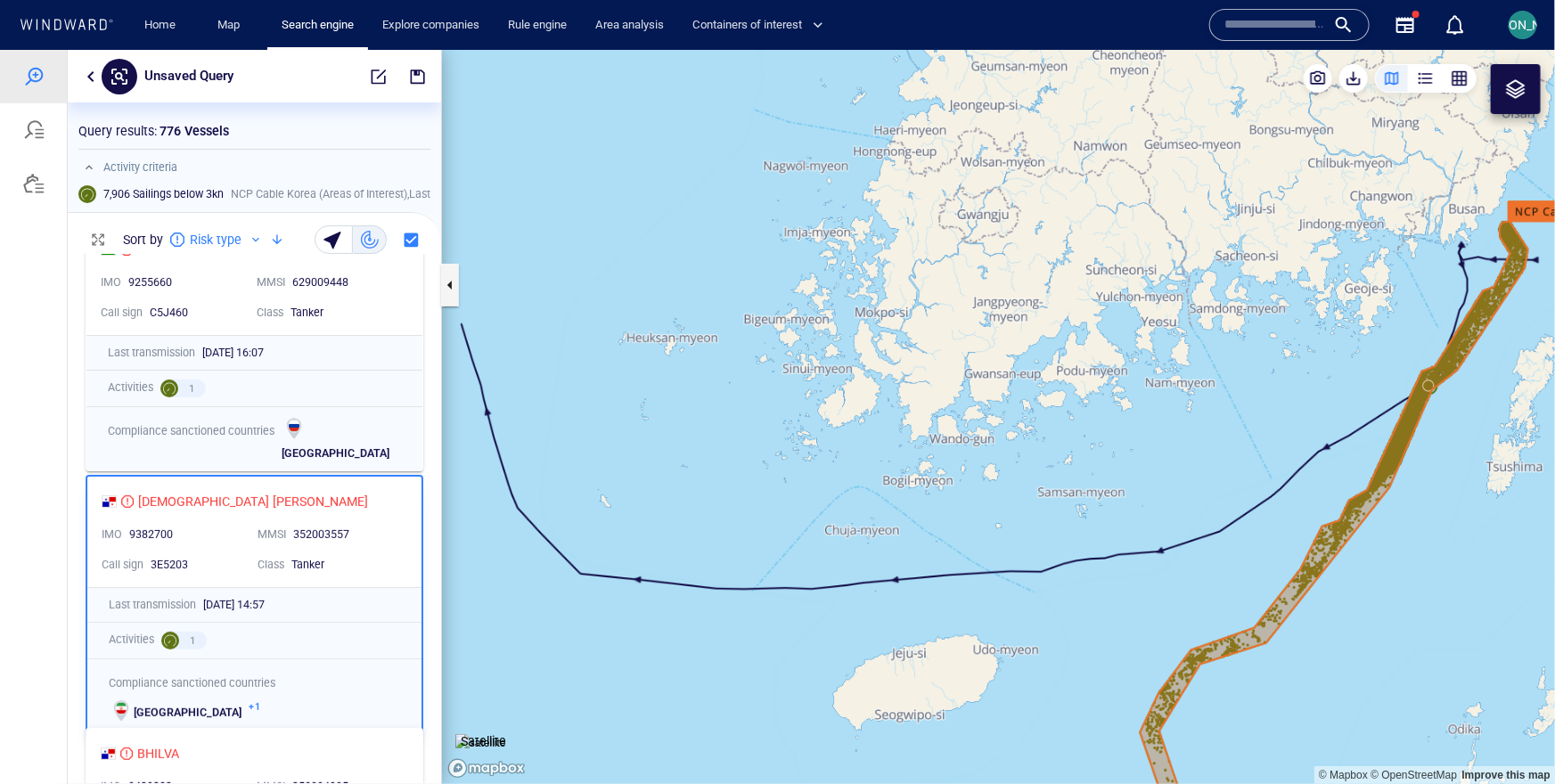
scroll to position [247, 0]
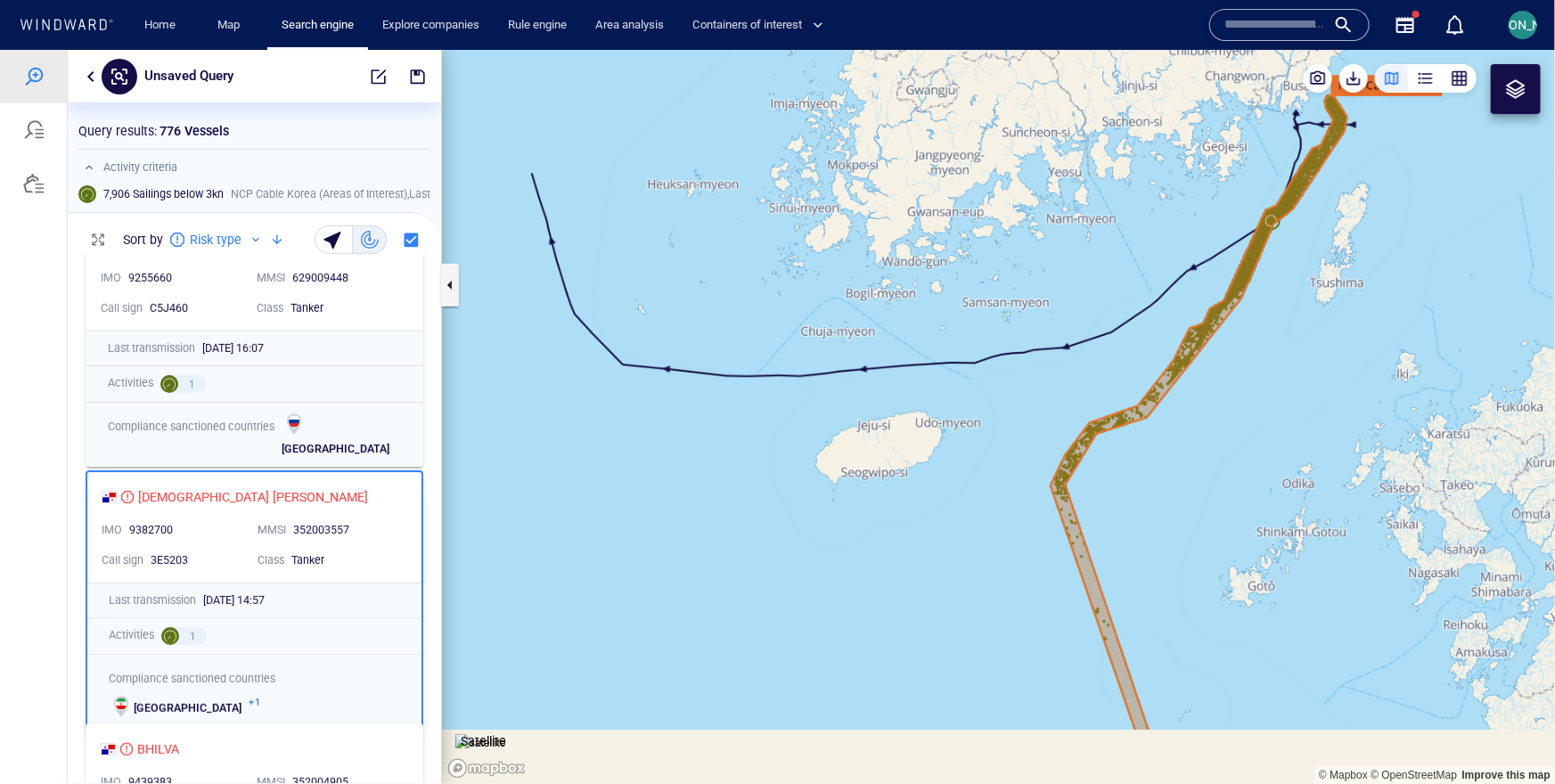
drag, startPoint x: 1326, startPoint y: 643, endPoint x: 1261, endPoint y: 275, distance: 373.7
click at [1261, 275] on canvas "Map" at bounding box center [999, 416] width 1113 height 734
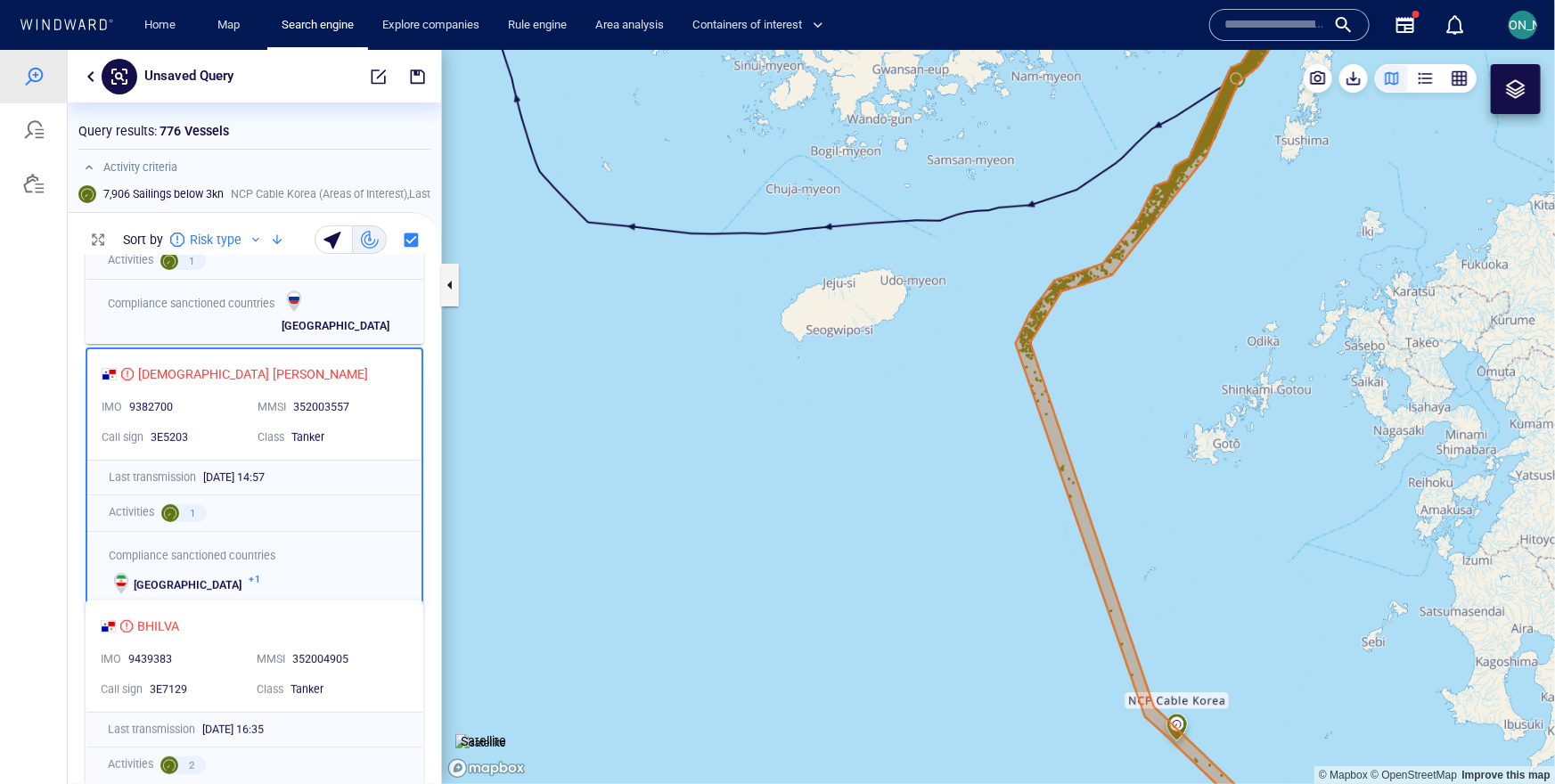
scroll to position [462, 0]
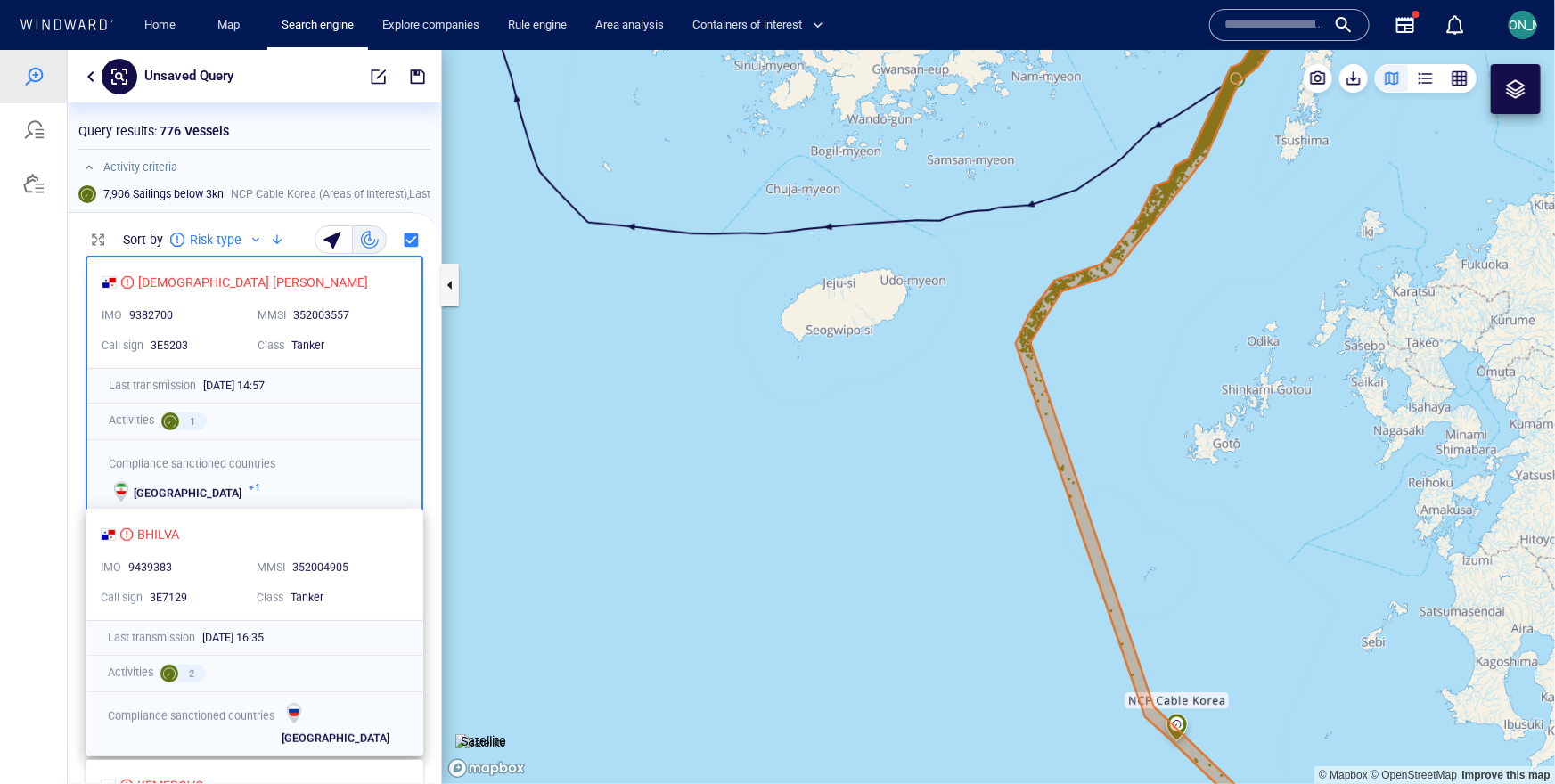
click at [407, 549] on div "BHILVA IMO 9439383 MMSI 352004905 Call sign 3E7129 Class Tanker" at bounding box center [254, 564] width 335 height 110
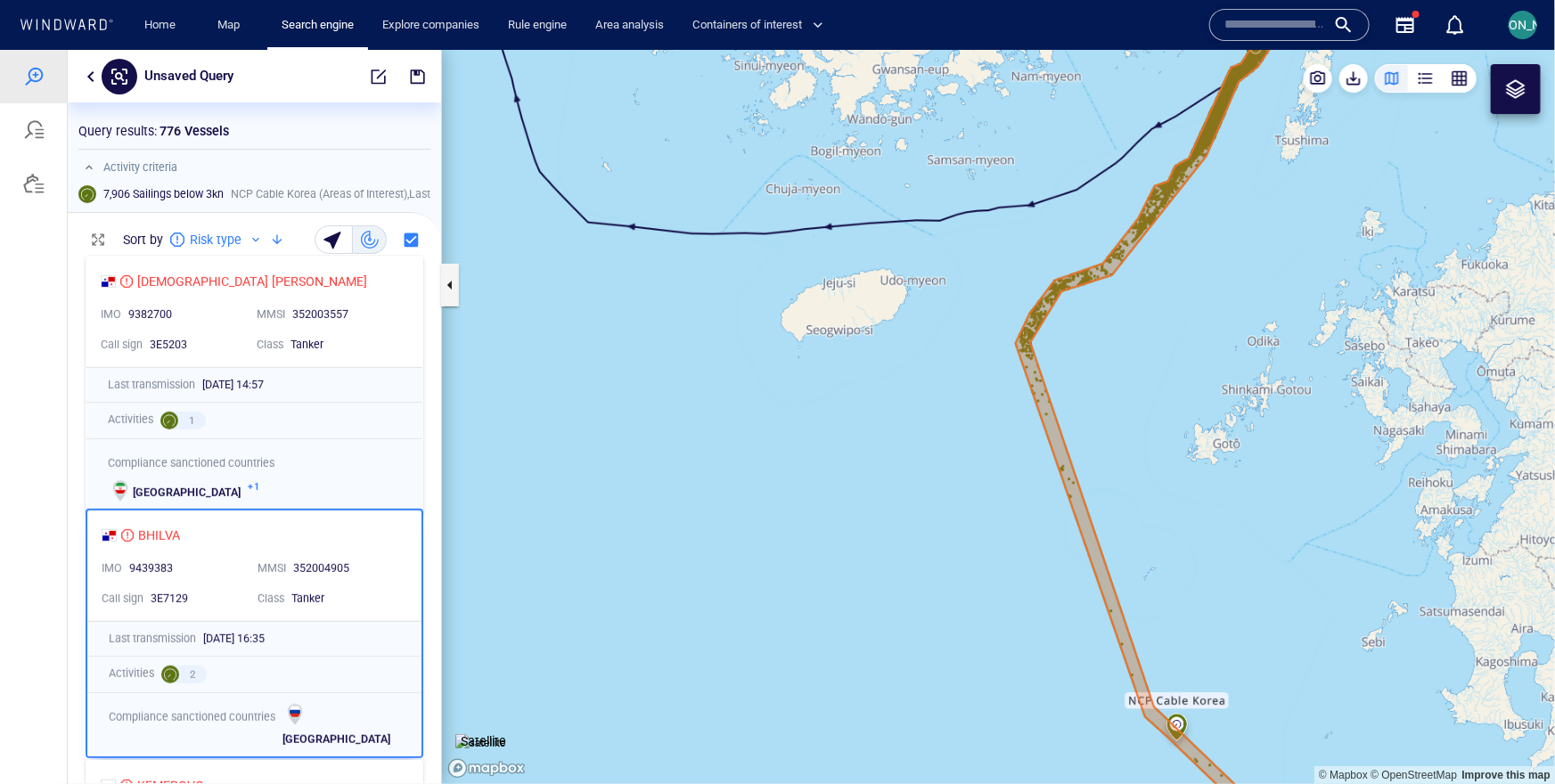
click at [392, 546] on div "BHILVA IMO 9439383 MMSI 352004905 Call sign 3E7129 Class Tanker" at bounding box center [254, 565] width 334 height 110
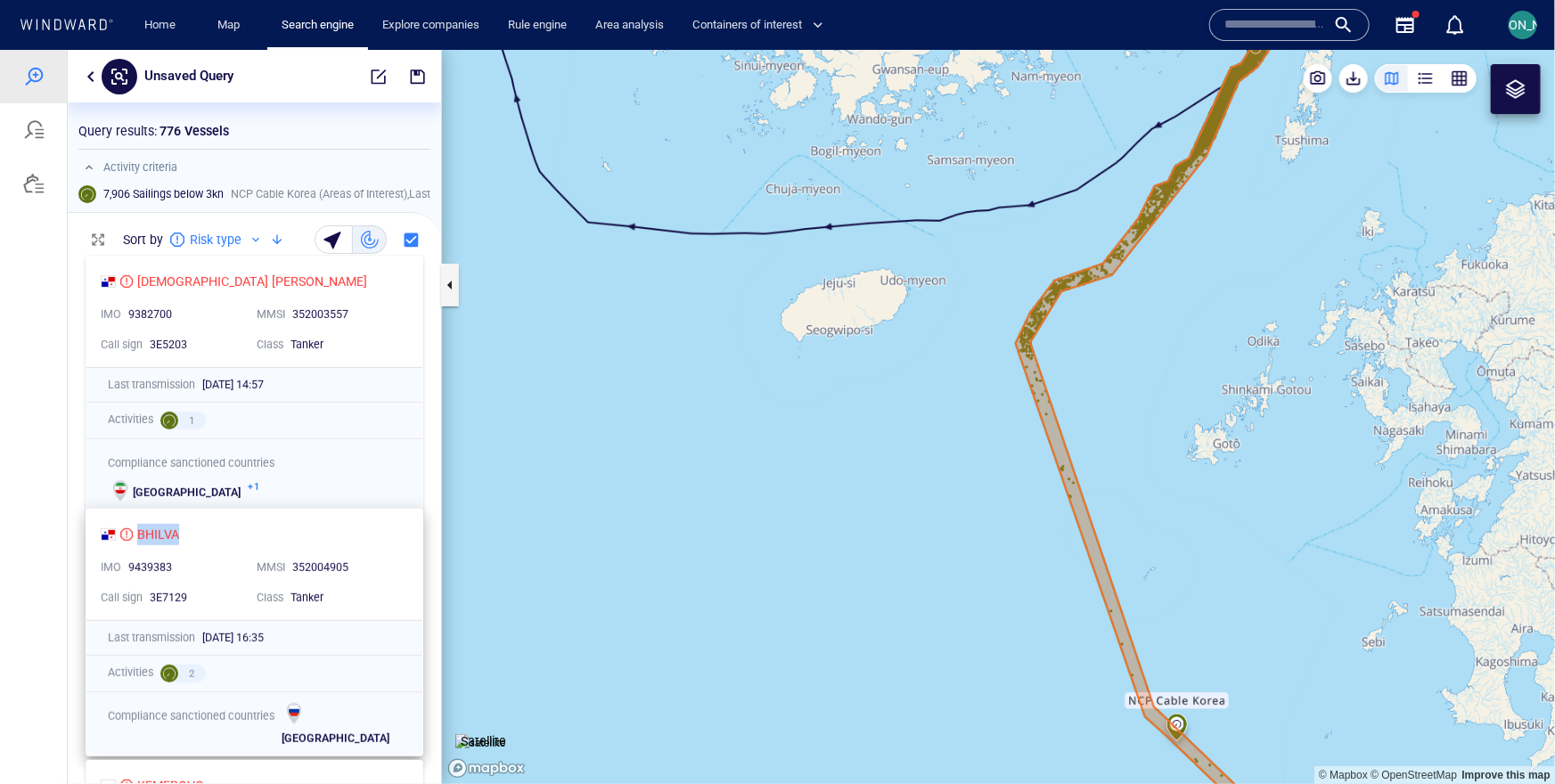
click at [392, 546] on div "BHILVA IMO 9439383 MMSI 352004905 Call sign 3E7129 Class Tanker" at bounding box center [254, 564] width 335 height 110
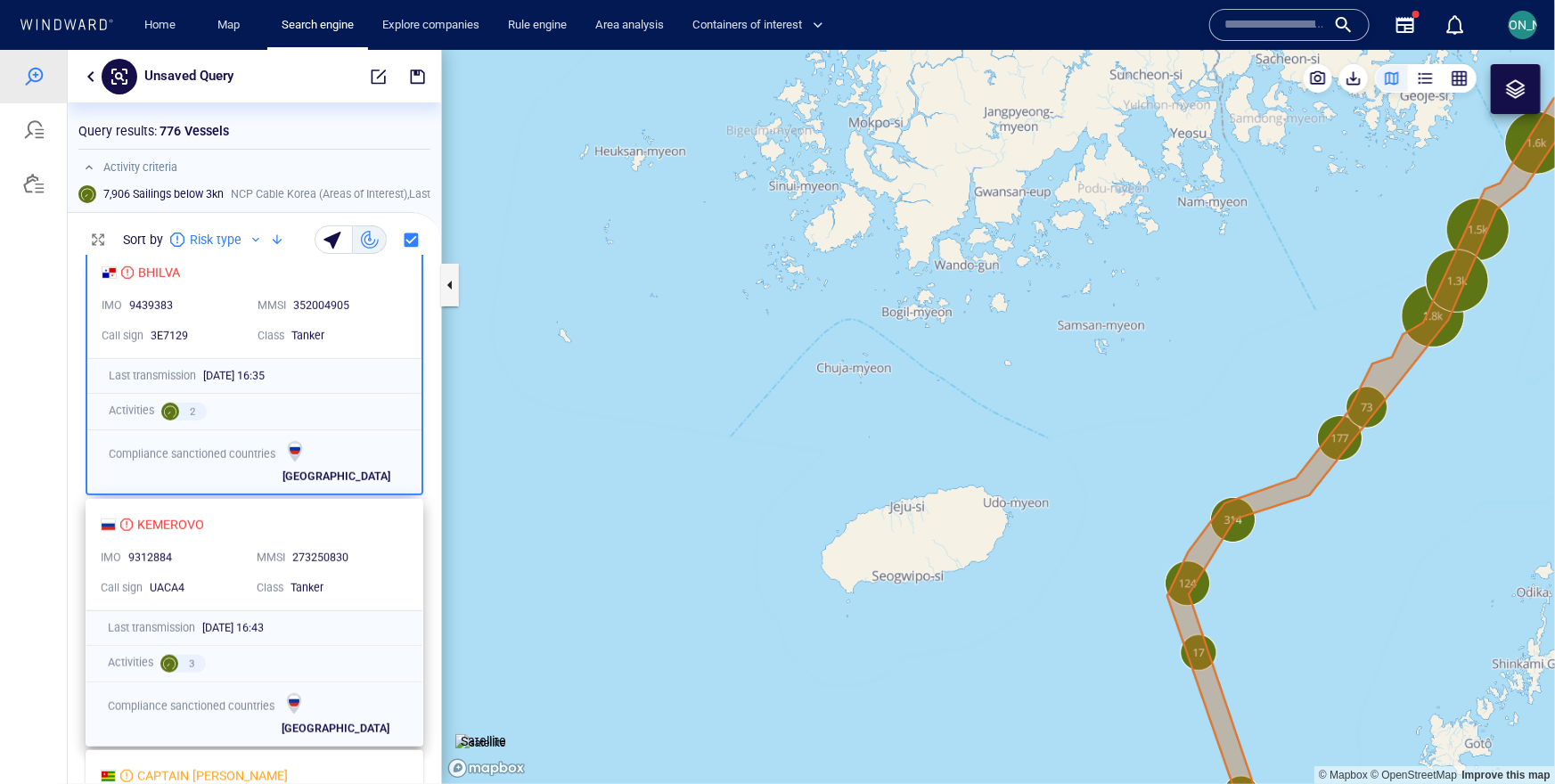
click at [392, 546] on div "273250830" at bounding box center [345, 557] width 113 height 23
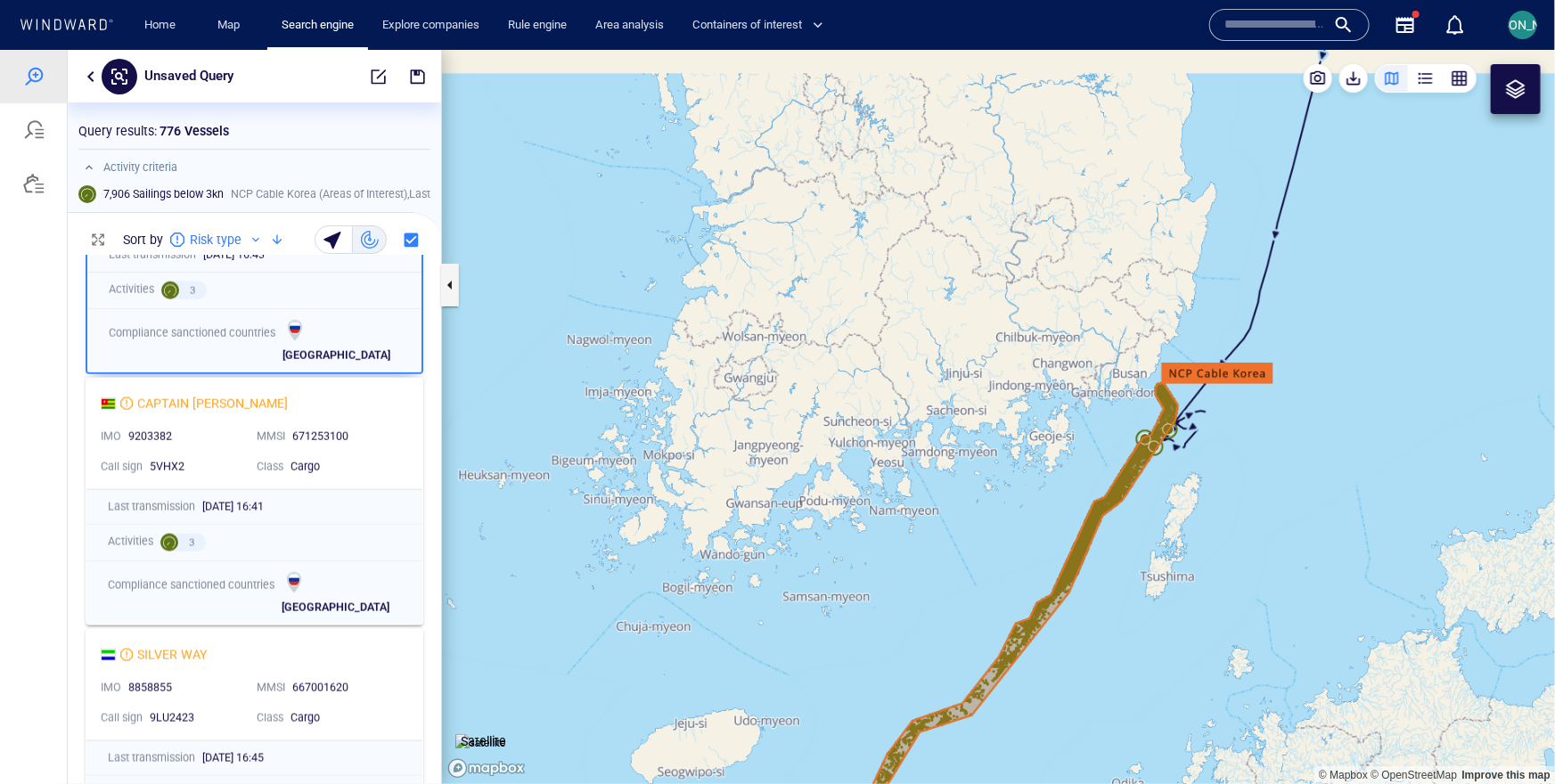
scroll to position [1100, 0]
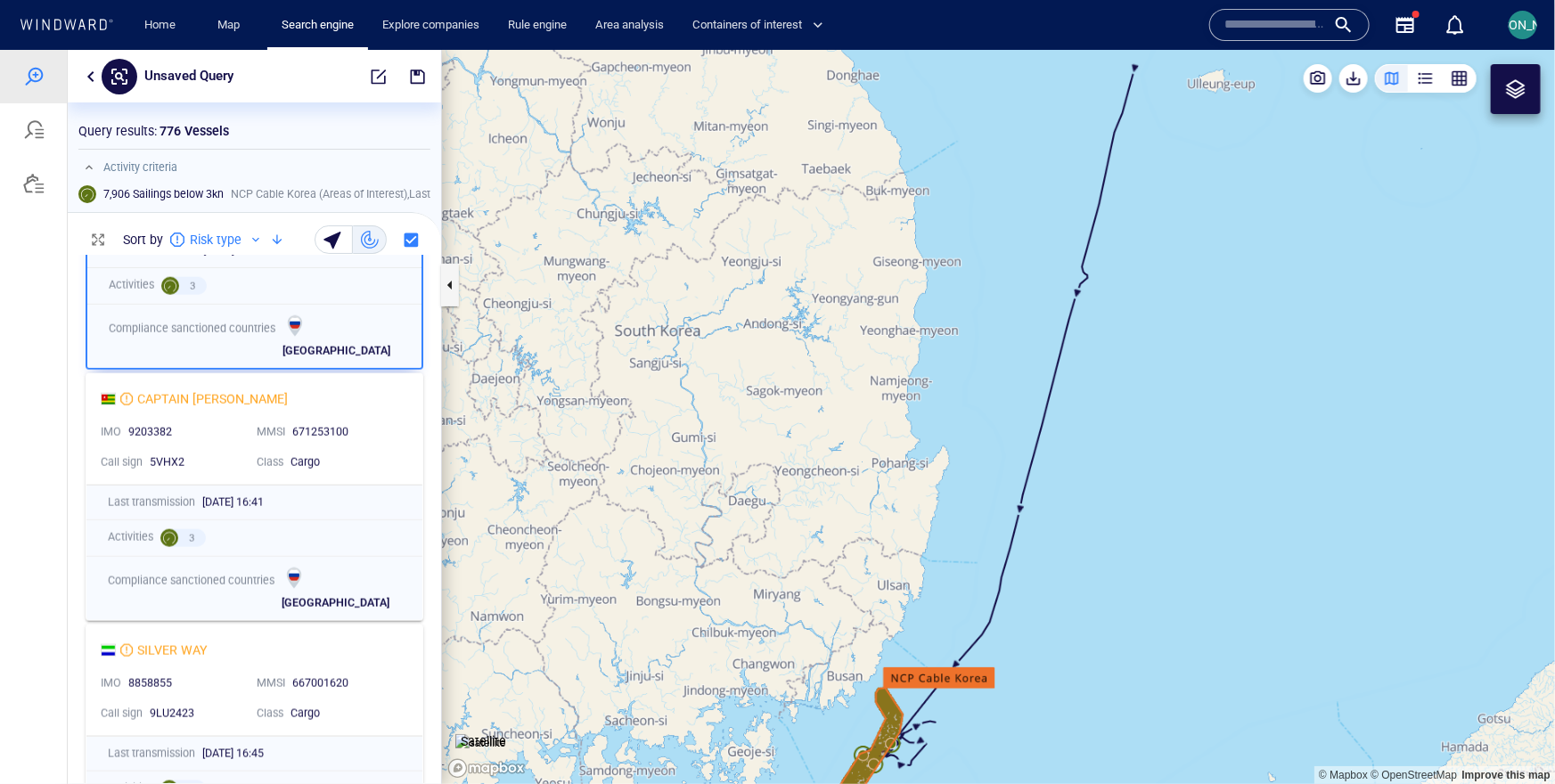
click at [780, 598] on canvas "Map" at bounding box center [999, 416] width 1113 height 734
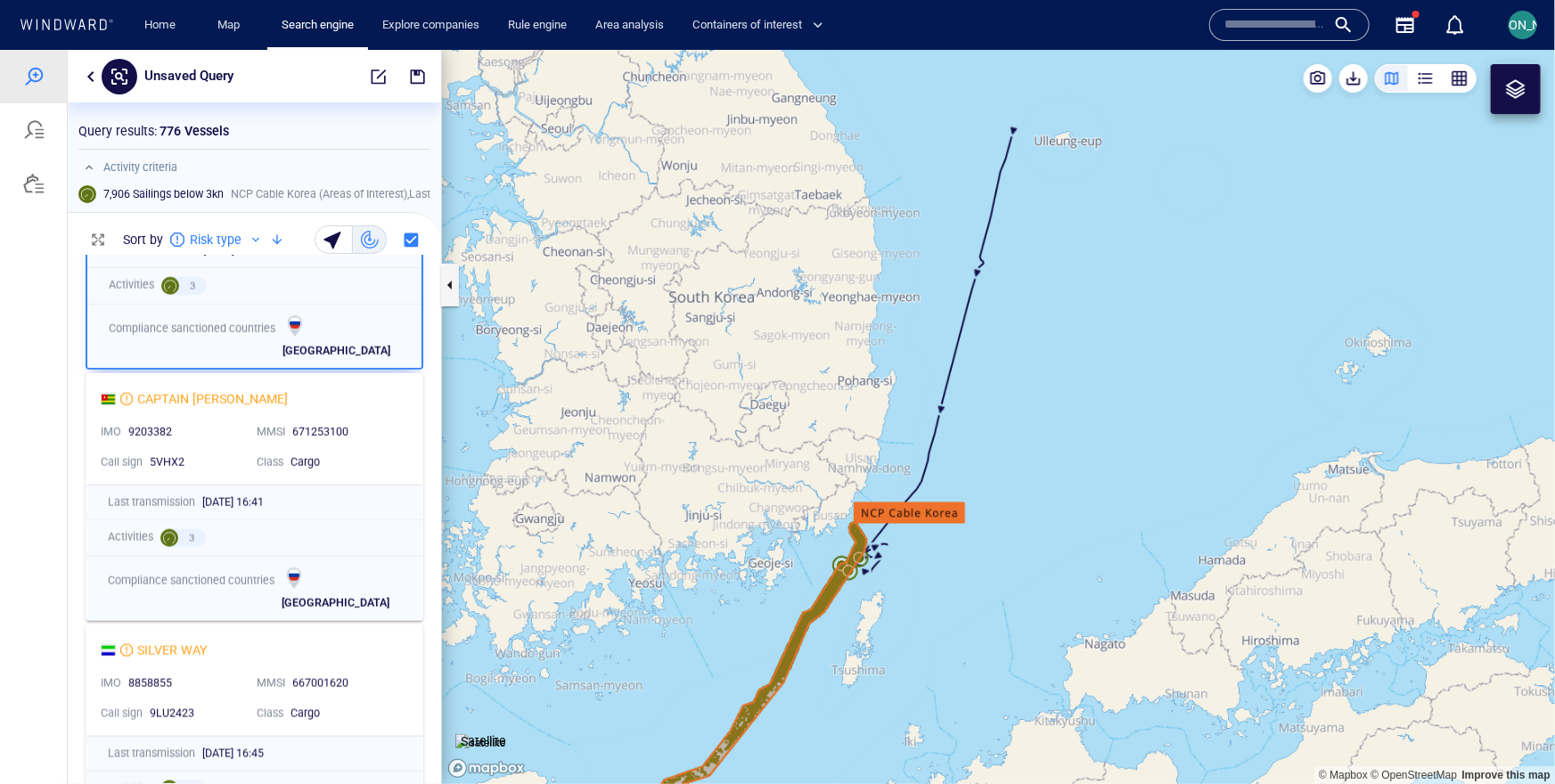
drag, startPoint x: 781, startPoint y: 548, endPoint x: 805, endPoint y: 216, distance: 332.9
click at [805, 216] on canvas "Map" at bounding box center [999, 416] width 1113 height 734
click at [710, 617] on canvas "Map" at bounding box center [999, 416] width 1113 height 734
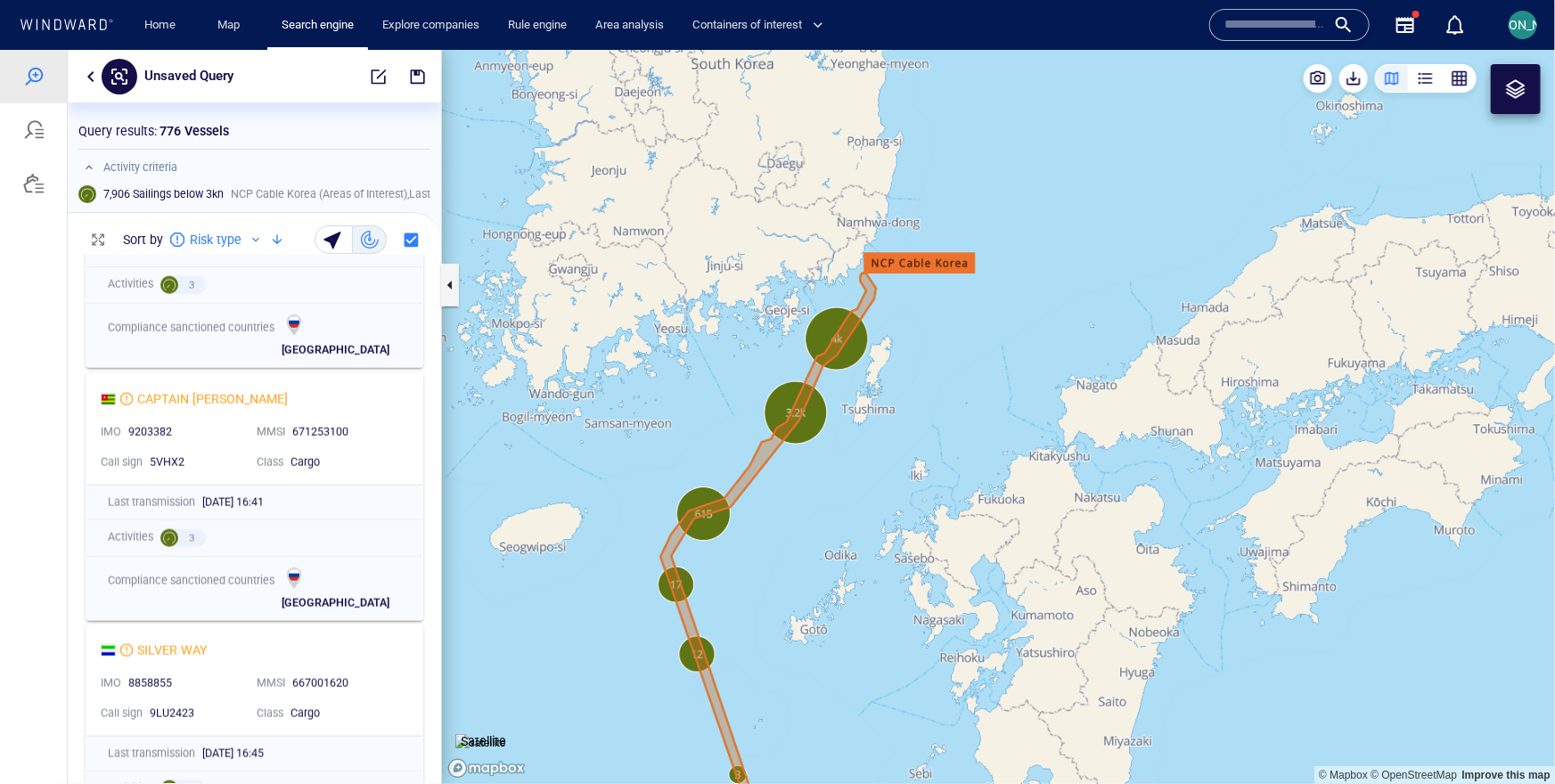
drag, startPoint x: 746, startPoint y: 666, endPoint x: 746, endPoint y: 396, distance: 270.0
click at [746, 396] on canvas "Map" at bounding box center [999, 416] width 1113 height 734
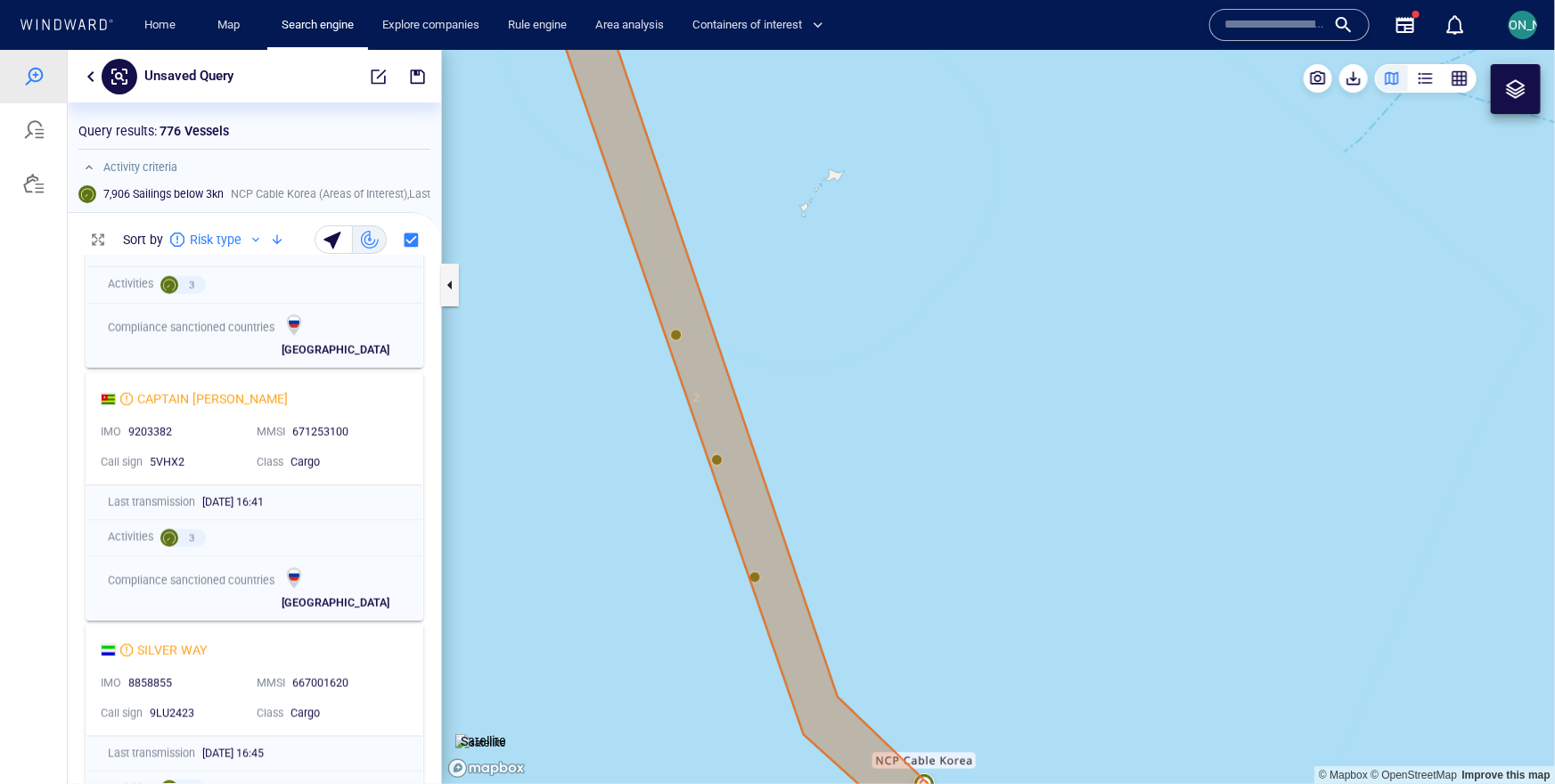
click at [696, 455] on canvas "Map" at bounding box center [999, 416] width 1113 height 734
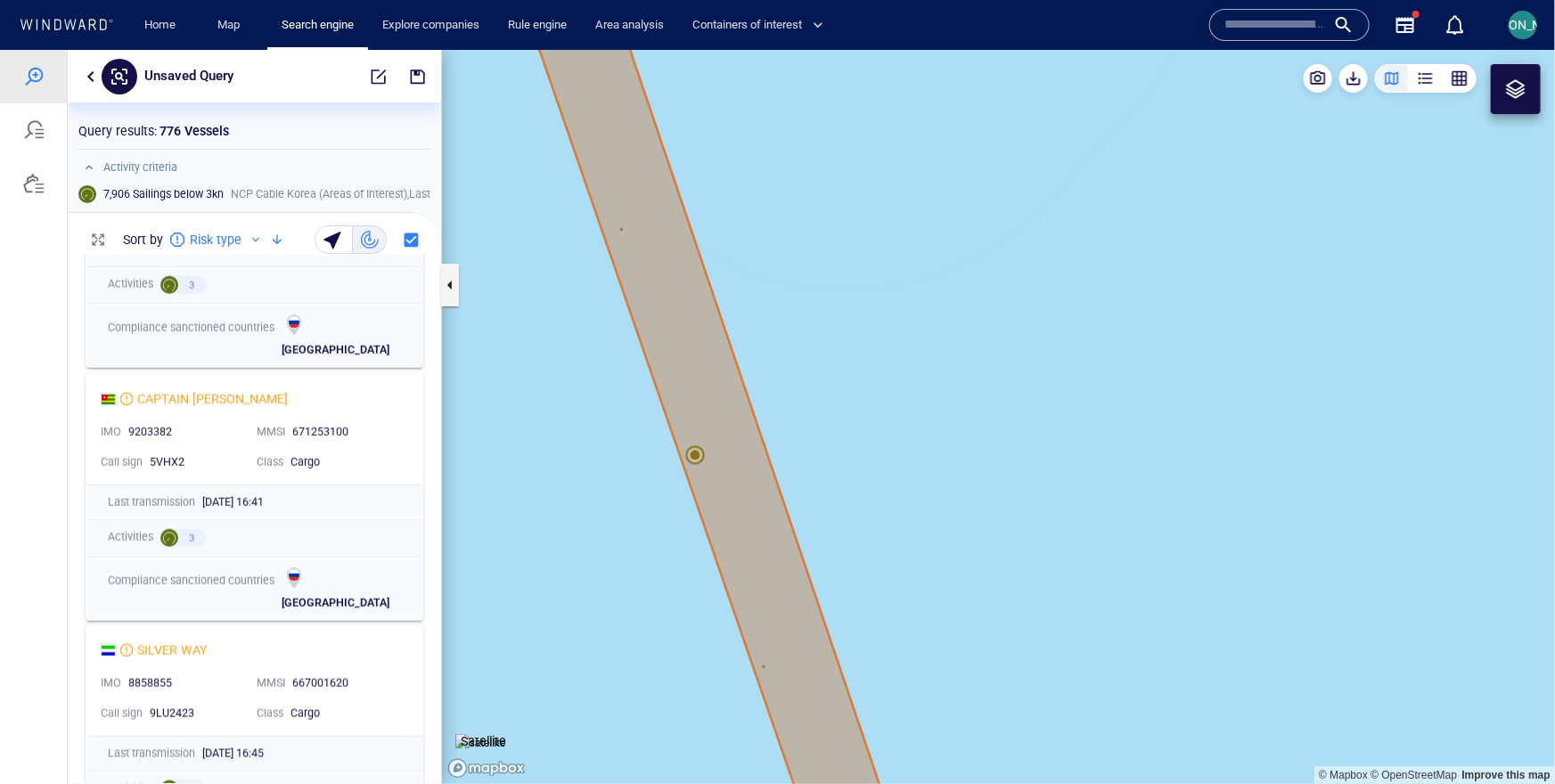
click at [696, 455] on canvas "Map" at bounding box center [999, 416] width 1113 height 734
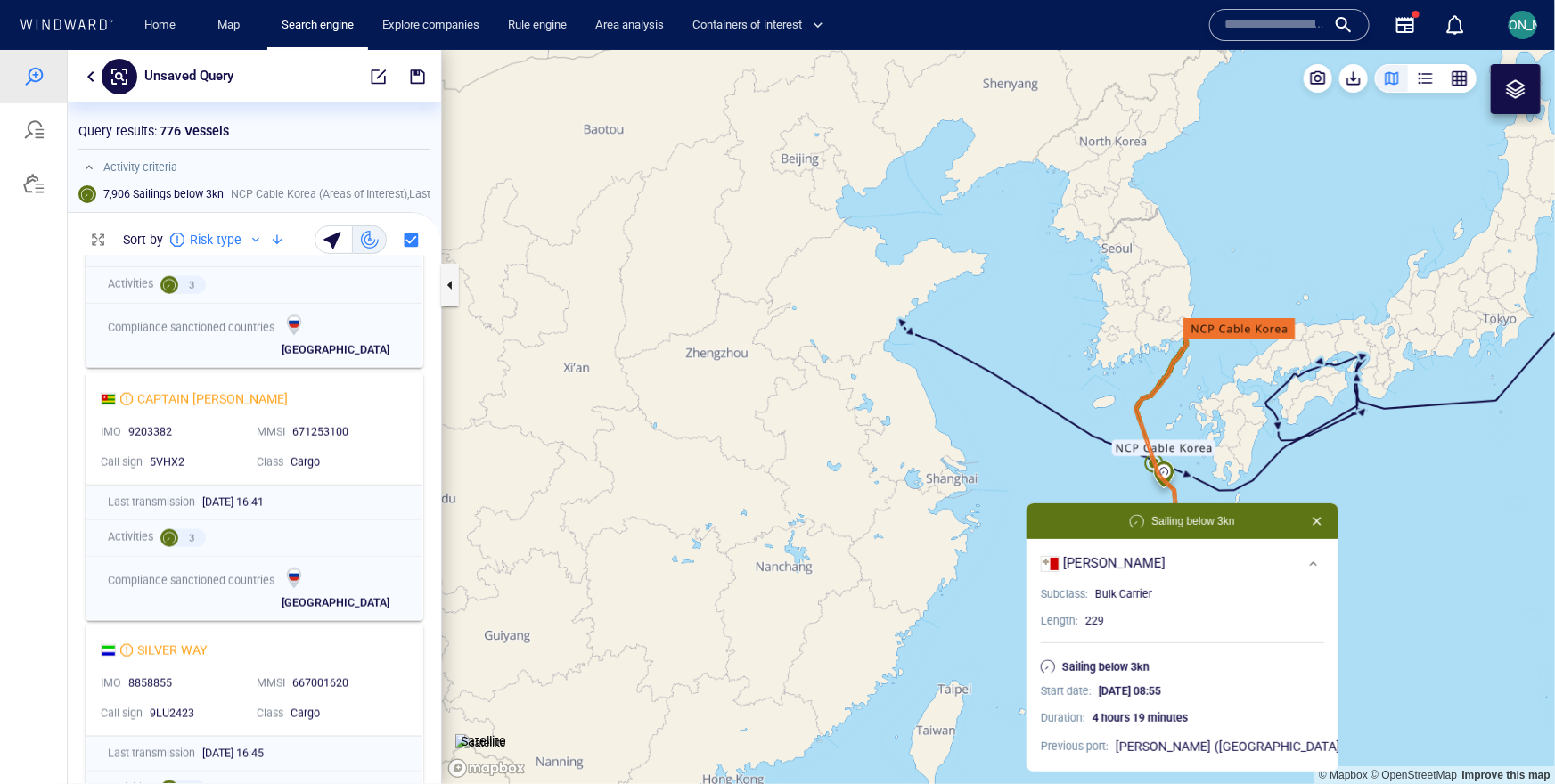
click at [1145, 434] on canvas "Map" at bounding box center [999, 416] width 1113 height 734
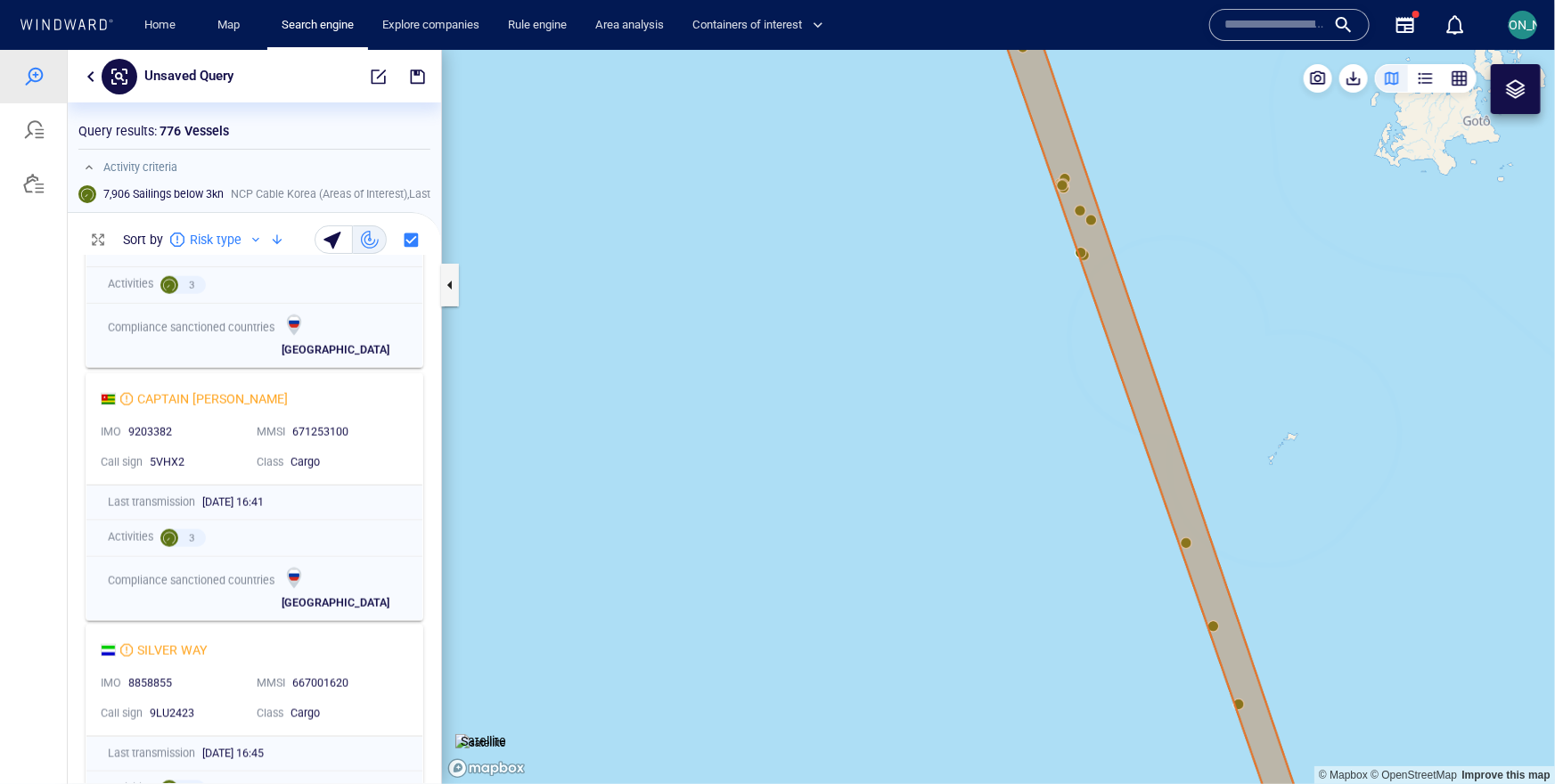
click at [1188, 543] on canvas "Map" at bounding box center [999, 416] width 1113 height 734
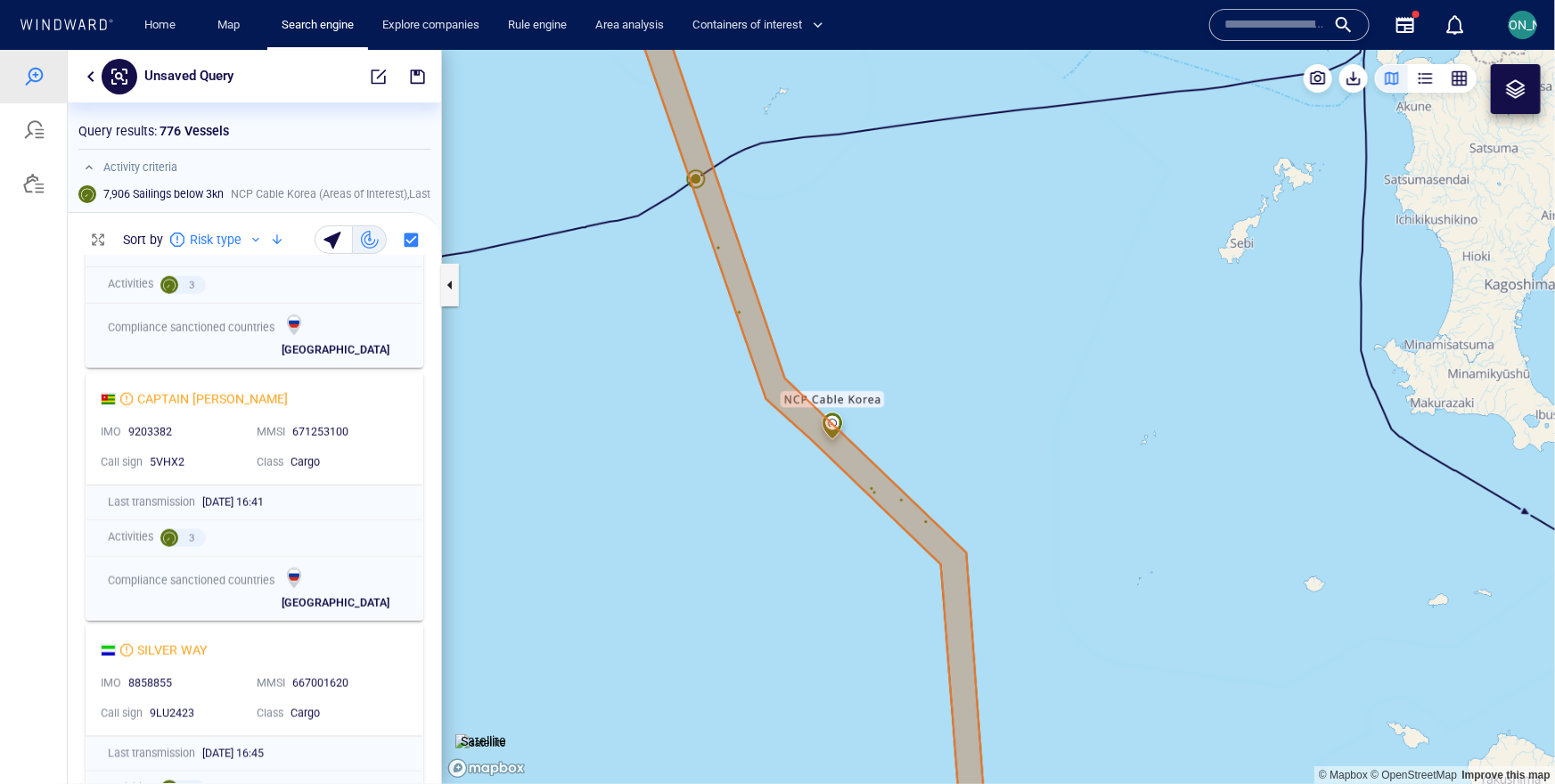
click at [84, 65] on button "button" at bounding box center [91, 76] width 21 height 21
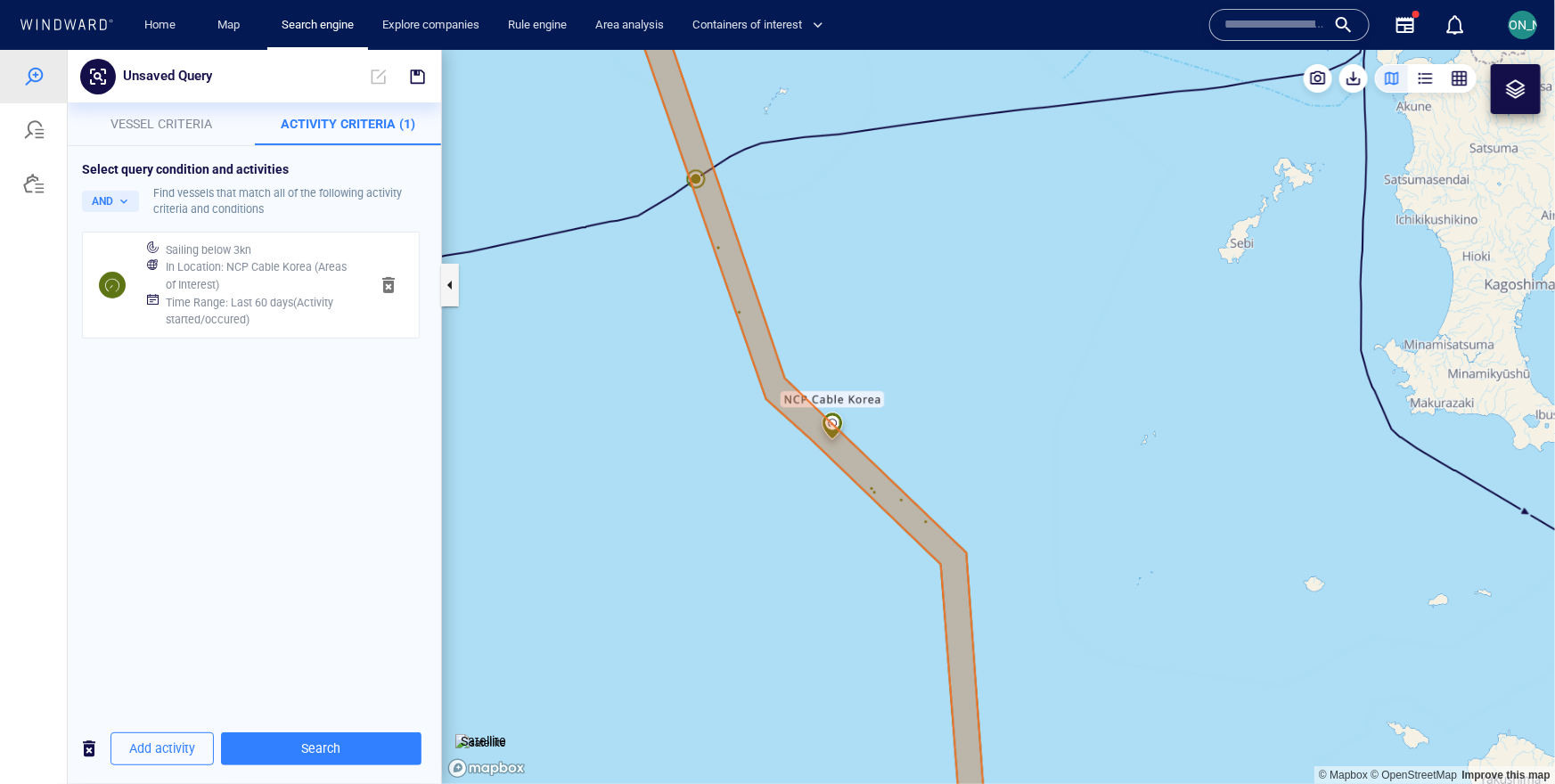
click at [130, 98] on div "Unsaved Query" at bounding box center [254, 76] width 373 height 52
click at [128, 128] on span "Vessel criteria" at bounding box center [161, 122] width 102 height 15
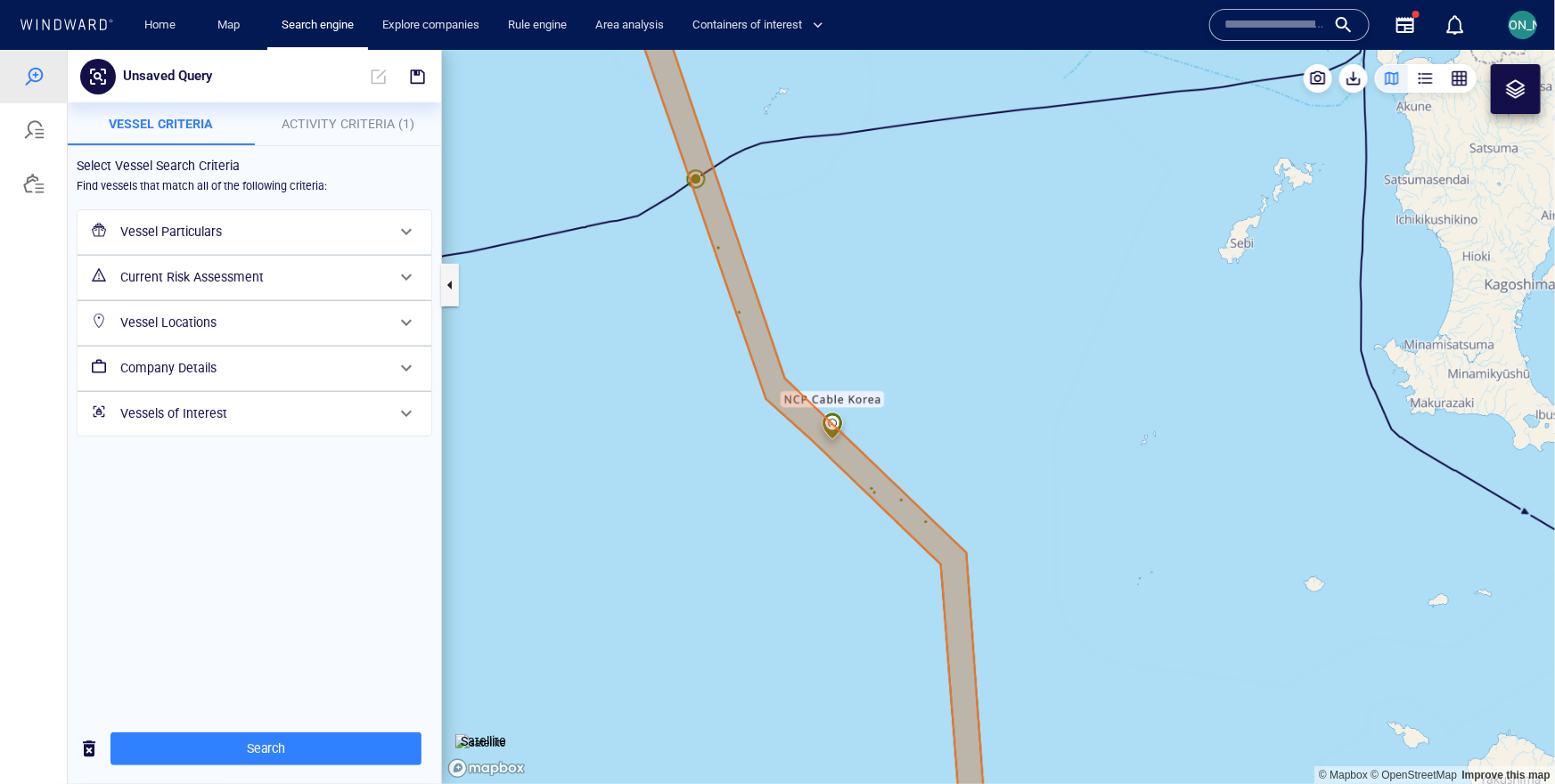
click at [198, 280] on h6 "Current Risk Assessment" at bounding box center [252, 276] width 265 height 22
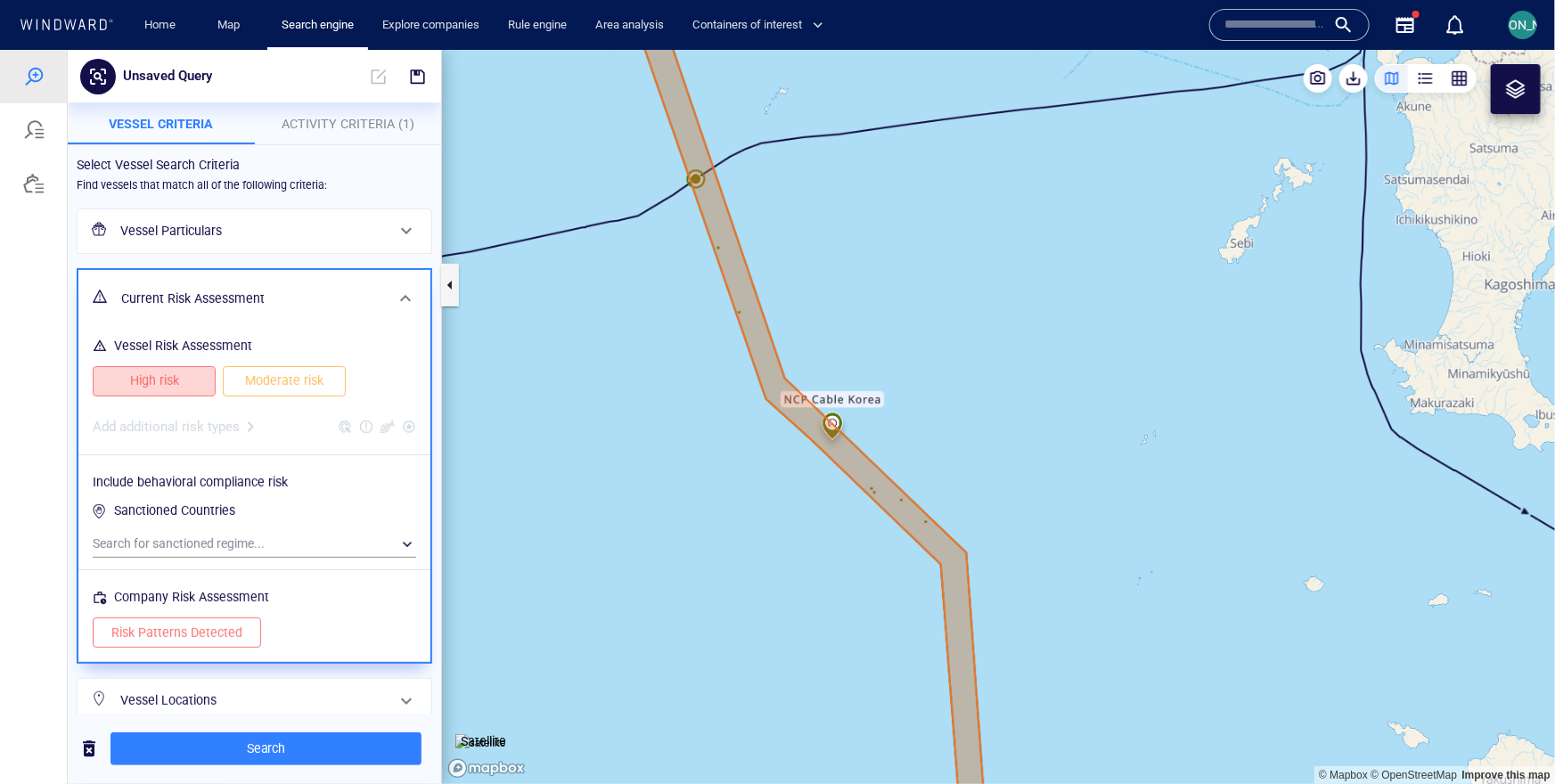
drag, startPoint x: 201, startPoint y: 373, endPoint x: 245, endPoint y: 374, distance: 44.0
click at [203, 373] on button "High risk" at bounding box center [154, 380] width 123 height 30
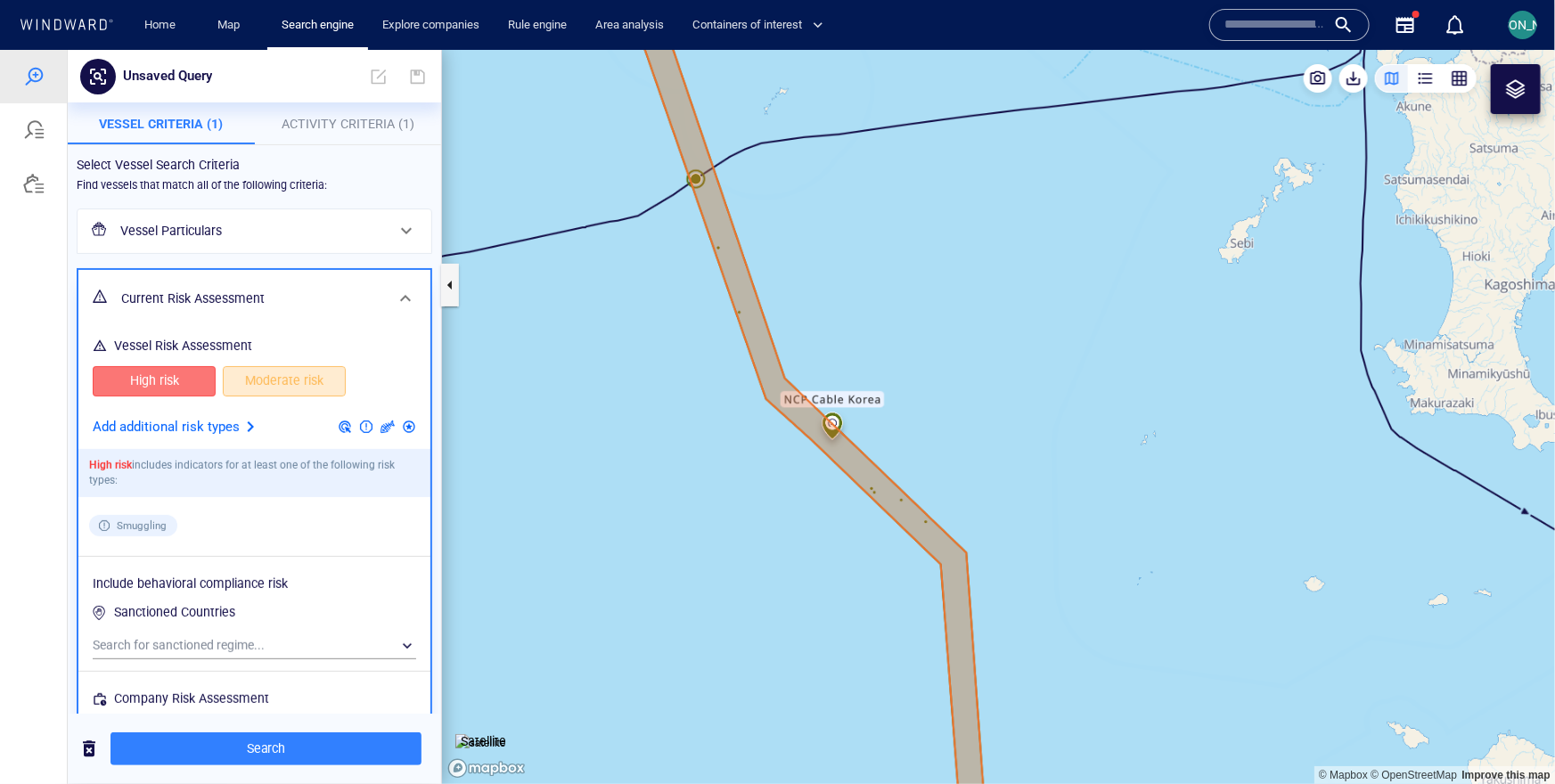
click at [265, 381] on span "Moderate risk" at bounding box center [284, 379] width 85 height 22
click at [236, 432] on p "Add additional risk types" at bounding box center [167, 426] width 147 height 23
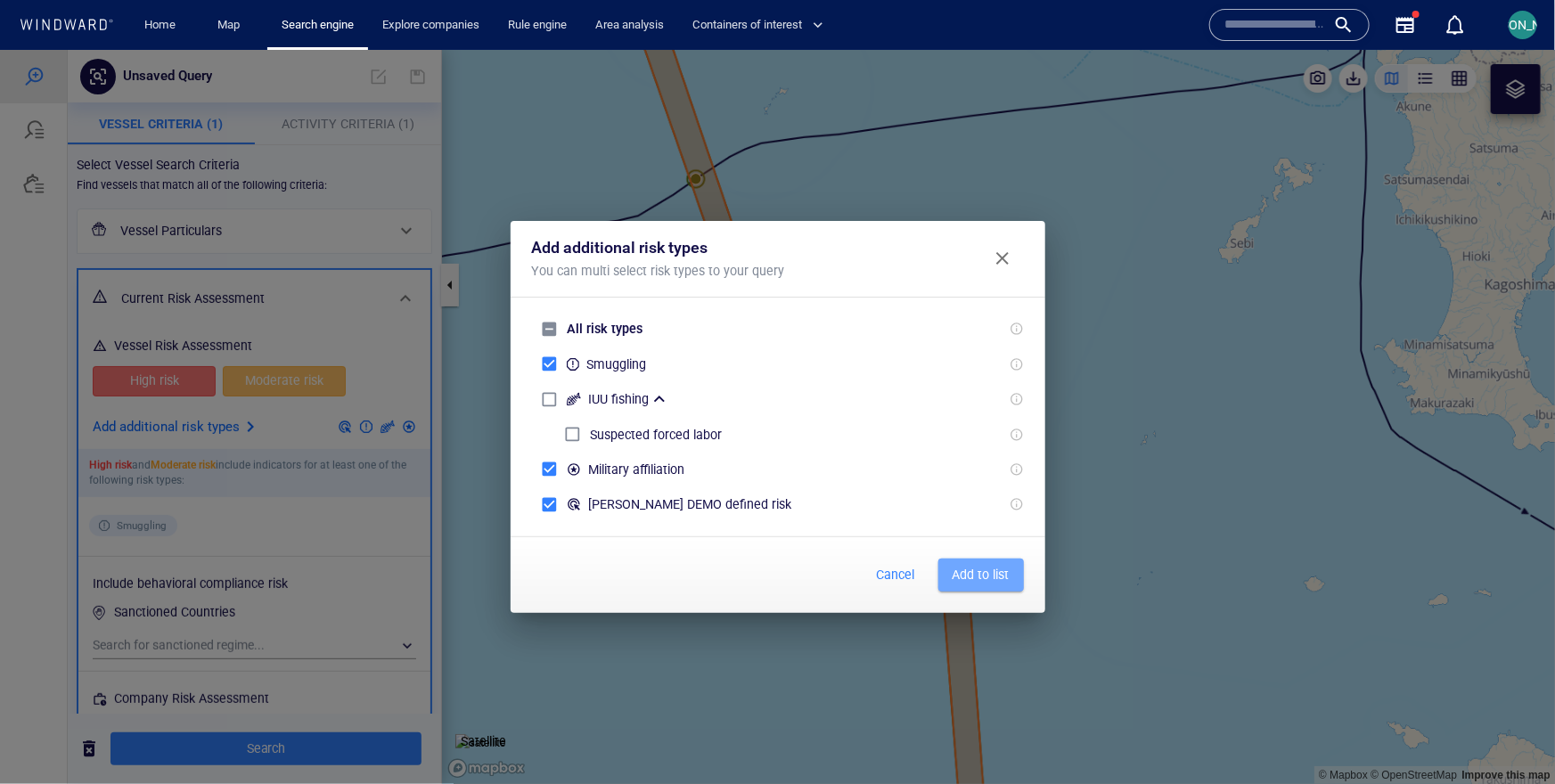
click at [985, 565] on span "Add to list" at bounding box center [980, 574] width 57 height 22
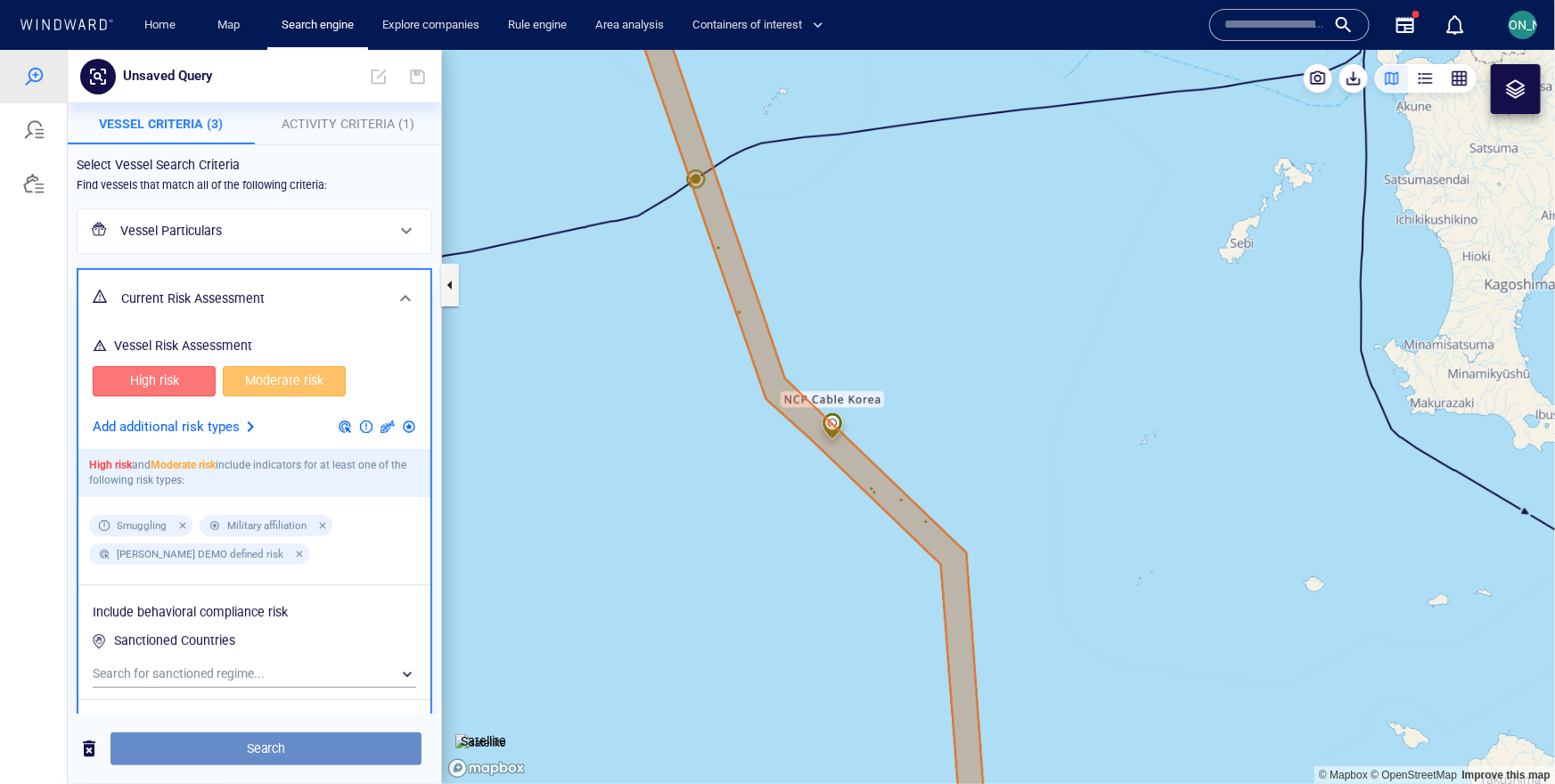
click at [287, 755] on span "Search" at bounding box center [266, 747] width 282 height 22
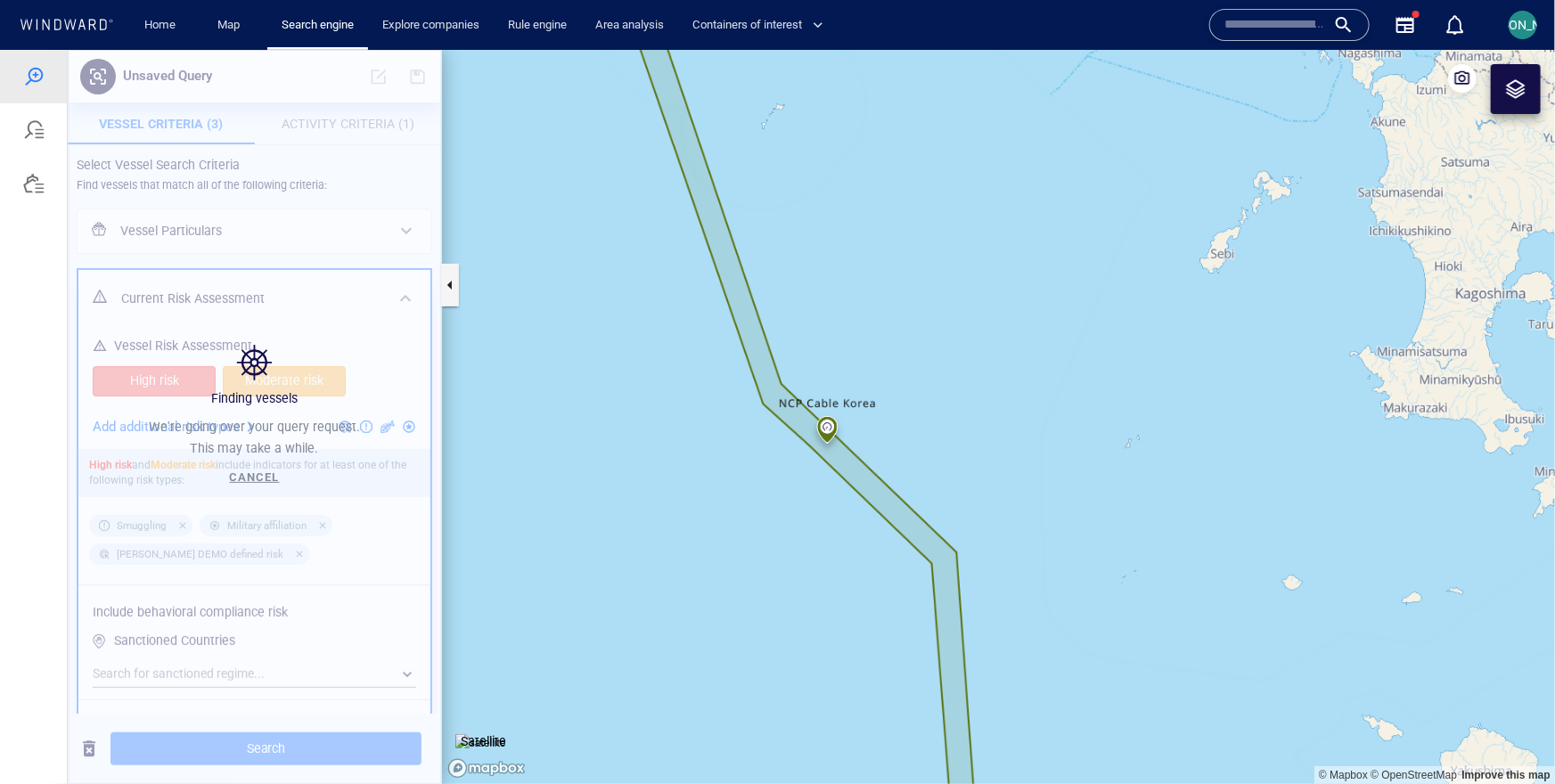
click at [676, 549] on canvas "Map" at bounding box center [999, 416] width 1113 height 734
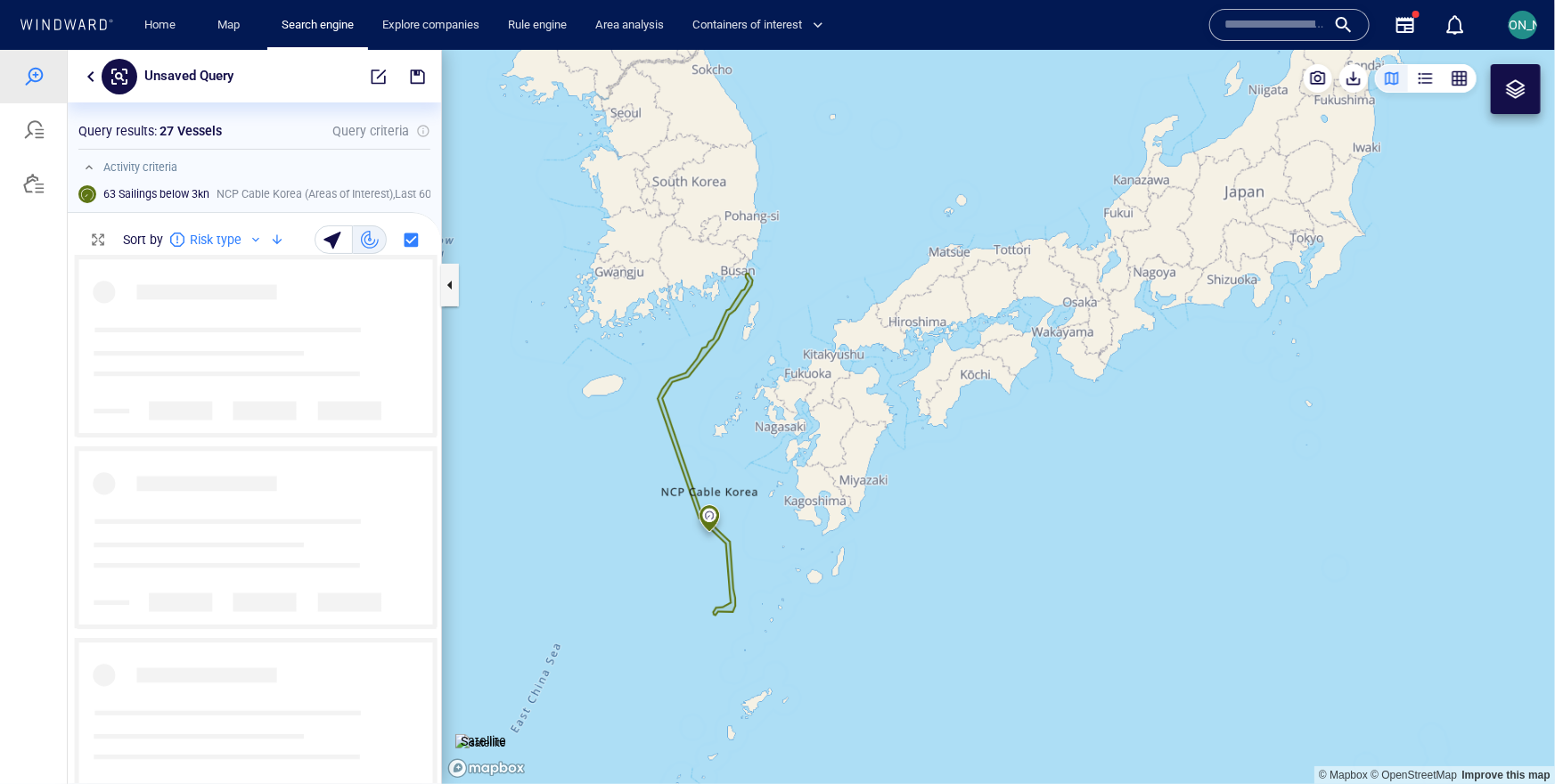
scroll to position [527, 373]
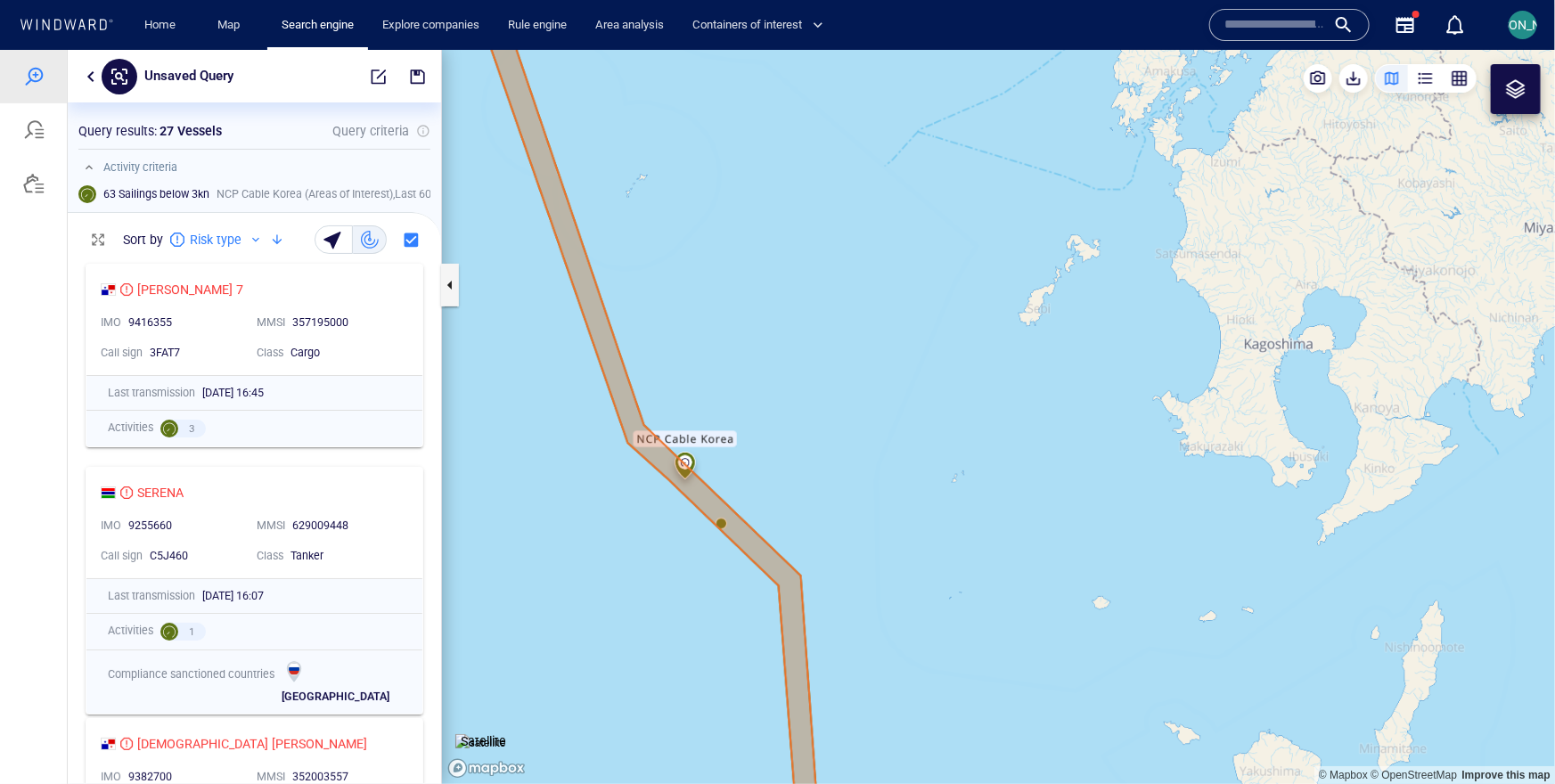
click at [719, 519] on canvas "Map" at bounding box center [999, 416] width 1113 height 734
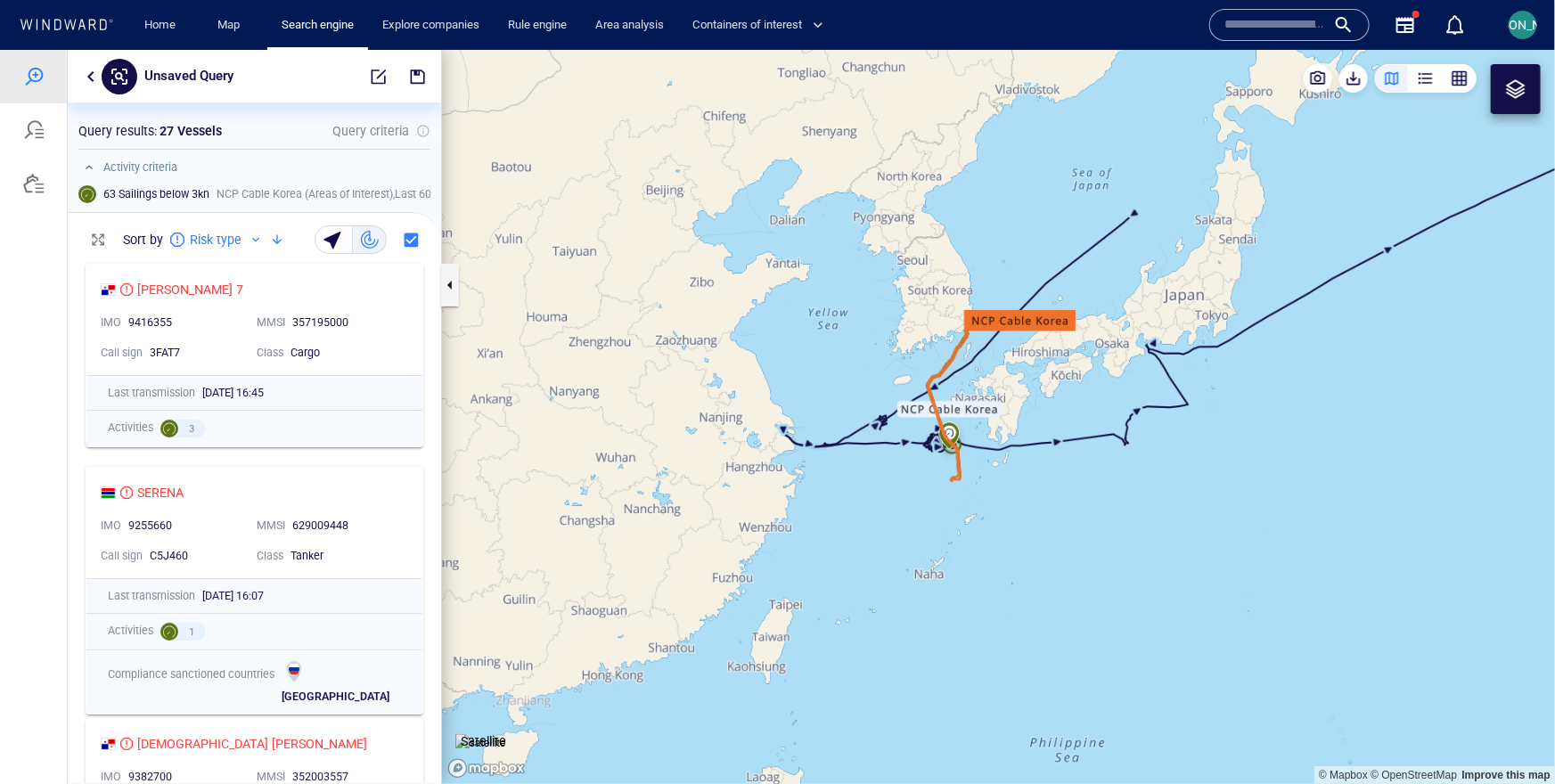
drag, startPoint x: 1065, startPoint y: 487, endPoint x: 957, endPoint y: 511, distance: 110.6
click at [956, 511] on canvas "Map" at bounding box center [999, 416] width 1113 height 734
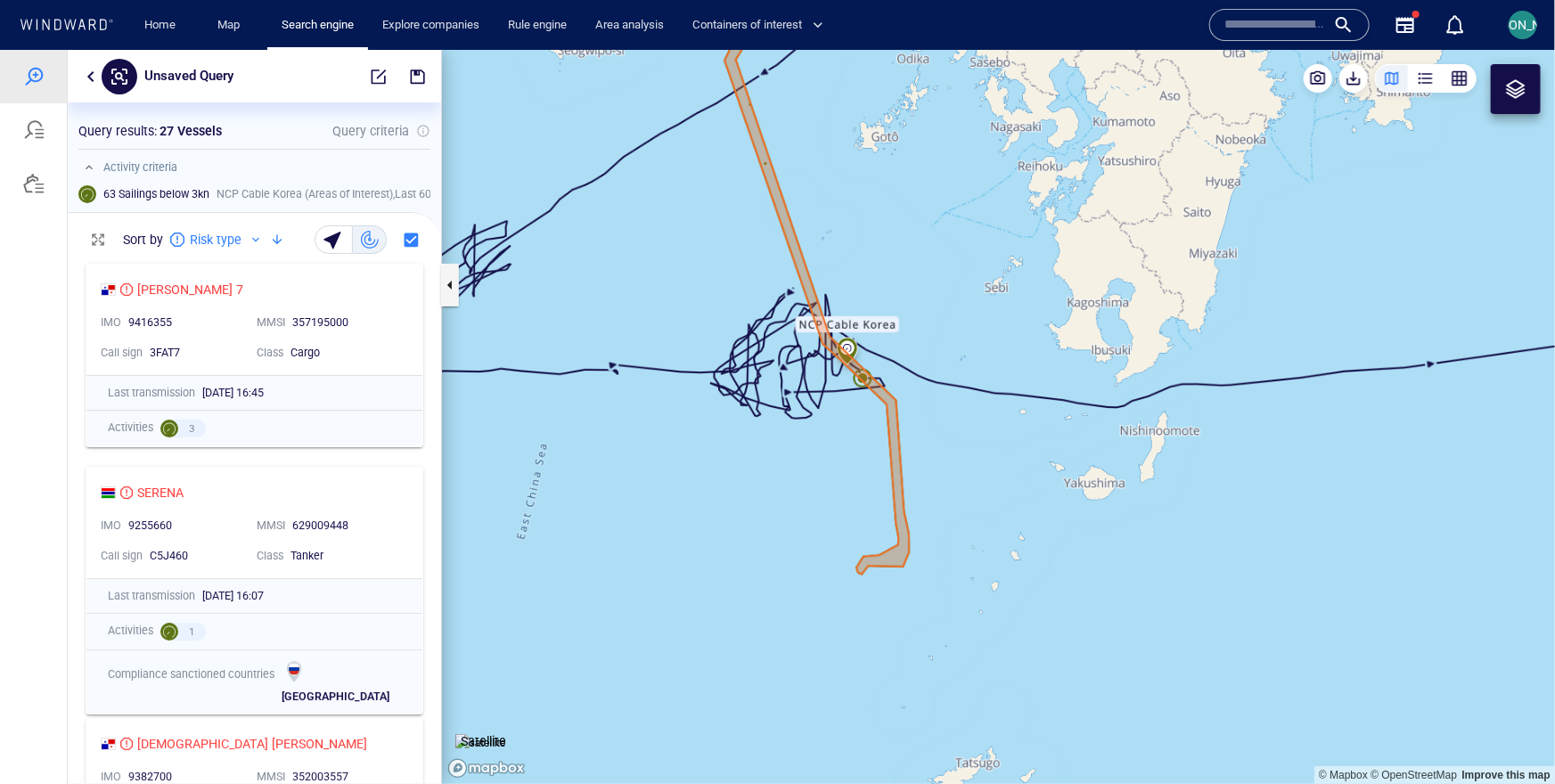
click at [865, 376] on canvas "Map" at bounding box center [999, 416] width 1113 height 734
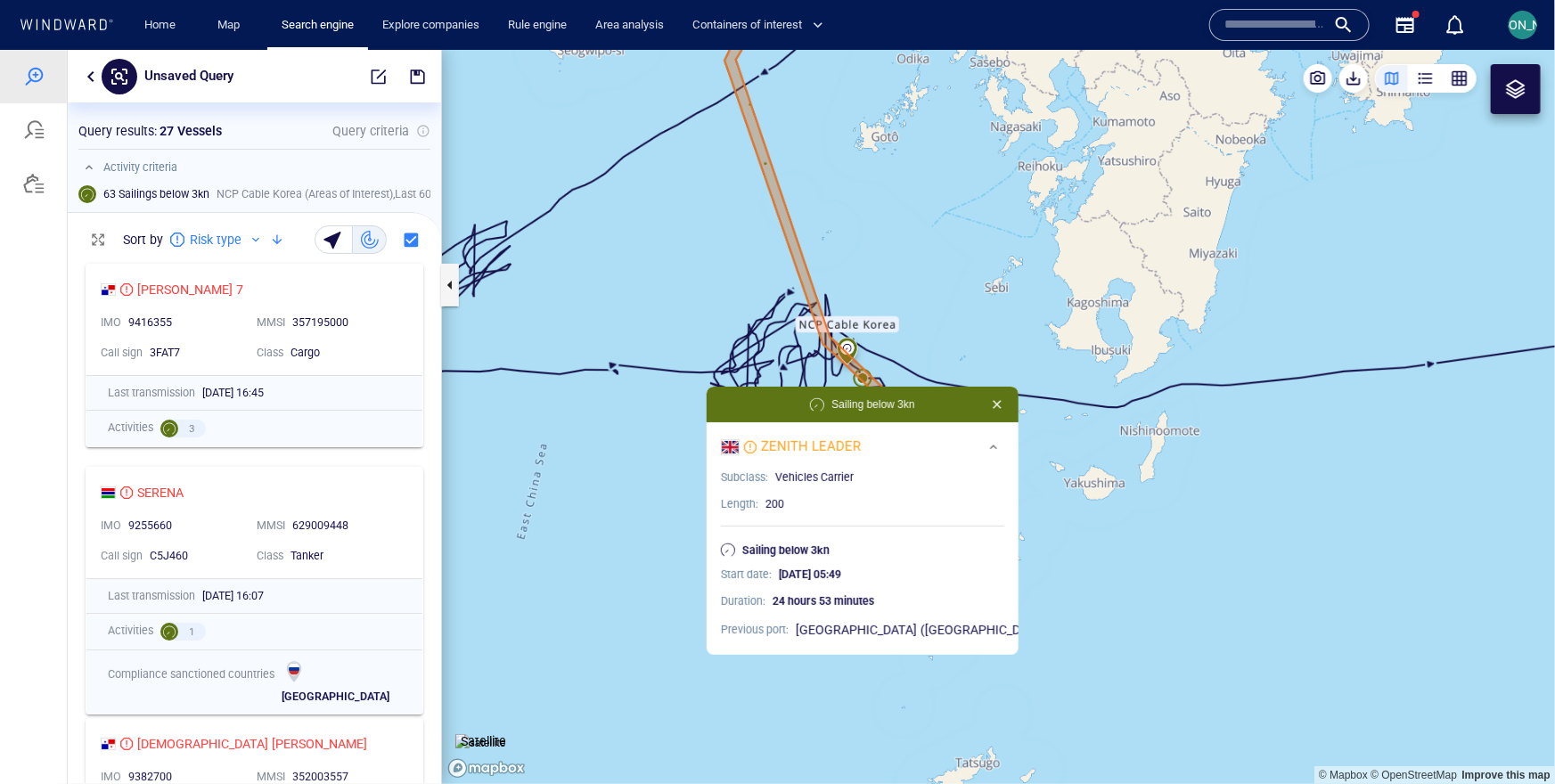
click at [905, 296] on canvas "Map" at bounding box center [999, 416] width 1113 height 734
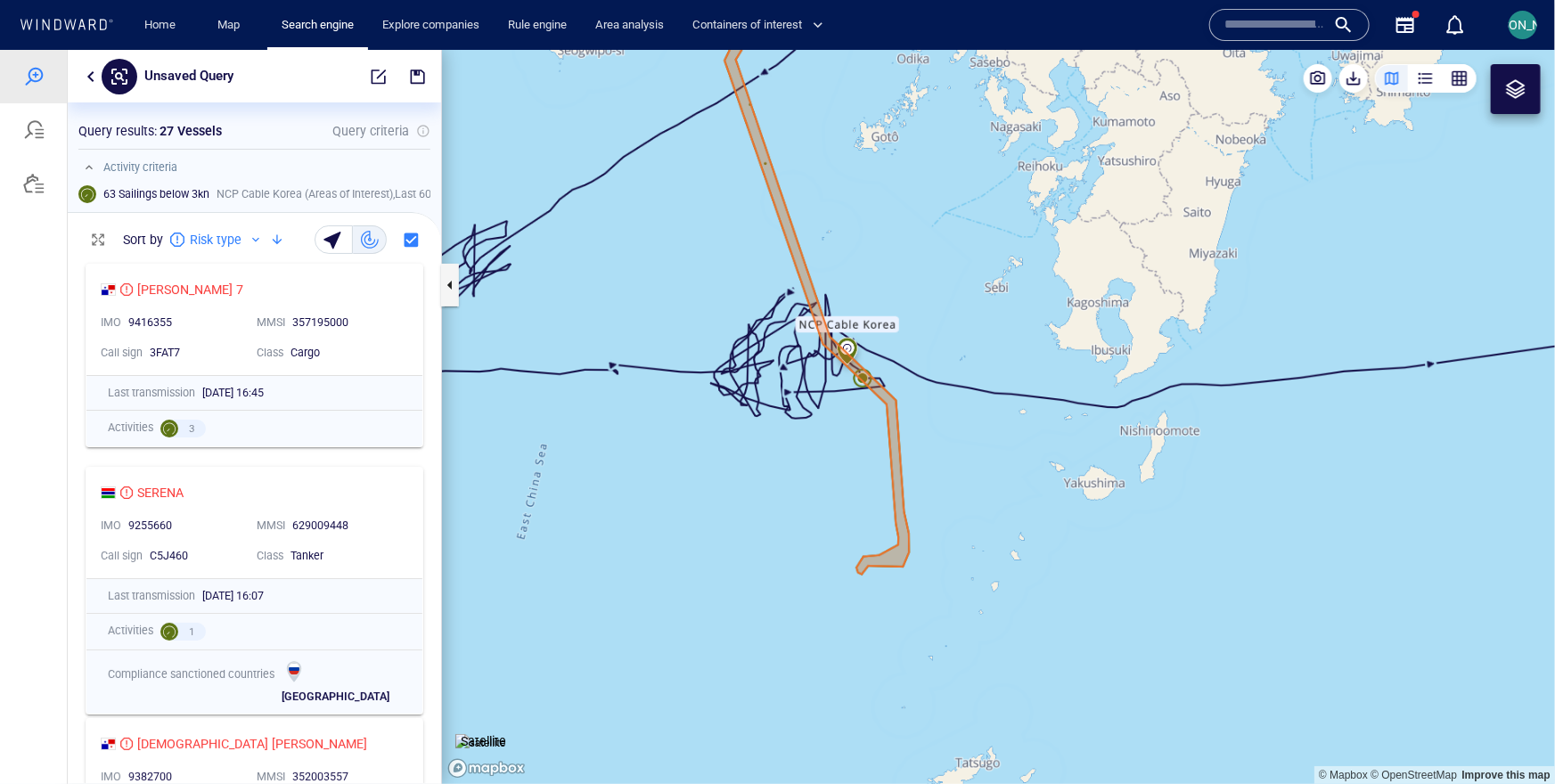
drag, startPoint x: 900, startPoint y: 291, endPoint x: 874, endPoint y: 479, distance: 189.8
click at [874, 482] on canvas "Map" at bounding box center [999, 416] width 1113 height 734
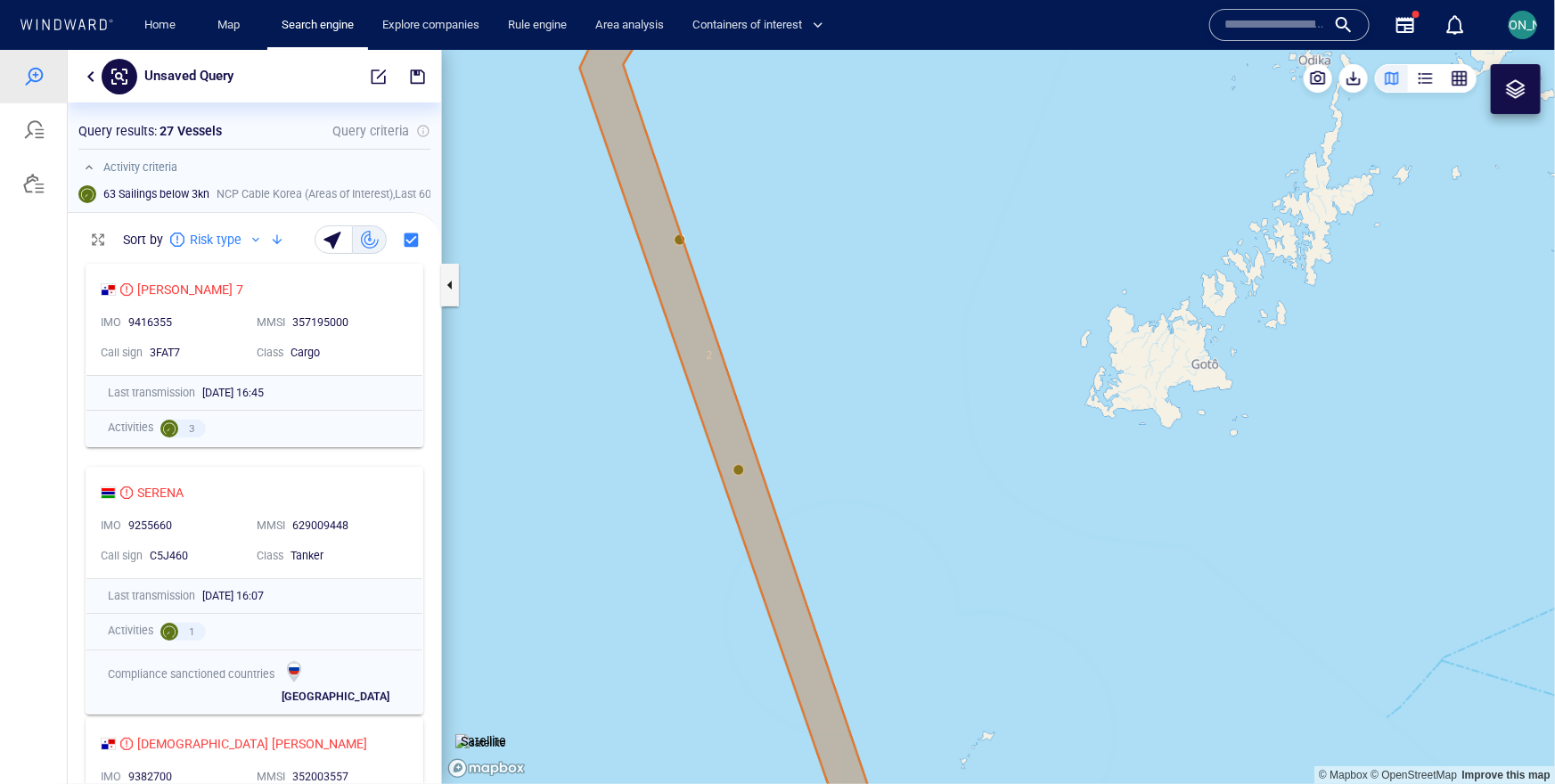
click at [667, 216] on canvas "Map" at bounding box center [999, 416] width 1113 height 734
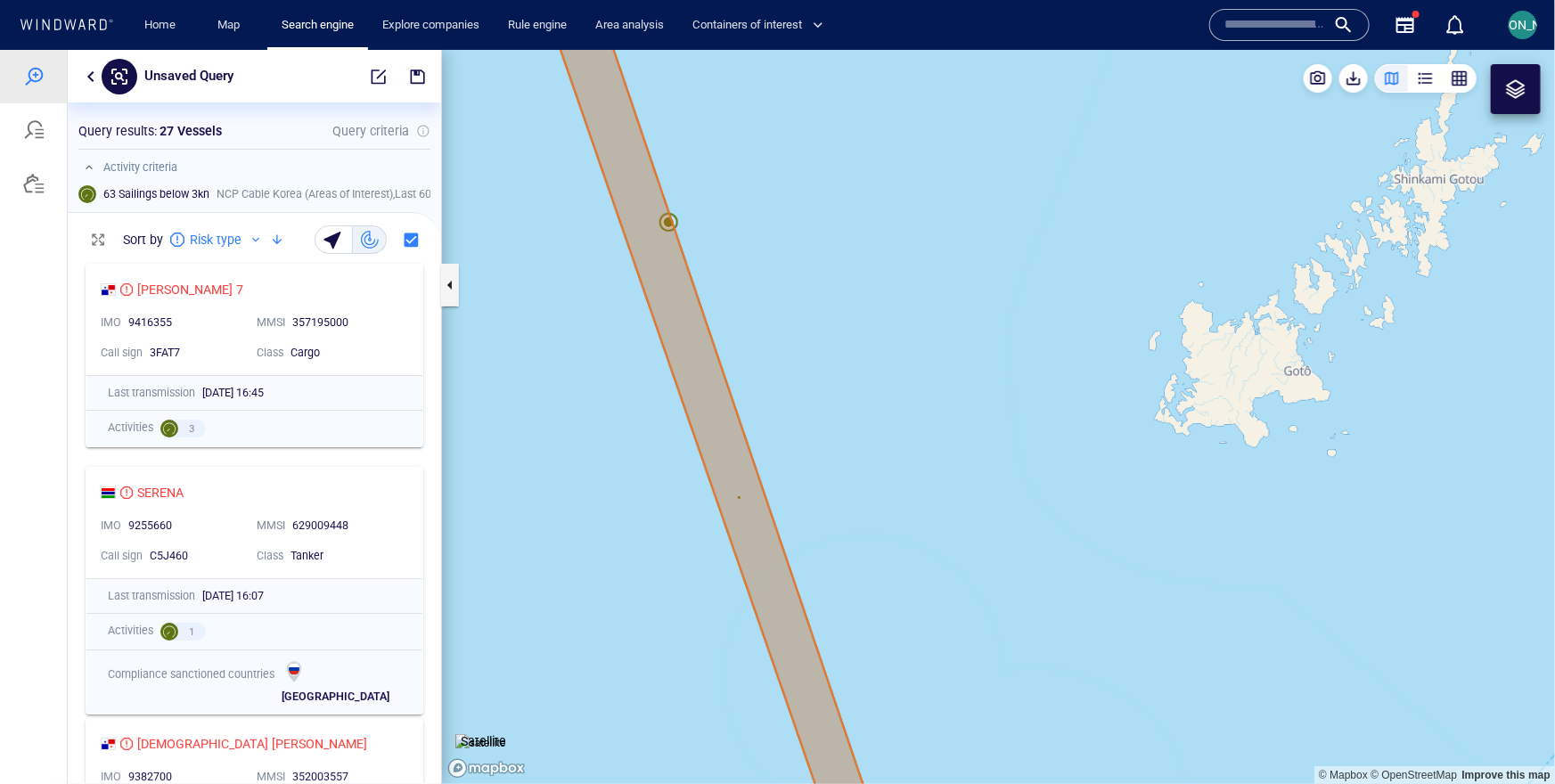
click at [672, 219] on canvas "Map" at bounding box center [999, 416] width 1113 height 734
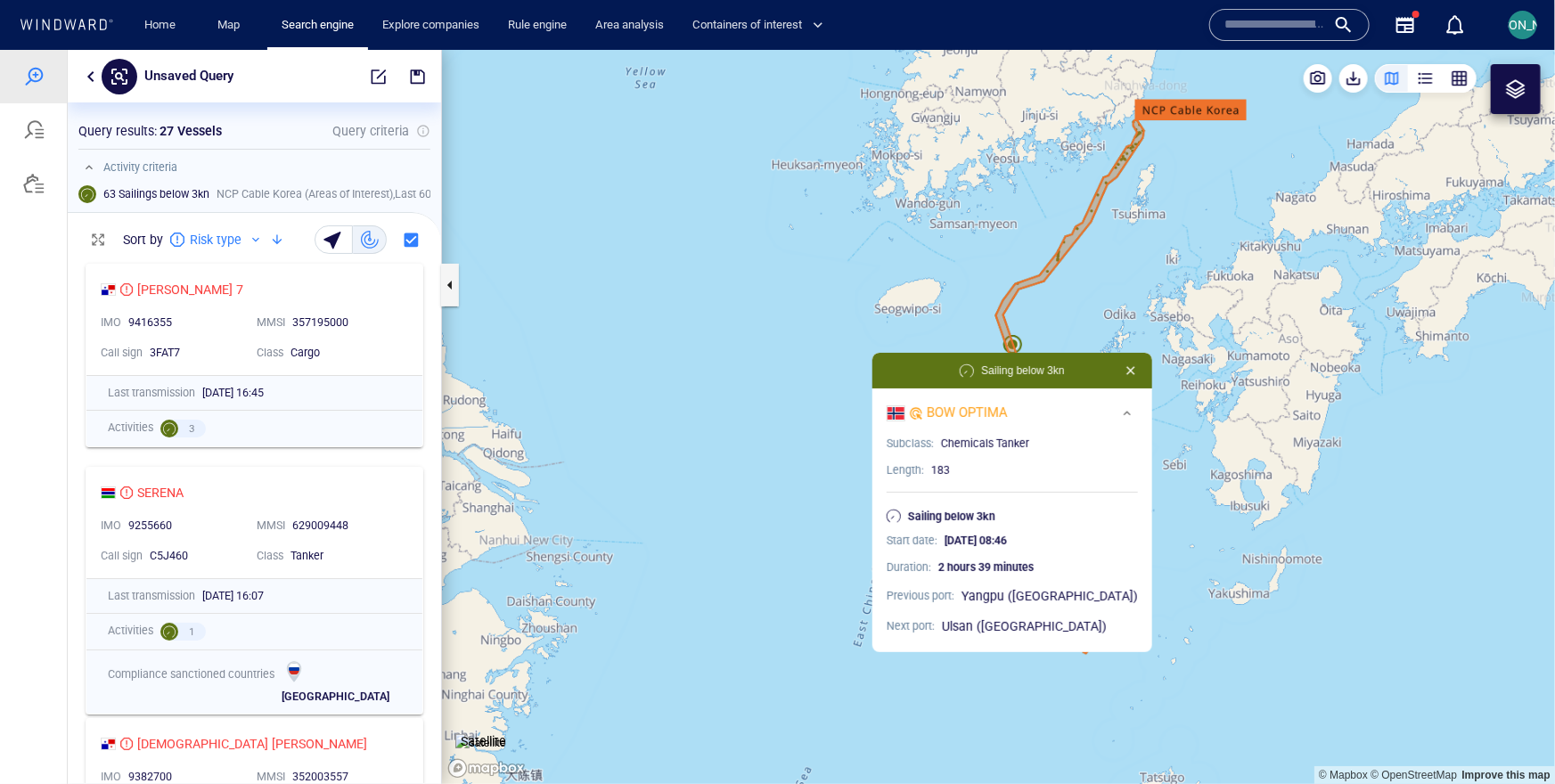
drag, startPoint x: 897, startPoint y: 290, endPoint x: 691, endPoint y: 290, distance: 206.0
click at [691, 290] on canvas "Map" at bounding box center [999, 416] width 1113 height 734
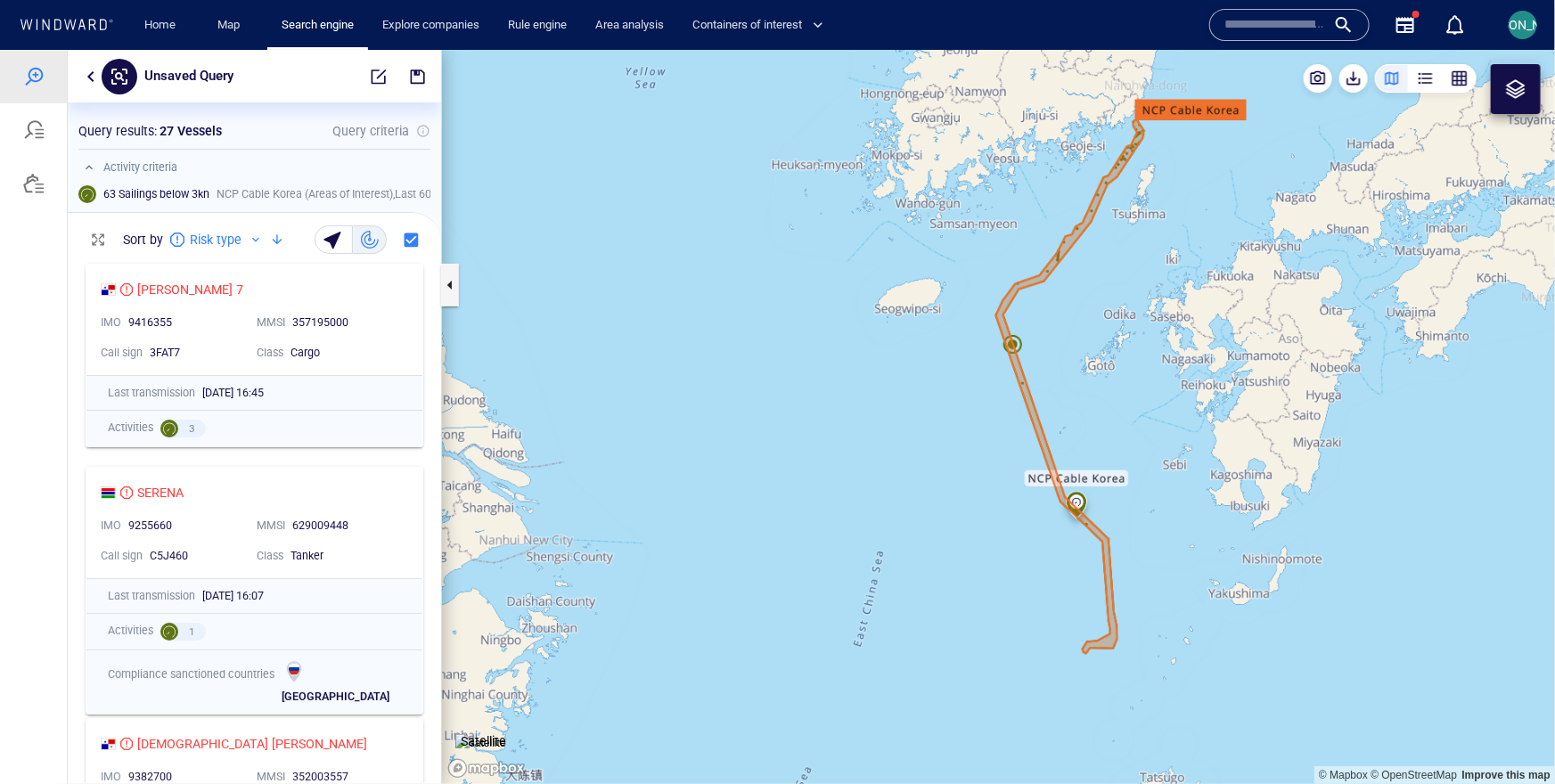
click at [817, 346] on canvas "Map" at bounding box center [999, 416] width 1113 height 734
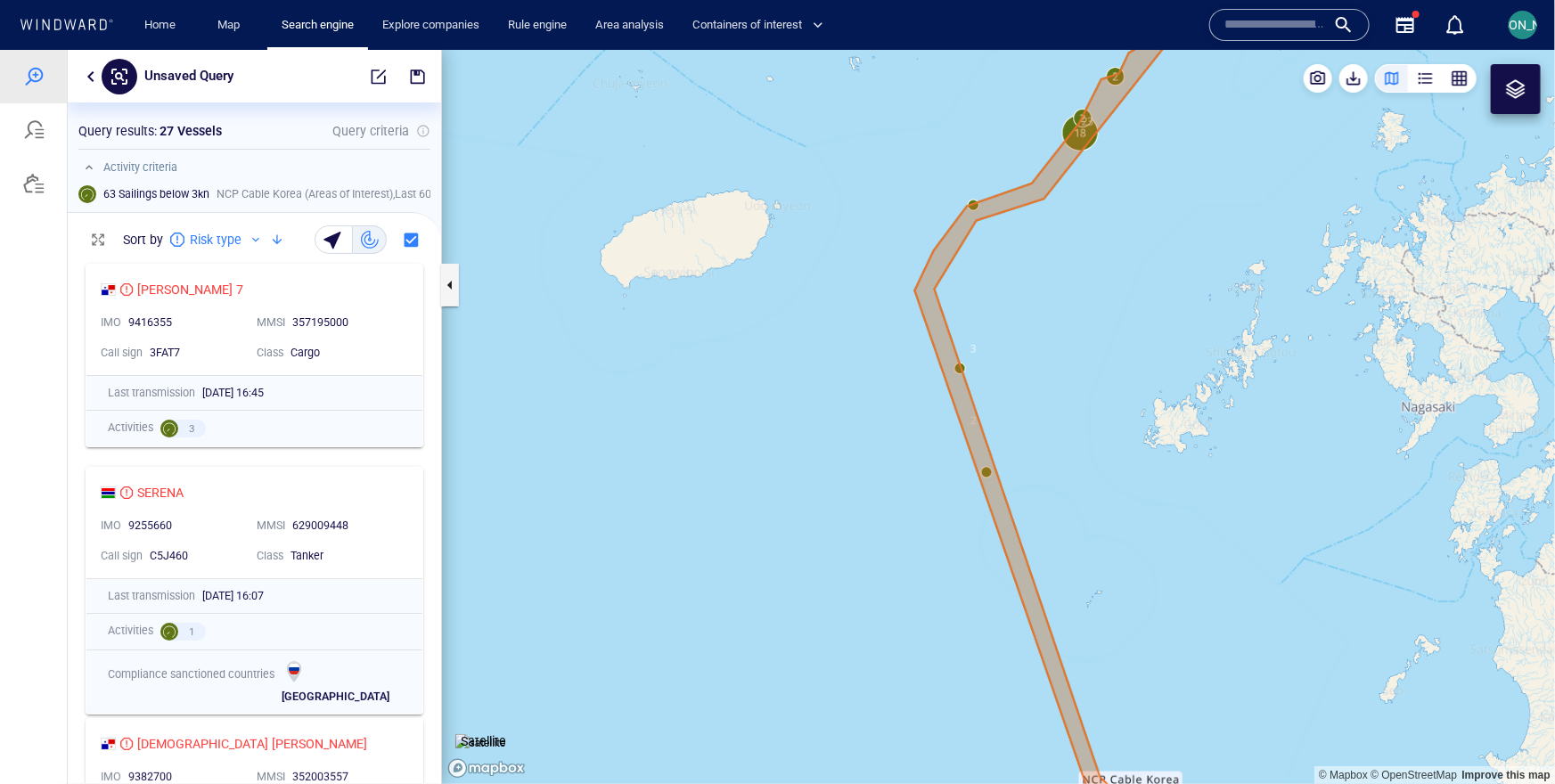
click at [988, 470] on canvas "Map" at bounding box center [999, 416] width 1113 height 734
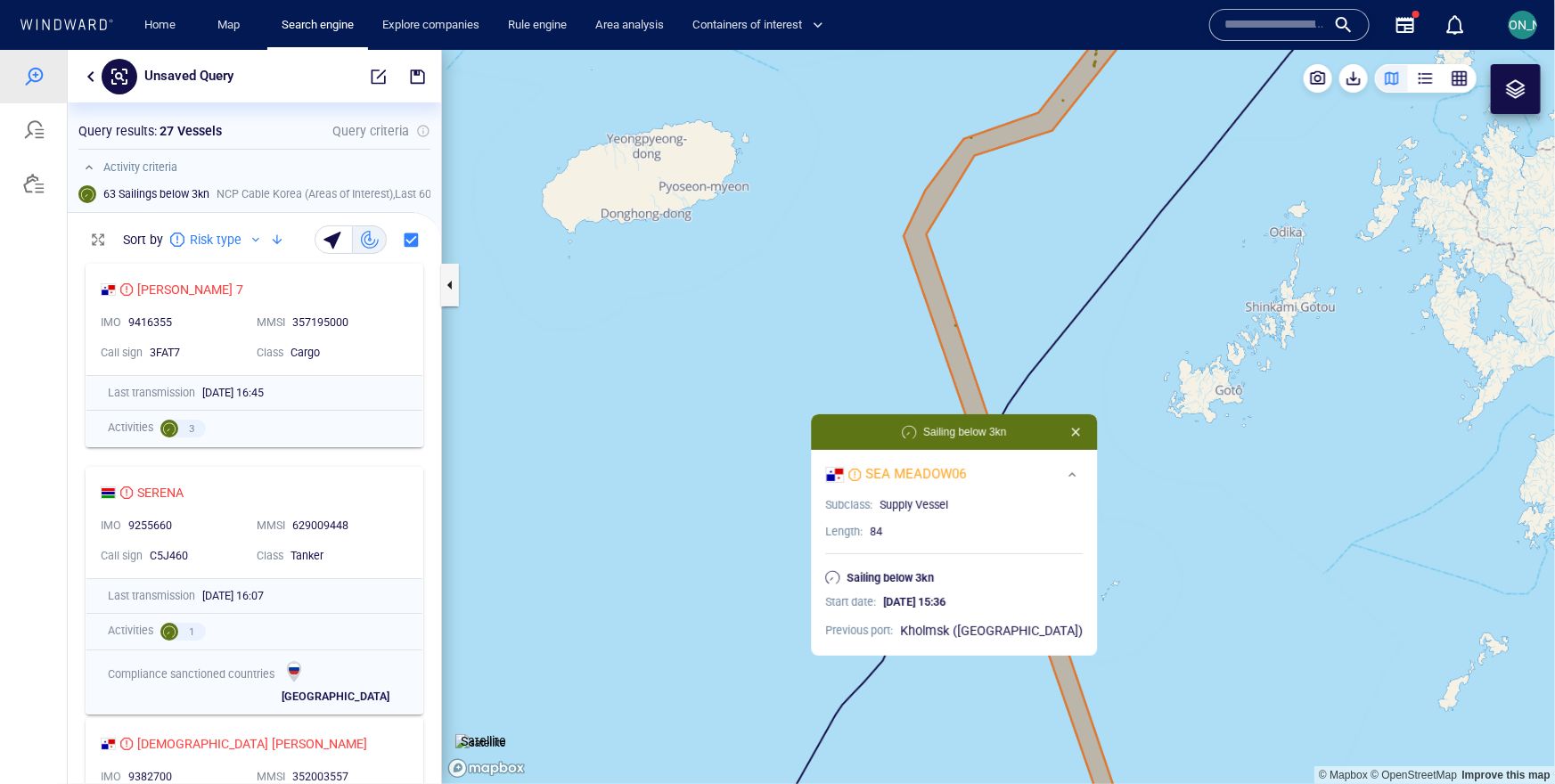
drag, startPoint x: 1018, startPoint y: 368, endPoint x: 984, endPoint y: 335, distance: 47.4
click at [984, 335] on canvas "Map" at bounding box center [999, 416] width 1113 height 734
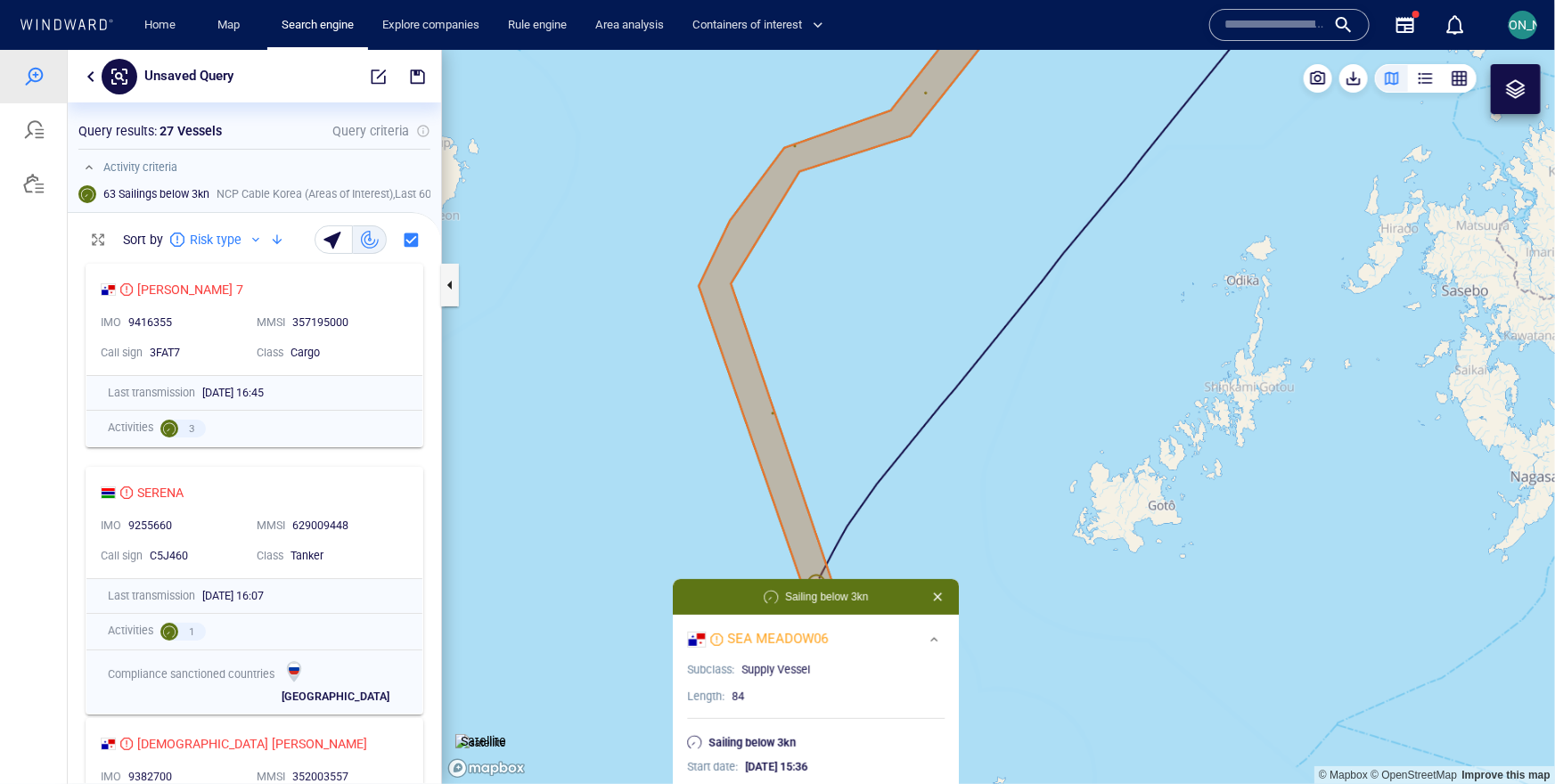
drag, startPoint x: 828, startPoint y: 529, endPoint x: 828, endPoint y: 306, distance: 223.0
click at [828, 305] on canvas "Map" at bounding box center [999, 416] width 1113 height 734
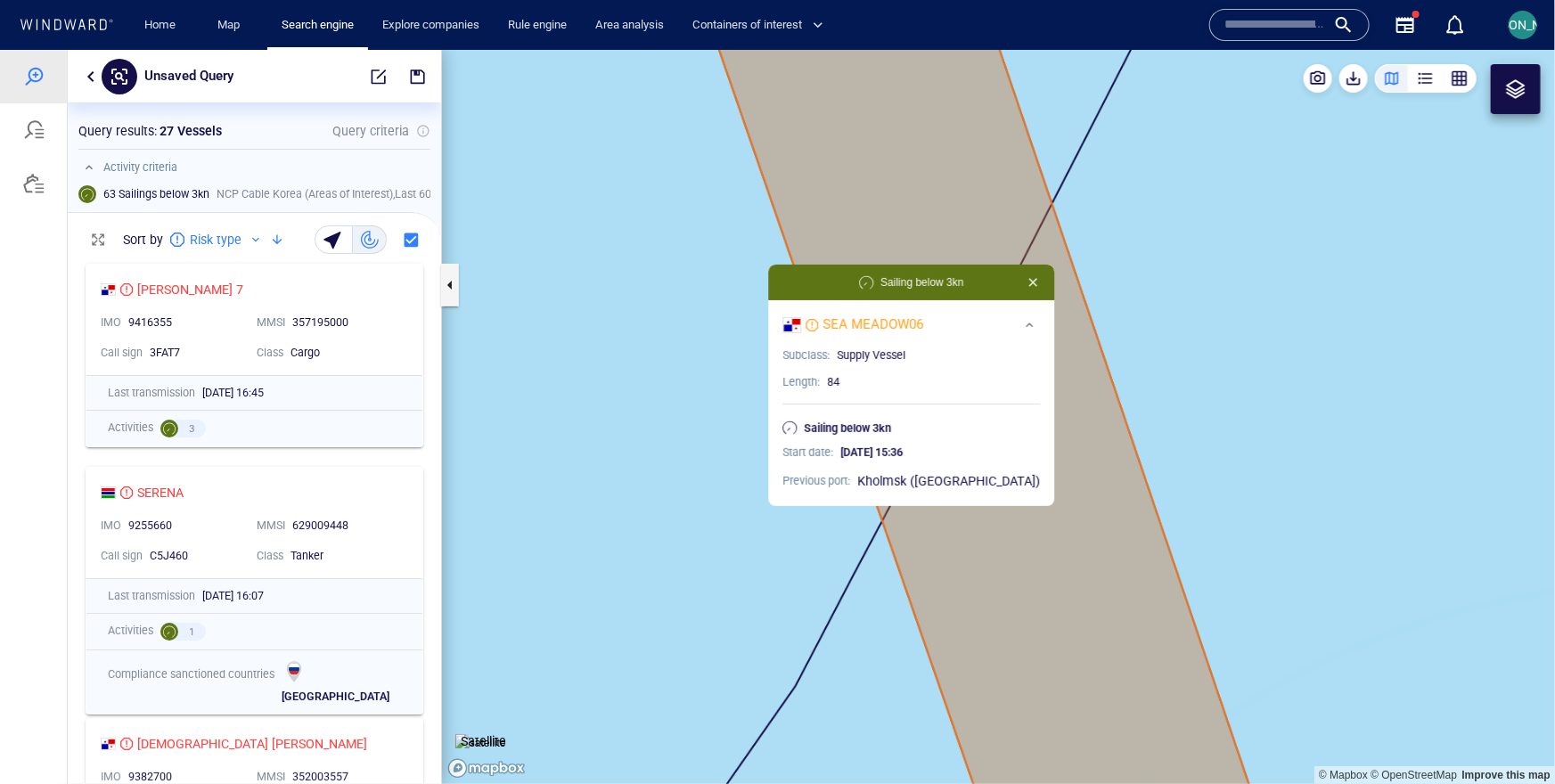
drag, startPoint x: 922, startPoint y: 349, endPoint x: 816, endPoint y: 196, distance: 186.1
click at [816, 196] on canvas "Map" at bounding box center [999, 416] width 1113 height 734
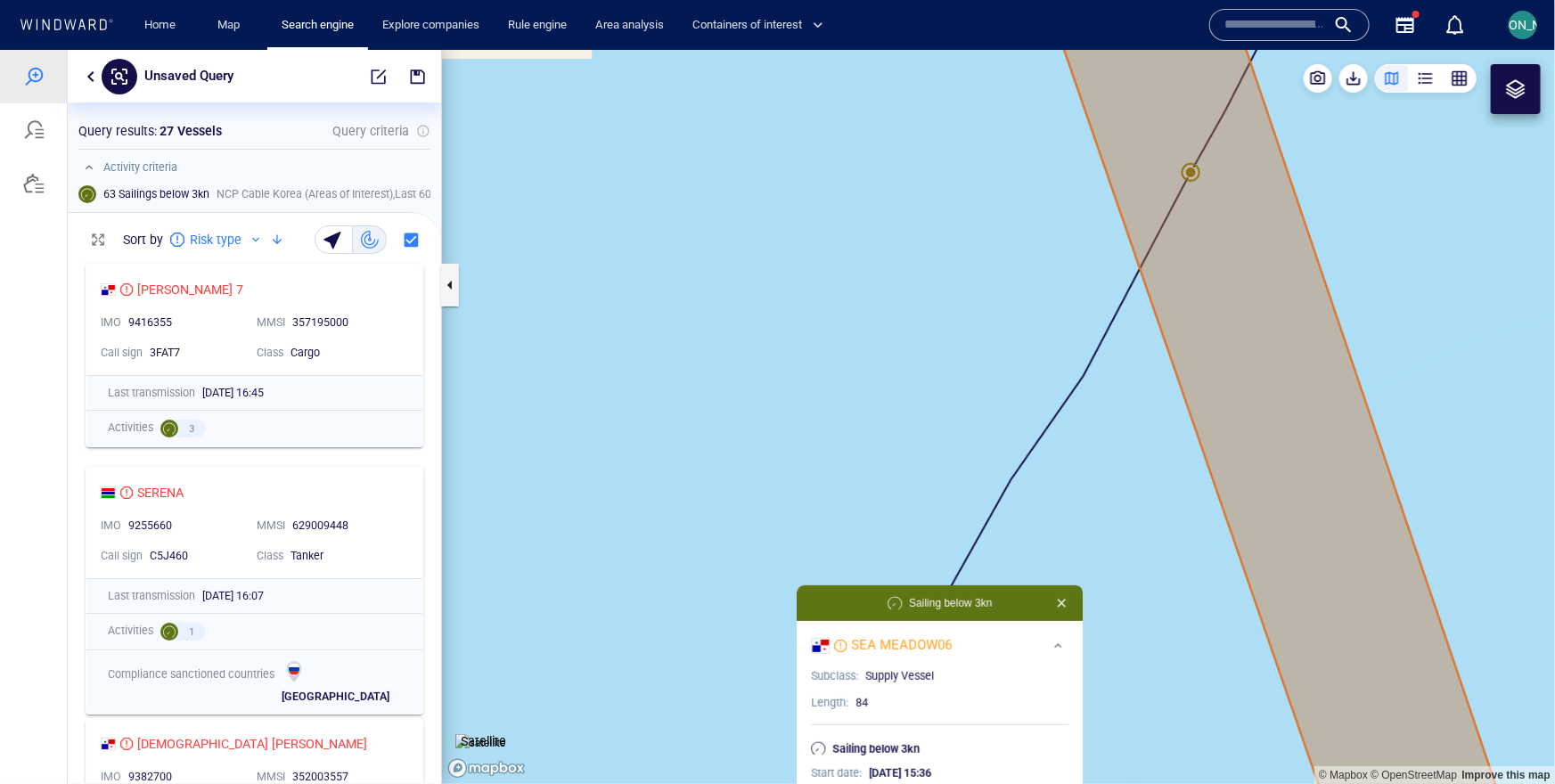
drag, startPoint x: 1156, startPoint y: 123, endPoint x: 906, endPoint y: 525, distance: 473.4
click at [904, 526] on canvas "Map" at bounding box center [999, 416] width 1113 height 734
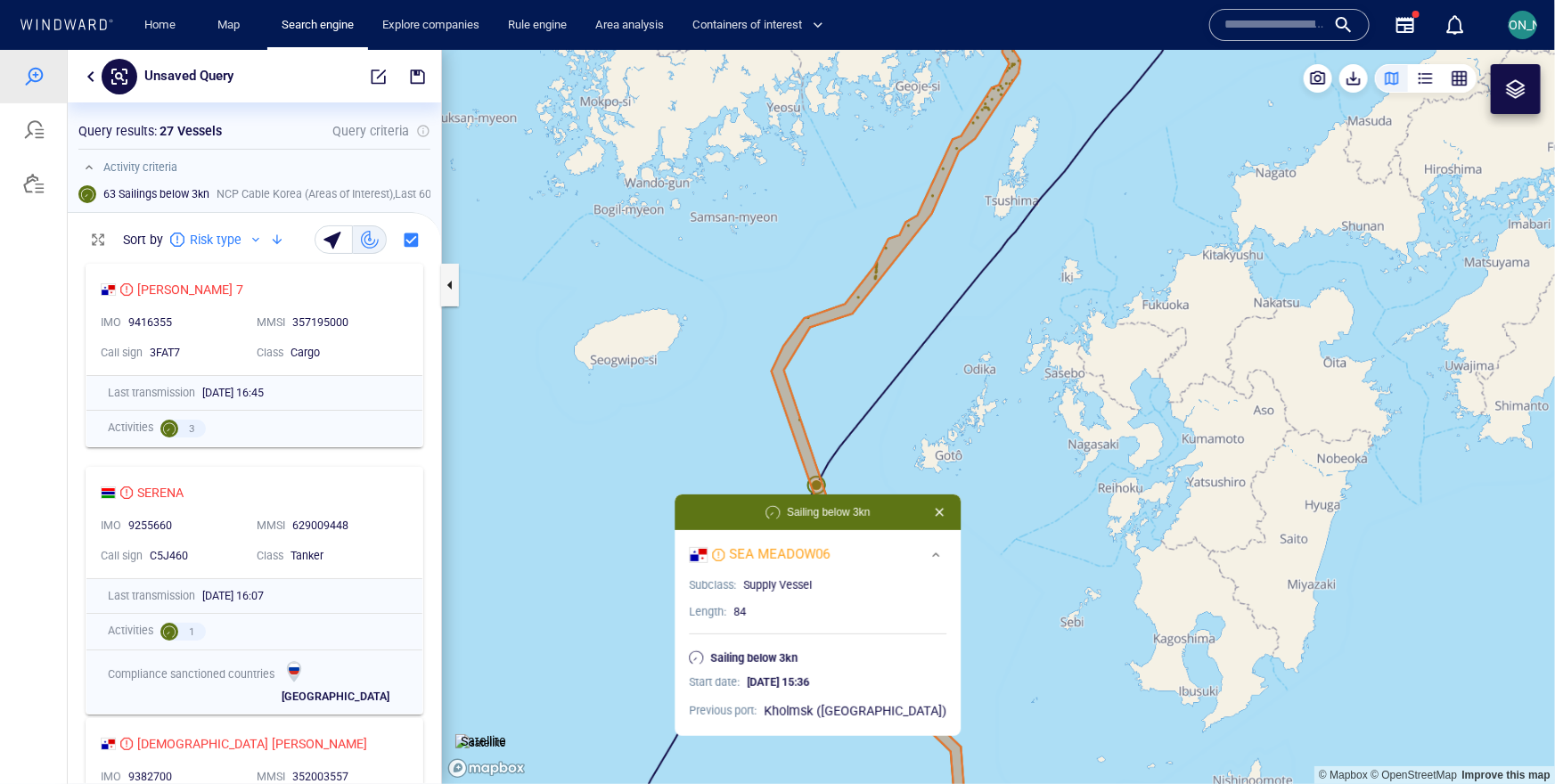
drag, startPoint x: 1015, startPoint y: 299, endPoint x: 919, endPoint y: 255, distance: 105.6
click at [918, 255] on canvas "Map" at bounding box center [999, 416] width 1113 height 734
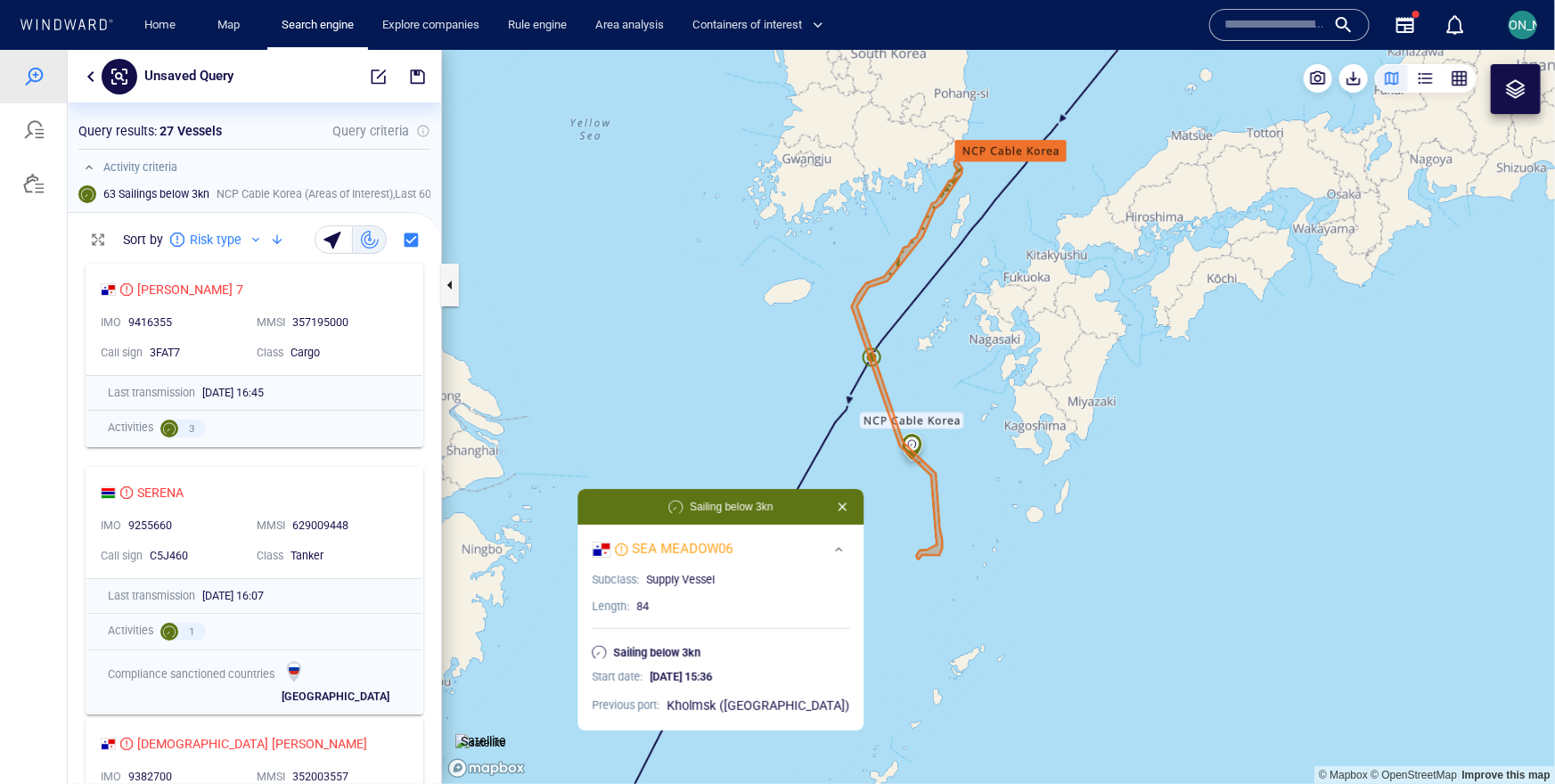
drag, startPoint x: 917, startPoint y: 269, endPoint x: 766, endPoint y: 392, distance: 194.8
click at [766, 392] on canvas "Map" at bounding box center [999, 416] width 1113 height 734
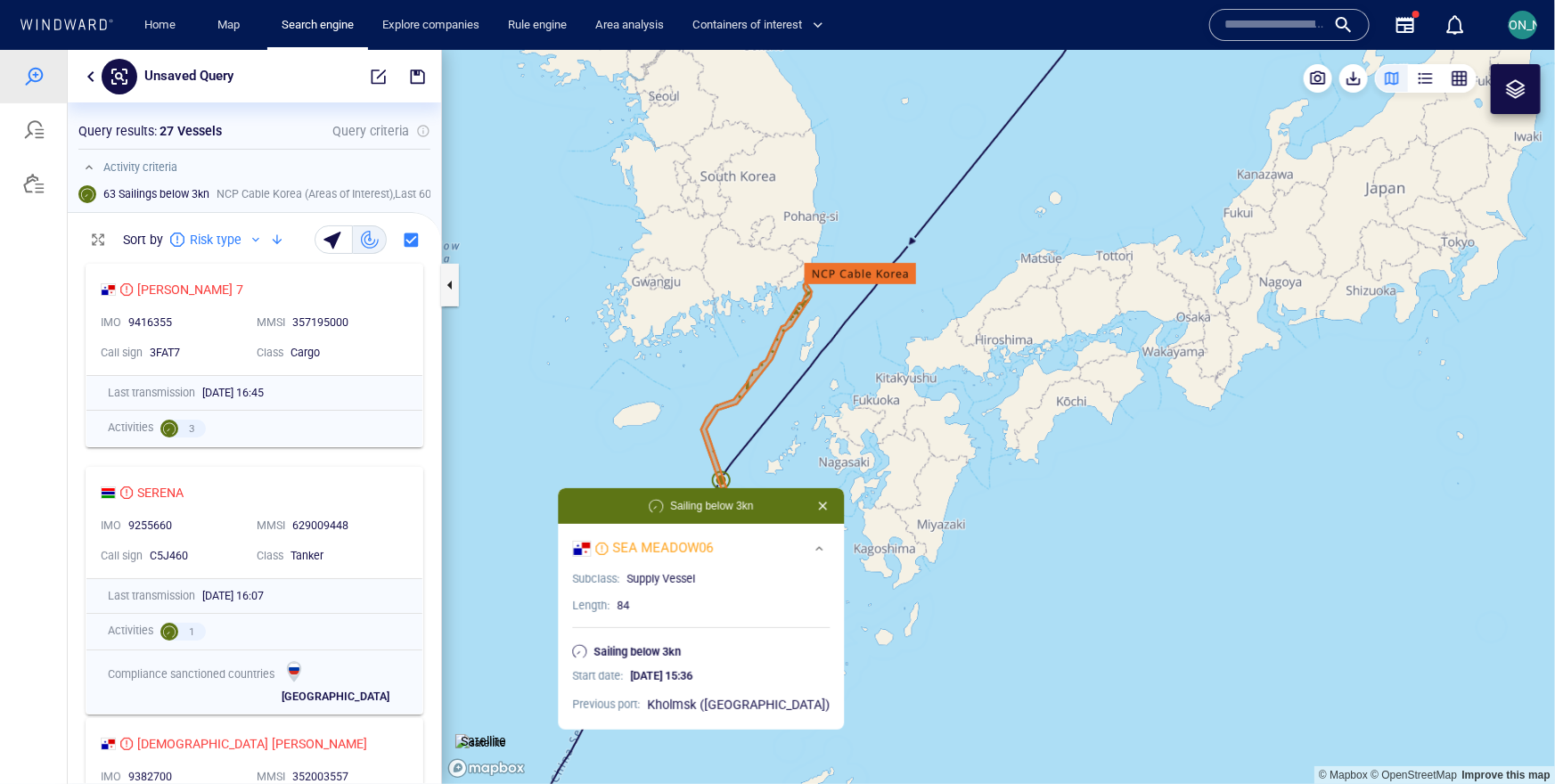
drag, startPoint x: 766, startPoint y: 392, endPoint x: 738, endPoint y: 409, distance: 32.8
click at [738, 409] on canvas "Map" at bounding box center [999, 416] width 1113 height 734
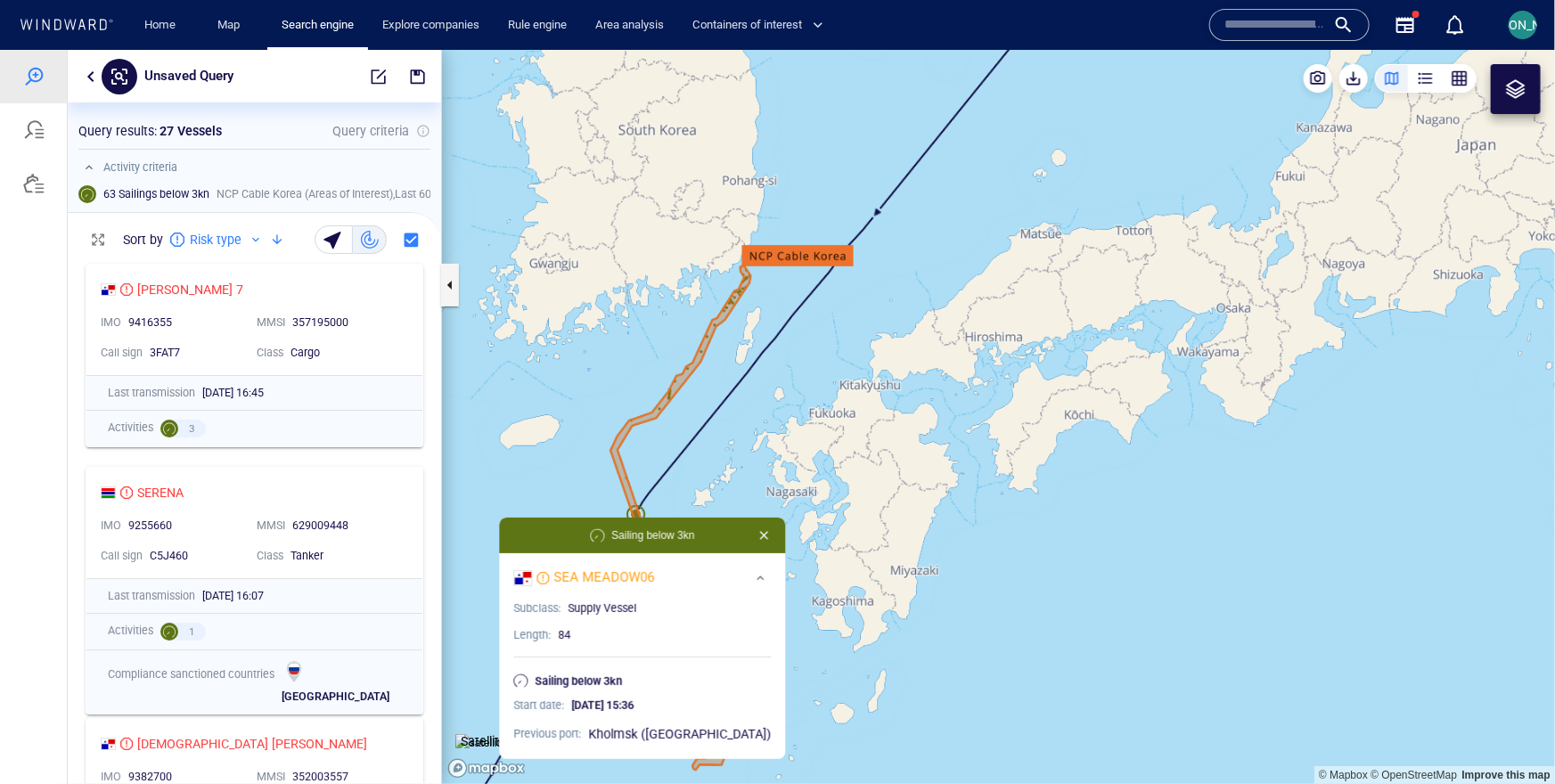
drag, startPoint x: 742, startPoint y: 415, endPoint x: 688, endPoint y: 441, distance: 59.9
click at [688, 441] on canvas "Map" at bounding box center [999, 416] width 1113 height 734
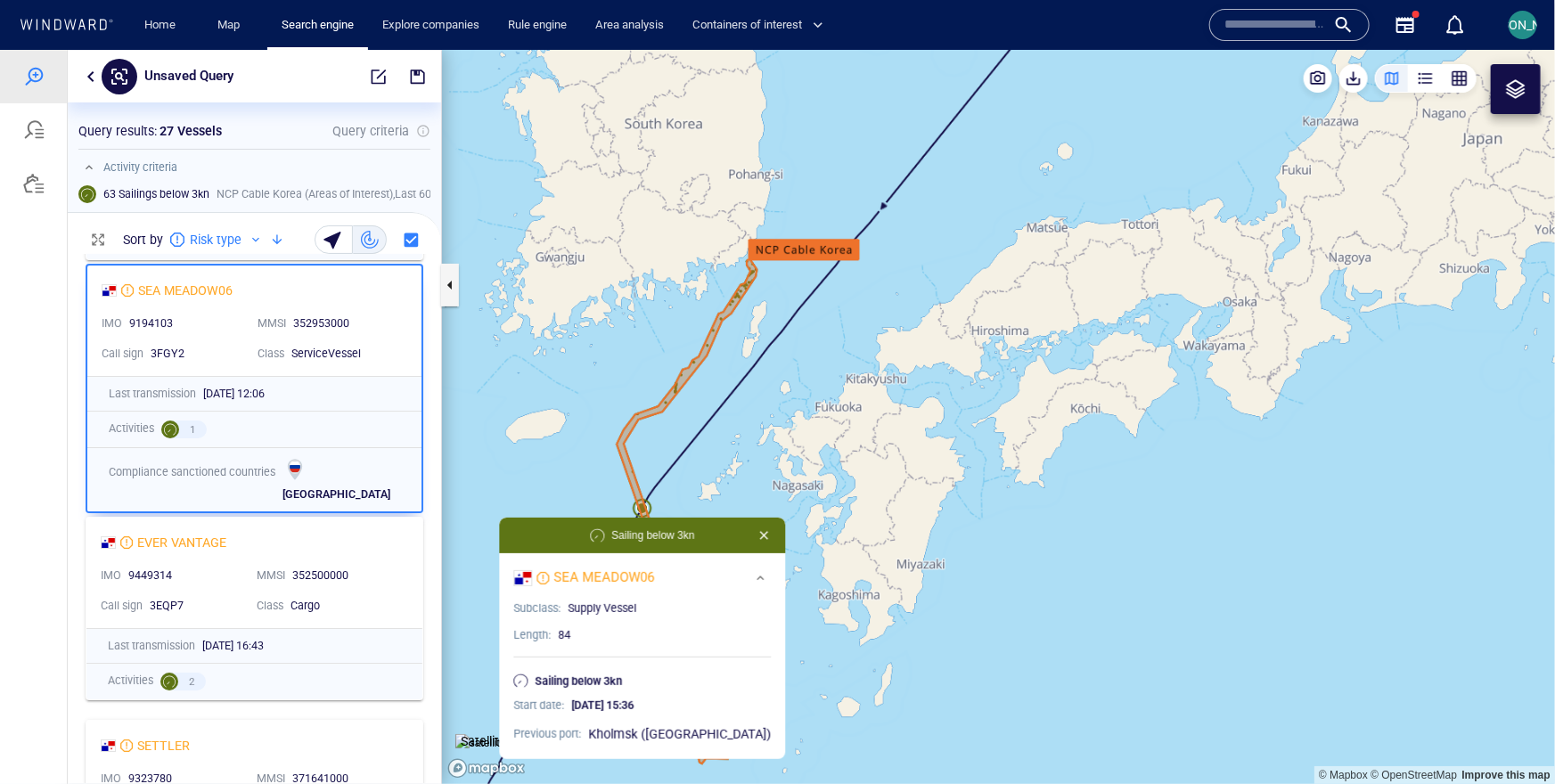
scroll to position [3312, 0]
click at [667, 435] on canvas "Map" at bounding box center [999, 416] width 1113 height 734
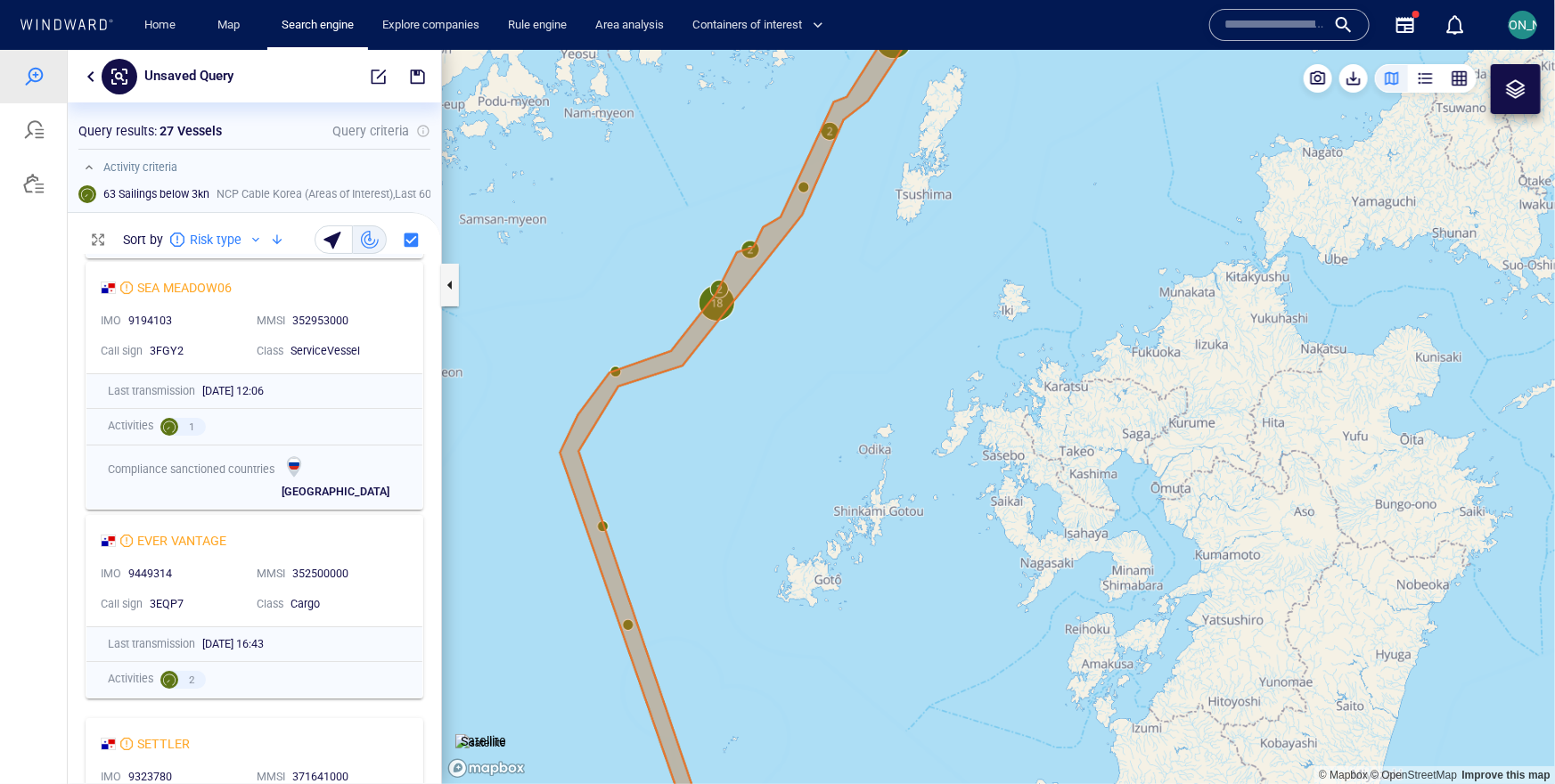
click at [616, 369] on canvas "Map" at bounding box center [999, 416] width 1113 height 734
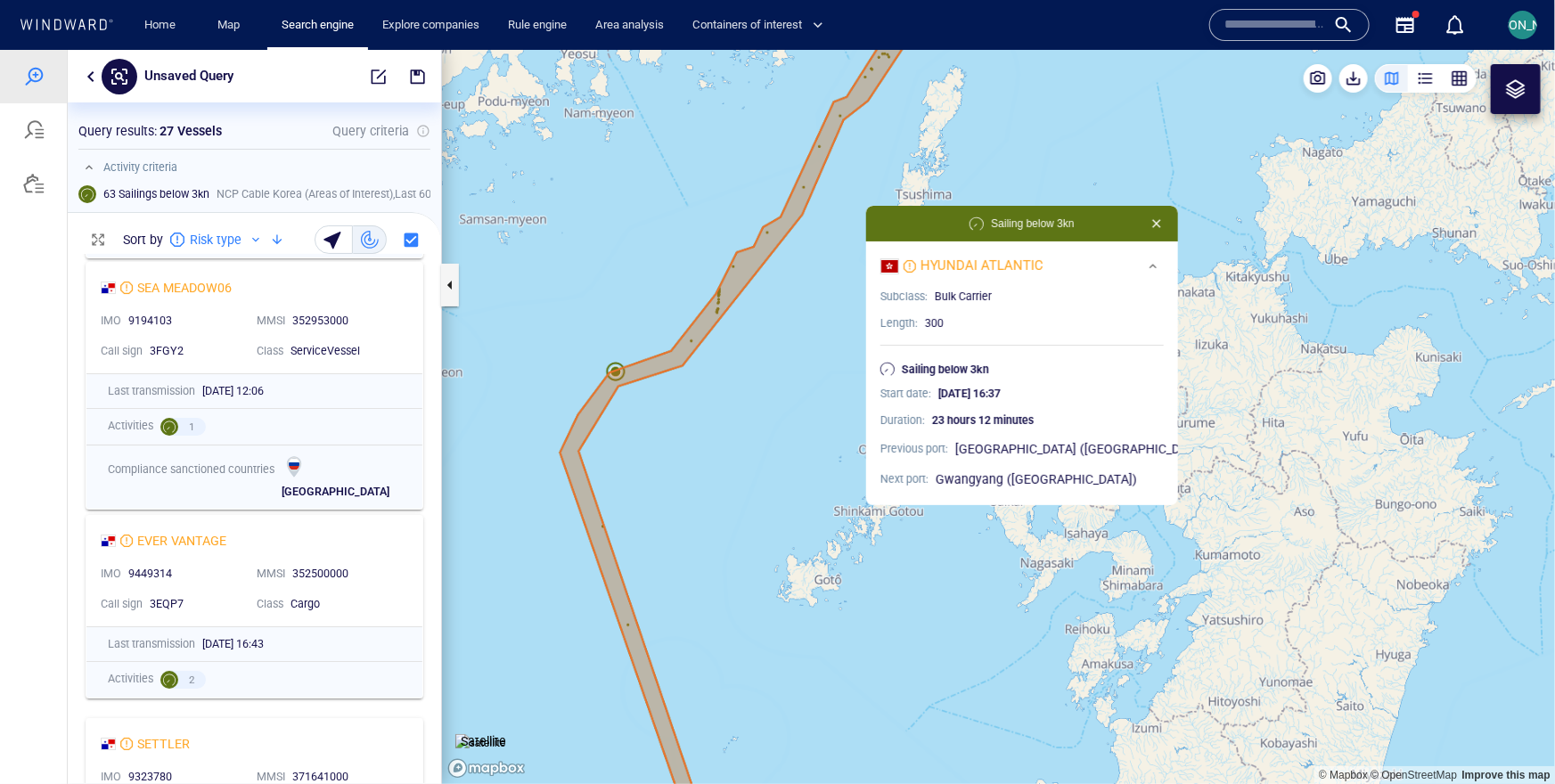
click at [731, 303] on canvas "Map" at bounding box center [999, 416] width 1113 height 734
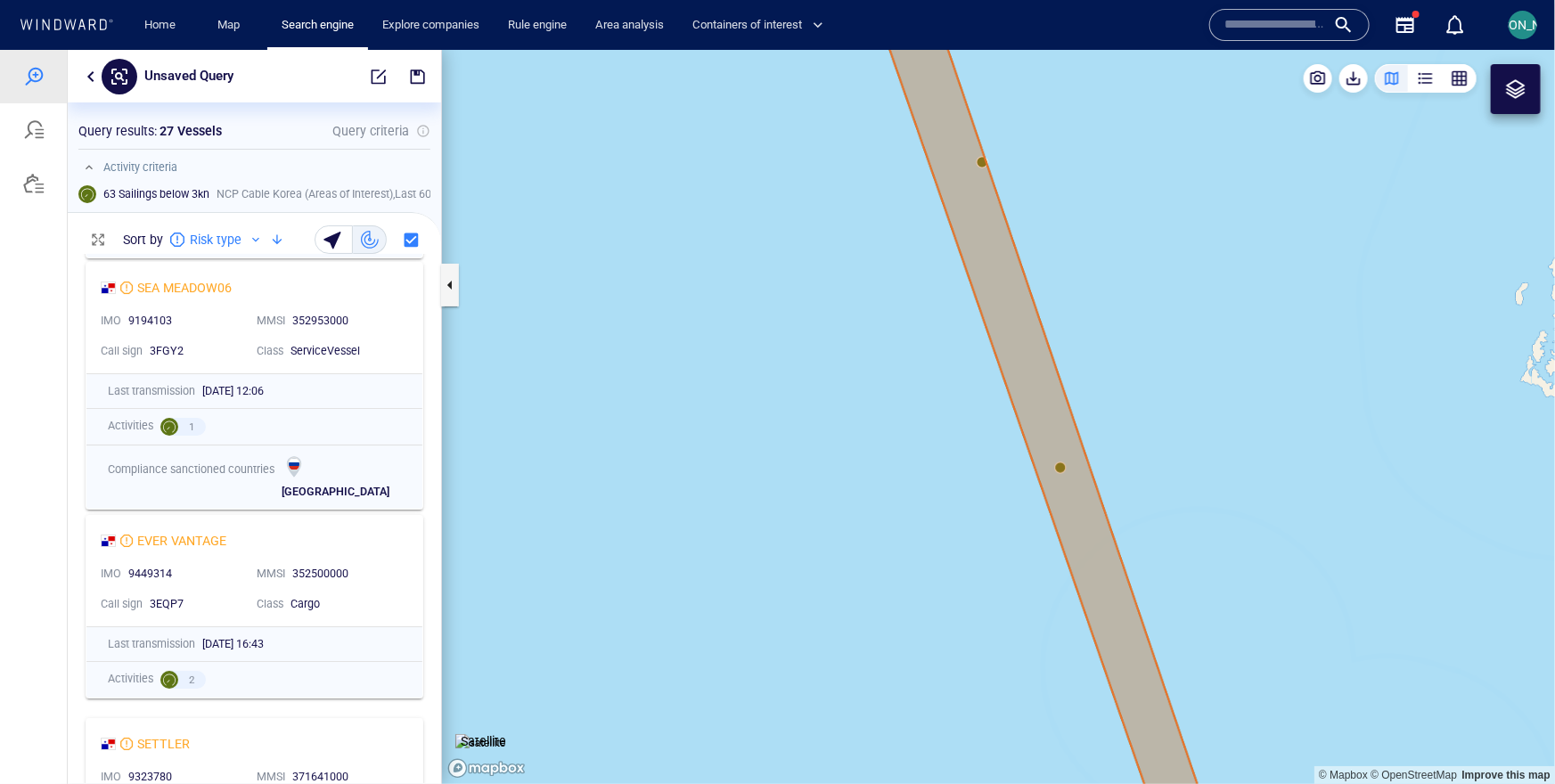
click at [984, 159] on canvas "Map" at bounding box center [999, 416] width 1113 height 734
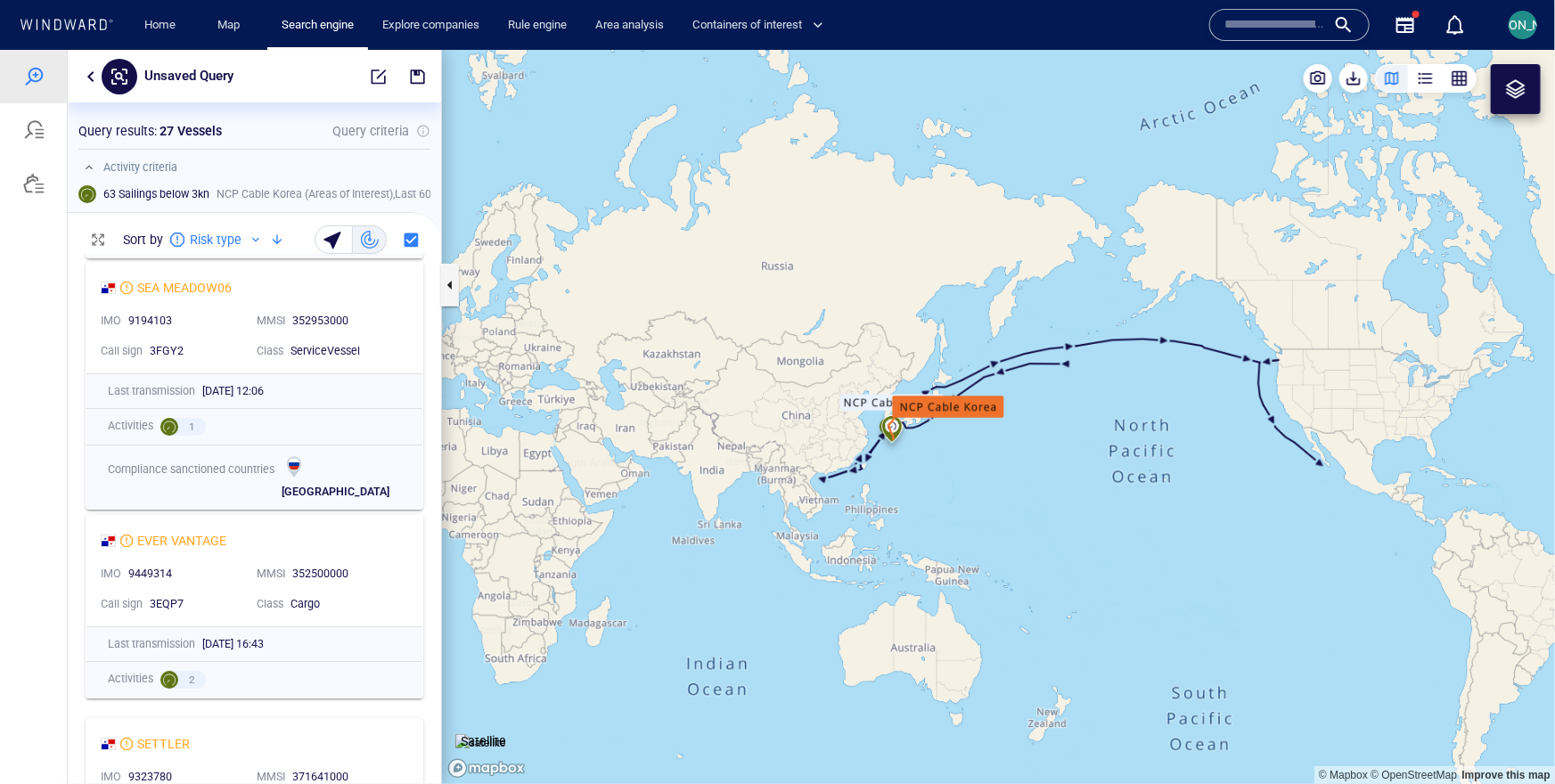
drag, startPoint x: 1170, startPoint y: 409, endPoint x: 774, endPoint y: 409, distance: 396.0
click at [773, 409] on canvas "Map" at bounding box center [999, 416] width 1113 height 734
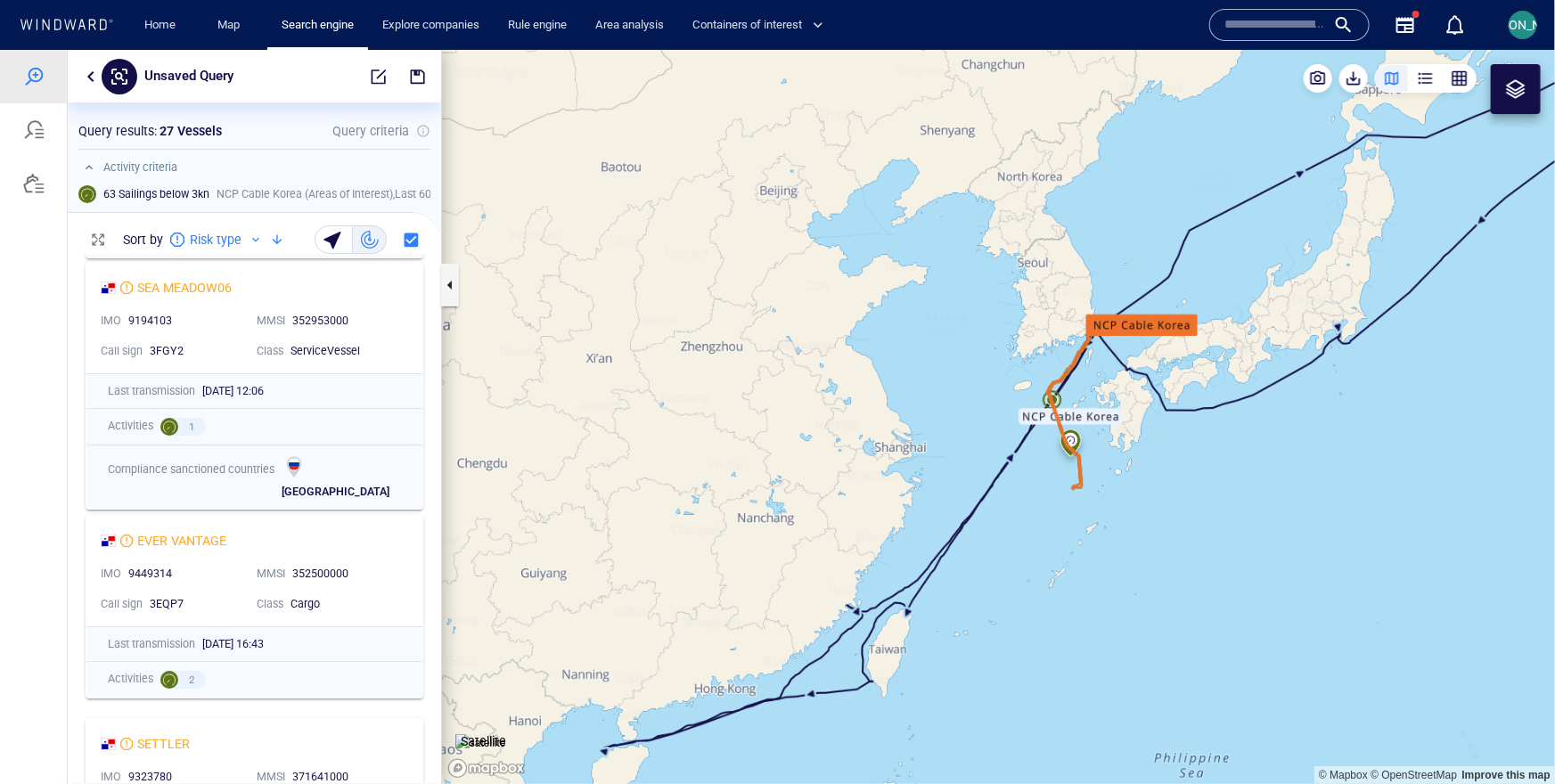
click at [1056, 402] on canvas "Map" at bounding box center [999, 416] width 1113 height 734
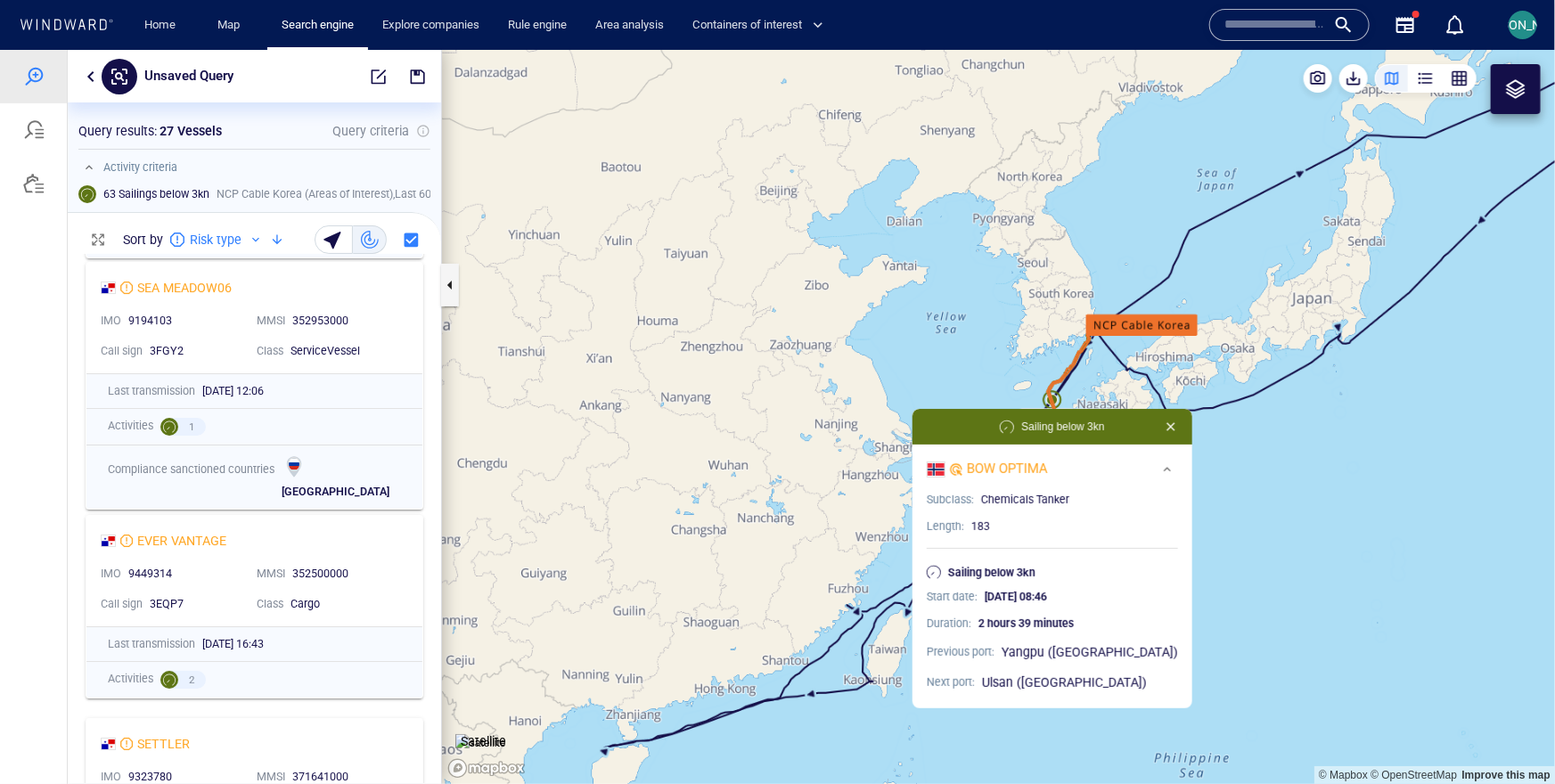
click at [1074, 386] on canvas "Map" at bounding box center [999, 416] width 1113 height 734
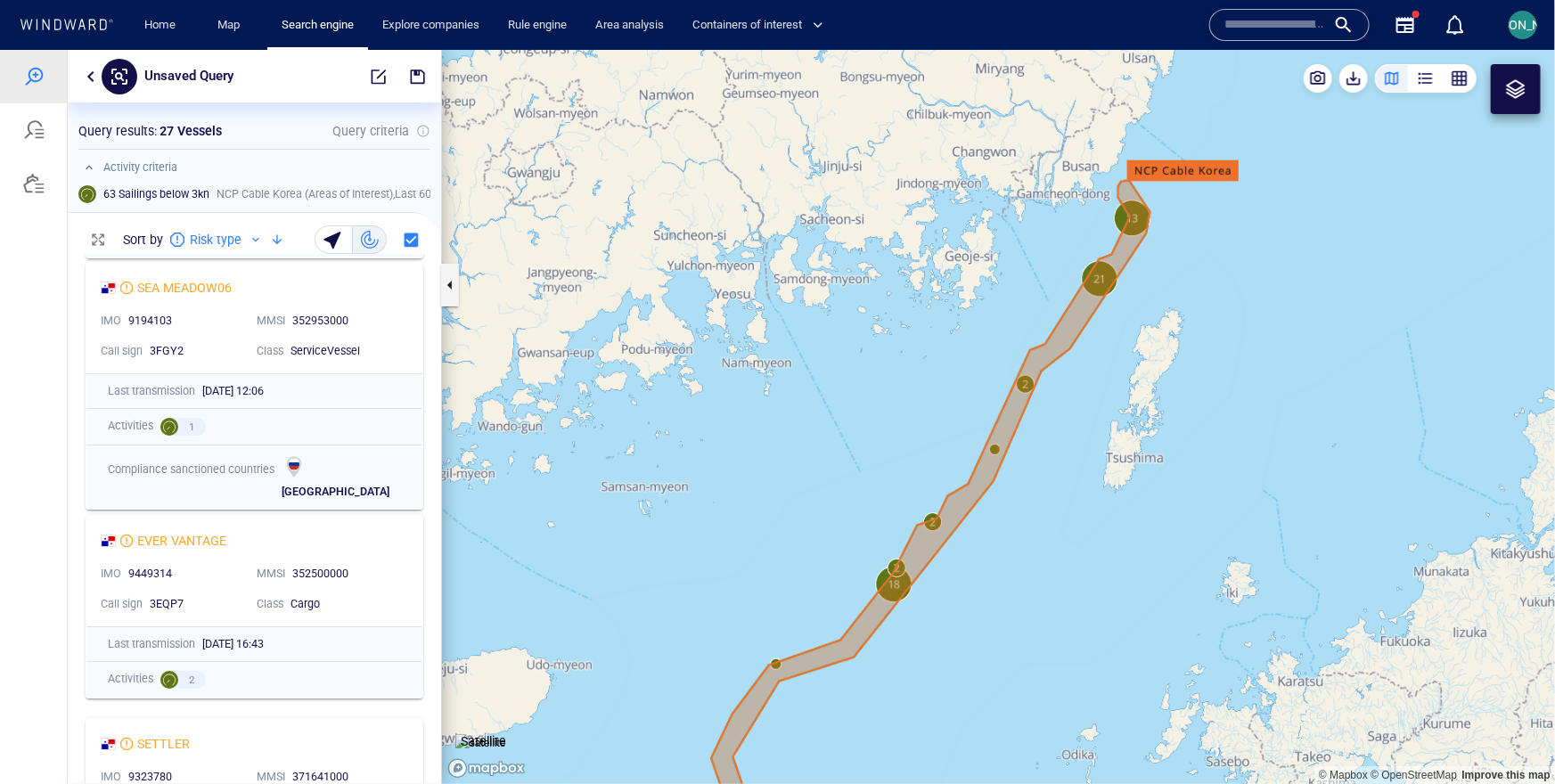
click at [995, 449] on canvas "Map" at bounding box center [999, 416] width 1113 height 734
click at [995, 448] on canvas "Map" at bounding box center [999, 416] width 1113 height 734
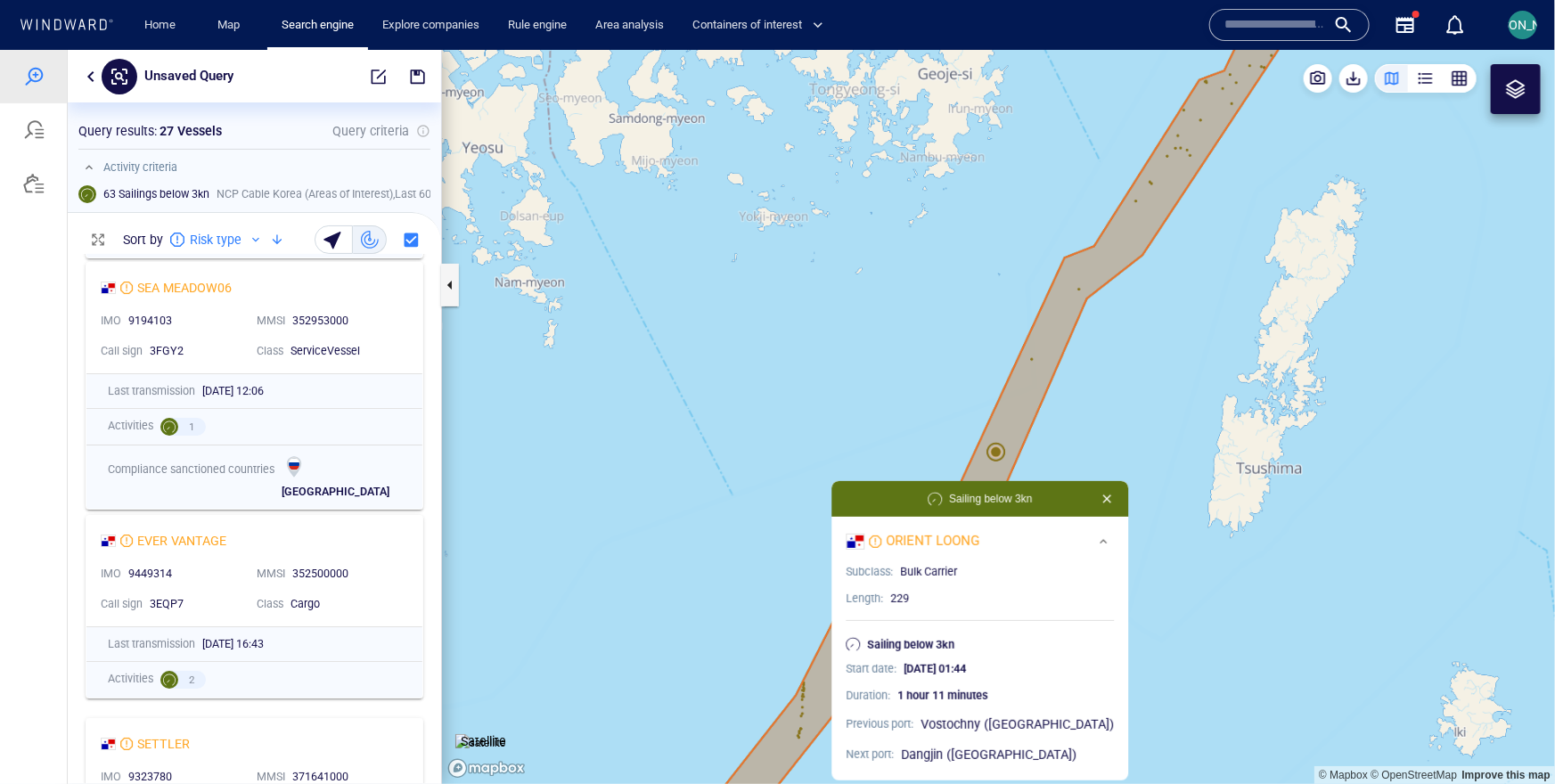
drag, startPoint x: 953, startPoint y: 517, endPoint x: 905, endPoint y: 320, distance: 202.8
click at [905, 320] on canvas "Map" at bounding box center [999, 416] width 1113 height 734
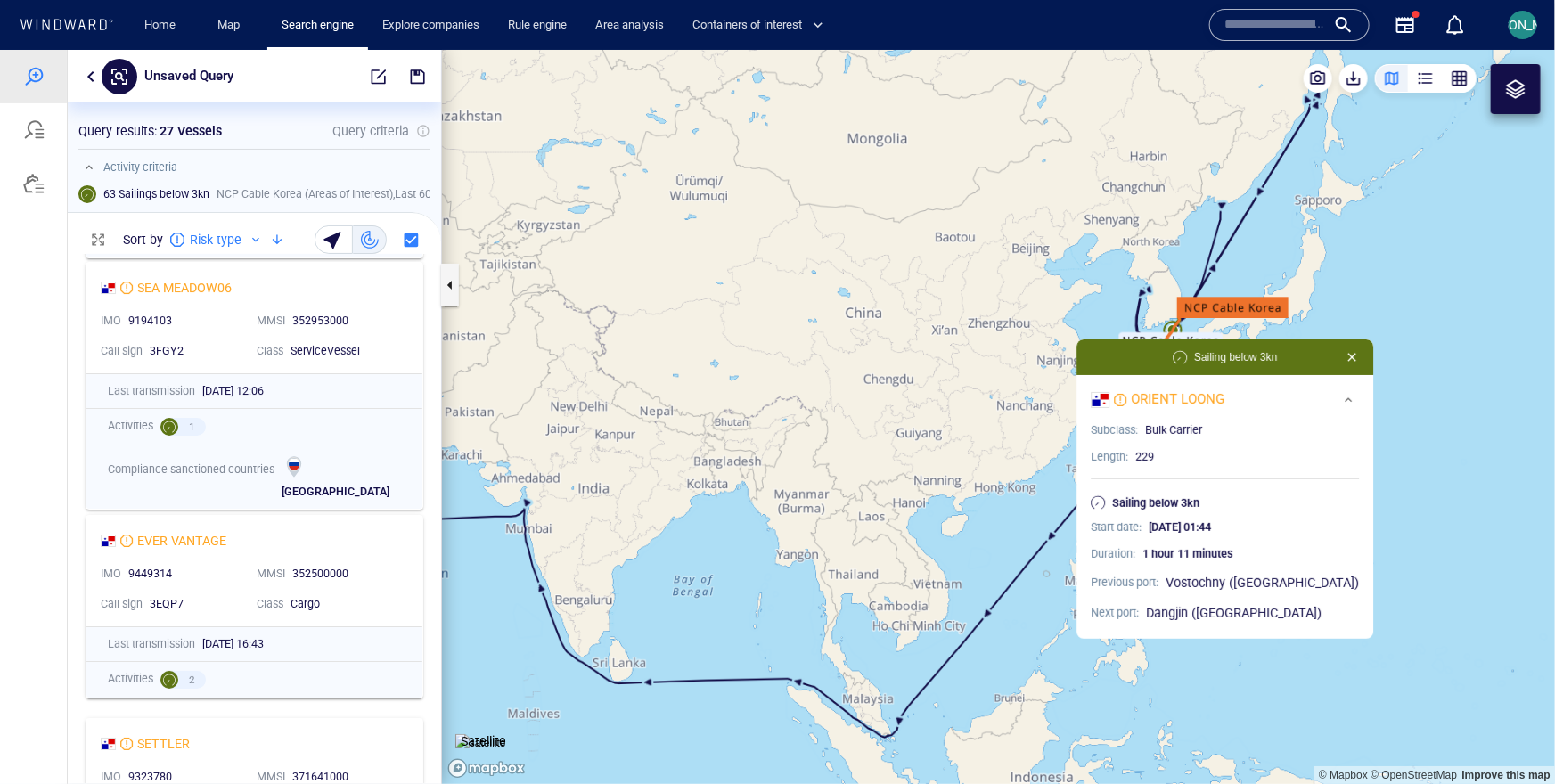
drag, startPoint x: 903, startPoint y: 316, endPoint x: 628, endPoint y: 314, distance: 275.0
click at [627, 314] on canvas "Map" at bounding box center [999, 416] width 1113 height 734
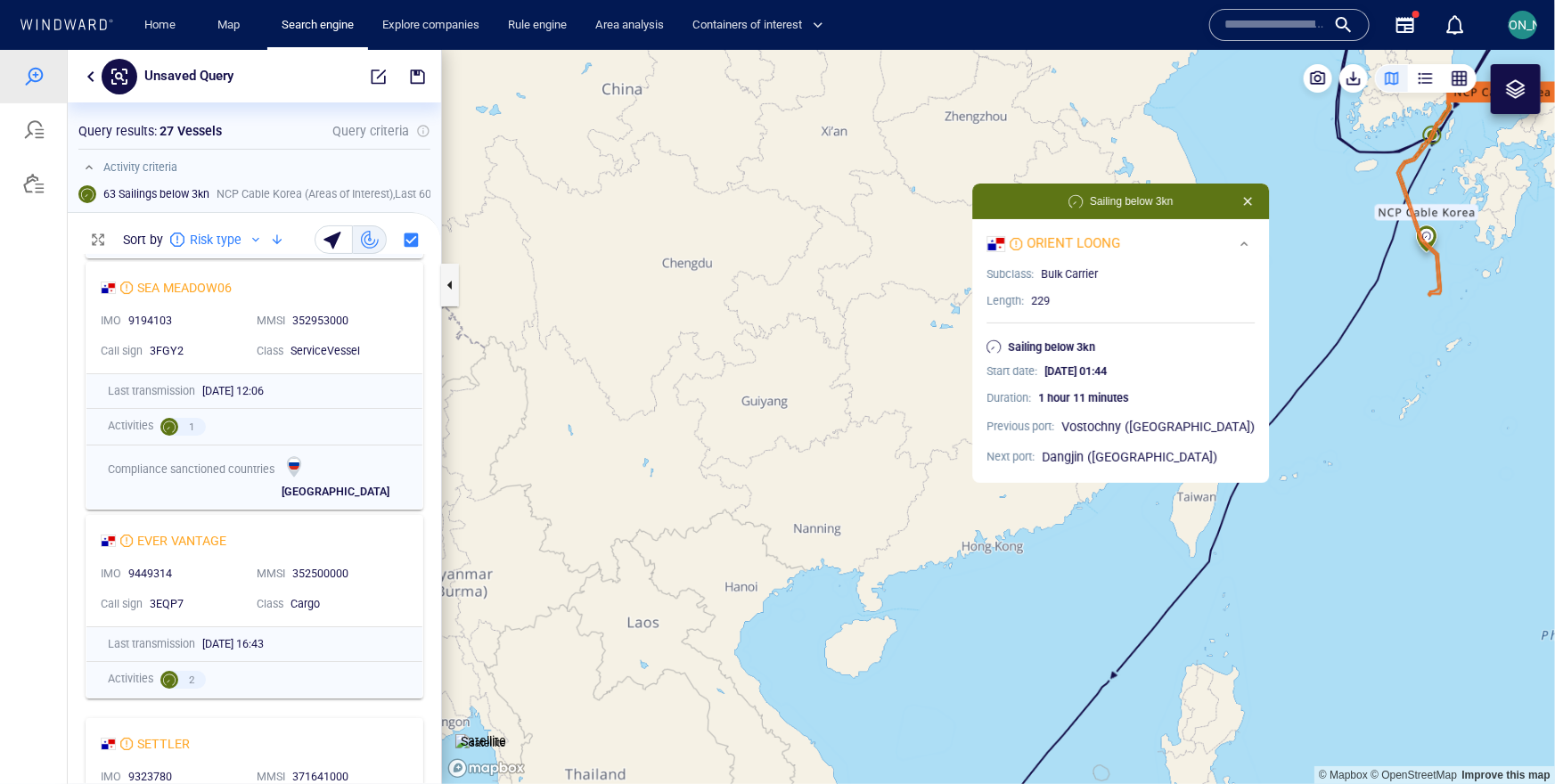
drag, startPoint x: 1092, startPoint y: 293, endPoint x: 656, endPoint y: 380, distance: 444.6
click at [655, 380] on canvas "Map" at bounding box center [999, 416] width 1113 height 734
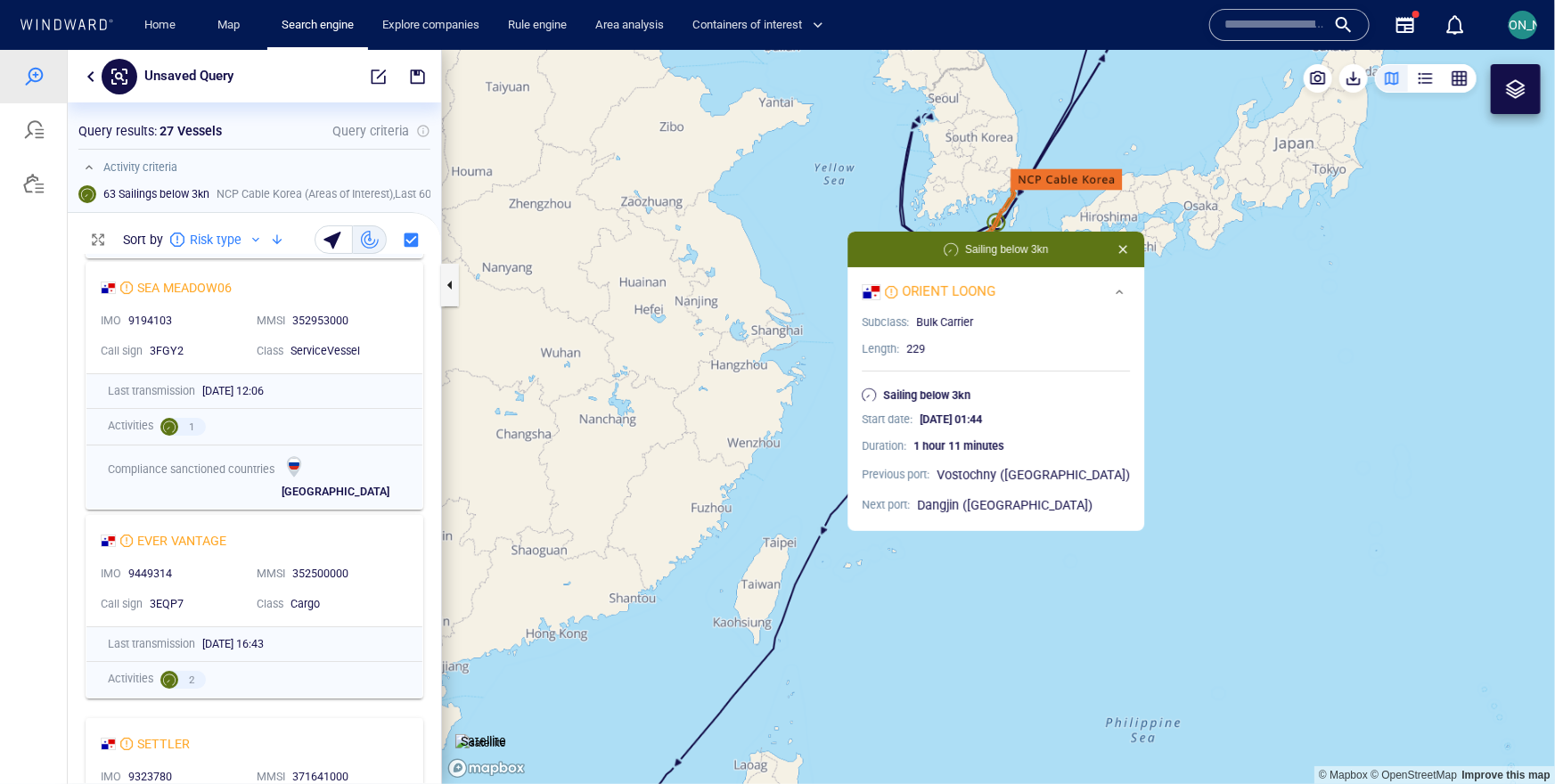
click at [959, 204] on canvas "Map" at bounding box center [999, 416] width 1113 height 734
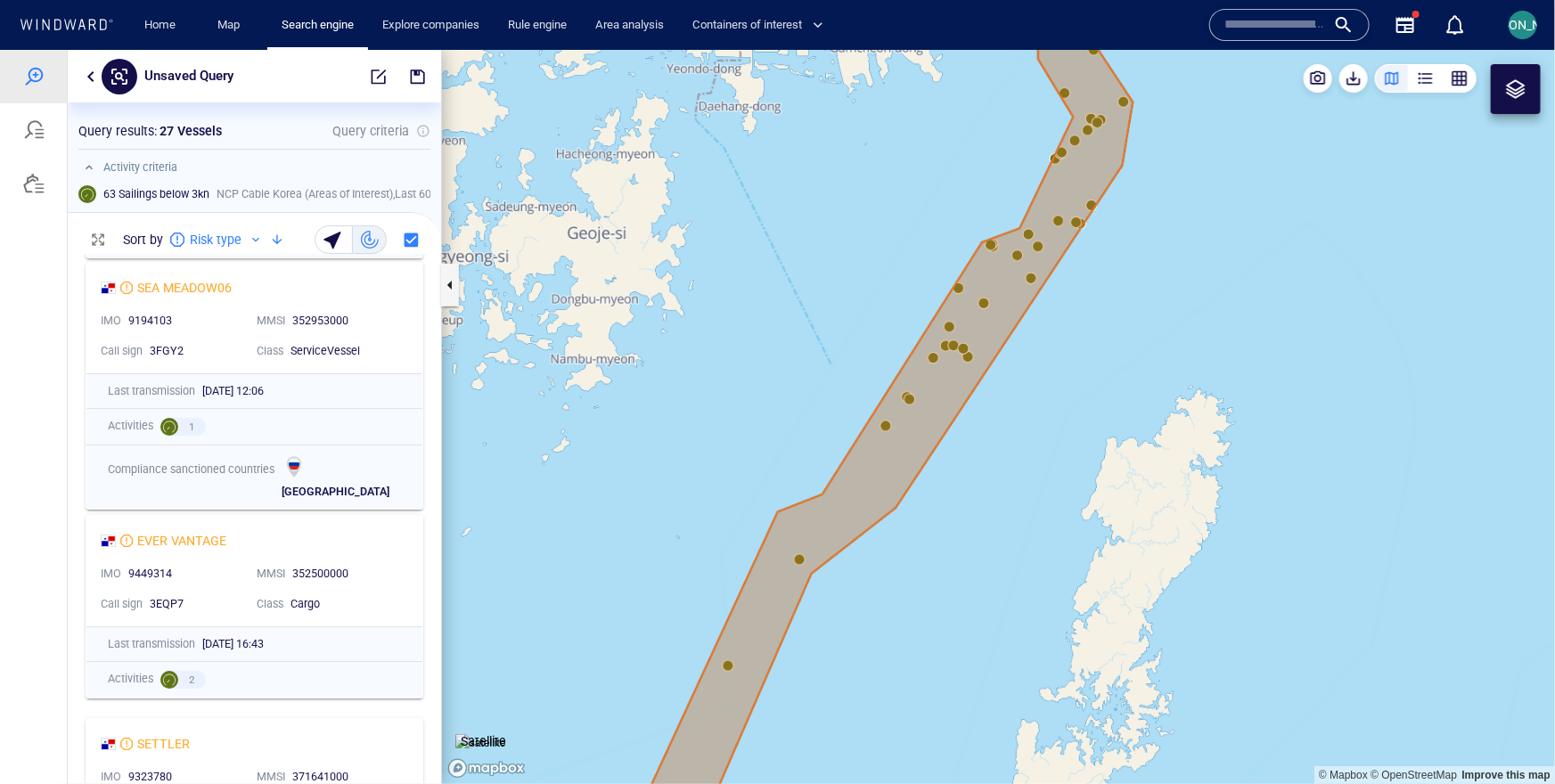
click at [886, 425] on canvas "Map" at bounding box center [999, 416] width 1113 height 734
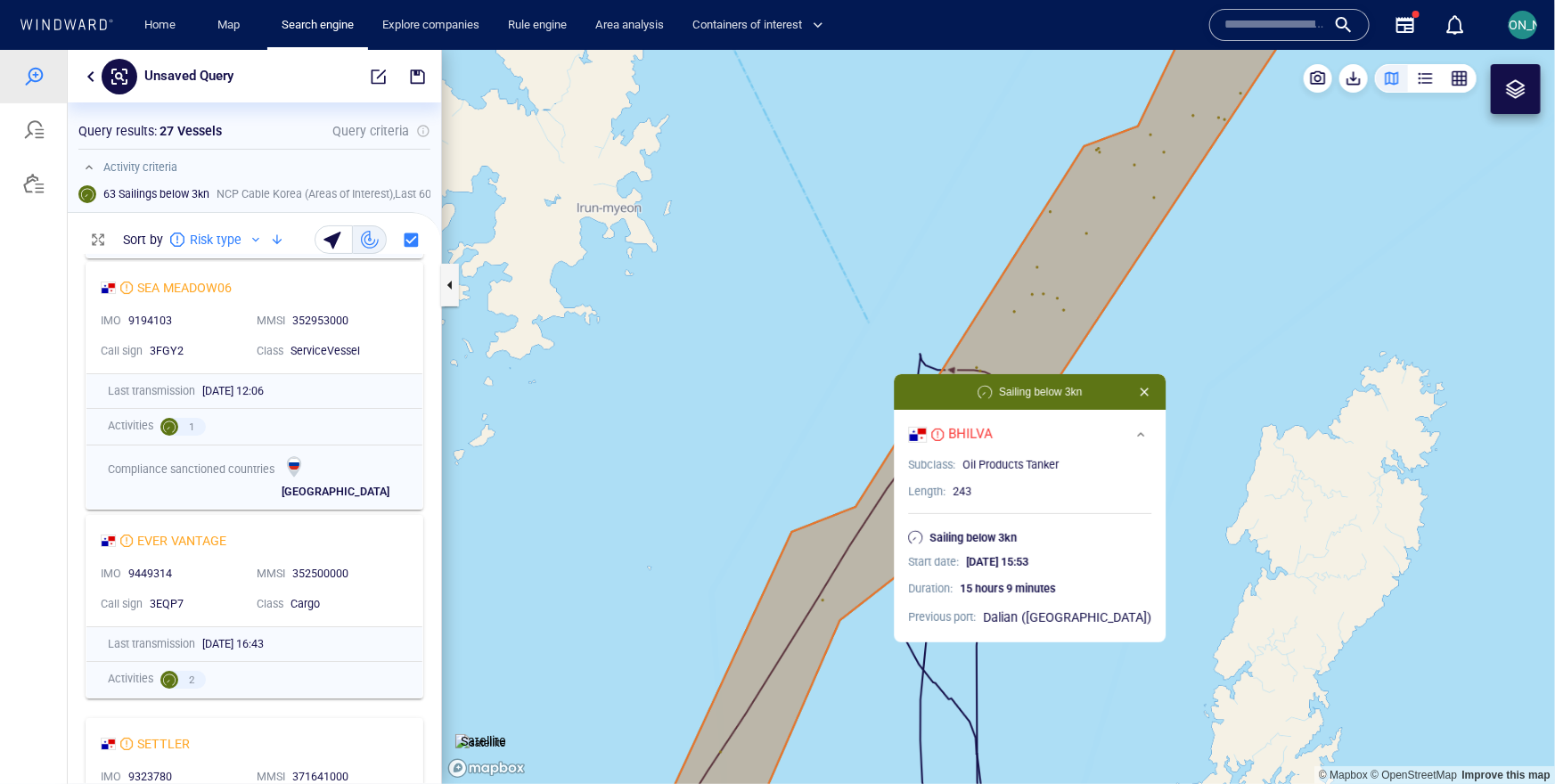
drag, startPoint x: 896, startPoint y: 373, endPoint x: 833, endPoint y: 373, distance: 63.0
click at [833, 373] on canvas "Map" at bounding box center [999, 416] width 1113 height 734
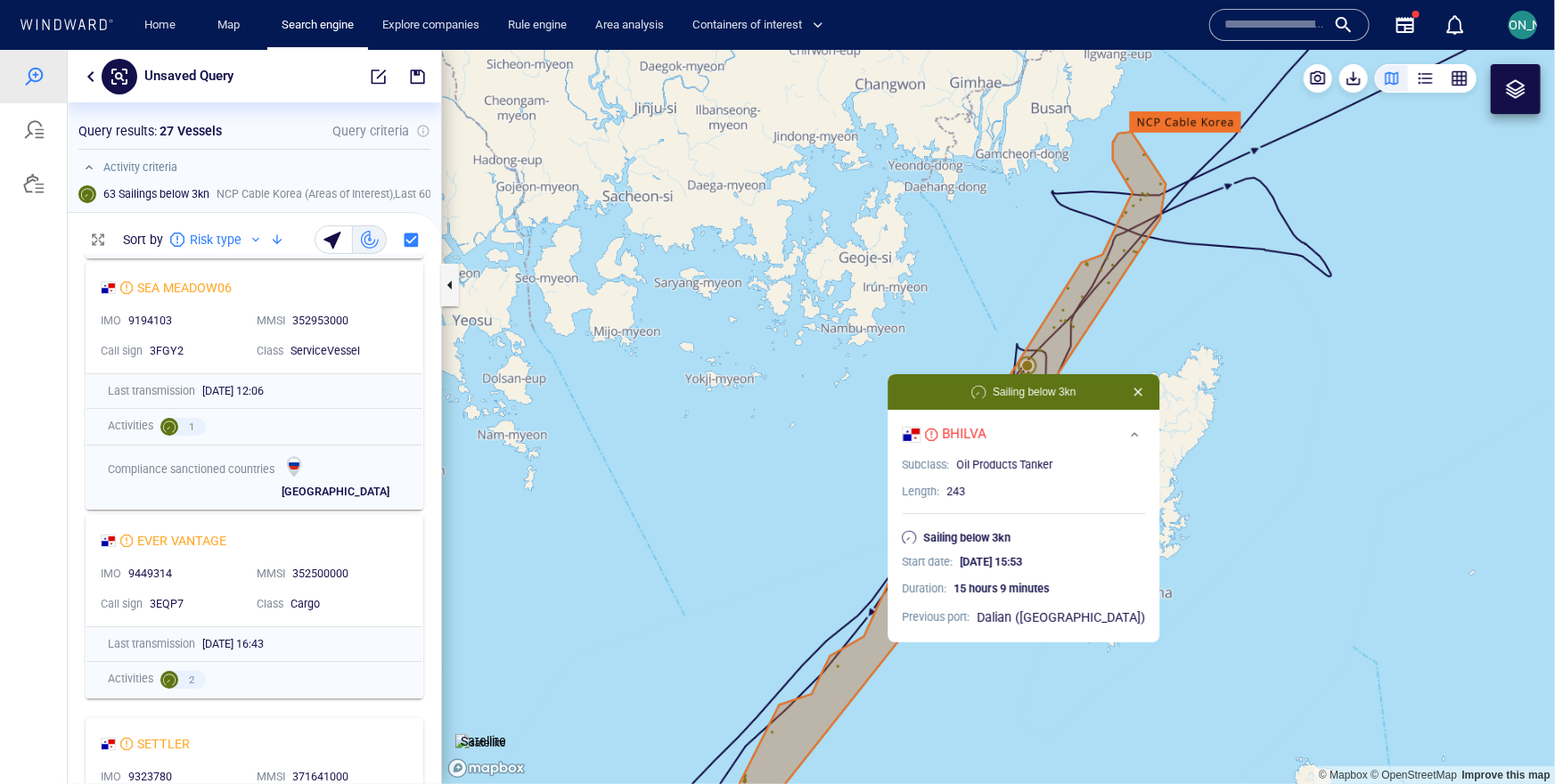
click at [833, 373] on canvas "Map" at bounding box center [999, 416] width 1113 height 734
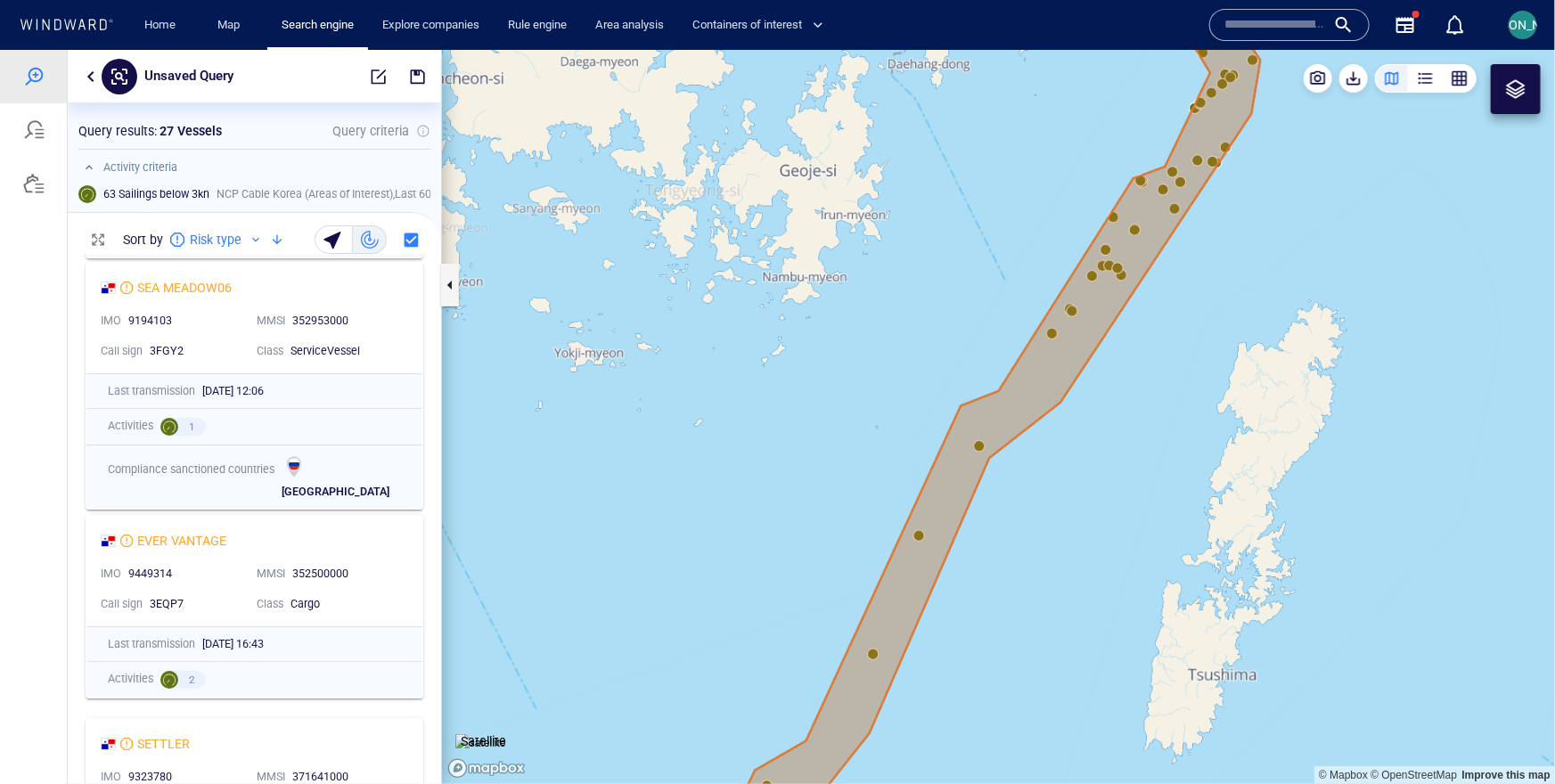
click at [910, 549] on canvas "Map" at bounding box center [999, 416] width 1113 height 734
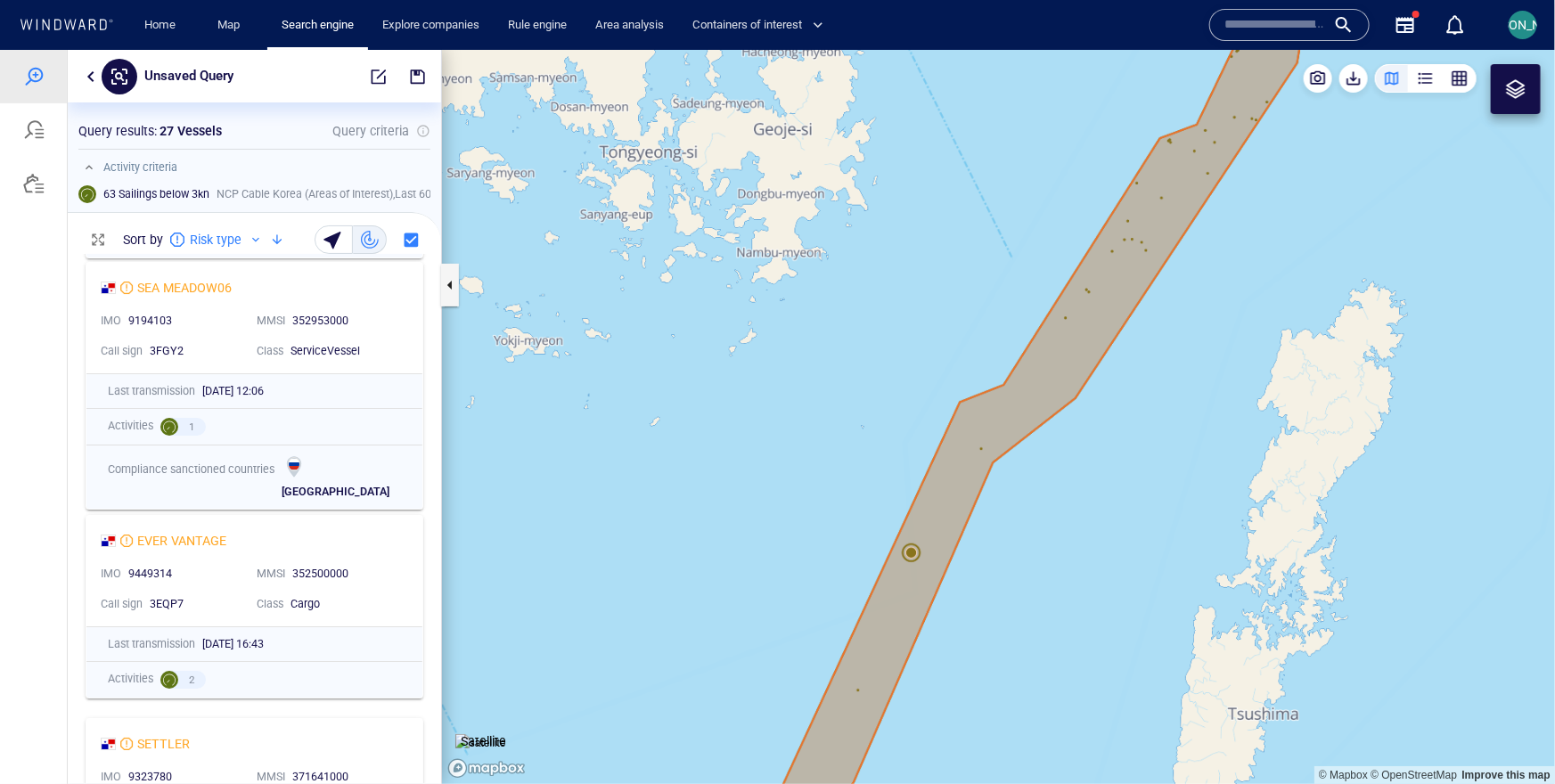
click at [910, 549] on canvas "Map" at bounding box center [999, 416] width 1113 height 734
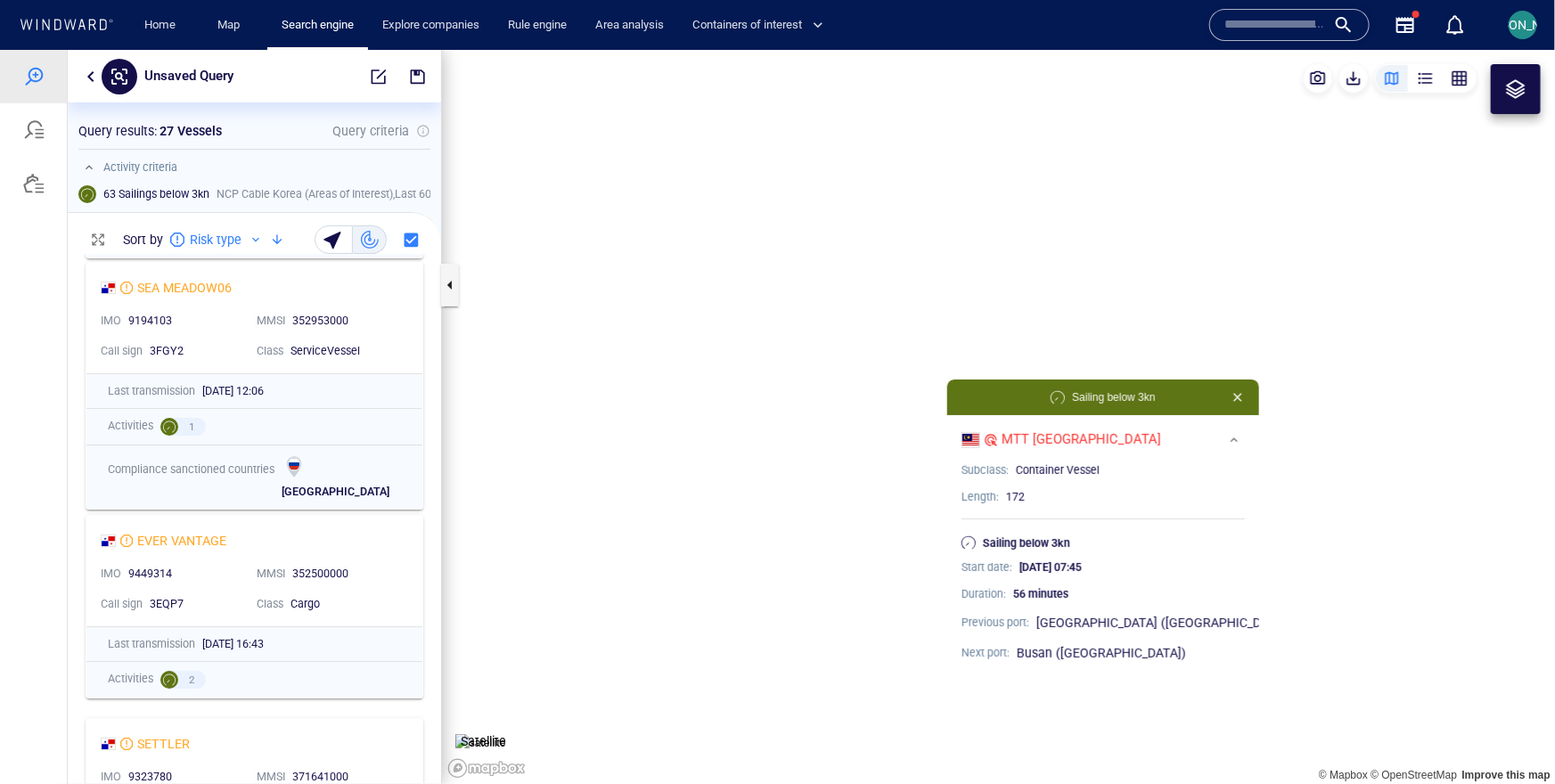
drag, startPoint x: 898, startPoint y: 485, endPoint x: 804, endPoint y: 473, distance: 94.8
click at [803, 473] on canvas "Map" at bounding box center [999, 416] width 1113 height 734
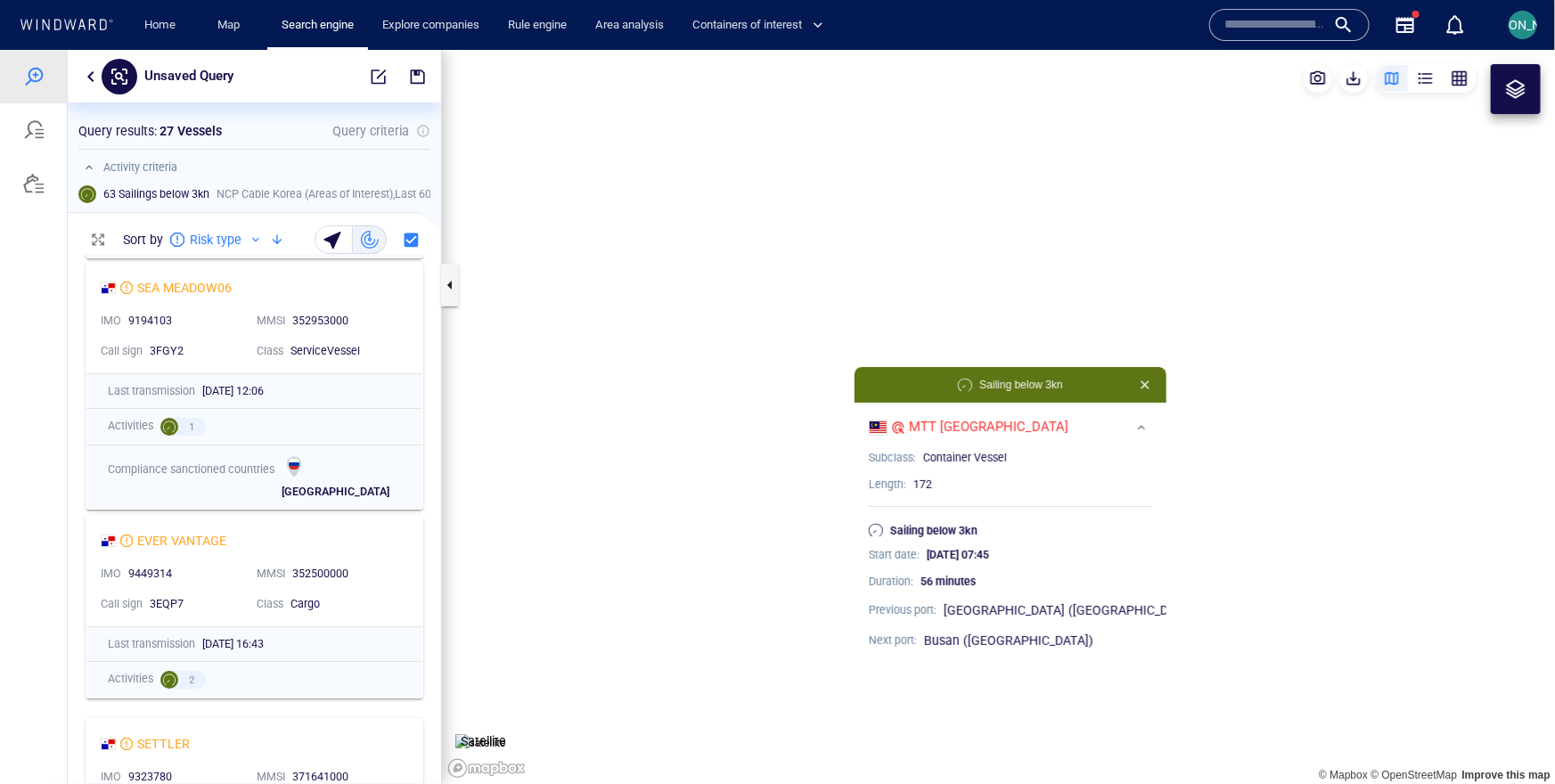
click at [804, 473] on canvas "Map" at bounding box center [999, 416] width 1113 height 734
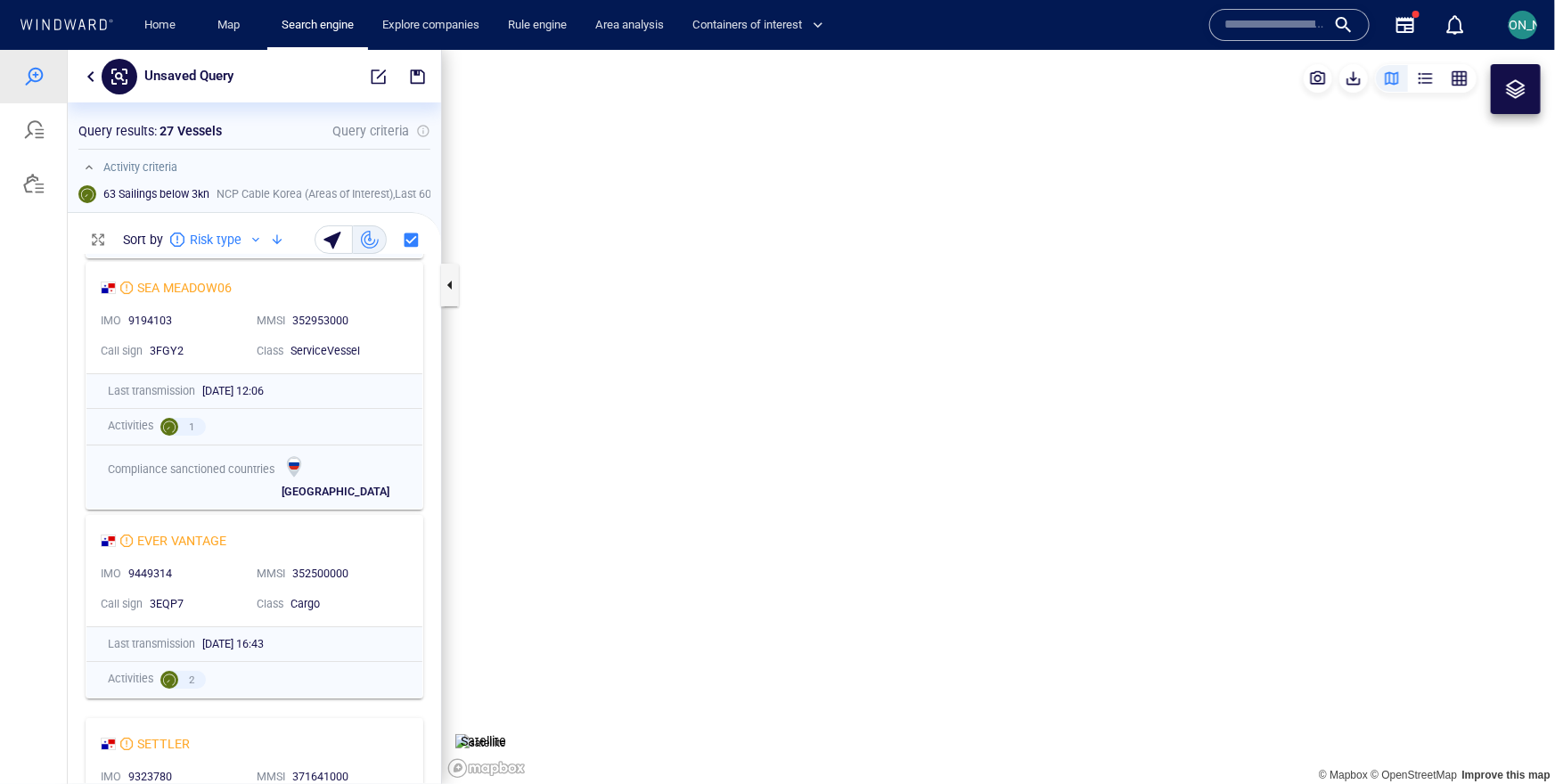
click at [920, 507] on canvas "Map" at bounding box center [999, 416] width 1113 height 734
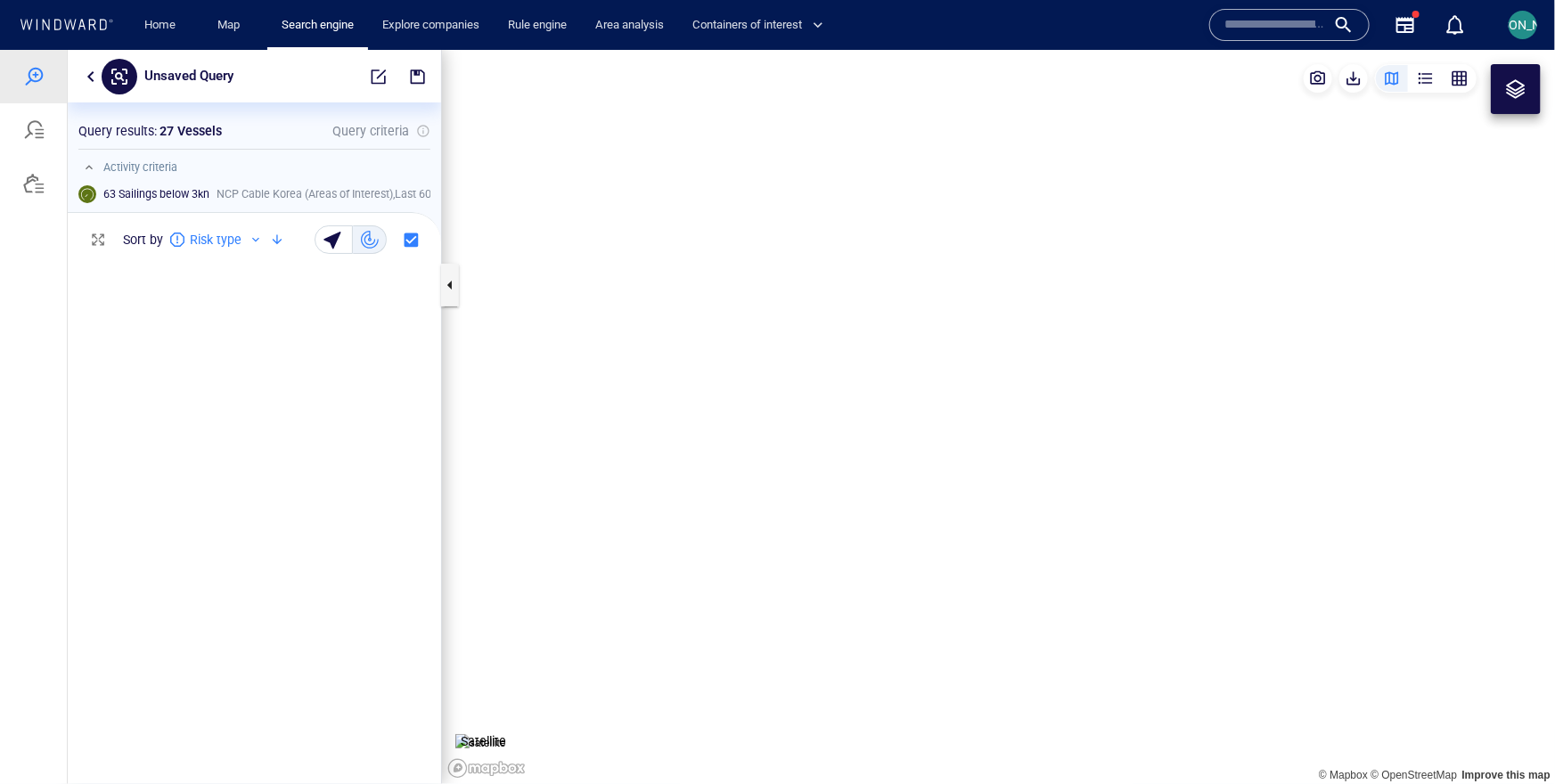
scroll to position [527, 373]
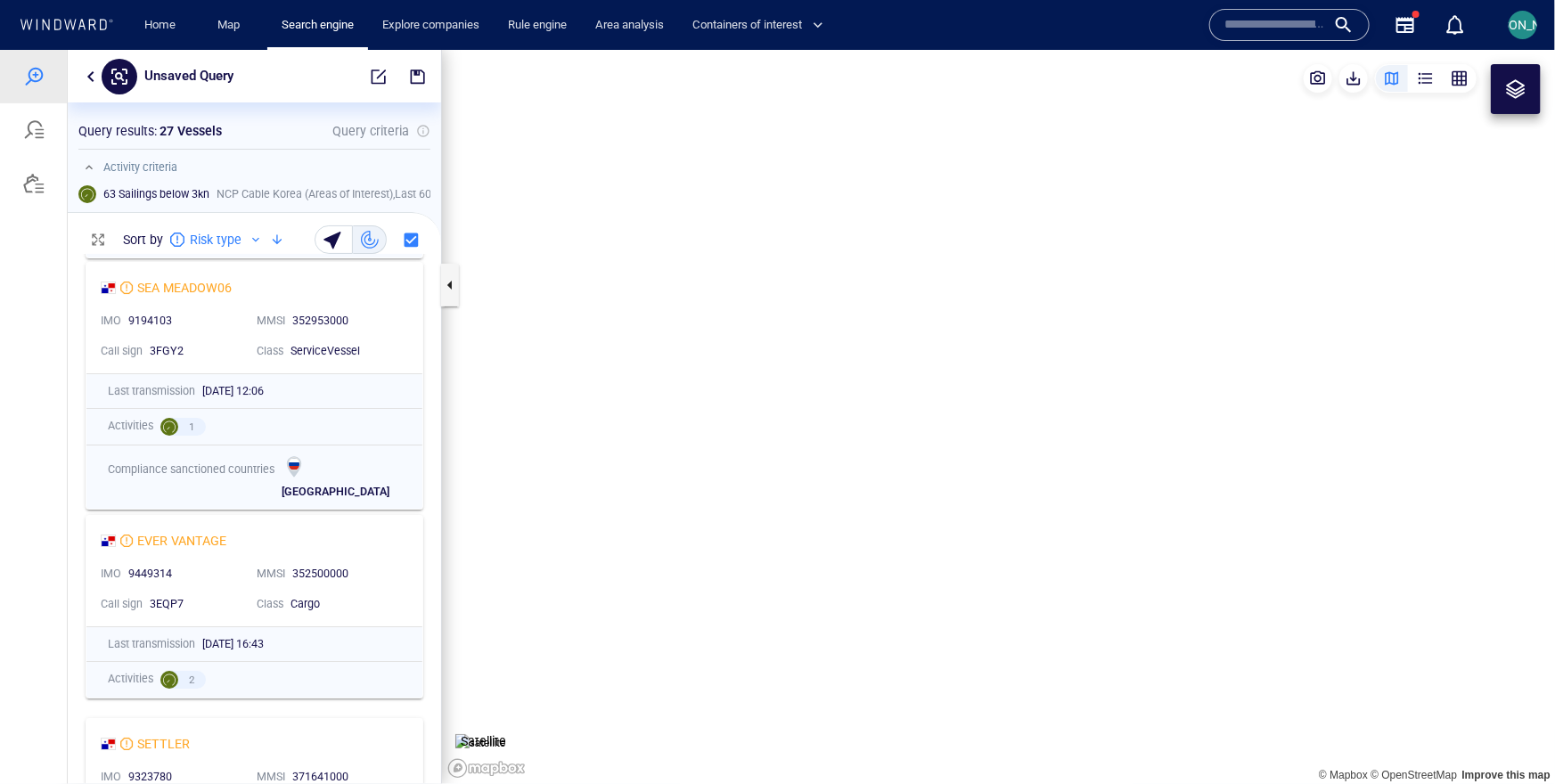
click at [855, 574] on canvas "Map" at bounding box center [999, 416] width 1113 height 734
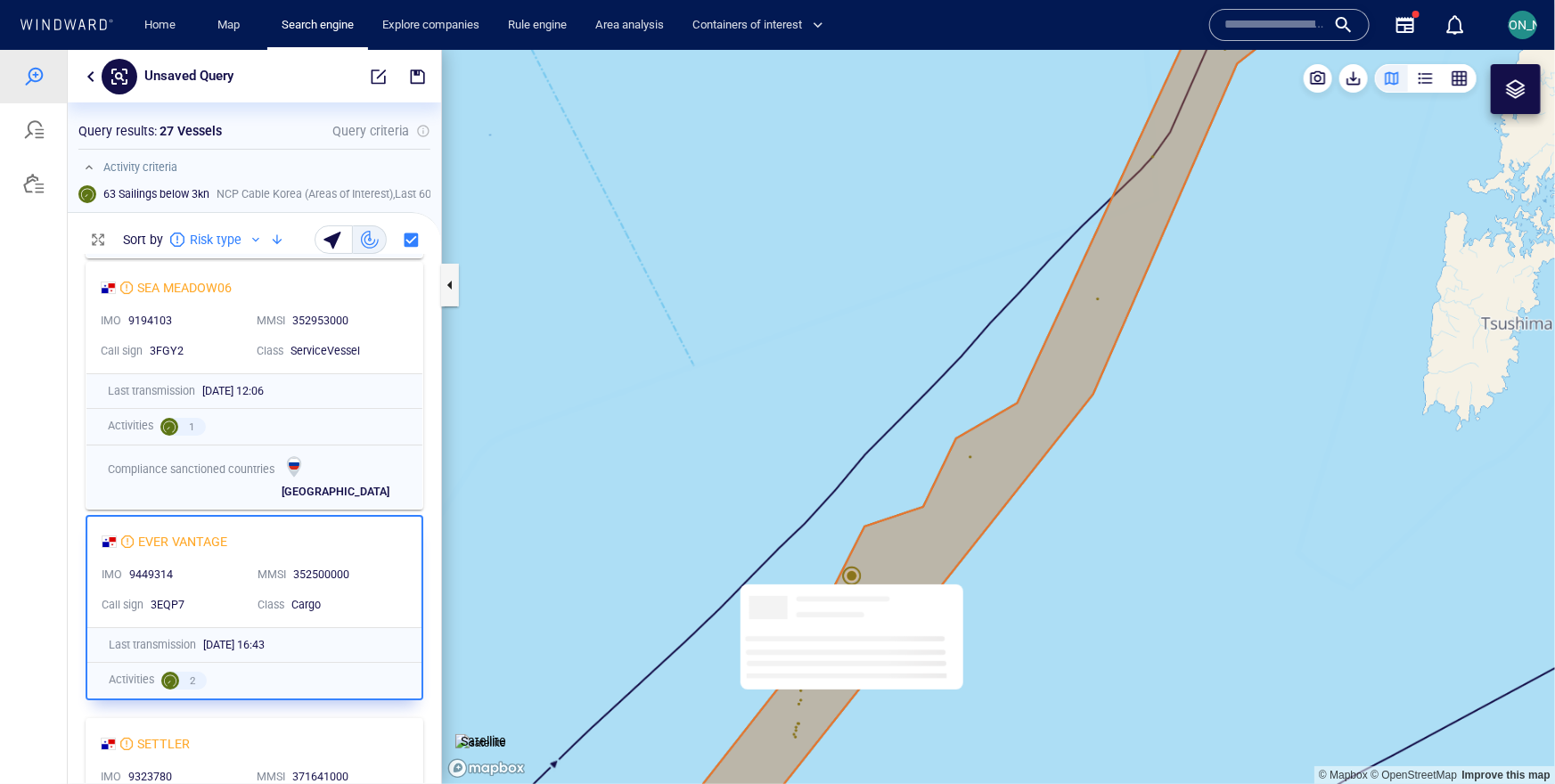
click at [855, 574] on canvas "Map" at bounding box center [999, 416] width 1113 height 734
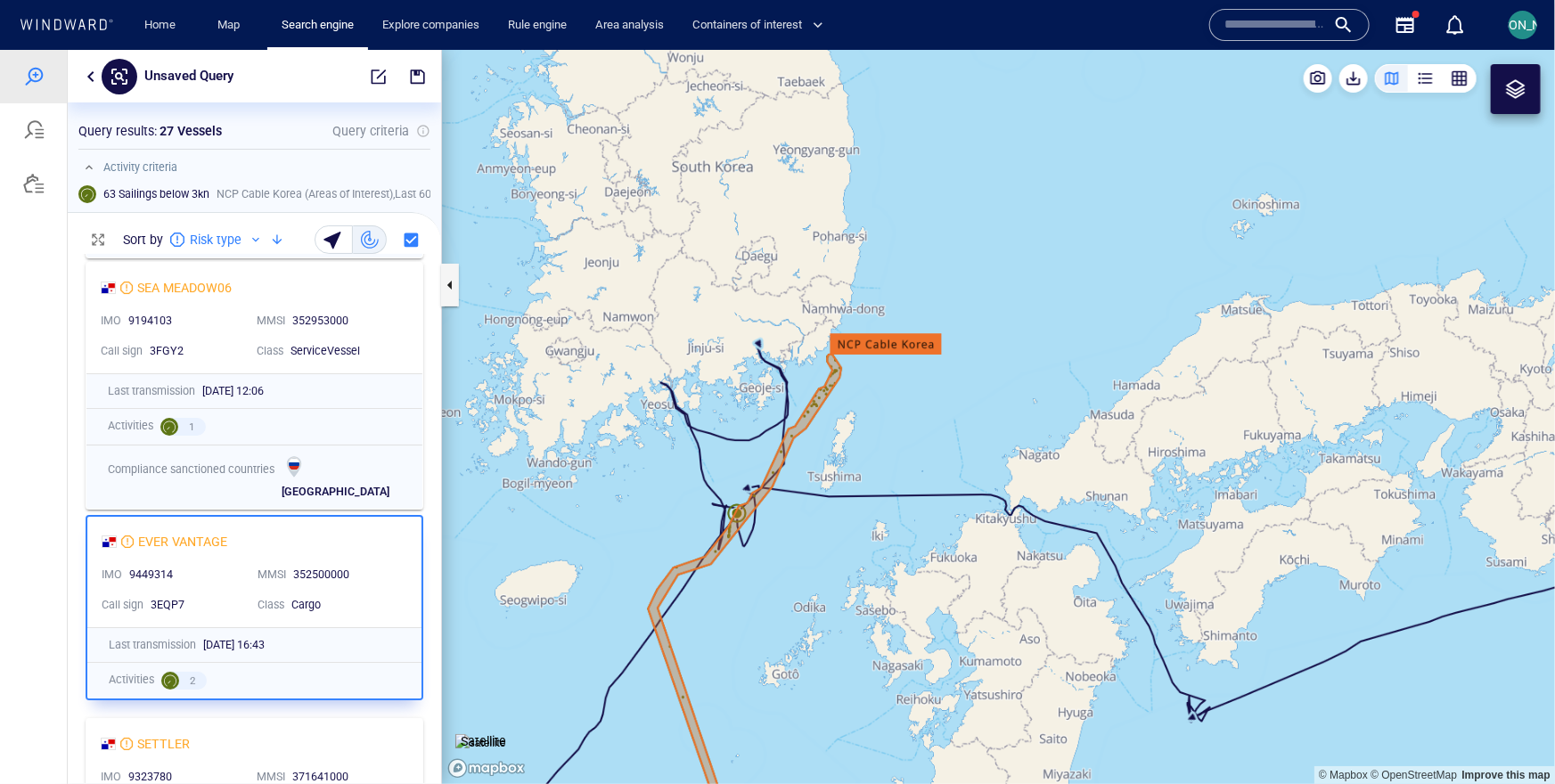
drag, startPoint x: 773, startPoint y: 522, endPoint x: 772, endPoint y: 346, distance: 176.0
click at [772, 346] on canvas "Map" at bounding box center [999, 416] width 1113 height 734
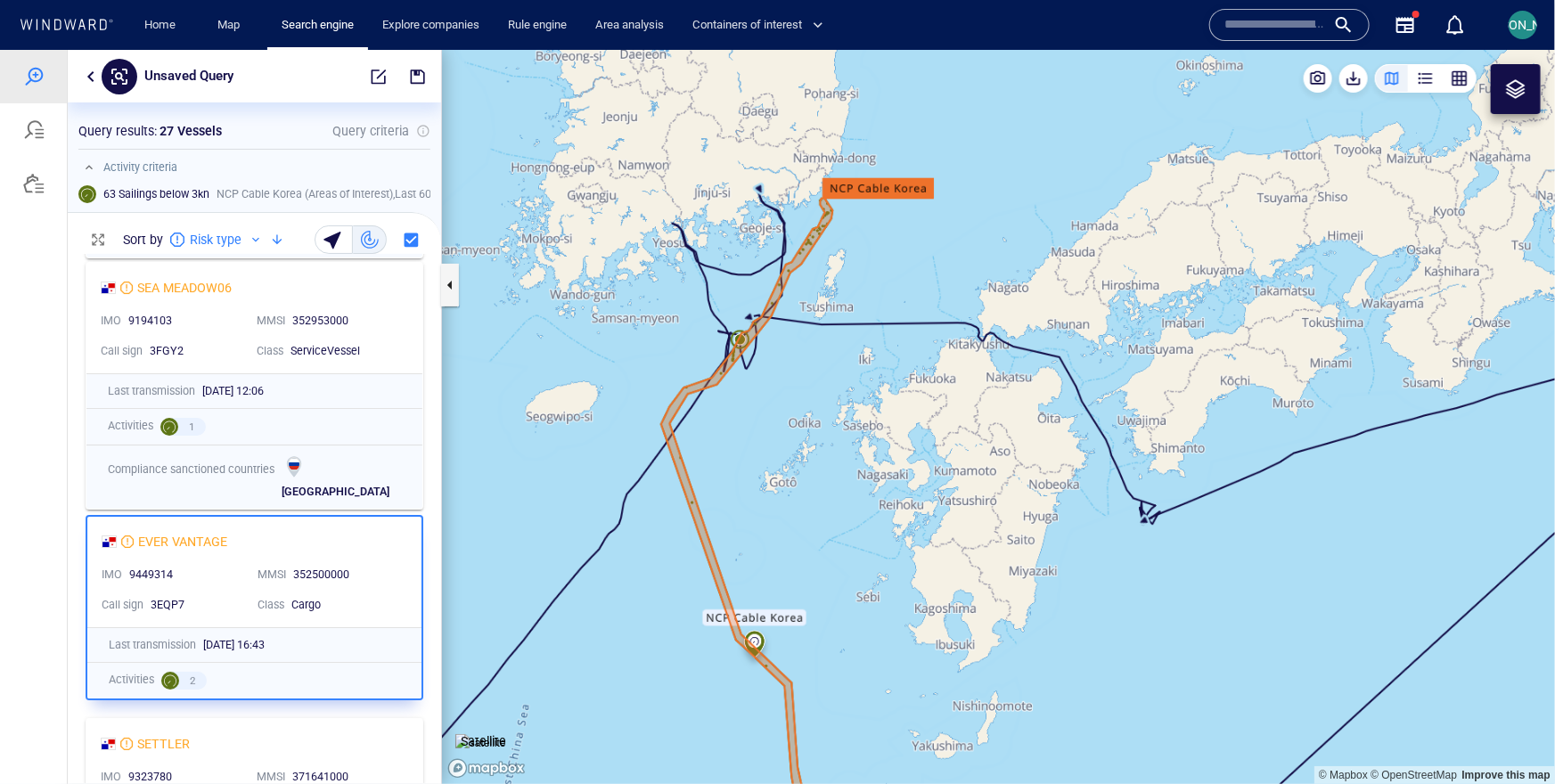
drag, startPoint x: 786, startPoint y: 419, endPoint x: 798, endPoint y: 428, distance: 15.0
click at [798, 428] on canvas "Map" at bounding box center [999, 416] width 1113 height 734
